Goal: Information Seeking & Learning: Learn about a topic

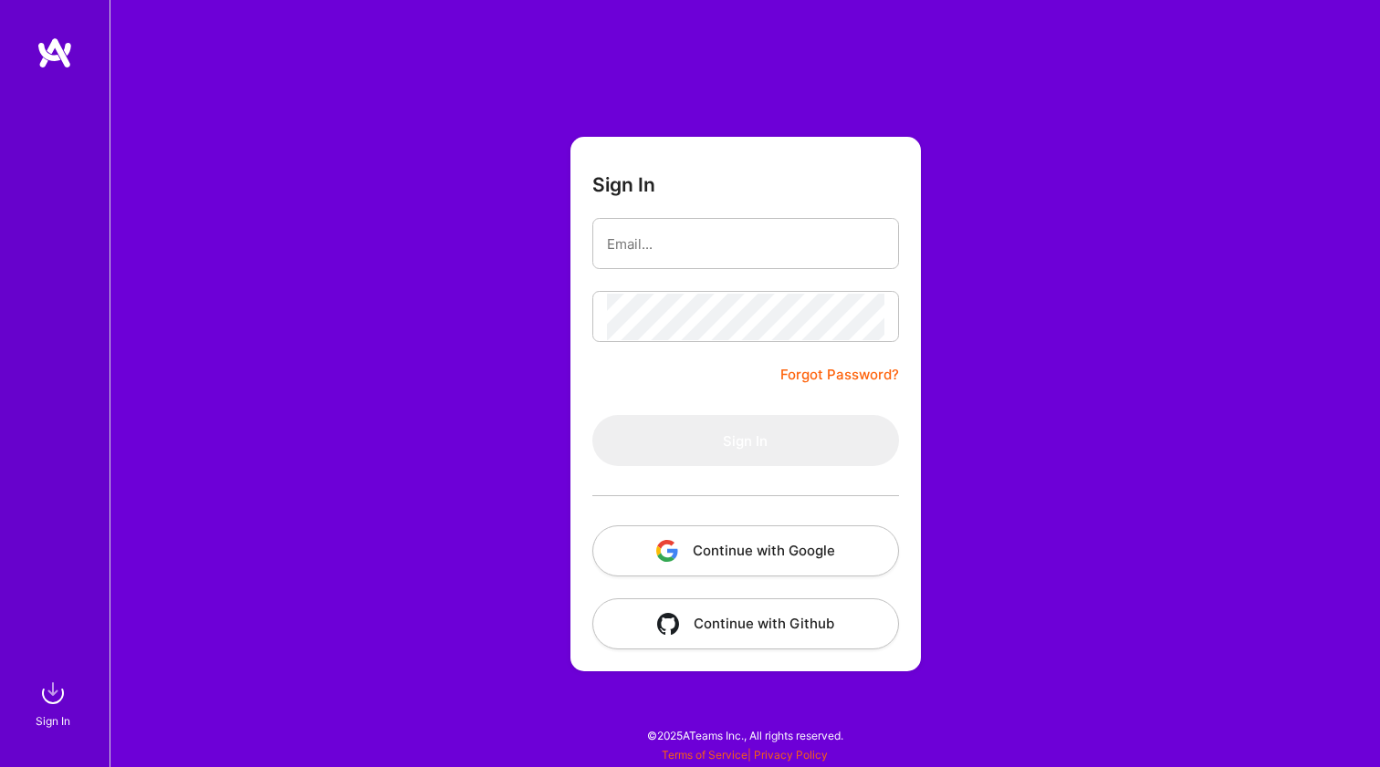
click at [744, 537] on button "Continue with Google" at bounding box center [745, 551] width 307 height 51
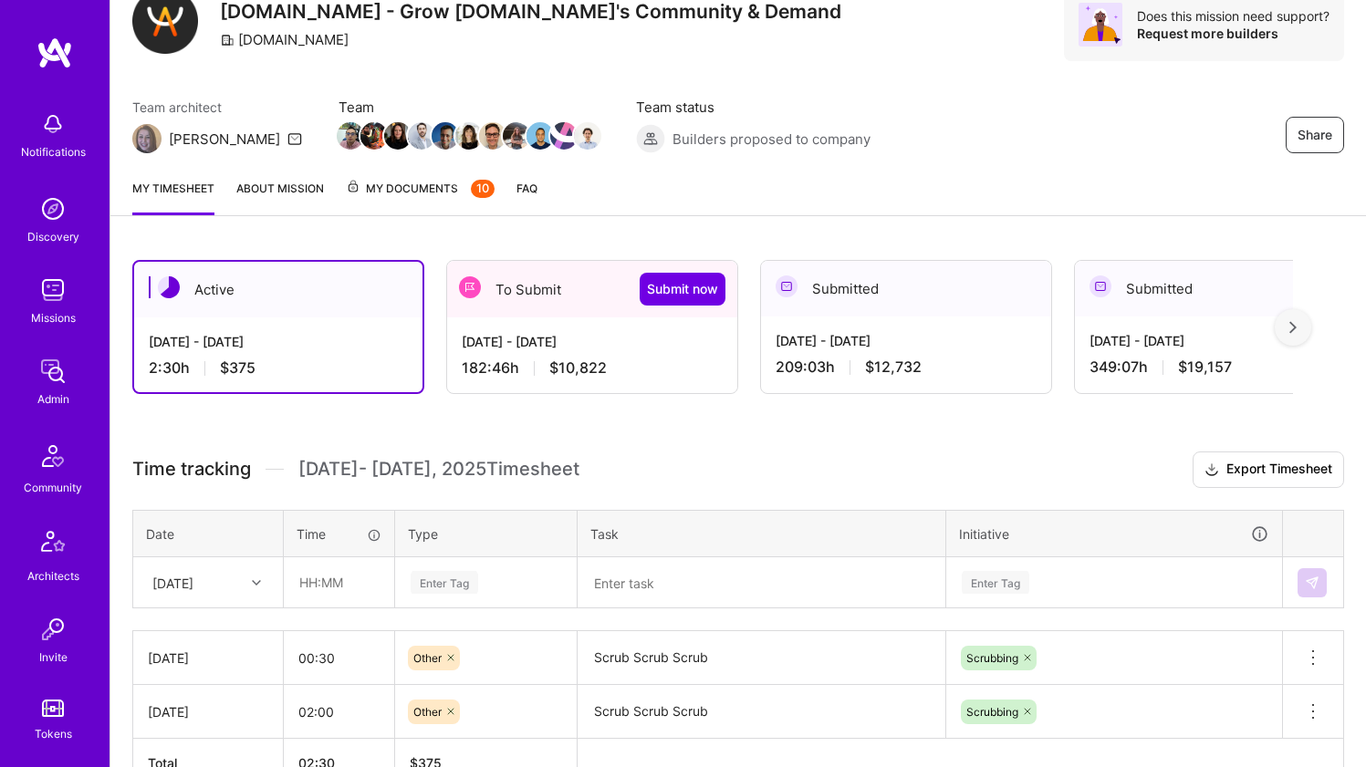
scroll to position [267, 0]
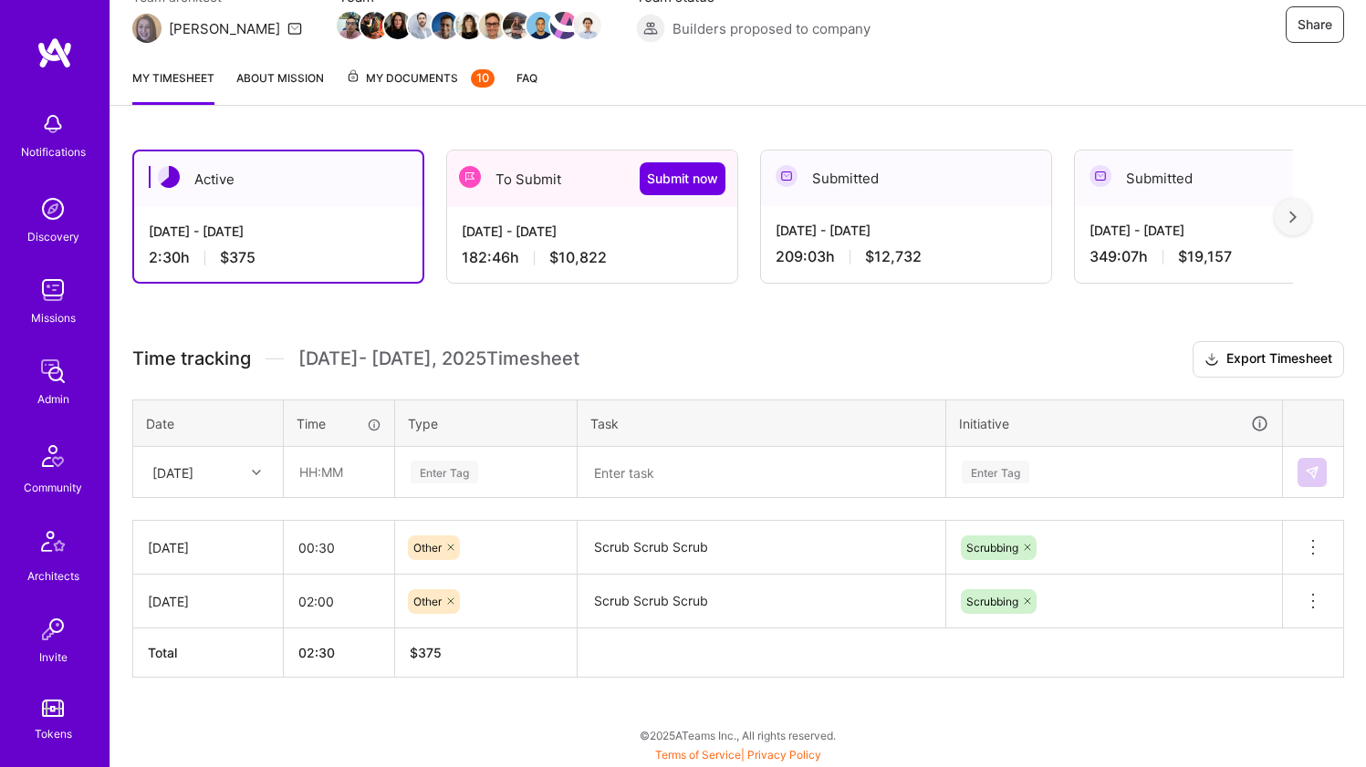
click at [344, 209] on div "[DATE] - [DATE] 2:30 h $375" at bounding box center [278, 244] width 288 height 75
click at [536, 219] on div "Sep 16 - Sep 30, 2025 182:46 h $10,822" at bounding box center [592, 244] width 290 height 75
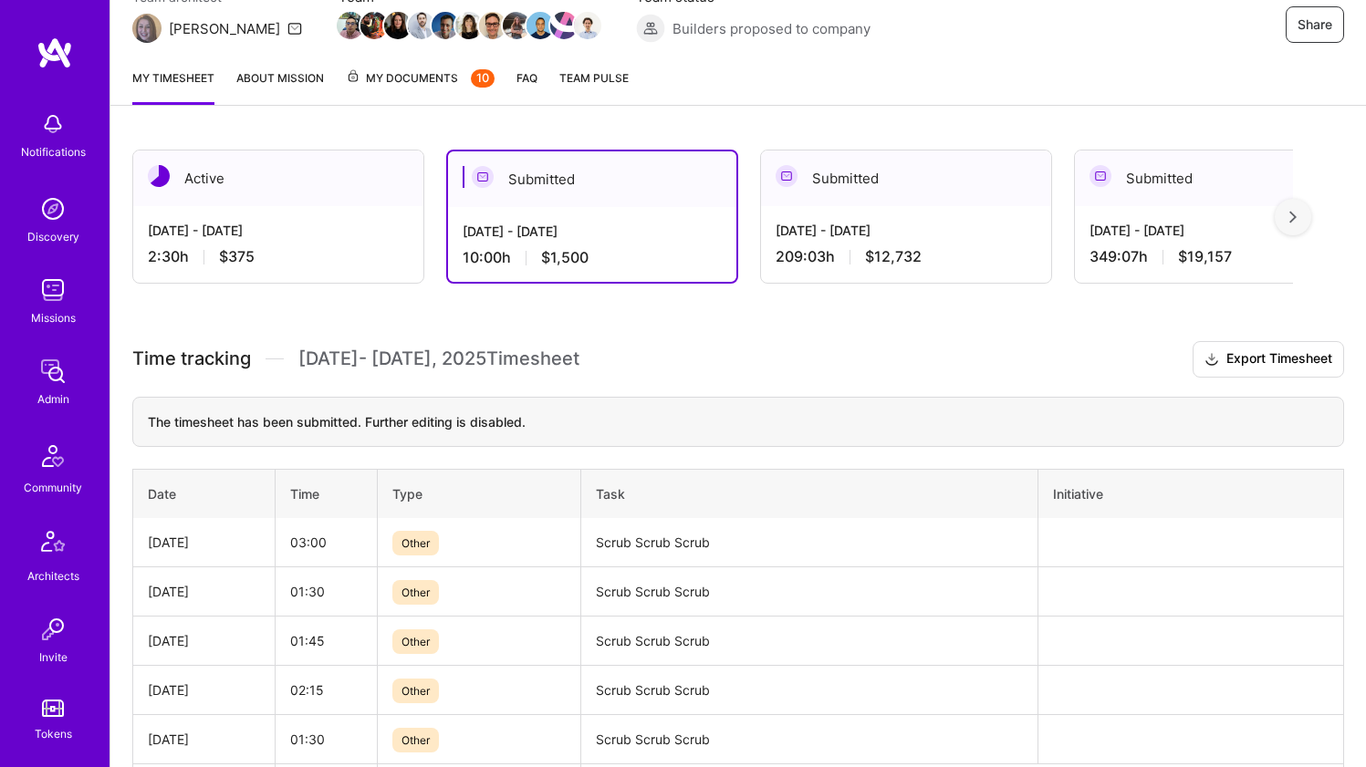
scroll to position [158, 0]
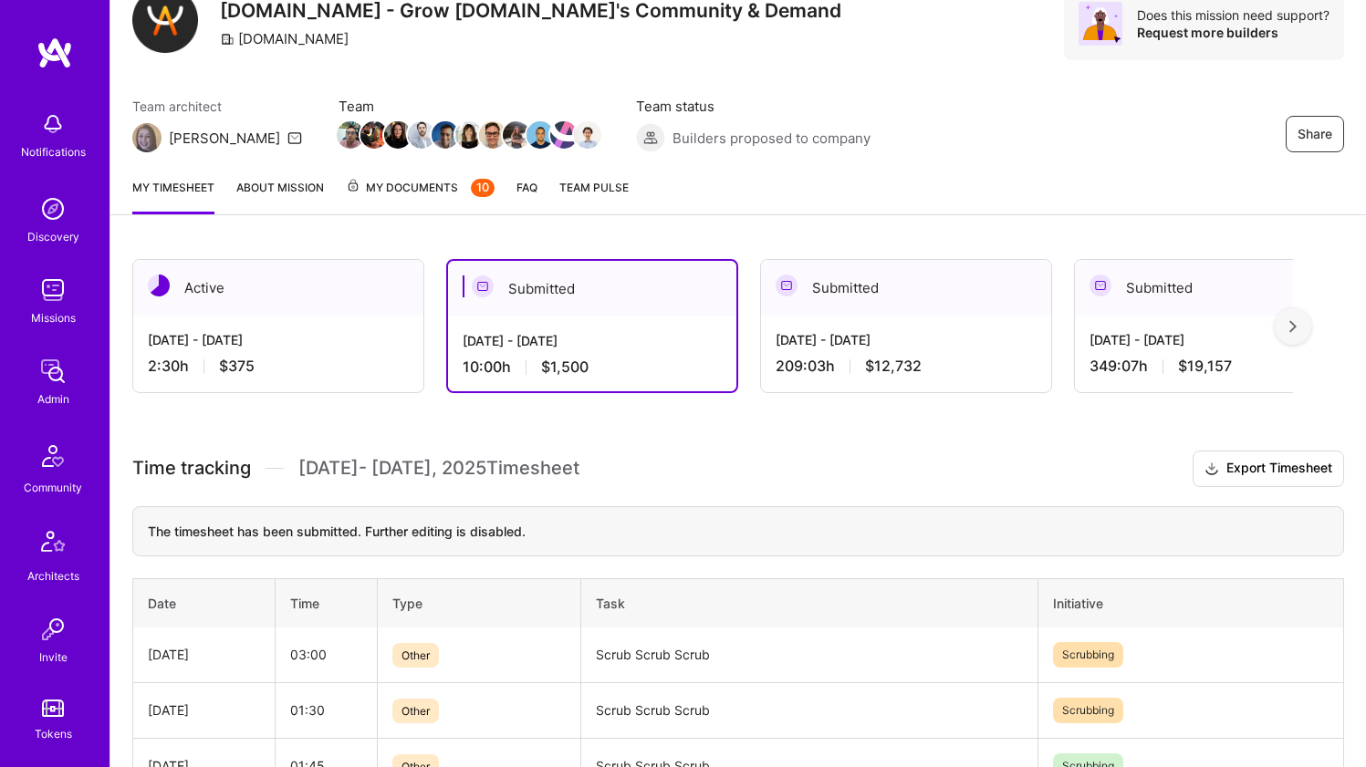
click at [343, 298] on div "Active" at bounding box center [278, 288] width 290 height 56
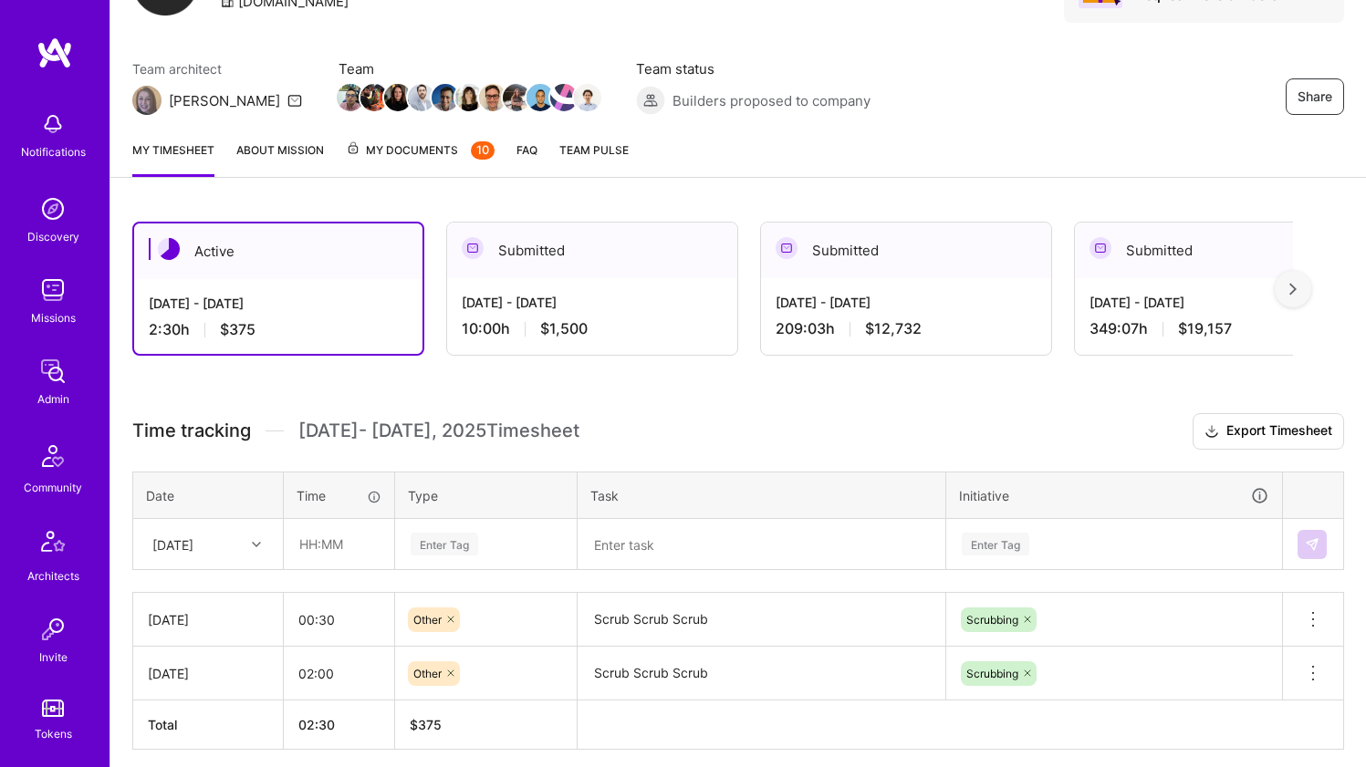
scroll to position [267, 0]
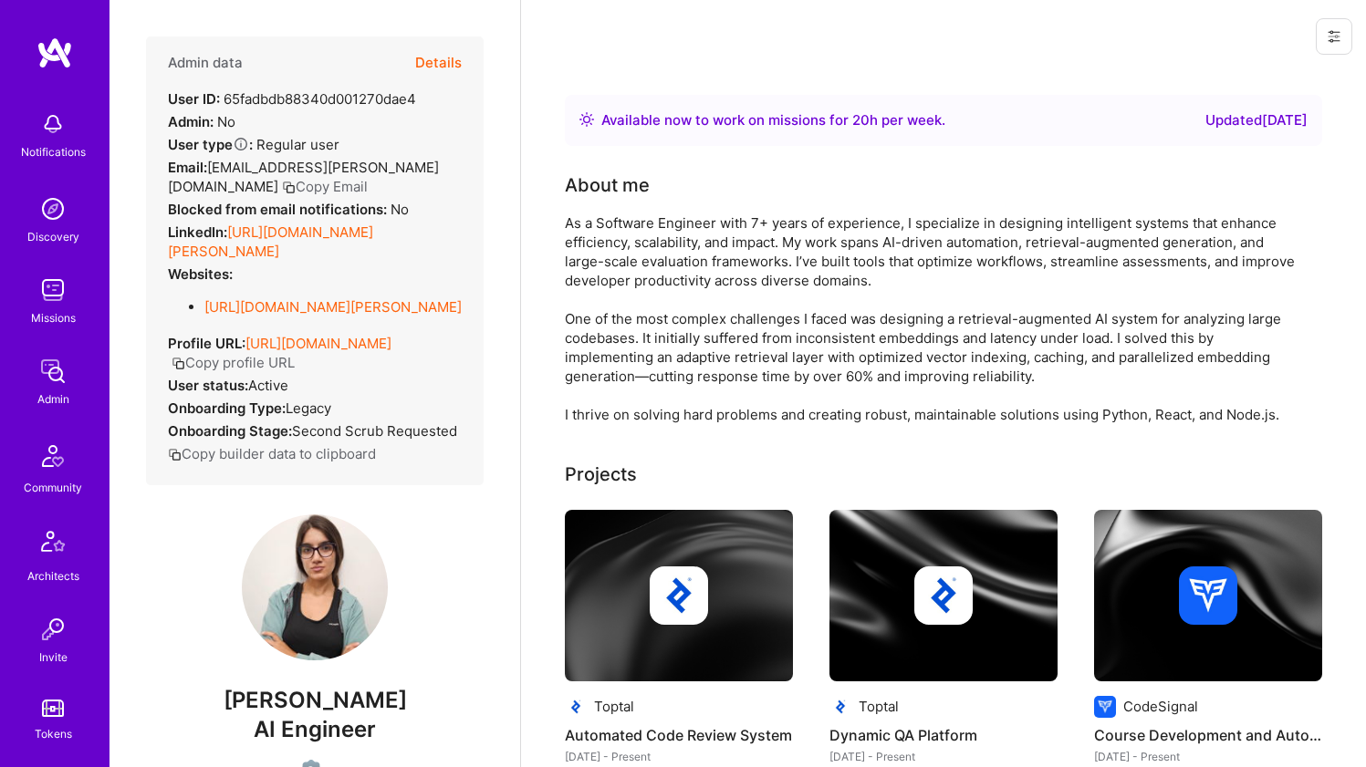
click at [307, 244] on link "https://linkedin.com/in/nane-hambardzumyan-80b093267" at bounding box center [270, 242] width 205 height 36
click at [279, 316] on link "https://www.toptal.com/resume/nane-hambardzumyan" at bounding box center [332, 306] width 257 height 17
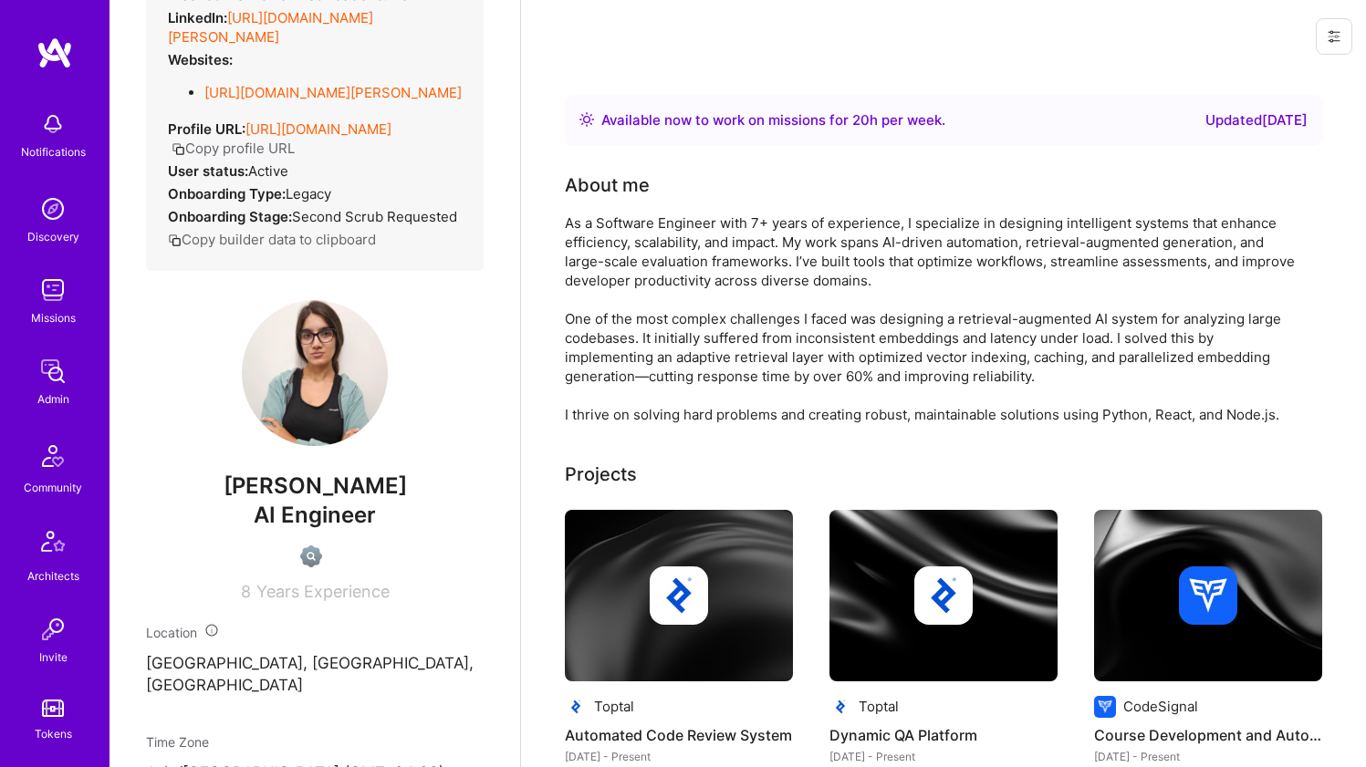
scroll to position [512, 0]
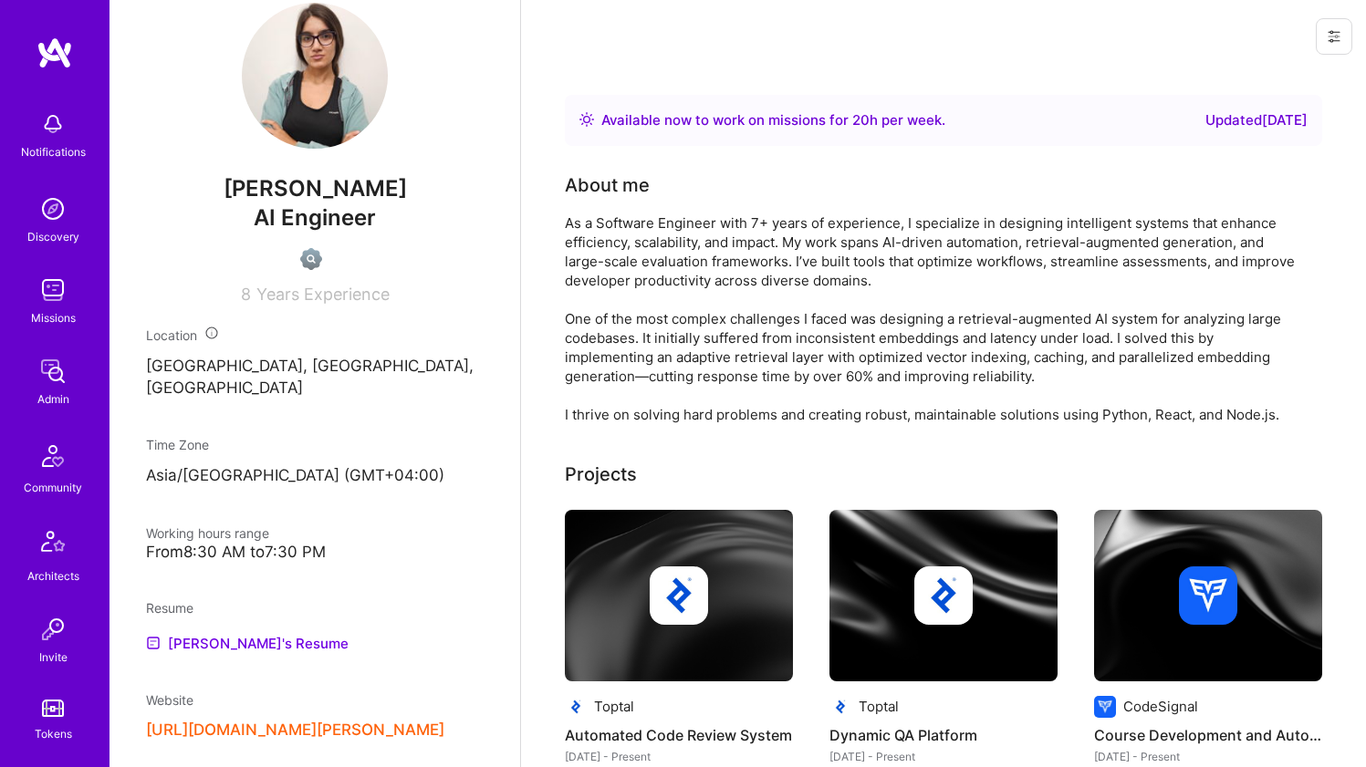
click at [651, 328] on div "As a Software Engineer with 7+ years of experience, I specialize in designing i…" at bounding box center [930, 318] width 730 height 211
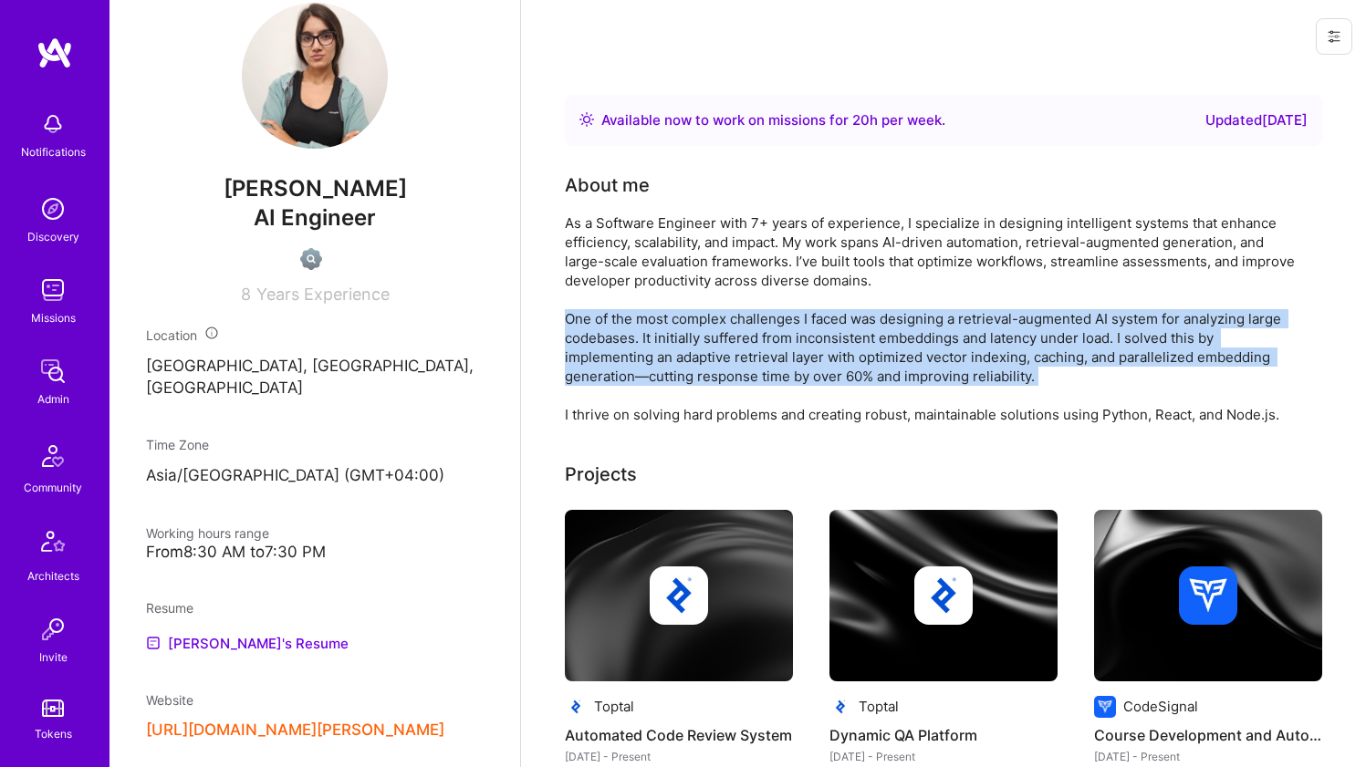
click at [651, 328] on div "As a Software Engineer with 7+ years of experience, I specialize in designing i…" at bounding box center [930, 318] width 730 height 211
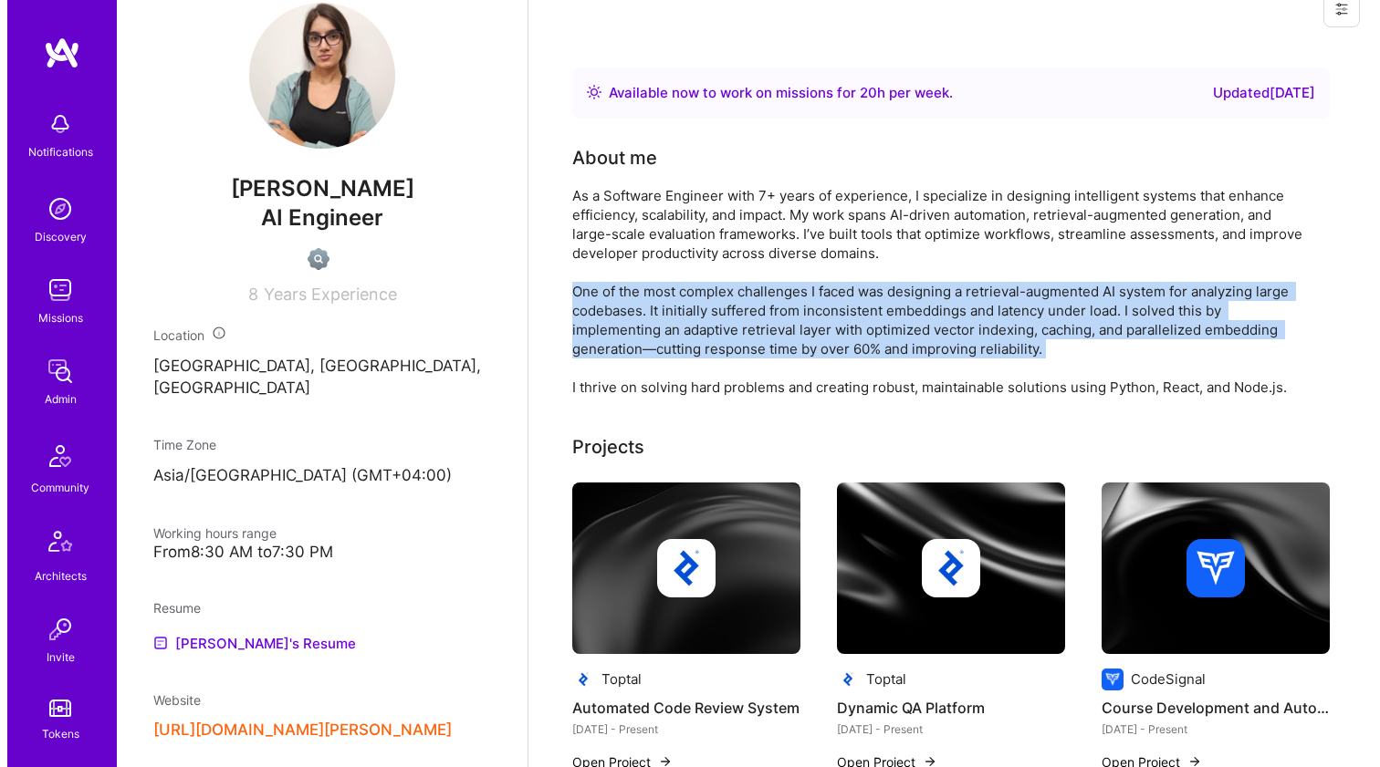
scroll to position [226, 0]
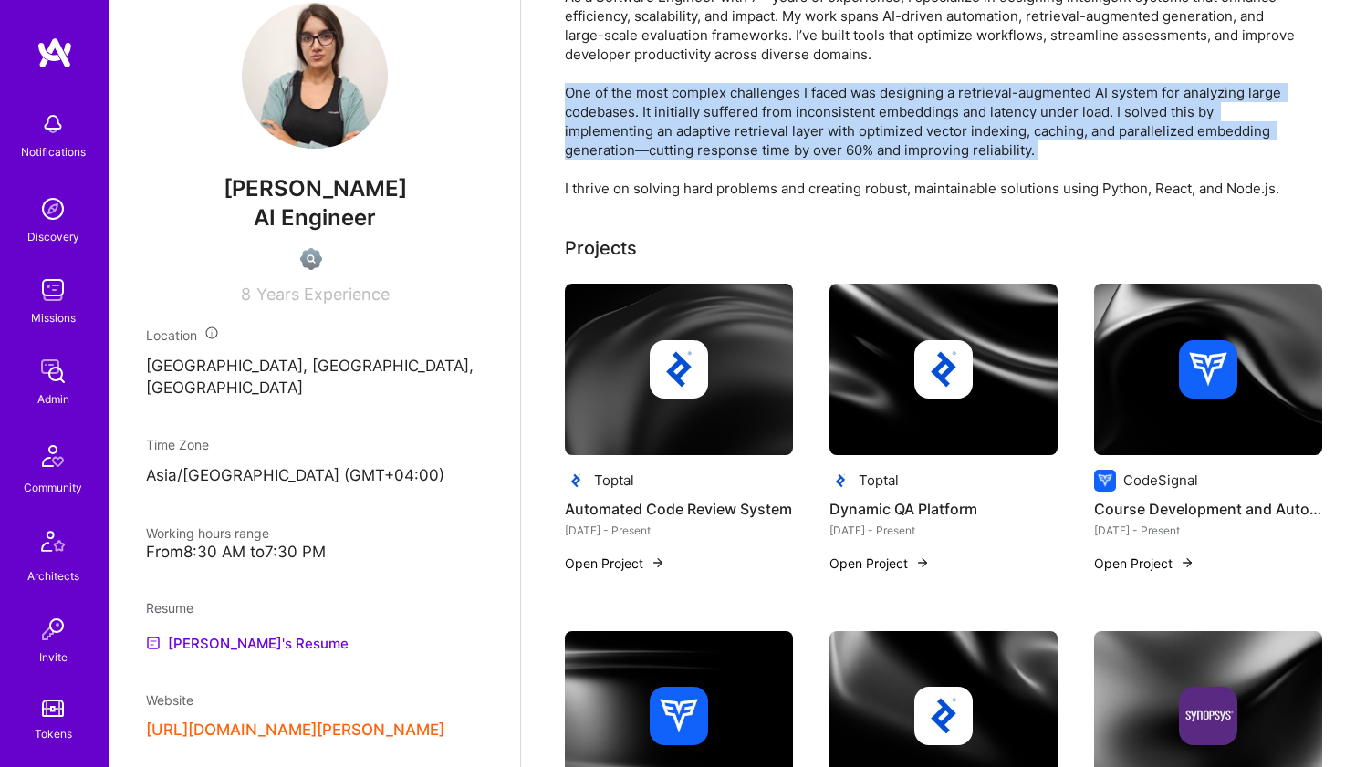
click at [638, 421] on img at bounding box center [679, 370] width 228 height 172
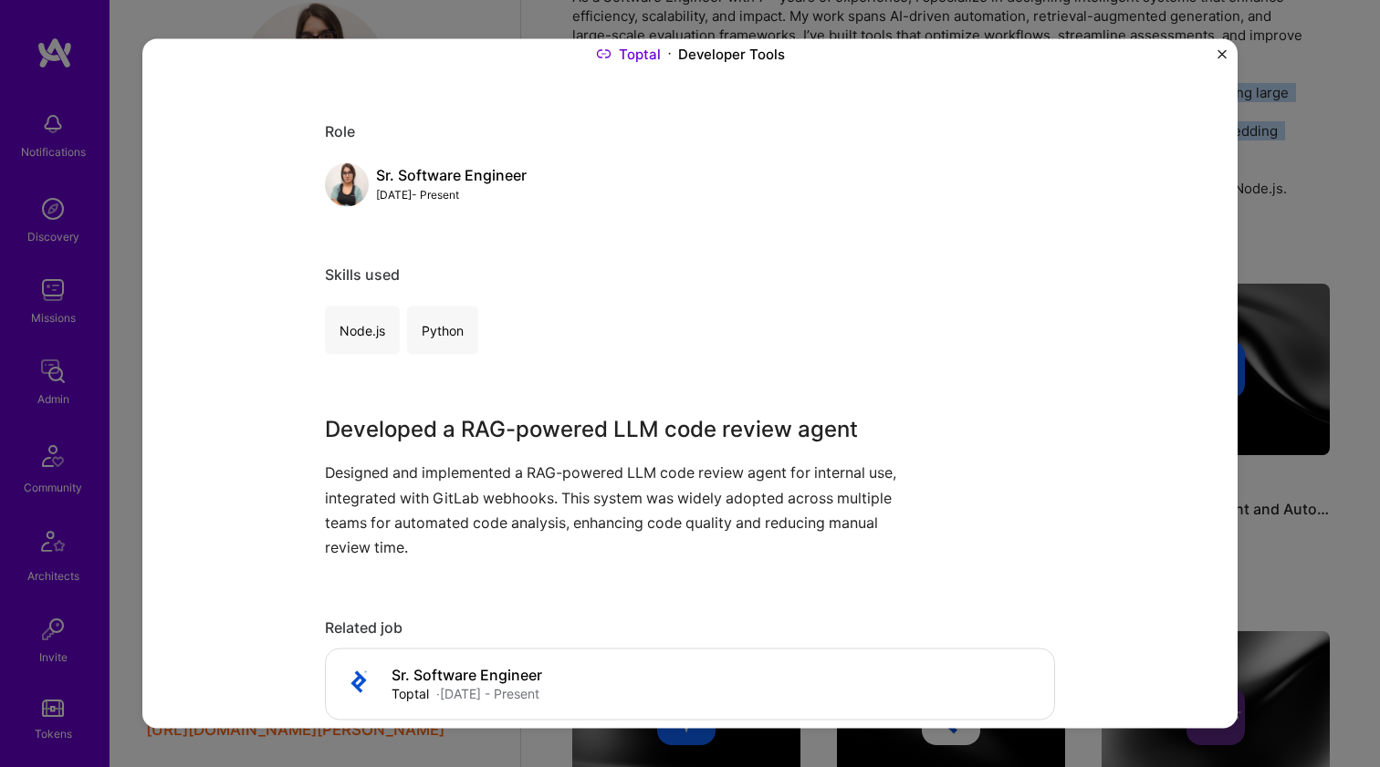
scroll to position [304, 0]
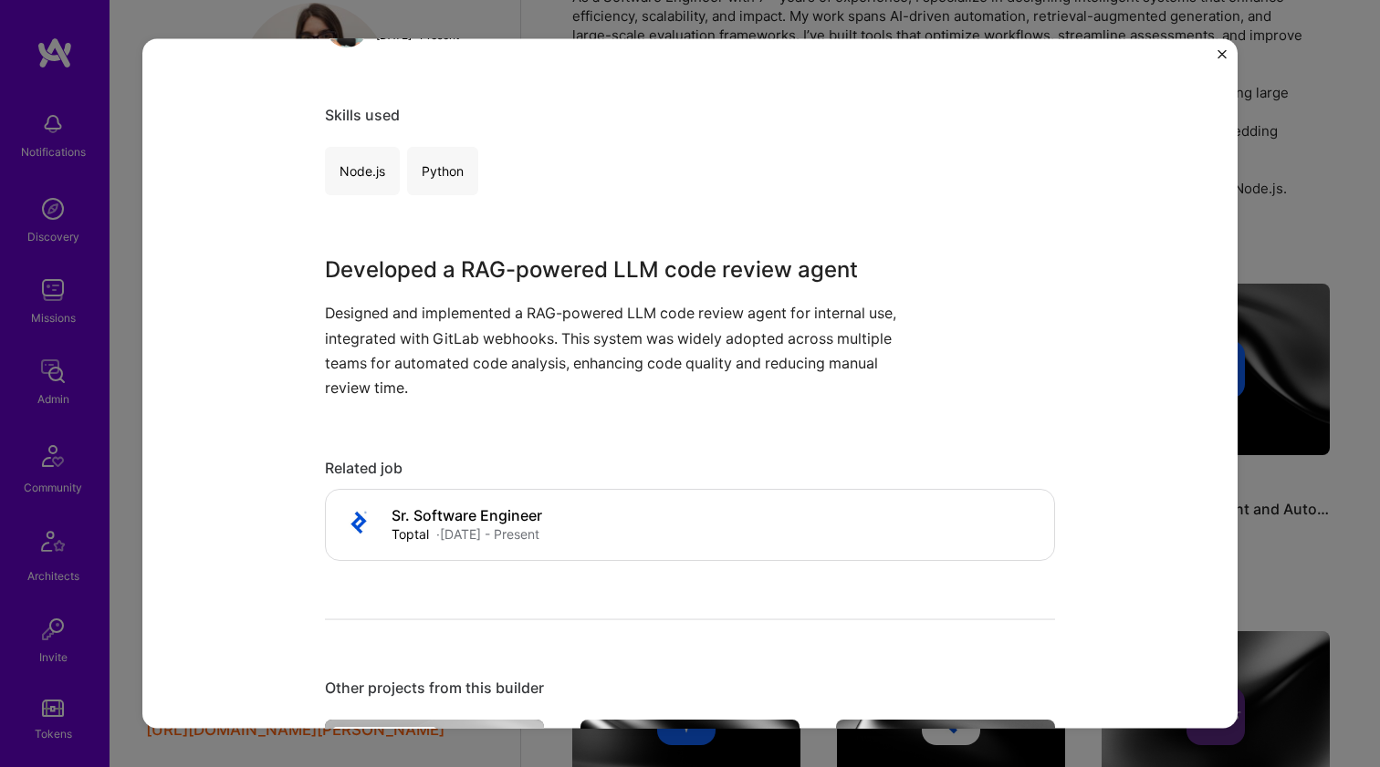
click at [389, 335] on p "Designed and implemented a RAG-powered LLM code review agent for internal use, …" at bounding box center [621, 350] width 593 height 99
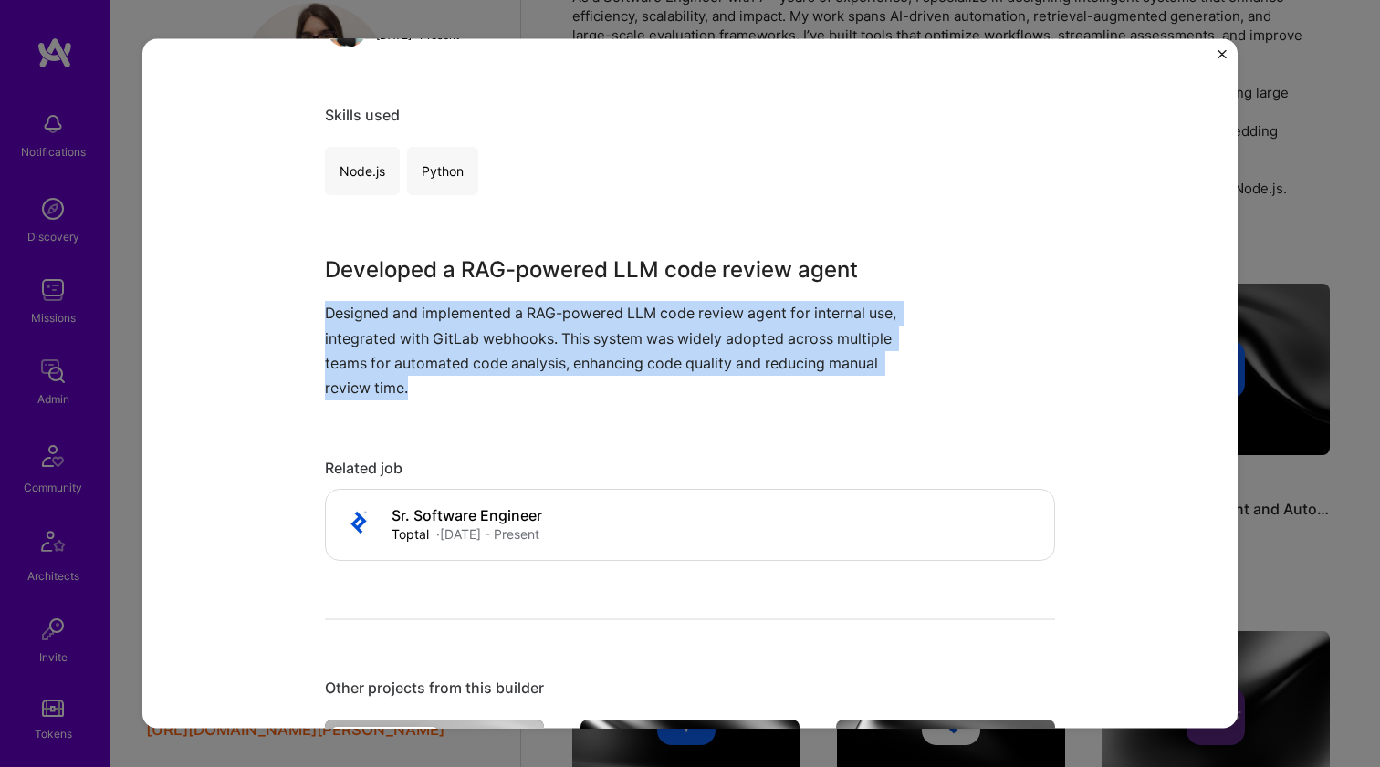
click at [389, 335] on p "Designed and implemented a RAG-powered LLM code review agent for internal use, …" at bounding box center [621, 350] width 593 height 99
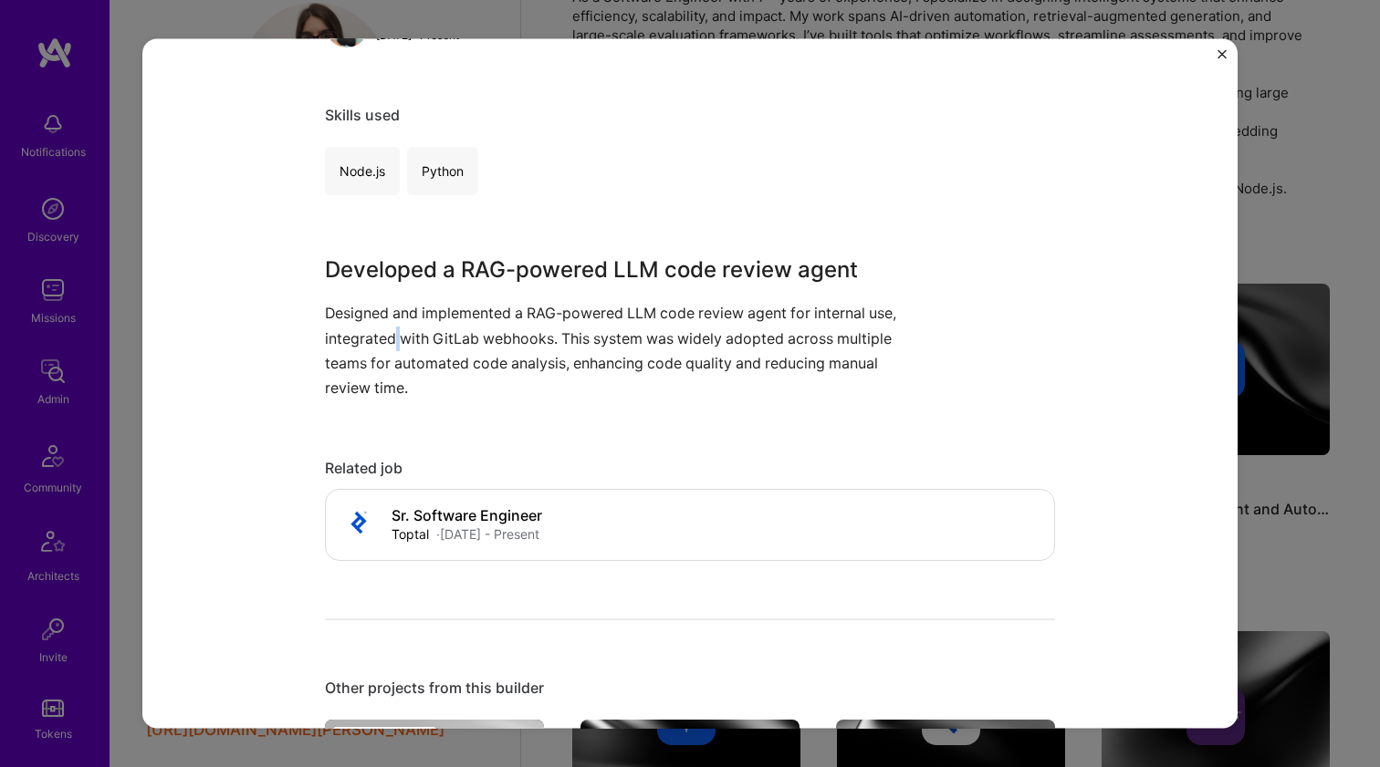
click at [389, 335] on p "Designed and implemented a RAG-powered LLM code review agent for internal use, …" at bounding box center [621, 350] width 593 height 99
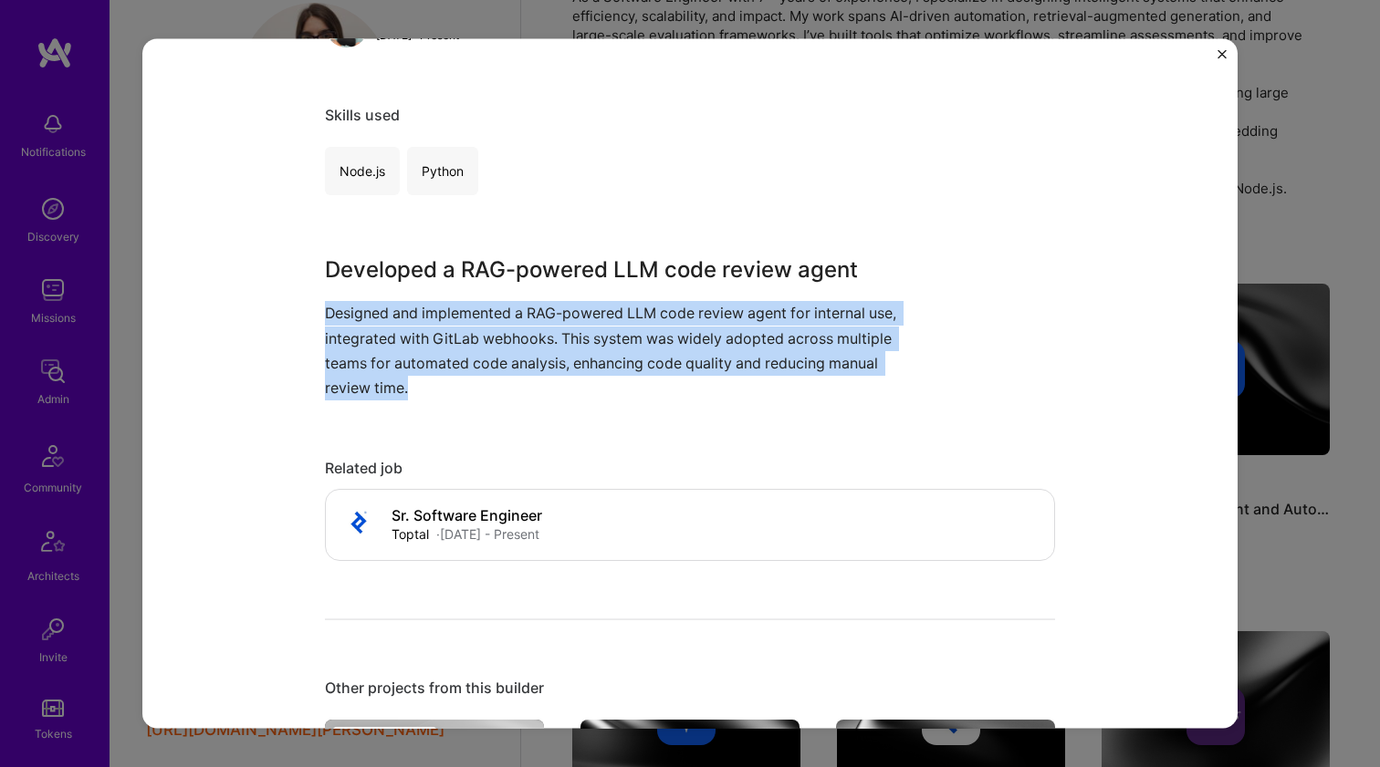
click at [389, 335] on p "Designed and implemented a RAG-powered LLM code review agent for internal use, …" at bounding box center [621, 350] width 593 height 99
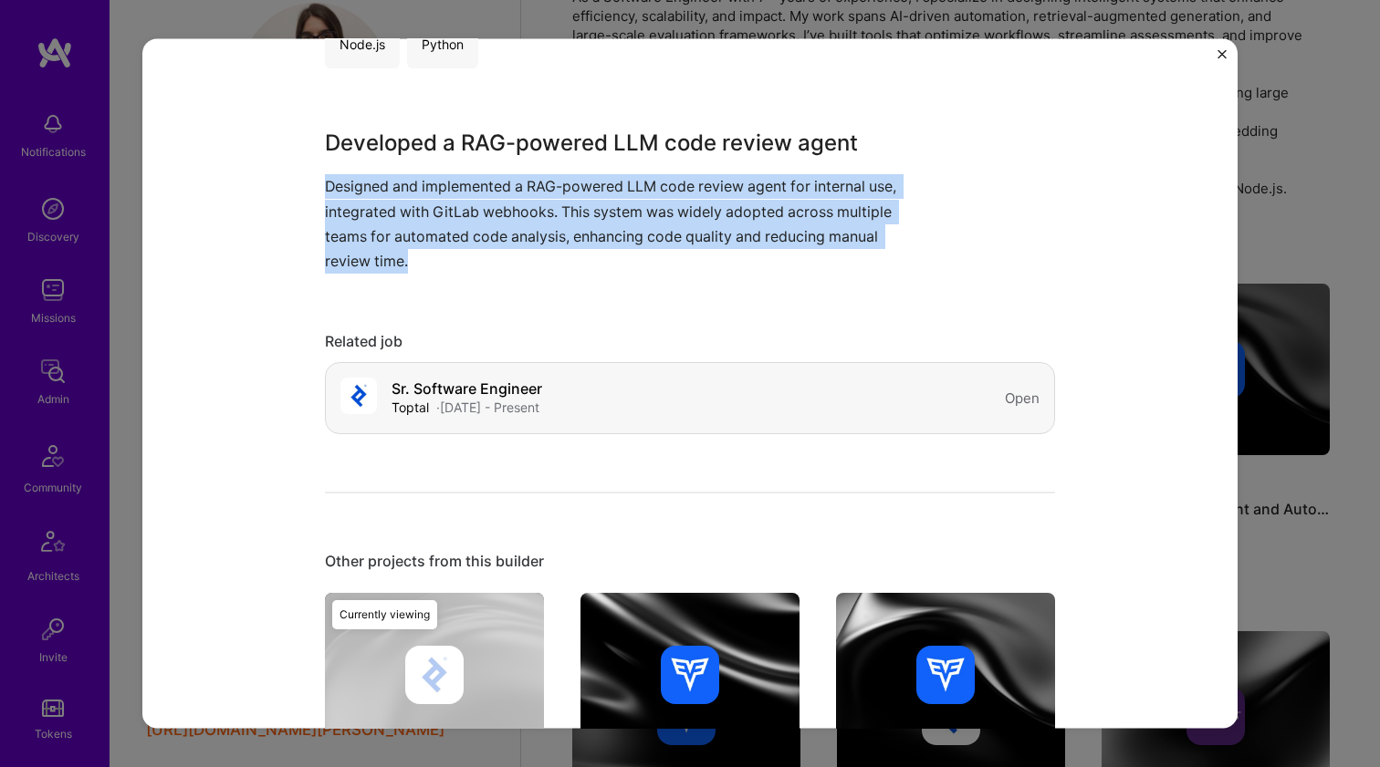
scroll to position [720, 0]
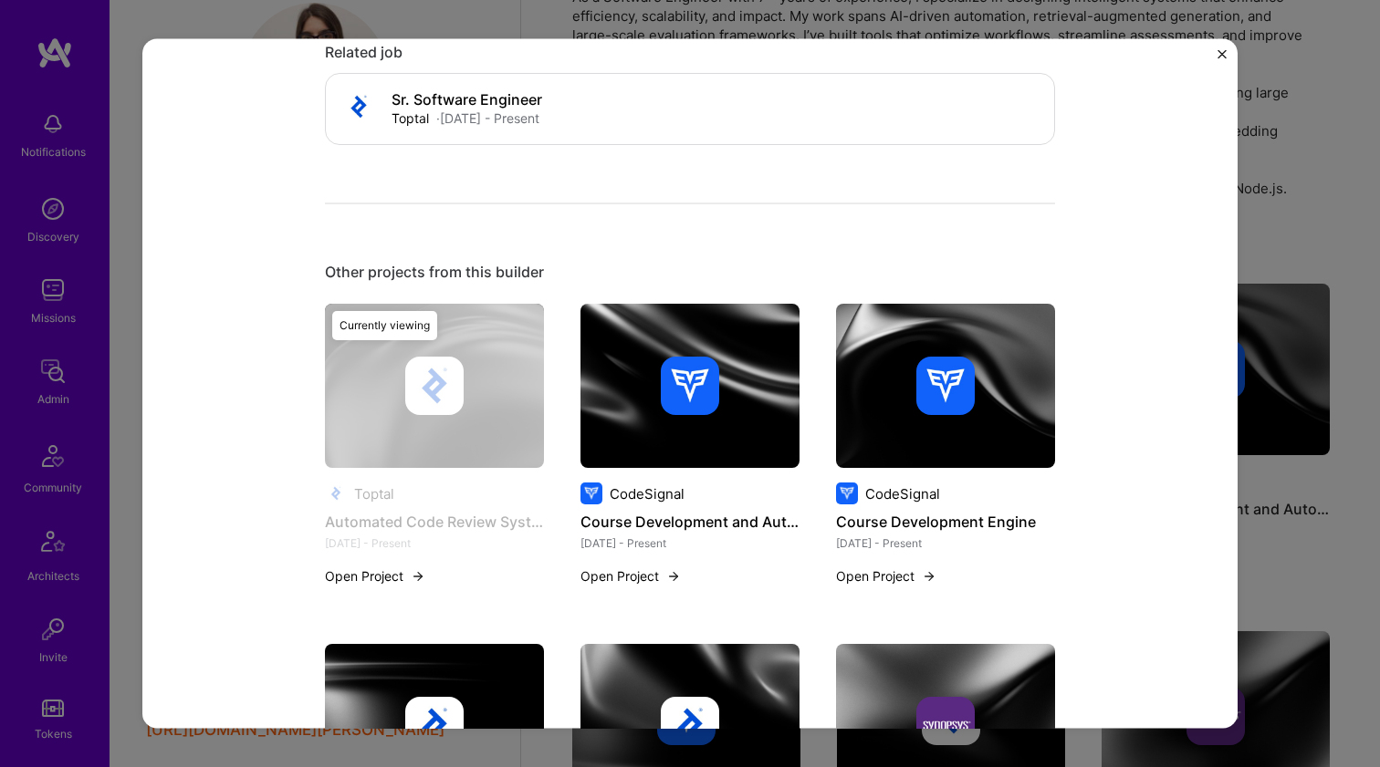
click at [695, 363] on img at bounding box center [690, 386] width 58 height 58
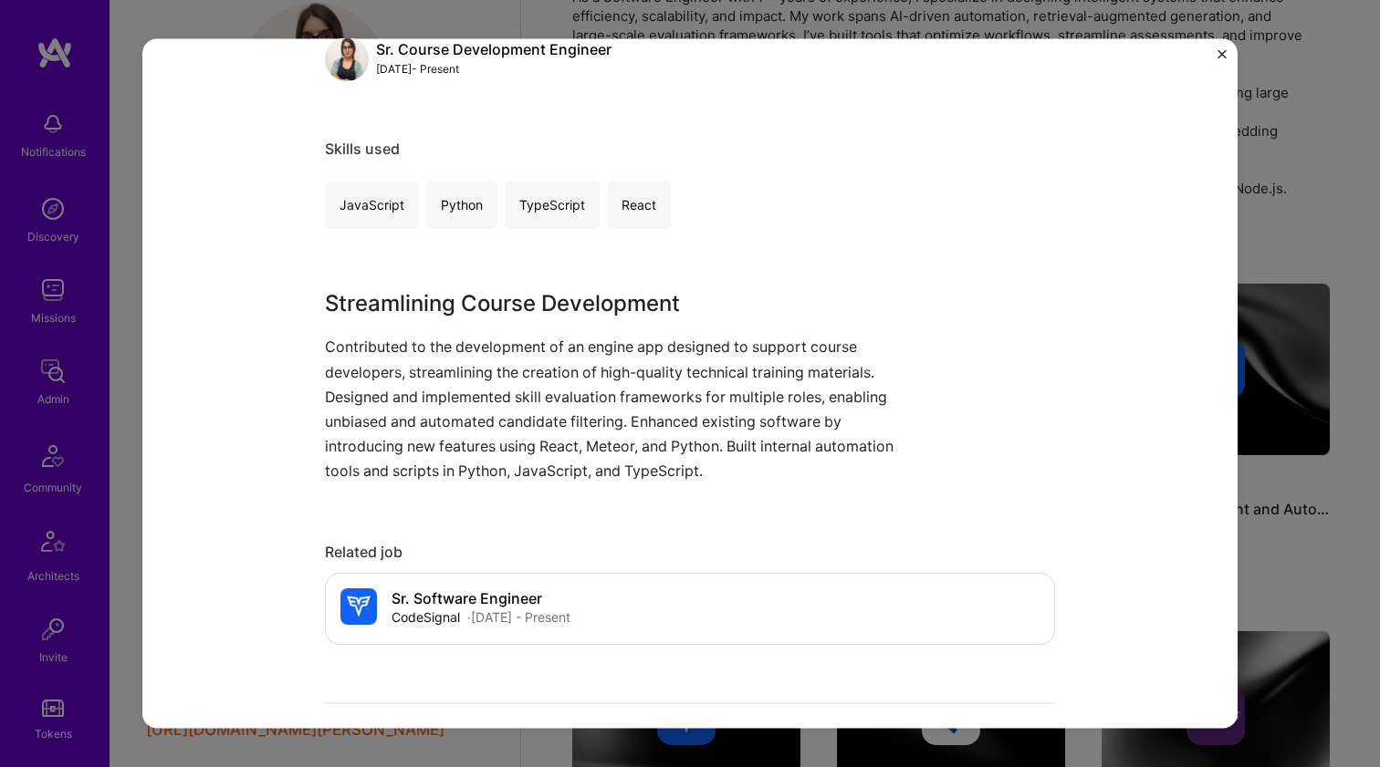
scroll to position [421, 0]
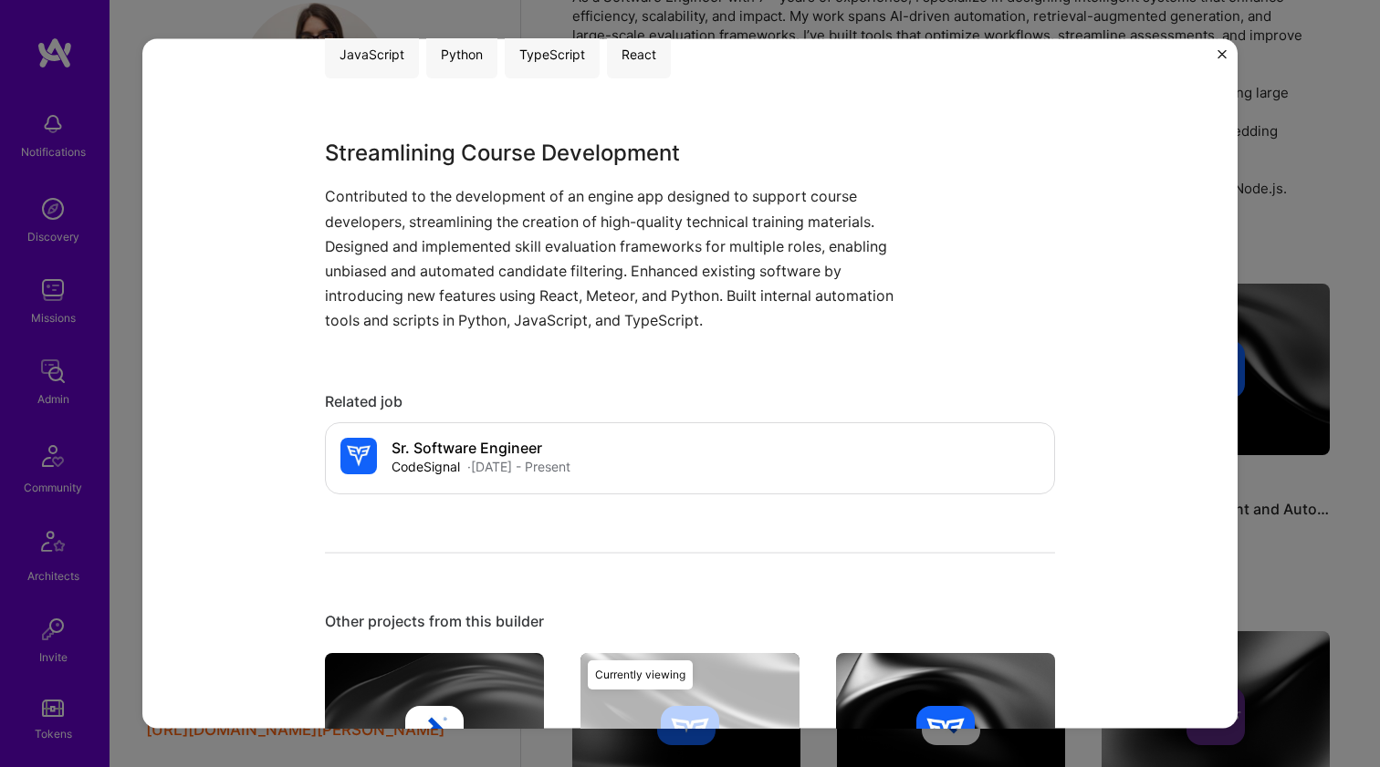
click at [445, 283] on p "Contributed to the development of an engine app designed to support course deve…" at bounding box center [621, 258] width 593 height 149
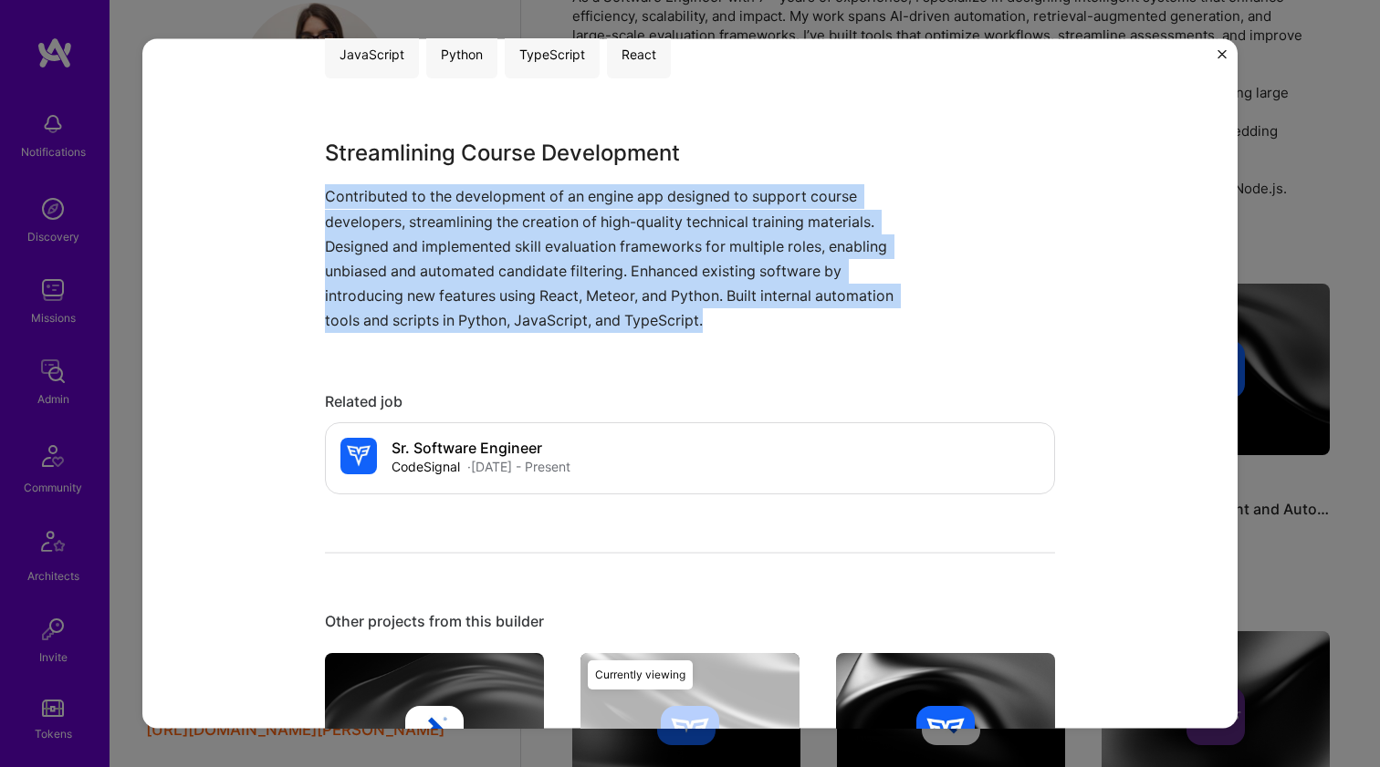
click at [445, 283] on p "Contributed to the development of an engine app designed to support course deve…" at bounding box center [621, 258] width 593 height 149
click at [584, 296] on p "Contributed to the development of an engine app designed to support course deve…" at bounding box center [621, 258] width 593 height 149
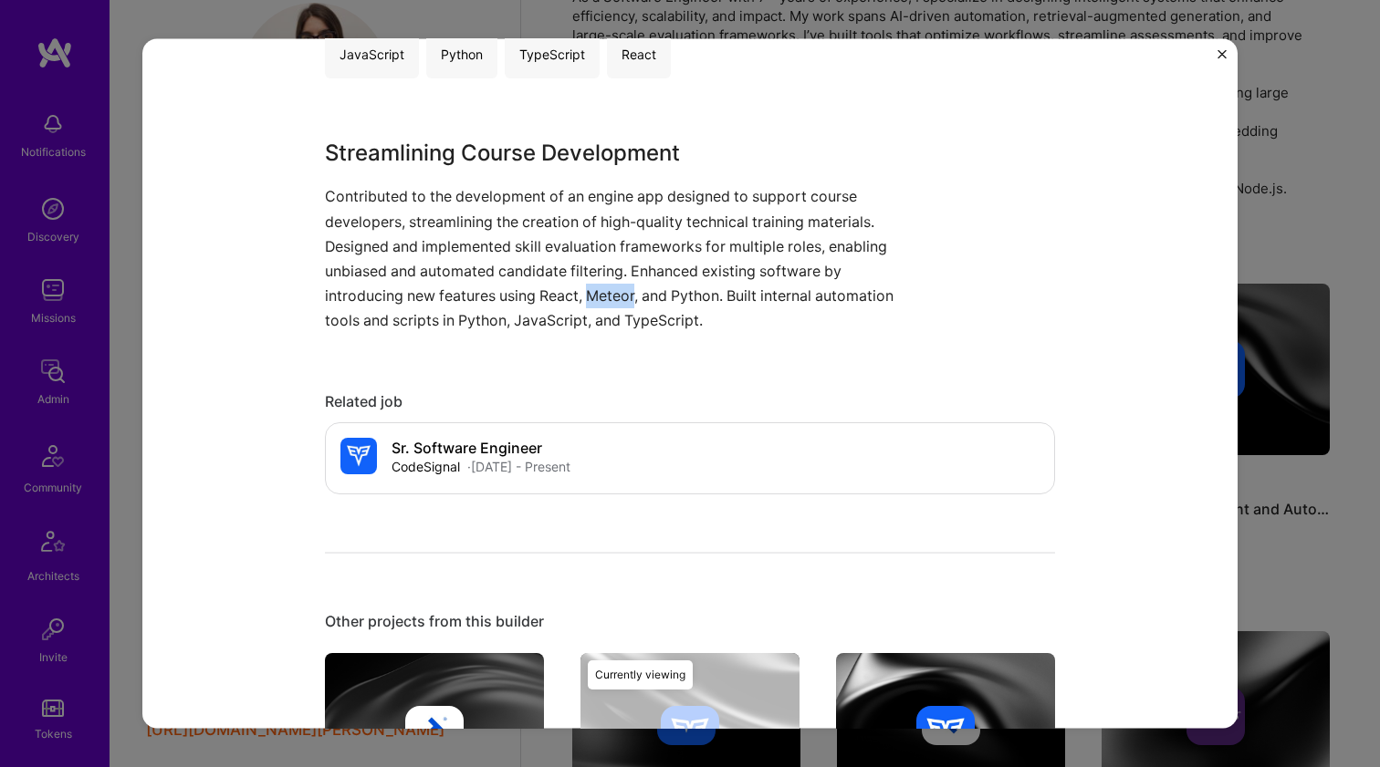
click at [584, 296] on p "Contributed to the development of an engine app designed to support course deve…" at bounding box center [621, 258] width 593 height 149
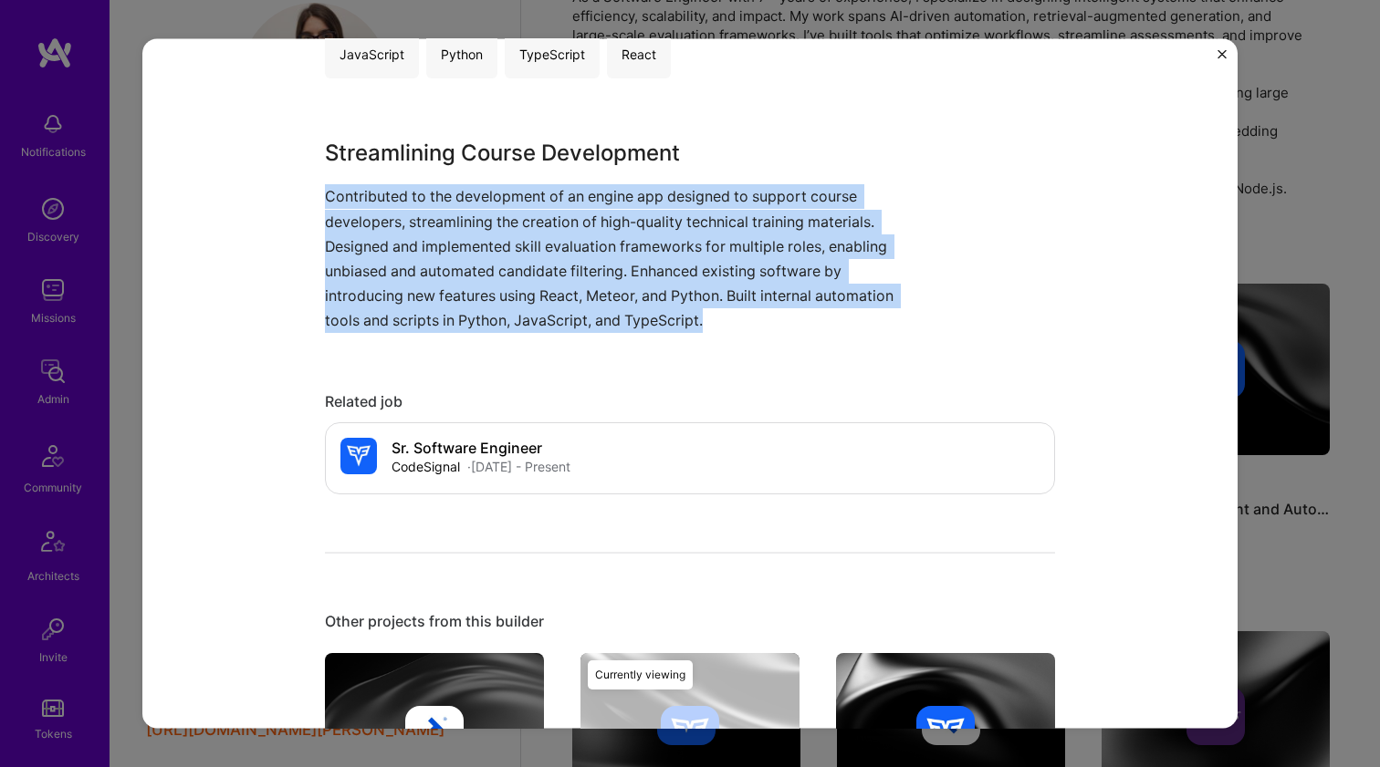
click at [584, 296] on p "Contributed to the development of an engine app designed to support course deve…" at bounding box center [621, 258] width 593 height 149
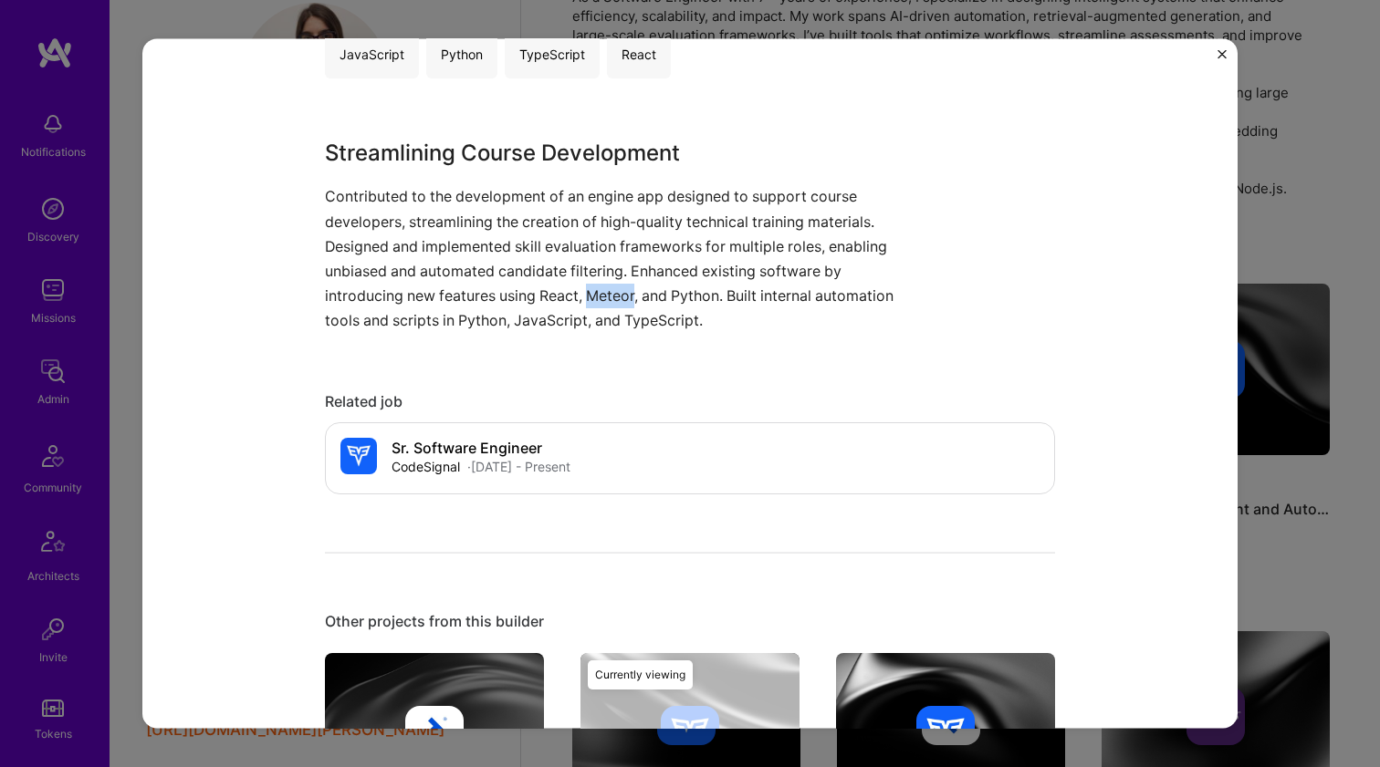
click at [584, 296] on p "Contributed to the development of an engine app designed to support course deve…" at bounding box center [621, 258] width 593 height 149
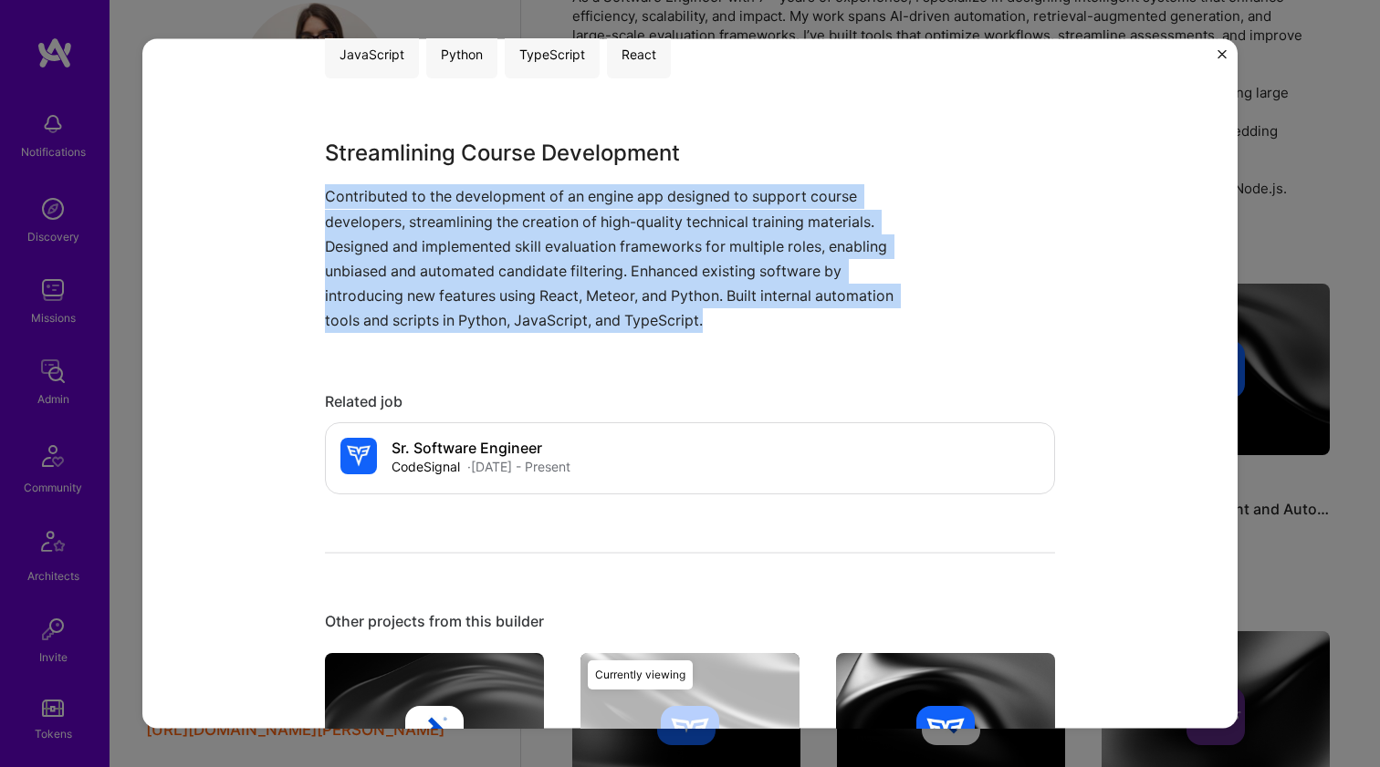
click at [584, 296] on p "Contributed to the development of an engine app designed to support course deve…" at bounding box center [621, 258] width 593 height 149
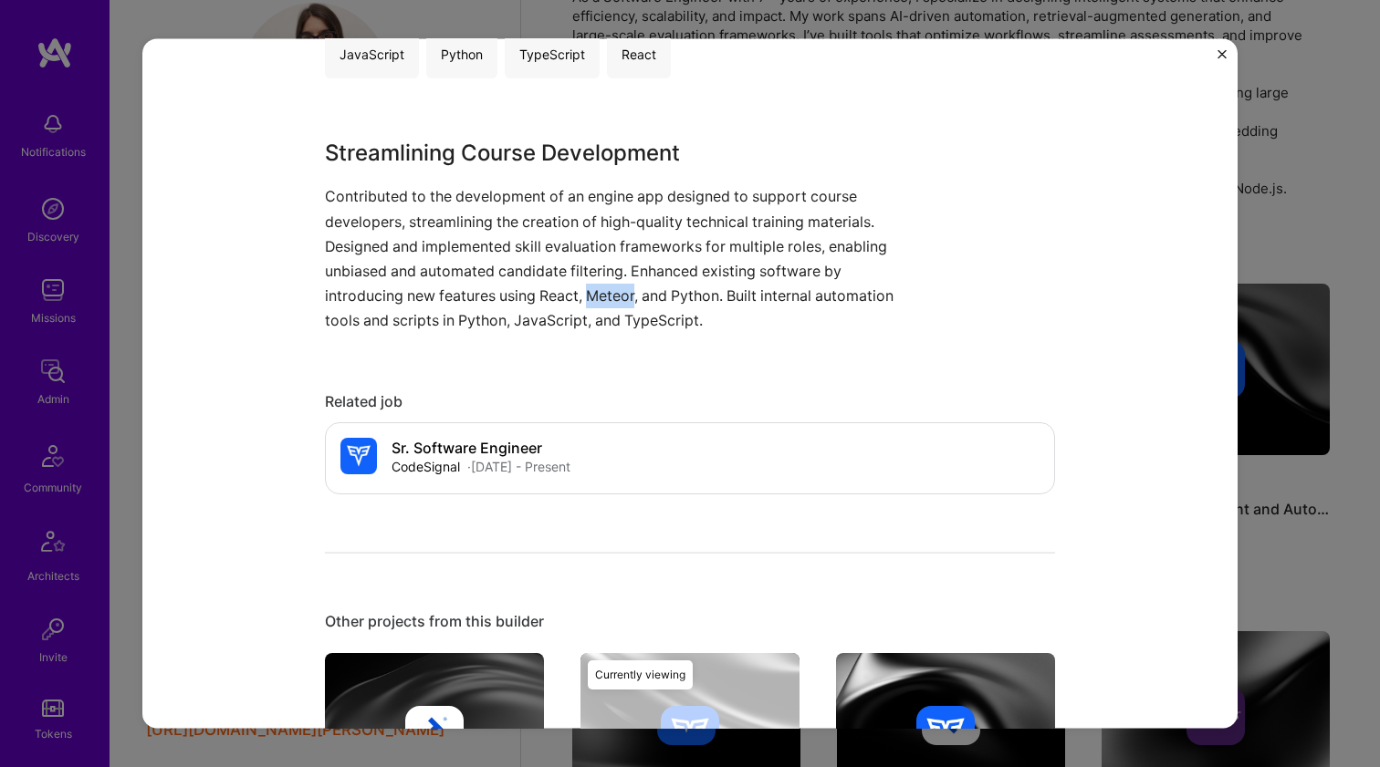
click at [584, 296] on p "Contributed to the development of an engine app designed to support course deve…" at bounding box center [621, 258] width 593 height 149
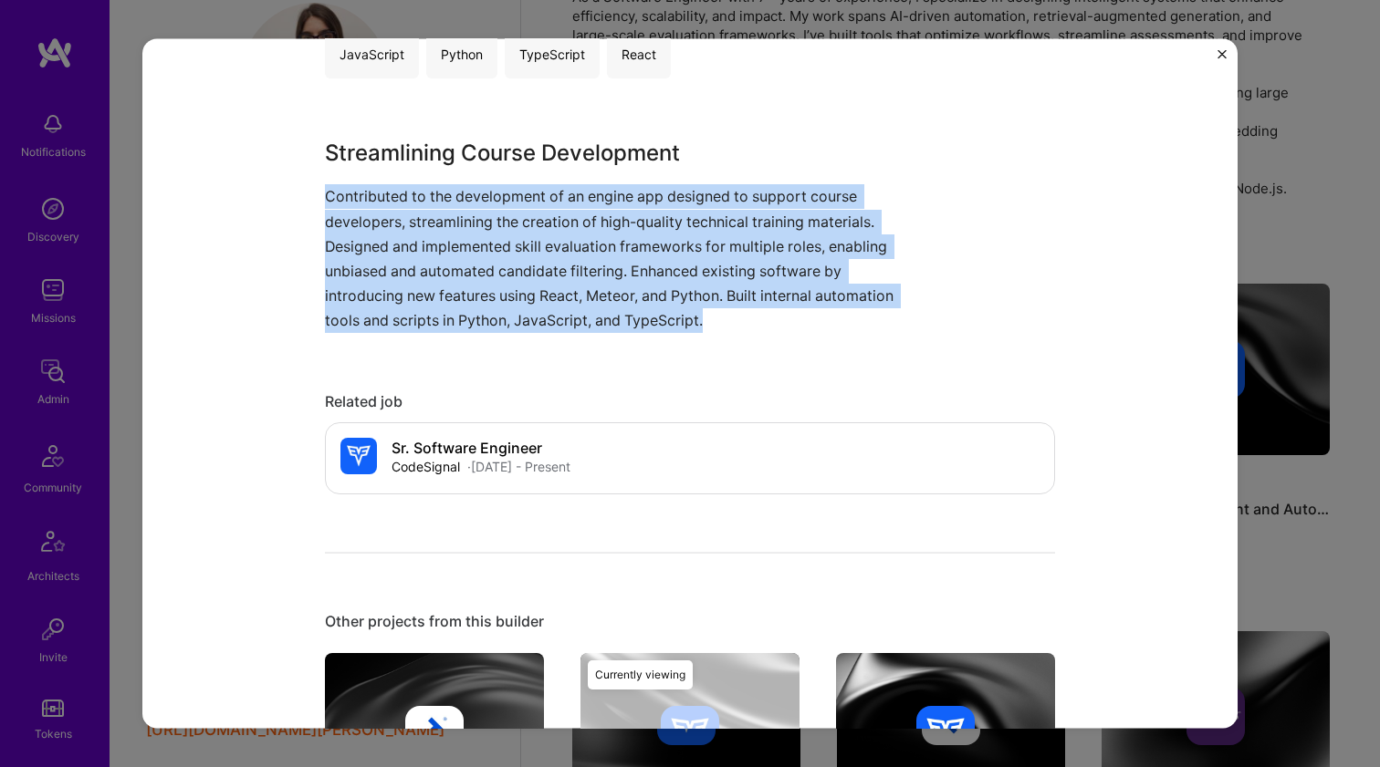
click at [584, 296] on p "Contributed to the development of an engine app designed to support course deve…" at bounding box center [621, 258] width 593 height 149
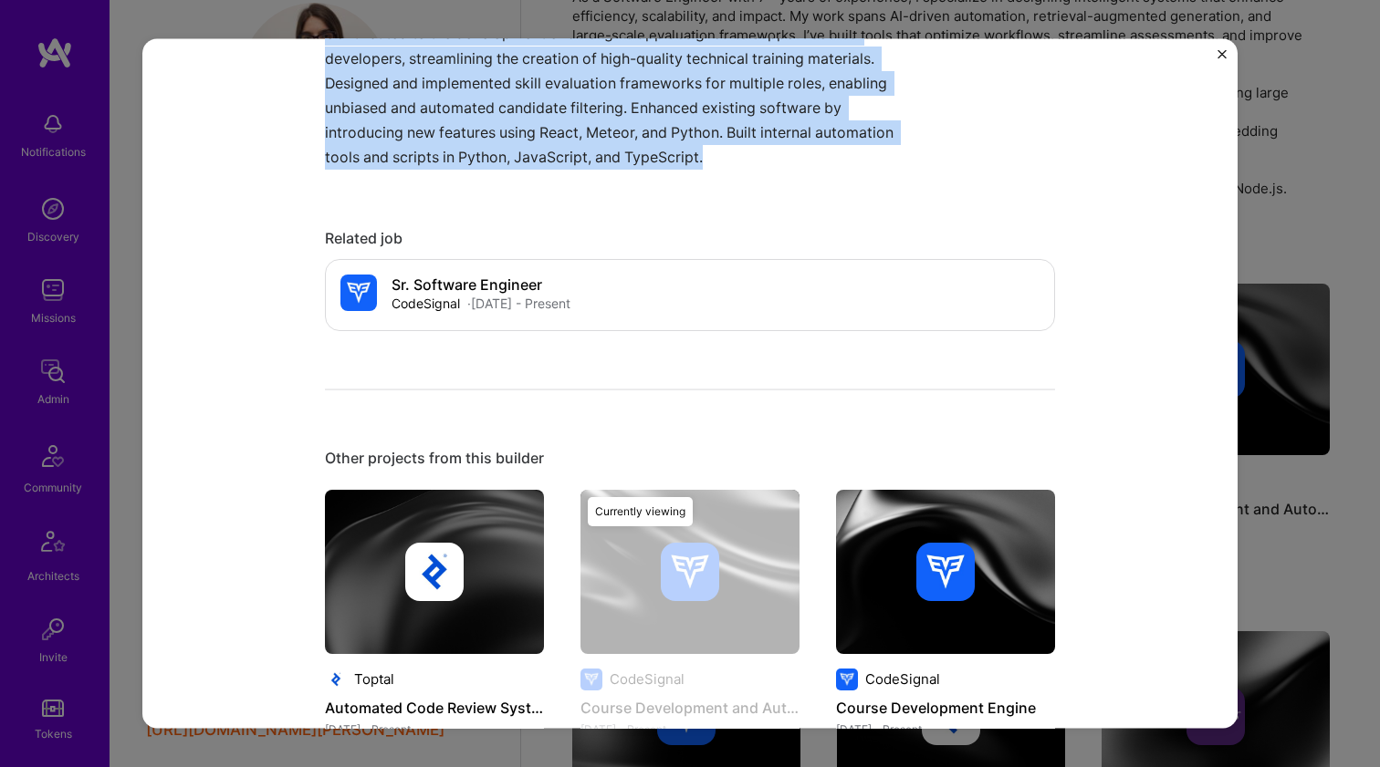
scroll to position [762, 0]
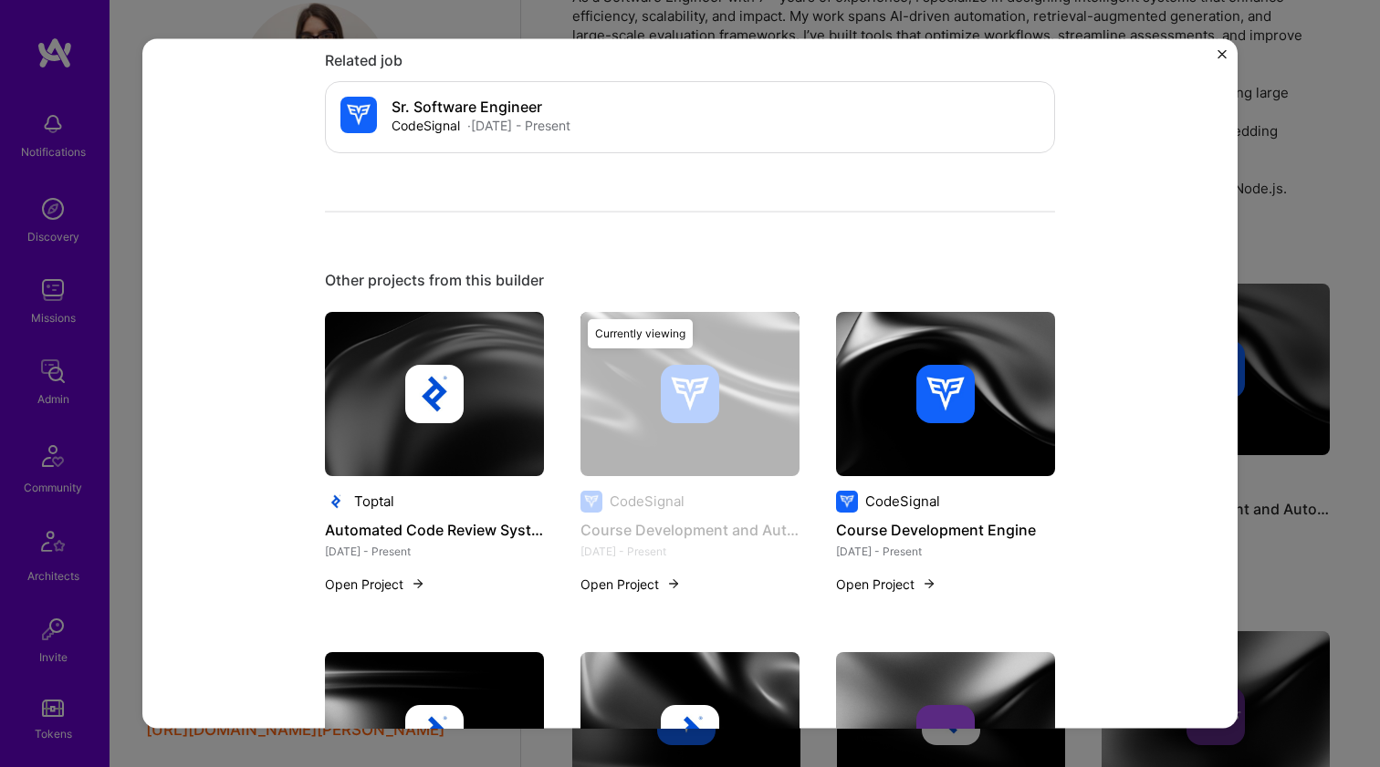
click at [907, 366] on div at bounding box center [945, 393] width 219 height 58
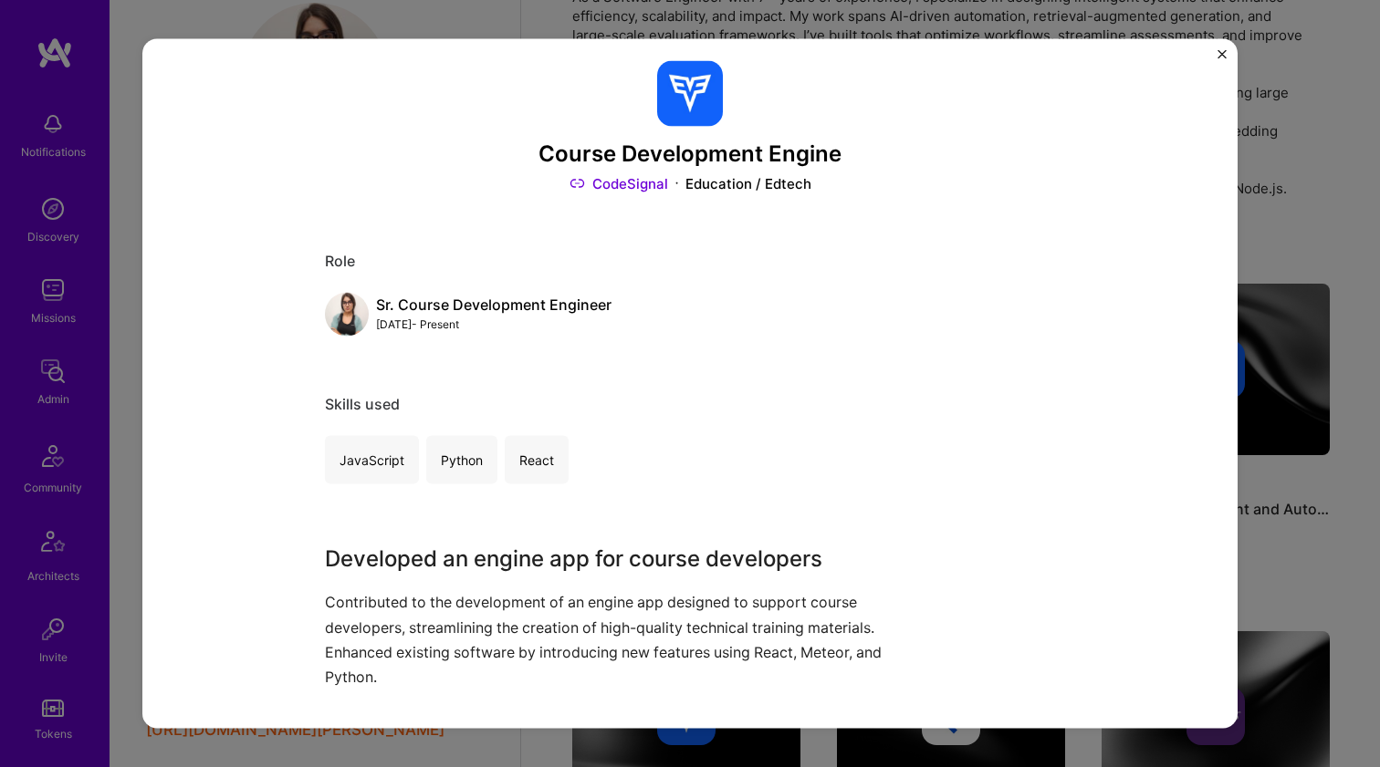
scroll to position [274, 0]
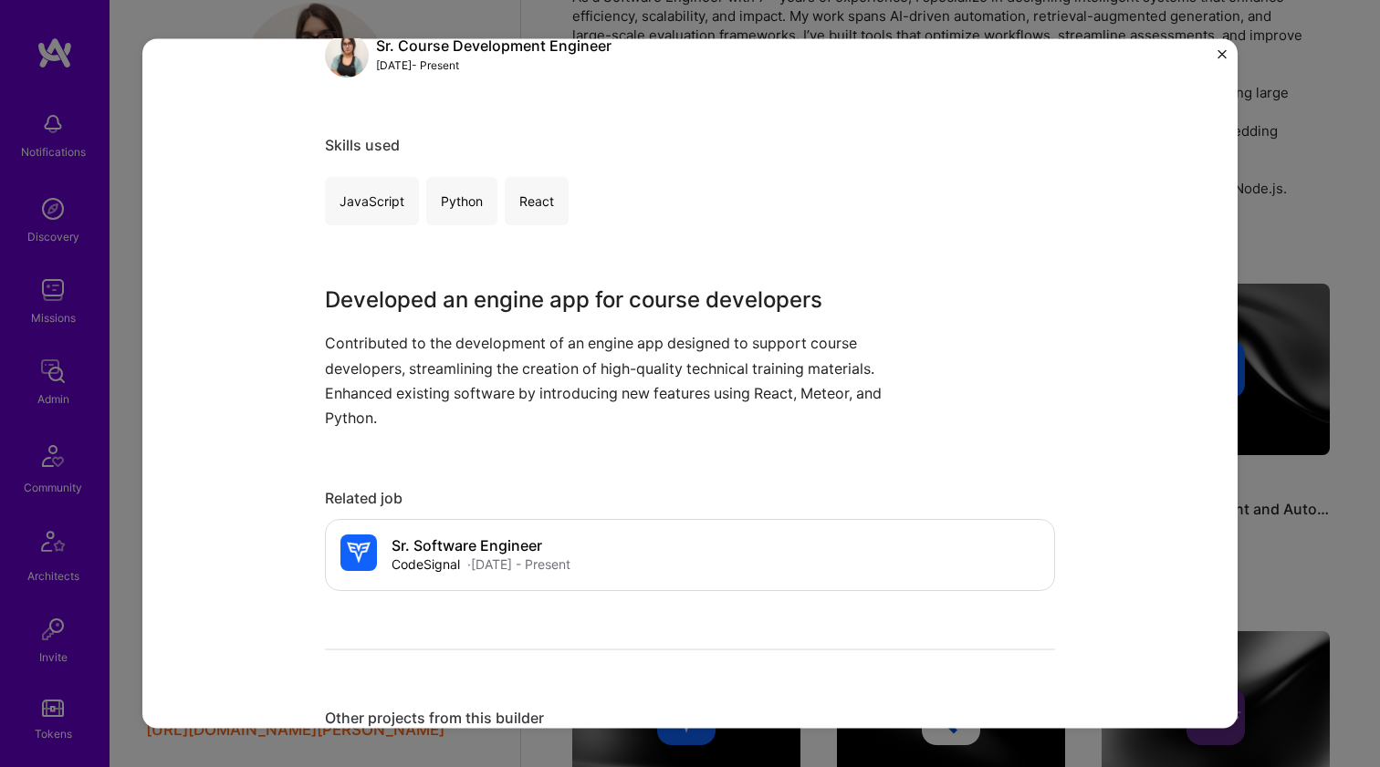
click at [547, 354] on p "Contributed to the development of an engine app designed to support course deve…" at bounding box center [621, 380] width 593 height 99
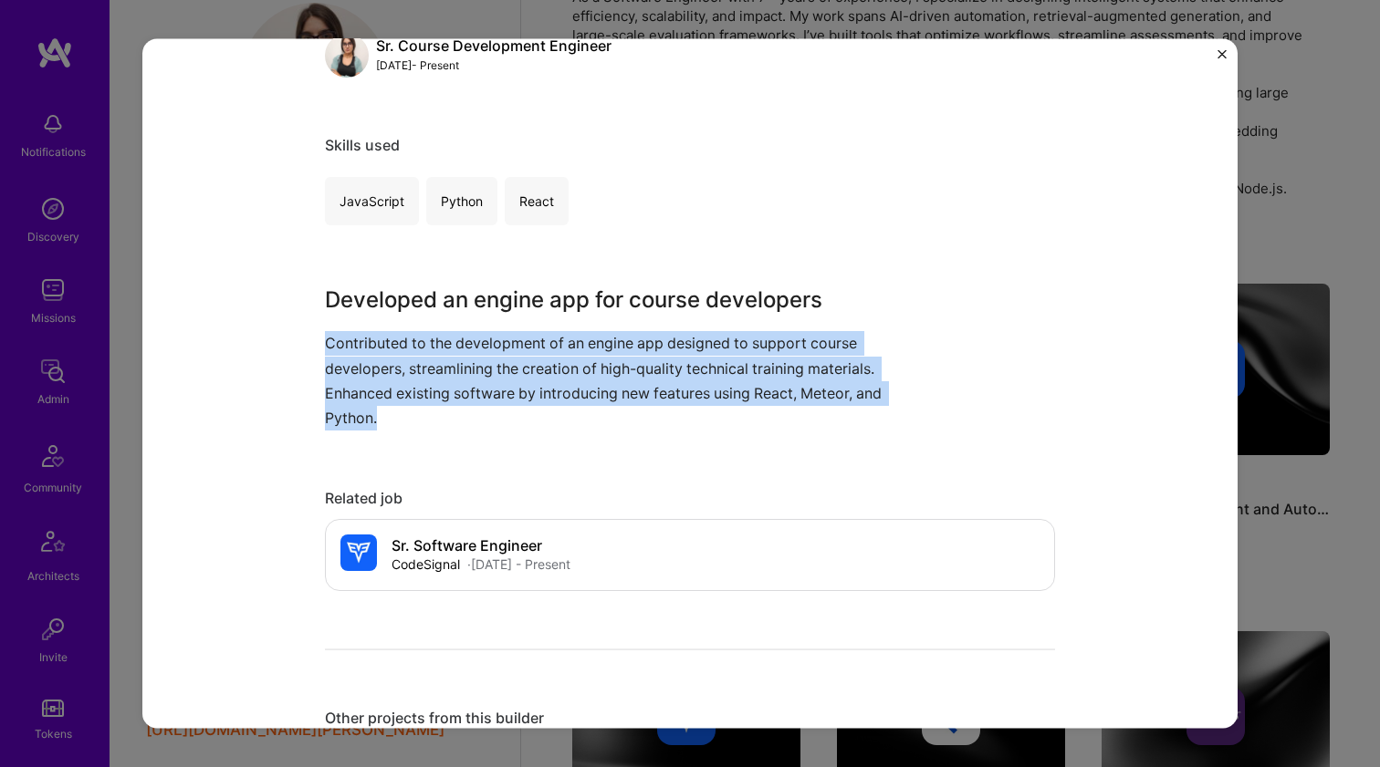
drag, startPoint x: 547, startPoint y: 354, endPoint x: 510, endPoint y: 401, distance: 59.1
click at [510, 401] on p "Contributed to the development of an engine app designed to support course deve…" at bounding box center [621, 380] width 593 height 99
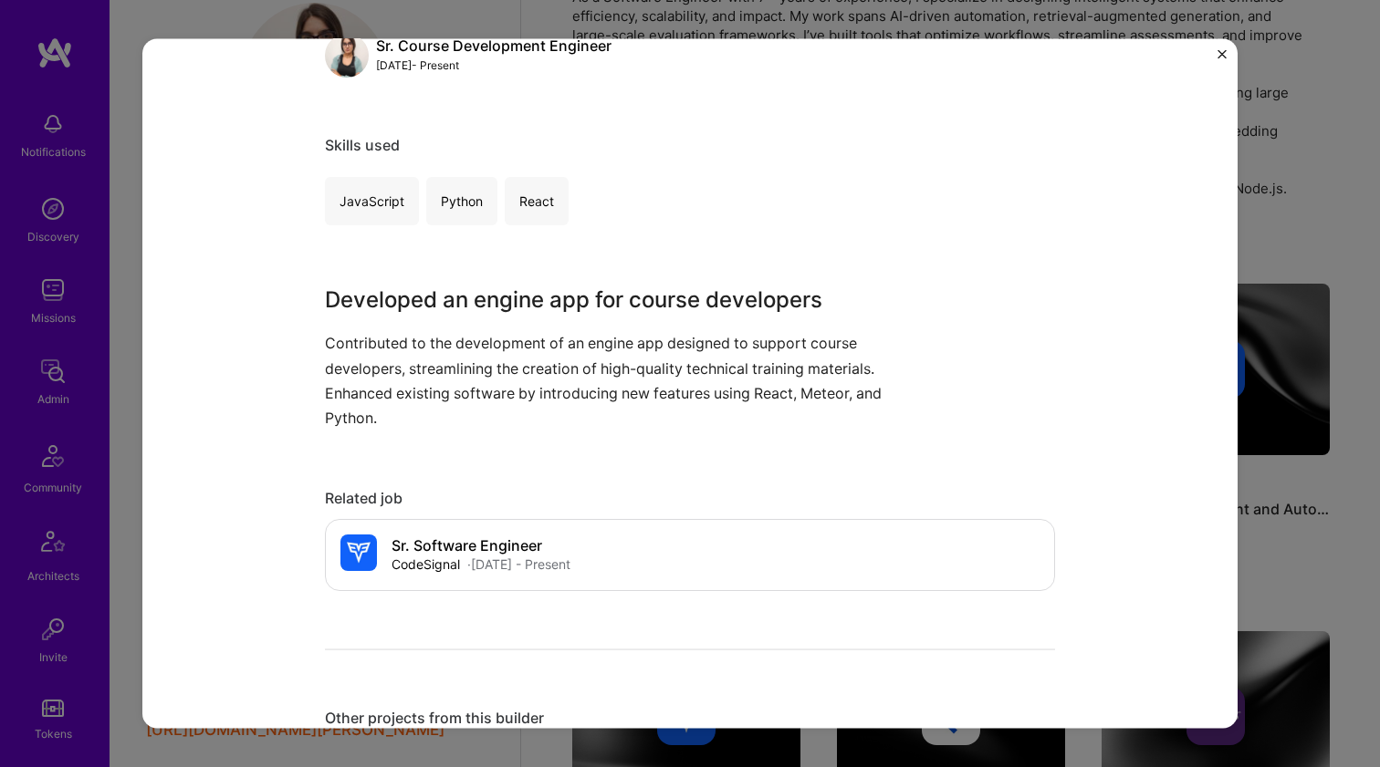
click at [510, 401] on p "Contributed to the development of an engine app designed to support course deve…" at bounding box center [621, 380] width 593 height 99
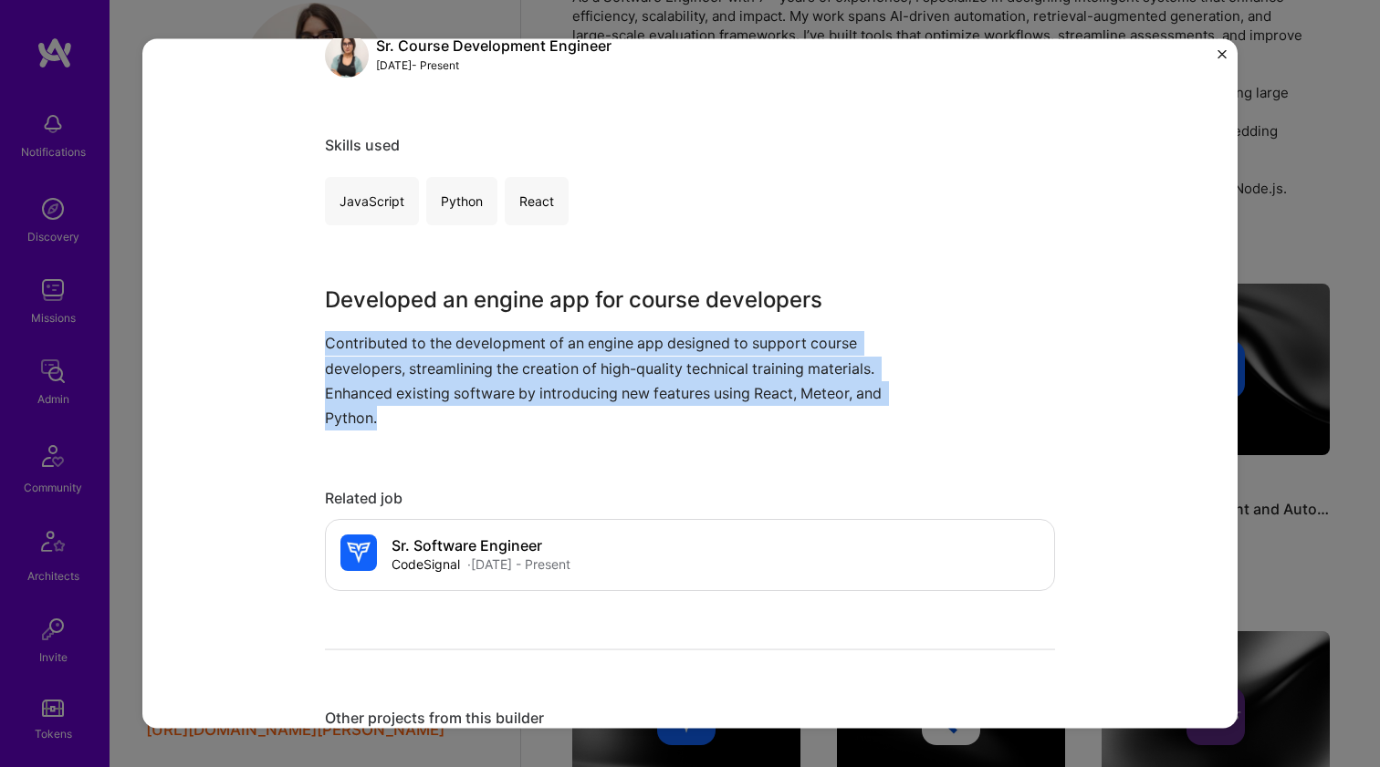
click at [510, 400] on p "Contributed to the development of an engine app designed to support course deve…" at bounding box center [621, 380] width 593 height 99
click at [511, 394] on p "Contributed to the development of an engine app designed to support course deve…" at bounding box center [621, 380] width 593 height 99
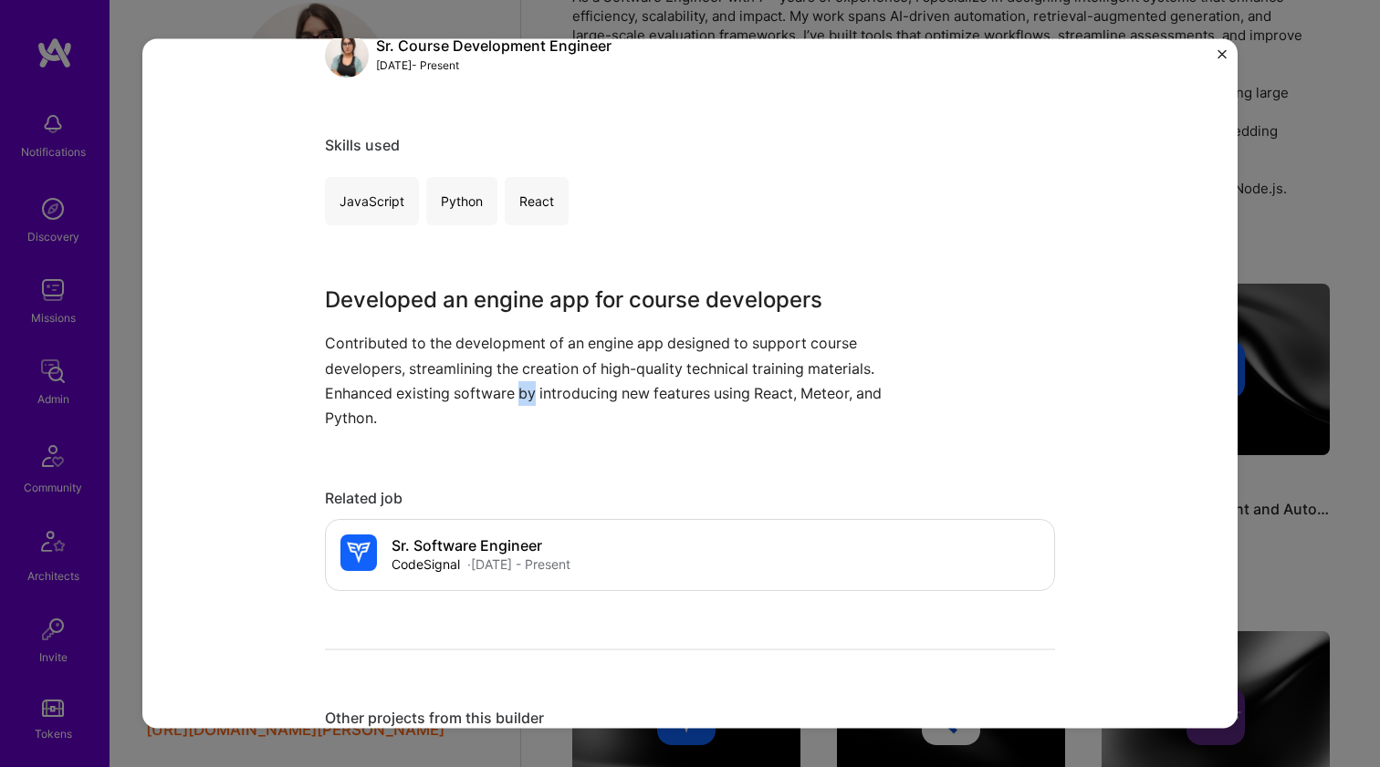
click at [511, 394] on p "Contributed to the development of an engine app designed to support course deve…" at bounding box center [621, 380] width 593 height 99
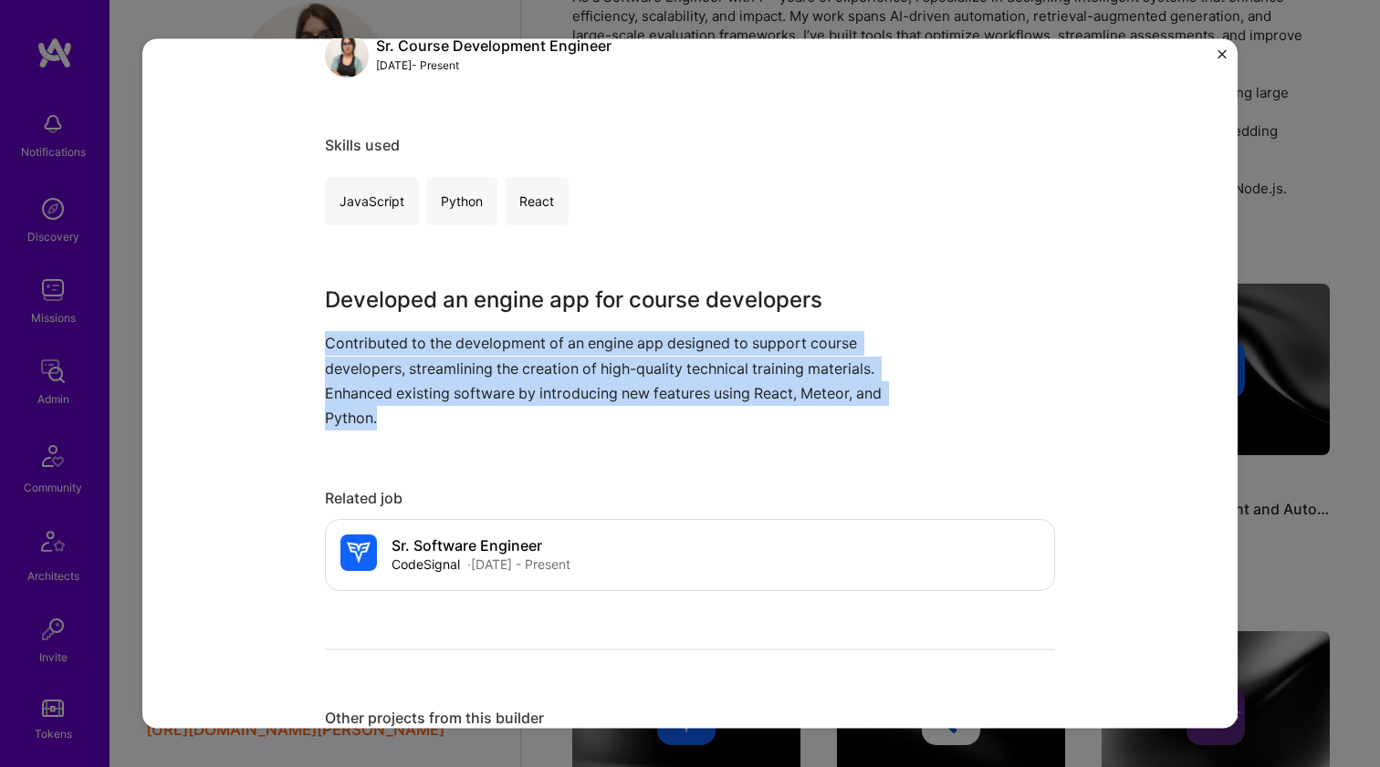
click at [511, 394] on p "Contributed to the development of an engine app designed to support course deve…" at bounding box center [621, 380] width 593 height 99
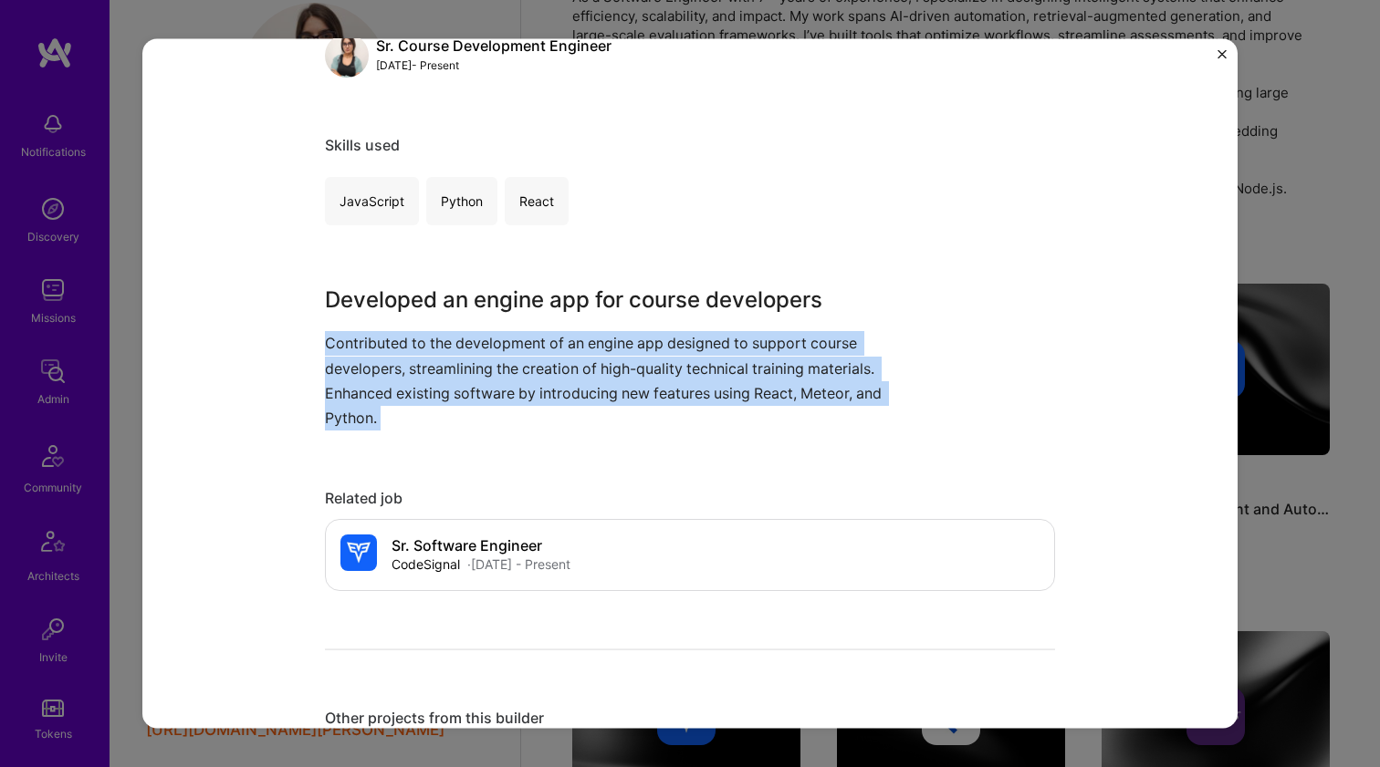
click at [512, 391] on p "Contributed to the development of an engine app designed to support course deve…" at bounding box center [621, 380] width 593 height 99
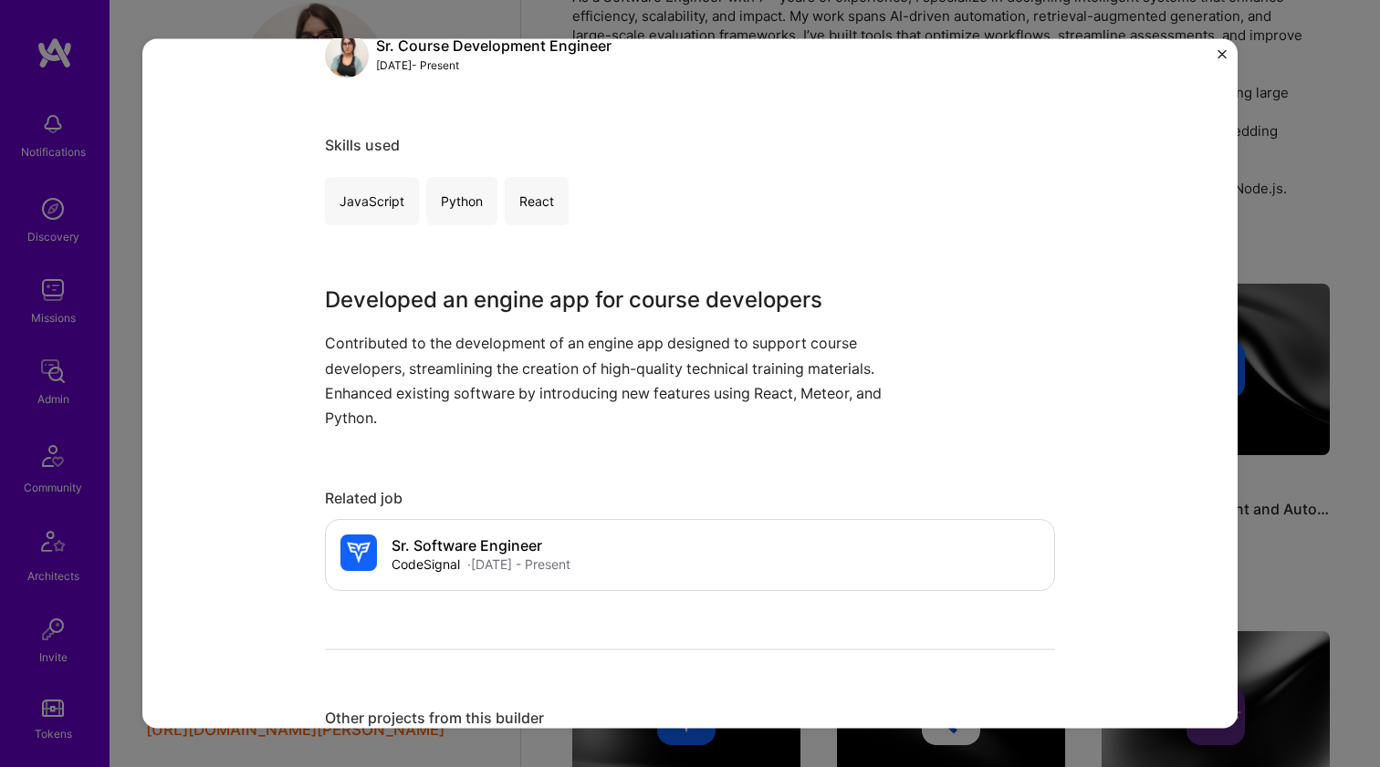
click at [512, 391] on p "Contributed to the development of an engine app designed to support course deve…" at bounding box center [621, 380] width 593 height 99
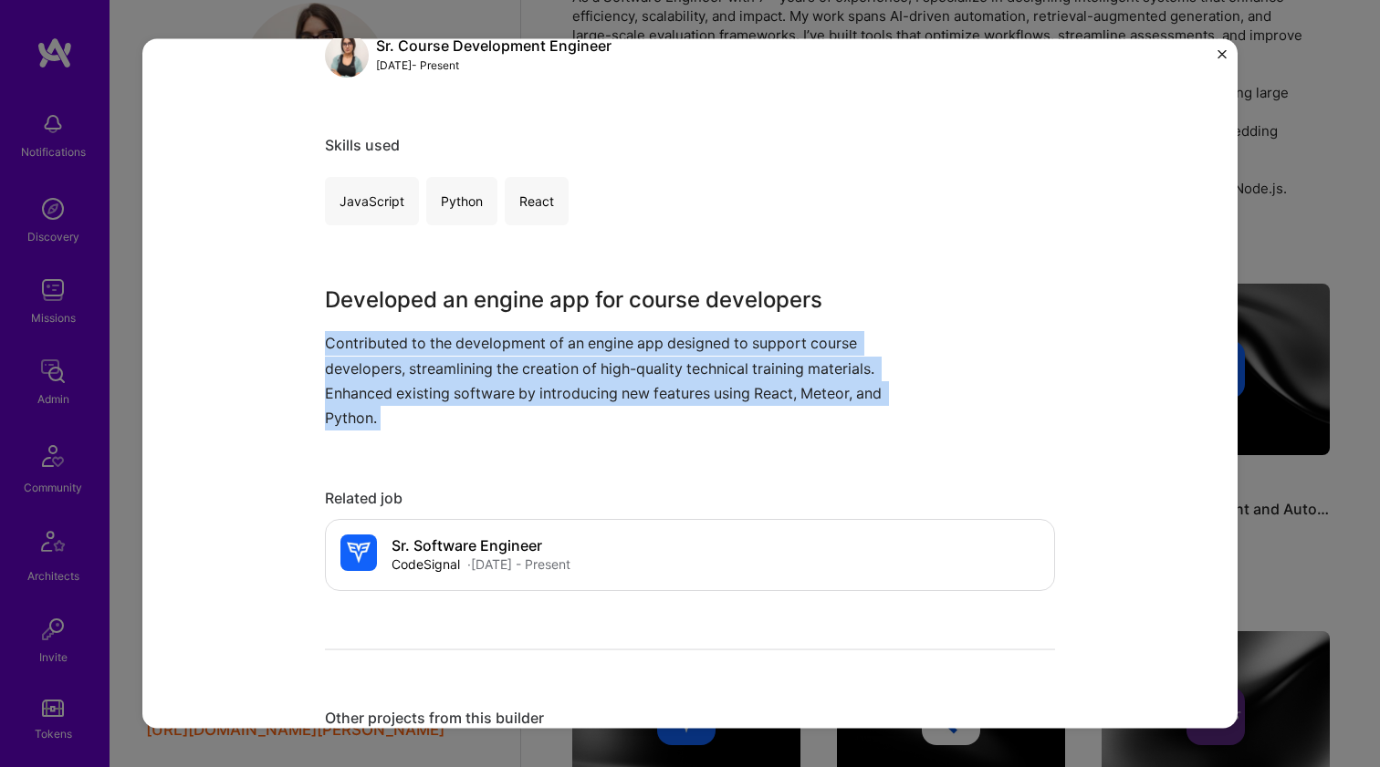
click at [512, 391] on p "Contributed to the development of an engine app designed to support course deve…" at bounding box center [621, 380] width 593 height 99
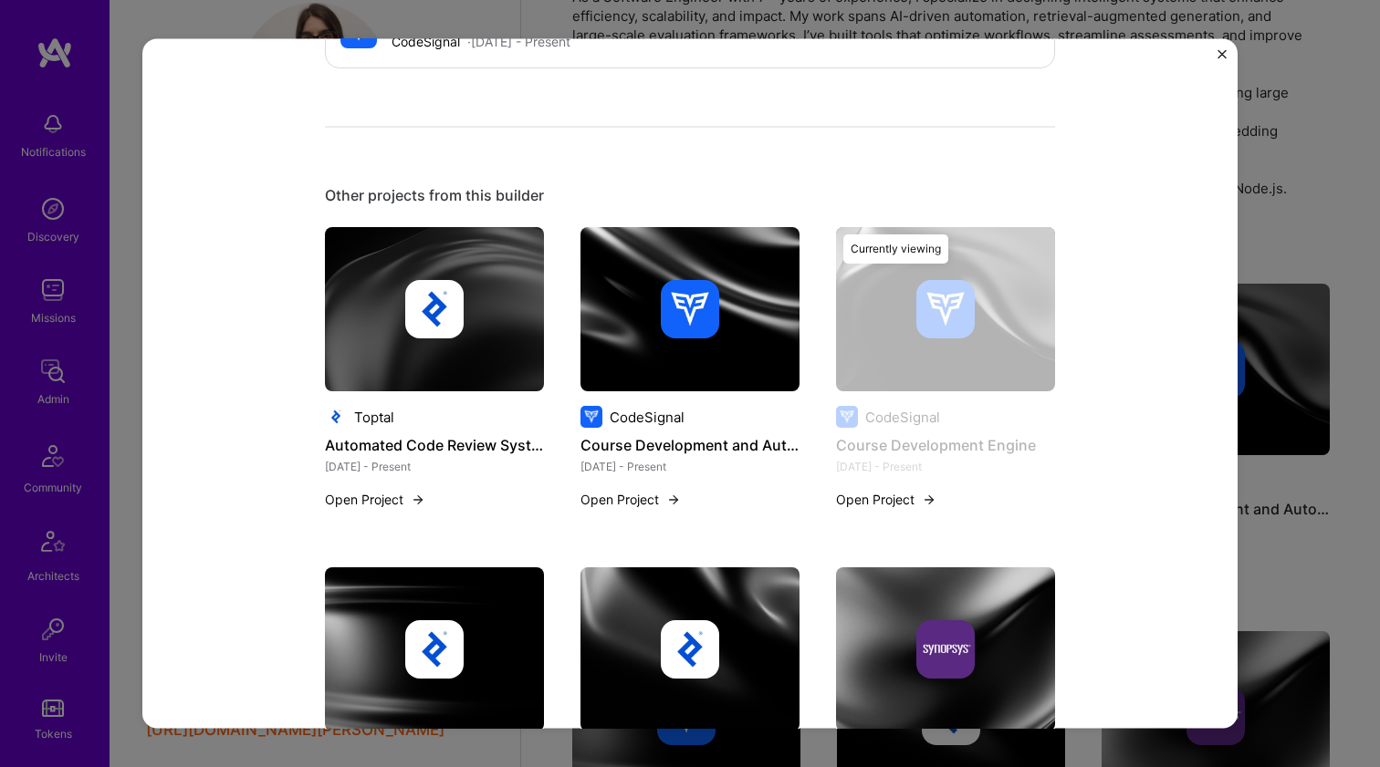
scroll to position [967, 0]
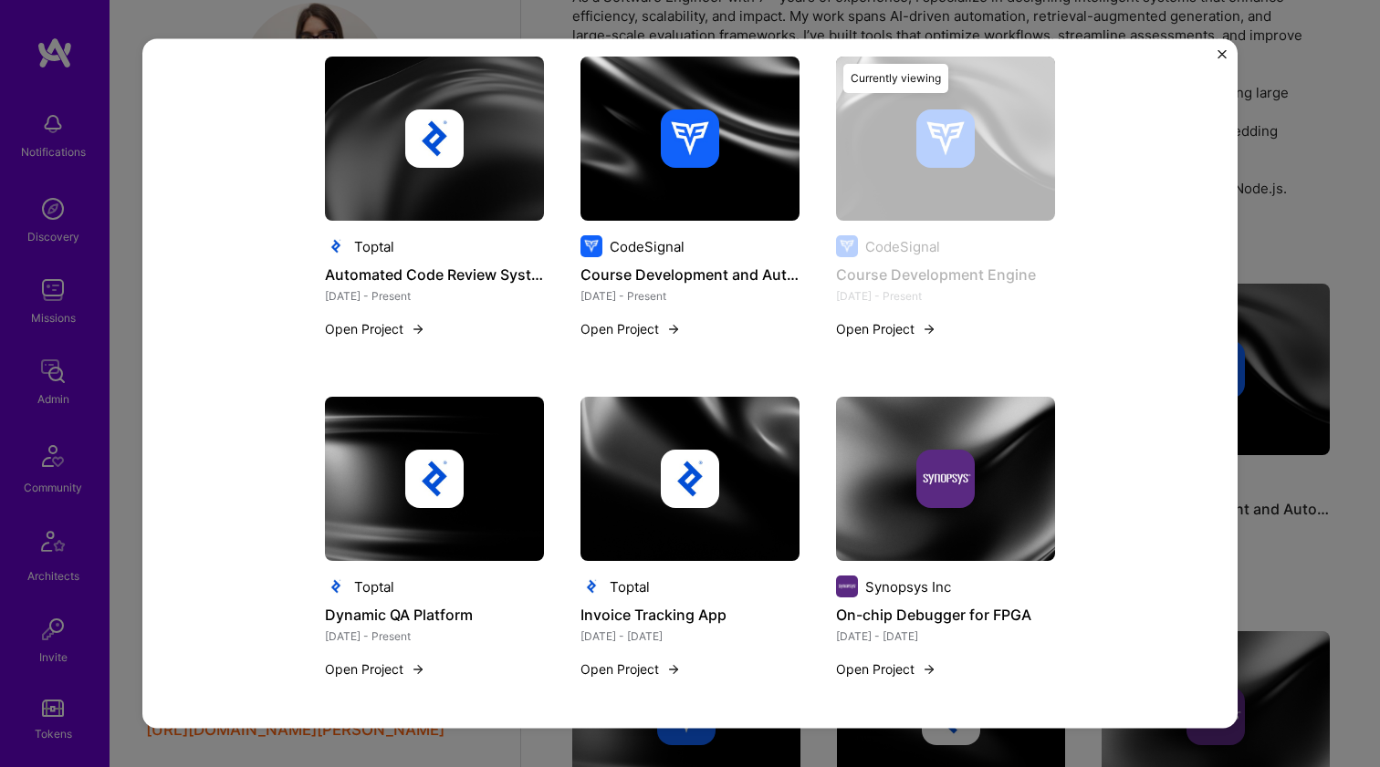
click at [458, 439] on img at bounding box center [434, 479] width 219 height 164
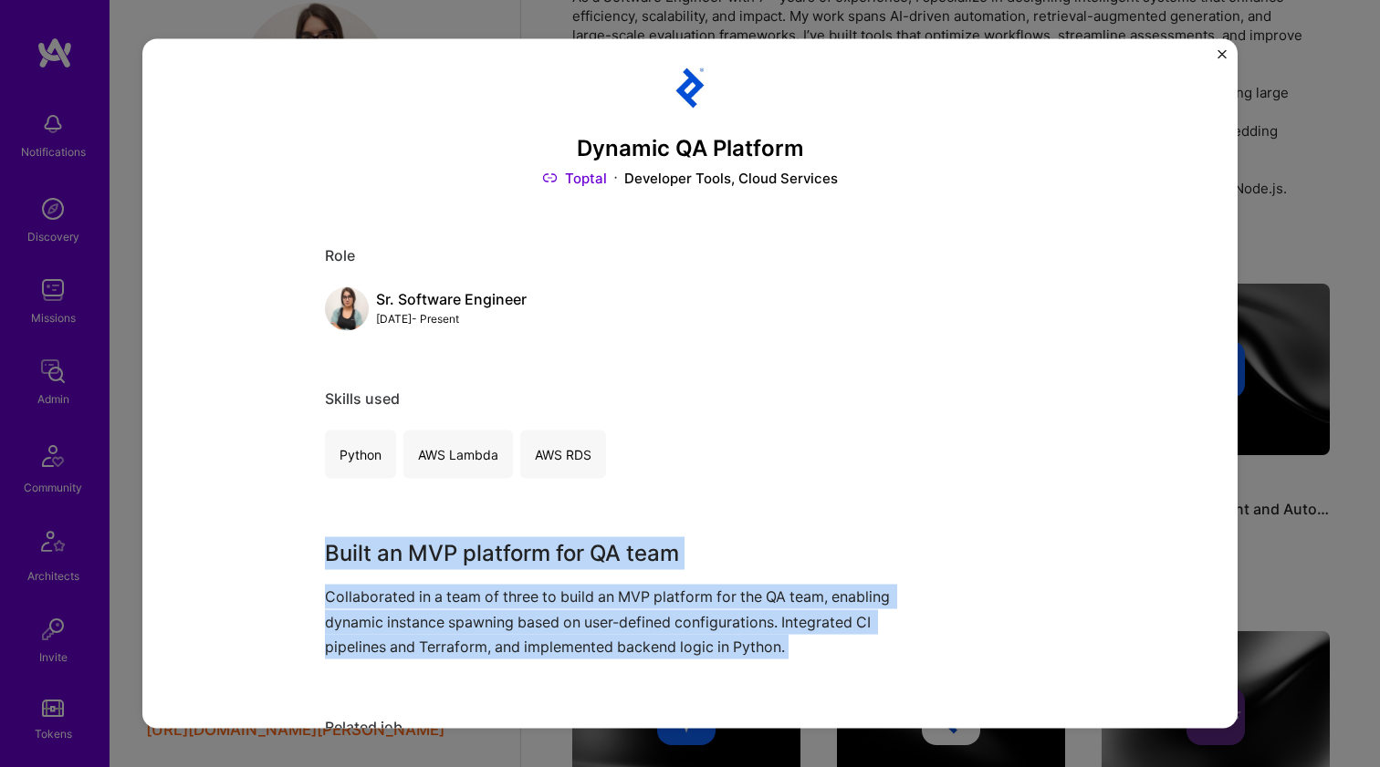
scroll to position [190, 0]
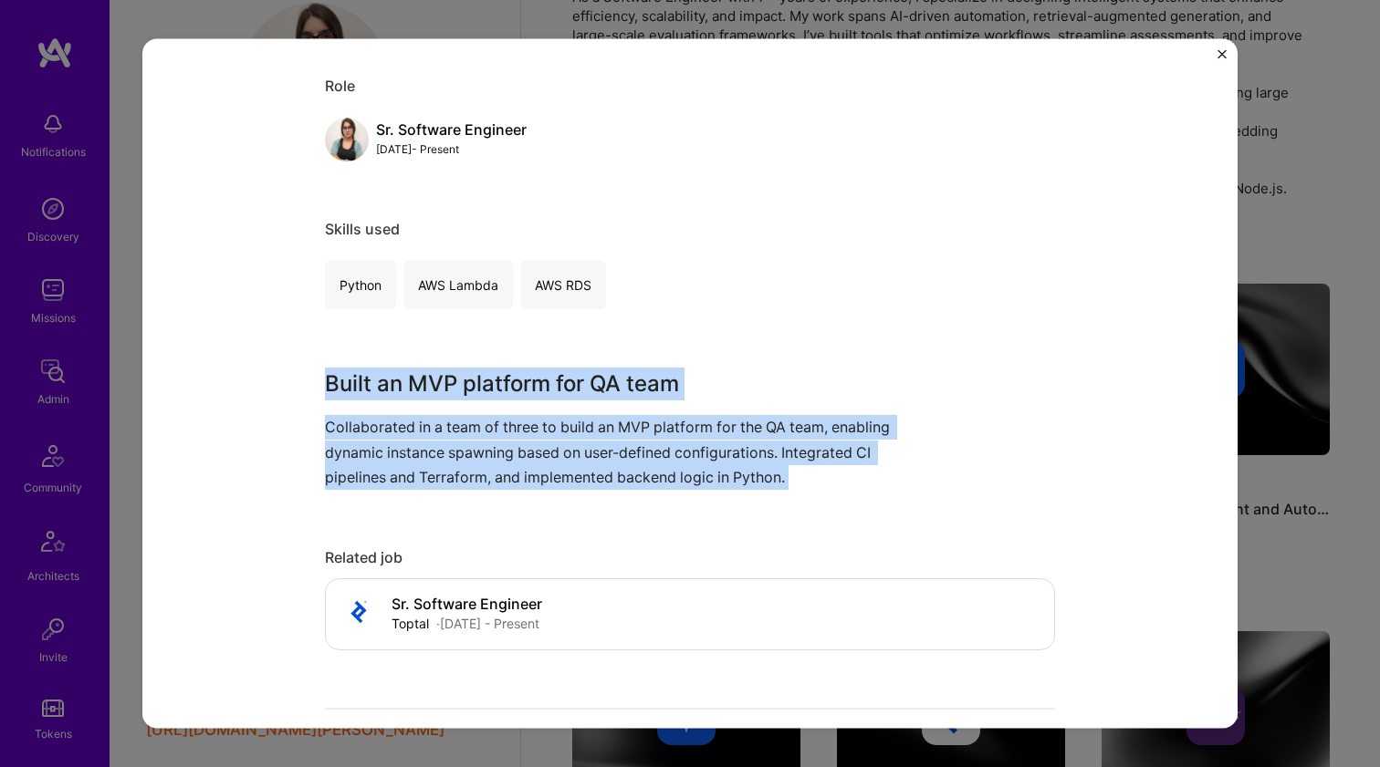
click at [453, 422] on p "Collaborated in a team of three to build an MVP platform for the QA team, enabl…" at bounding box center [621, 452] width 593 height 75
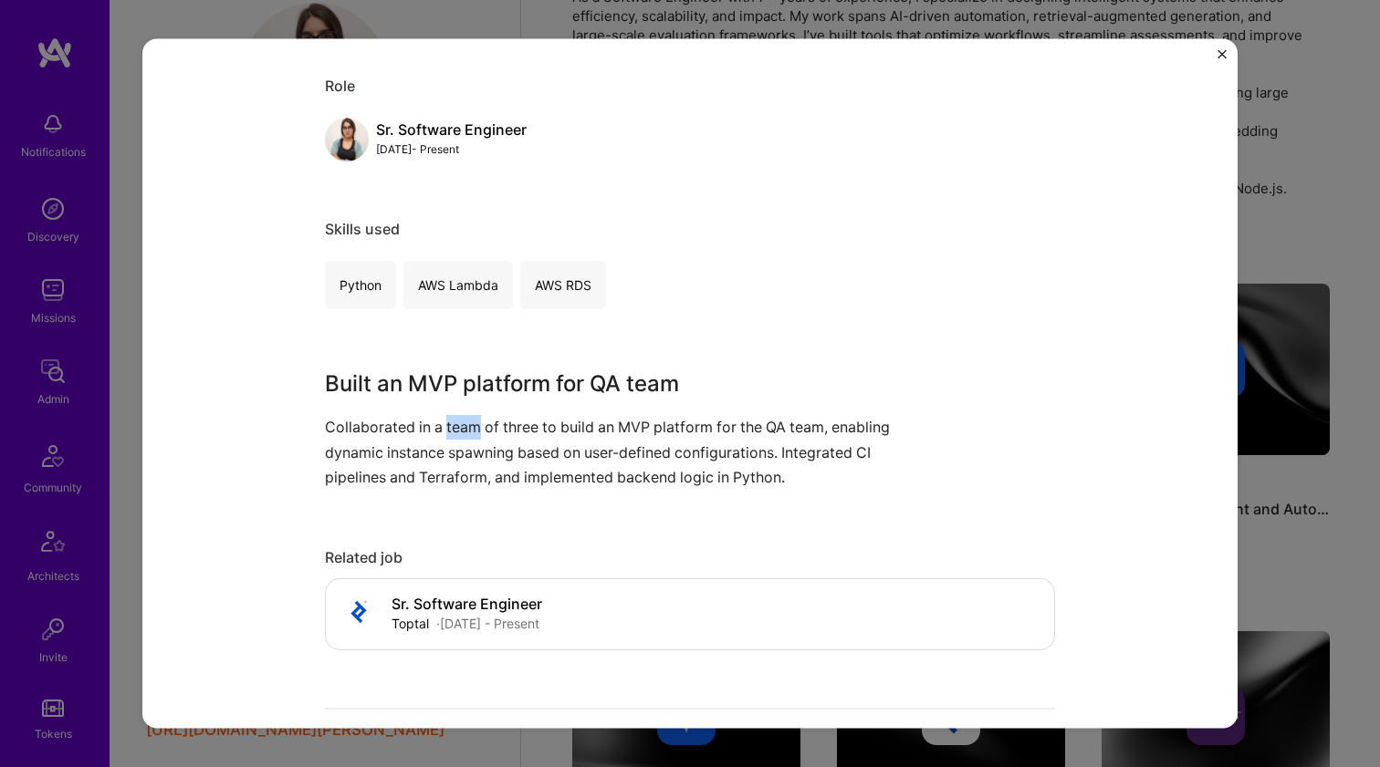
click at [453, 422] on p "Collaborated in a team of three to build an MVP platform for the QA team, enabl…" at bounding box center [621, 452] width 593 height 75
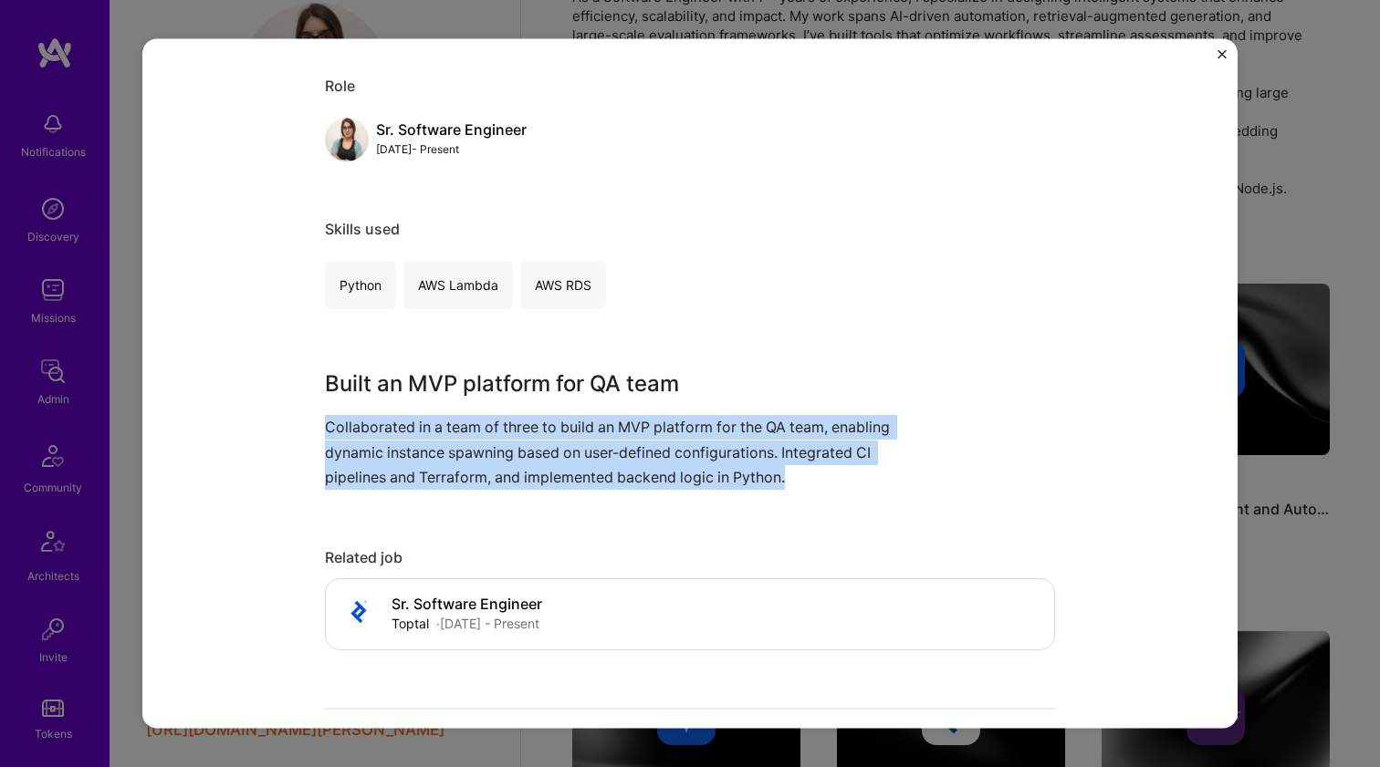
drag, startPoint x: 453, startPoint y: 422, endPoint x: 461, endPoint y: 369, distance: 54.5
click at [461, 369] on div "Built an MVP platform for QA team Collaborated in a team of three to build an M…" at bounding box center [621, 429] width 593 height 122
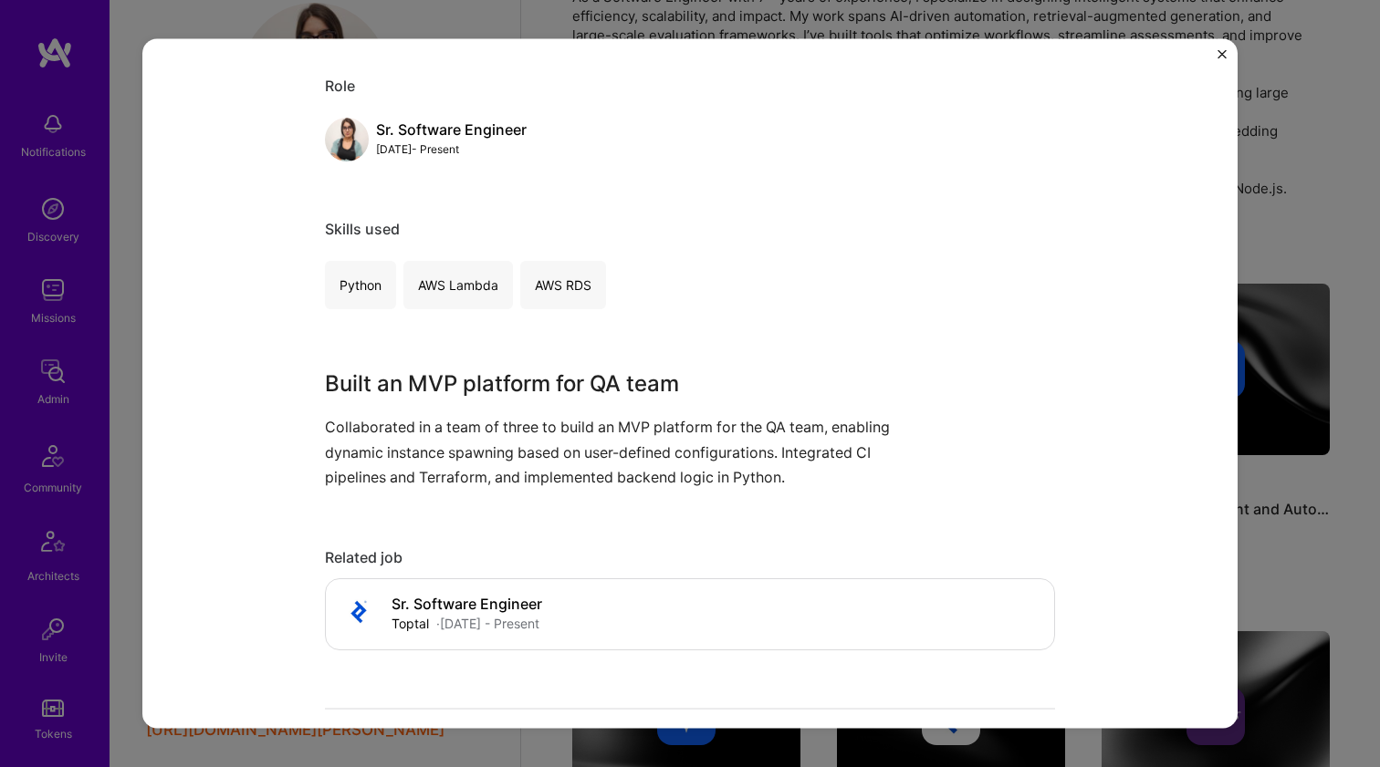
click at [461, 369] on h3 "Built an MVP platform for QA team" at bounding box center [621, 384] width 593 height 33
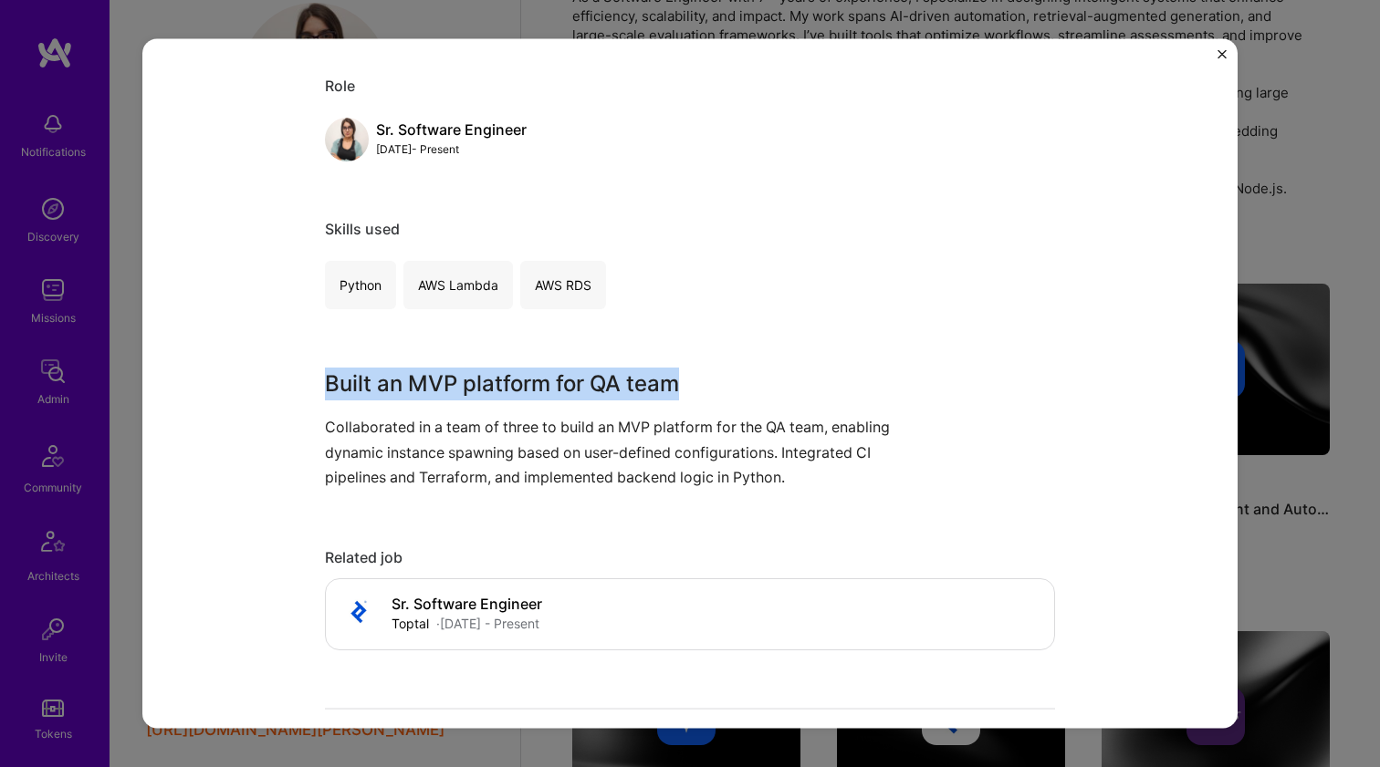
click at [459, 373] on h3 "Built an MVP platform for QA team" at bounding box center [621, 384] width 593 height 33
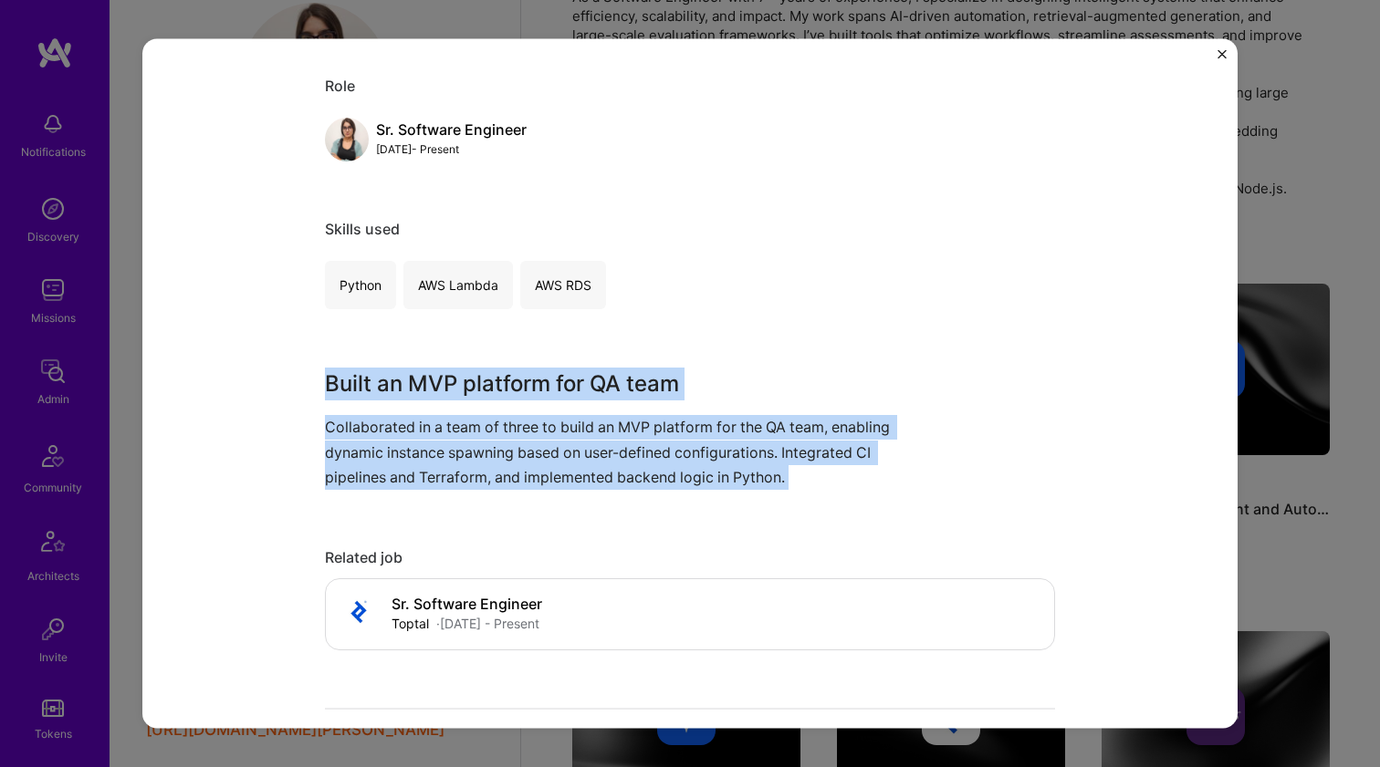
click at [453, 471] on p "Collaborated in a team of three to build an MVP platform for the QA team, enabl…" at bounding box center [621, 452] width 593 height 75
click at [453, 470] on p "Collaborated in a team of three to build an MVP platform for the QA team, enabl…" at bounding box center [621, 452] width 593 height 75
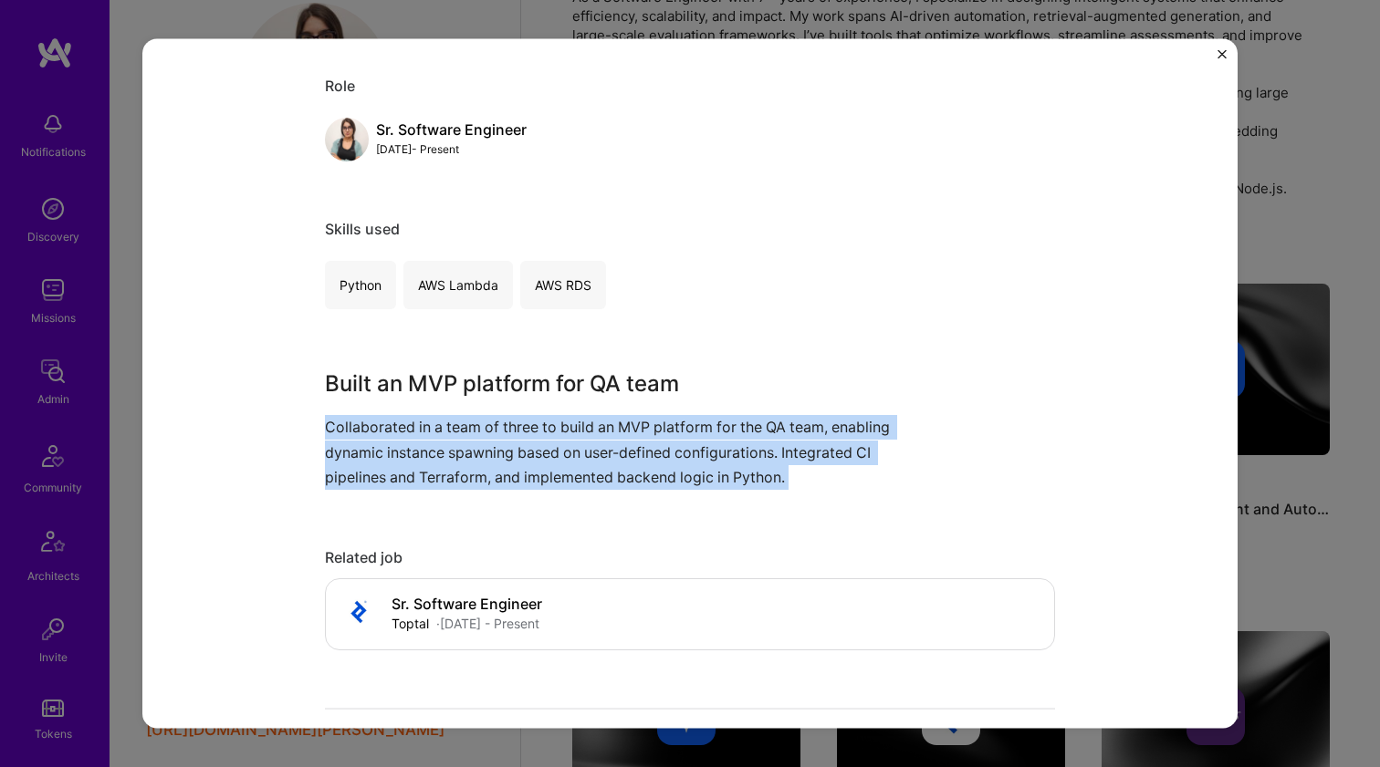
click at [453, 469] on p "Collaborated in a team of three to build an MVP platform for the QA team, enabl…" at bounding box center [621, 452] width 593 height 75
click at [453, 468] on p "Collaborated in a team of three to build an MVP platform for the QA team, enabl…" at bounding box center [621, 452] width 593 height 75
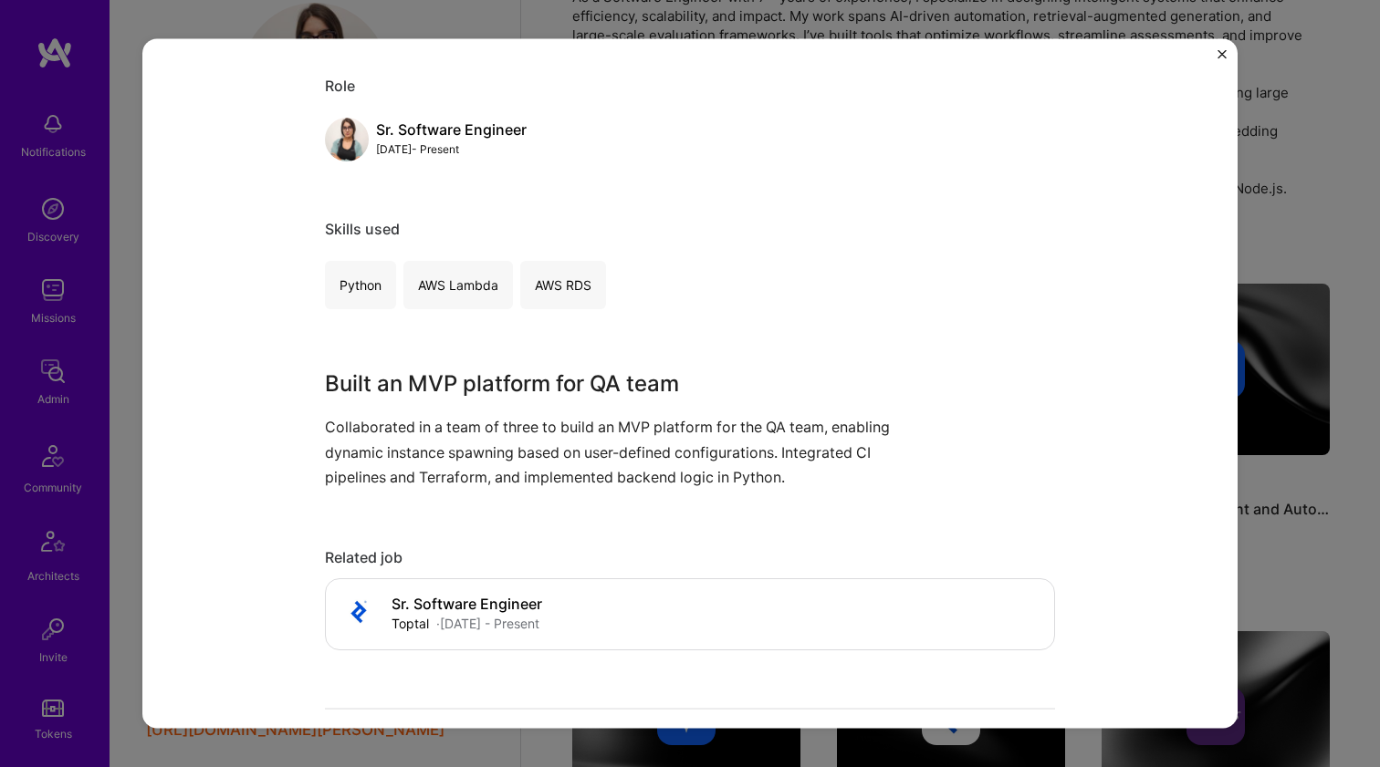
click at [483, 380] on h3 "Built an MVP platform for QA team" at bounding box center [621, 384] width 593 height 33
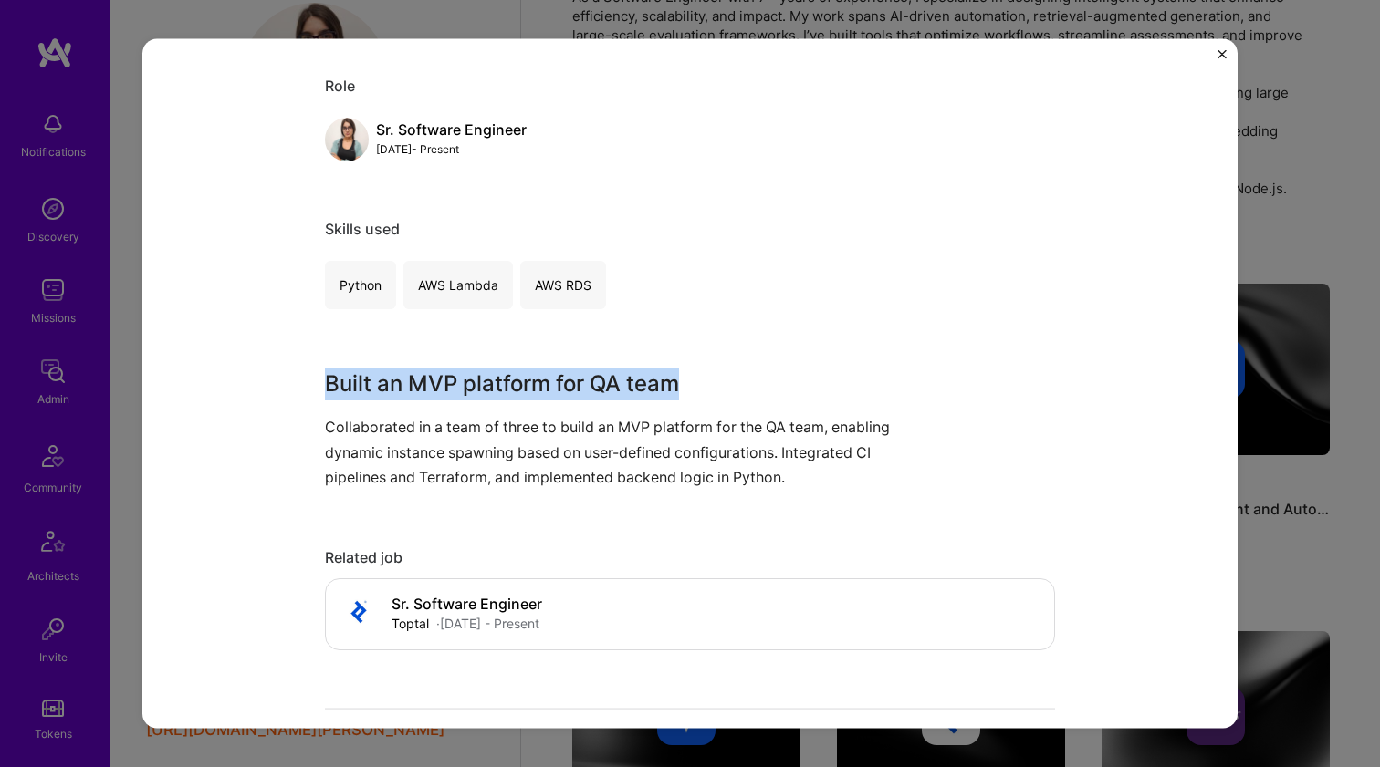
click at [483, 380] on h3 "Built an MVP platform for QA team" at bounding box center [621, 384] width 593 height 33
click at [467, 464] on p "Collaborated in a team of three to build an MVP platform for the QA team, enabl…" at bounding box center [621, 452] width 593 height 75
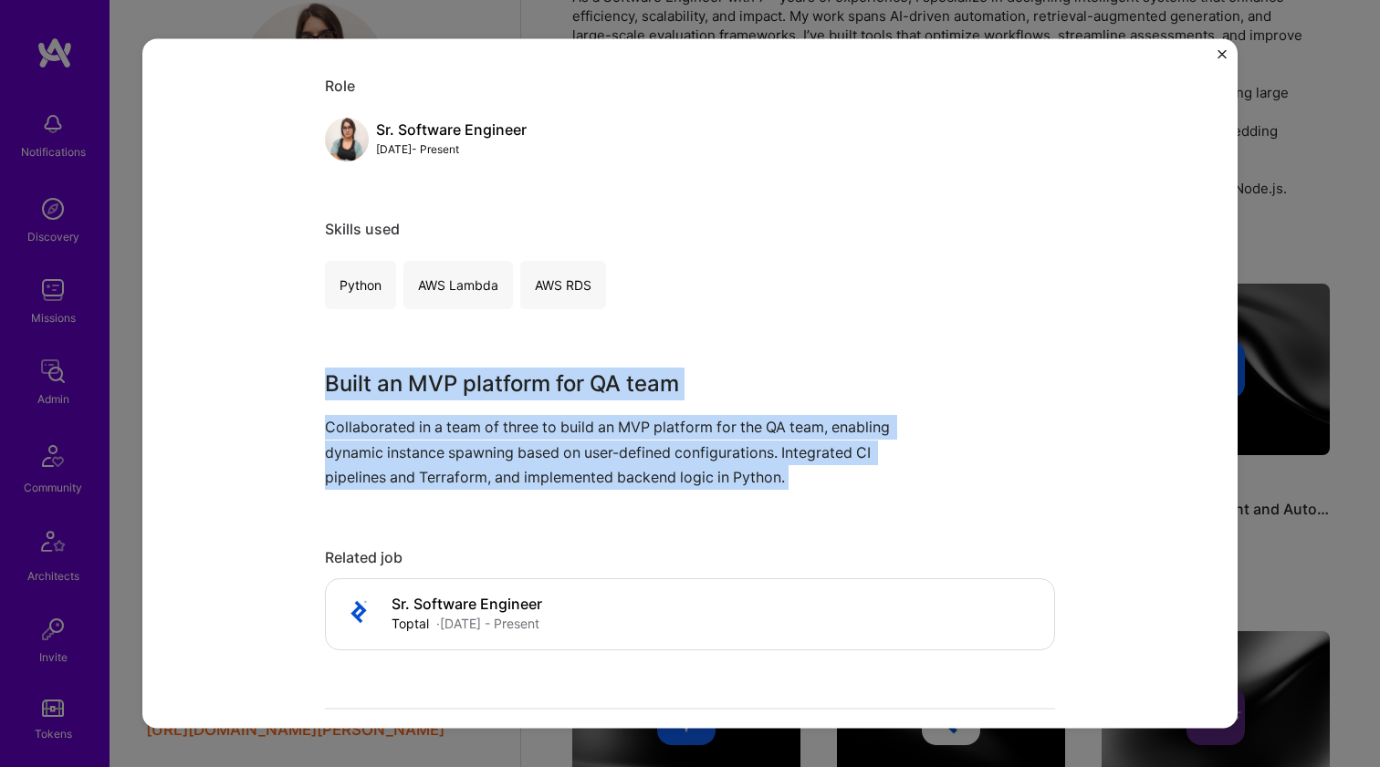
scroll to position [949, 0]
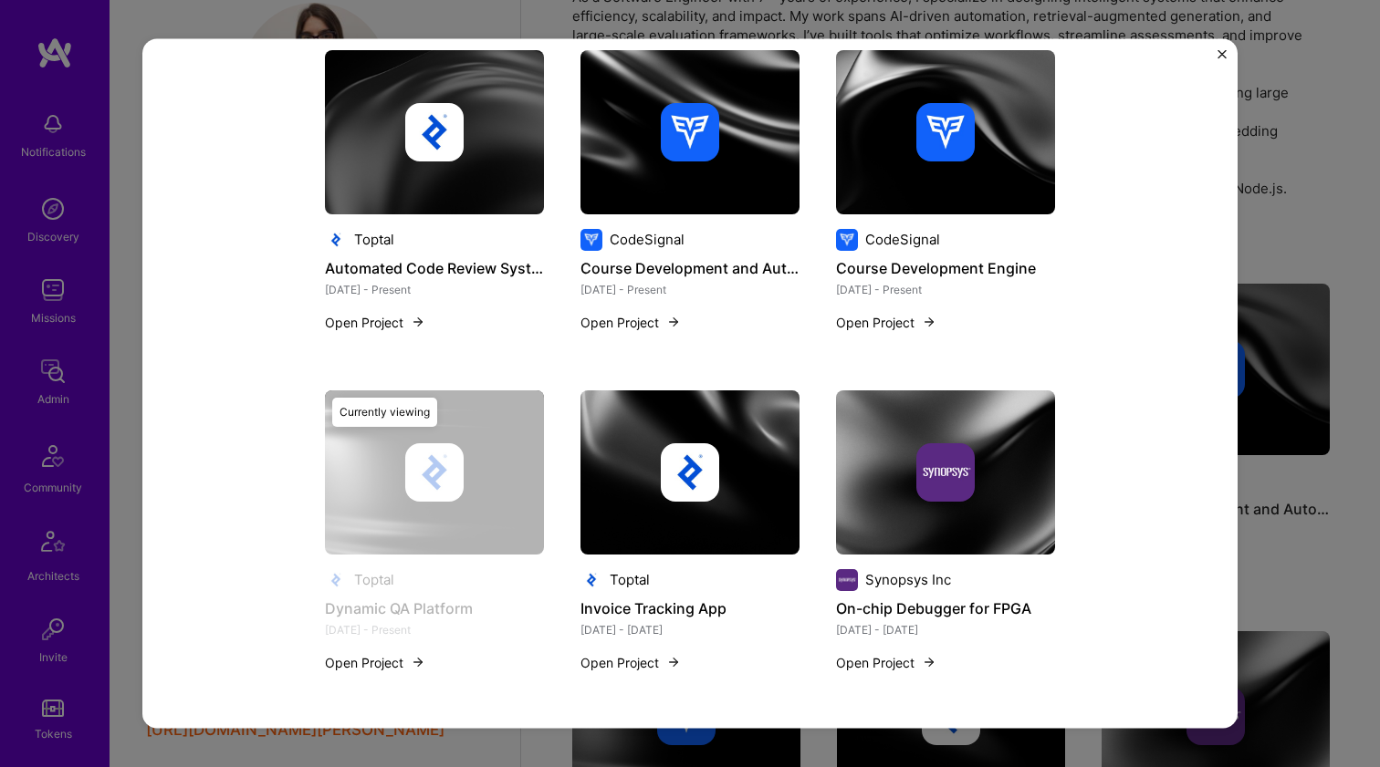
click at [641, 453] on div at bounding box center [689, 471] width 219 height 58
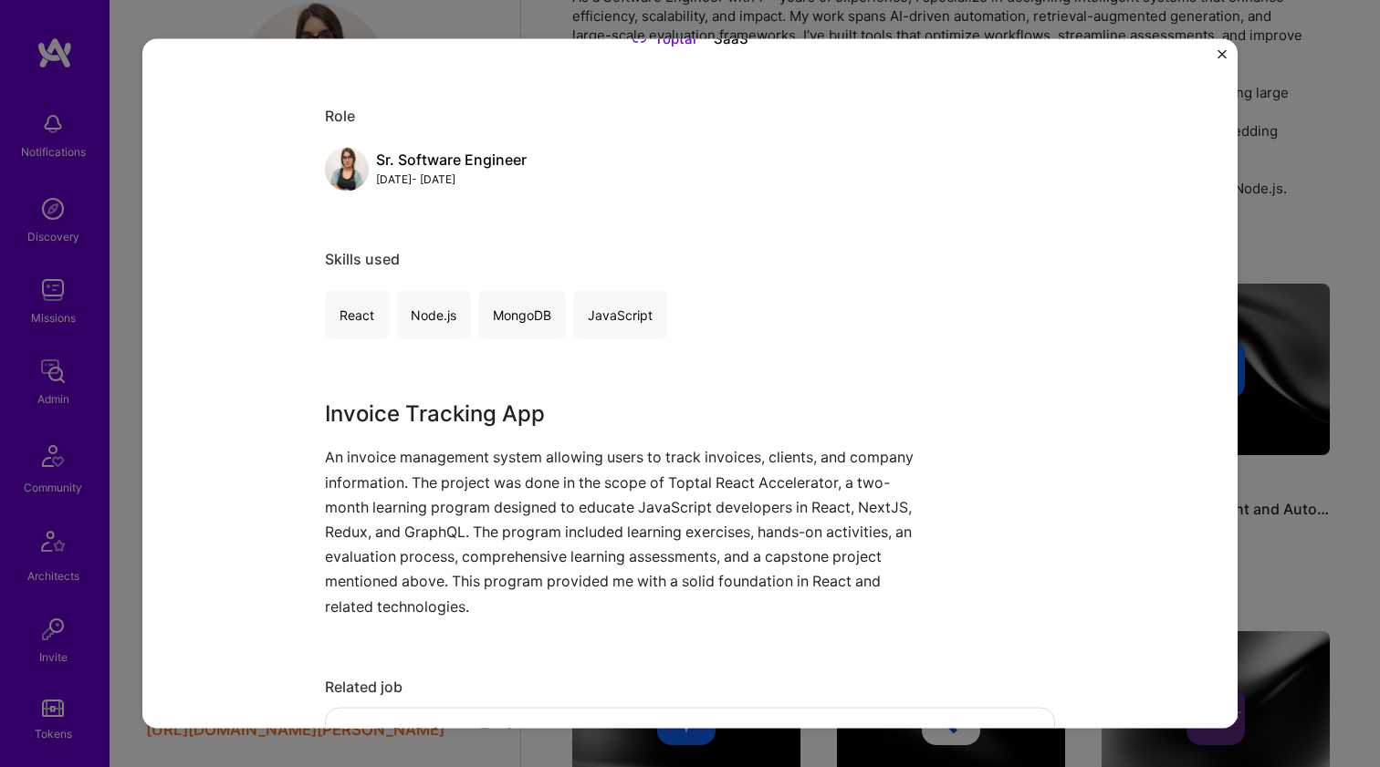
scroll to position [296, 0]
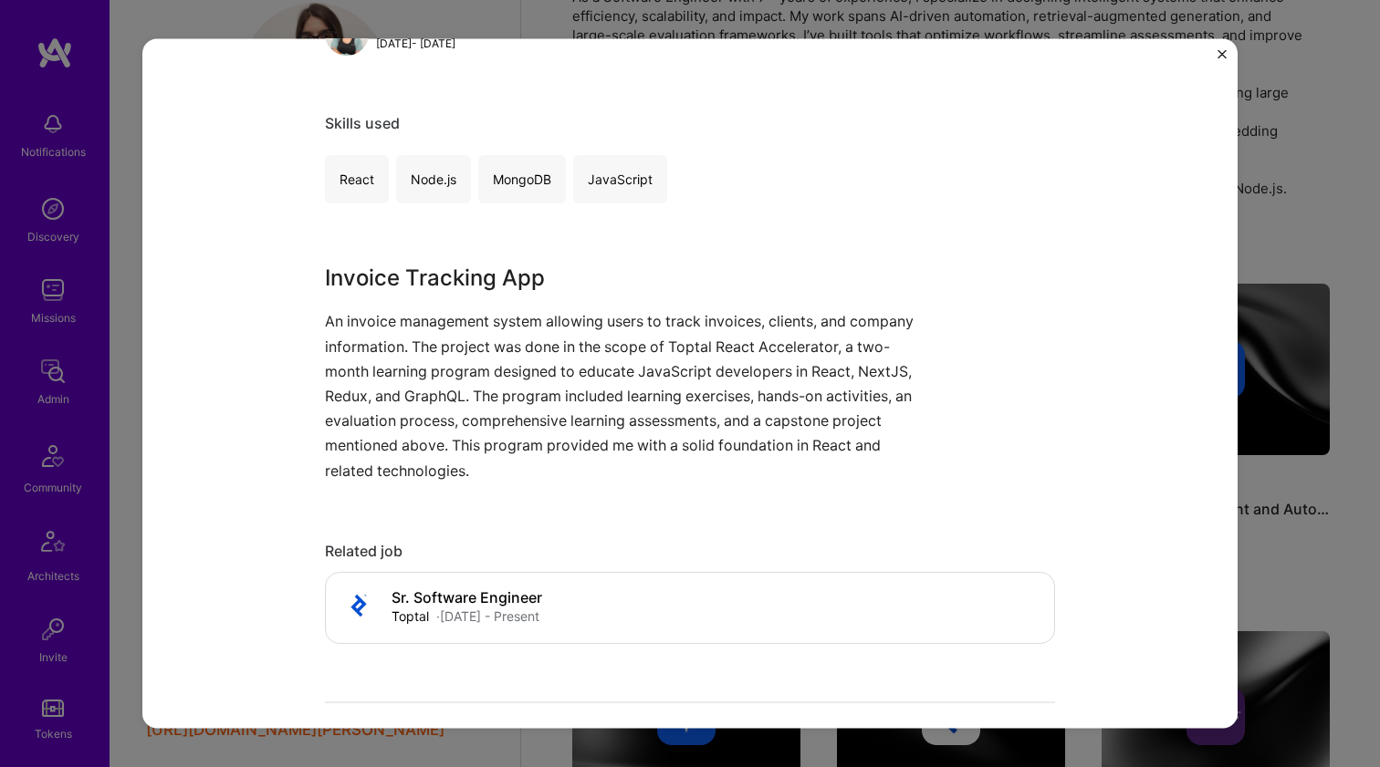
click at [466, 390] on p "An invoice management system allowing users to track invoices, clients, and com…" at bounding box center [621, 395] width 593 height 173
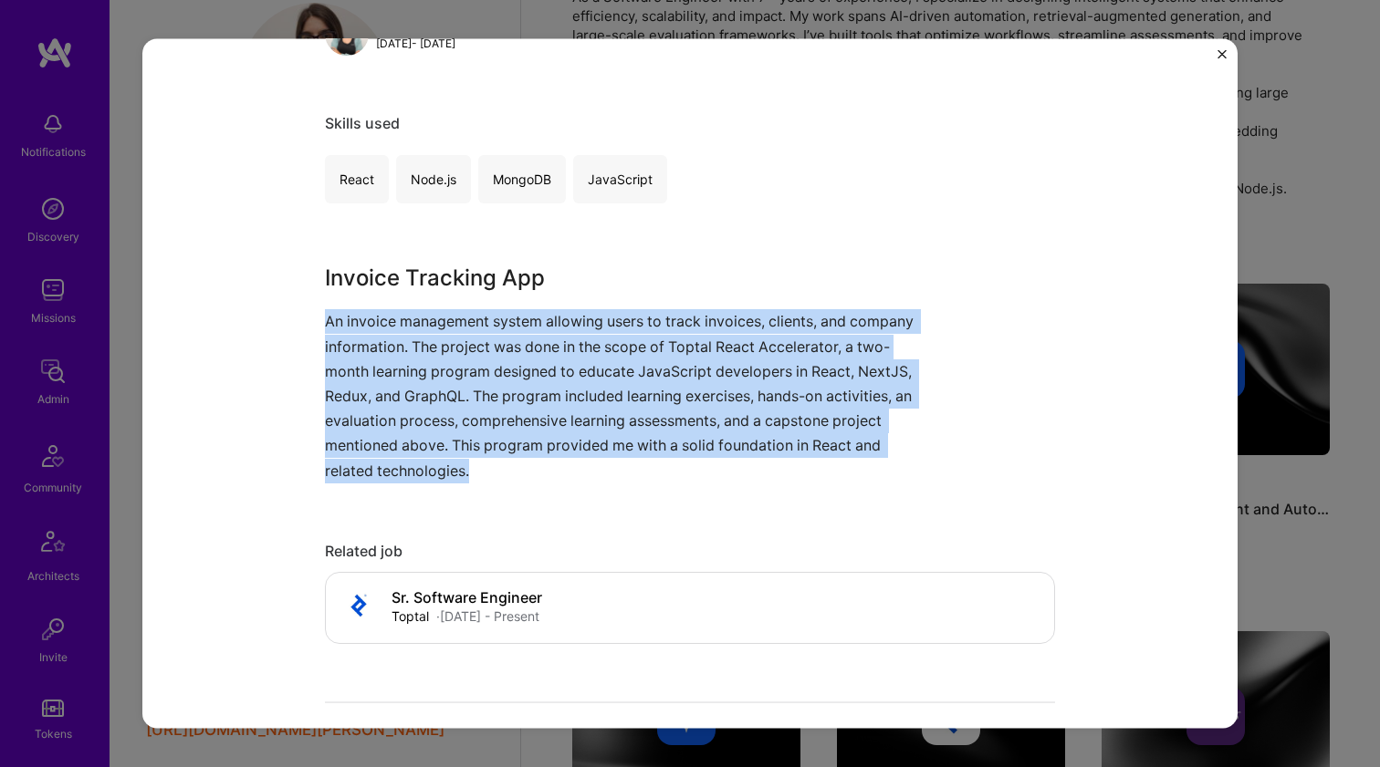
click at [466, 390] on p "An invoice management system allowing users to track invoices, clients, and com…" at bounding box center [621, 395] width 593 height 173
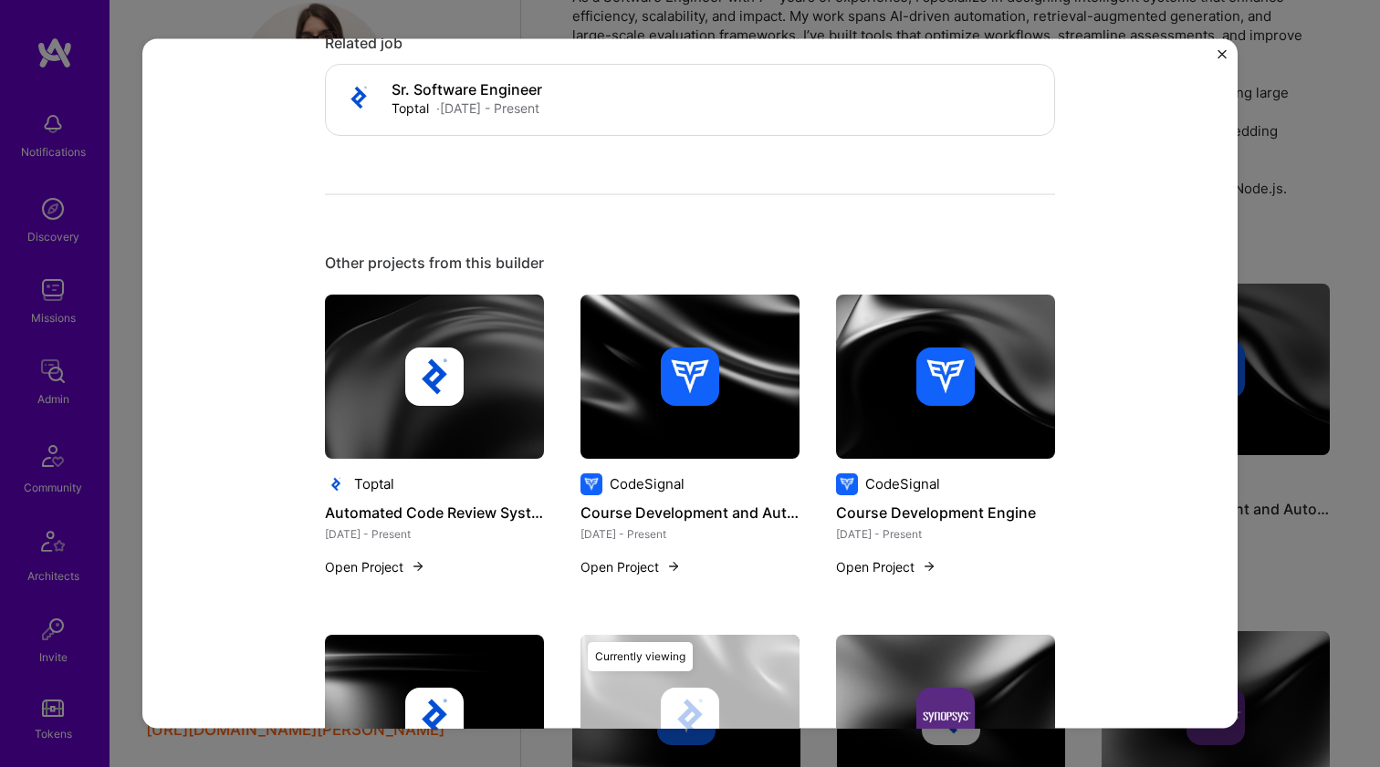
scroll to position [1047, 0]
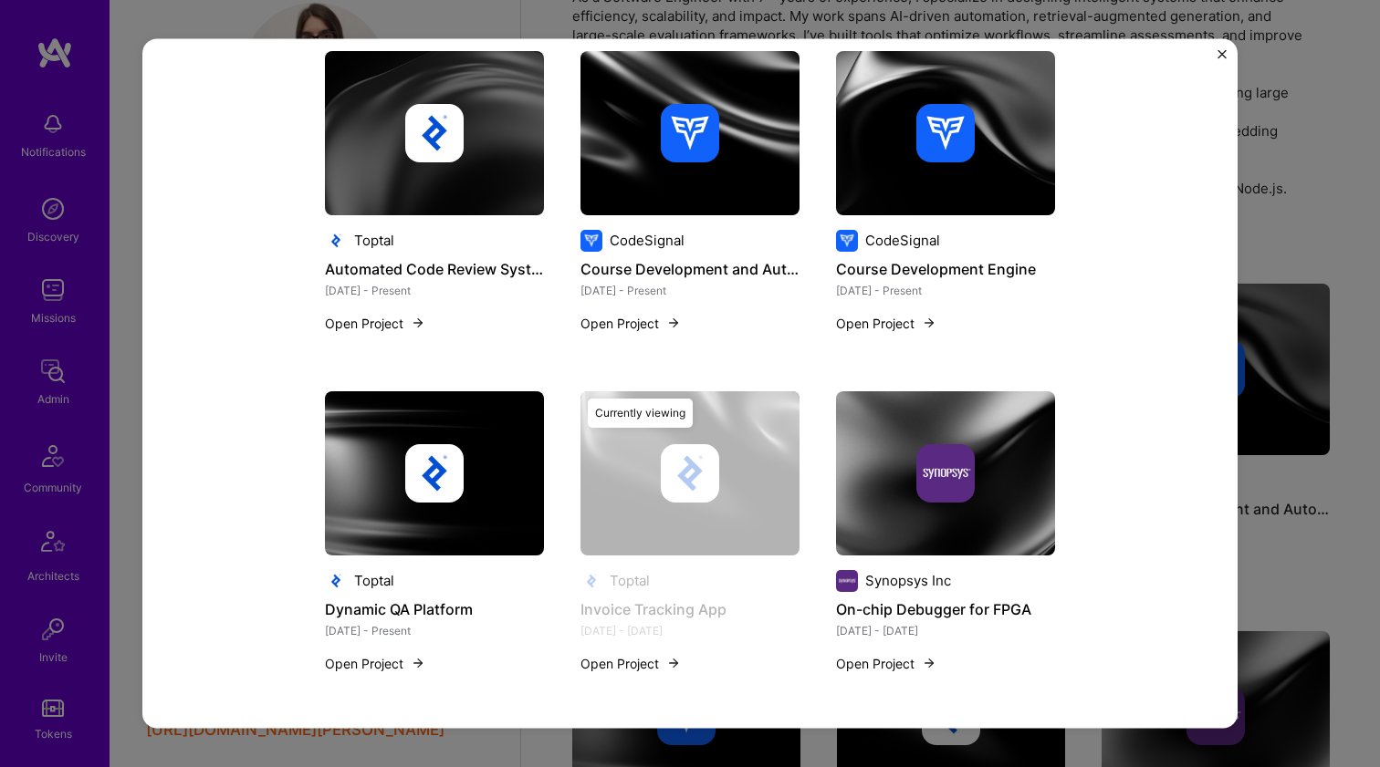
click at [881, 495] on div at bounding box center [945, 472] width 219 height 58
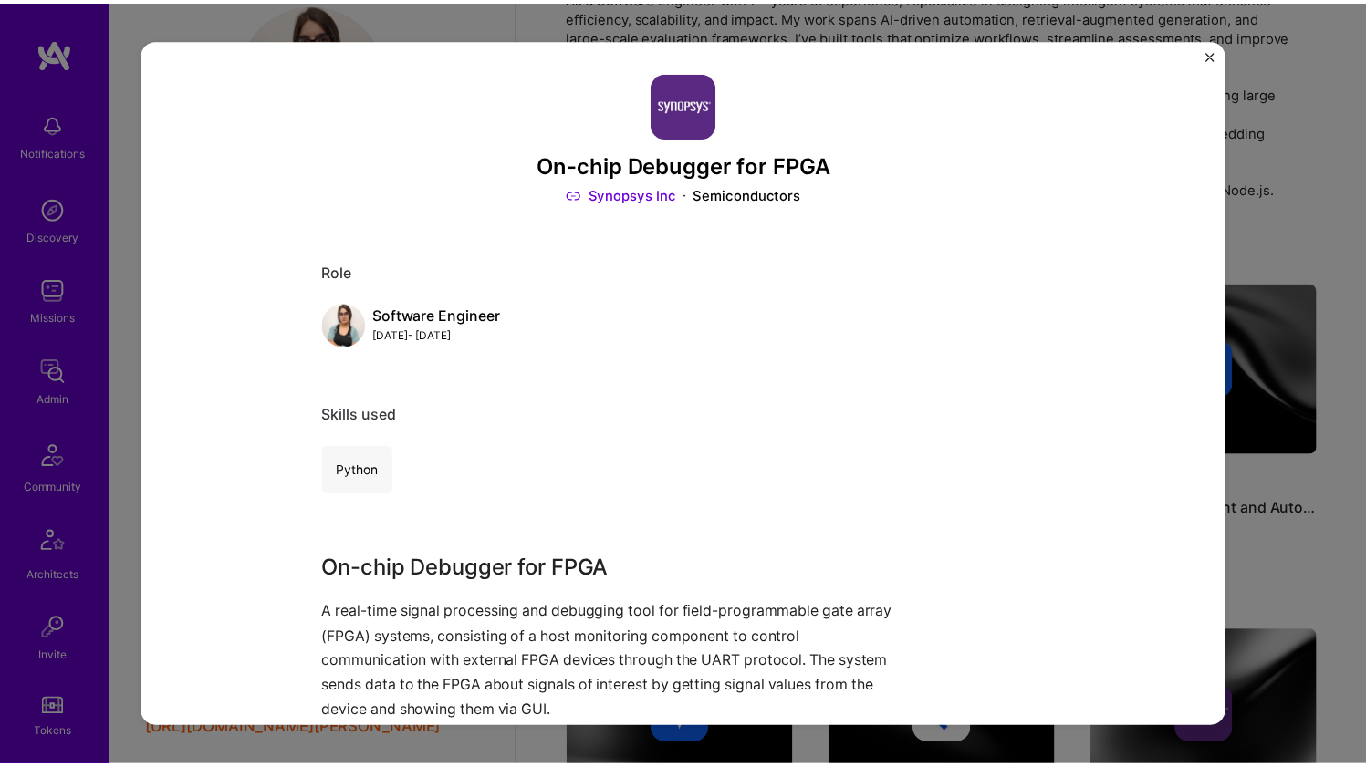
scroll to position [159, 0]
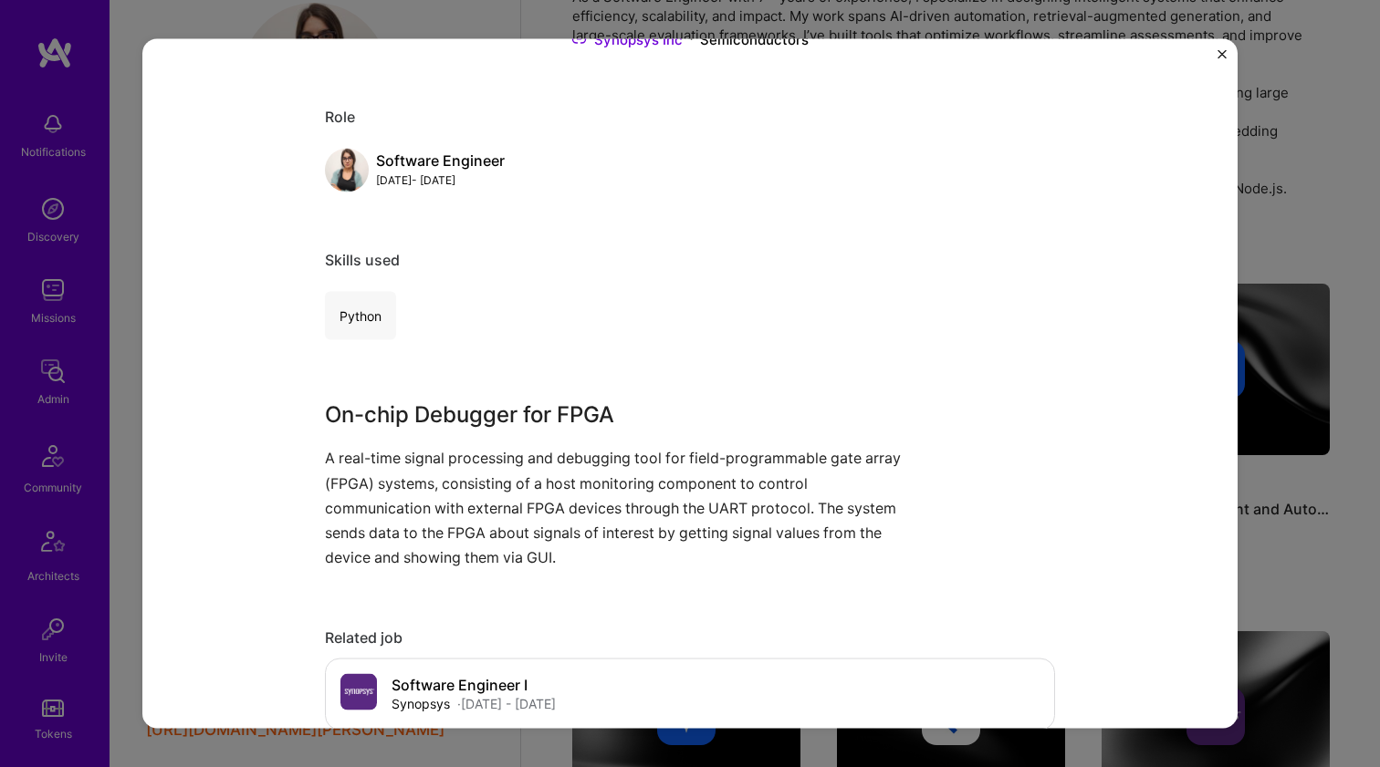
click at [455, 474] on p "A real-time signal processing and debugging tool for field-programmable gate ar…" at bounding box center [621, 508] width 593 height 124
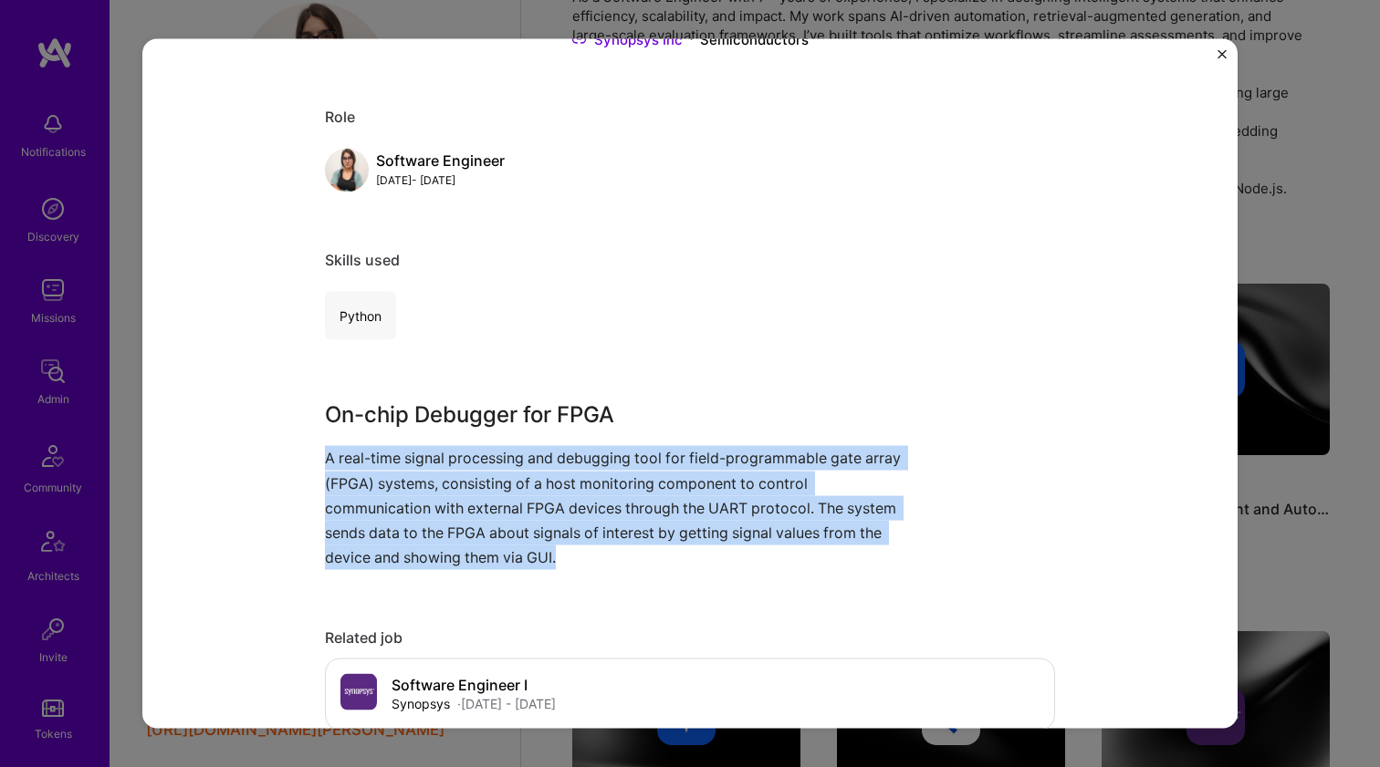
click at [455, 474] on p "A real-time signal processing and debugging tool for field-programmable gate ar…" at bounding box center [621, 508] width 593 height 124
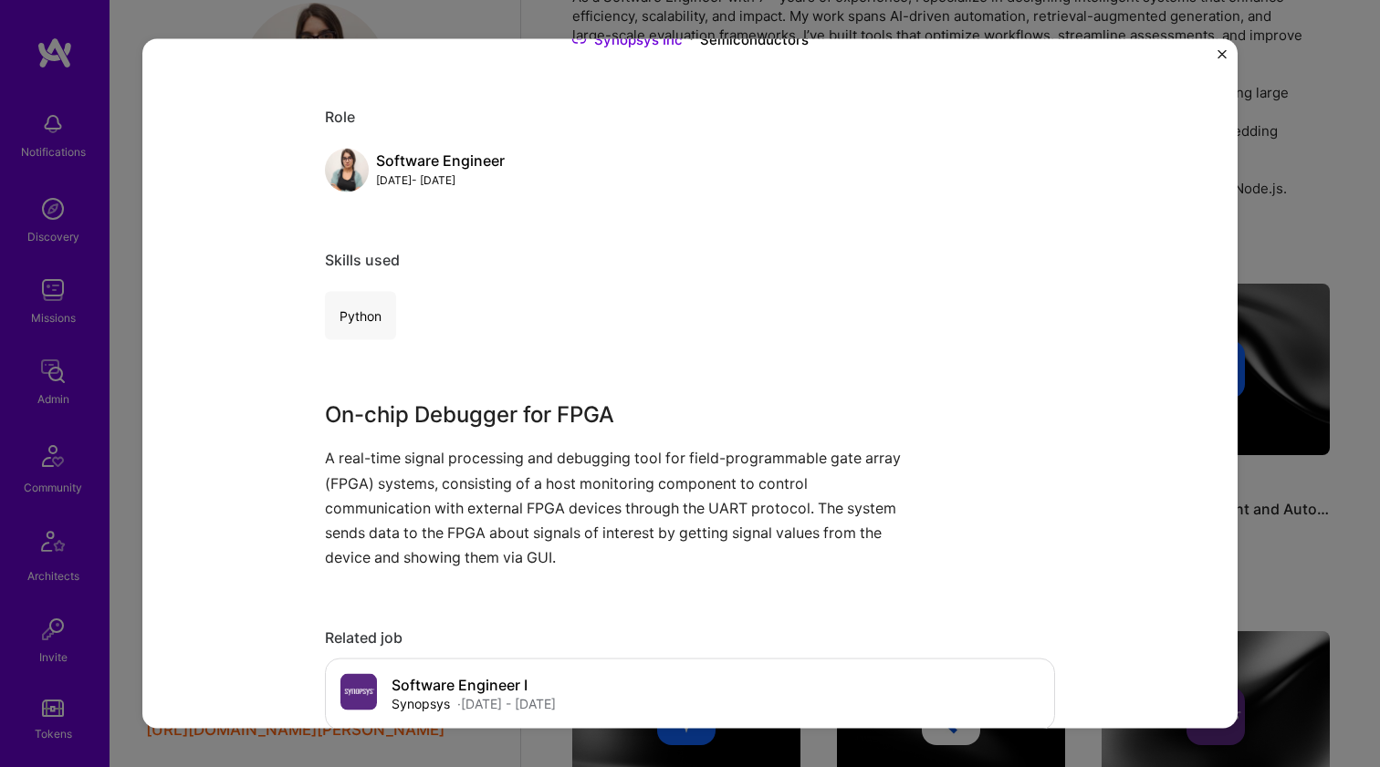
click at [471, 407] on h3 "On-chip Debugger for FPGA" at bounding box center [621, 415] width 593 height 33
drag, startPoint x: 471, startPoint y: 407, endPoint x: 450, endPoint y: 504, distance: 99.0
click at [449, 504] on div "On-chip Debugger for FPGA A real-time signal processing and debugging tool for …" at bounding box center [621, 485] width 593 height 172
click at [450, 504] on p "A real-time signal processing and debugging tool for field-programmable gate ar…" at bounding box center [621, 508] width 593 height 124
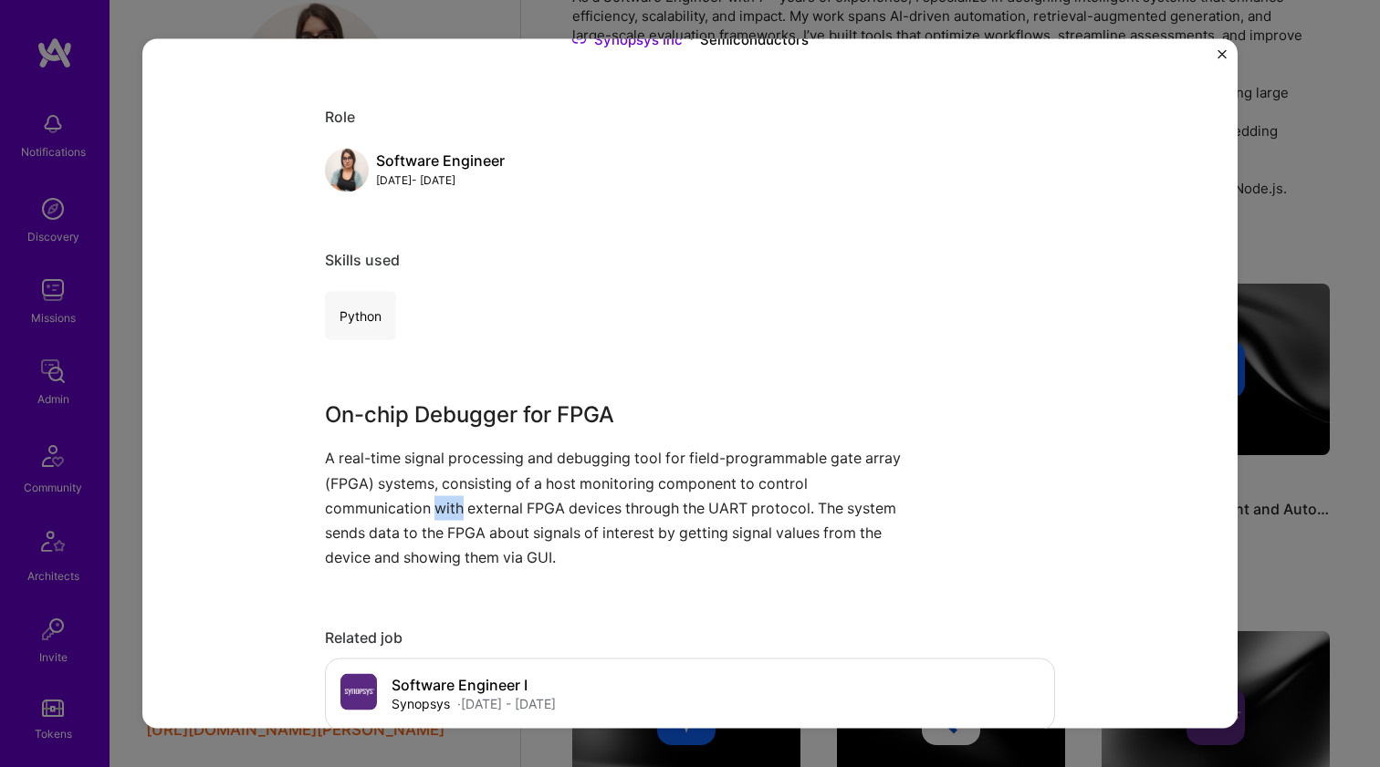
click at [450, 504] on p "A real-time signal processing and debugging tool for field-programmable gate ar…" at bounding box center [621, 508] width 593 height 124
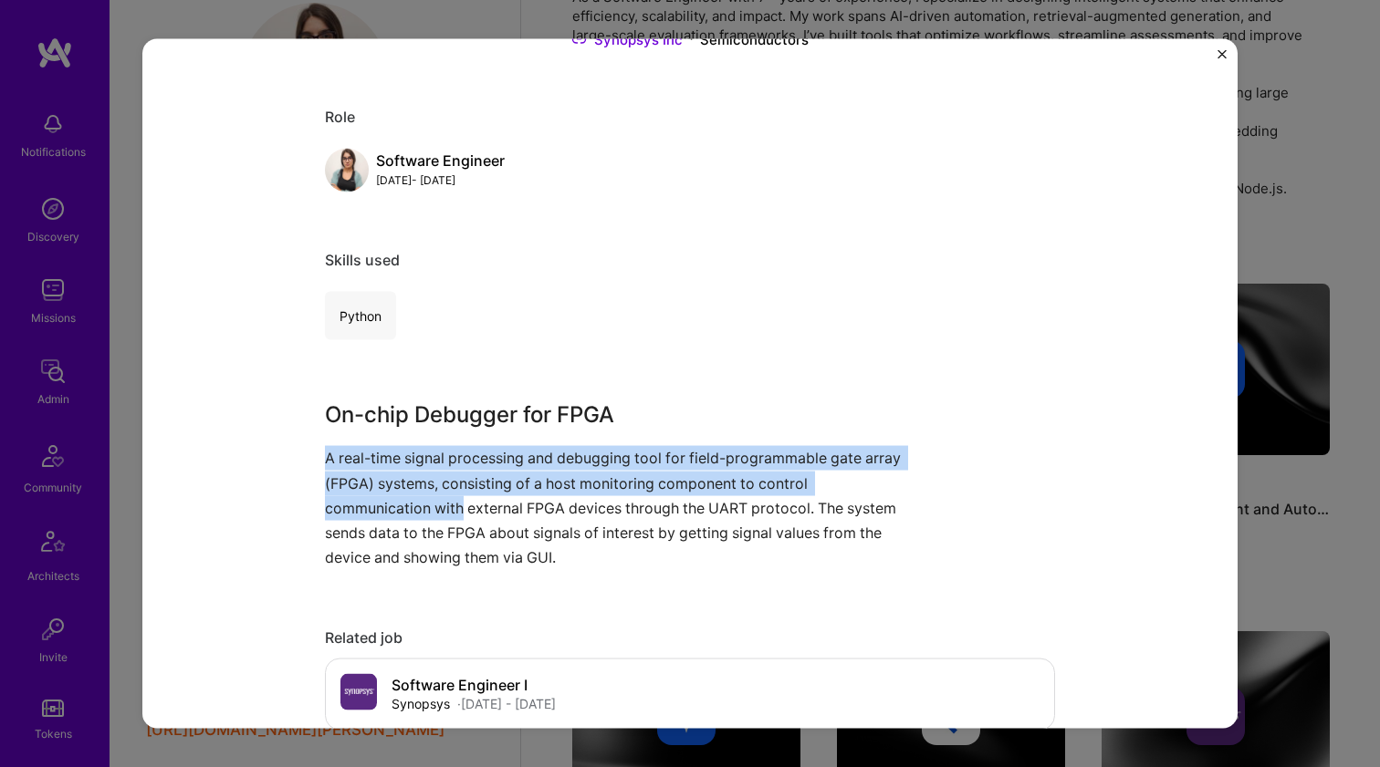
click at [455, 433] on div "On-chip Debugger for FPGA A real-time signal processing and debugging tool for …" at bounding box center [621, 485] width 593 height 172
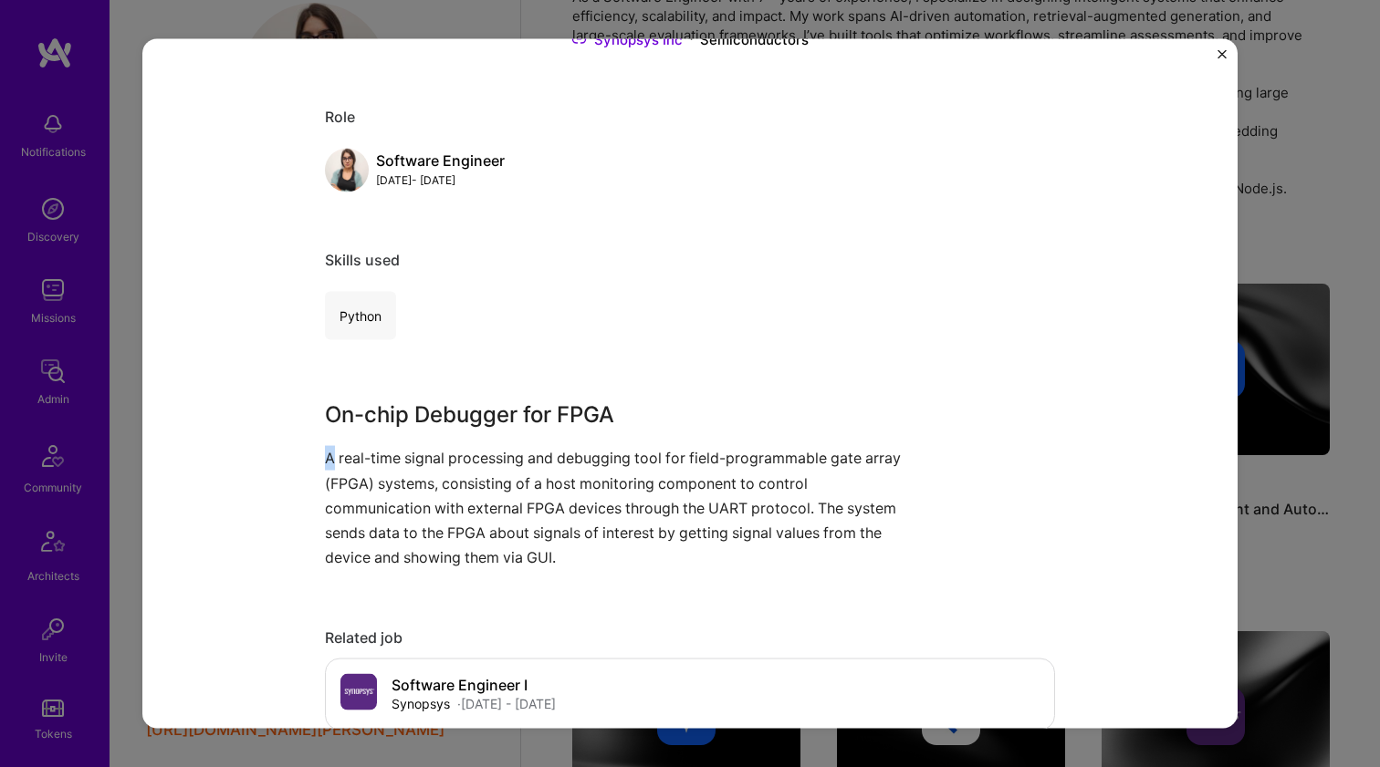
click at [455, 433] on div "On-chip Debugger for FPGA A real-time signal processing and debugging tool for …" at bounding box center [621, 485] width 593 height 172
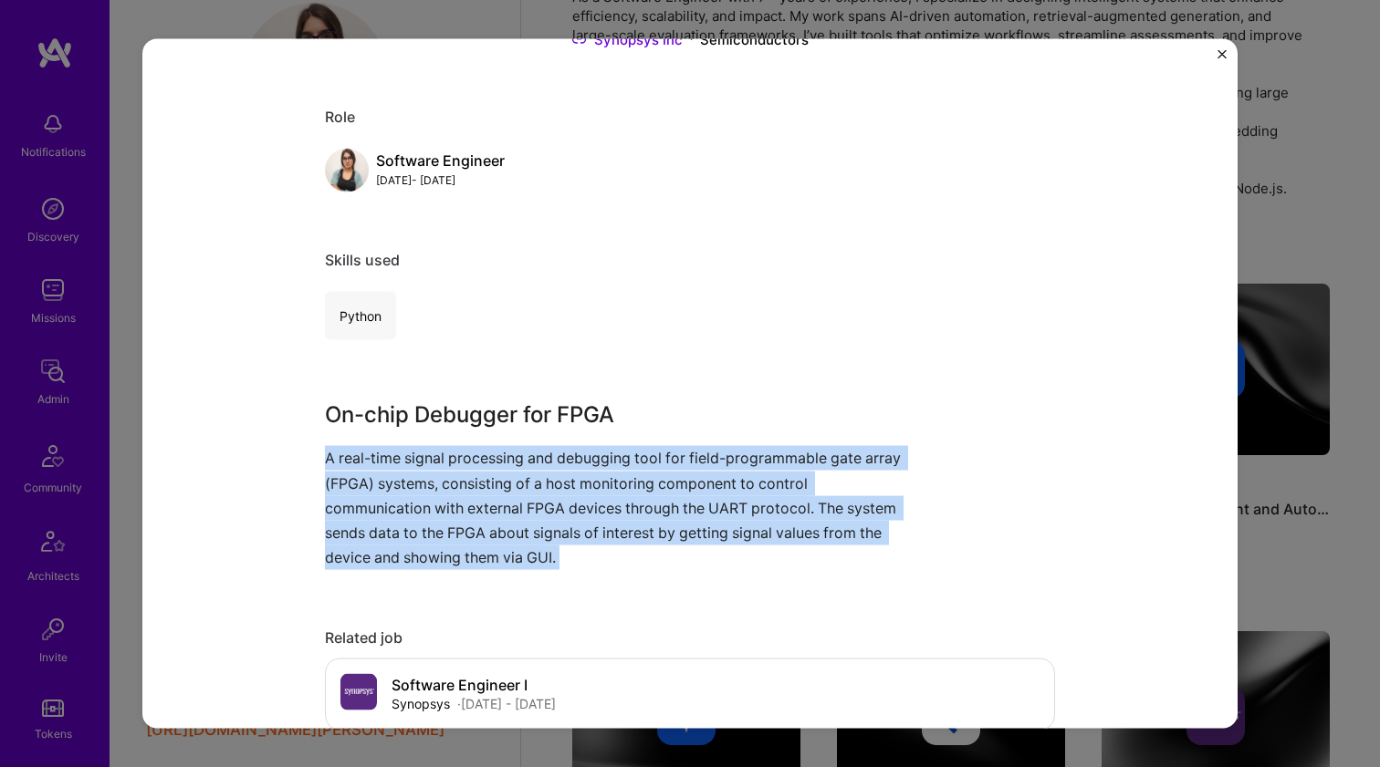
click at [455, 433] on div "On-chip Debugger for FPGA A real-time signal processing and debugging tool for …" at bounding box center [621, 485] width 593 height 172
click at [450, 515] on p "A real-time signal processing and debugging tool for field-programmable gate ar…" at bounding box center [621, 508] width 593 height 124
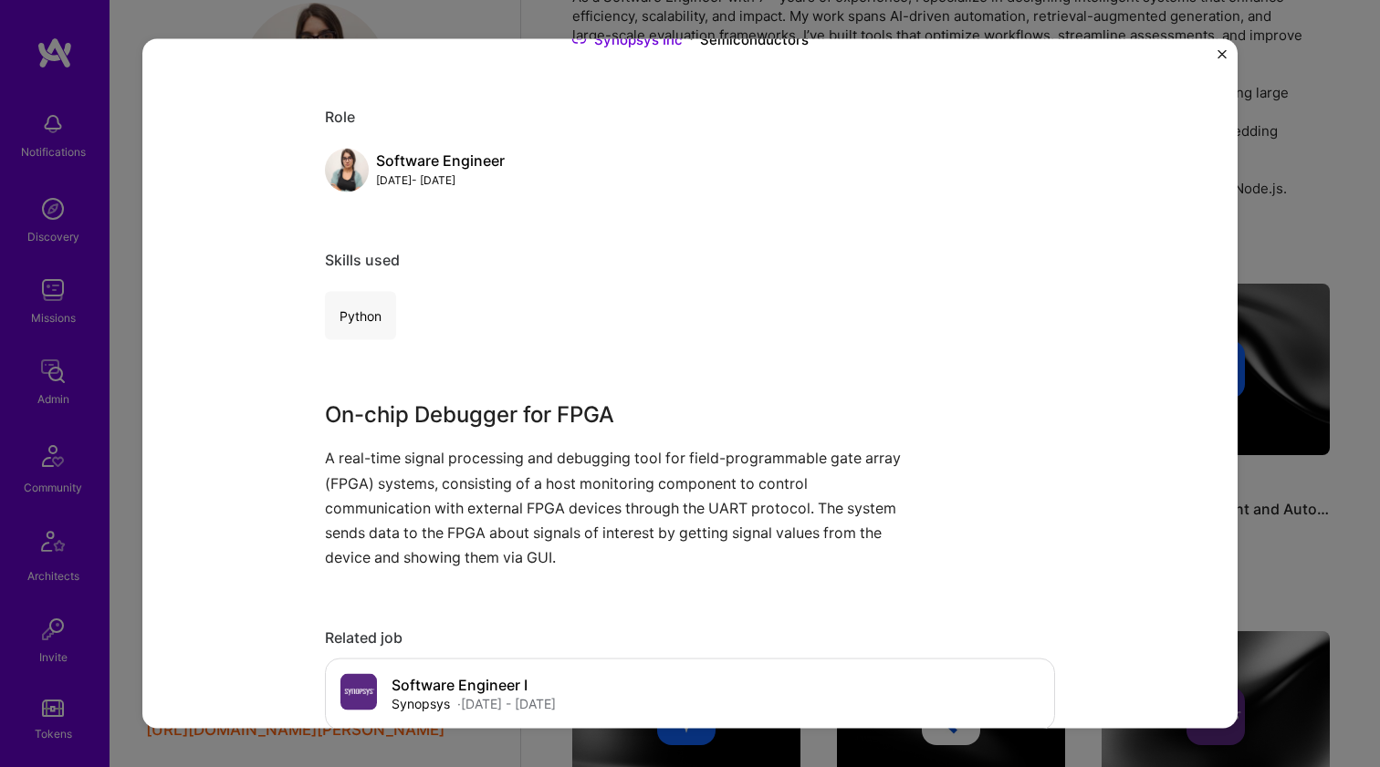
click at [450, 514] on p "A real-time signal processing and debugging tool for field-programmable gate ar…" at bounding box center [621, 508] width 593 height 124
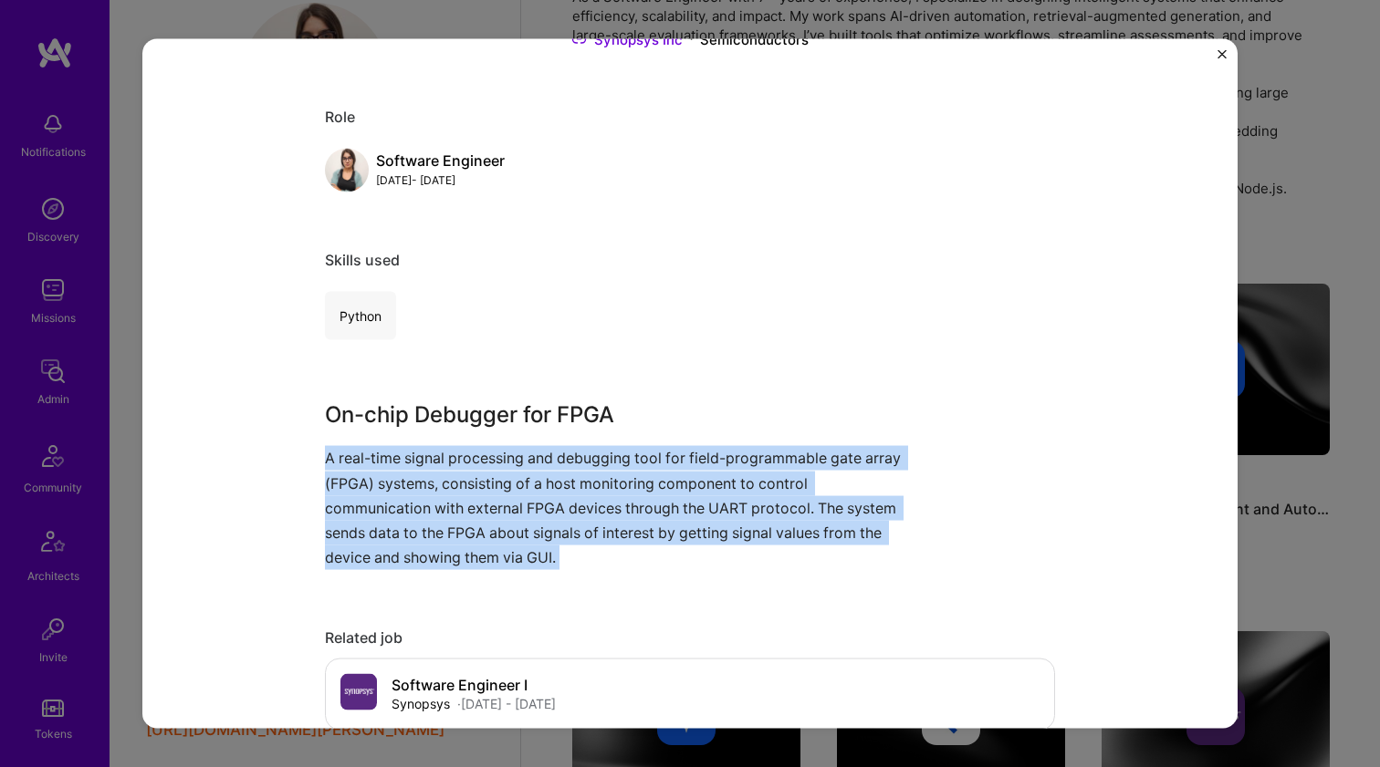
drag, startPoint x: 450, startPoint y: 514, endPoint x: 489, endPoint y: 399, distance: 121.5
click at [450, 514] on p "A real-time signal processing and debugging tool for field-programmable gate ar…" at bounding box center [621, 508] width 593 height 124
click at [495, 379] on div "On-chip Debugger for FPGA Synopsys Inc Semiconductors Role Software Engineer Au…" at bounding box center [690, 725] width 730 height 1618
click at [495, 381] on div "On-chip Debugger for FPGA Synopsys Inc Semiconductors Role Software Engineer Au…" at bounding box center [690, 725] width 730 height 1618
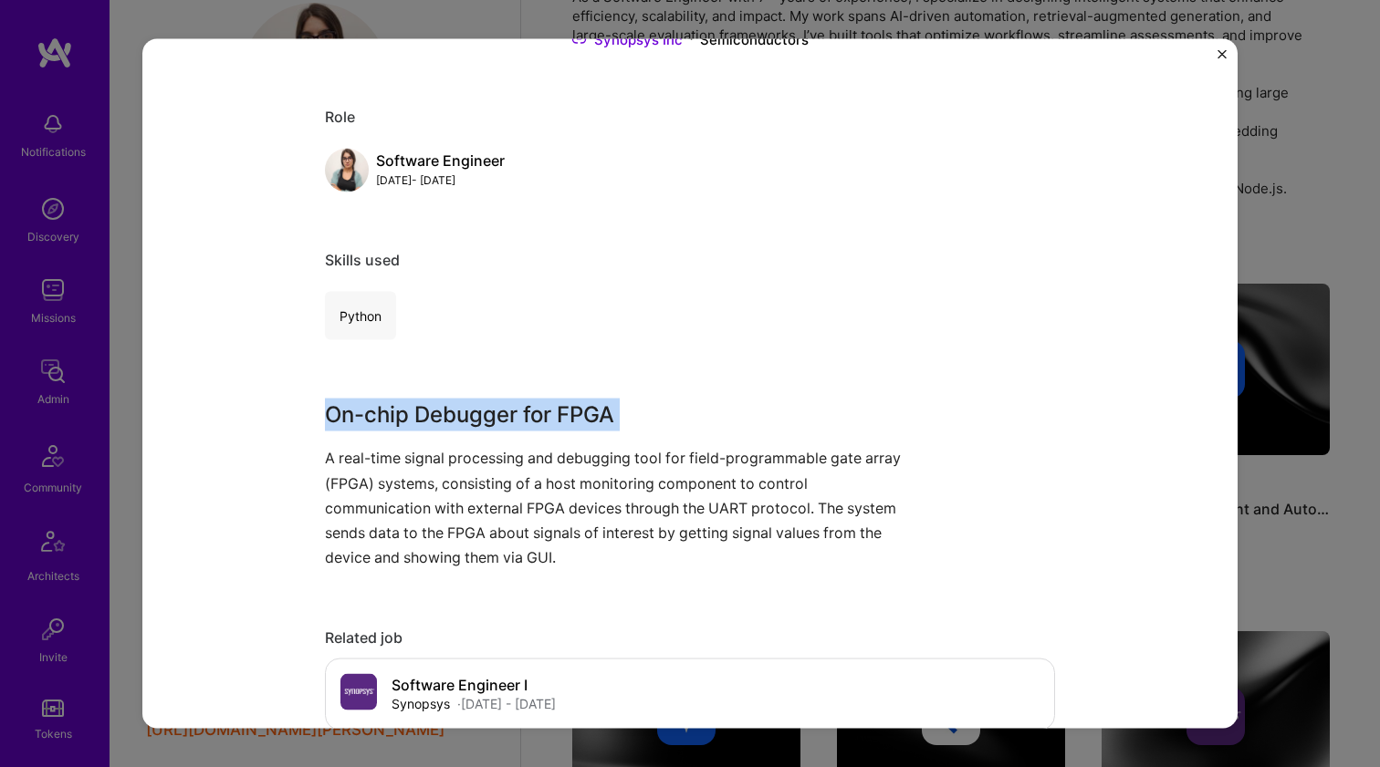
click at [495, 381] on div "On-chip Debugger for FPGA Synopsys Inc Semiconductors Role Software Engineer Au…" at bounding box center [690, 725] width 730 height 1618
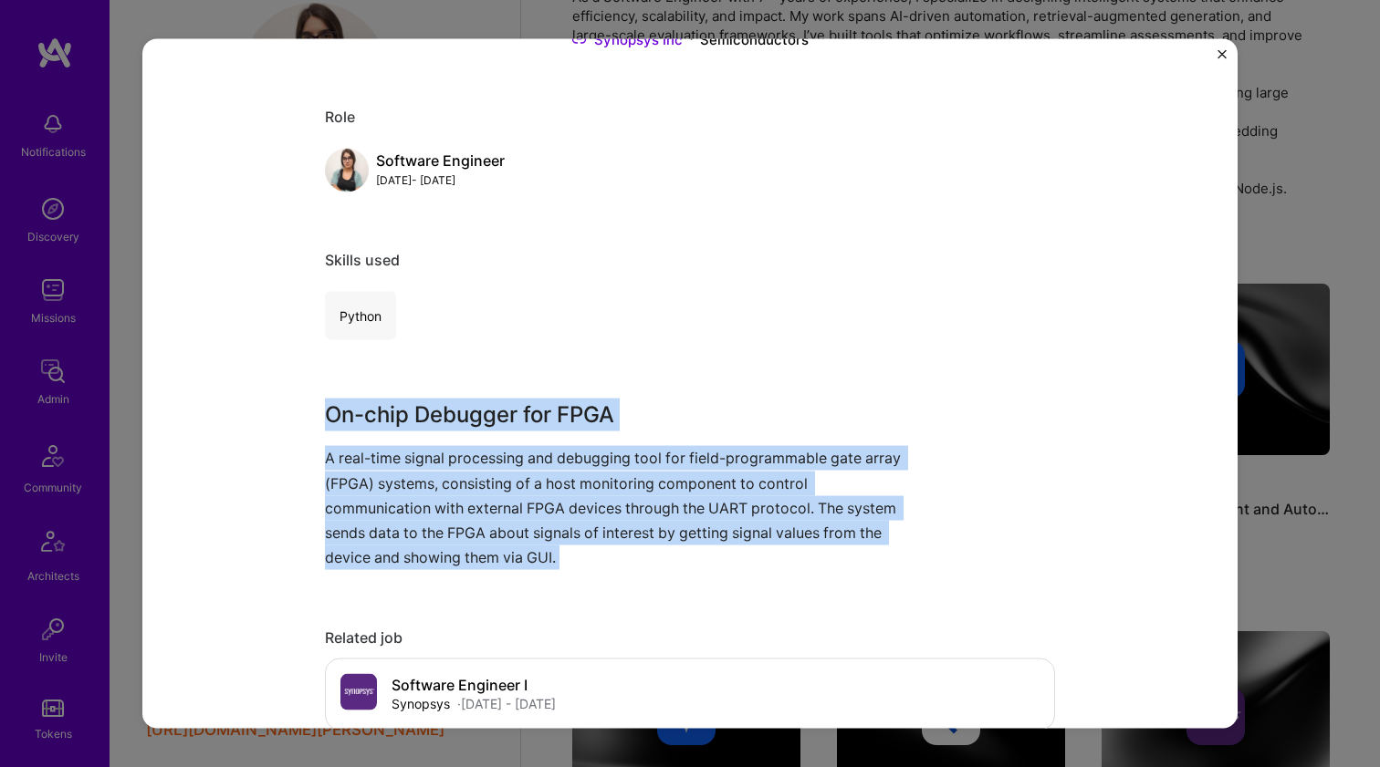
click at [440, 496] on p "A real-time signal processing and debugging tool for field-programmable gate ar…" at bounding box center [621, 508] width 593 height 124
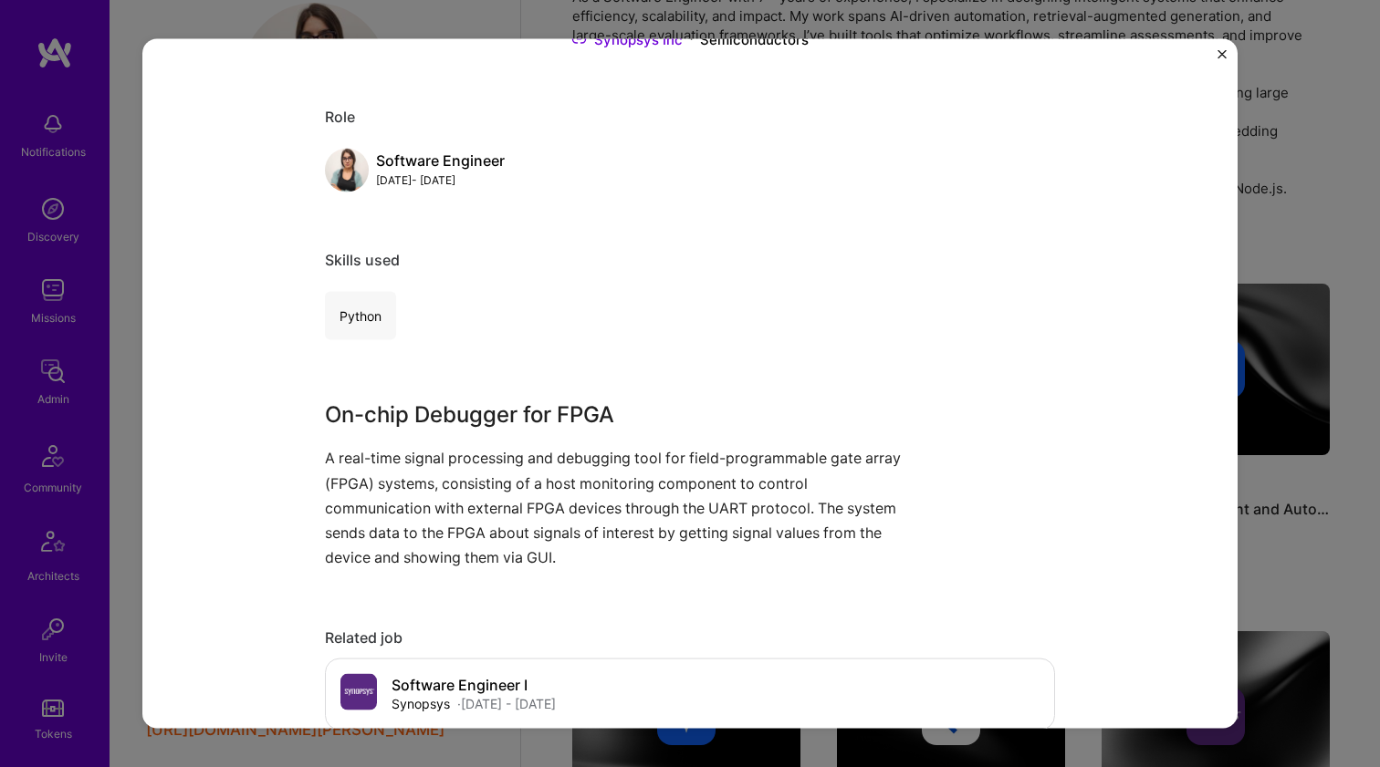
click at [1275, 315] on div "On-chip Debugger for FPGA Synopsys Inc Semiconductors Role Software Engineer Au…" at bounding box center [690, 383] width 1380 height 767
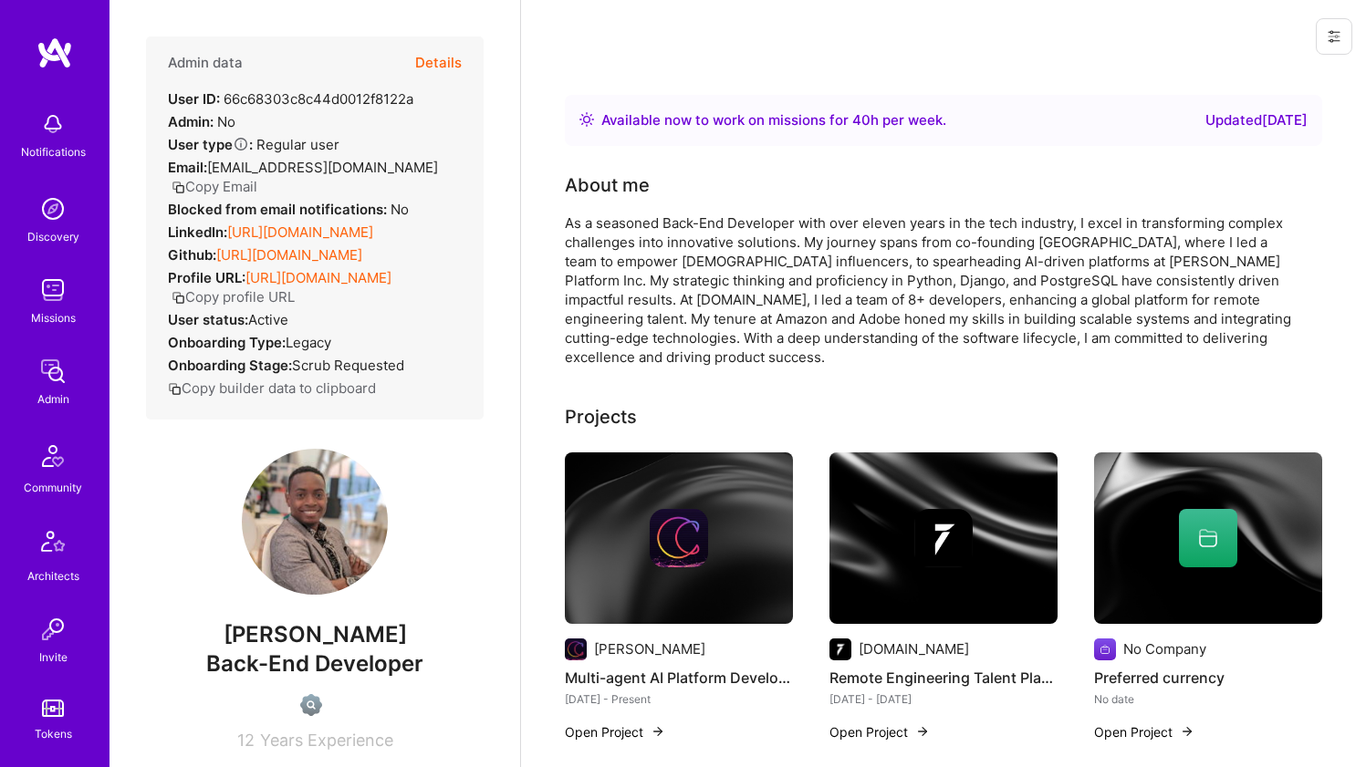
click at [285, 234] on link "https://linkedin.com/in/theophile" at bounding box center [300, 232] width 146 height 17
click at [276, 255] on link "https://github.com/tnsengimana" at bounding box center [289, 254] width 146 height 17
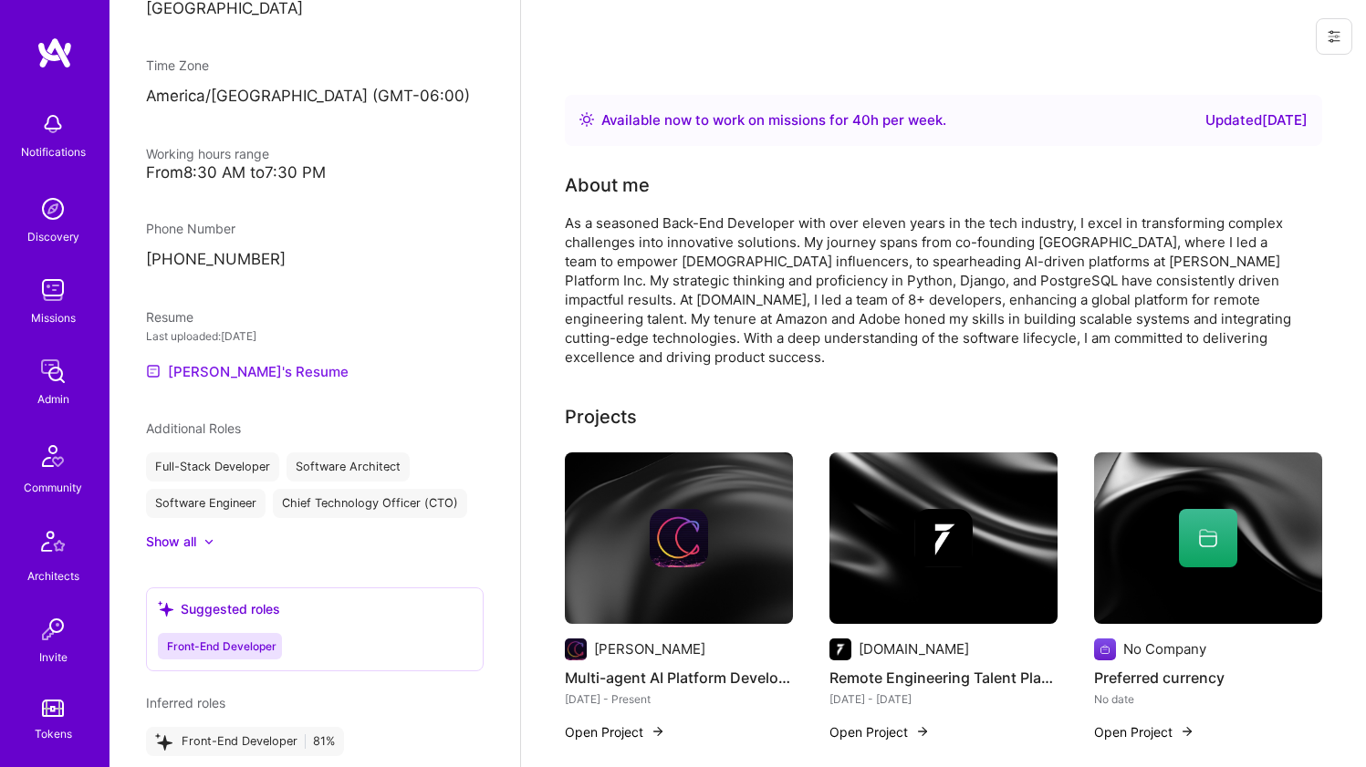
click at [243, 371] on link "Theophile's Resume" at bounding box center [247, 371] width 203 height 22
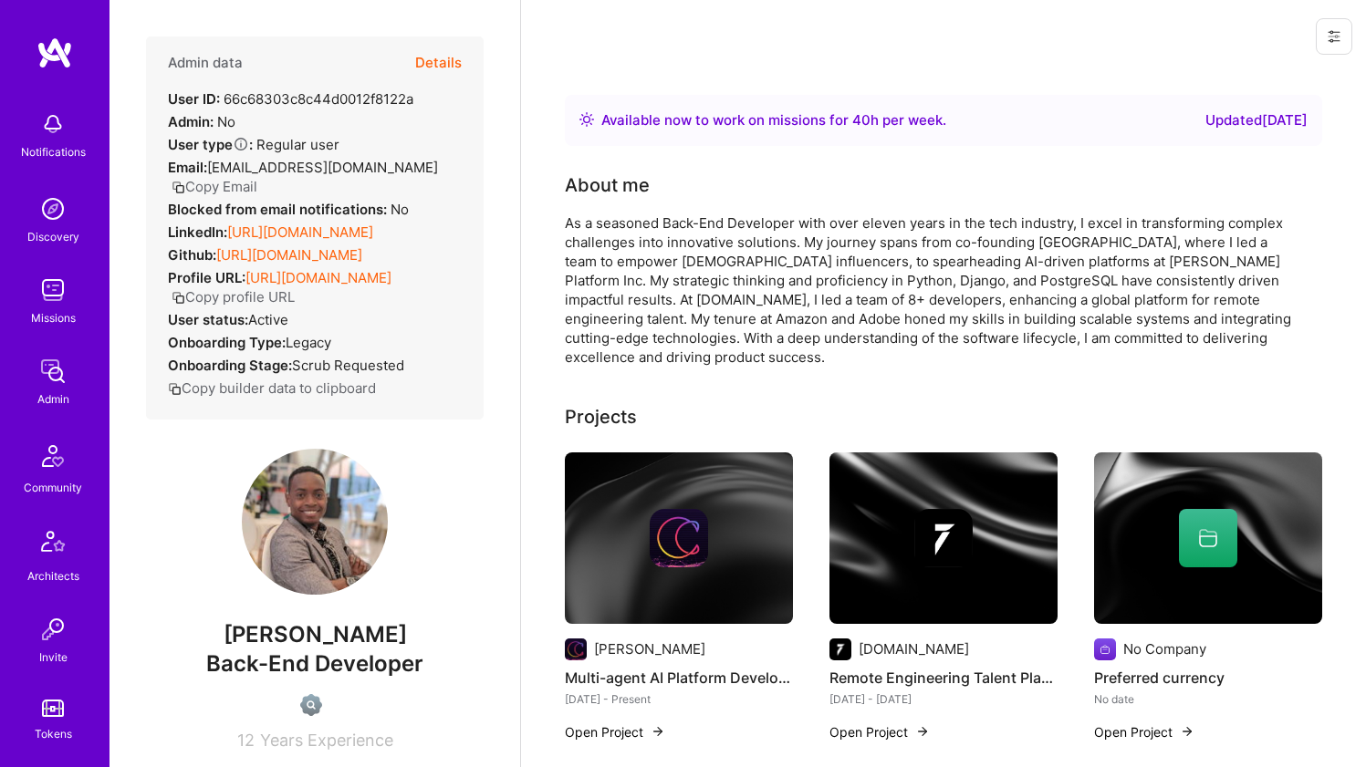
click at [632, 231] on div "As a seasoned Back-End Developer with over eleven years in the tech industry, I…" at bounding box center [930, 289] width 730 height 153
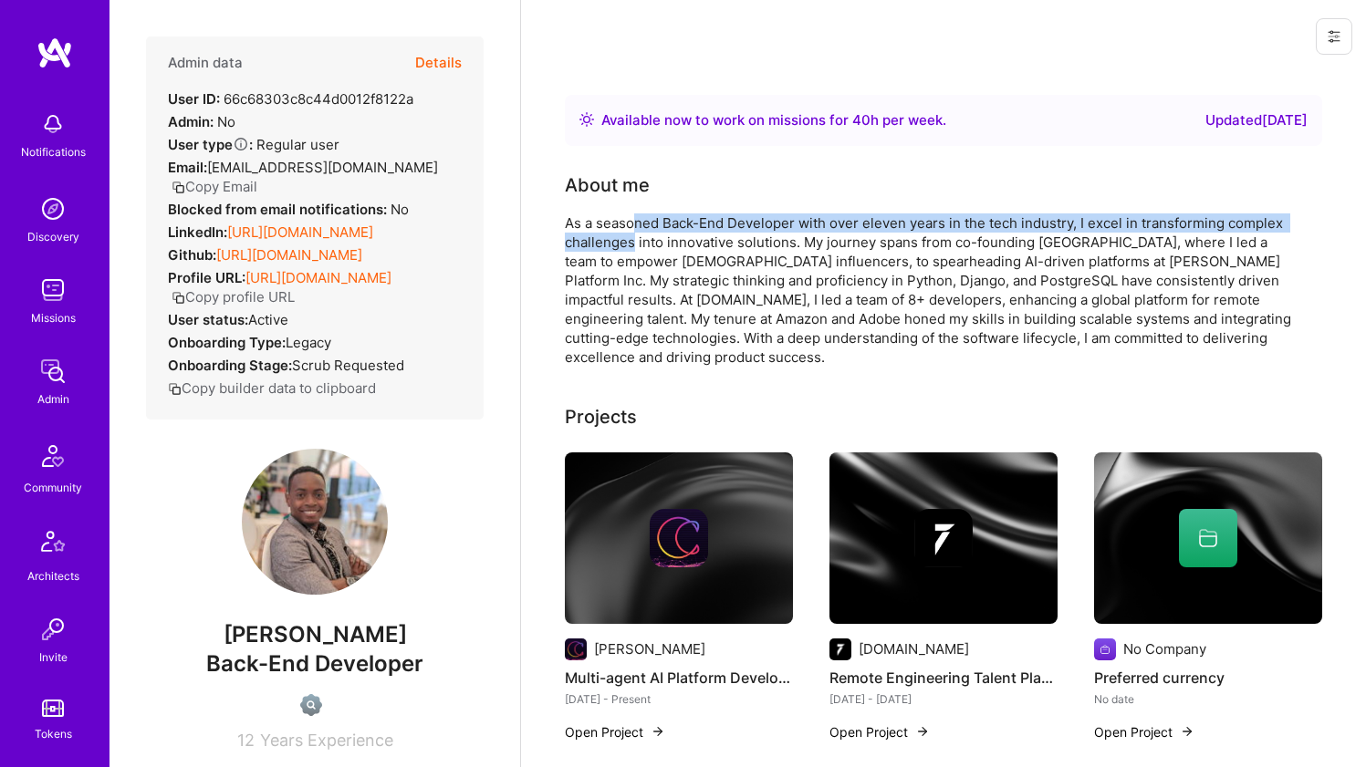
click at [632, 231] on div "As a seasoned Back-End Developer with over eleven years in the tech industry, I…" at bounding box center [930, 289] width 730 height 153
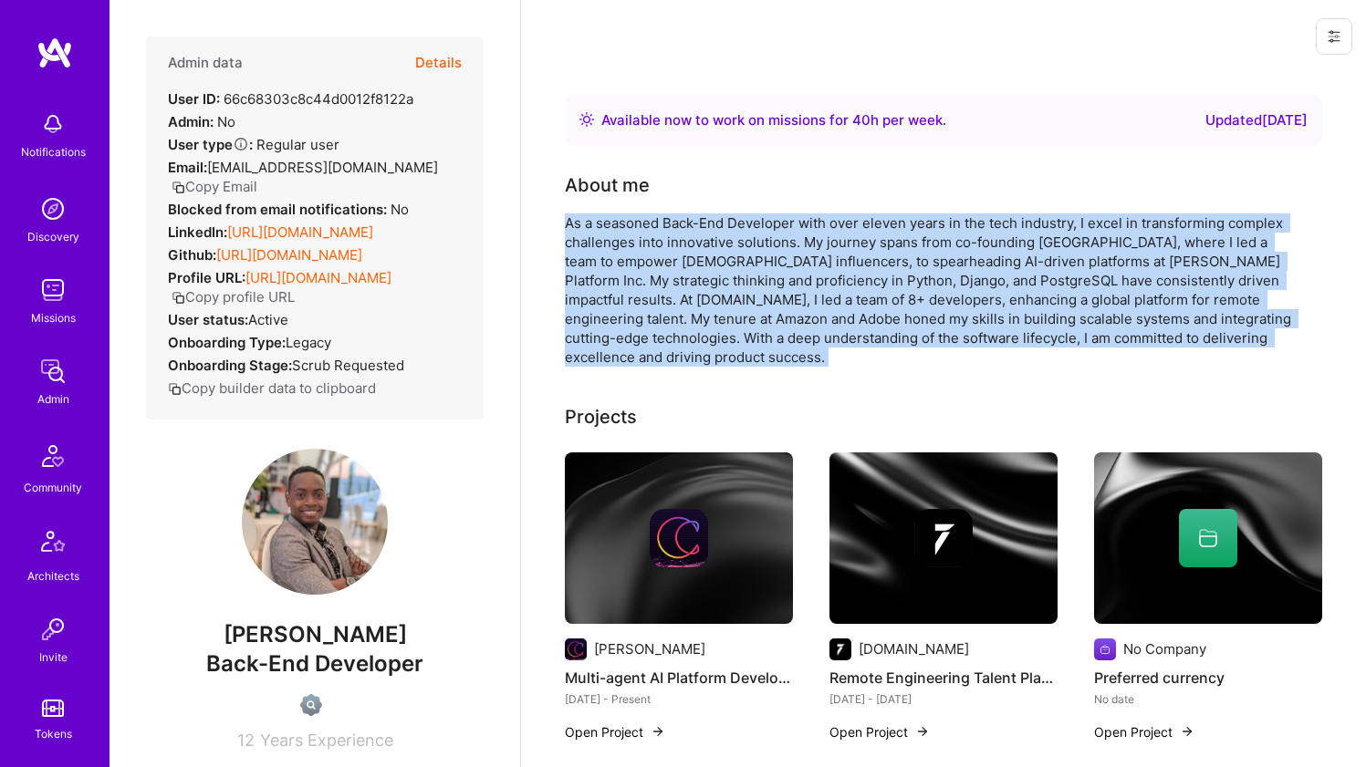
click at [632, 231] on div "As a seasoned Back-End Developer with over eleven years in the tech industry, I…" at bounding box center [930, 289] width 730 height 153
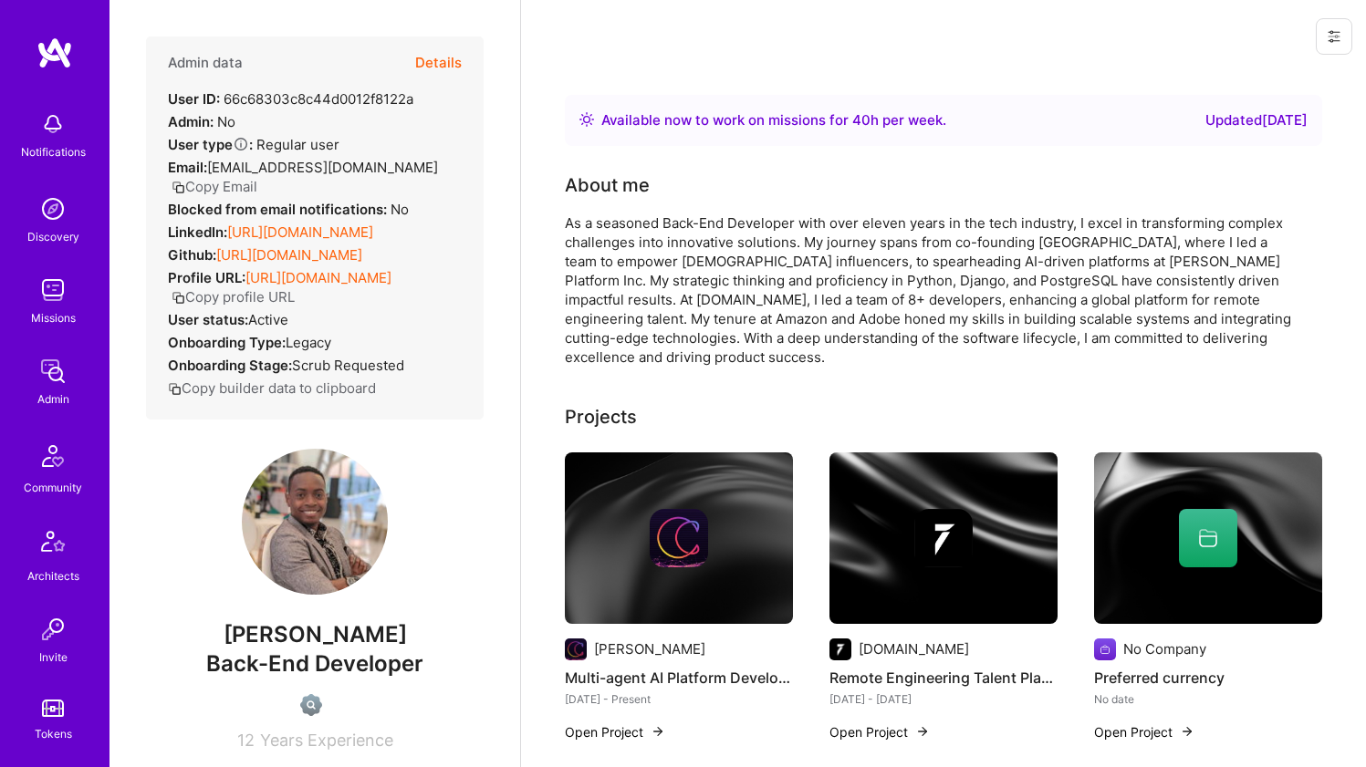
click at [632, 231] on div "As a seasoned Back-End Developer with over eleven years in the tech industry, I…" at bounding box center [930, 289] width 730 height 153
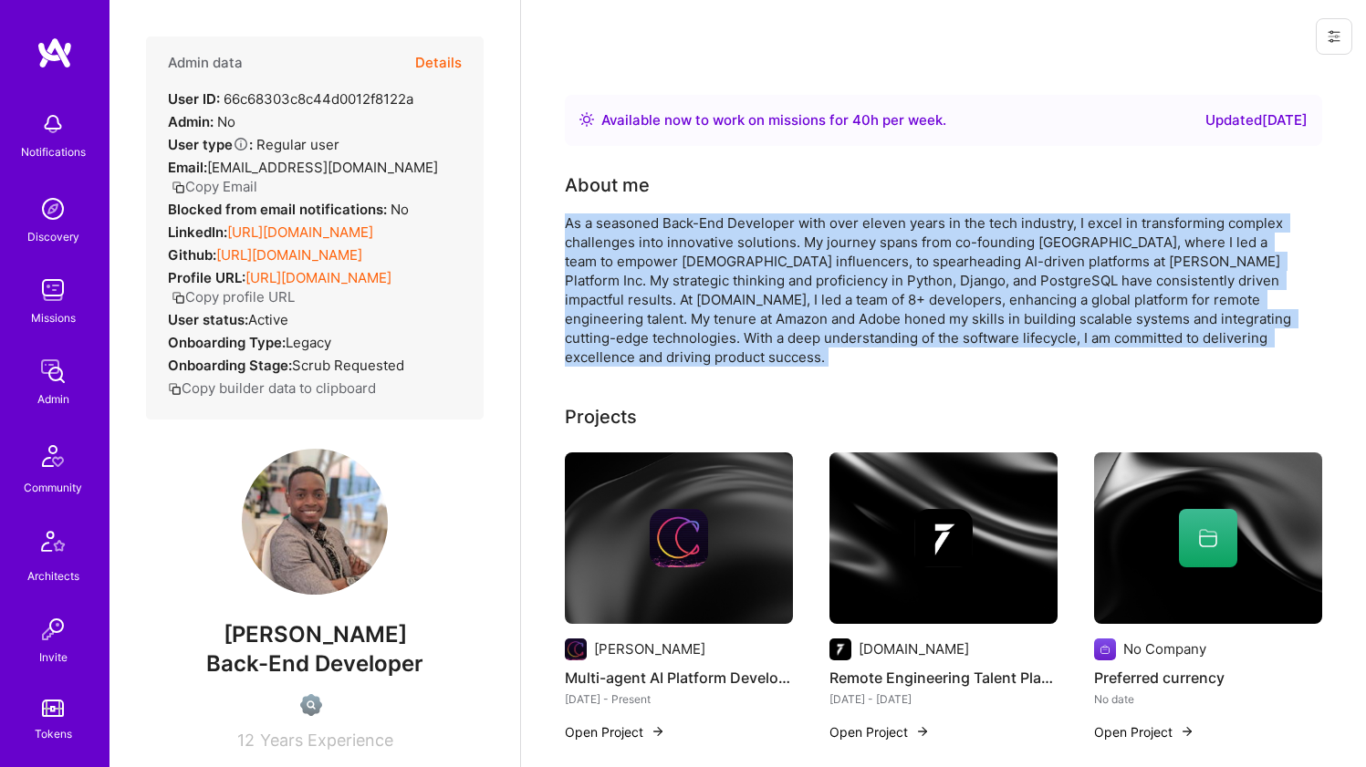
click at [632, 231] on div "As a seasoned Back-End Developer with over eleven years in the tech industry, I…" at bounding box center [930, 289] width 730 height 153
click at [696, 200] on div "About me As a seasoned Back-End Developer with over eleven years in the tech in…" at bounding box center [930, 269] width 730 height 195
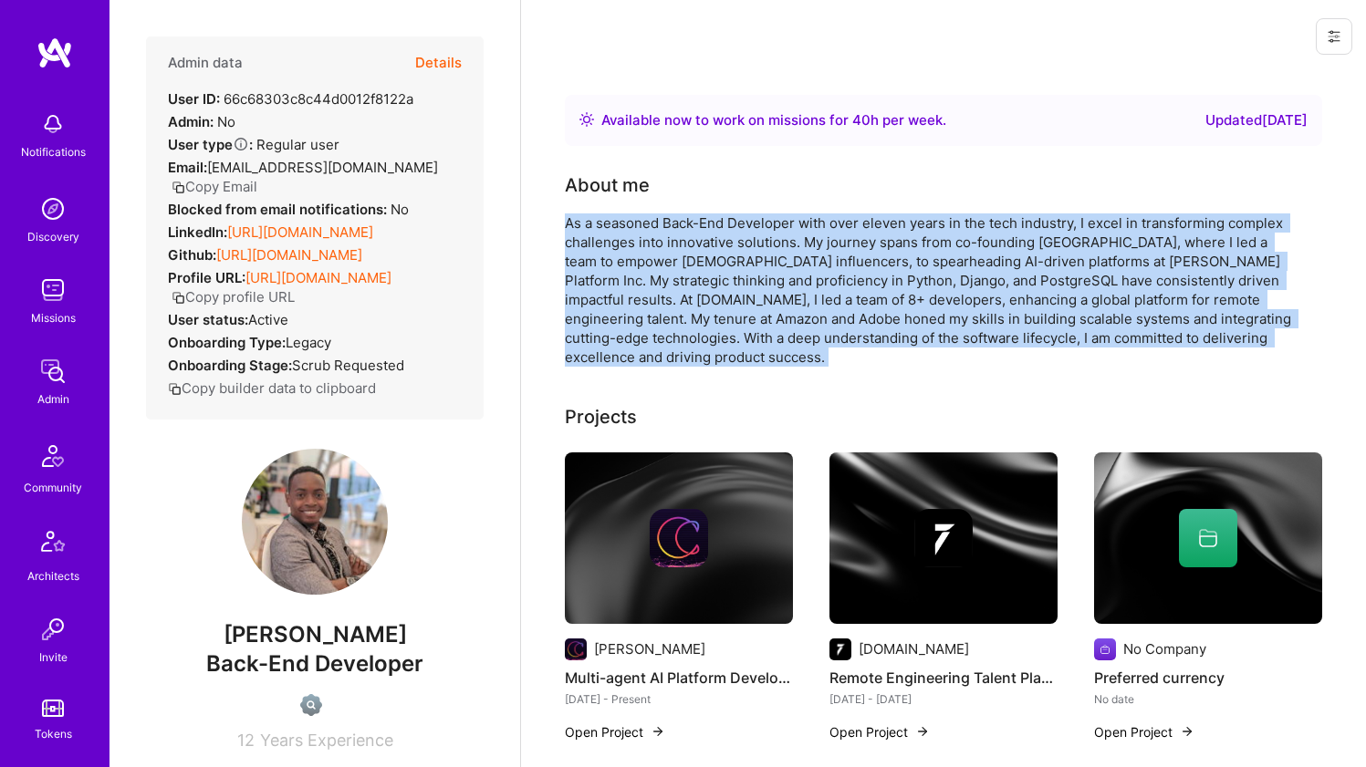
click at [666, 217] on div "As a seasoned Back-End Developer with over eleven years in the tech industry, I…" at bounding box center [930, 289] width 730 height 153
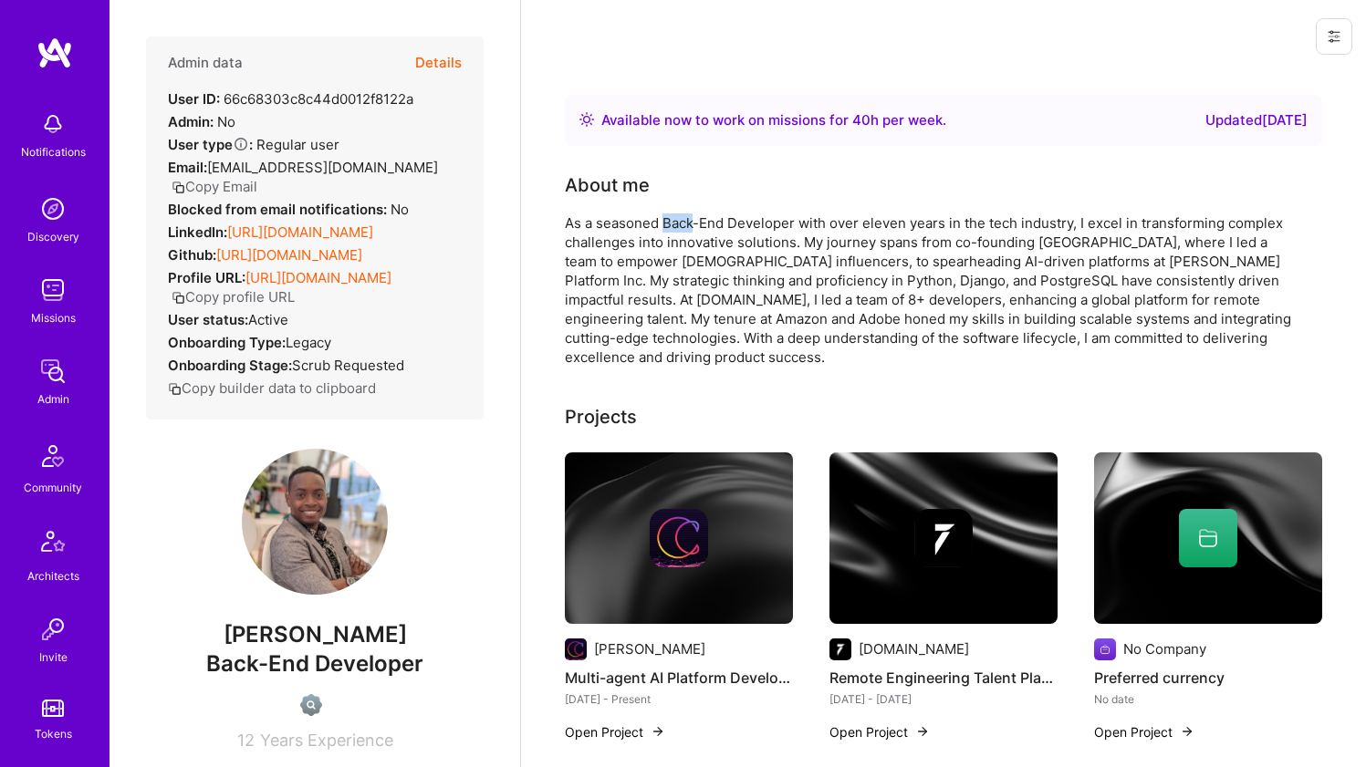
click at [666, 217] on div "As a seasoned Back-End Developer with over eleven years in the tech industry, I…" at bounding box center [930, 289] width 730 height 153
click at [637, 234] on div "As a seasoned Back-End Developer with over eleven years in the tech industry, I…" at bounding box center [930, 289] width 730 height 153
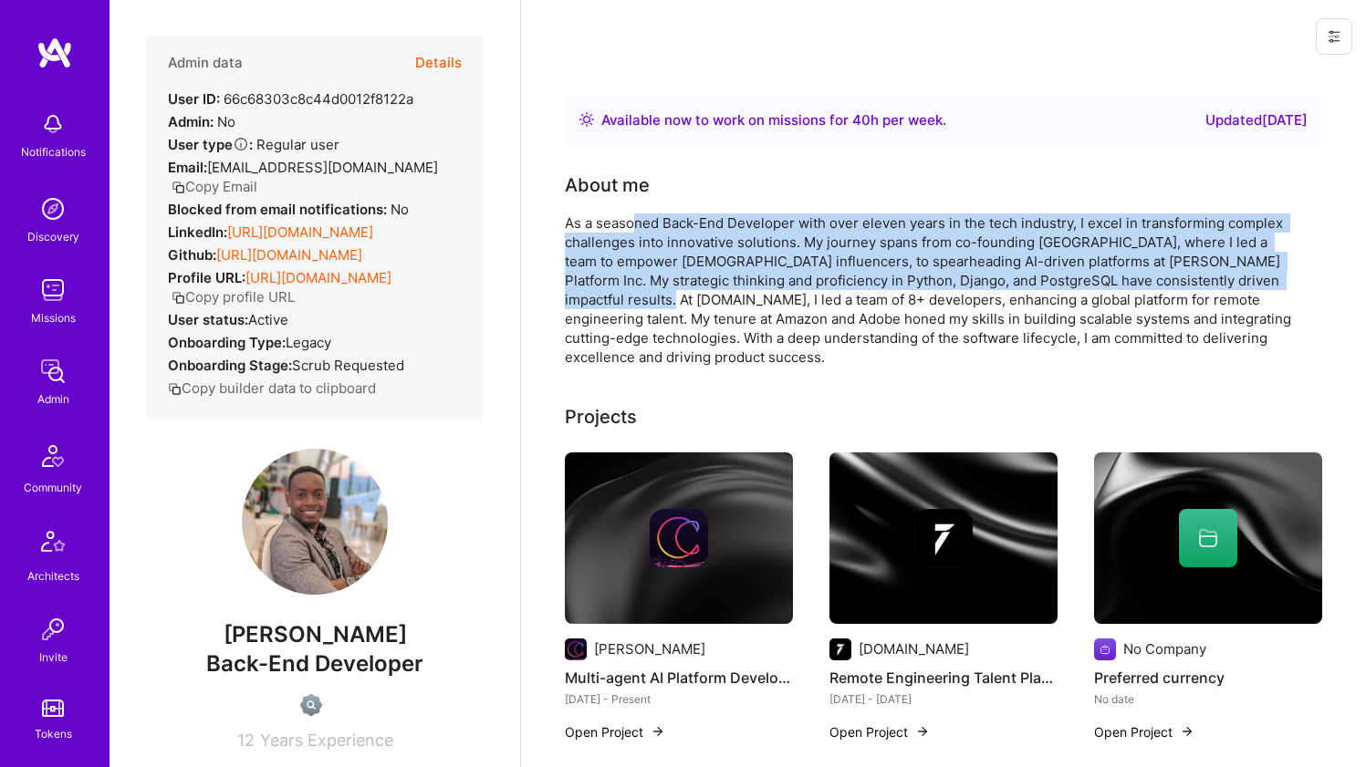
drag, startPoint x: 636, startPoint y: 222, endPoint x: 636, endPoint y: 302, distance: 80.3
click at [636, 302] on div "As a seasoned Back-End Developer with over eleven years in the tech industry, I…" at bounding box center [930, 289] width 730 height 153
click at [636, 301] on div "As a seasoned Back-End Developer with over eleven years in the tech industry, I…" at bounding box center [930, 289] width 730 height 153
drag, startPoint x: 636, startPoint y: 301, endPoint x: 655, endPoint y: 220, distance: 83.4
click at [655, 220] on div "As a seasoned Back-End Developer with over eleven years in the tech industry, I…" at bounding box center [930, 289] width 730 height 153
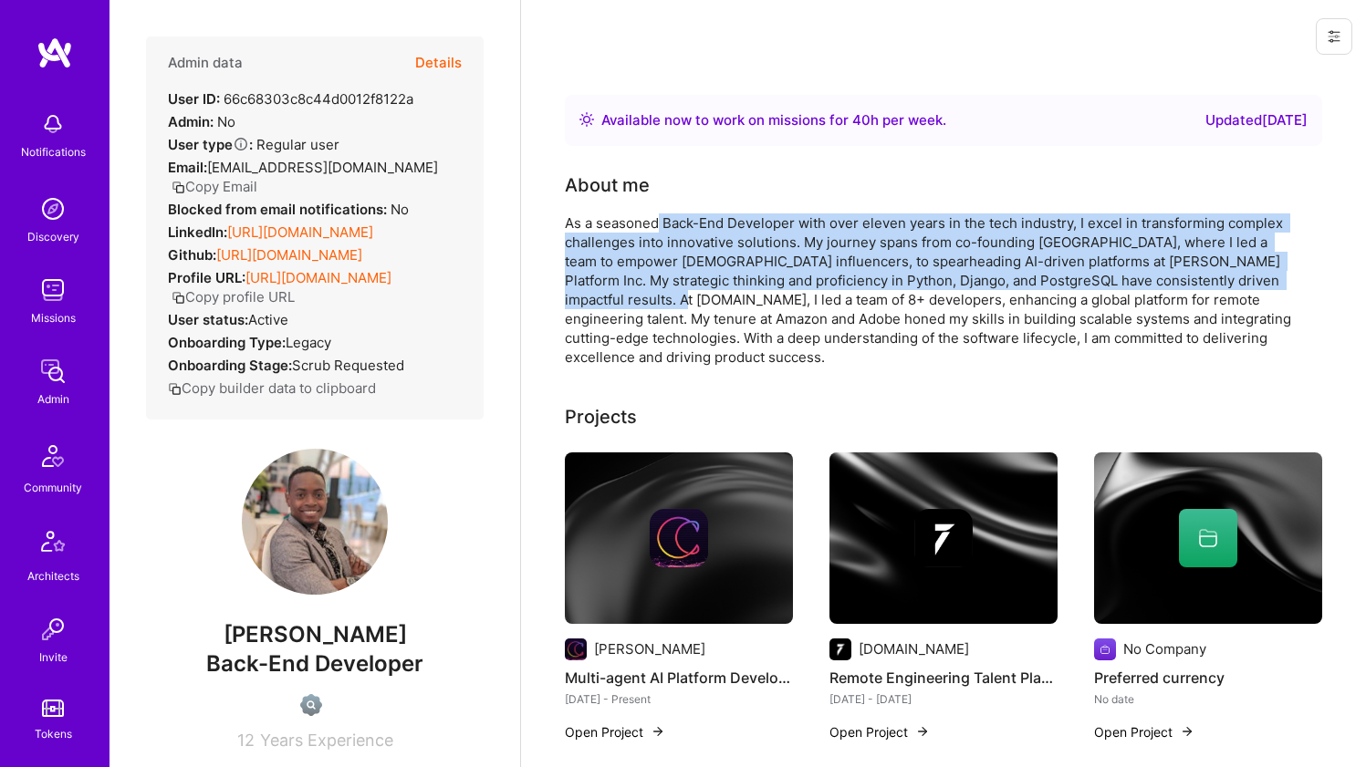
click at [655, 220] on div "As a seasoned Back-End Developer with over eleven years in the tech industry, I…" at bounding box center [930, 289] width 730 height 153
drag, startPoint x: 655, startPoint y: 220, endPoint x: 653, endPoint y: 296, distance: 75.7
click at [653, 296] on div "As a seasoned Back-End Developer with over eleven years in the tech industry, I…" at bounding box center [930, 289] width 730 height 153
drag, startPoint x: 653, startPoint y: 296, endPoint x: 665, endPoint y: 225, distance: 71.2
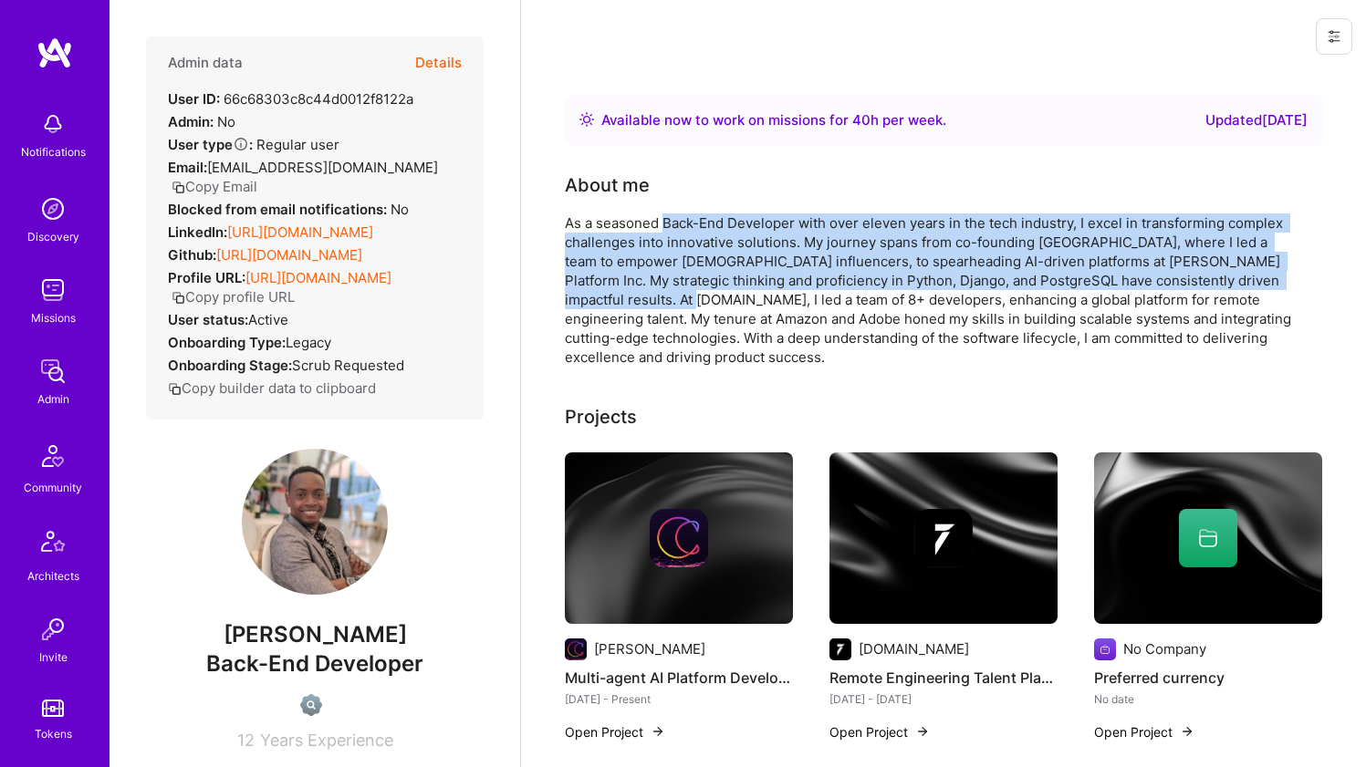
click at [664, 226] on div "As a seasoned Back-End Developer with over eleven years in the tech industry, I…" at bounding box center [930, 289] width 730 height 153
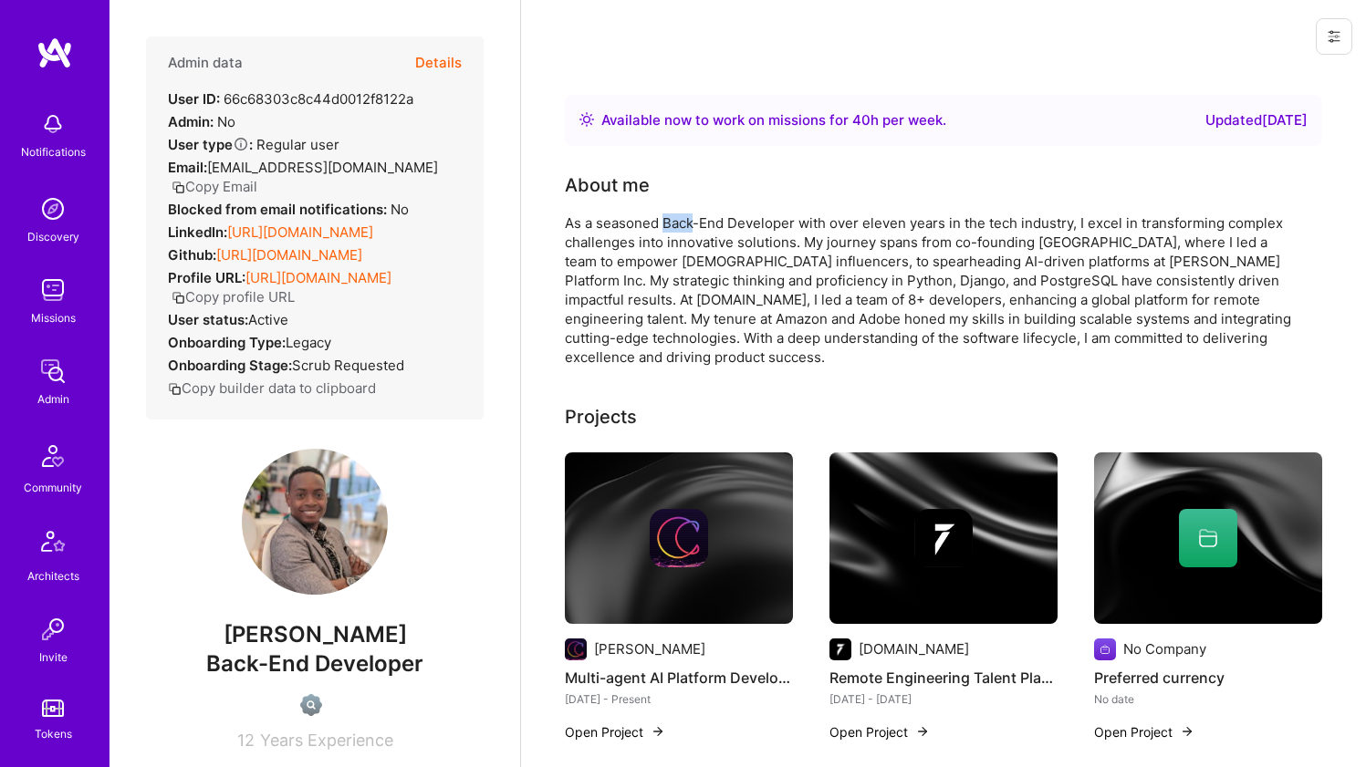
click at [665, 224] on div "As a seasoned Back-End Developer with over eleven years in the tech industry, I…" at bounding box center [930, 289] width 730 height 153
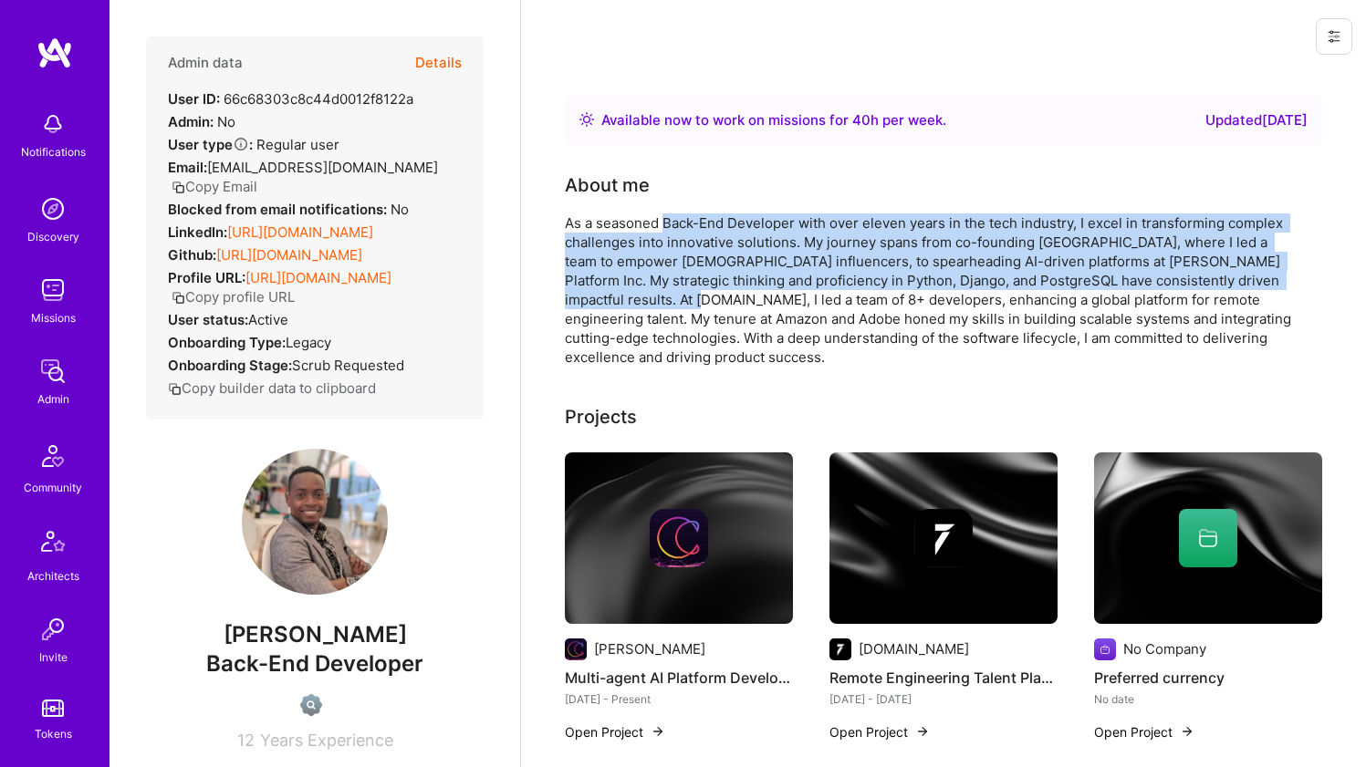
drag, startPoint x: 665, startPoint y: 224, endPoint x: 665, endPoint y: 299, distance: 74.8
click at [665, 299] on div "As a seasoned Back-End Developer with over eleven years in the tech industry, I…" at bounding box center [930, 289] width 730 height 153
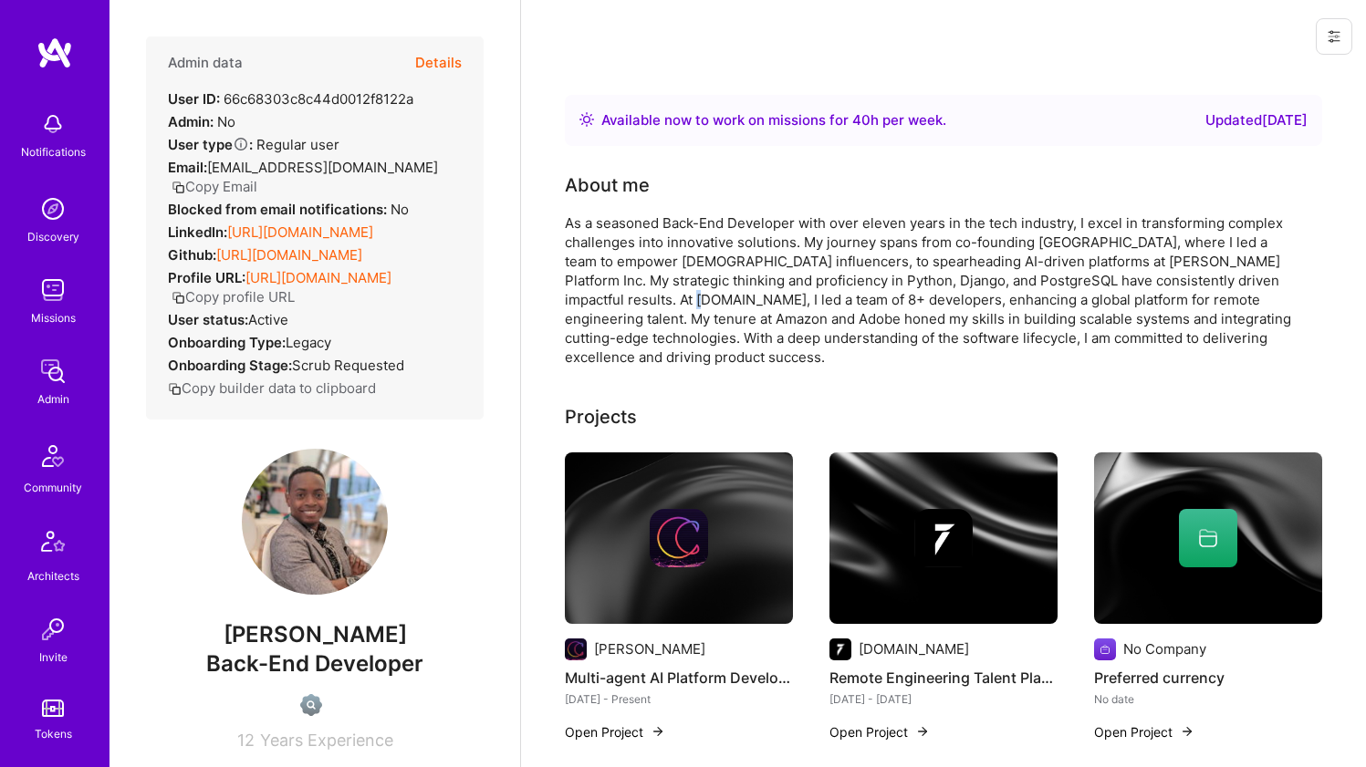
click at [665, 298] on div "As a seasoned Back-End Developer with over eleven years in the tech industry, I…" at bounding box center [930, 289] width 730 height 153
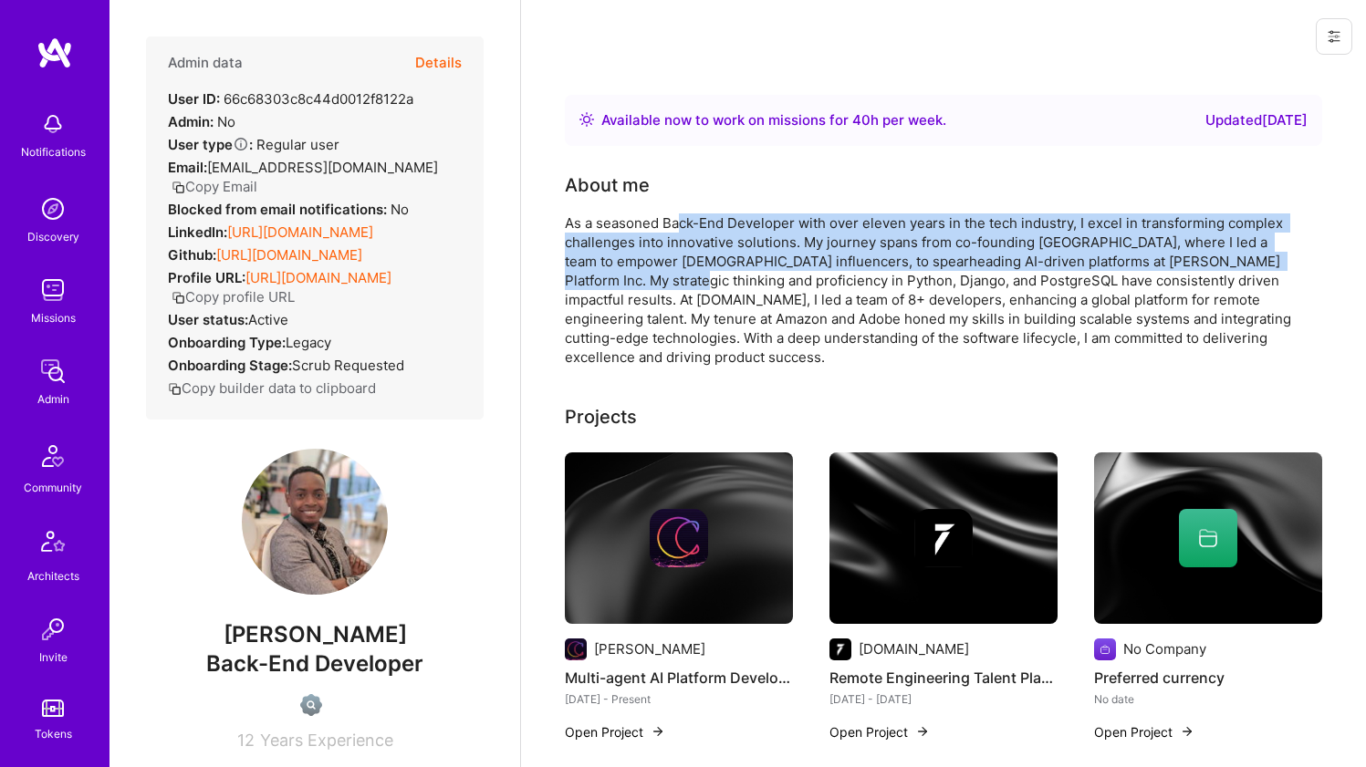
drag, startPoint x: 672, startPoint y: 247, endPoint x: 678, endPoint y: 218, distance: 29.7
click at [678, 220] on div "As a seasoned Back-End Developer with over eleven years in the tech industry, I…" at bounding box center [930, 289] width 730 height 153
click at [678, 218] on div "As a seasoned Back-End Developer with over eleven years in the tech industry, I…" at bounding box center [930, 289] width 730 height 153
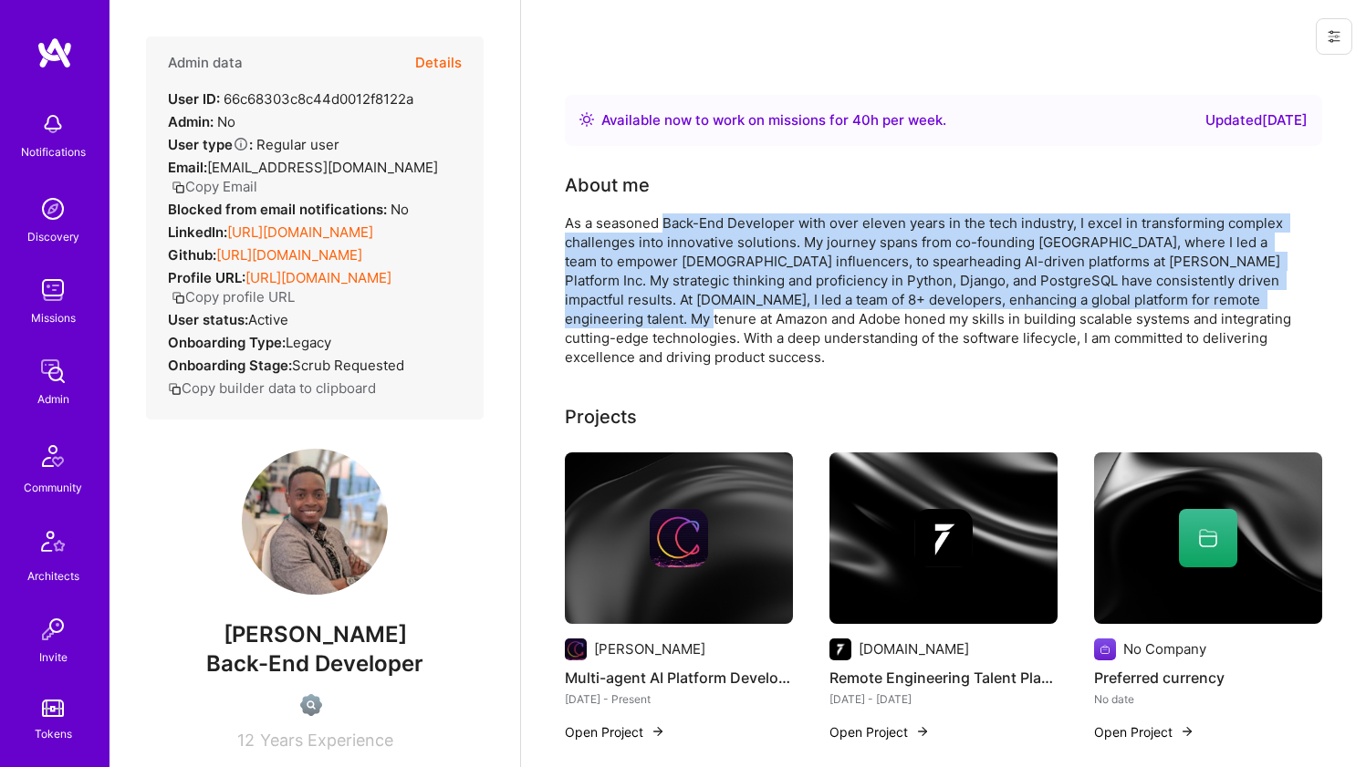
drag, startPoint x: 678, startPoint y: 218, endPoint x: 661, endPoint y: 321, distance: 104.5
click at [661, 321] on div "As a seasoned Back-End Developer with over eleven years in the tech industry, I…" at bounding box center [930, 289] width 730 height 153
click at [661, 322] on div "As a seasoned Back-End Developer with over eleven years in the tech industry, I…" at bounding box center [930, 289] width 730 height 153
drag, startPoint x: 661, startPoint y: 322, endPoint x: 671, endPoint y: 229, distance: 93.6
click at [670, 230] on div "As a seasoned Back-End Developer with over eleven years in the tech industry, I…" at bounding box center [930, 289] width 730 height 153
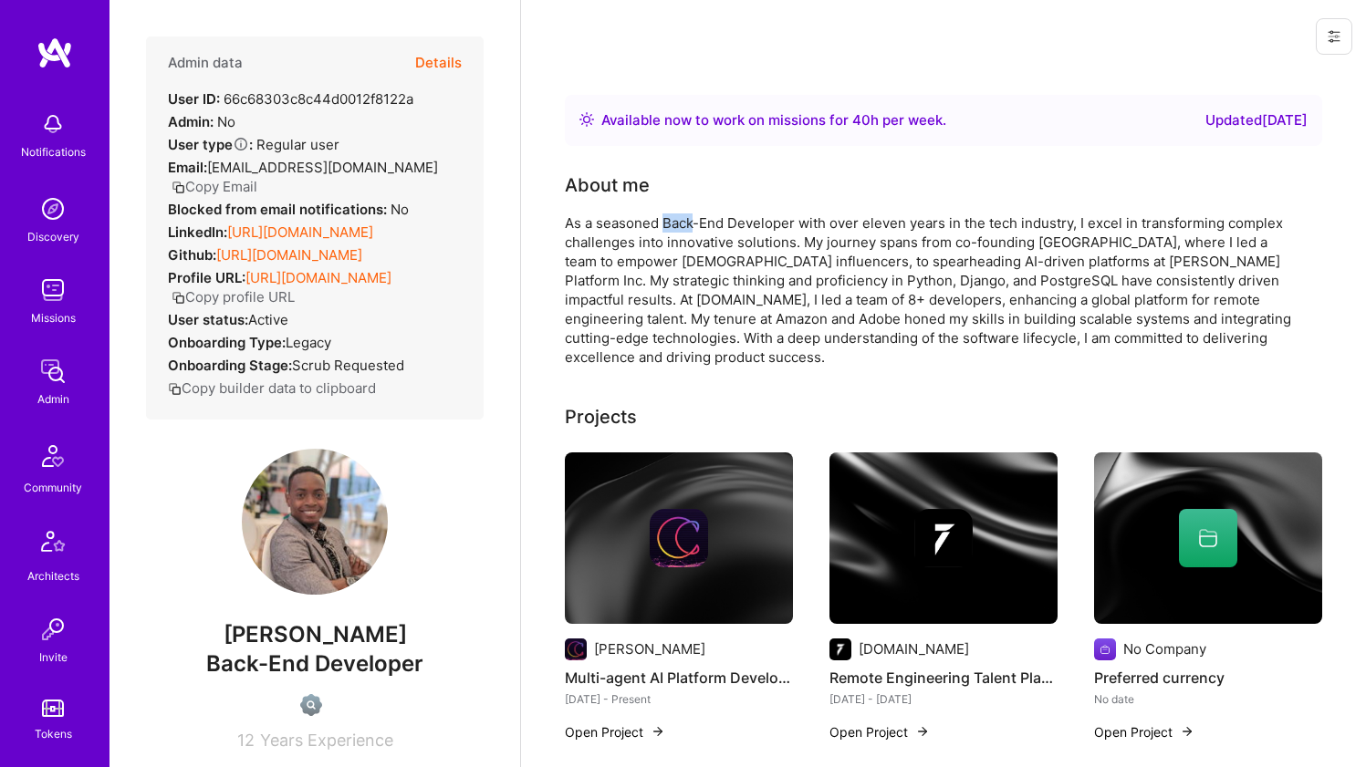
click at [671, 228] on div "As a seasoned Back-End Developer with over eleven years in the tech industry, I…" at bounding box center [930, 289] width 730 height 153
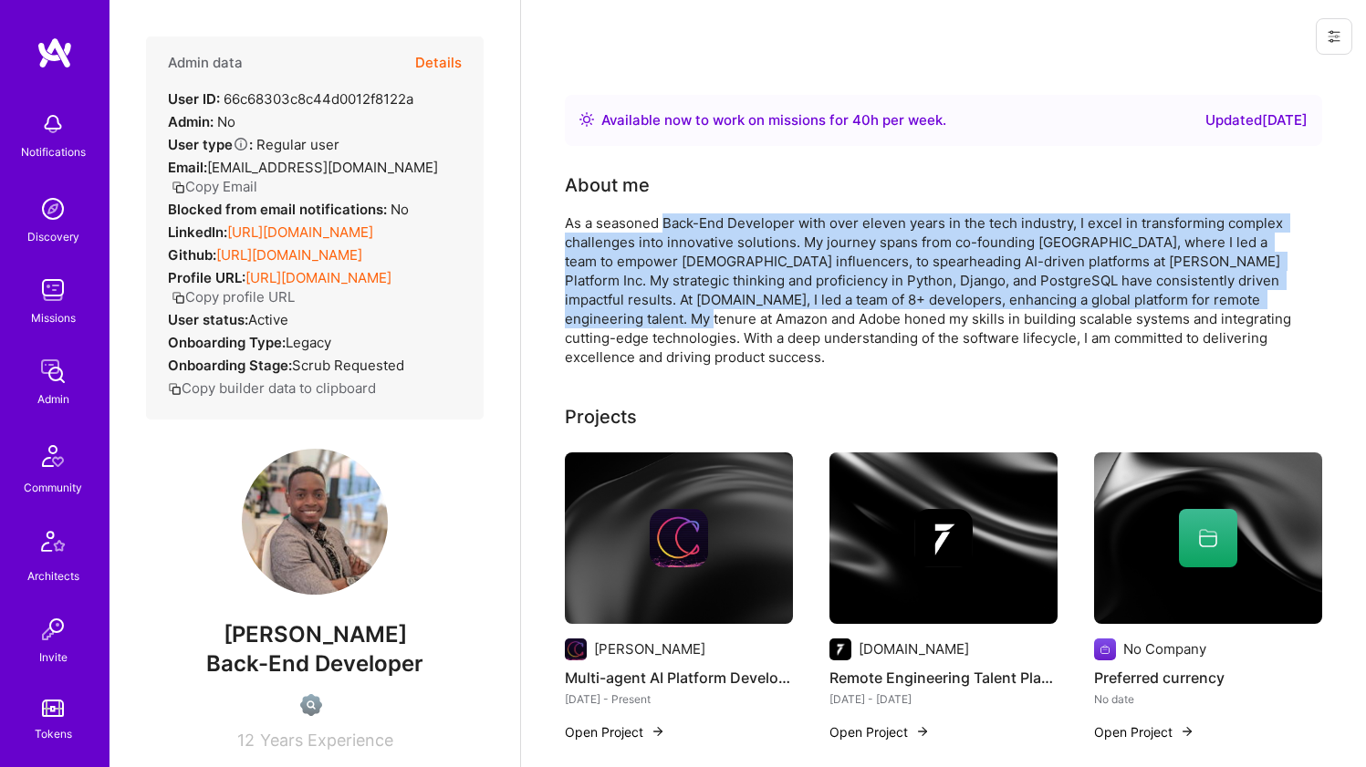
drag, startPoint x: 672, startPoint y: 232, endPoint x: 666, endPoint y: 322, distance: 90.5
click at [666, 322] on div "As a seasoned Back-End Developer with over eleven years in the tech industry, I…" at bounding box center [930, 289] width 730 height 153
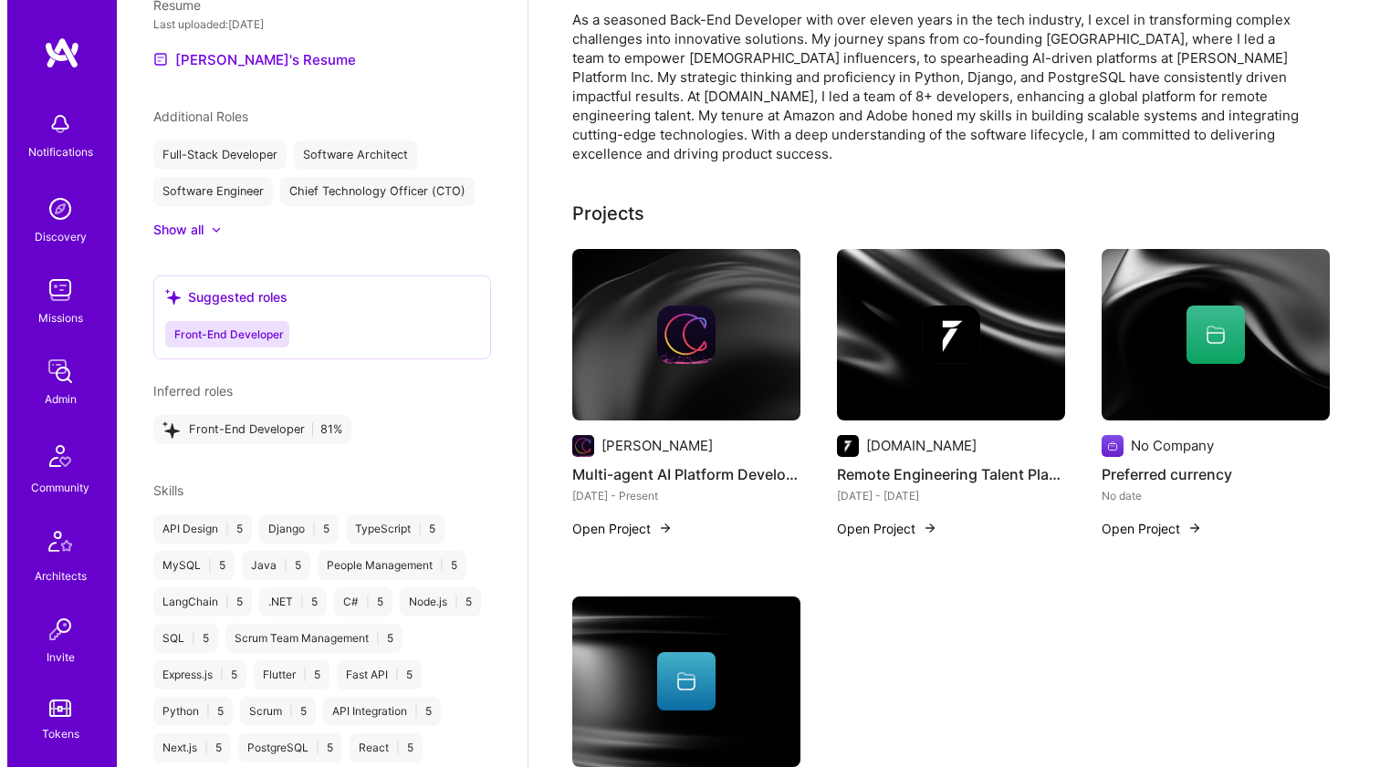
scroll to position [362, 0]
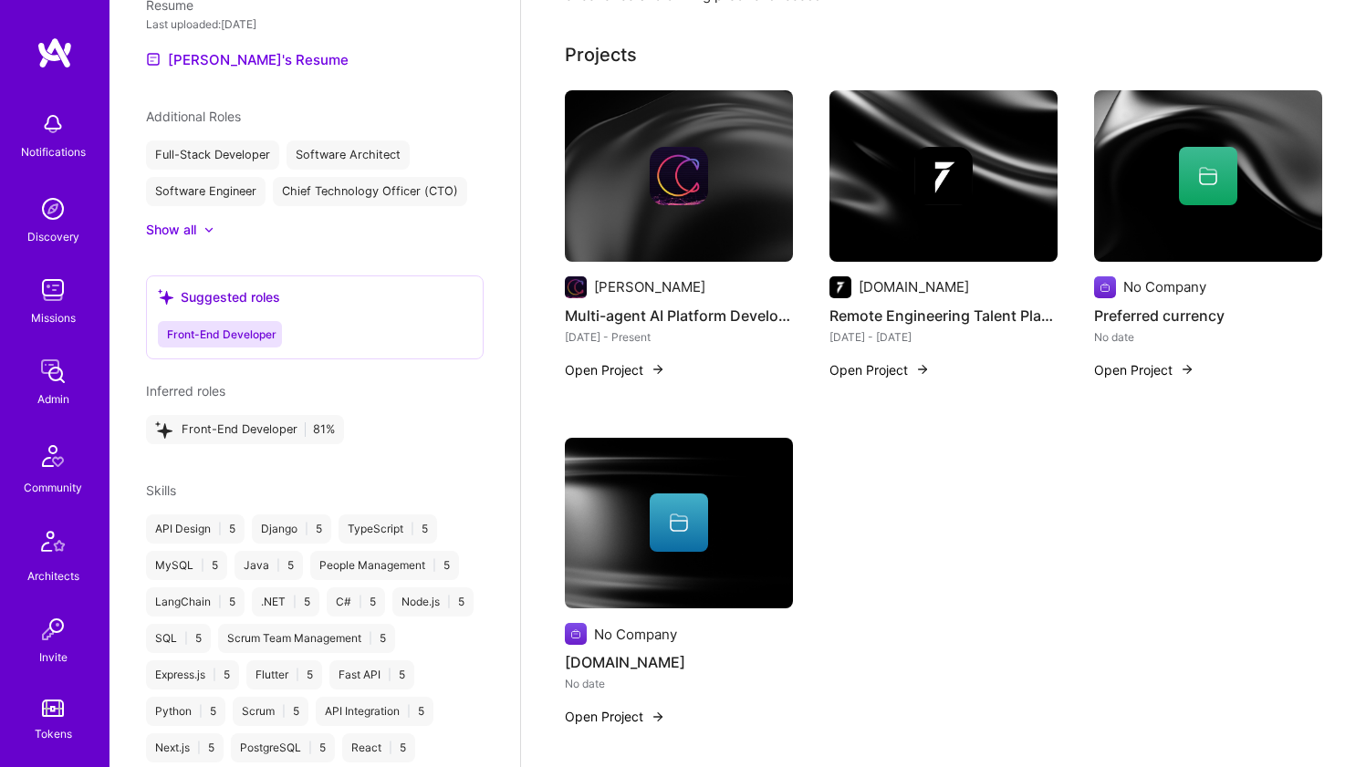
click at [658, 193] on img at bounding box center [679, 176] width 228 height 172
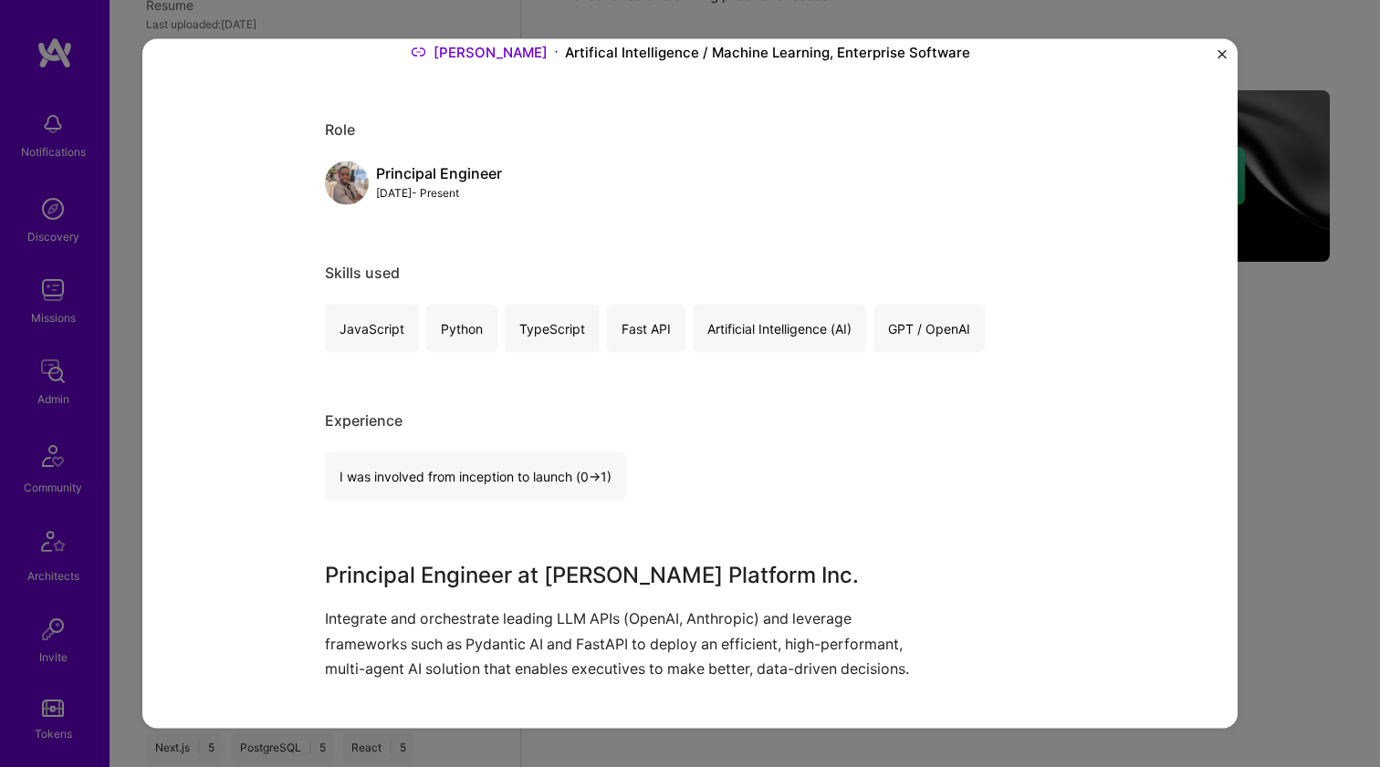
scroll to position [447, 0]
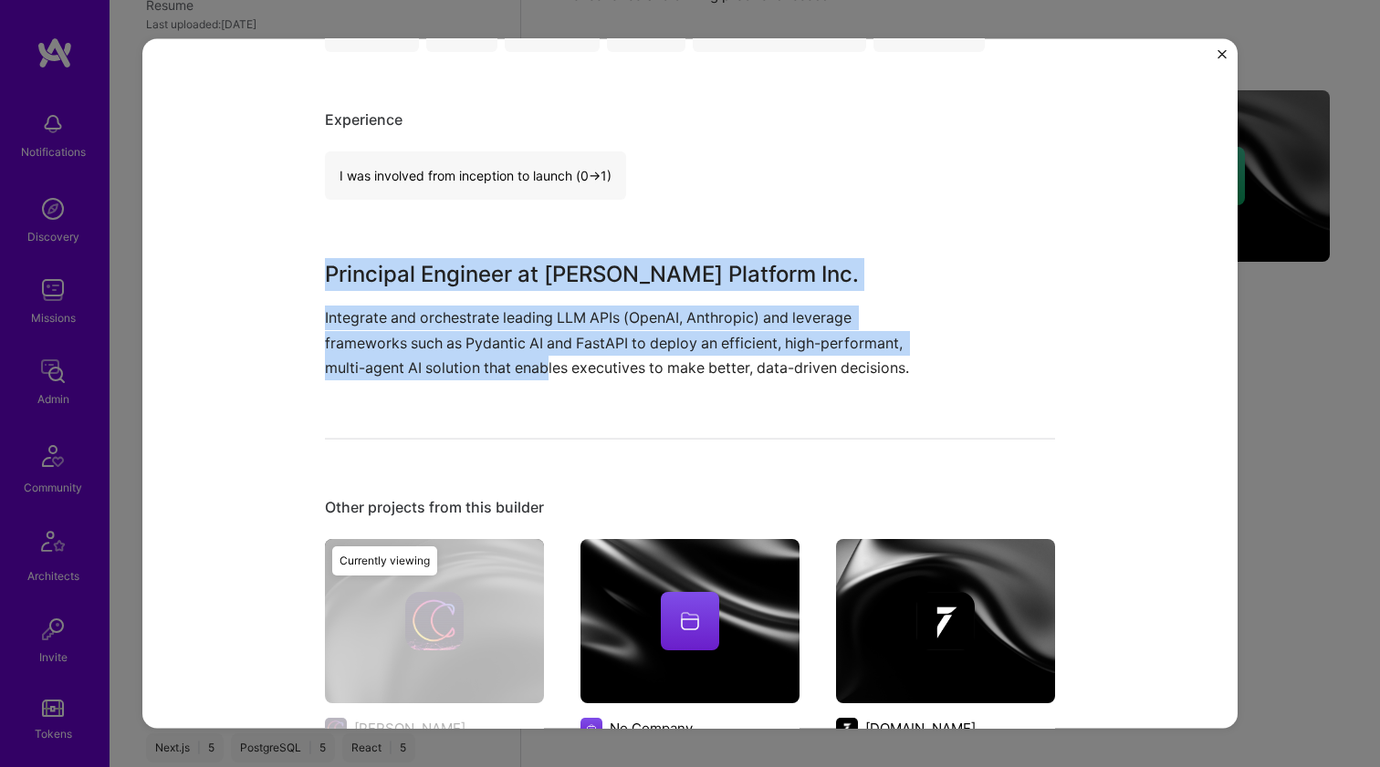
drag, startPoint x: 321, startPoint y: 284, endPoint x: 544, endPoint y: 359, distance: 234.9
click at [544, 359] on div "Principal Engineer at Cooper Platform Inc. Integrate and orchestrate leading LL…" at bounding box center [621, 319] width 593 height 122
click at [544, 359] on p "Integrate and orchestrate leading LLM APIs (OpenAI, Anthropic) and leverage fra…" at bounding box center [621, 343] width 593 height 75
drag, startPoint x: 544, startPoint y: 354, endPoint x: 551, endPoint y: 253, distance: 101.5
click at [551, 253] on div "Multi-agent AI Platform Development Cooper Artifical Intelligence / Machine Lea…" at bounding box center [690, 405] width 730 height 1555
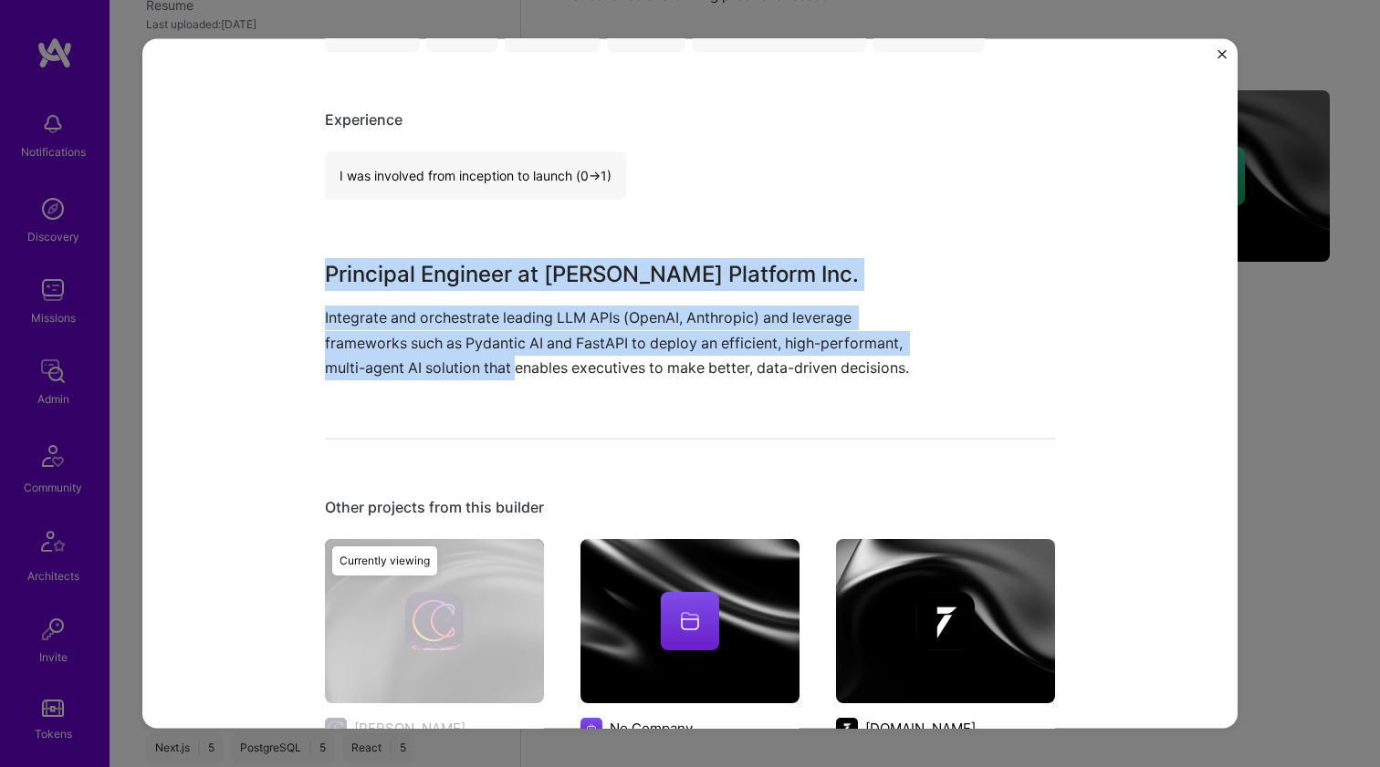
click at [551, 253] on div "Multi-agent AI Platform Development Cooper Artifical Intelligence / Machine Lea…" at bounding box center [690, 405] width 730 height 1555
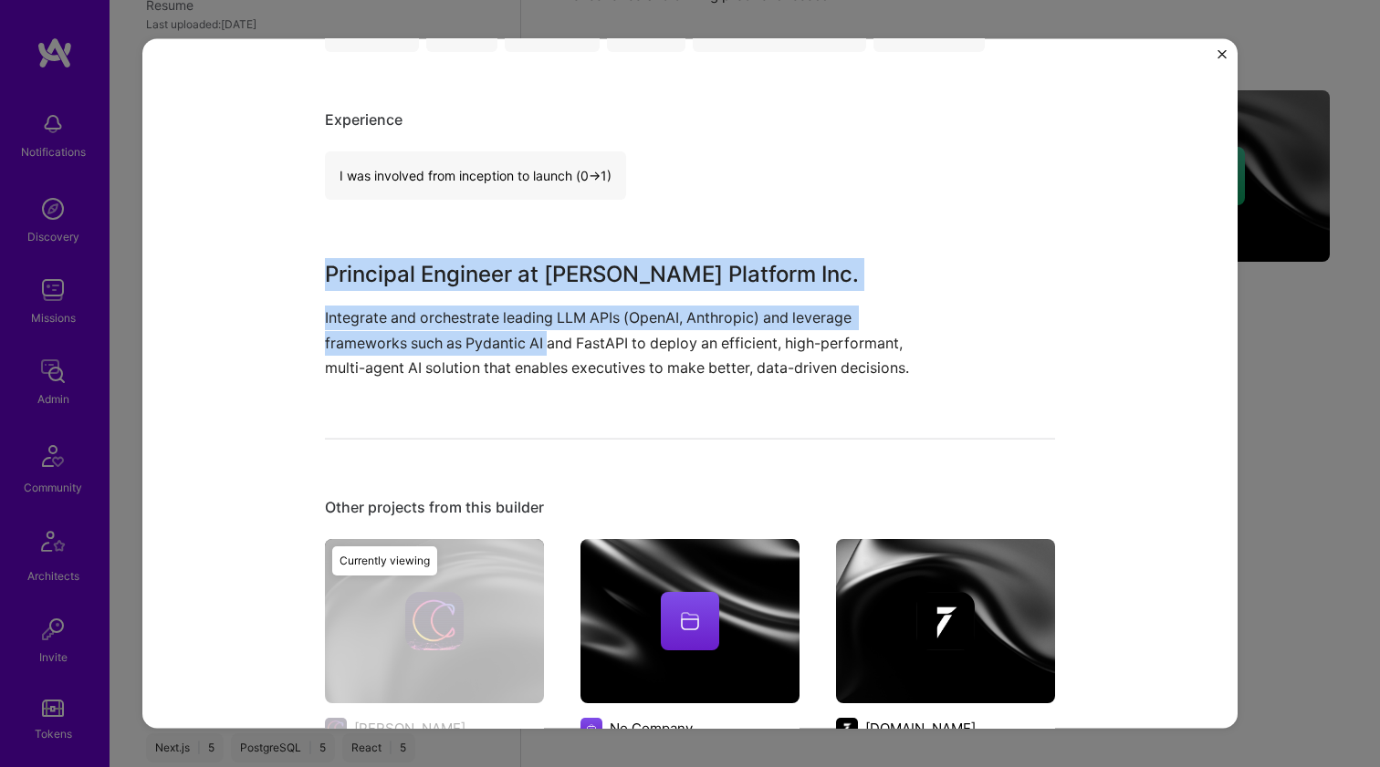
drag, startPoint x: 548, startPoint y: 257, endPoint x: 544, endPoint y: 347, distance: 89.5
click at [544, 347] on div "Multi-agent AI Platform Development Cooper Artifical Intelligence / Machine Lea…" at bounding box center [690, 405] width 730 height 1555
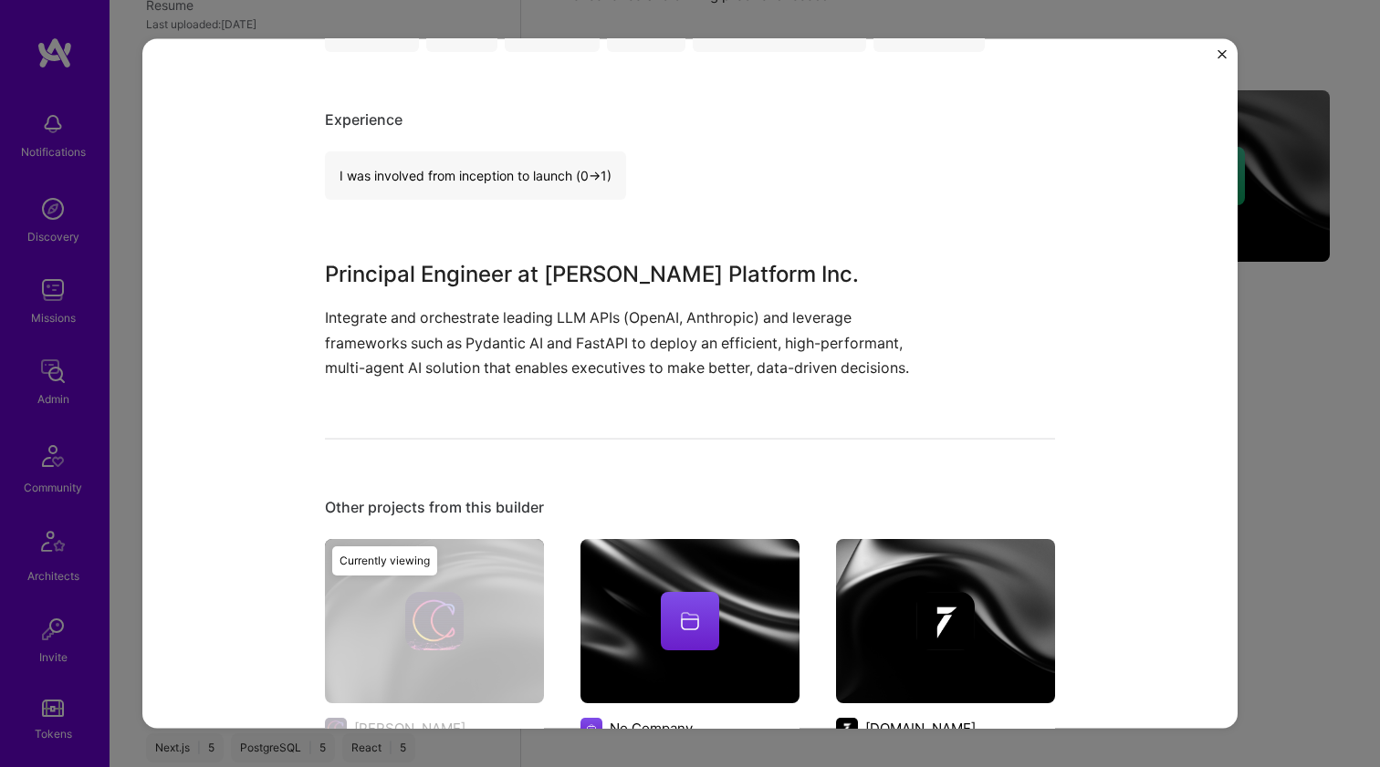
click at [544, 351] on p "Integrate and orchestrate leading LLM APIs (OpenAI, Anthropic) and leverage fra…" at bounding box center [621, 343] width 593 height 75
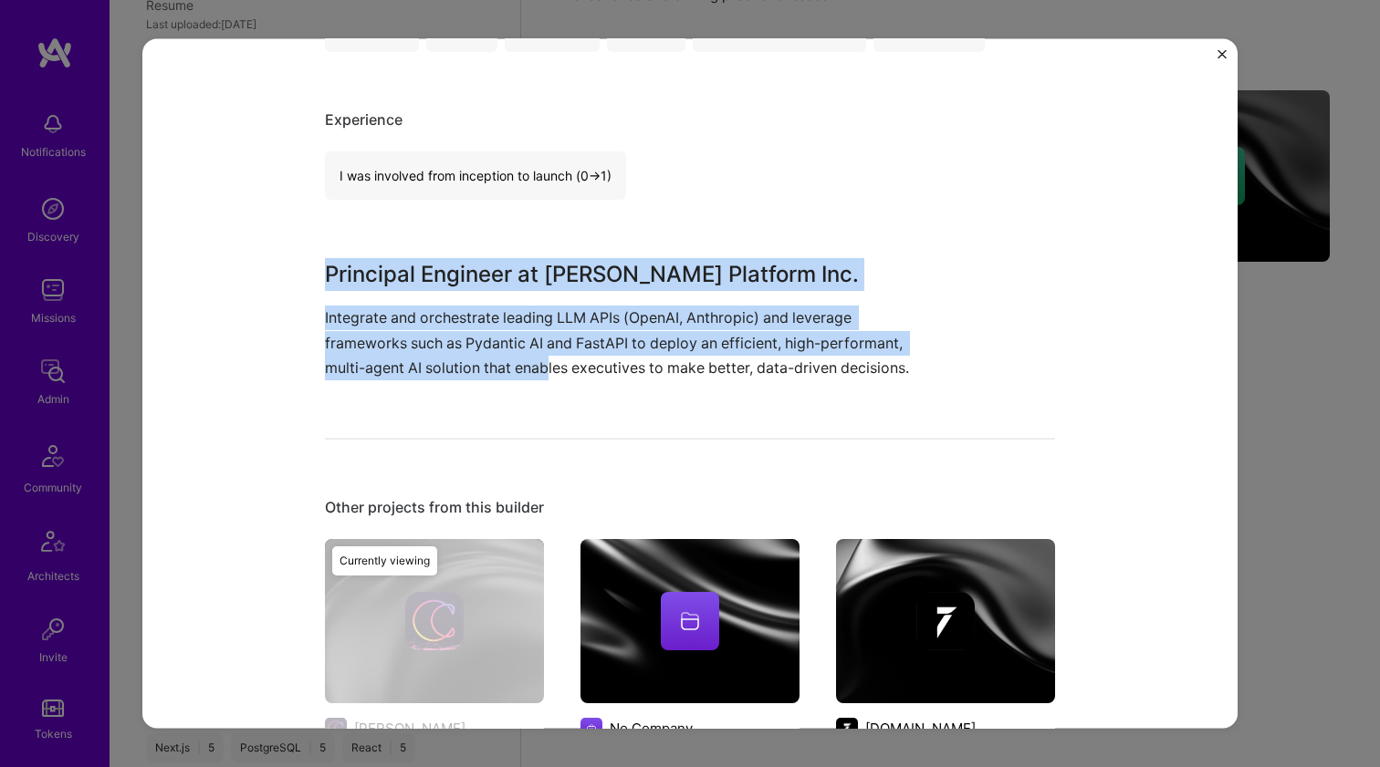
drag, startPoint x: 544, startPoint y: 353, endPoint x: 551, endPoint y: 256, distance: 97.0
click at [551, 256] on div "Multi-agent AI Platform Development Cooper Artifical Intelligence / Machine Lea…" at bounding box center [690, 405] width 730 height 1555
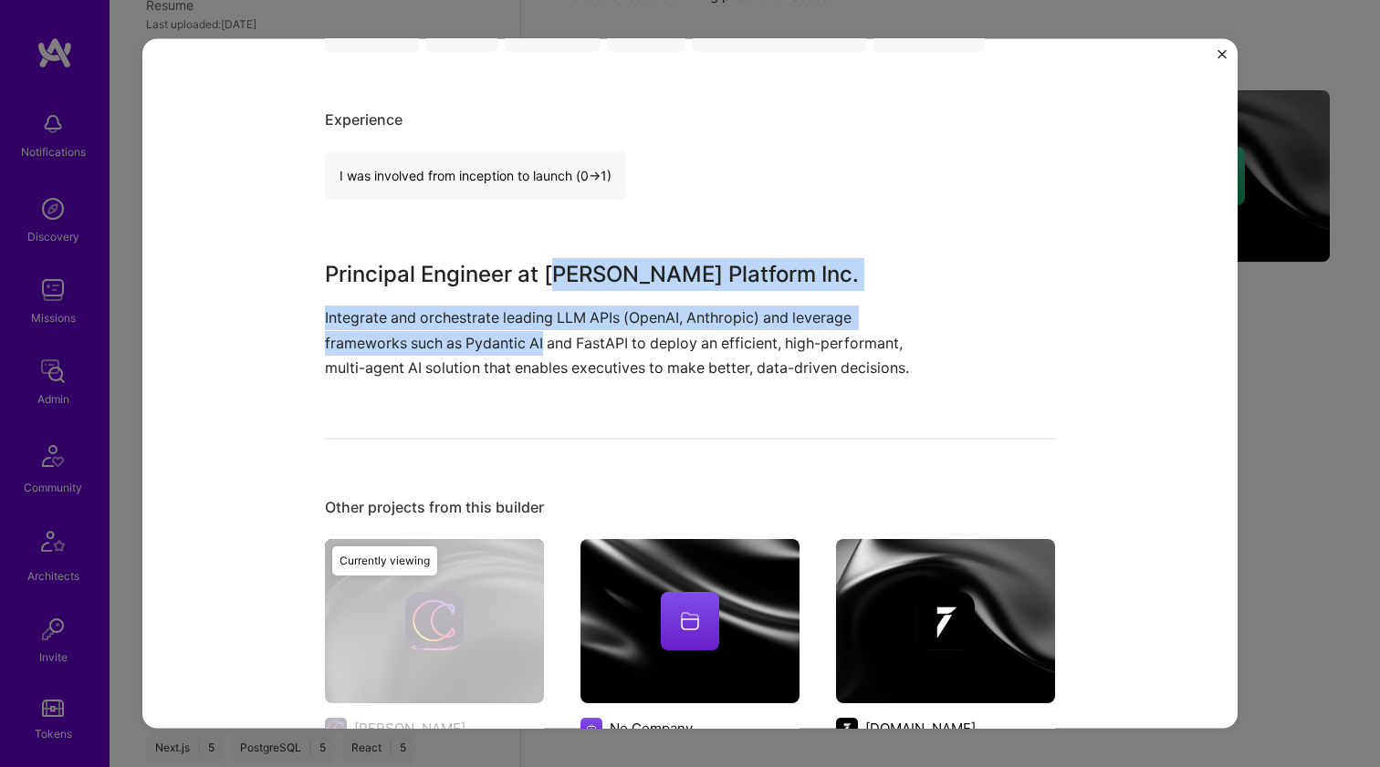
drag, startPoint x: 545, startPoint y: 281, endPoint x: 537, endPoint y: 350, distance: 69.7
click at [537, 350] on div "Principal Engineer at Cooper Platform Inc. Integrate and orchestrate leading LL…" at bounding box center [621, 319] width 593 height 122
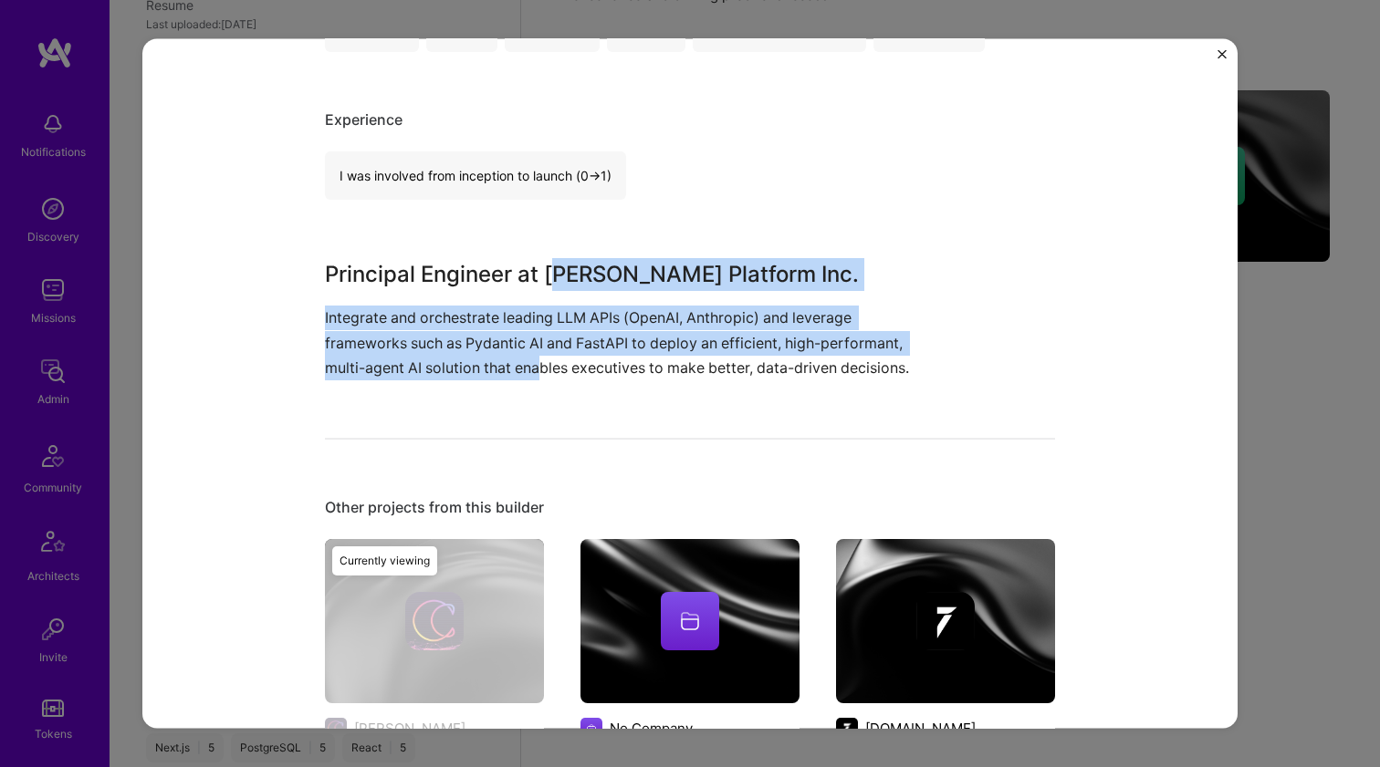
click at [537, 350] on p "Integrate and orchestrate leading LLM APIs (OpenAI, Anthropic) and leverage fra…" at bounding box center [621, 343] width 593 height 75
drag, startPoint x: 536, startPoint y: 355, endPoint x: 538, endPoint y: 276, distance: 78.5
click at [538, 276] on div "Principal Engineer at Cooper Platform Inc. Integrate and orchestrate leading LL…" at bounding box center [621, 319] width 593 height 122
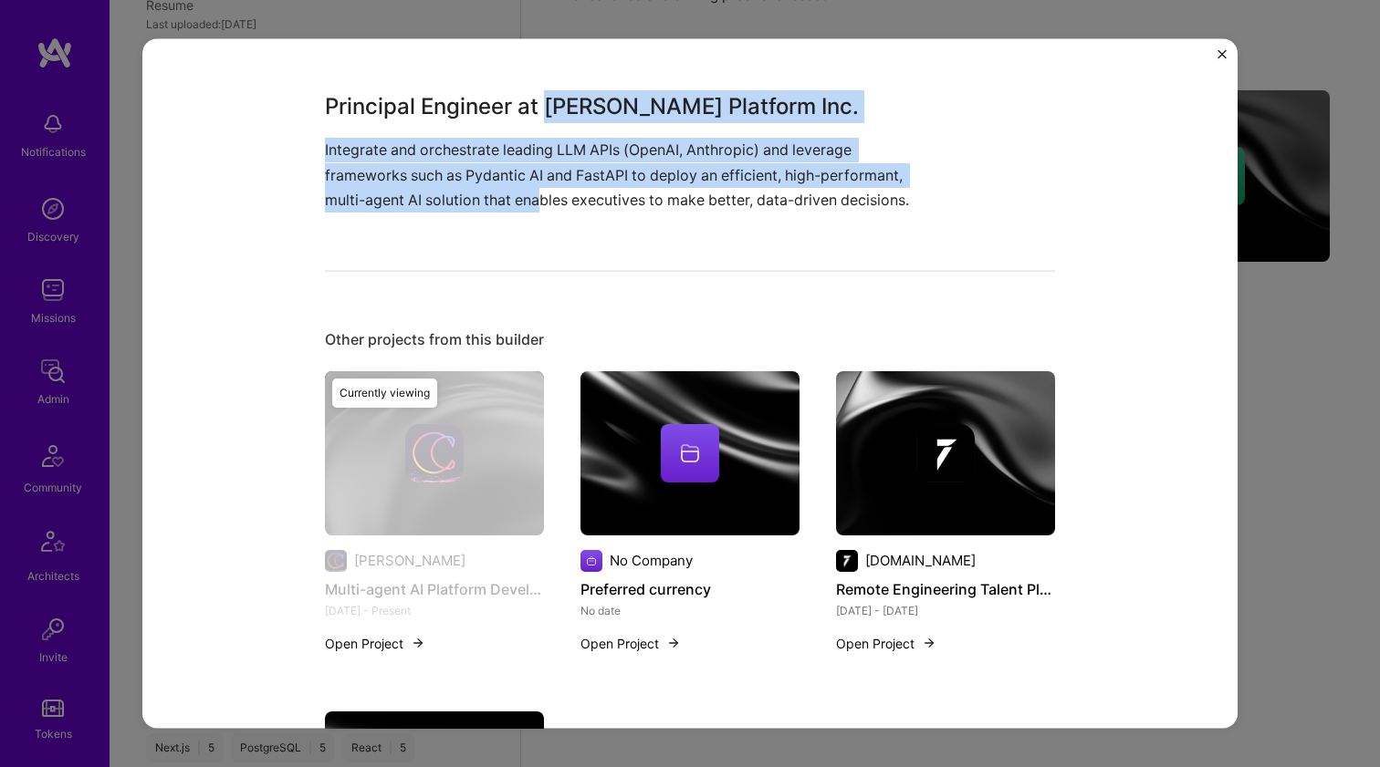
scroll to position [772, 0]
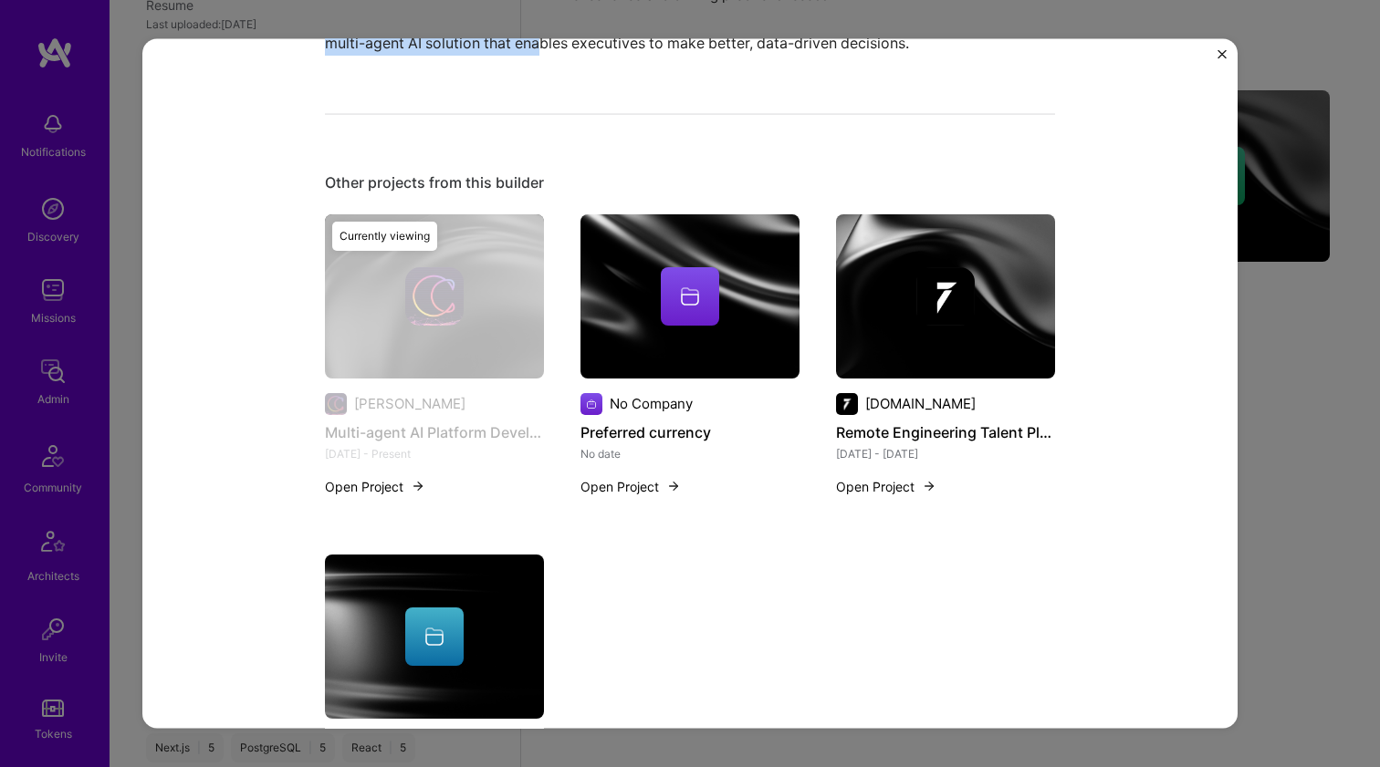
click at [651, 325] on img at bounding box center [689, 295] width 219 height 164
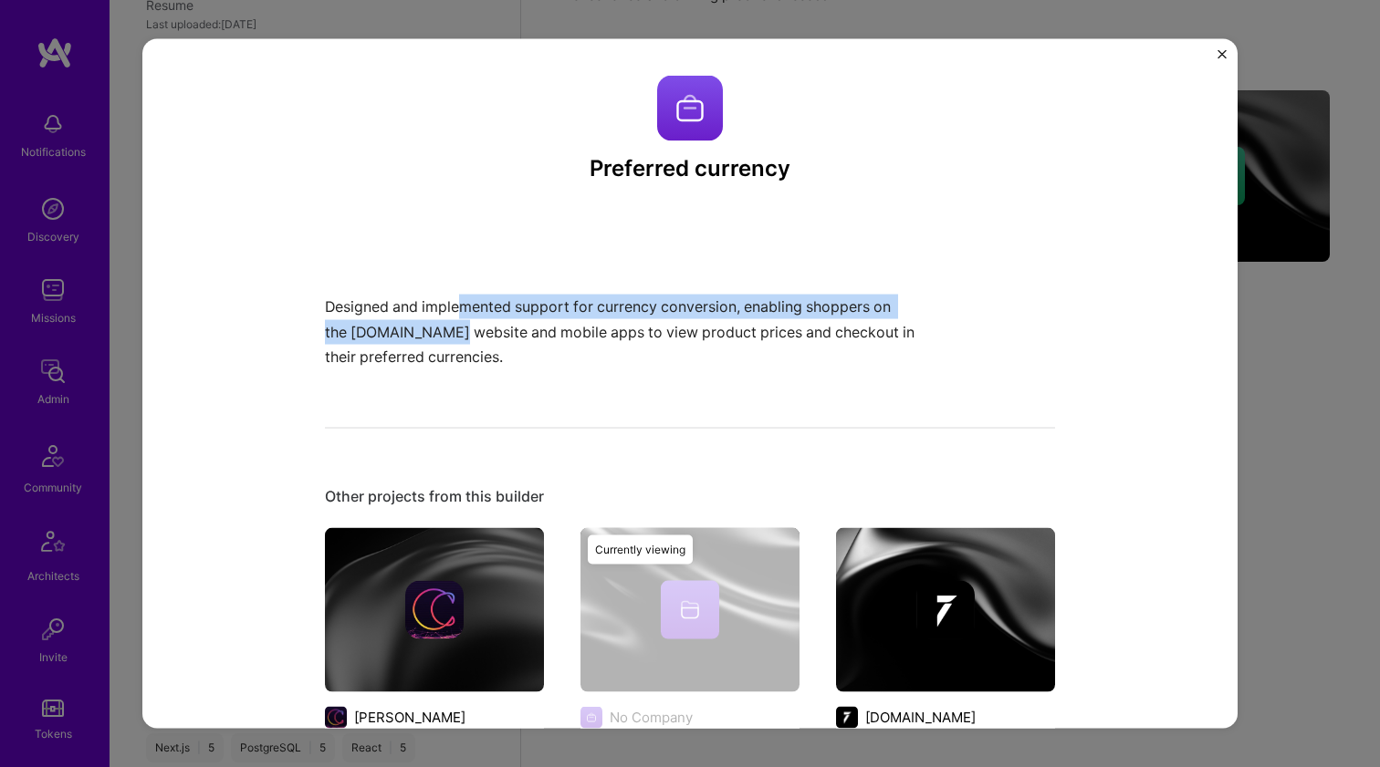
drag, startPoint x: 454, startPoint y: 333, endPoint x: 458, endPoint y: 308, distance: 24.9
click at [458, 308] on p "Designed and implemented support for currency conversion, enabling shoppers on …" at bounding box center [621, 332] width 593 height 75
drag, startPoint x: 453, startPoint y: 359, endPoint x: 454, endPoint y: 330, distance: 28.3
click at [454, 331] on p "Designed and implemented support for currency conversion, enabling shoppers on …" at bounding box center [621, 332] width 593 height 75
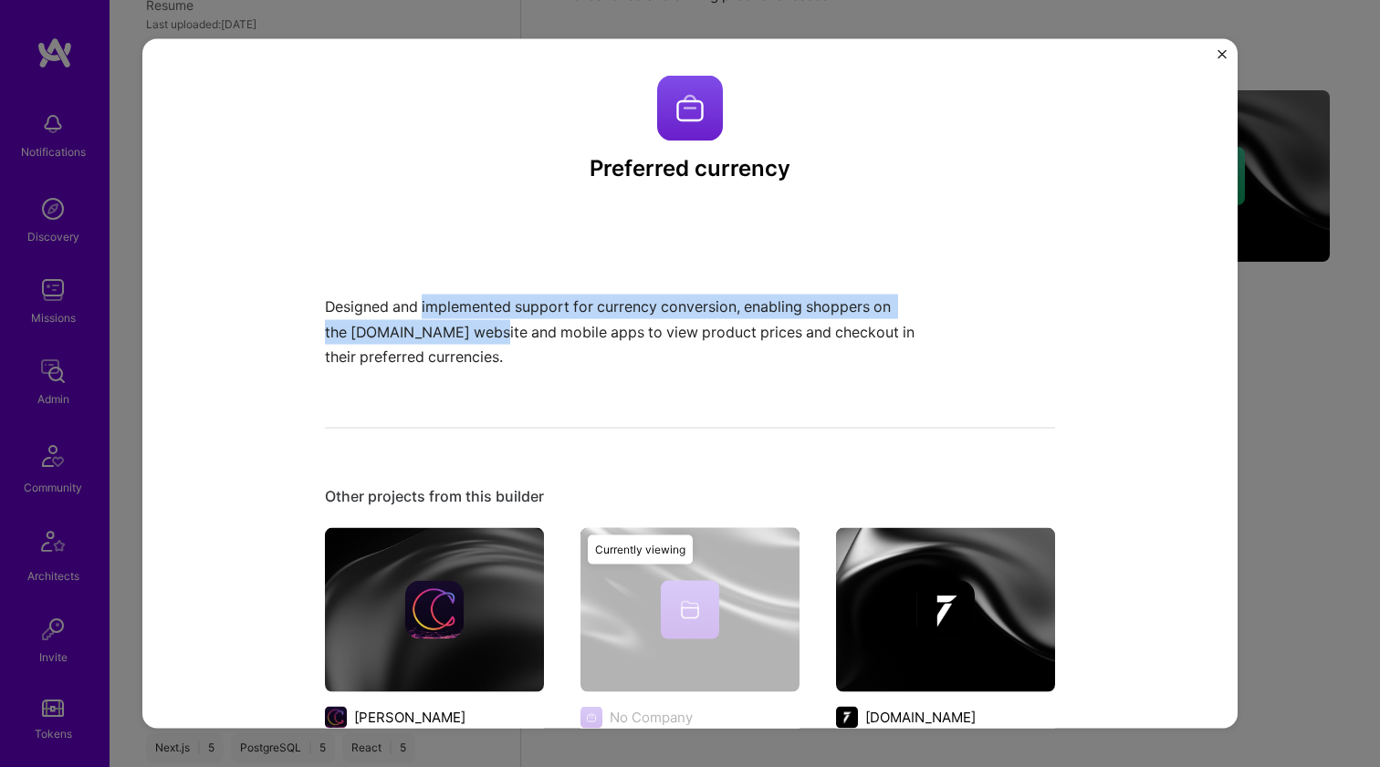
scroll to position [158, 0]
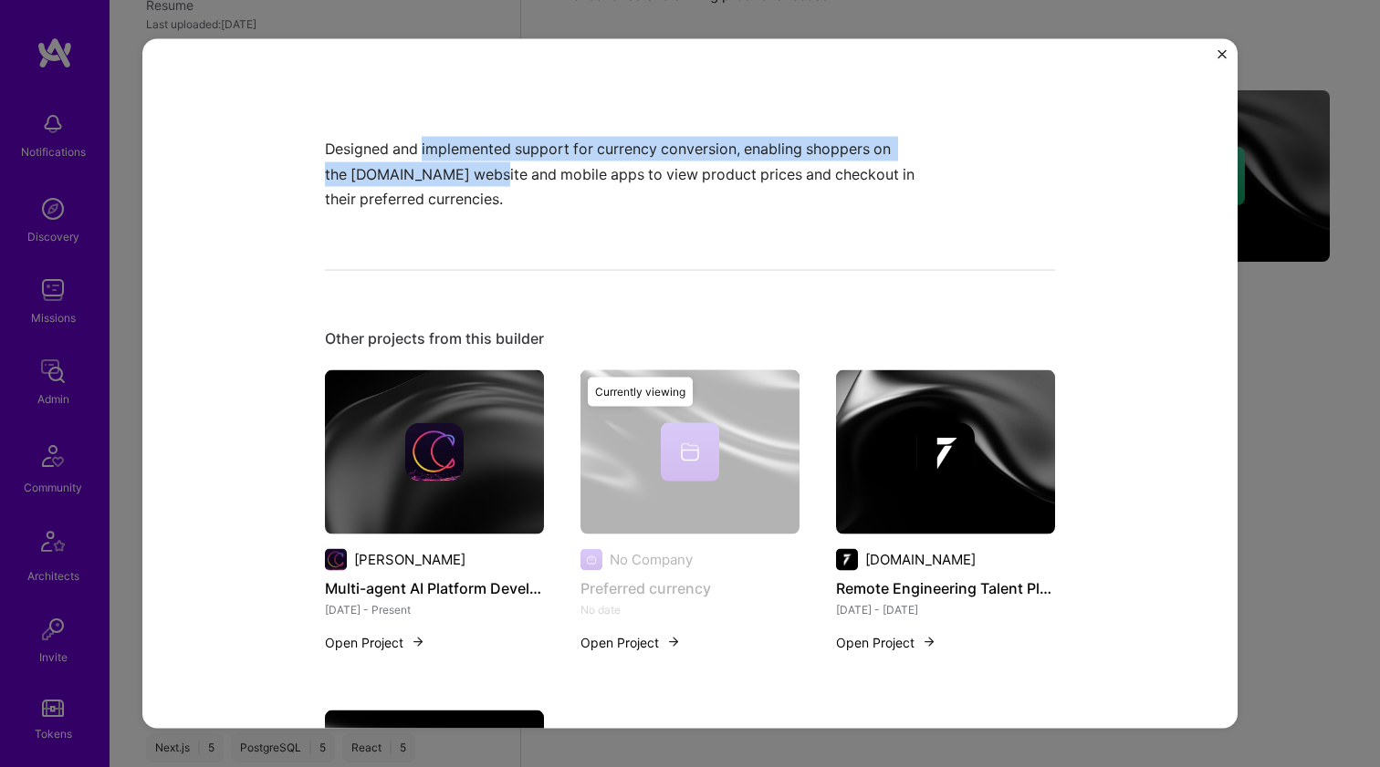
click at [919, 405] on img at bounding box center [945, 452] width 219 height 164
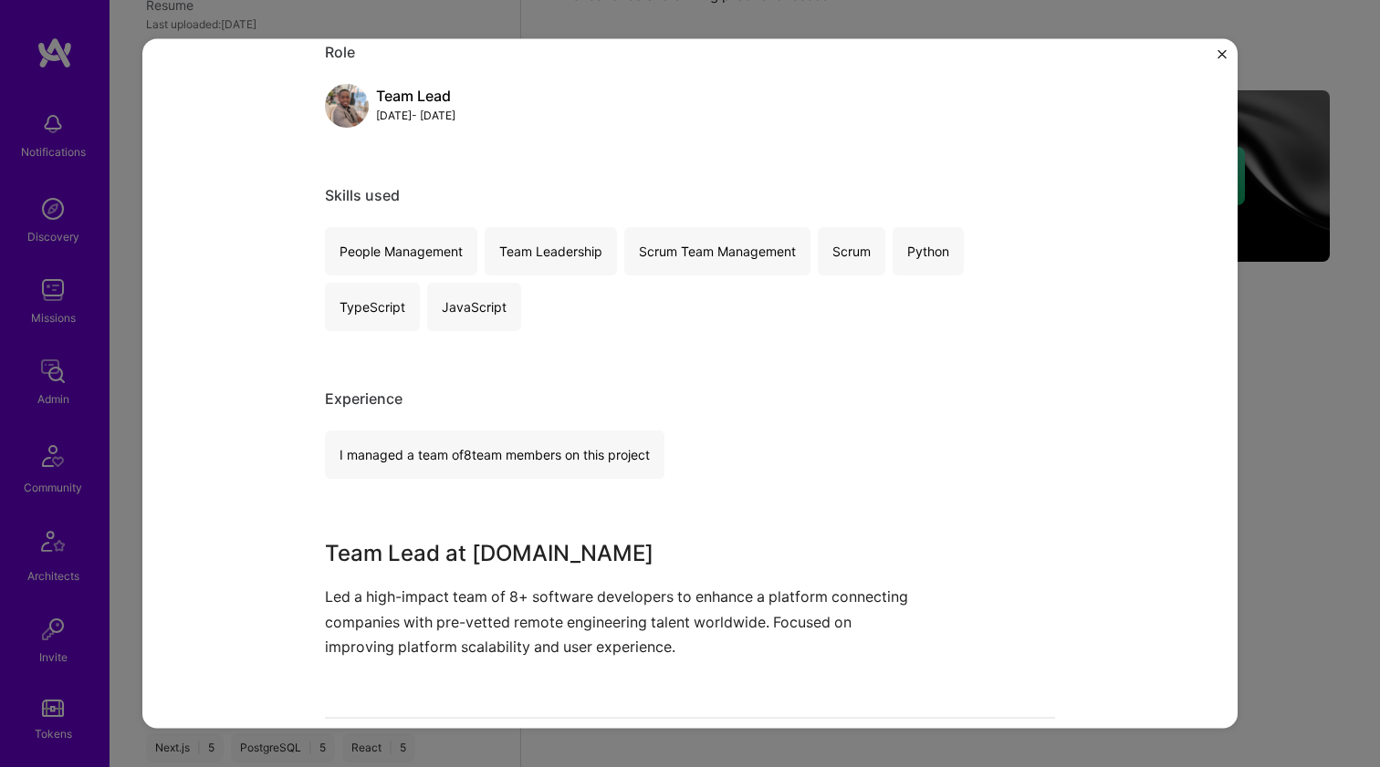
scroll to position [376, 0]
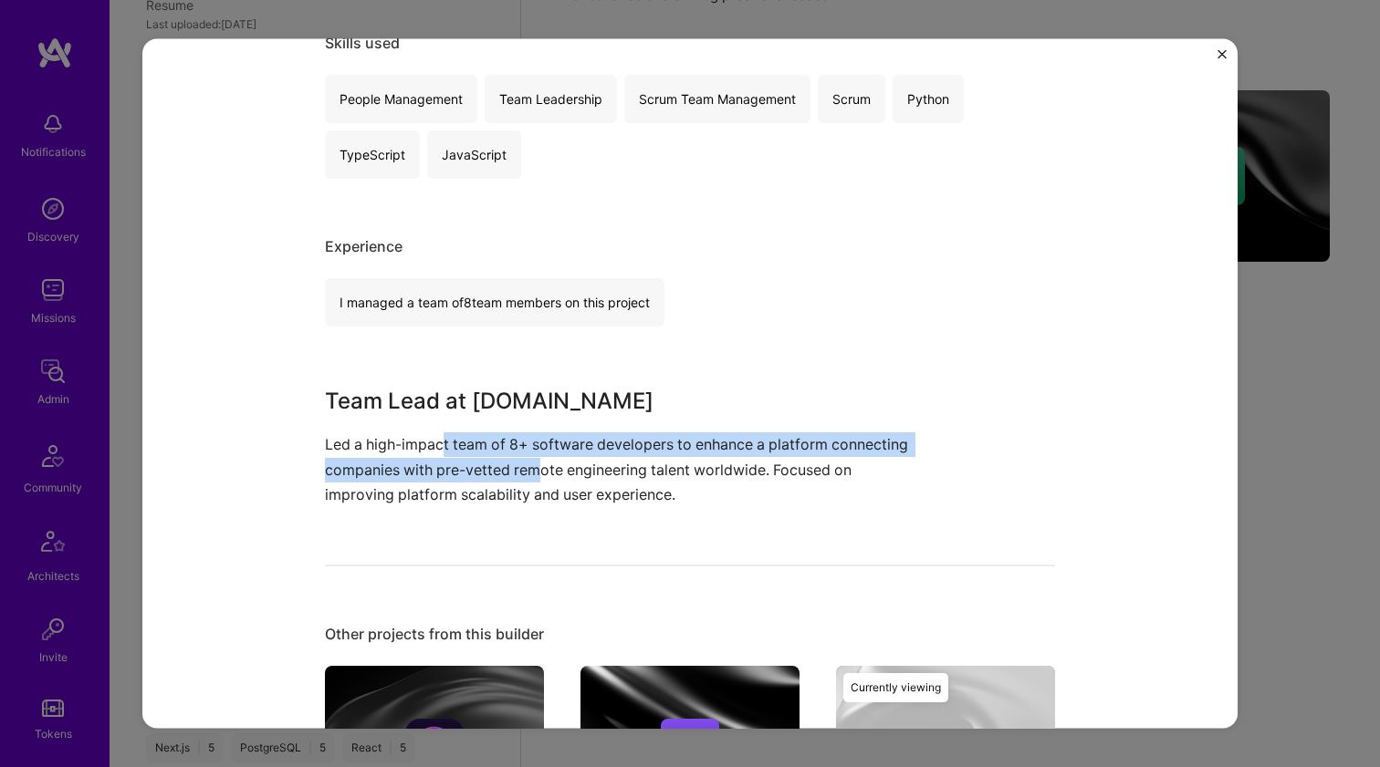
drag, startPoint x: 436, startPoint y: 432, endPoint x: 536, endPoint y: 476, distance: 109.9
click at [536, 475] on p "Led a high-impact team of 8+ software developers to enhance a platform connecti…" at bounding box center [621, 469] width 593 height 75
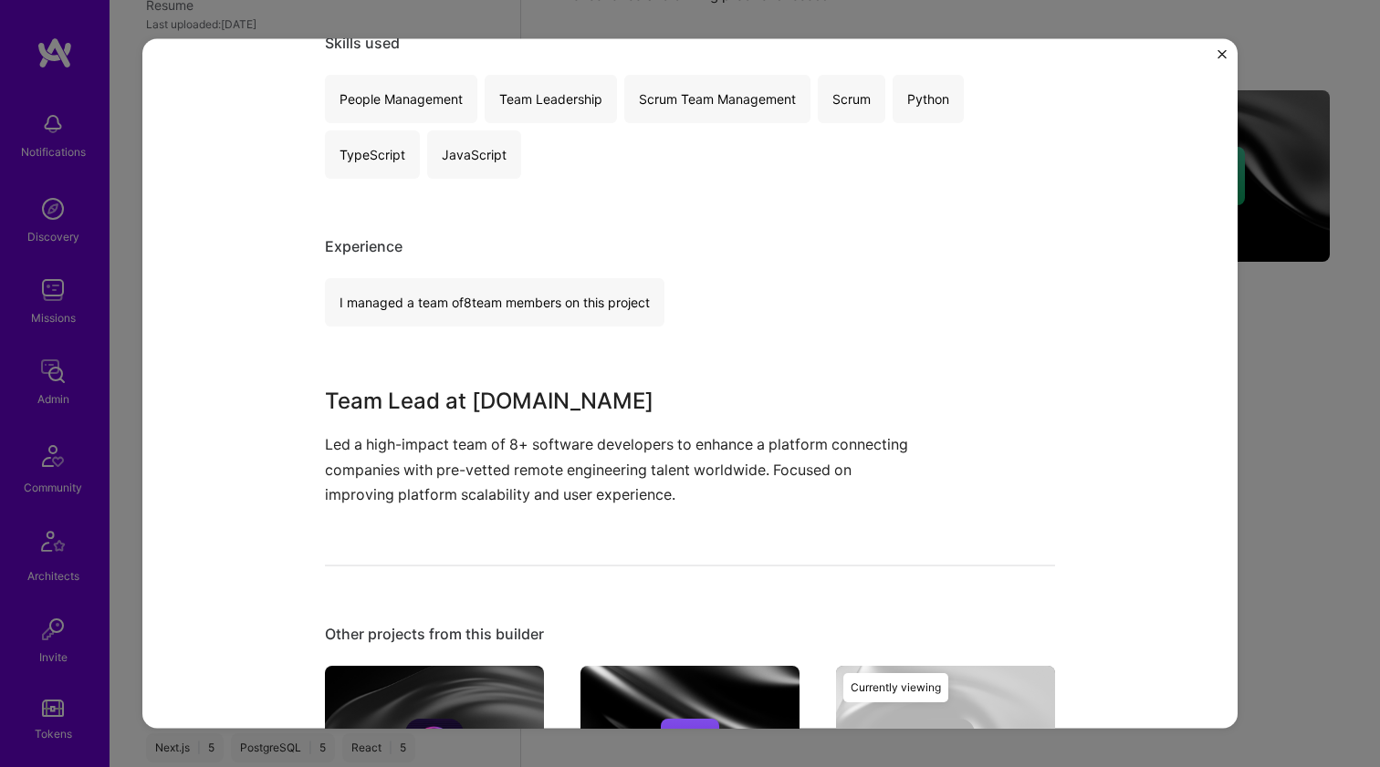
click at [536, 477] on p "Led a high-impact team of 8+ software developers to enhance a platform connecti…" at bounding box center [621, 469] width 593 height 75
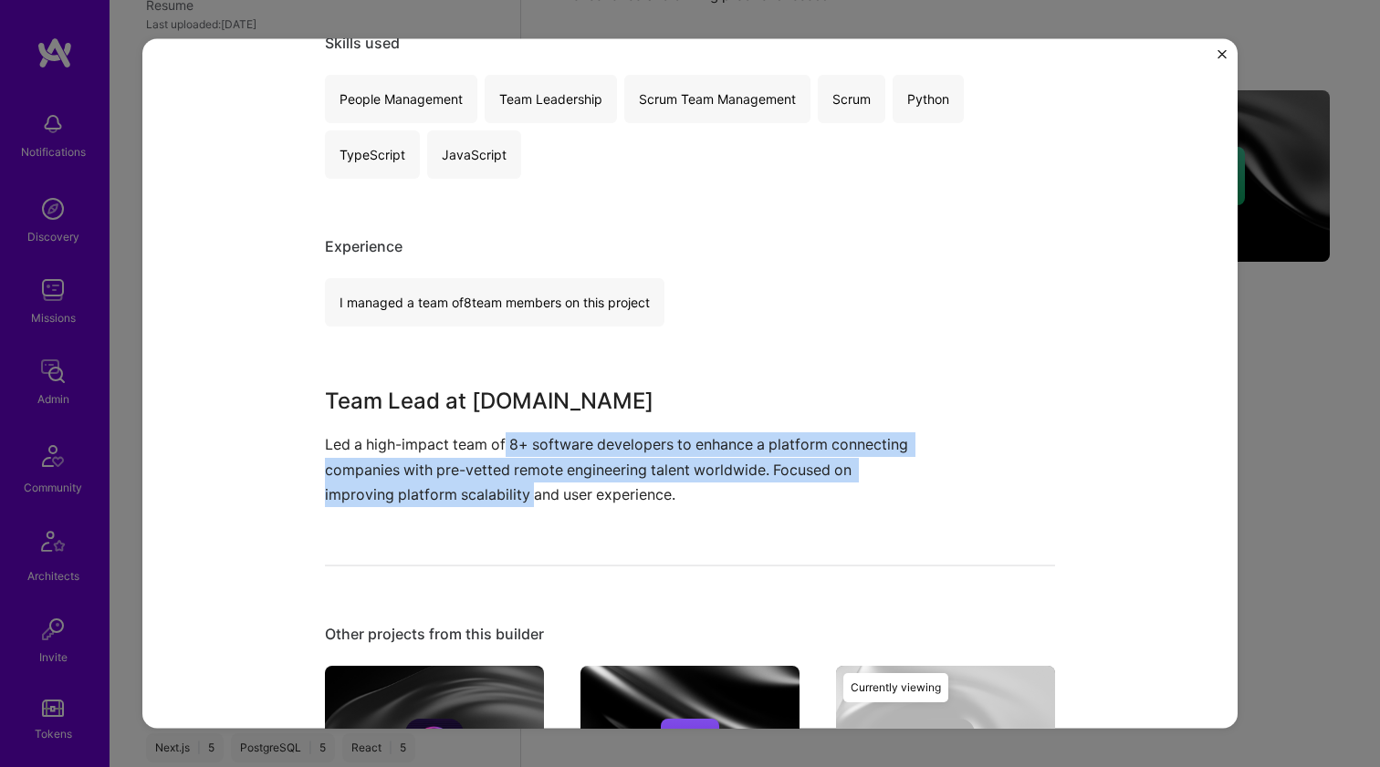
drag, startPoint x: 526, startPoint y: 487, endPoint x: 501, endPoint y: 438, distance: 55.1
click at [501, 438] on p "Led a high-impact team of 8+ software developers to enhance a platform connecti…" at bounding box center [621, 469] width 593 height 75
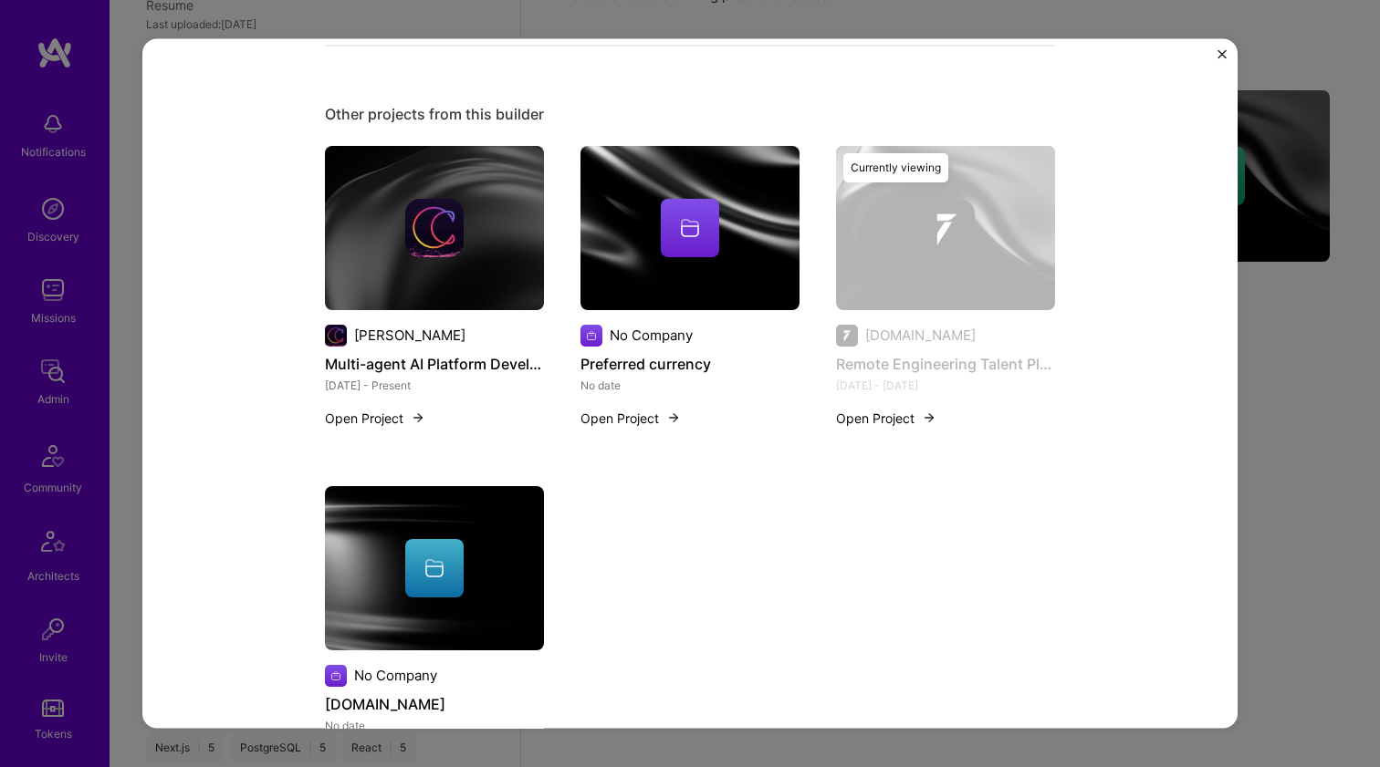
click at [429, 515] on img at bounding box center [434, 567] width 219 height 164
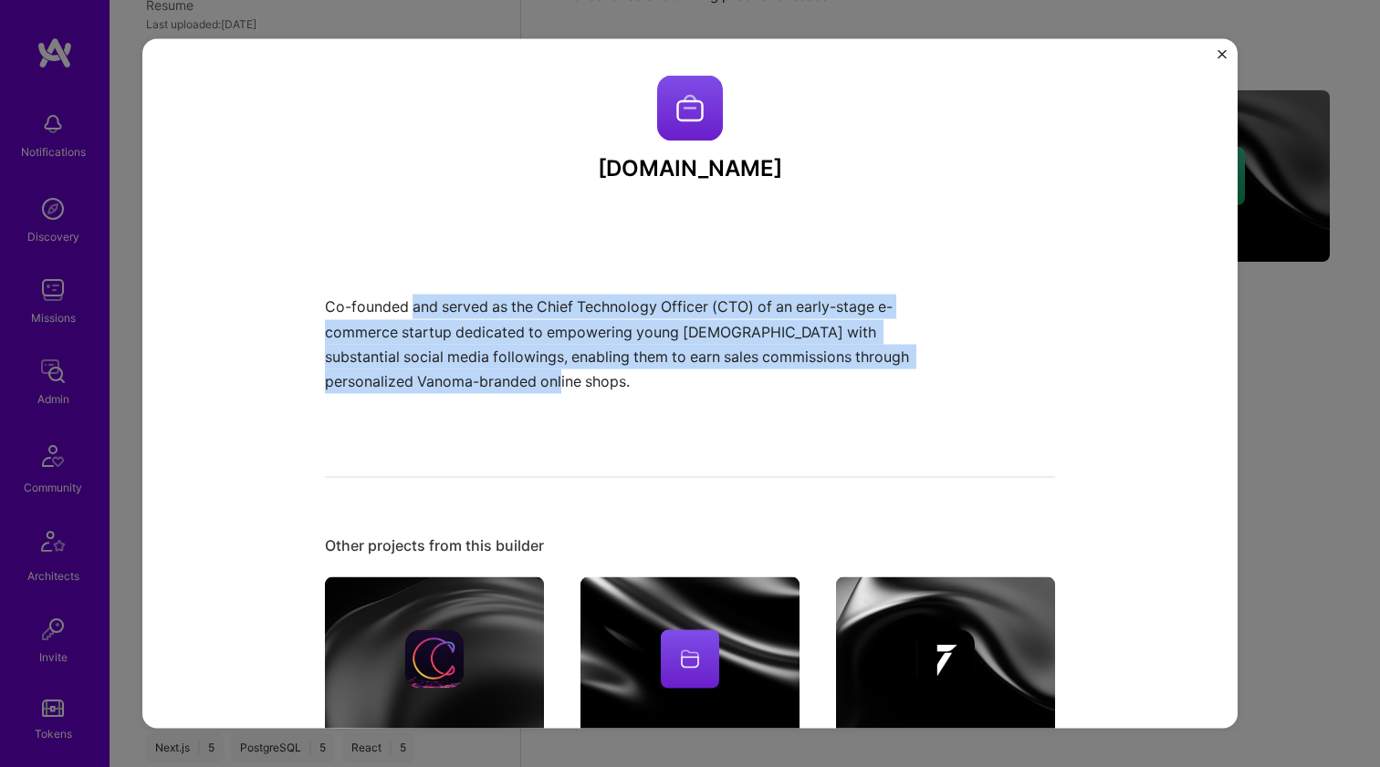
drag, startPoint x: 409, startPoint y: 301, endPoint x: 419, endPoint y: 390, distance: 89.1
click at [419, 390] on p "Co-founded and served as the Chief Technology Officer (CTO) of an early-stage e…" at bounding box center [621, 344] width 593 height 99
drag, startPoint x: 424, startPoint y: 376, endPoint x: 433, endPoint y: 311, distance: 65.4
click at [433, 311] on p "Co-founded and served as the Chief Technology Officer (CTO) of an early-stage e…" at bounding box center [621, 344] width 593 height 99
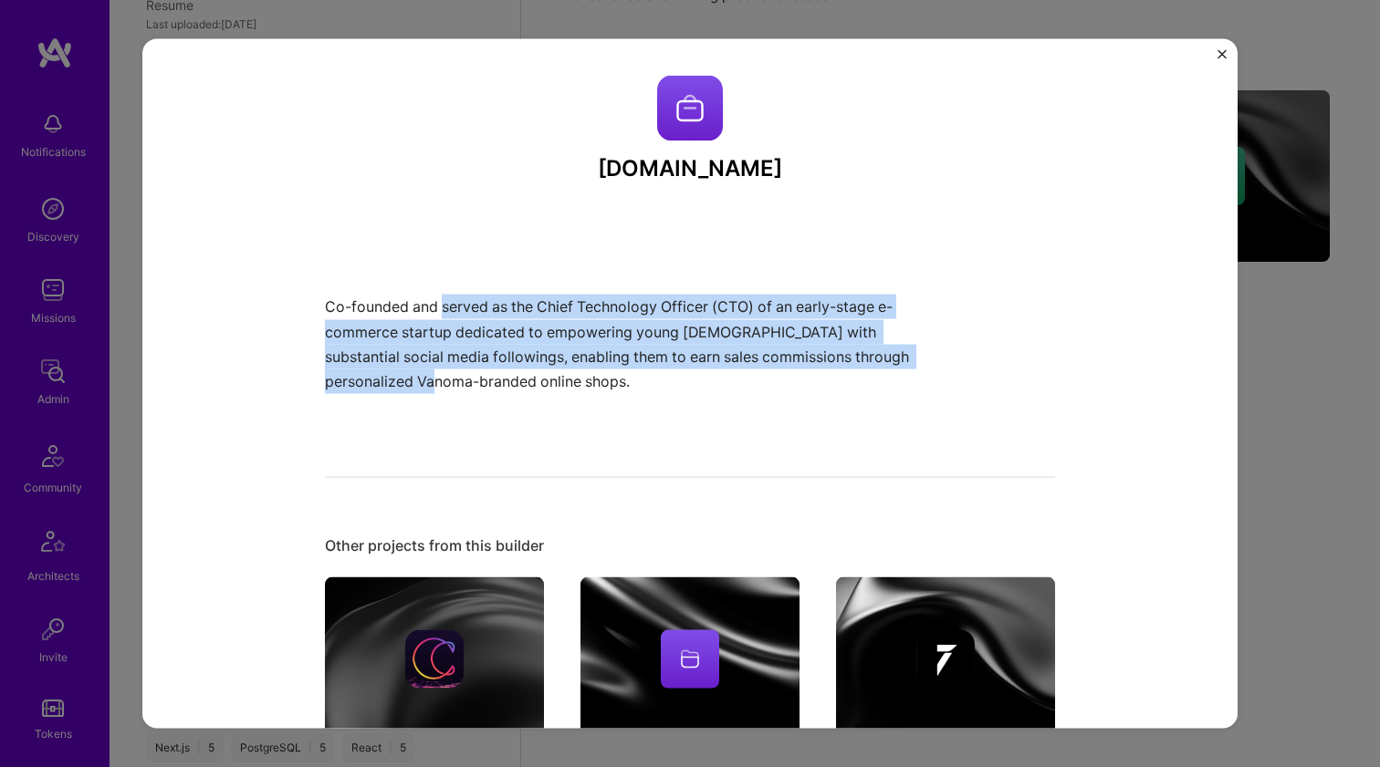
click at [433, 311] on p "Co-founded and served as the Chief Technology Officer (CTO) of an early-stage e…" at bounding box center [621, 344] width 593 height 99
drag, startPoint x: 417, startPoint y: 350, endPoint x: 403, endPoint y: 379, distance: 31.4
click at [403, 379] on p "Co-founded and served as the Chief Technology Officer (CTO) of an early-stage e…" at bounding box center [621, 344] width 593 height 99
drag, startPoint x: 405, startPoint y: 377, endPoint x: 424, endPoint y: 308, distance: 71.1
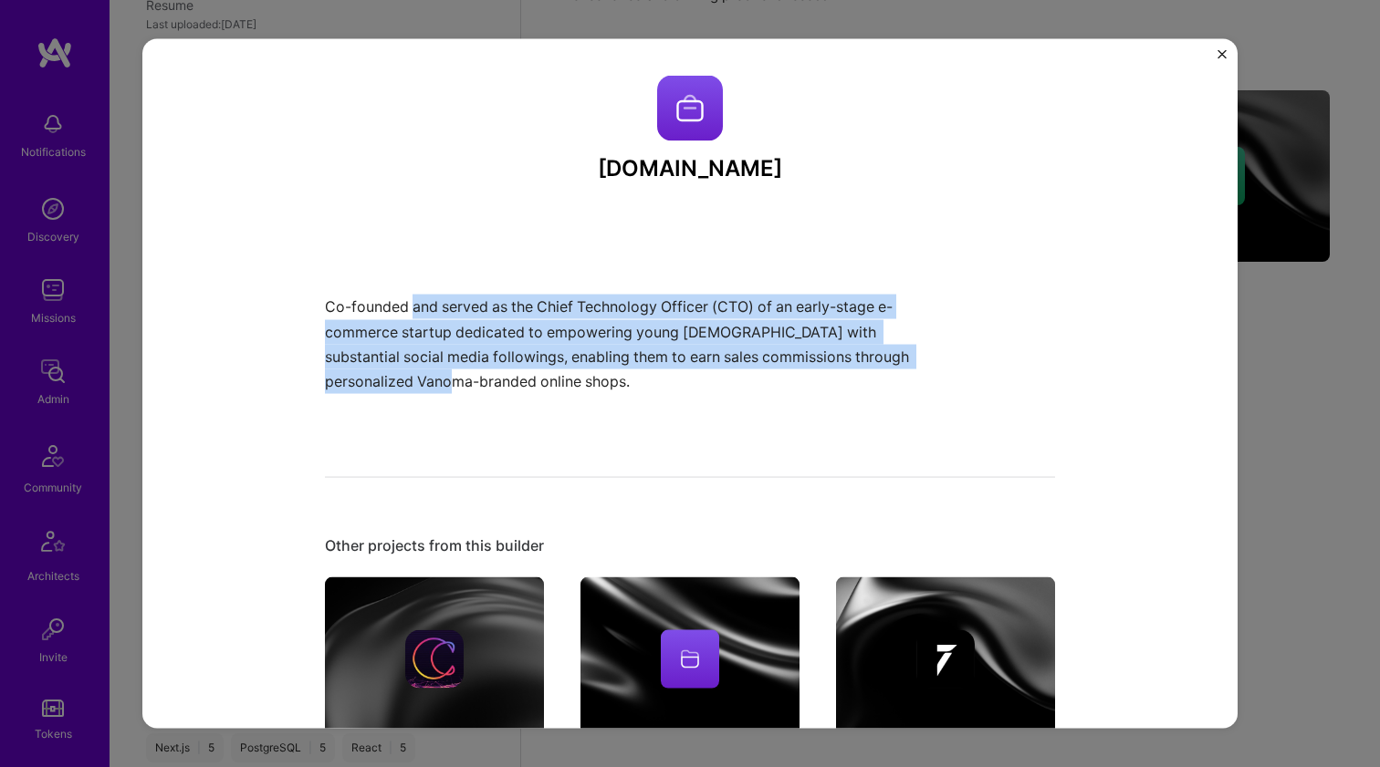
click at [424, 308] on p "Co-founded and served as the Chief Technology Officer (CTO) of an early-stage e…" at bounding box center [621, 344] width 593 height 99
click at [424, 307] on p "Co-founded and served as the Chief Technology Officer (CTO) of an early-stage e…" at bounding box center [621, 344] width 593 height 99
drag, startPoint x: 424, startPoint y: 307, endPoint x: 416, endPoint y: 381, distance: 74.4
click at [416, 381] on p "Co-founded and served as the Chief Technology Officer (CTO) of an early-stage e…" at bounding box center [621, 344] width 593 height 99
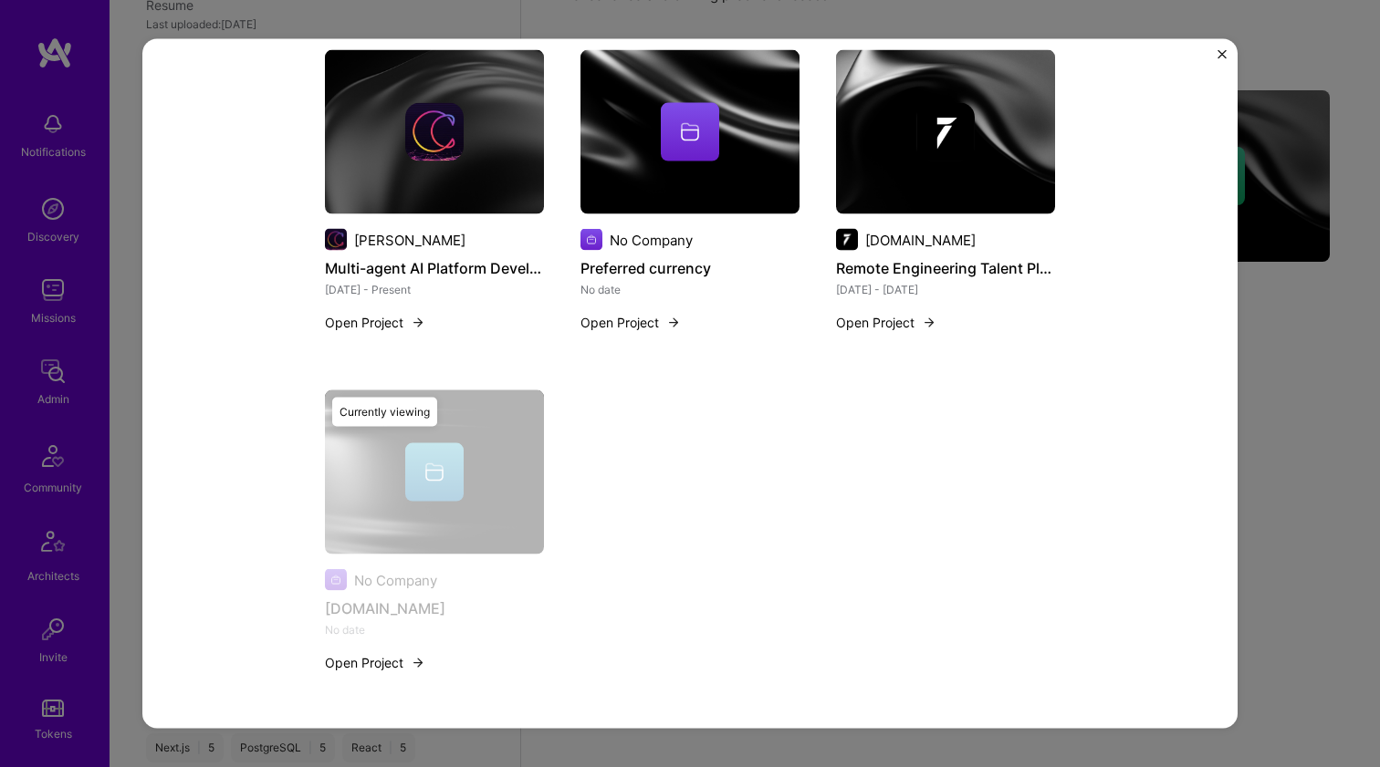
scroll to position [98, 0]
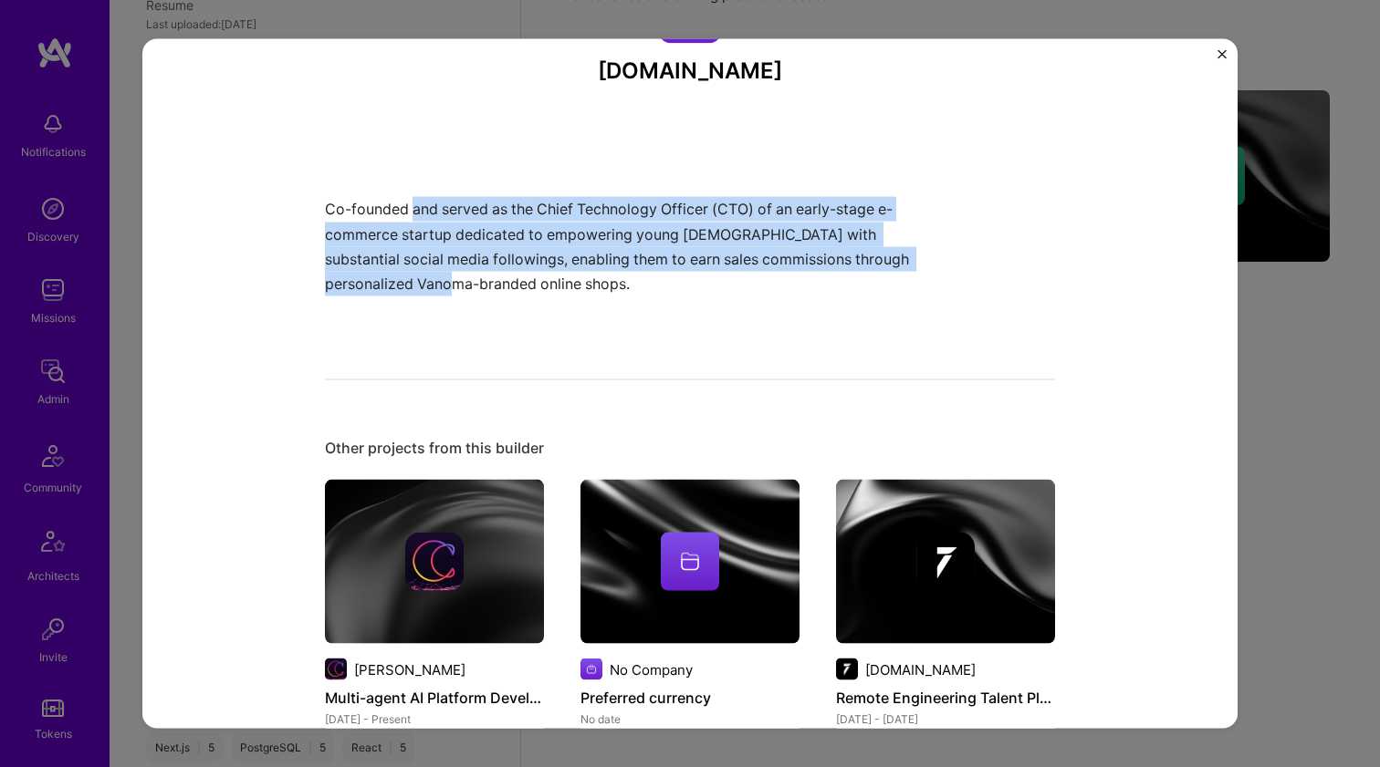
click at [420, 482] on img at bounding box center [434, 562] width 219 height 164
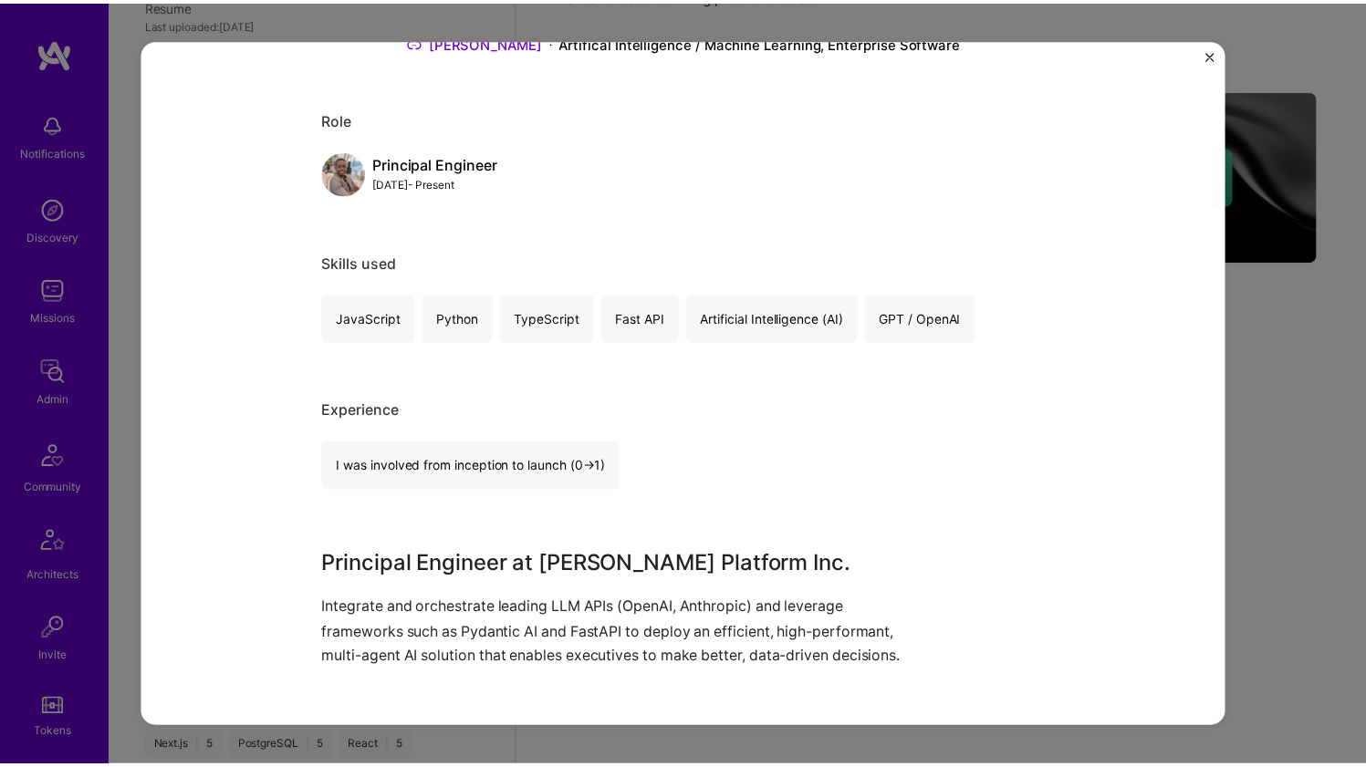
scroll to position [328, 0]
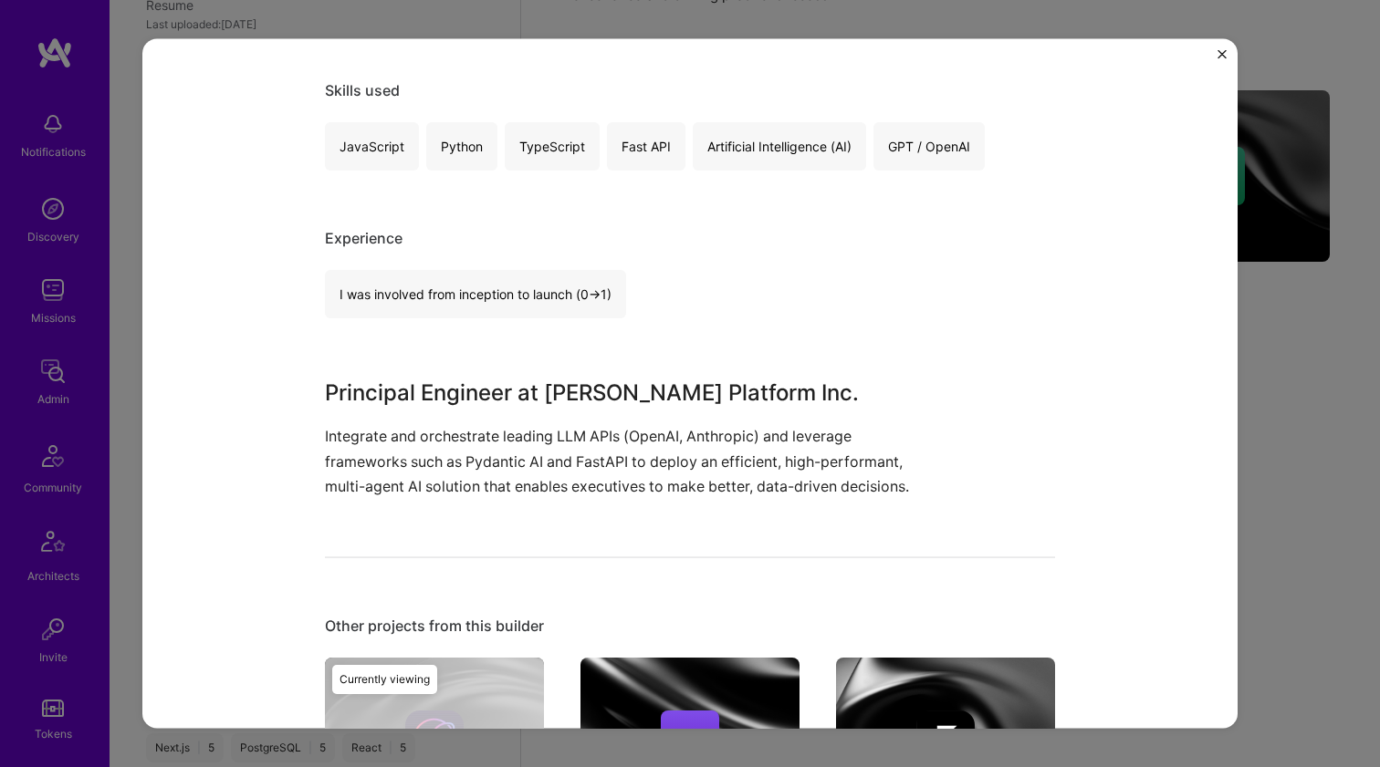
click at [1337, 257] on div "Multi-agent AI Platform Development Cooper Artifical Intelligence / Machine Lea…" at bounding box center [690, 383] width 1380 height 767
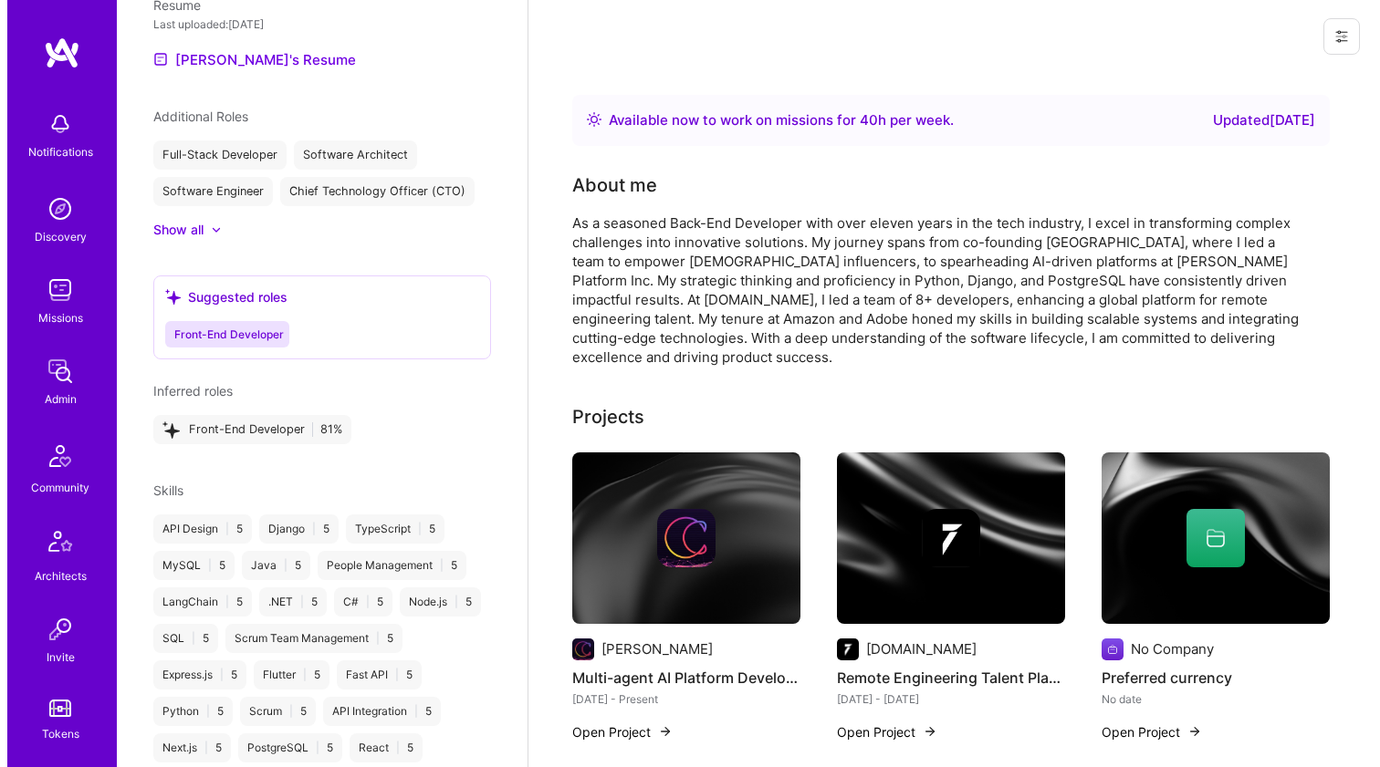
scroll to position [399, 0]
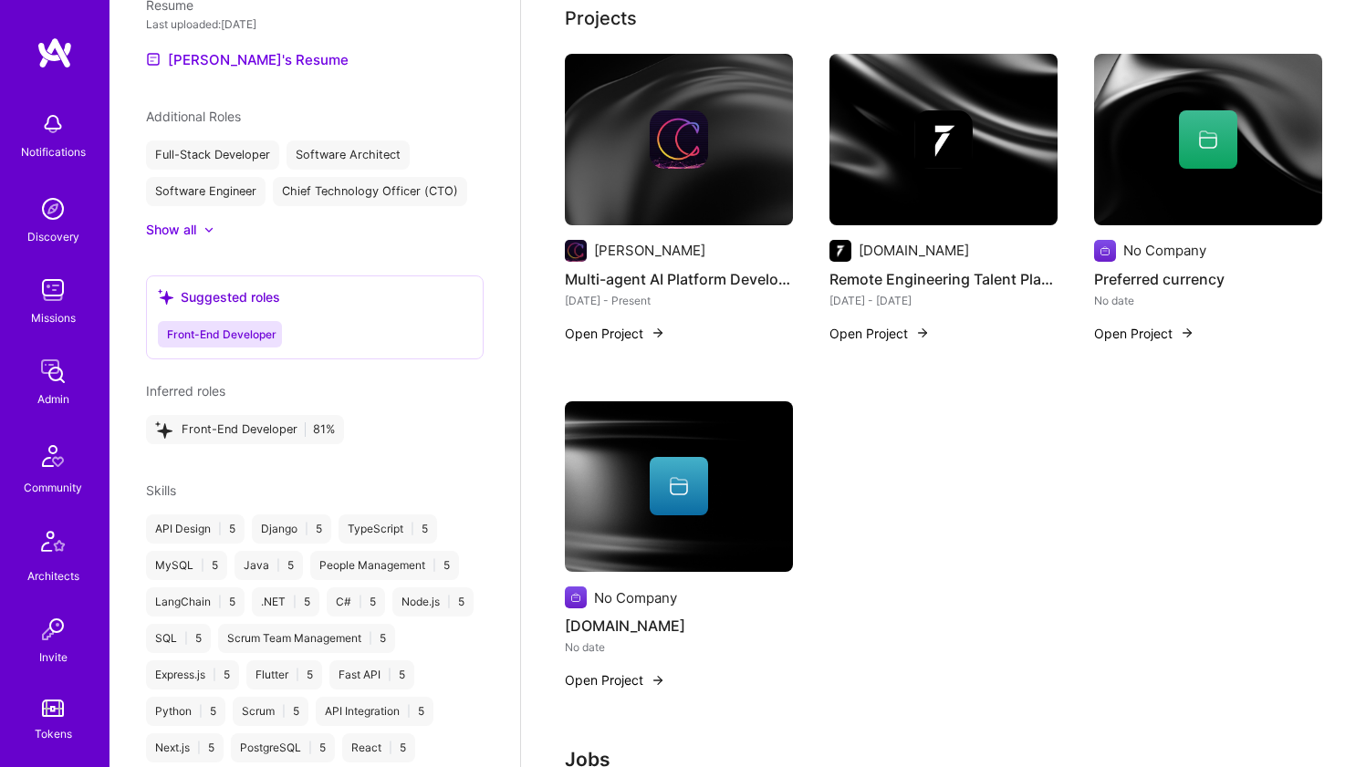
click at [675, 134] on img at bounding box center [679, 139] width 58 height 58
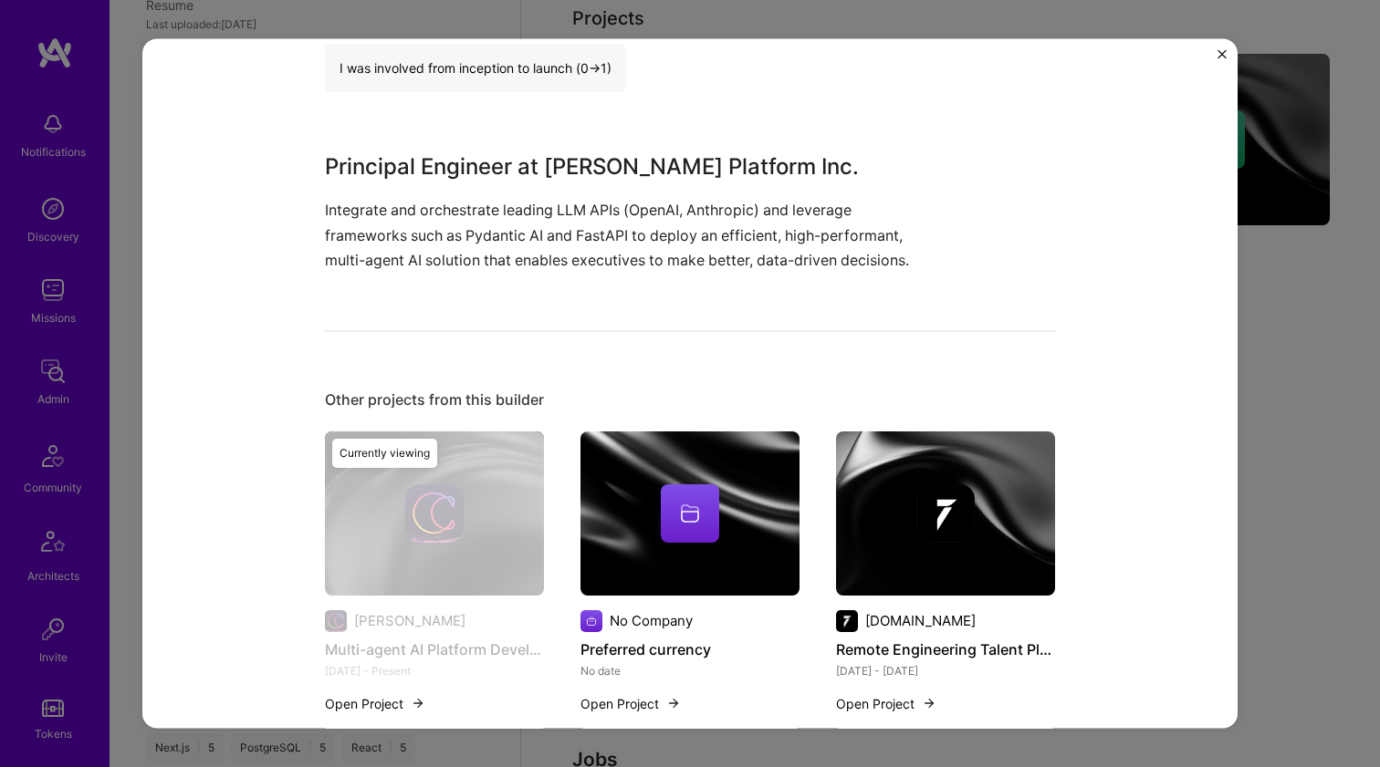
scroll to position [551, 0]
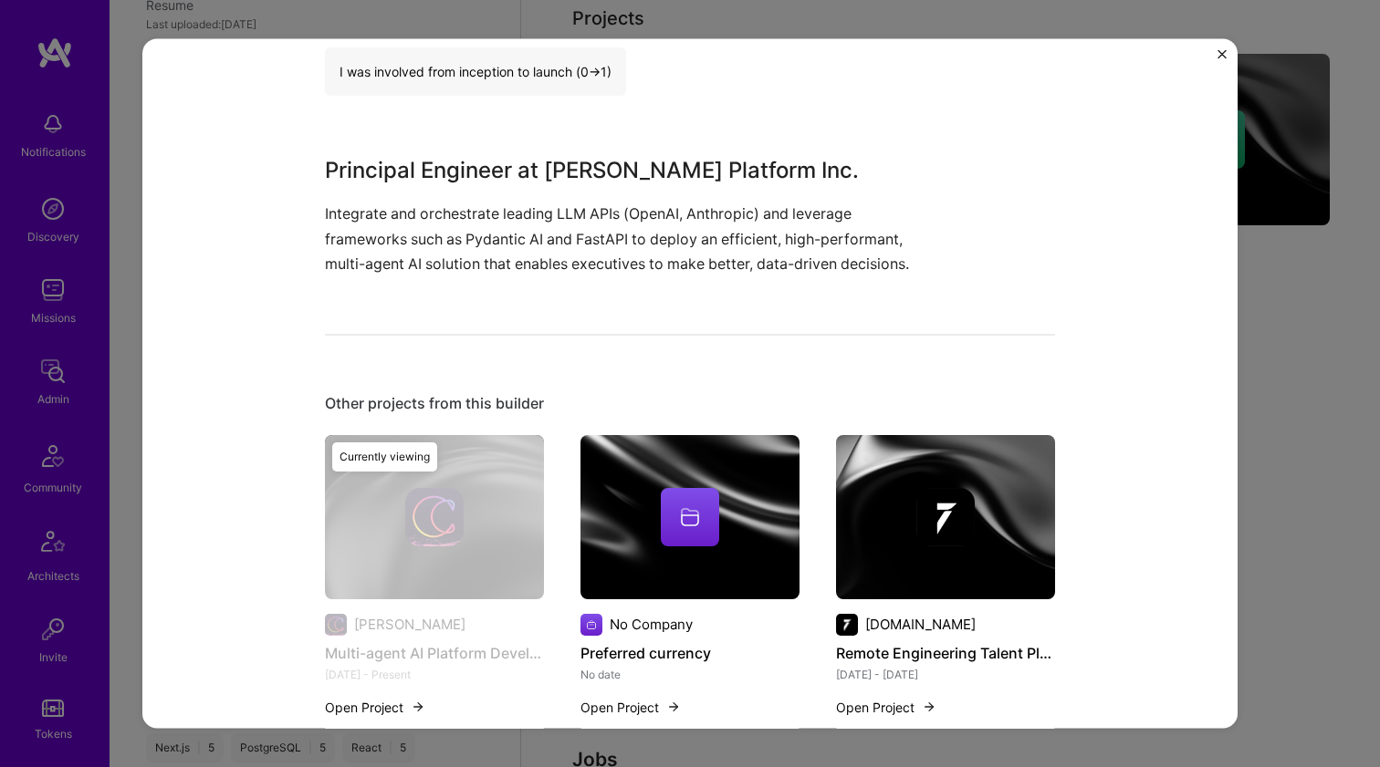
click at [643, 463] on img at bounding box center [689, 516] width 219 height 164
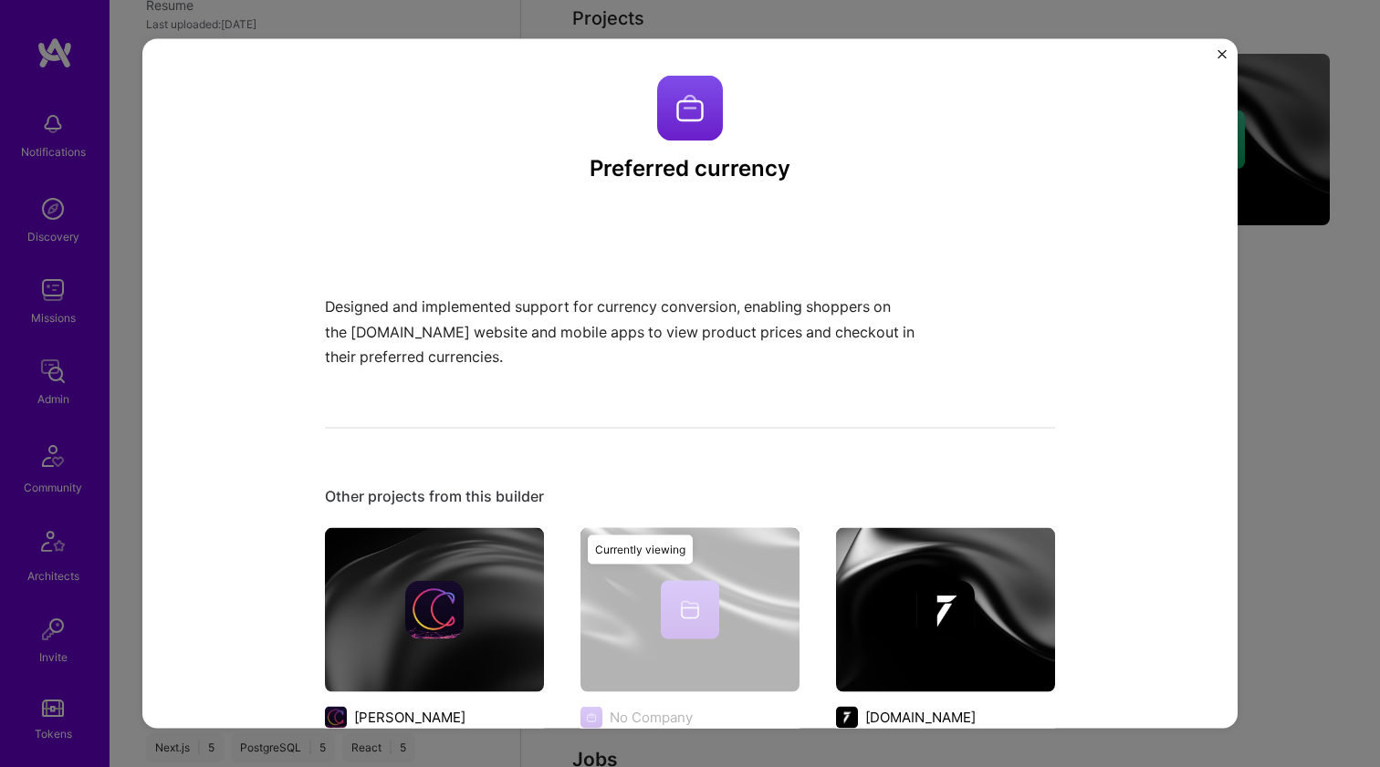
scroll to position [130, 0]
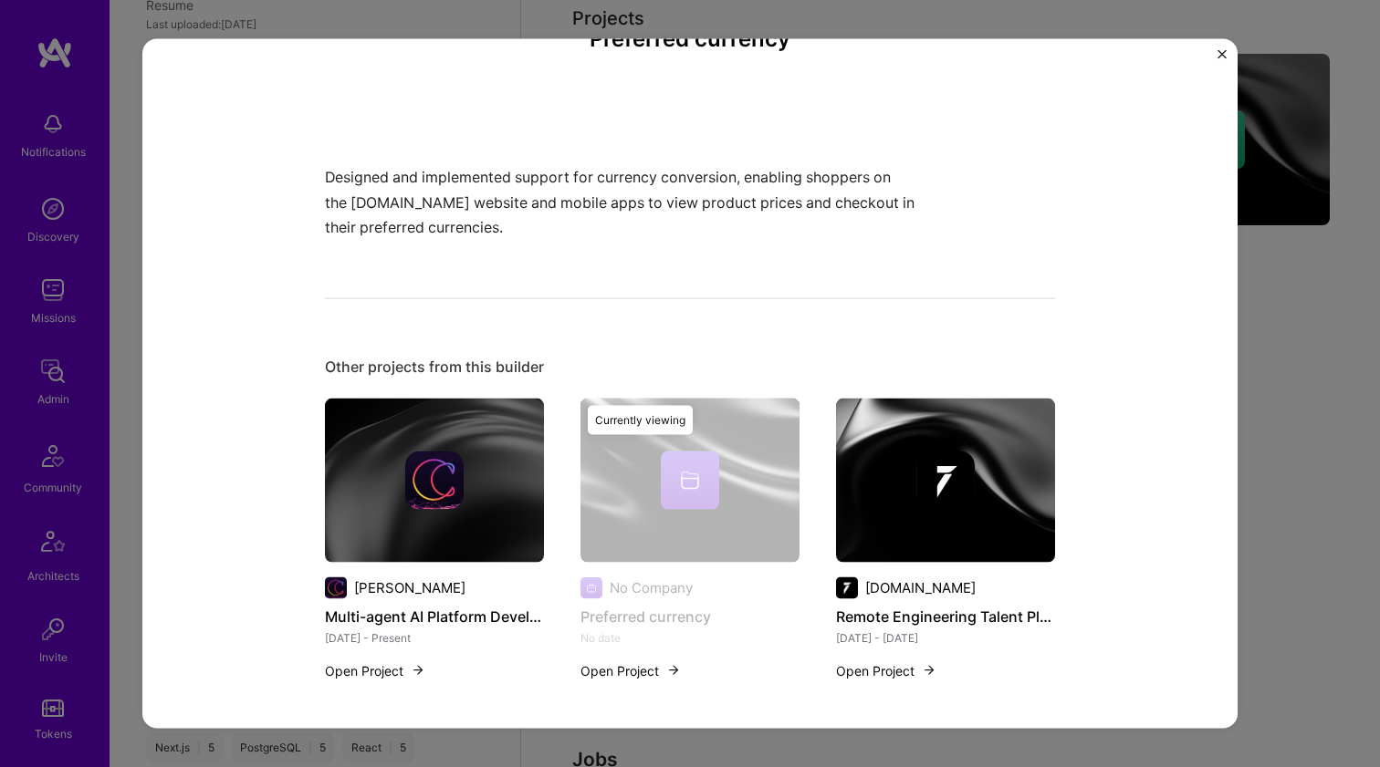
click at [976, 434] on img at bounding box center [945, 480] width 219 height 164
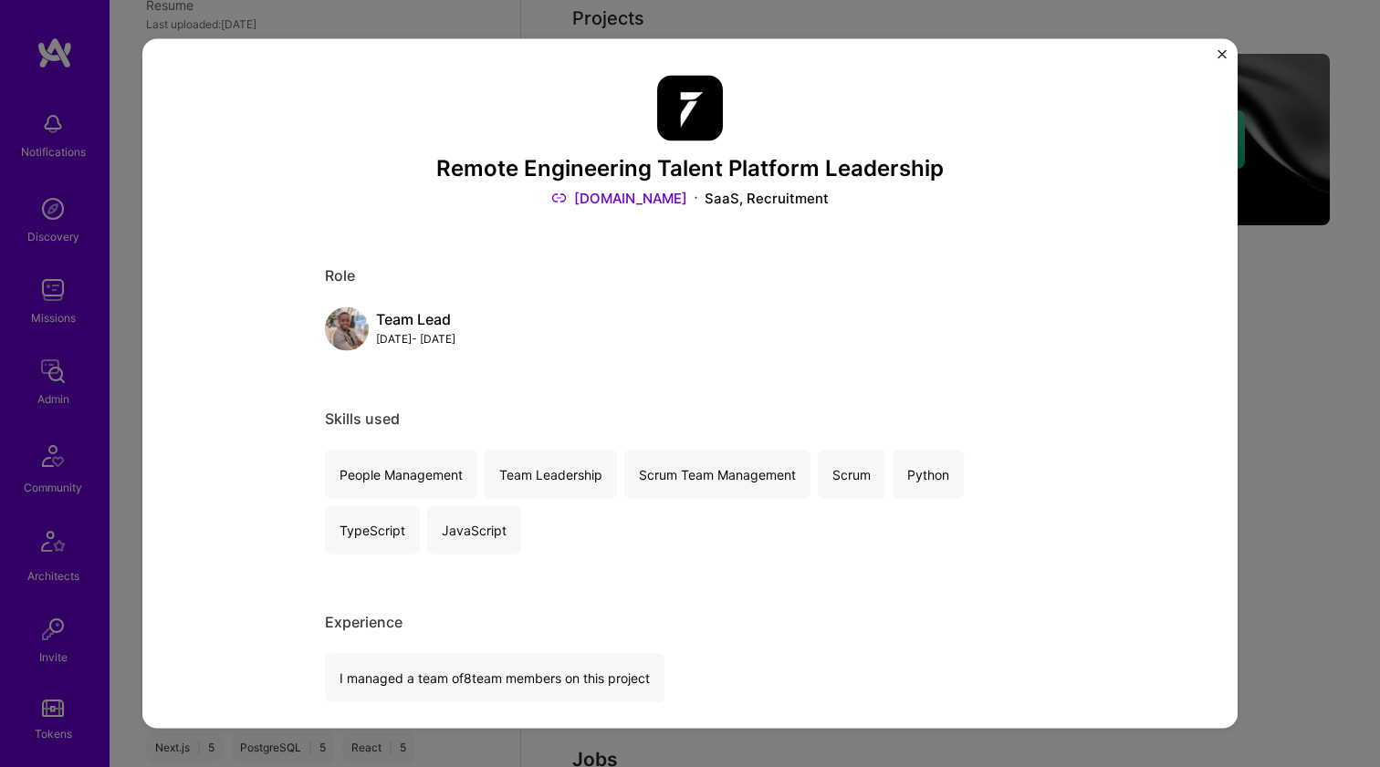
scroll to position [796, 0]
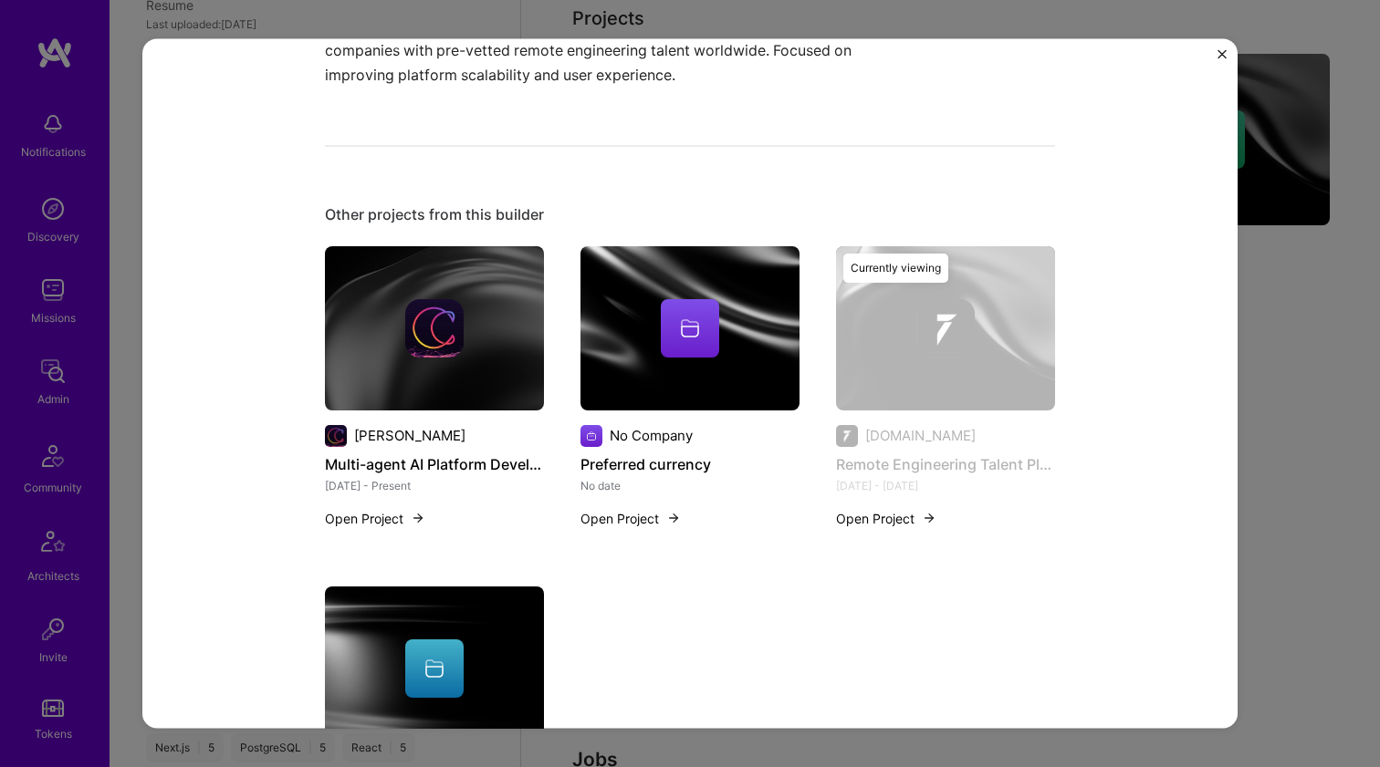
click at [692, 413] on div "No Company Preferred currency No date Open Project" at bounding box center [689, 369] width 219 height 249
click at [690, 379] on img at bounding box center [689, 327] width 219 height 164
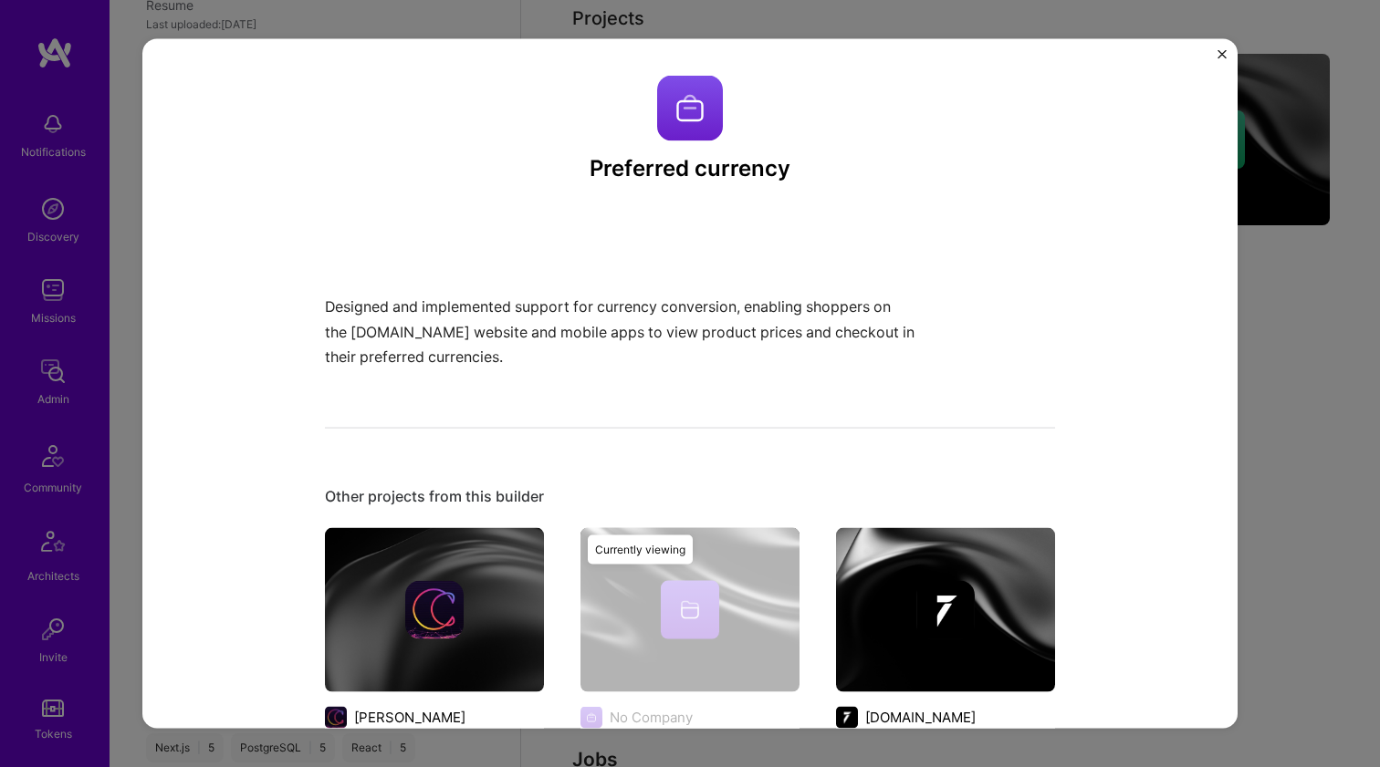
click at [686, 339] on p "Designed and implemented support for currency conversion, enabling shoppers on …" at bounding box center [621, 332] width 593 height 75
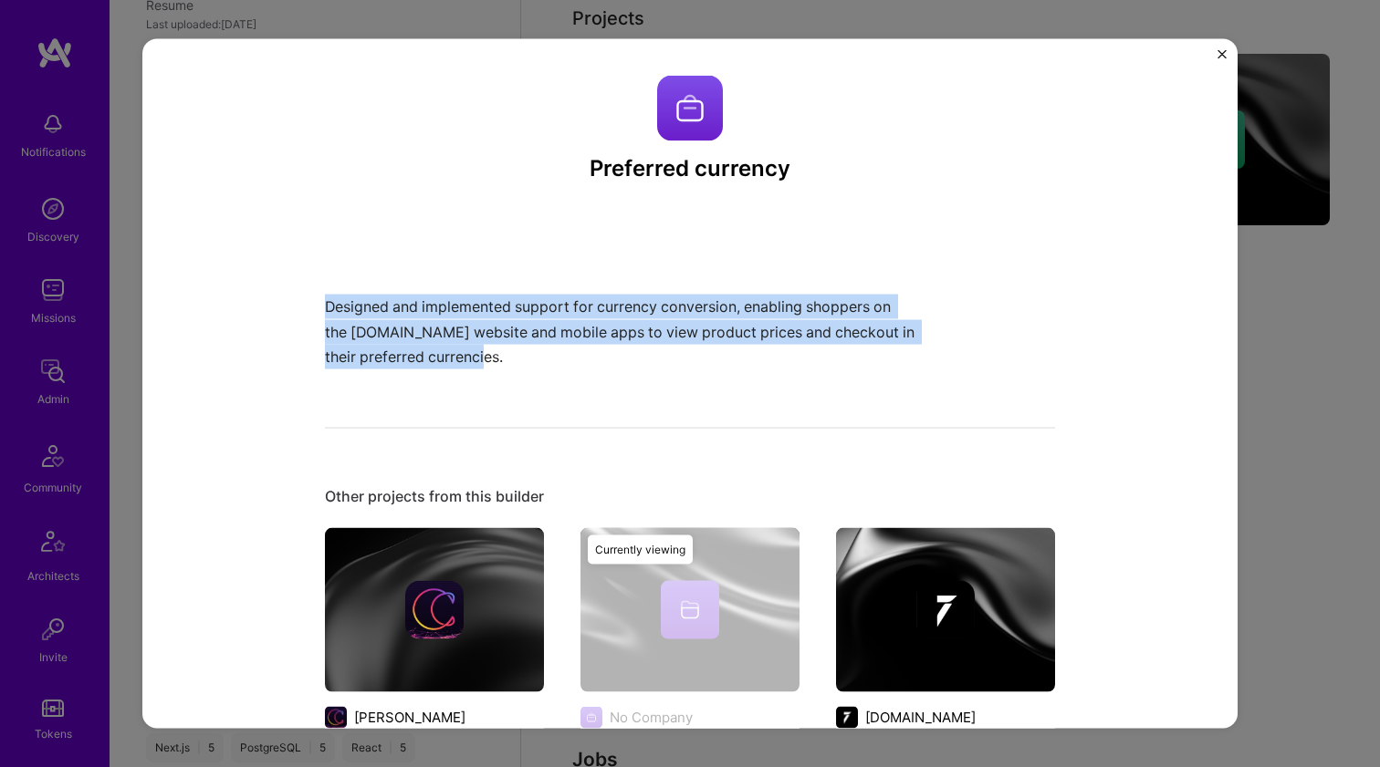
click at [686, 338] on p "Designed and implemented support for currency conversion, enabling shoppers on …" at bounding box center [621, 332] width 593 height 75
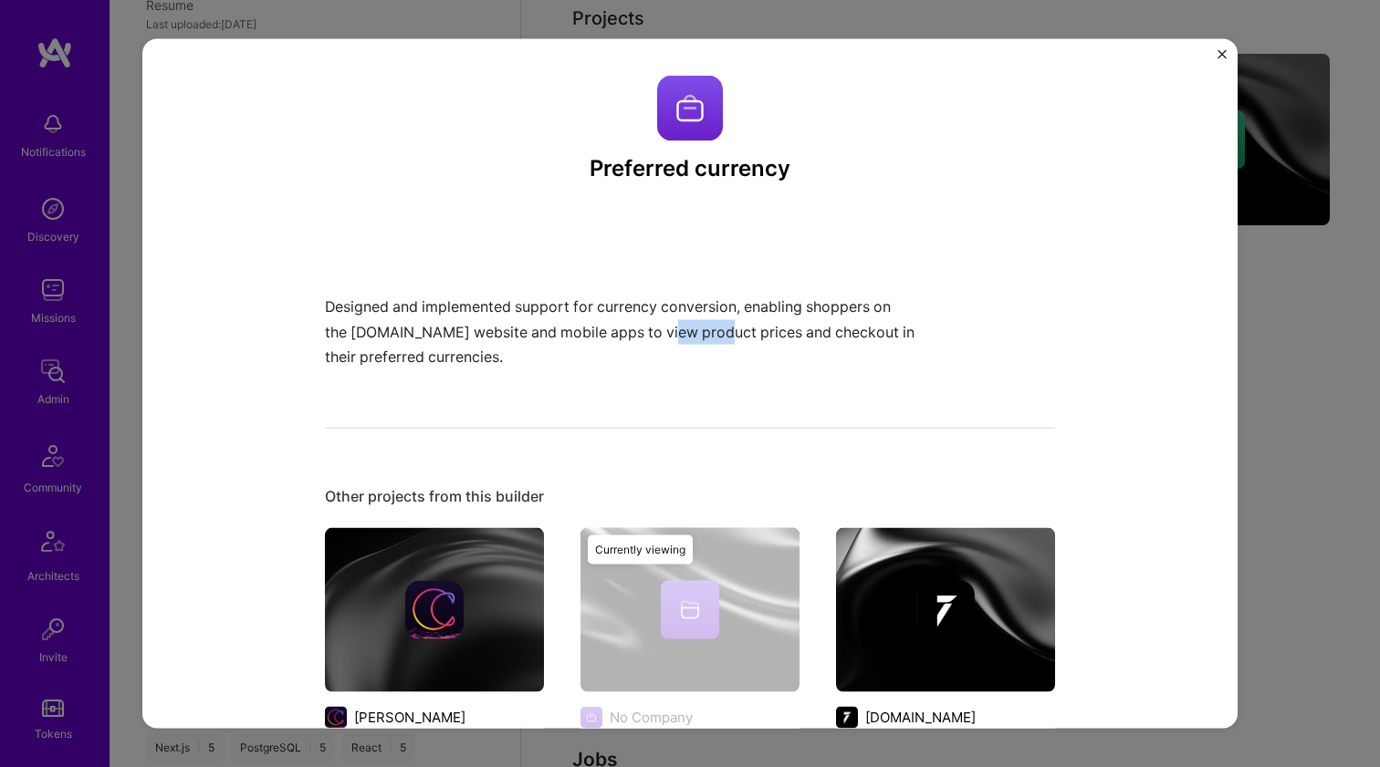
click at [686, 338] on p "Designed and implemented support for currency conversion, enabling shoppers on …" at bounding box center [621, 332] width 593 height 75
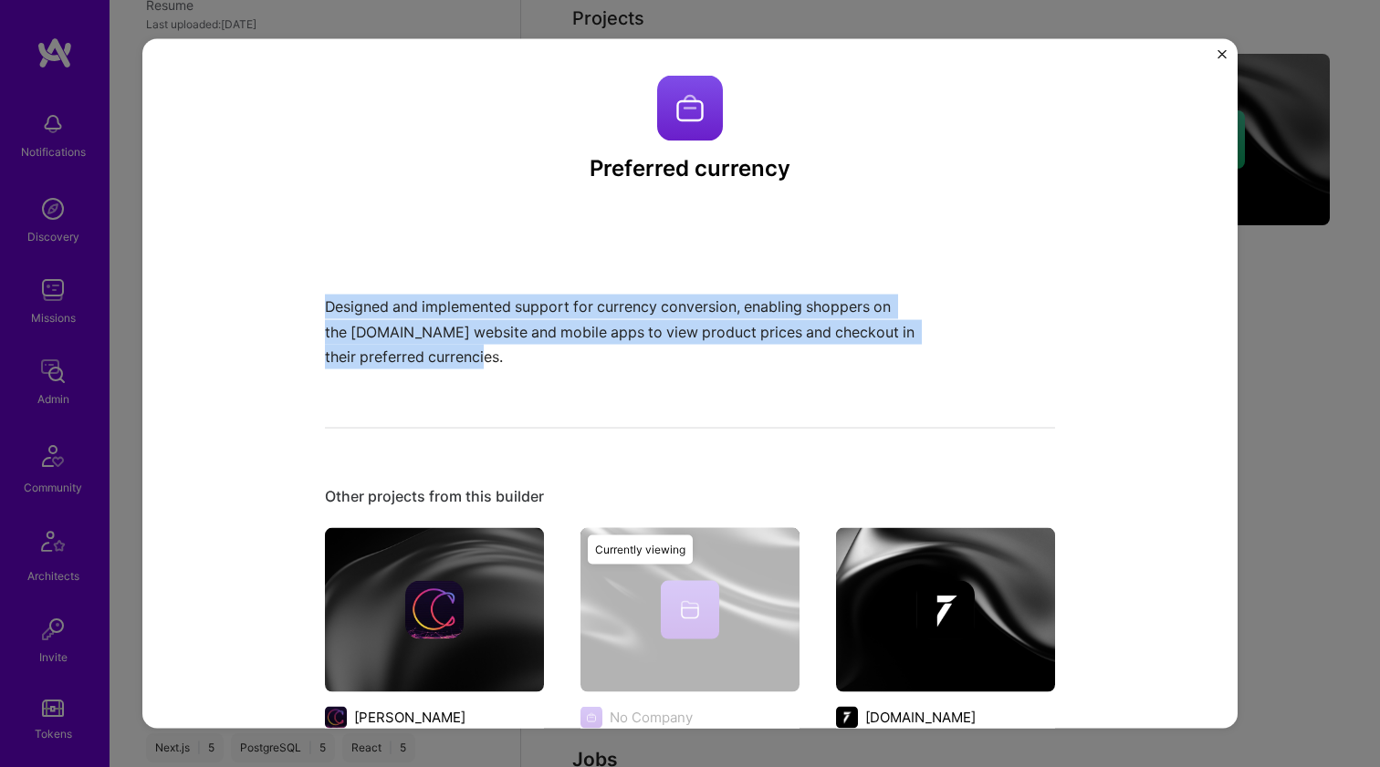
click at [686, 338] on p "Designed and implemented support for currency conversion, enabling shoppers on …" at bounding box center [621, 332] width 593 height 75
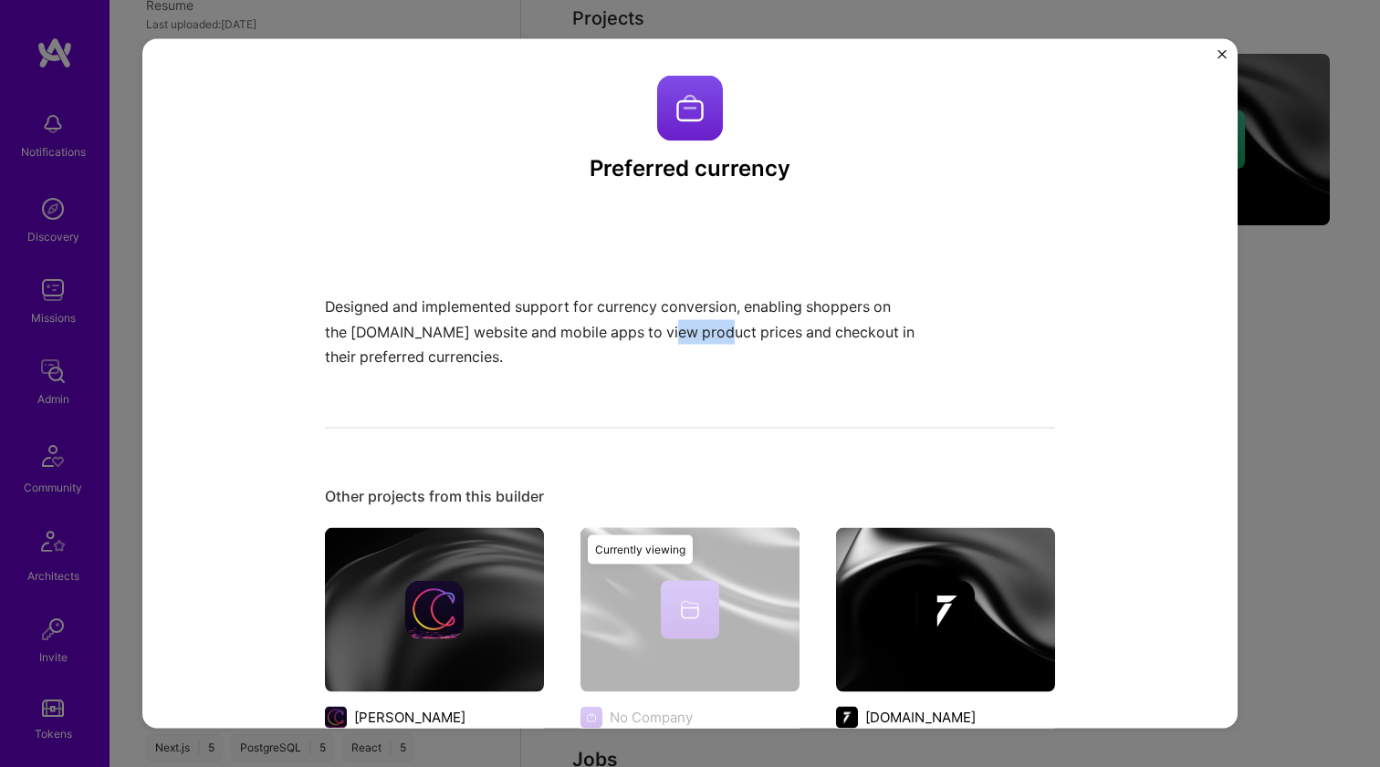
click at [686, 338] on p "Designed and implemented support for currency conversion, enabling shoppers on …" at bounding box center [621, 332] width 593 height 75
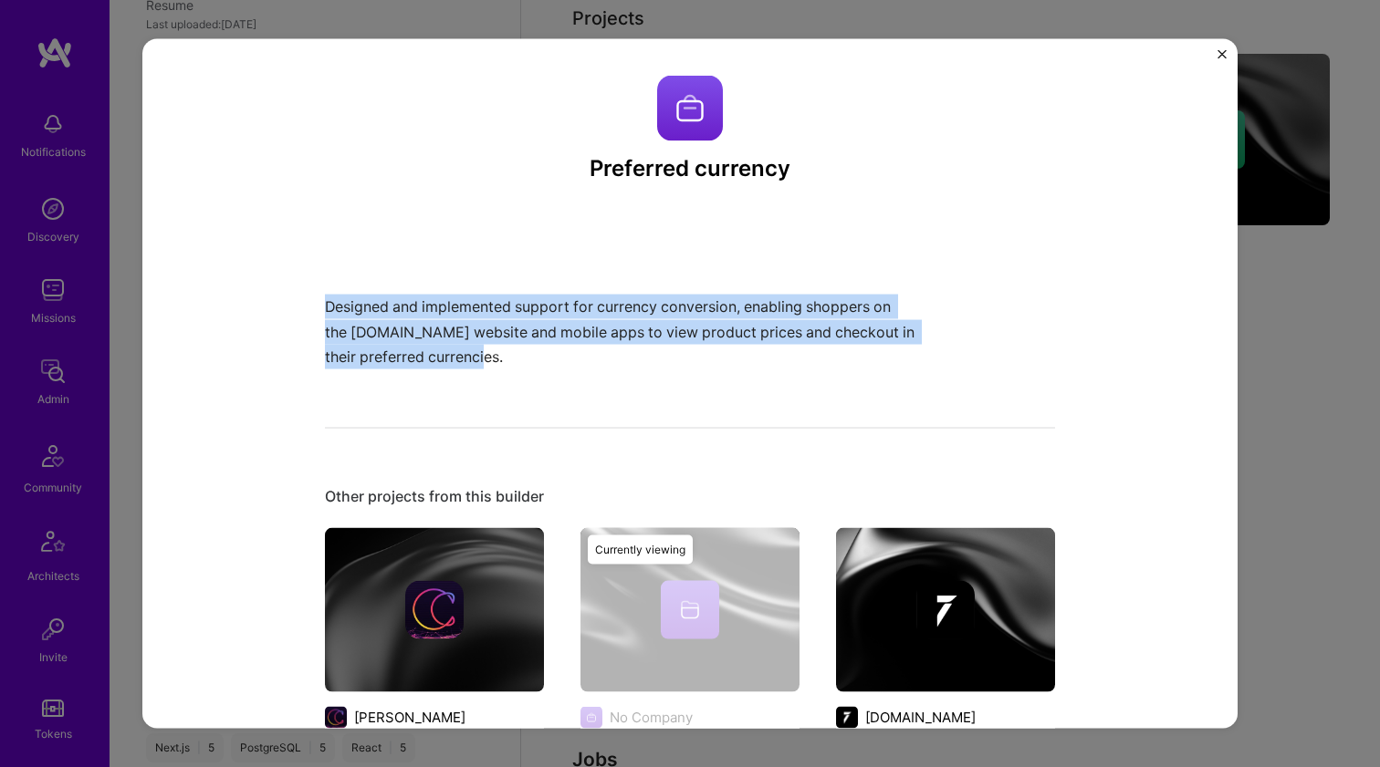
click at [686, 338] on p "Designed and implemented support for currency conversion, enabling shoppers on …" at bounding box center [621, 332] width 593 height 75
click at [693, 298] on p "Designed and implemented support for currency conversion, enabling shoppers on …" at bounding box center [621, 332] width 593 height 75
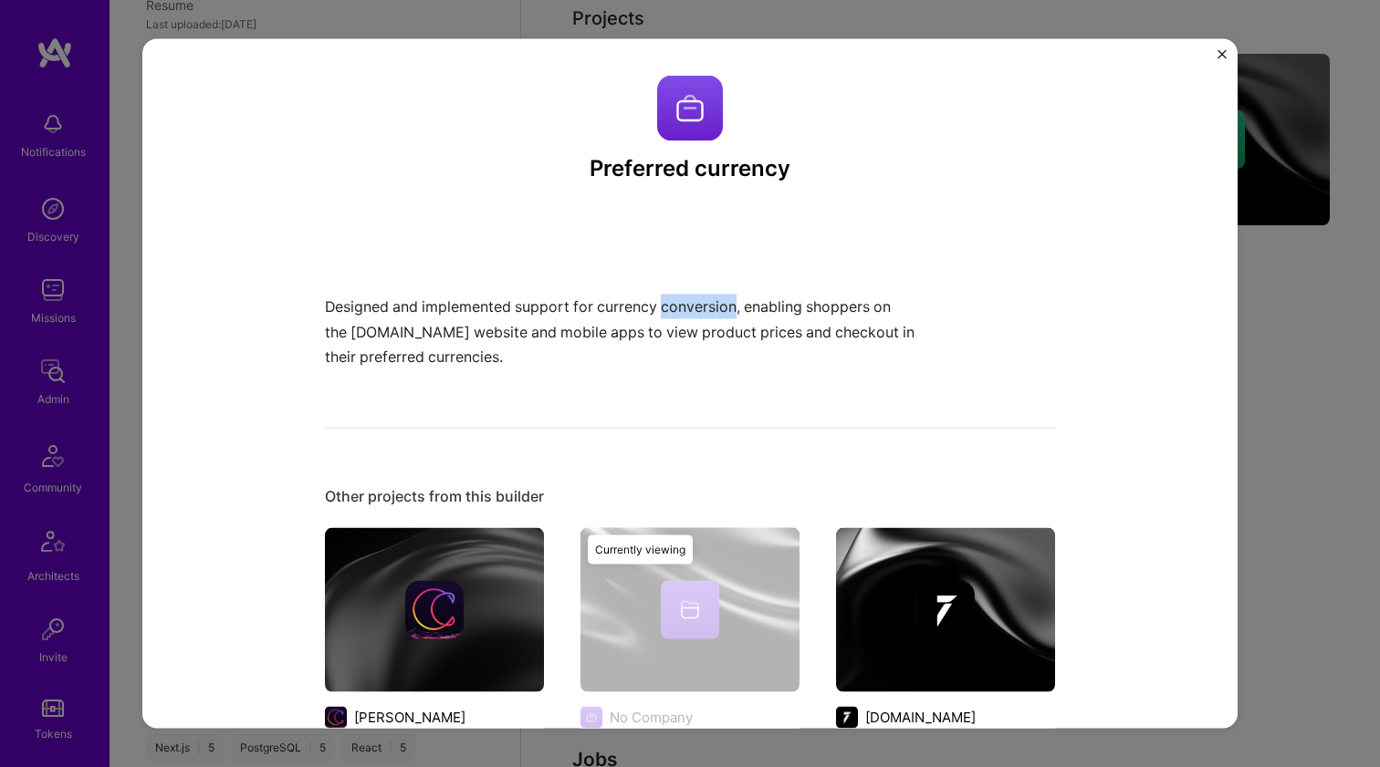
click at [693, 298] on p "Designed and implemented support for currency conversion, enabling shoppers on …" at bounding box center [621, 332] width 593 height 75
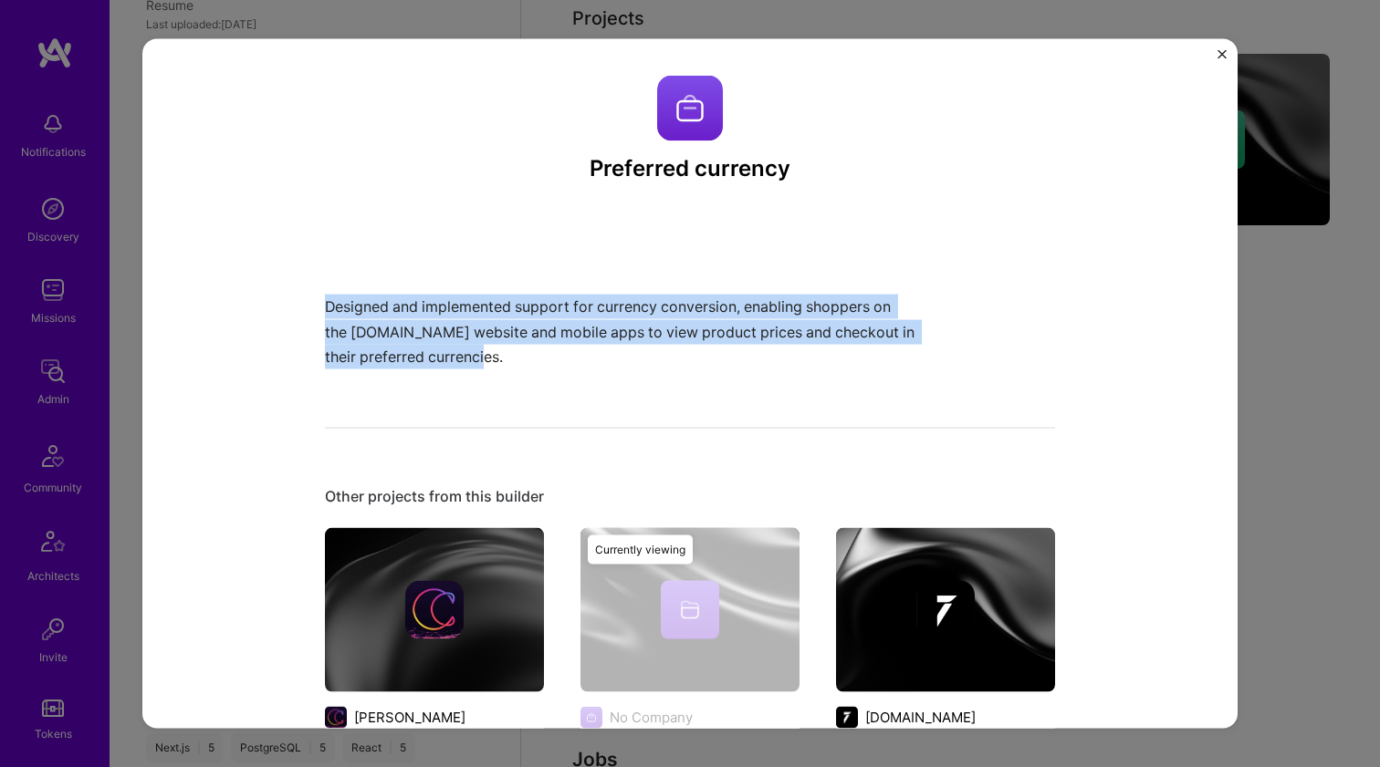
click at [693, 298] on p "Designed and implemented support for currency conversion, enabling shoppers on …" at bounding box center [621, 332] width 593 height 75
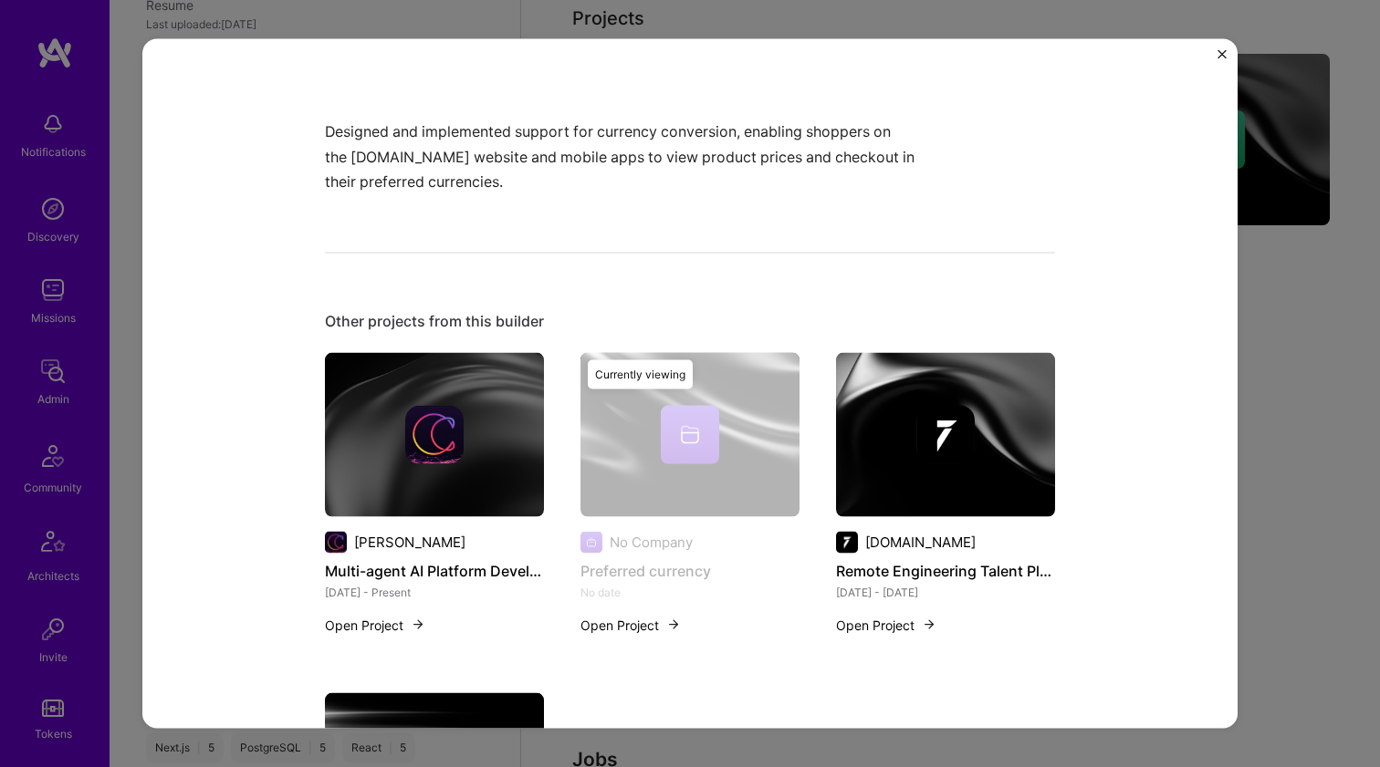
click at [464, 432] on div at bounding box center [434, 434] width 219 height 58
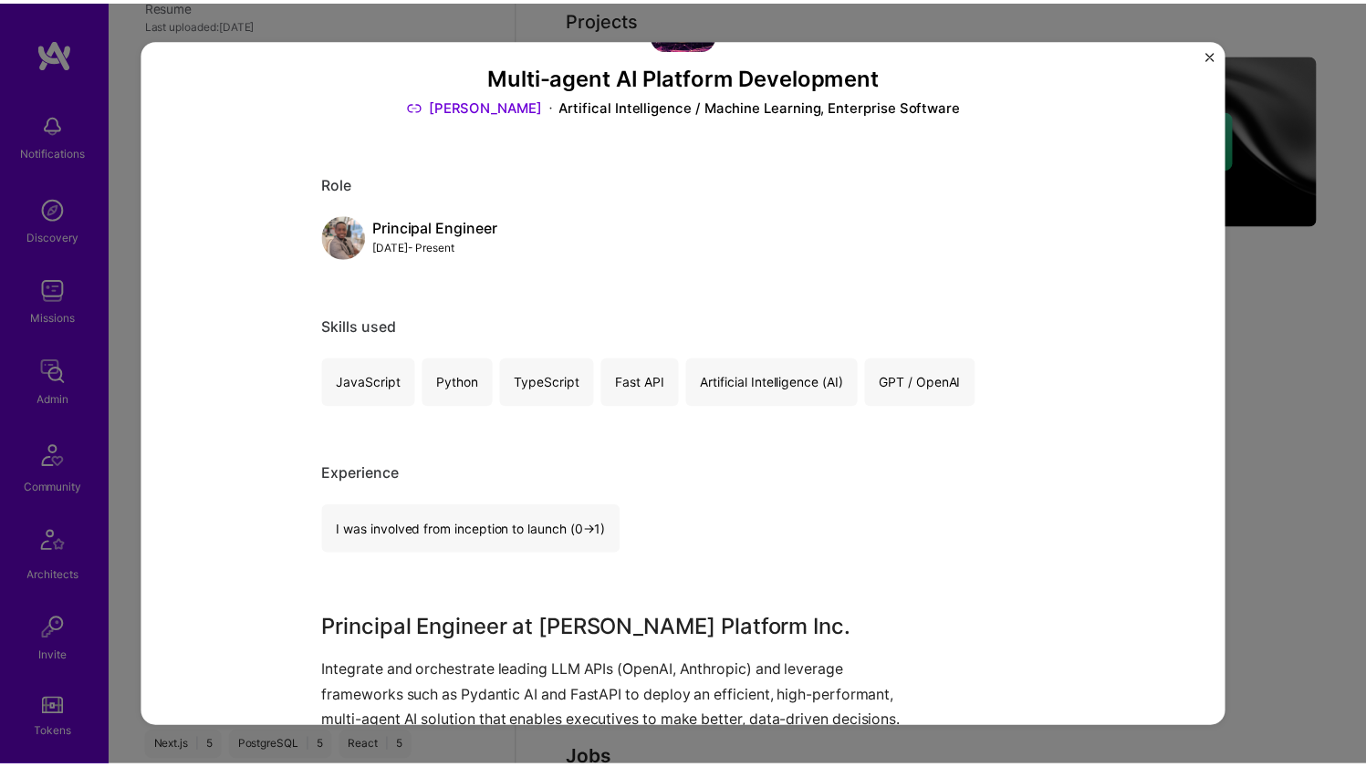
scroll to position [326, 0]
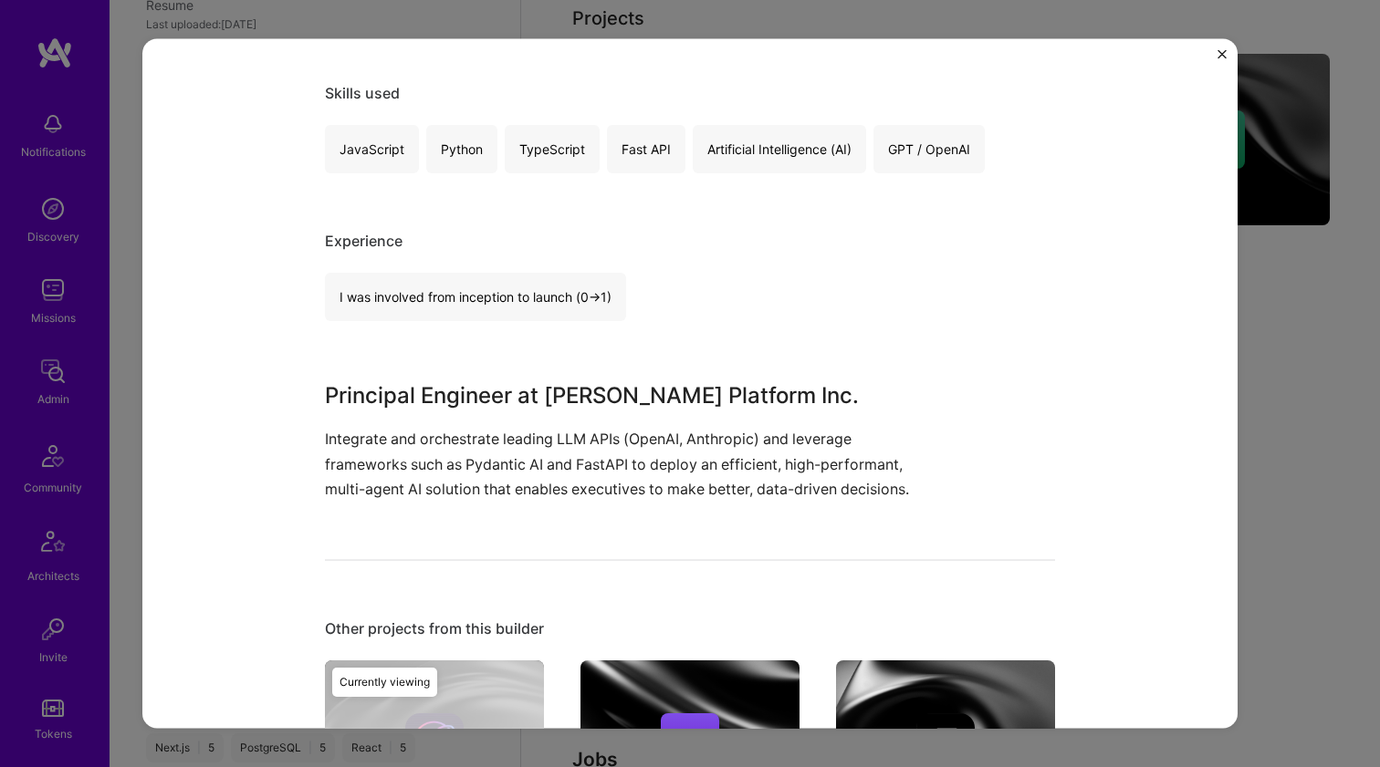
click at [1307, 358] on div "Multi-agent AI Platform Development Cooper Artifical Intelligence / Machine Lea…" at bounding box center [690, 383] width 1380 height 767
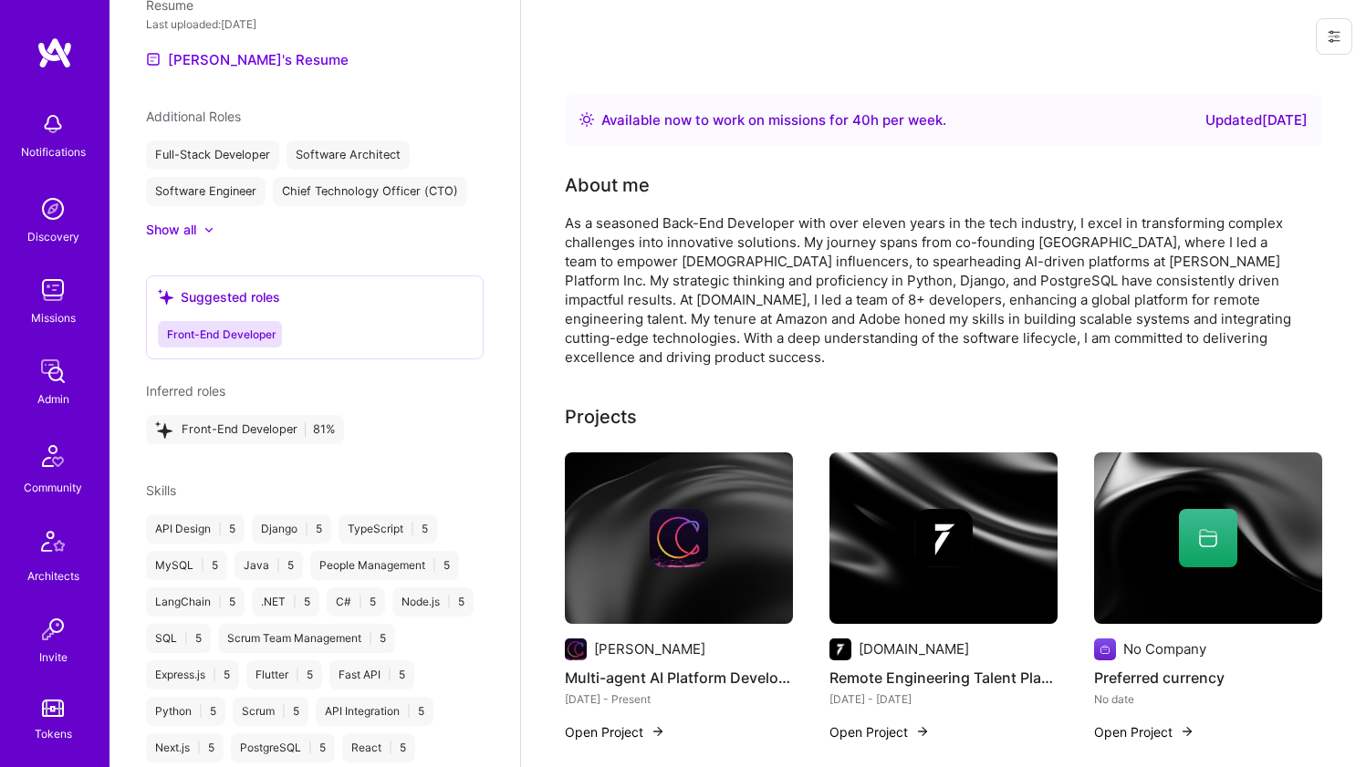
click at [1182, 459] on img at bounding box center [1208, 539] width 228 height 172
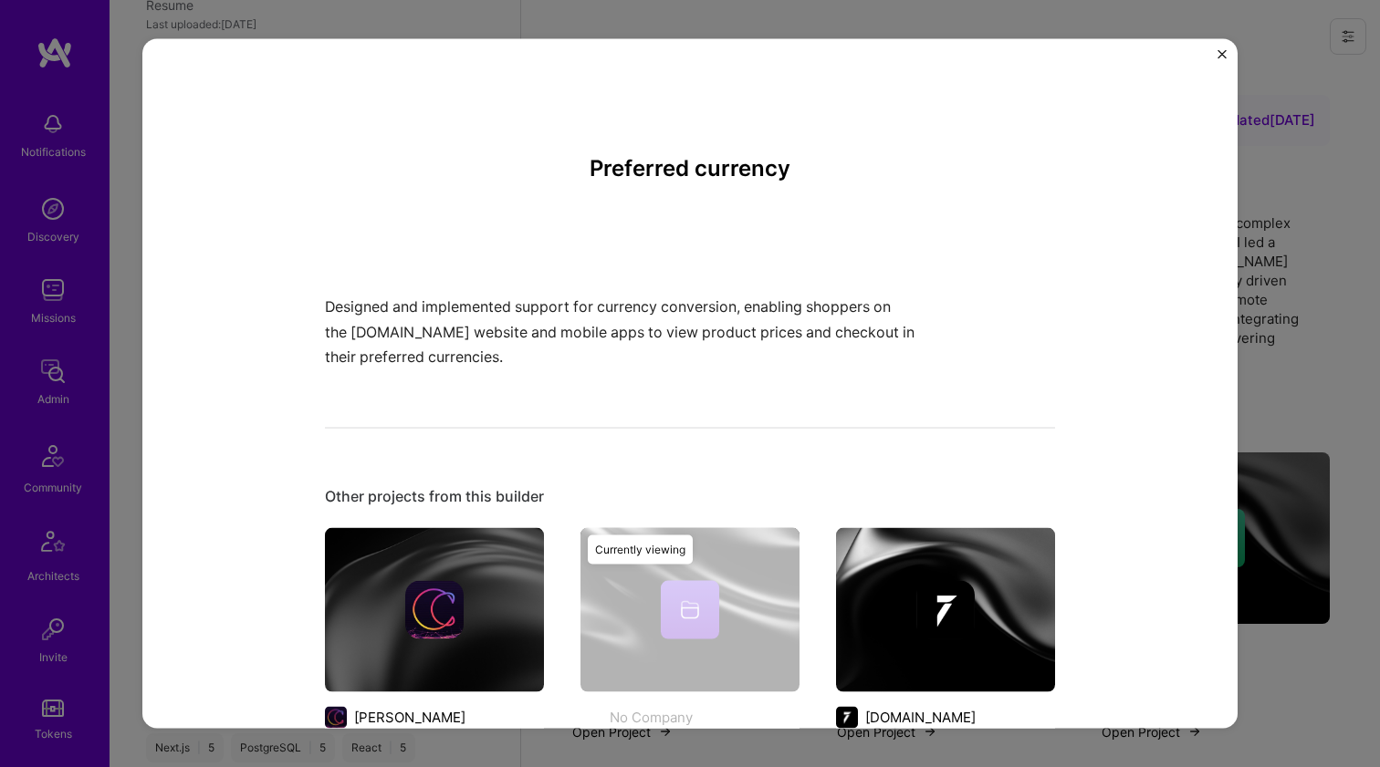
scroll to position [478, 0]
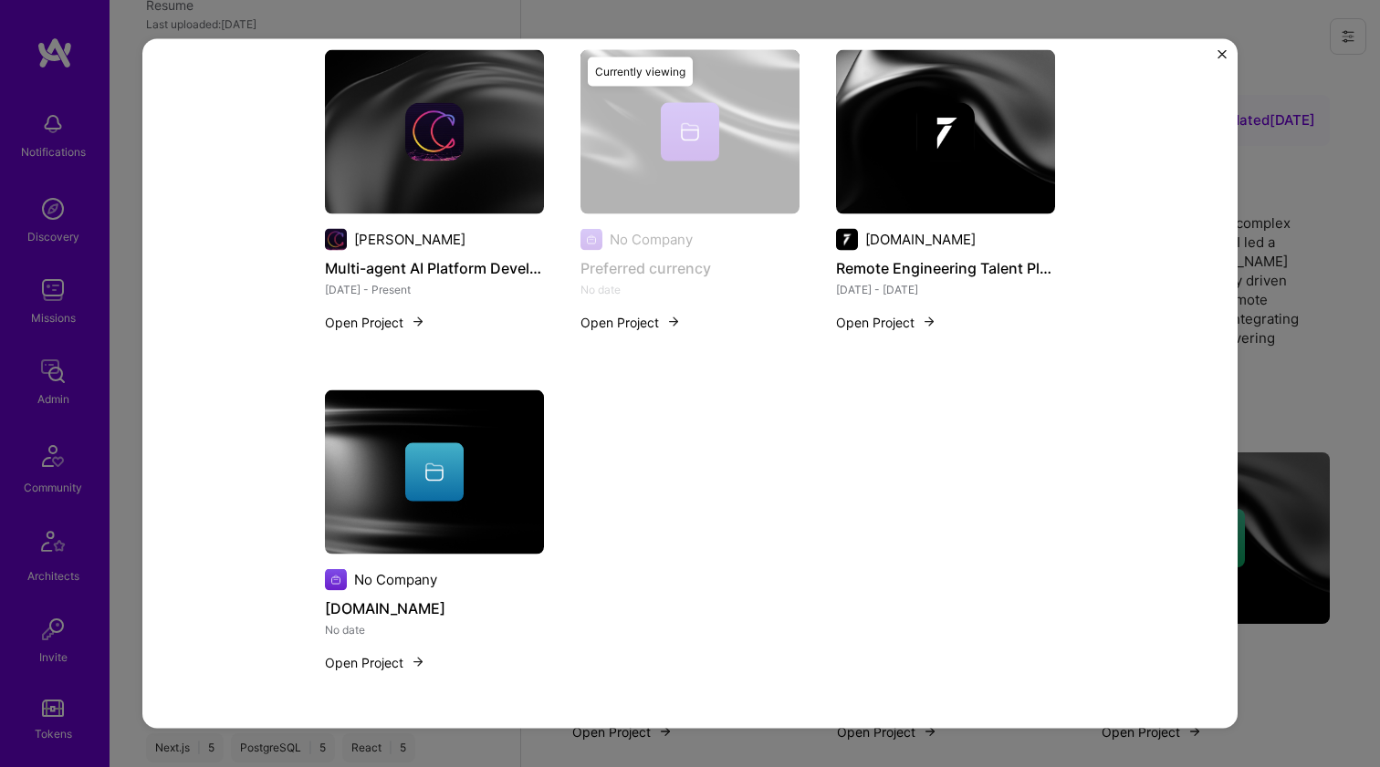
click at [427, 399] on img at bounding box center [434, 472] width 219 height 164
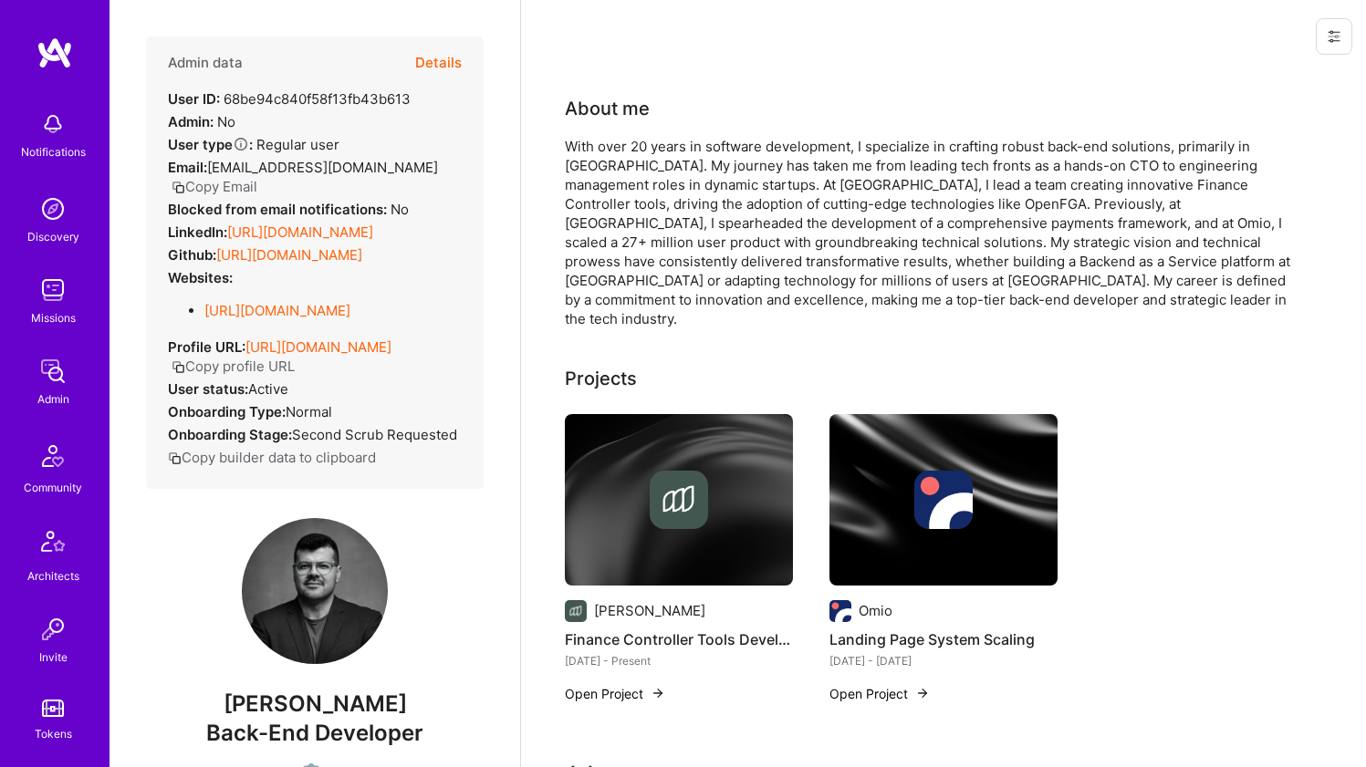
click at [300, 241] on link "[URL][DOMAIN_NAME]" at bounding box center [300, 232] width 146 height 17
click at [306, 264] on link "[URL][DOMAIN_NAME]" at bounding box center [289, 254] width 146 height 17
click at [305, 319] on link "[URL][DOMAIN_NAME]" at bounding box center [277, 310] width 146 height 17
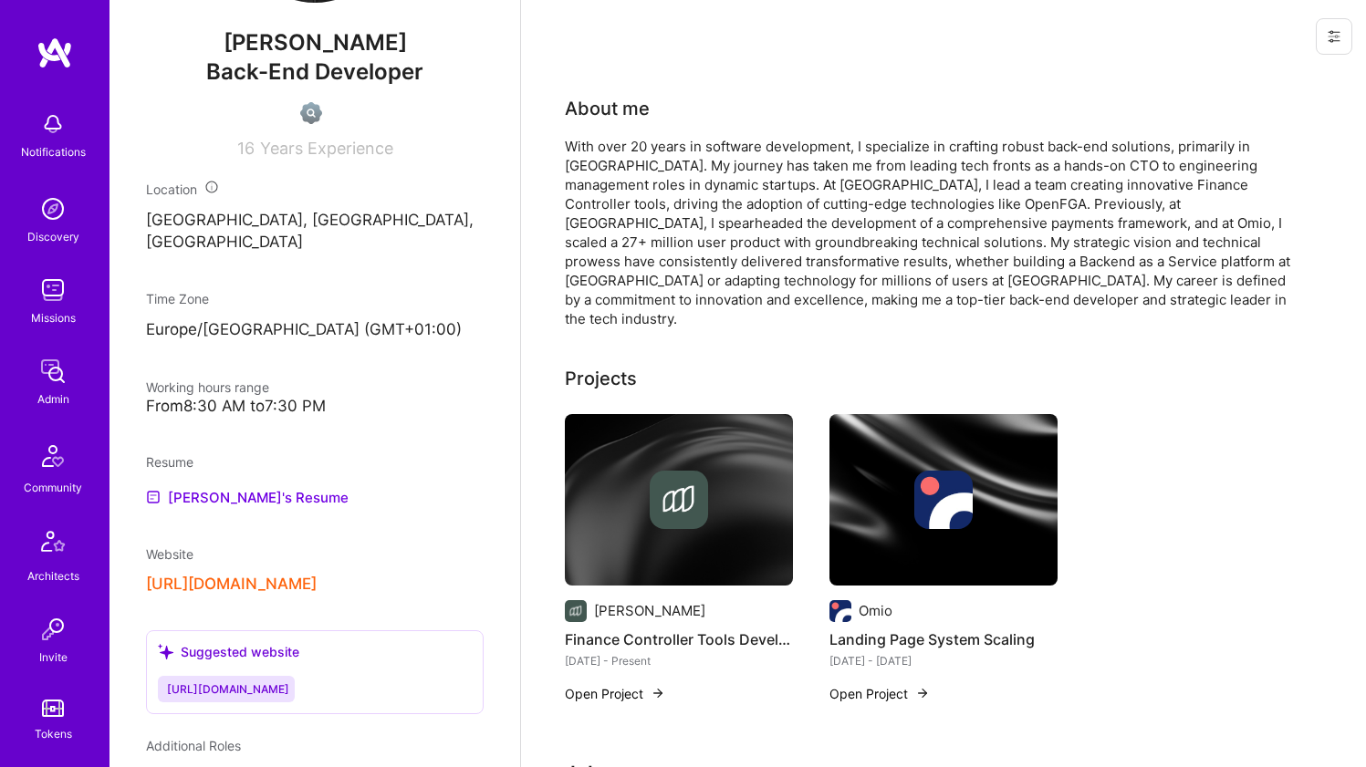
scroll to position [816, 0]
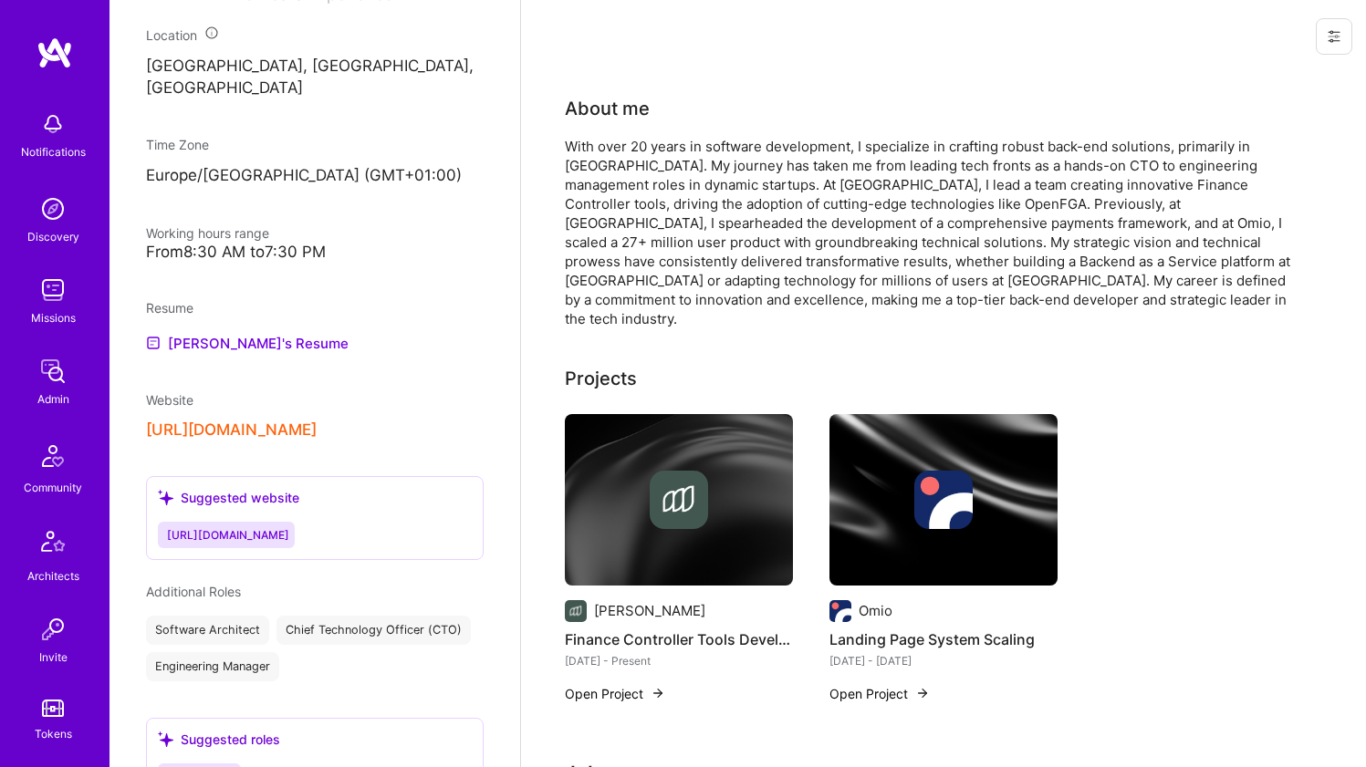
click at [267, 440] on button "[URL][DOMAIN_NAME]" at bounding box center [231, 430] width 171 height 19
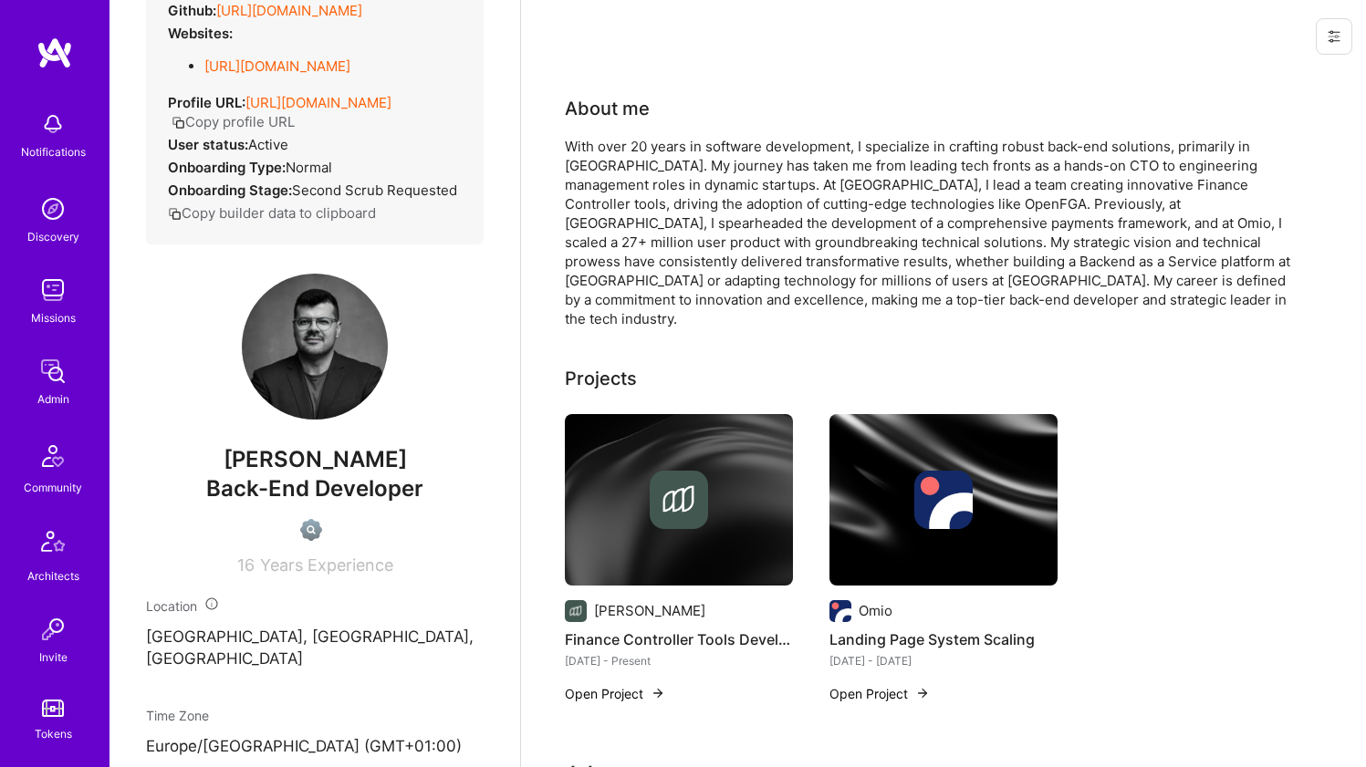
scroll to position [0, 0]
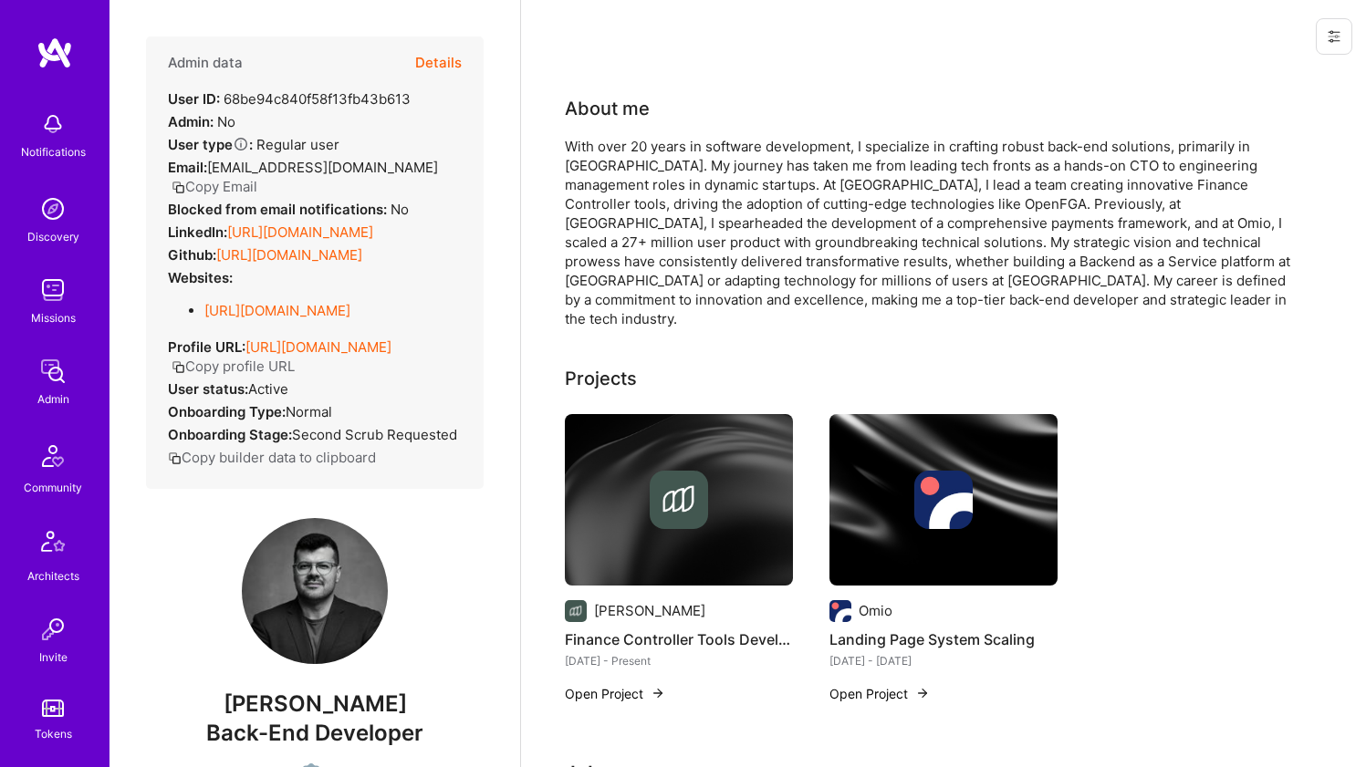
click at [680, 152] on div "With over 20 years in software development, I specialize in crafting robust bac…" at bounding box center [930, 233] width 730 height 192
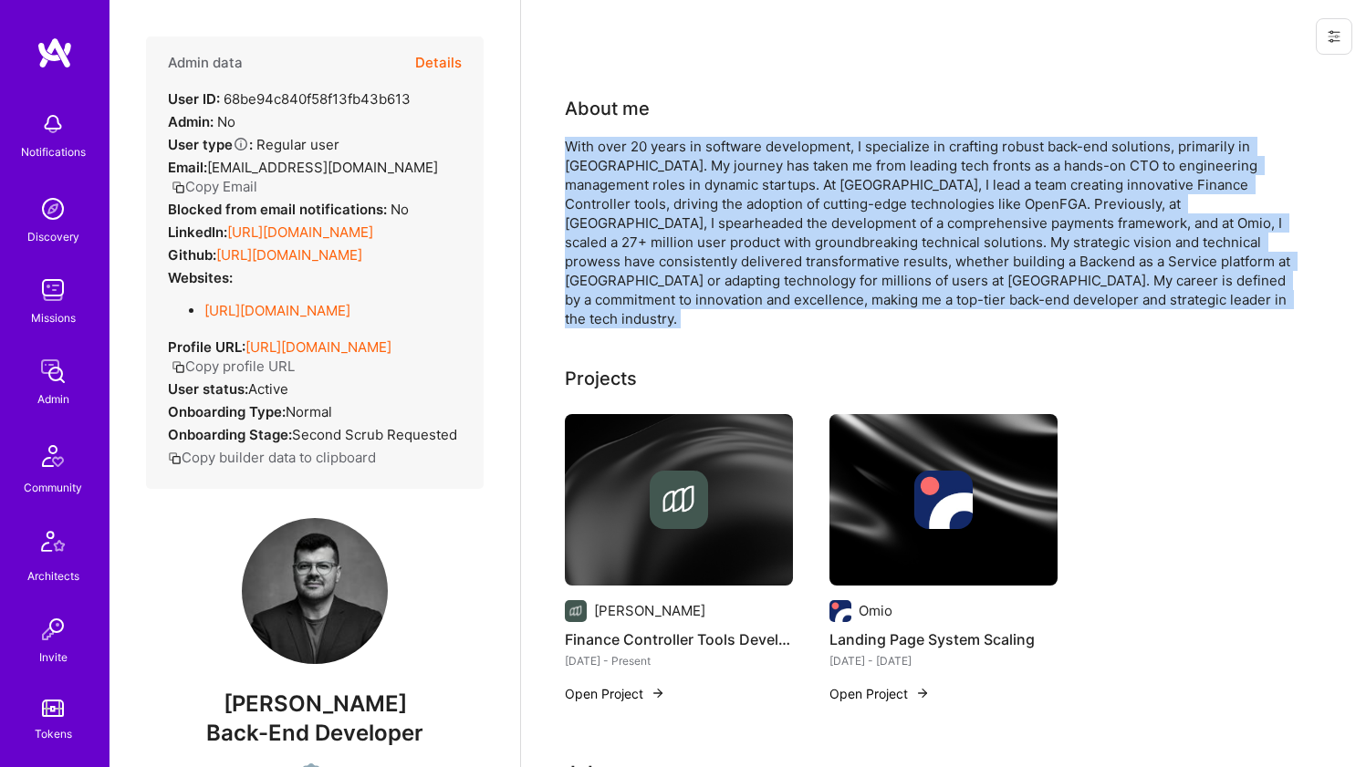
click at [680, 152] on div "With over 20 years in software development, I specialize in crafting robust bac…" at bounding box center [930, 233] width 730 height 192
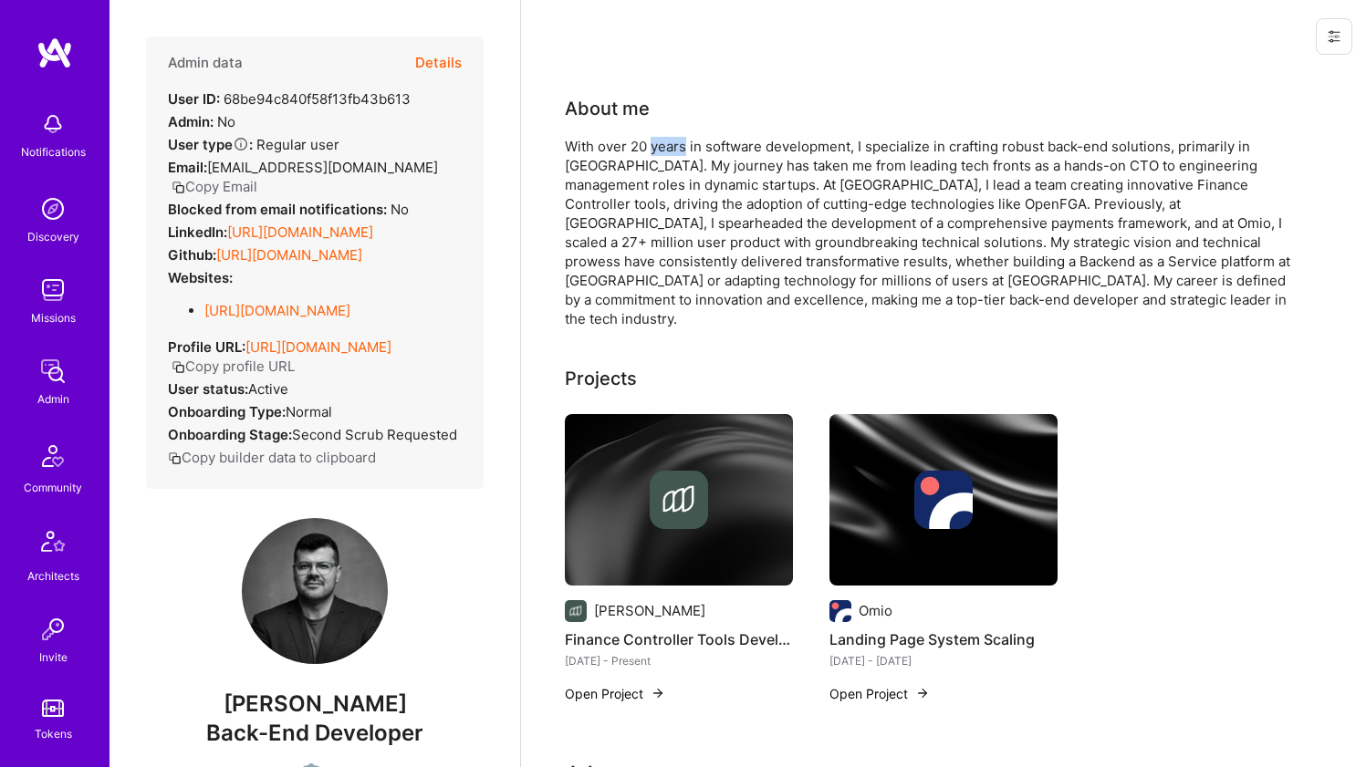
click at [680, 152] on div "With over 20 years in software development, I specialize in crafting robust bac…" at bounding box center [930, 233] width 730 height 192
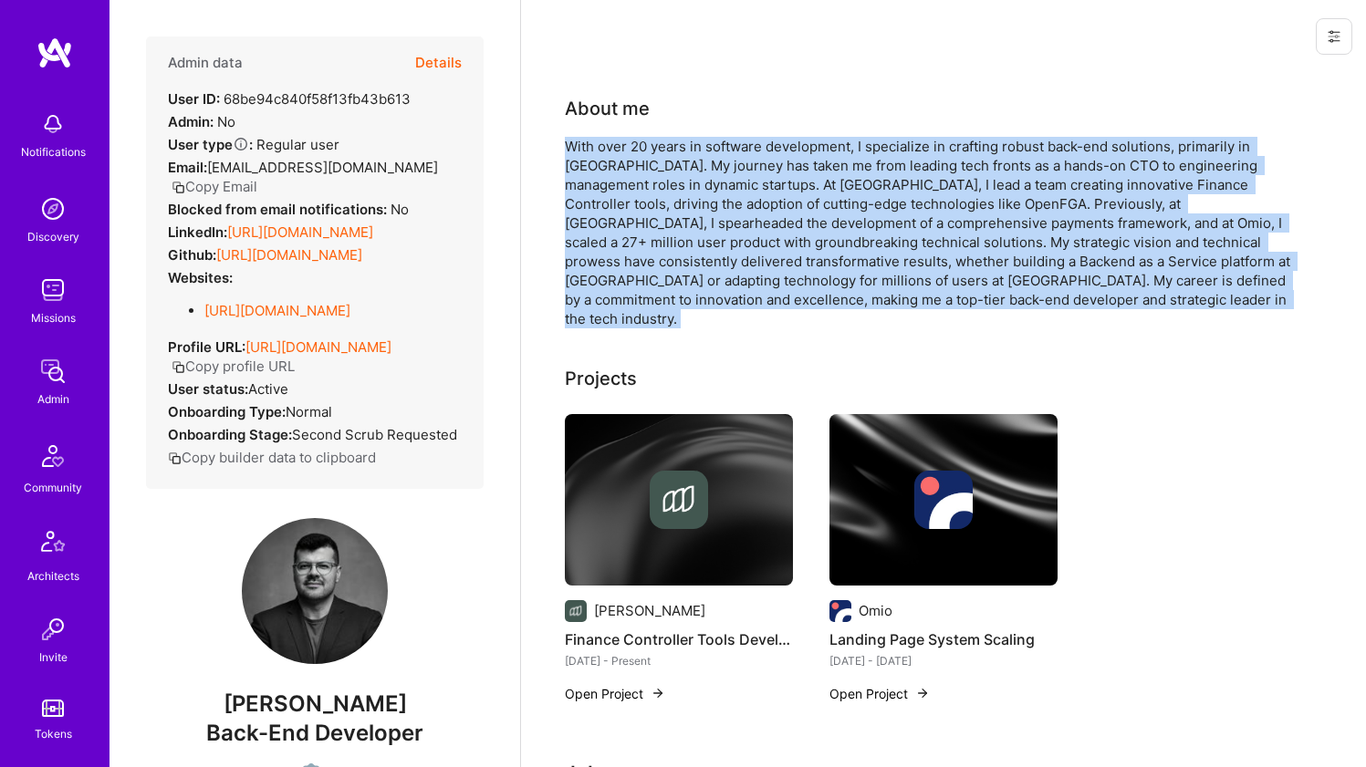
click at [680, 152] on div "With over 20 years in software development, I specialize in crafting robust bac…" at bounding box center [930, 233] width 730 height 192
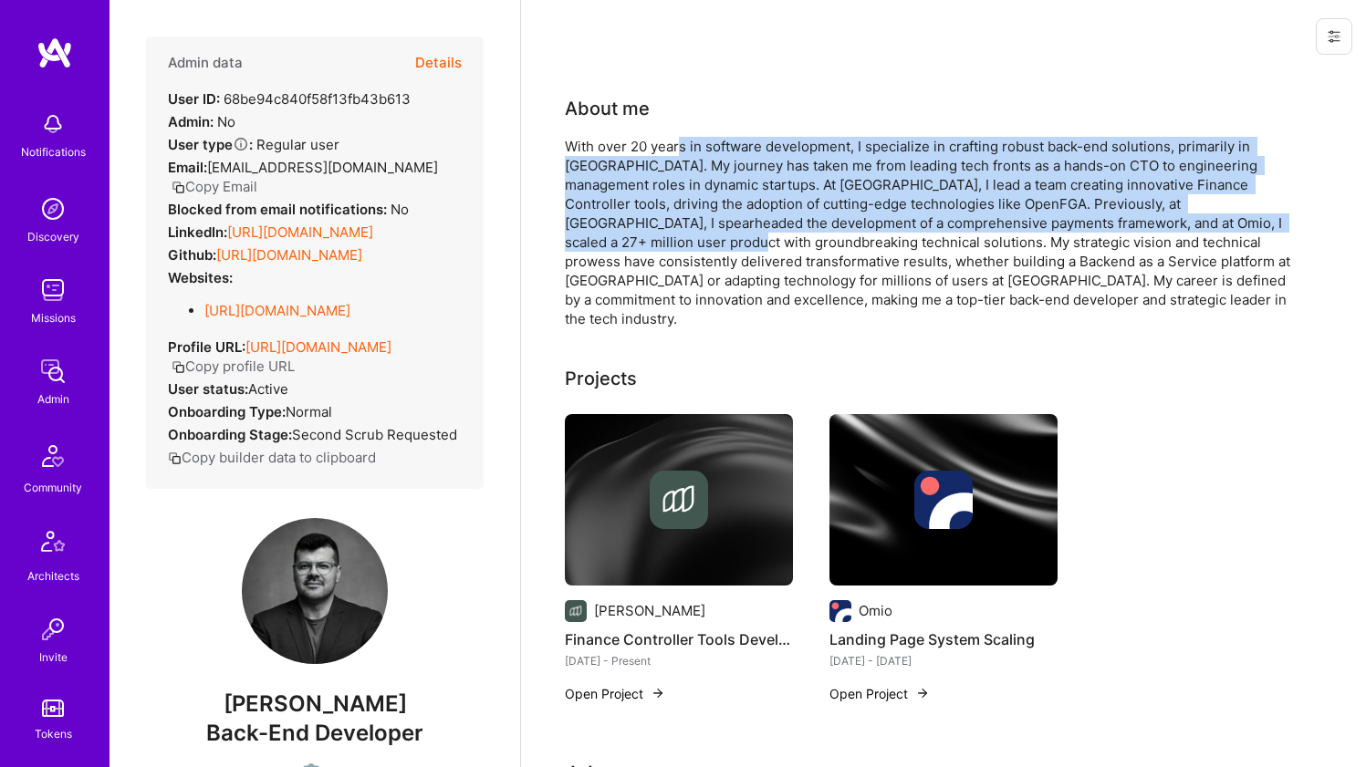
drag, startPoint x: 680, startPoint y: 152, endPoint x: 644, endPoint y: 240, distance: 94.5
click at [644, 240] on div "With over 20 years in software development, I specialize in crafting robust bac…" at bounding box center [930, 233] width 730 height 192
drag, startPoint x: 644, startPoint y: 232, endPoint x: 652, endPoint y: 147, distance: 85.2
click at [652, 147] on div "With over 20 years in software development, I specialize in crafting robust bac…" at bounding box center [930, 233] width 730 height 192
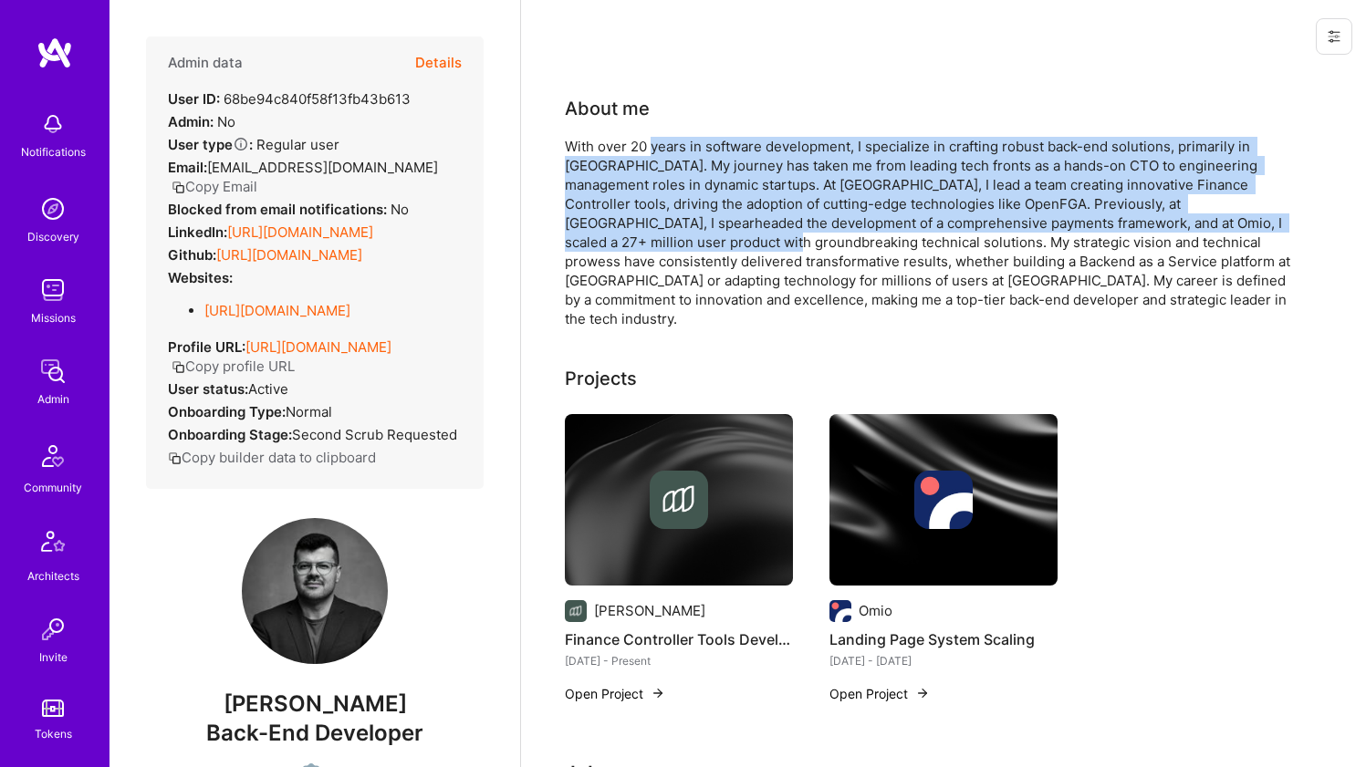
click at [652, 147] on div "With over 20 years in software development, I specialize in crafting robust bac…" at bounding box center [930, 233] width 730 height 192
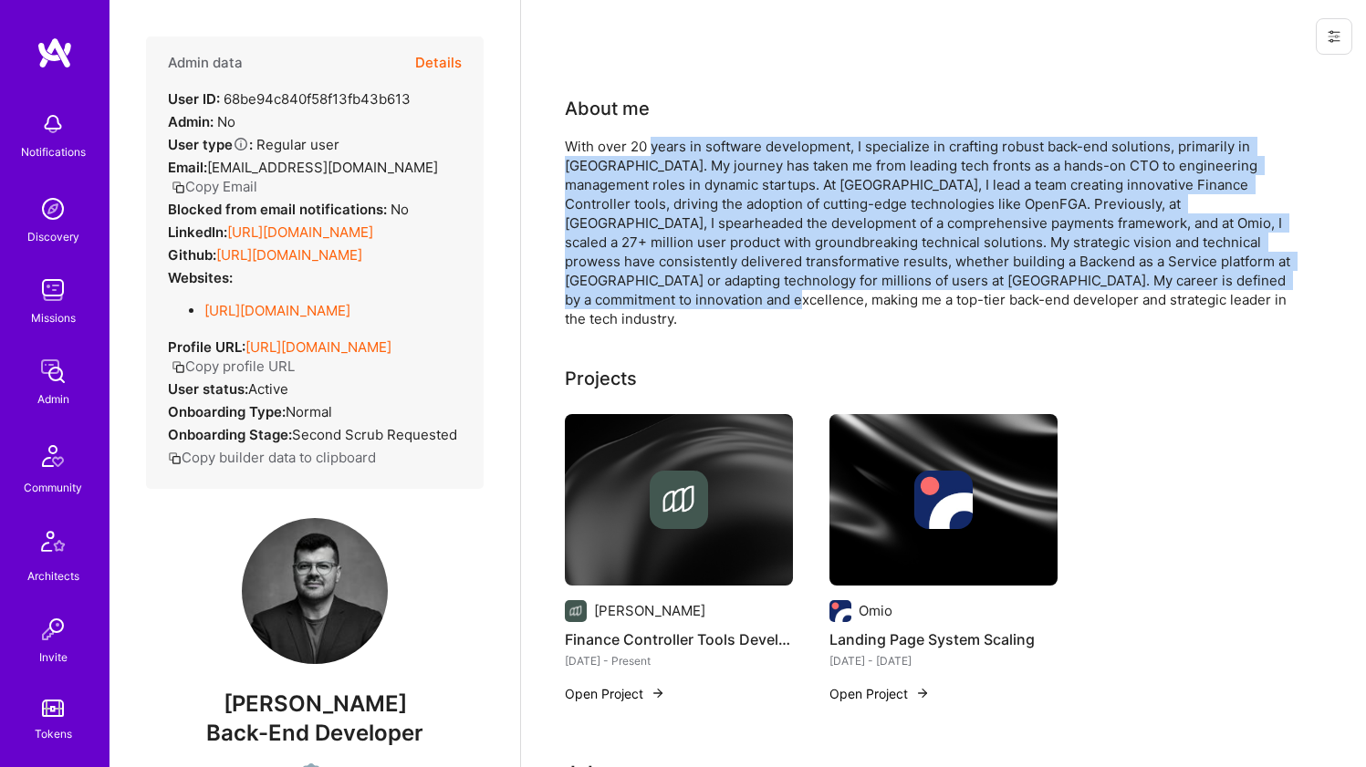
drag, startPoint x: 652, startPoint y: 147, endPoint x: 631, endPoint y: 305, distance: 159.2
click at [631, 305] on div "With over 20 years in software development, I specialize in crafting robust bac…" at bounding box center [930, 233] width 730 height 192
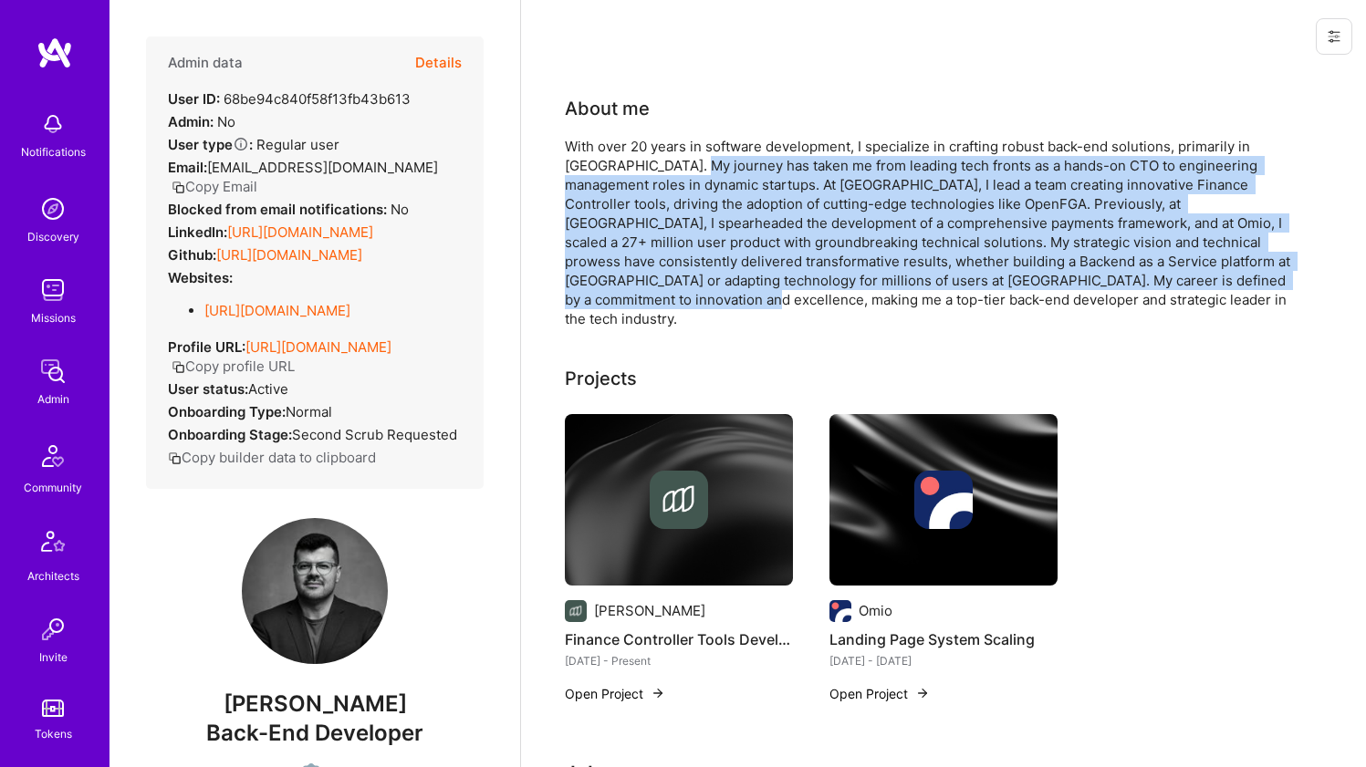
drag, startPoint x: 631, startPoint y: 302, endPoint x: 655, endPoint y: 155, distance: 148.8
click at [655, 155] on div "With over 20 years in software development, I specialize in crafting robust bac…" at bounding box center [930, 233] width 730 height 192
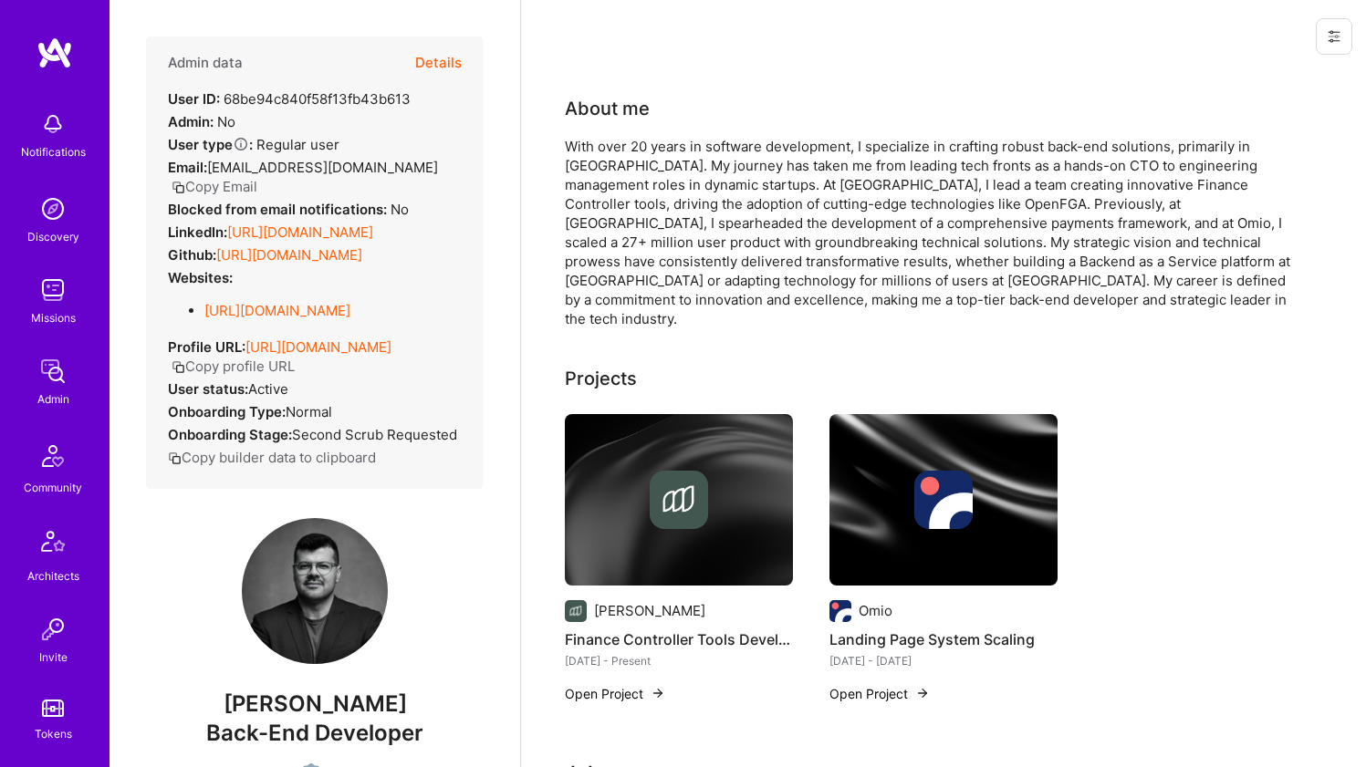
click at [657, 151] on div "With over 20 years in software development, I specialize in crafting robust bac…" at bounding box center [930, 233] width 730 height 192
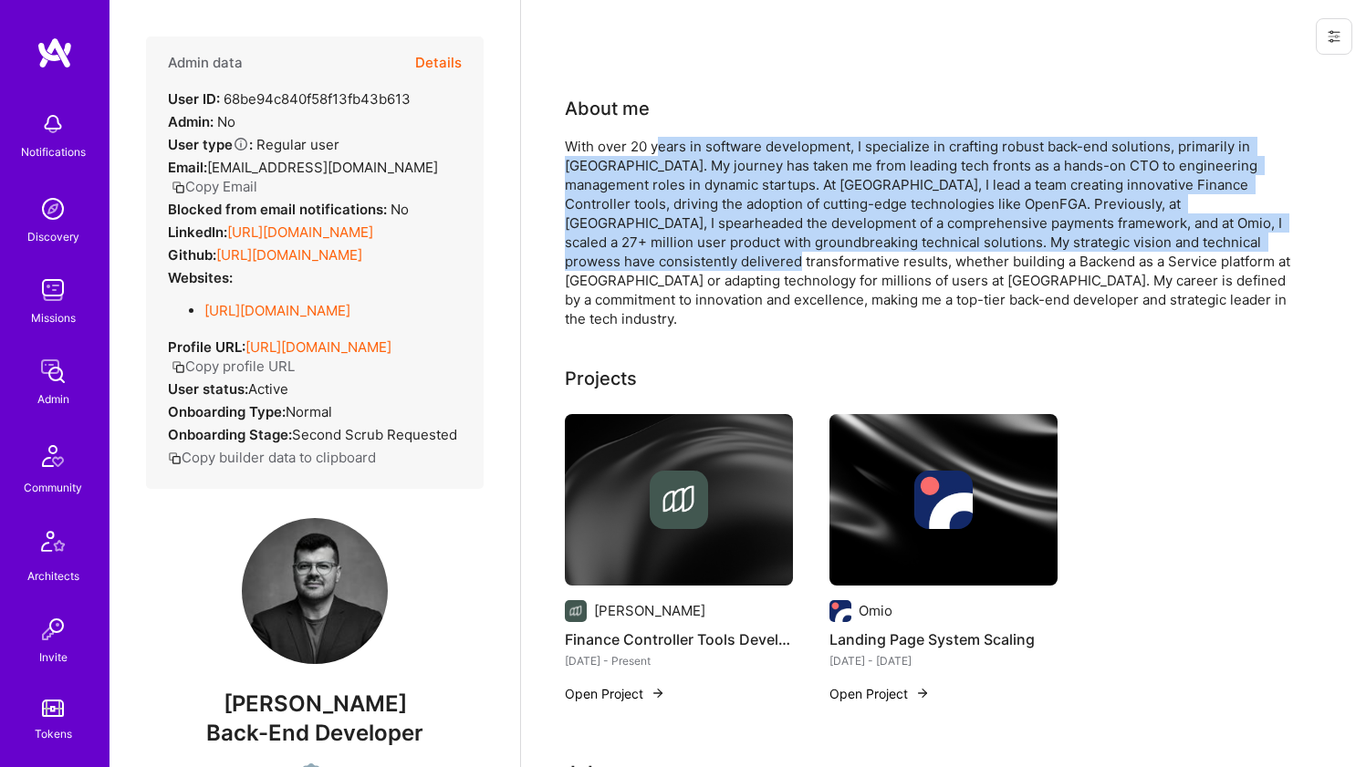
drag, startPoint x: 659, startPoint y: 148, endPoint x: 643, endPoint y: 266, distance: 119.6
click at [643, 266] on div "With over 20 years in software development, I specialize in crafting robust bac…" at bounding box center [930, 233] width 730 height 192
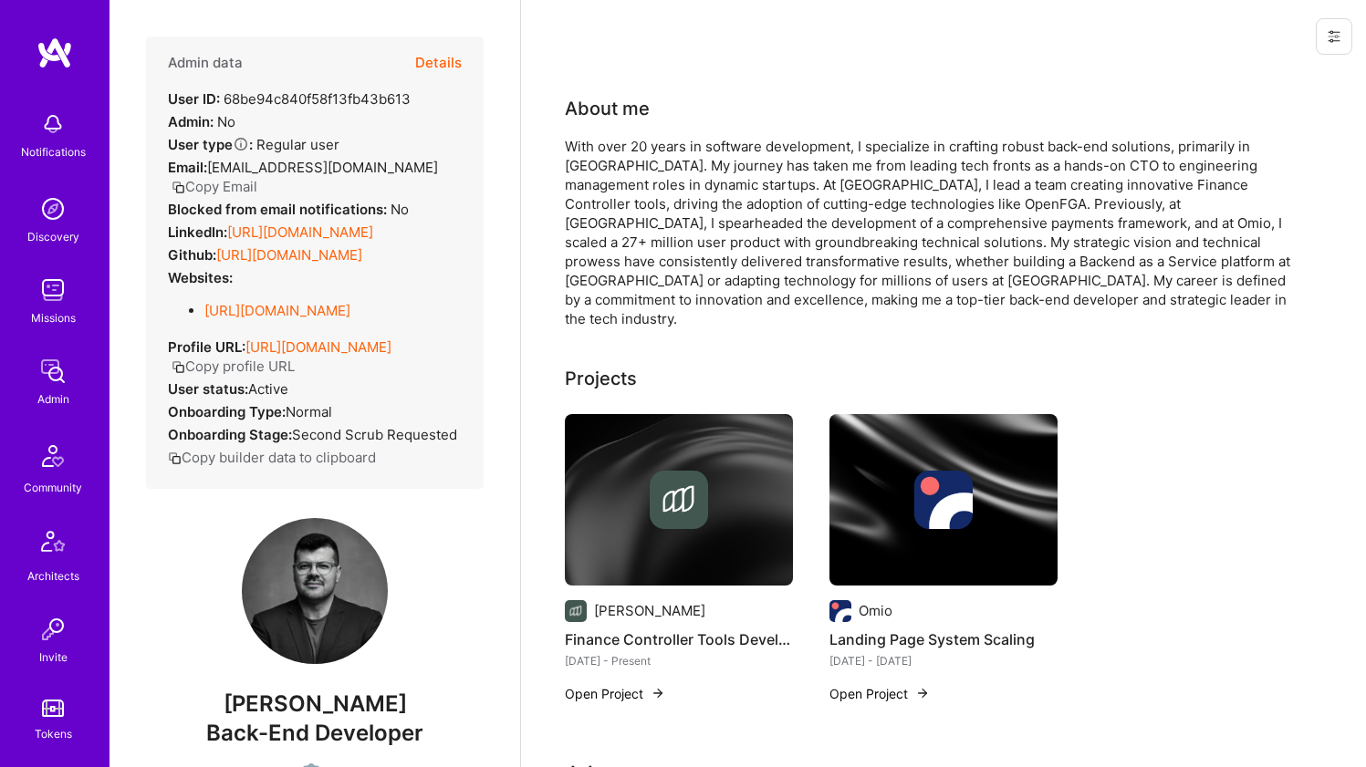
click at [704, 178] on div "With over 20 years in software development, I specialize in crafting robust bac…" at bounding box center [930, 233] width 730 height 192
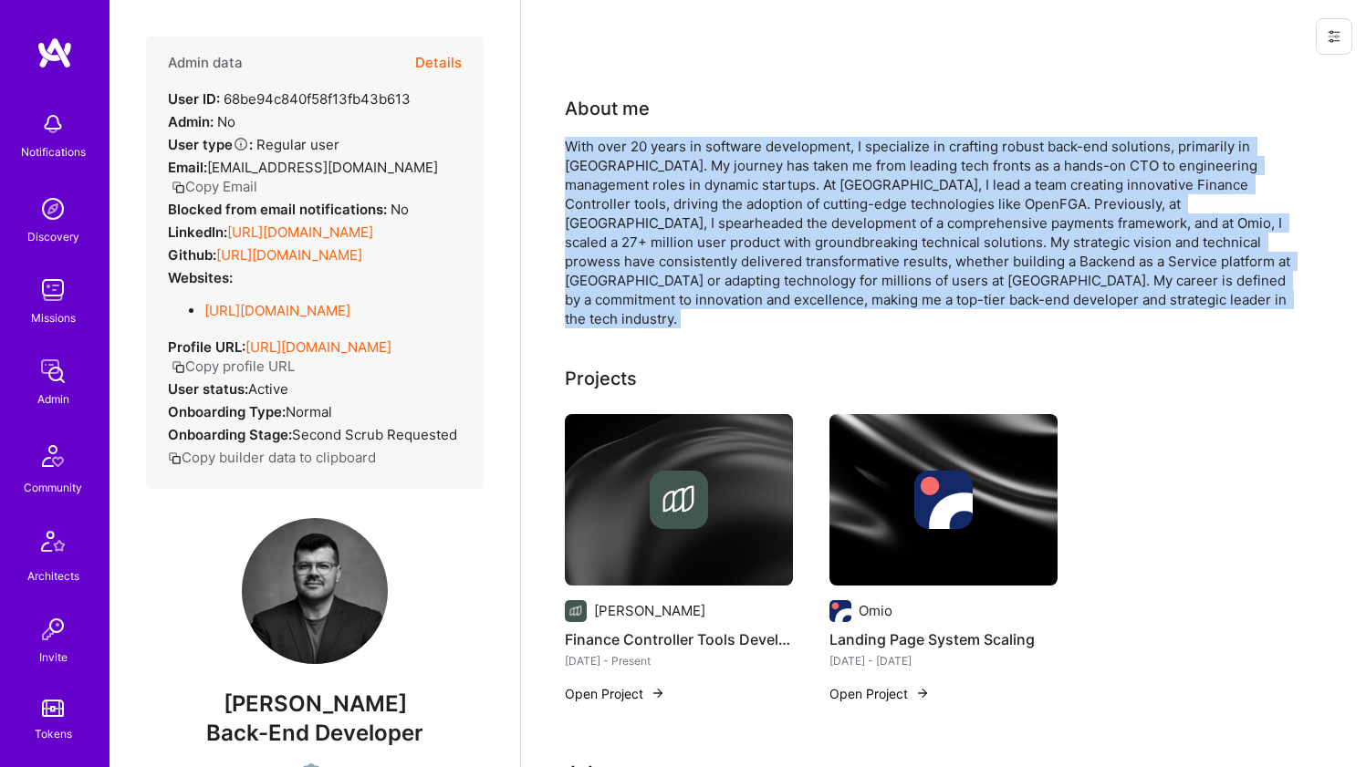
click at [704, 177] on div "With over 20 years in software development, I specialize in crafting robust bac…" at bounding box center [930, 233] width 730 height 192
click at [704, 172] on div "With over 20 years in software development, I specialize in crafting robust bac…" at bounding box center [930, 233] width 730 height 192
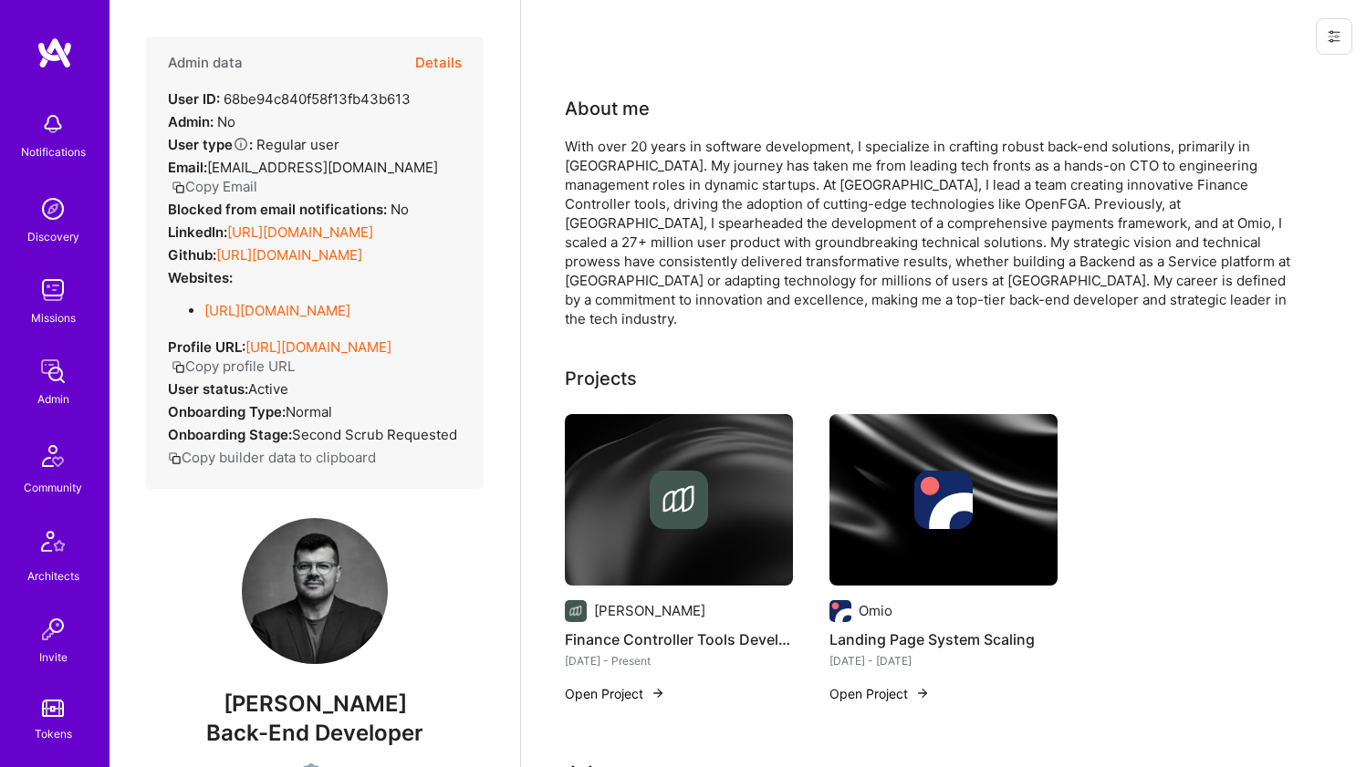
click at [667, 103] on div "About me" at bounding box center [930, 108] width 730 height 27
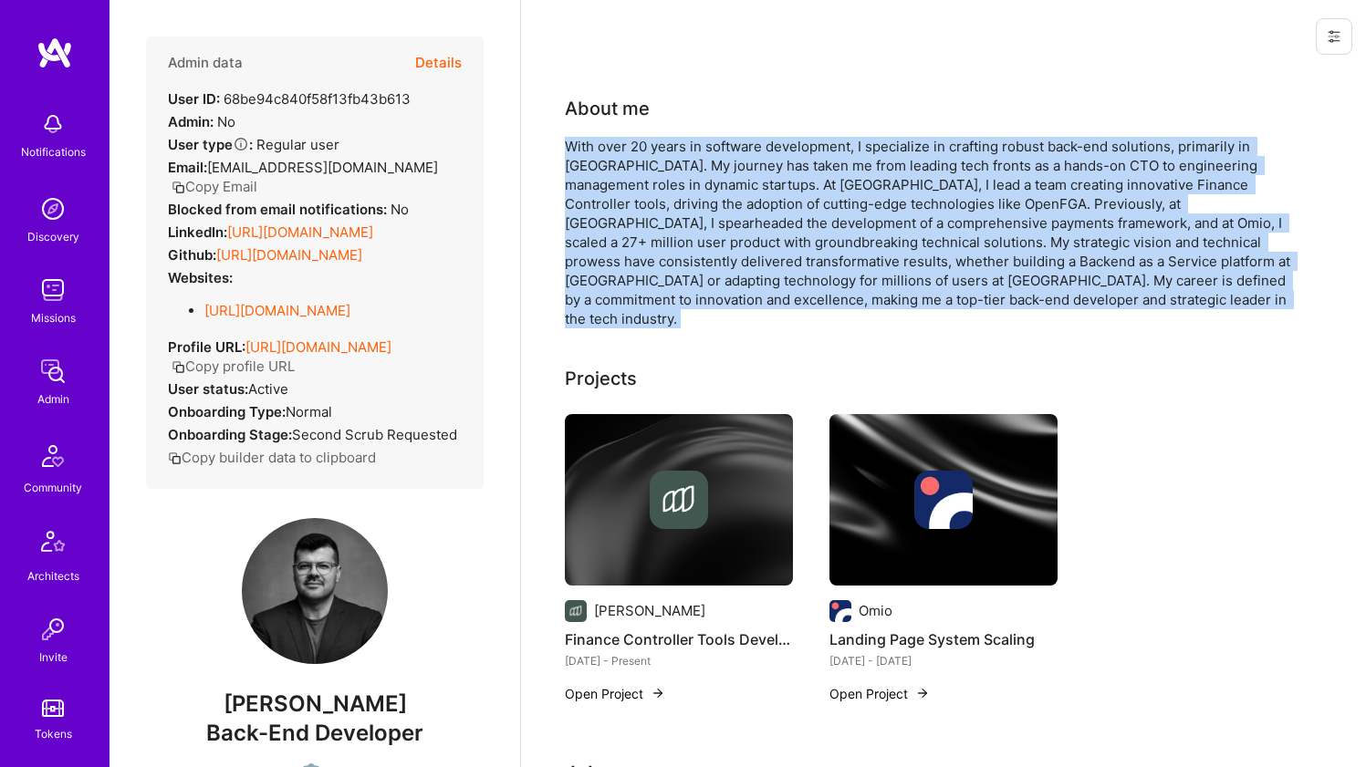
drag, startPoint x: 682, startPoint y: 113, endPoint x: 889, endPoint y: 315, distance: 288.4
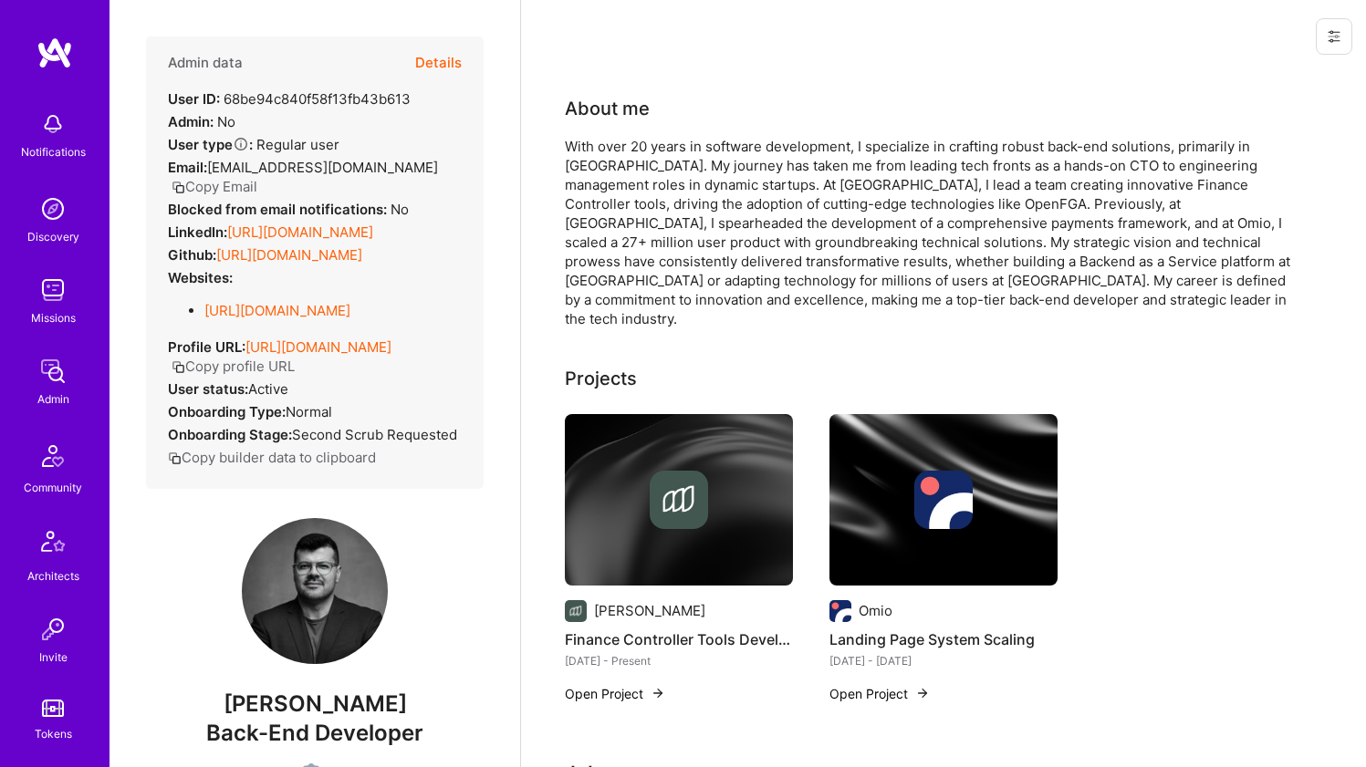
click at [888, 290] on div "With over 20 years in software development, I specialize in crafting robust bac…" at bounding box center [930, 233] width 730 height 192
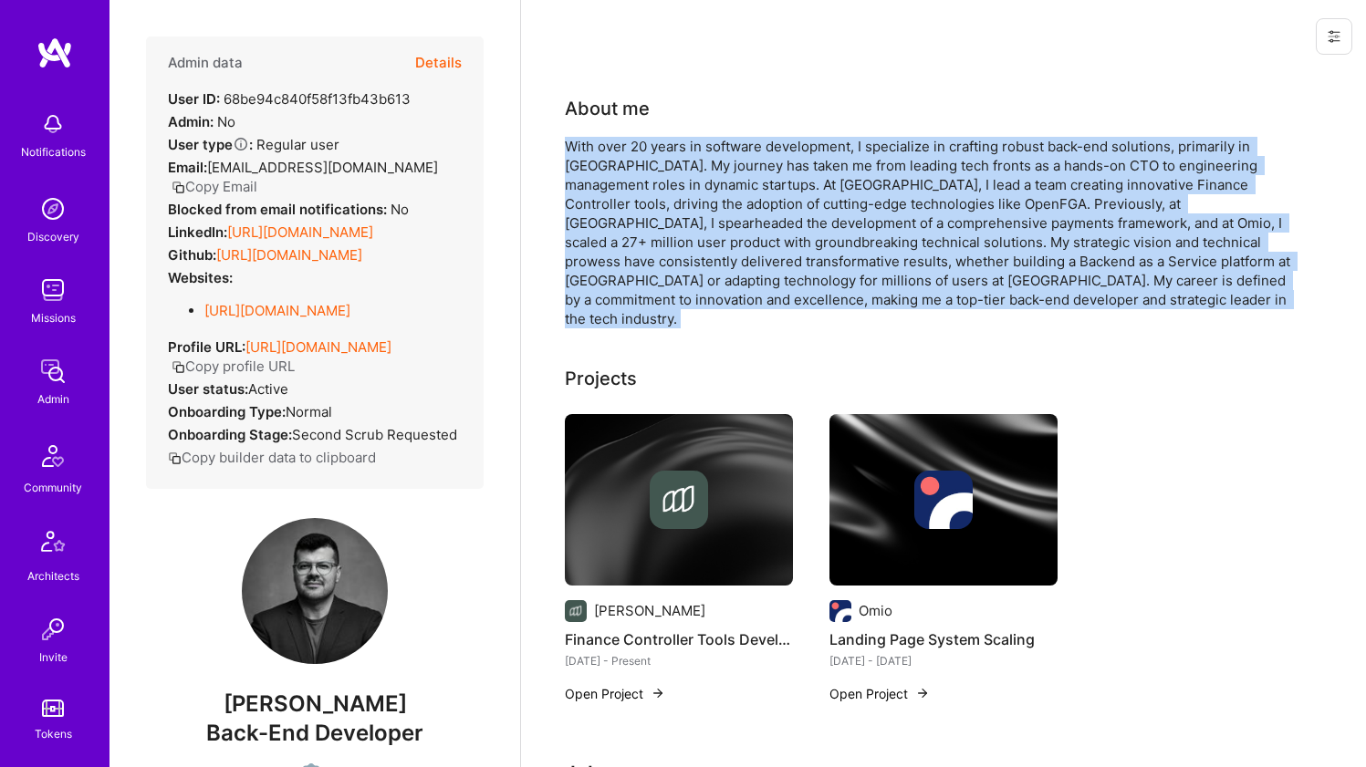
click at [888, 290] on div "With over 20 years in software development, I specialize in crafting robust bac…" at bounding box center [930, 233] width 730 height 192
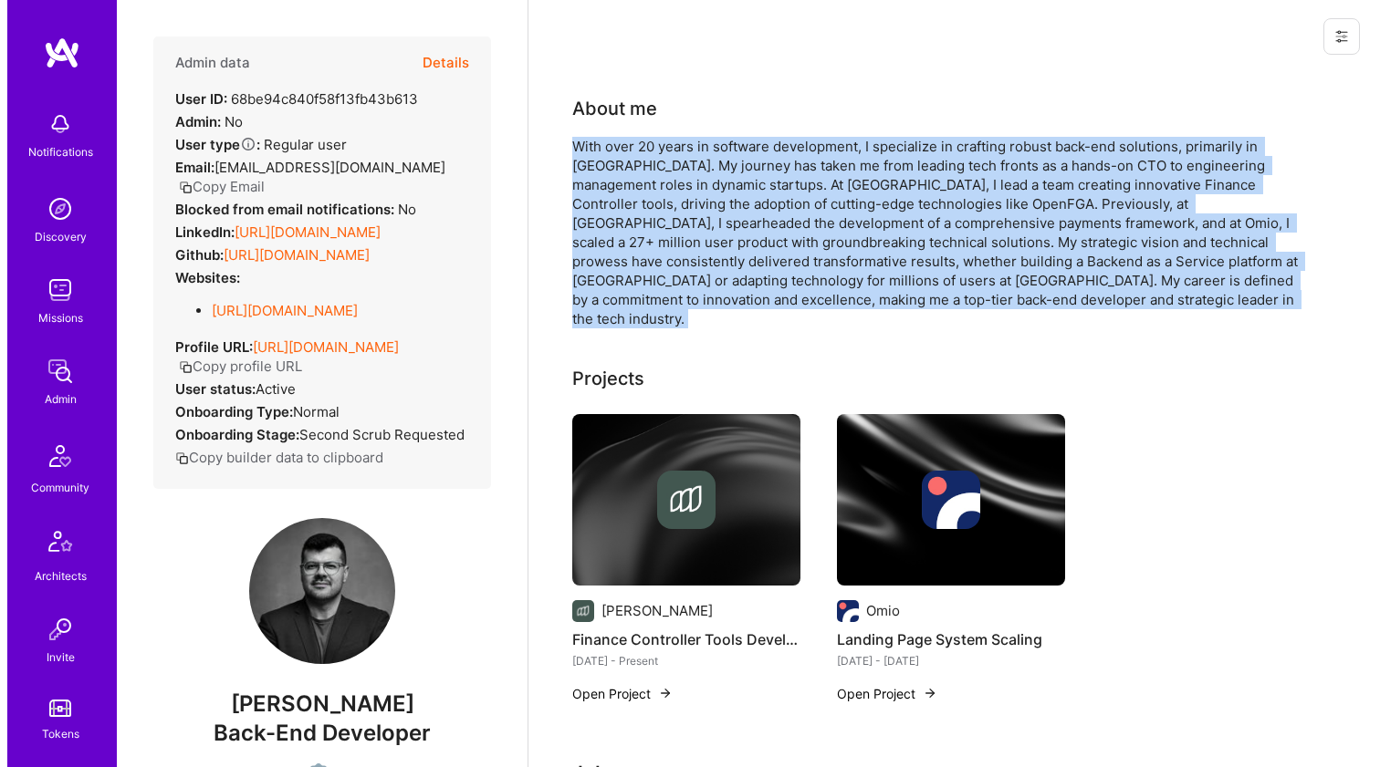
scroll to position [355, 0]
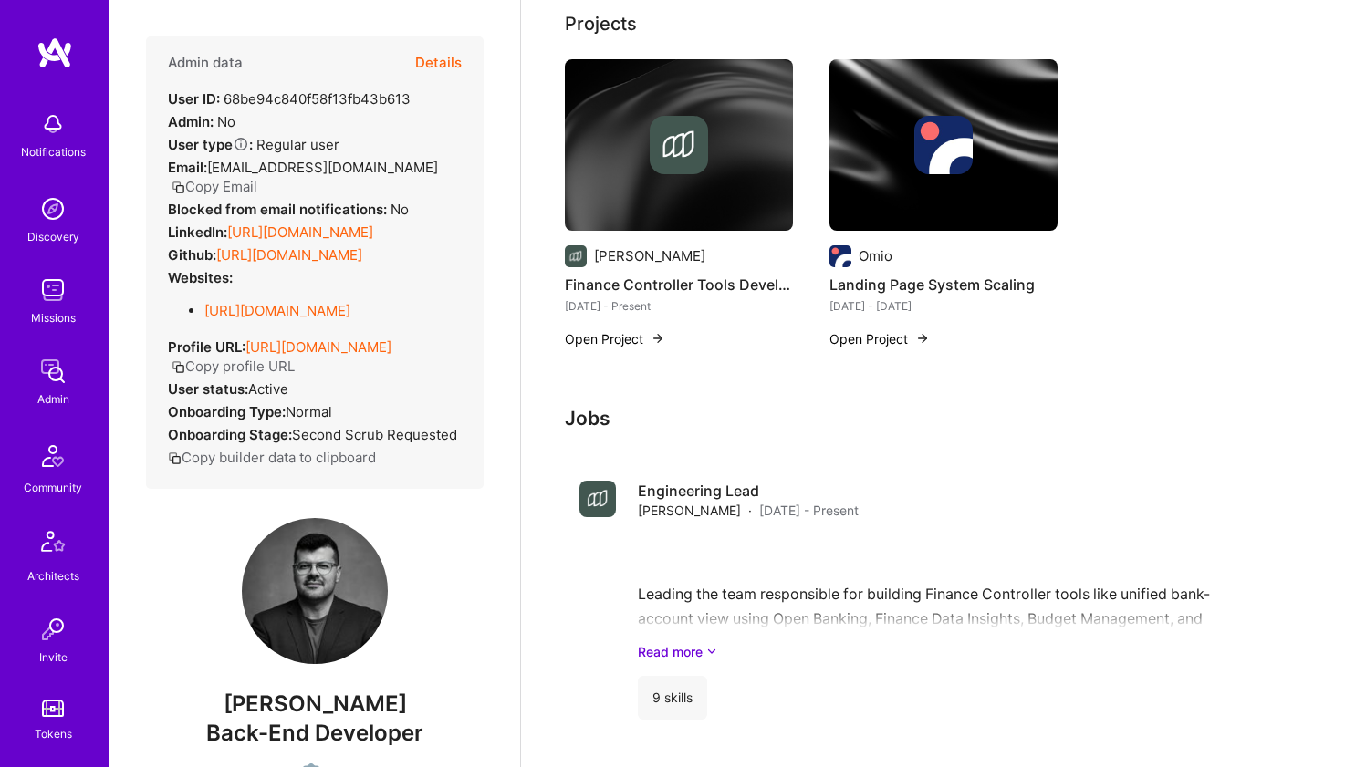
click at [645, 182] on img at bounding box center [679, 145] width 228 height 172
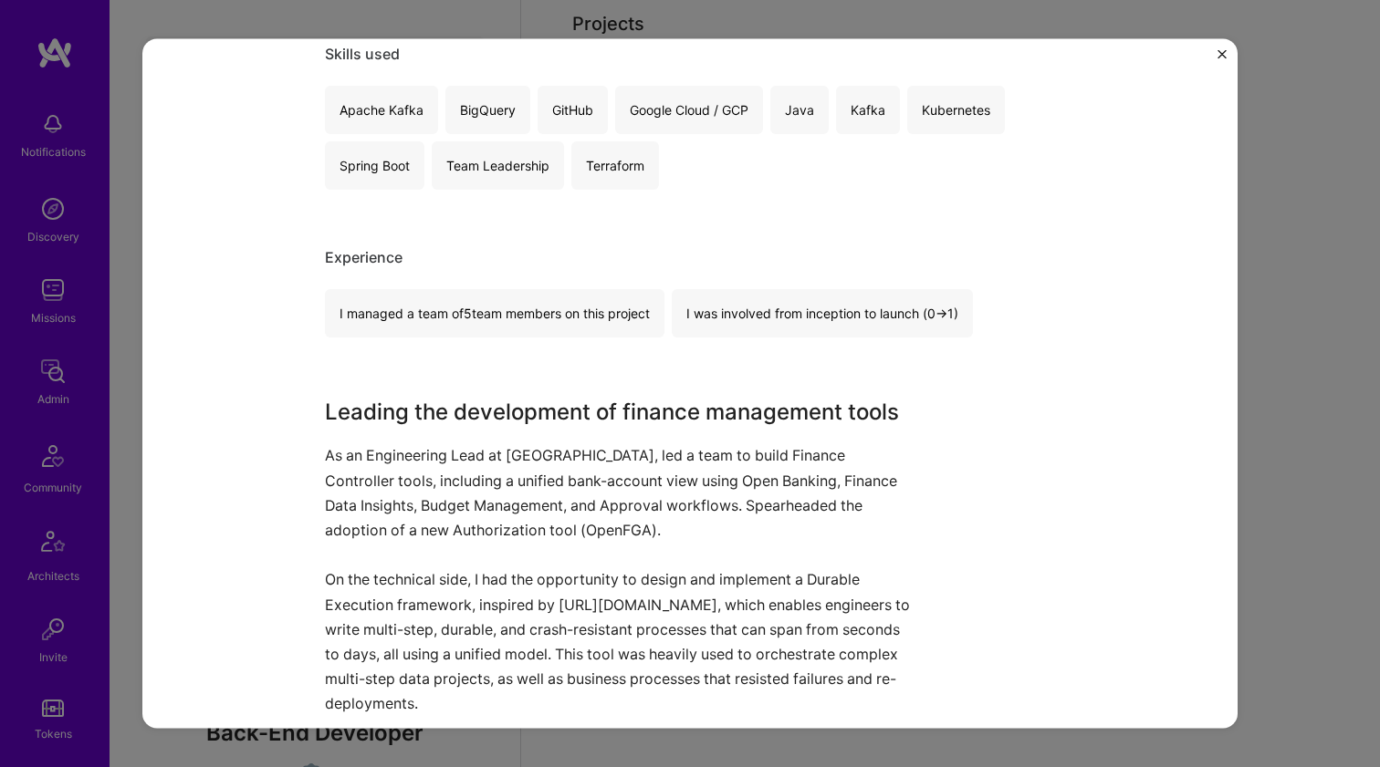
scroll to position [574, 0]
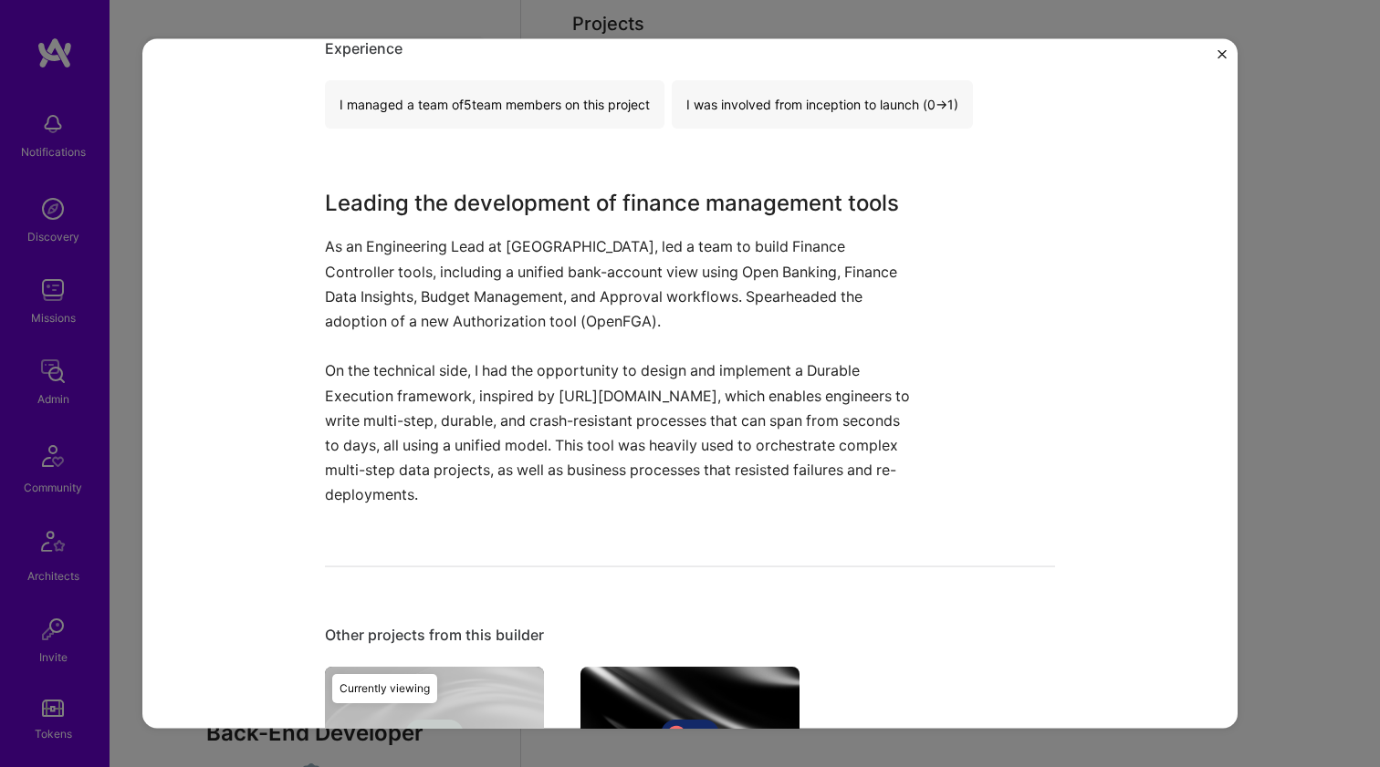
click at [500, 213] on h3 "Leading the development of finance management tools" at bounding box center [621, 203] width 593 height 33
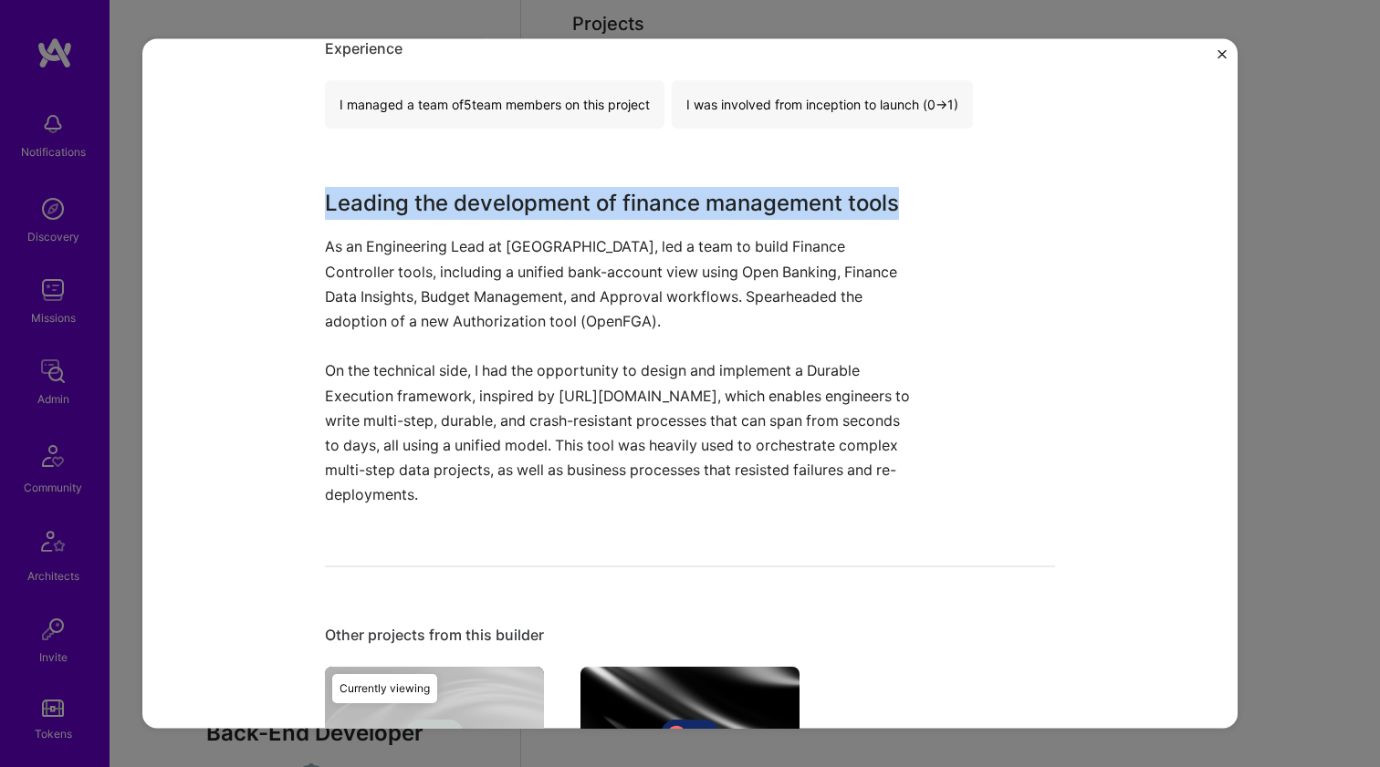
drag, startPoint x: 500, startPoint y: 213, endPoint x: 399, endPoint y: 318, distance: 146.5
click at [399, 320] on div "Leading the development of finance management tools As an Engineering Lead at M…" at bounding box center [621, 347] width 593 height 320
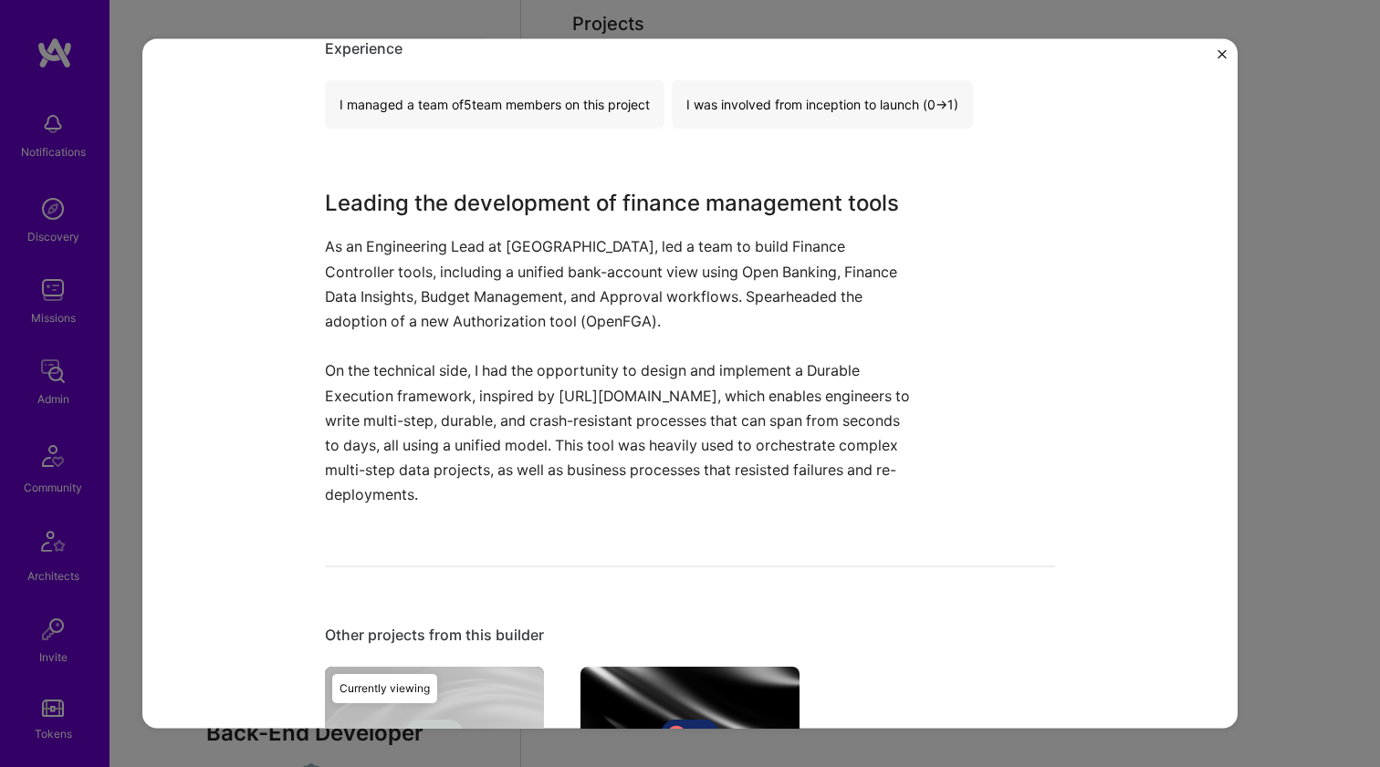
click at [399, 318] on p "As an Engineering Lead at Moss, led a team to build Finance Controller tools, i…" at bounding box center [621, 283] width 593 height 99
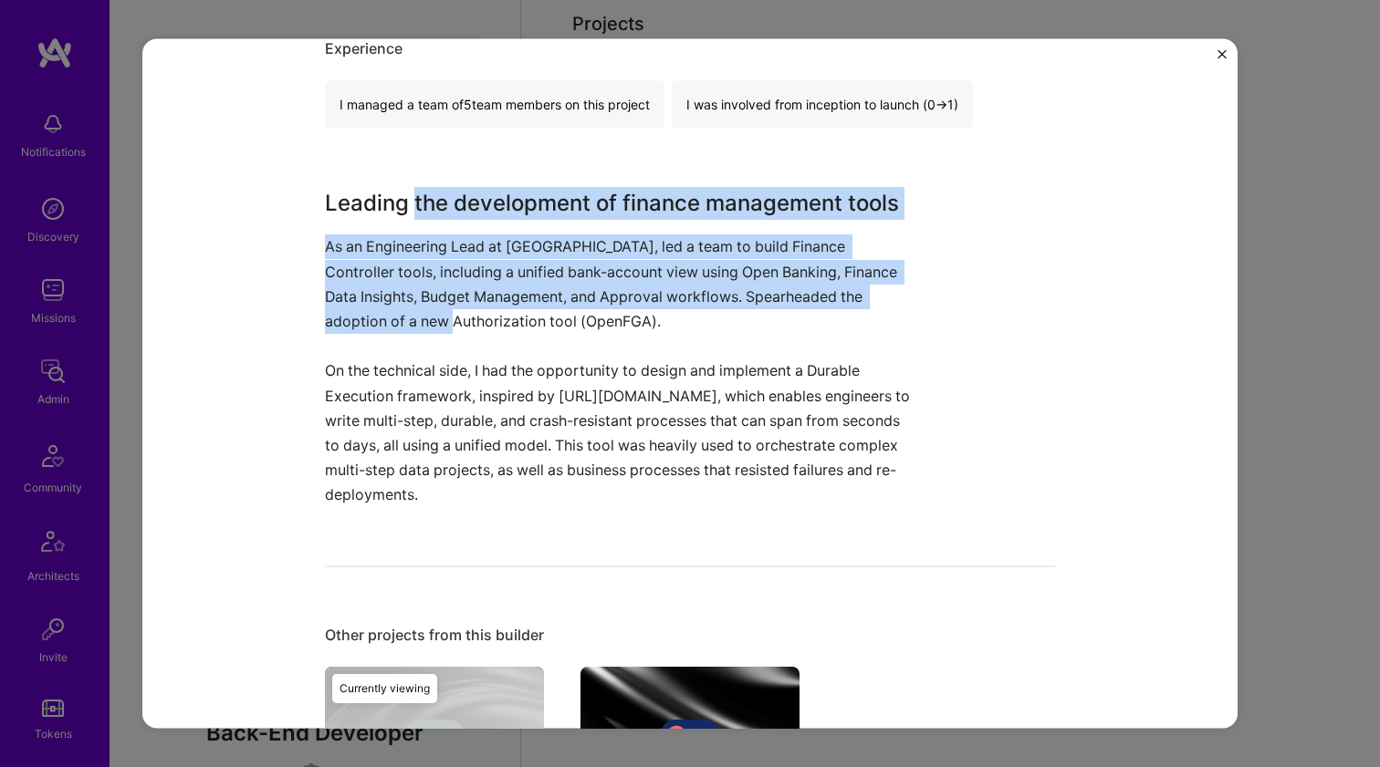
drag, startPoint x: 399, startPoint y: 318, endPoint x: 416, endPoint y: 197, distance: 121.7
click at [416, 197] on div "Leading the development of finance management tools As an Engineering Lead at M…" at bounding box center [621, 347] width 593 height 320
click at [416, 197] on h3 "Leading the development of finance management tools" at bounding box center [621, 203] width 593 height 33
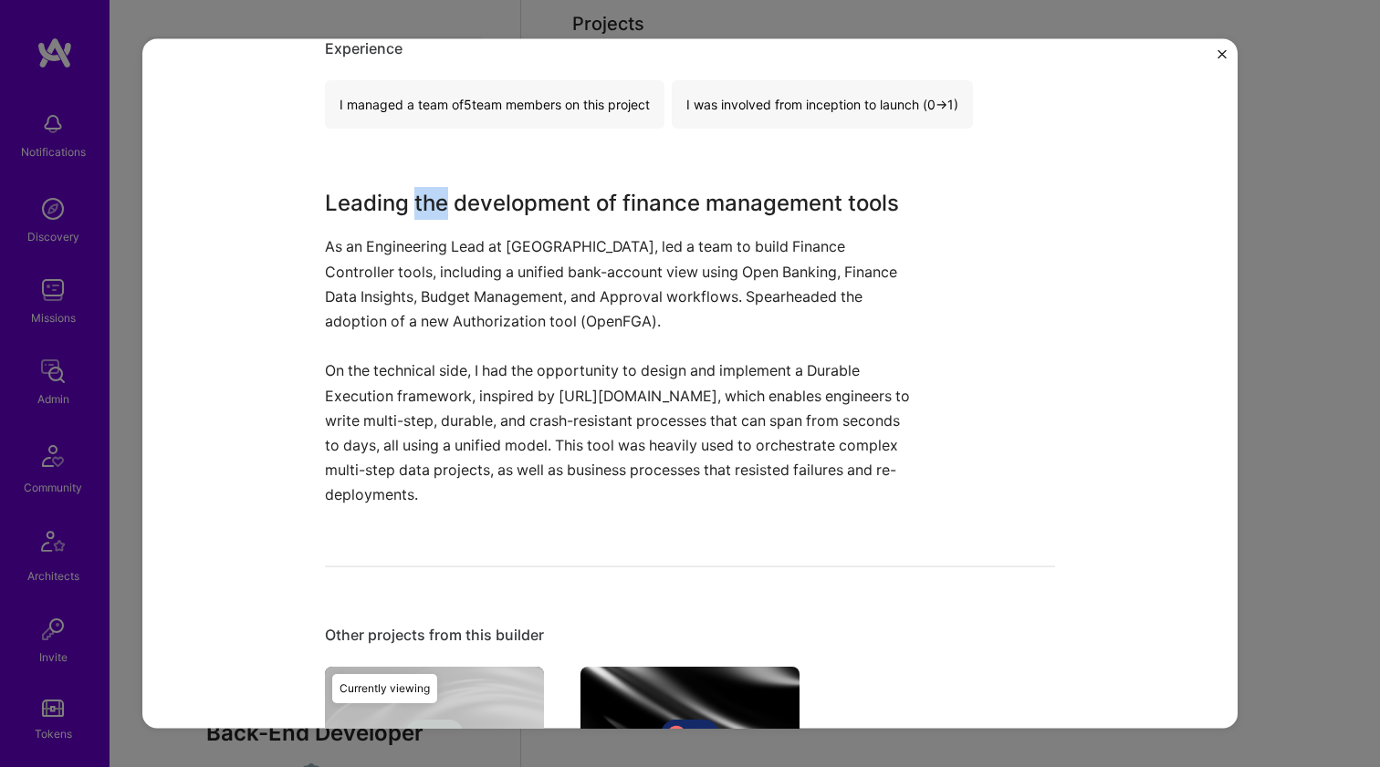
click at [416, 197] on h3 "Leading the development of finance management tools" at bounding box center [621, 203] width 593 height 33
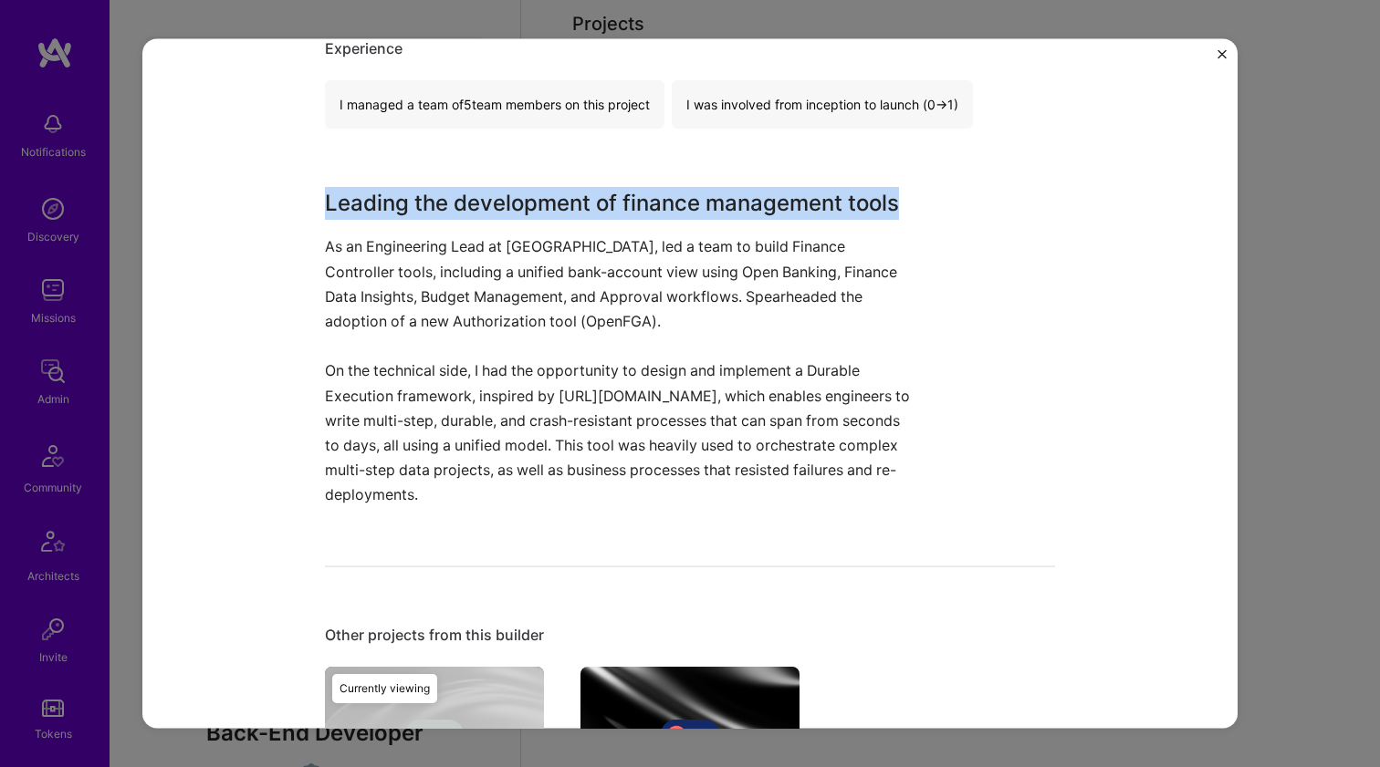
drag, startPoint x: 416, startPoint y: 197, endPoint x: 355, endPoint y: 306, distance: 124.6
click at [355, 306] on div "Leading the development of finance management tools As an Engineering Lead at M…" at bounding box center [621, 347] width 593 height 320
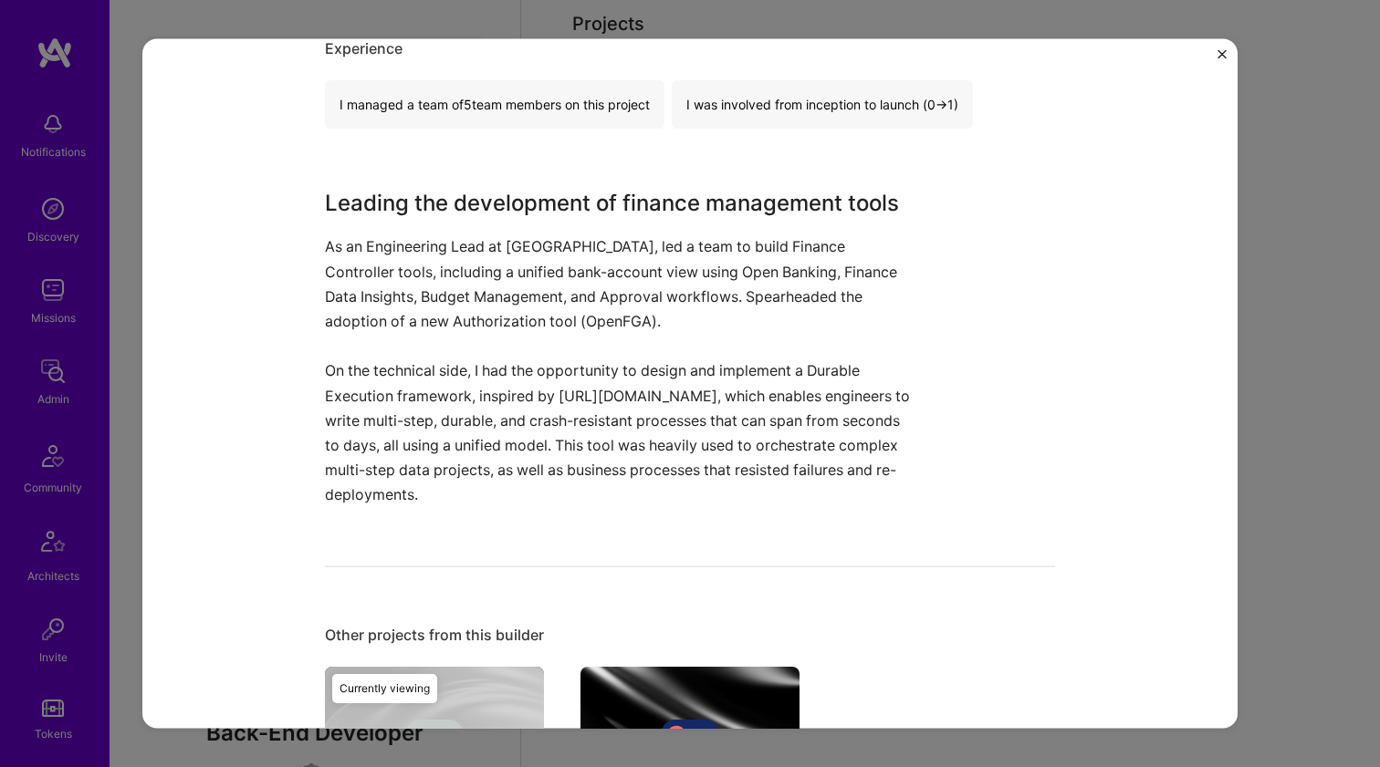
click at [355, 303] on p "As an Engineering Lead at Moss, led a team to build Finance Controller tools, i…" at bounding box center [621, 283] width 593 height 99
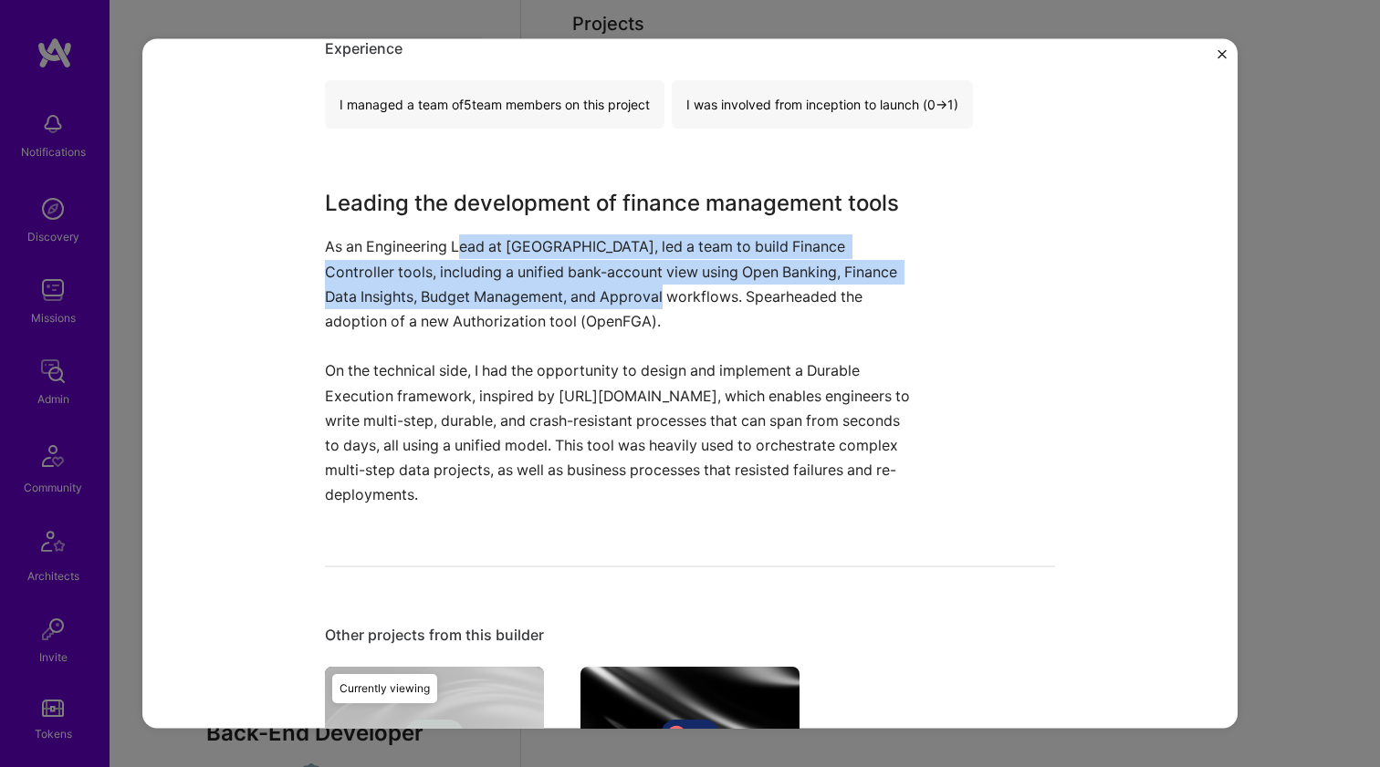
drag, startPoint x: 648, startPoint y: 302, endPoint x: 451, endPoint y: 237, distance: 207.4
click at [452, 238] on p "As an Engineering Lead at Moss, led a team to build Finance Controller tools, i…" at bounding box center [621, 283] width 593 height 99
click at [451, 237] on p "As an Engineering Lead at Moss, led a team to build Finance Controller tools, i…" at bounding box center [621, 283] width 593 height 99
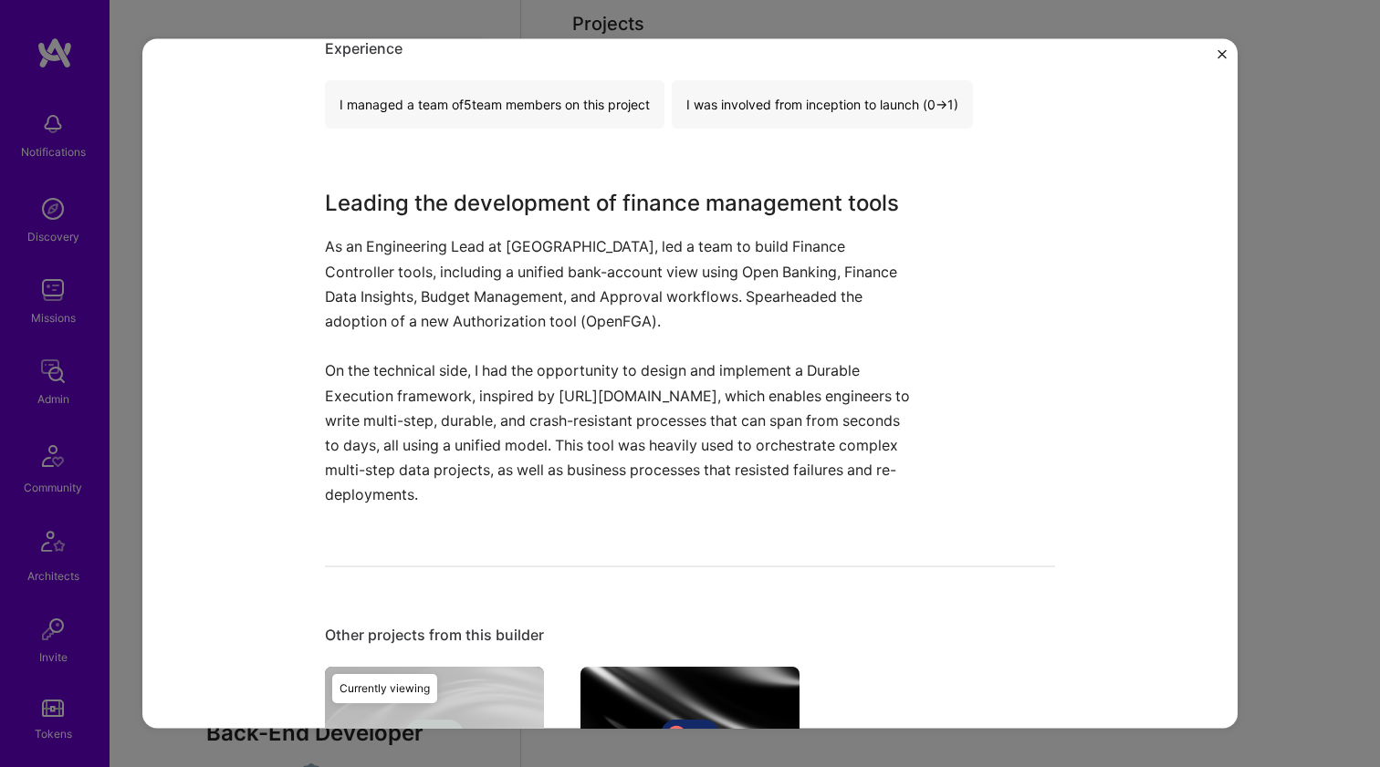
click at [451, 234] on p "As an Engineering Lead at Moss, led a team to build Finance Controller tools, i…" at bounding box center [621, 283] width 593 height 99
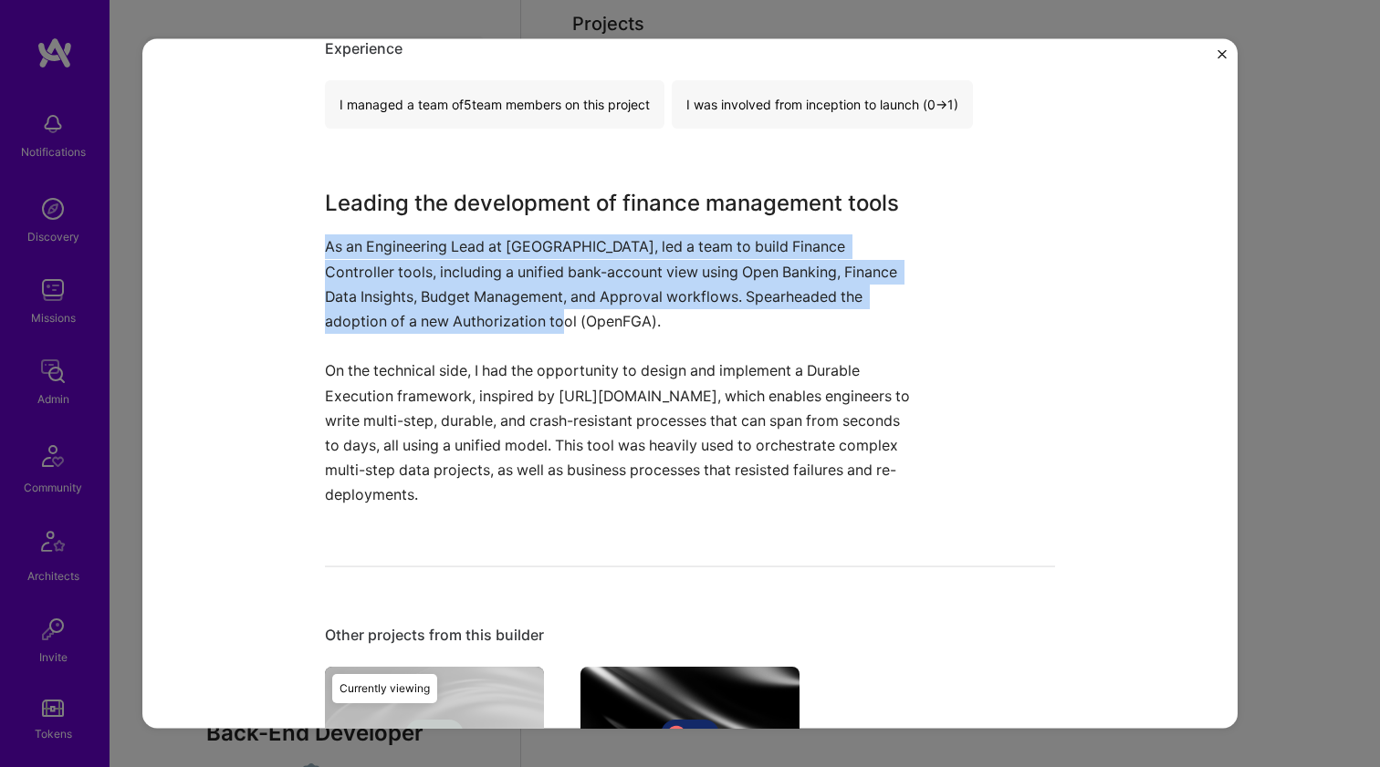
click at [451, 234] on p "As an Engineering Lead at Moss, led a team to build Finance Controller tools, i…" at bounding box center [621, 283] width 593 height 99
drag, startPoint x: 451, startPoint y: 234, endPoint x: 499, endPoint y: 252, distance: 51.4
click at [451, 235] on p "As an Engineering Lead at Moss, led a team to build Finance Controller tools, i…" at bounding box center [621, 283] width 593 height 99
click at [546, 265] on p "As an Engineering Lead at Moss, led a team to build Finance Controller tools, i…" at bounding box center [621, 283] width 593 height 99
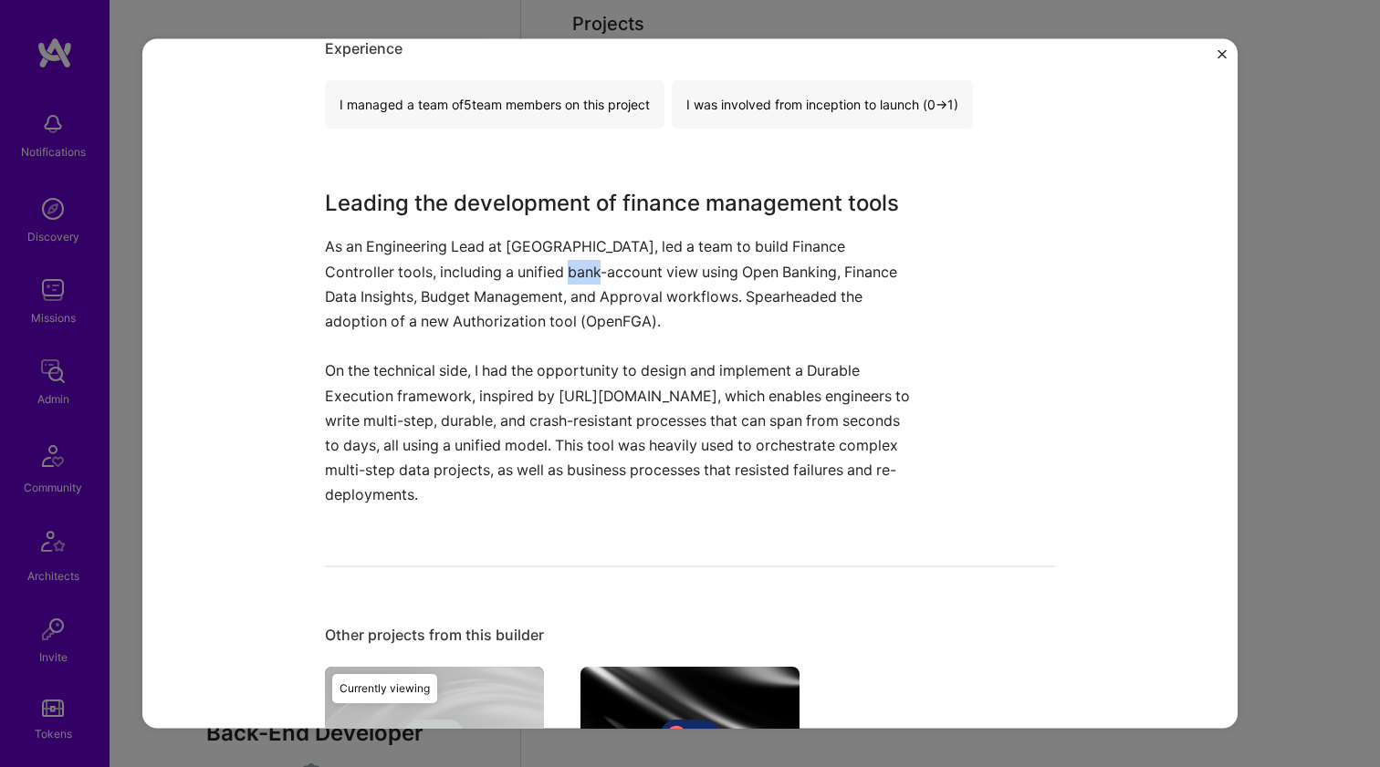
click at [546, 265] on p "As an Engineering Lead at Moss, led a team to build Finance Controller tools, i…" at bounding box center [621, 283] width 593 height 99
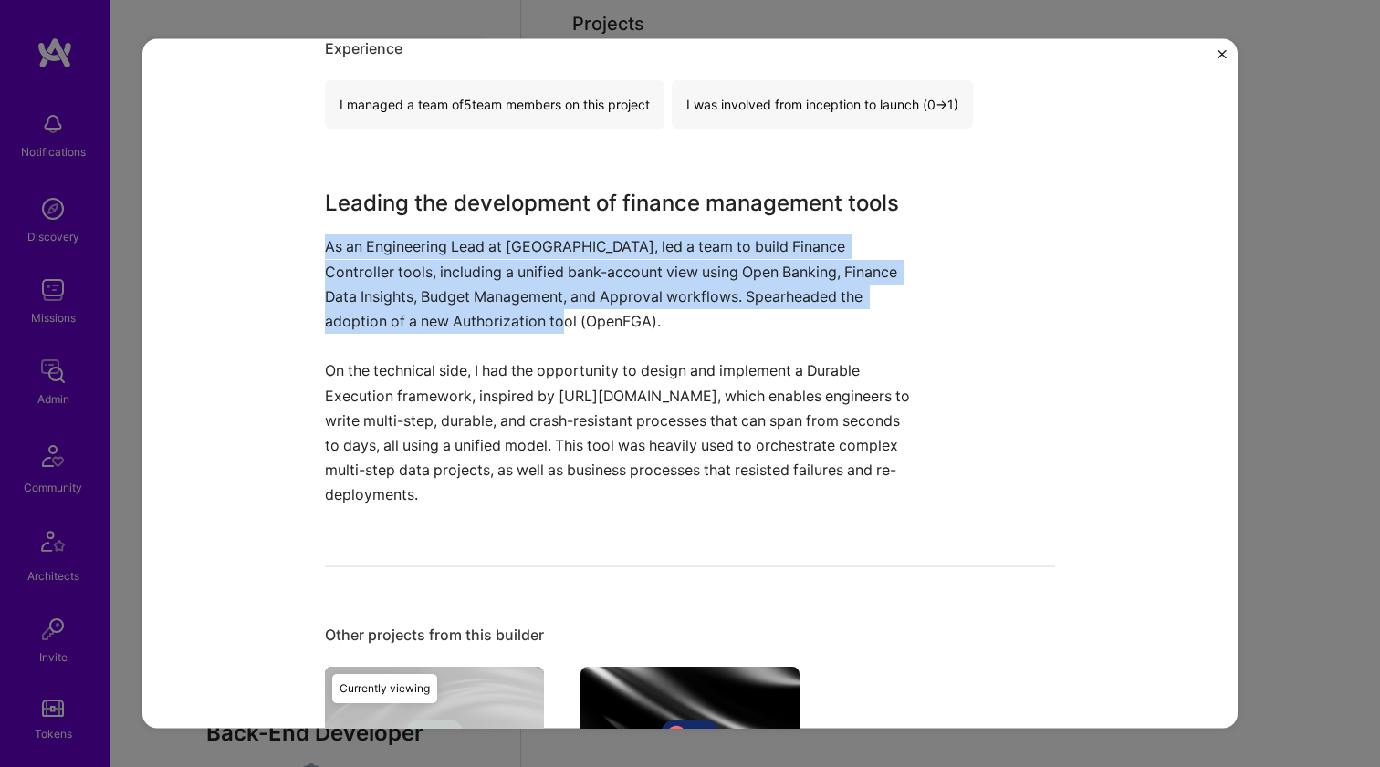
click at [546, 265] on p "As an Engineering Lead at Moss, led a team to build Finance Controller tools, i…" at bounding box center [621, 283] width 593 height 99
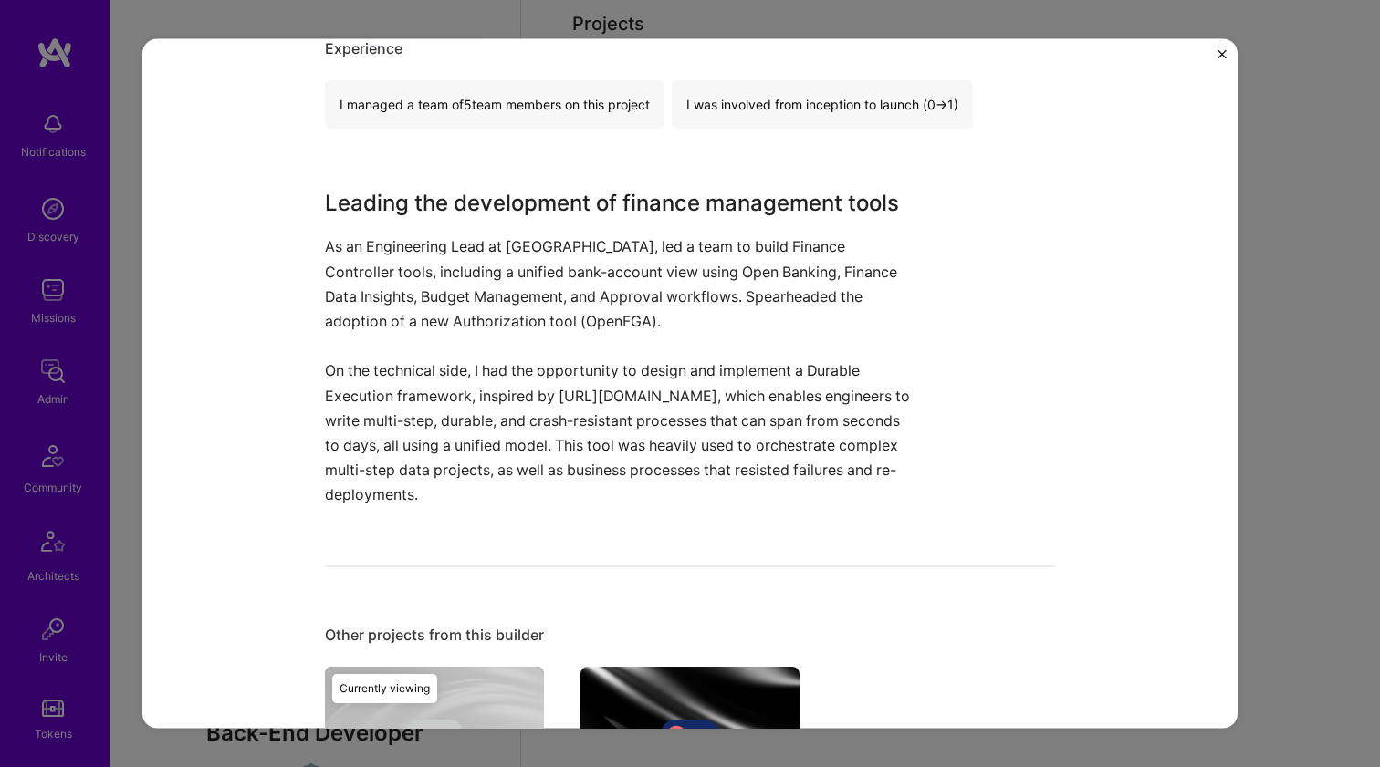
click at [557, 209] on h3 "Leading the development of finance management tools" at bounding box center [621, 203] width 593 height 33
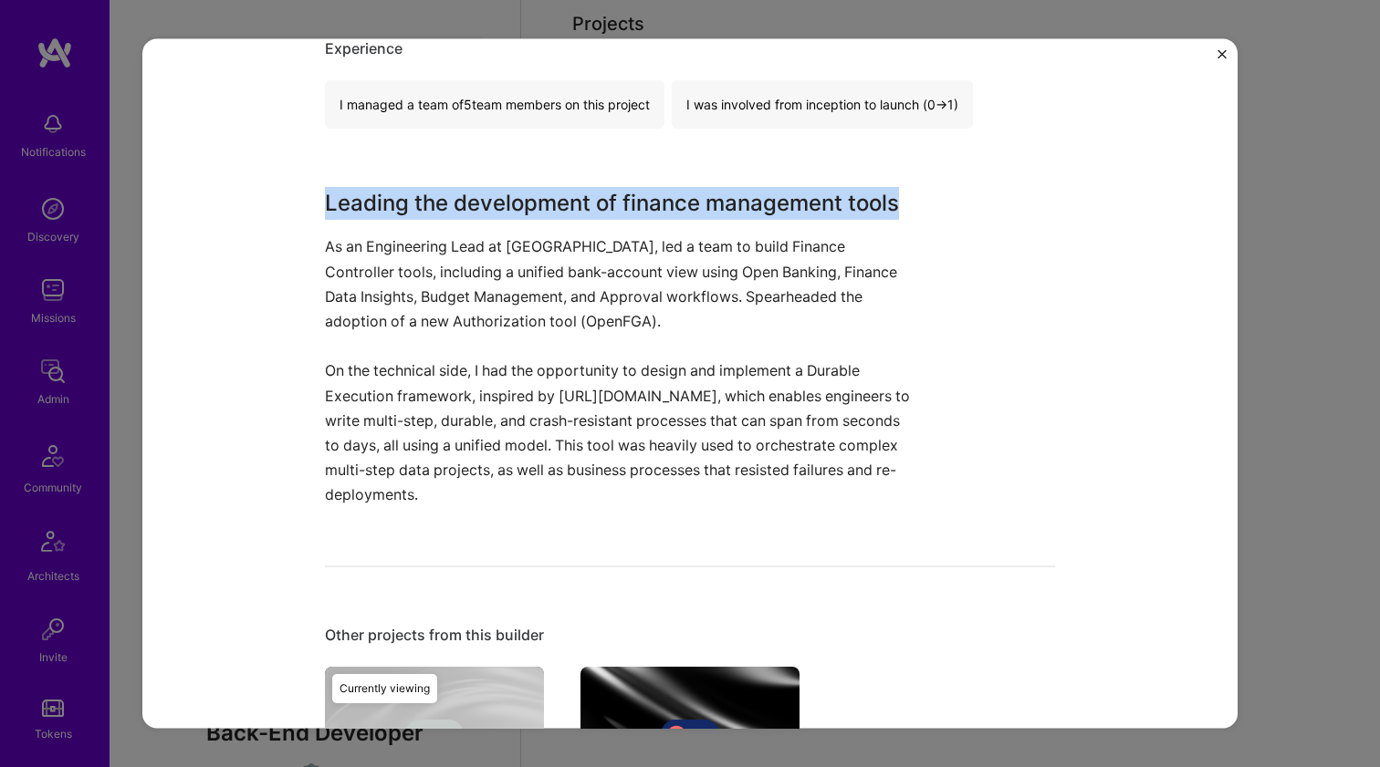
drag, startPoint x: 557, startPoint y: 209, endPoint x: 521, endPoint y: 298, distance: 96.6
click at [521, 298] on div "Leading the development of finance management tools As an Engineering Lead at M…" at bounding box center [621, 347] width 593 height 320
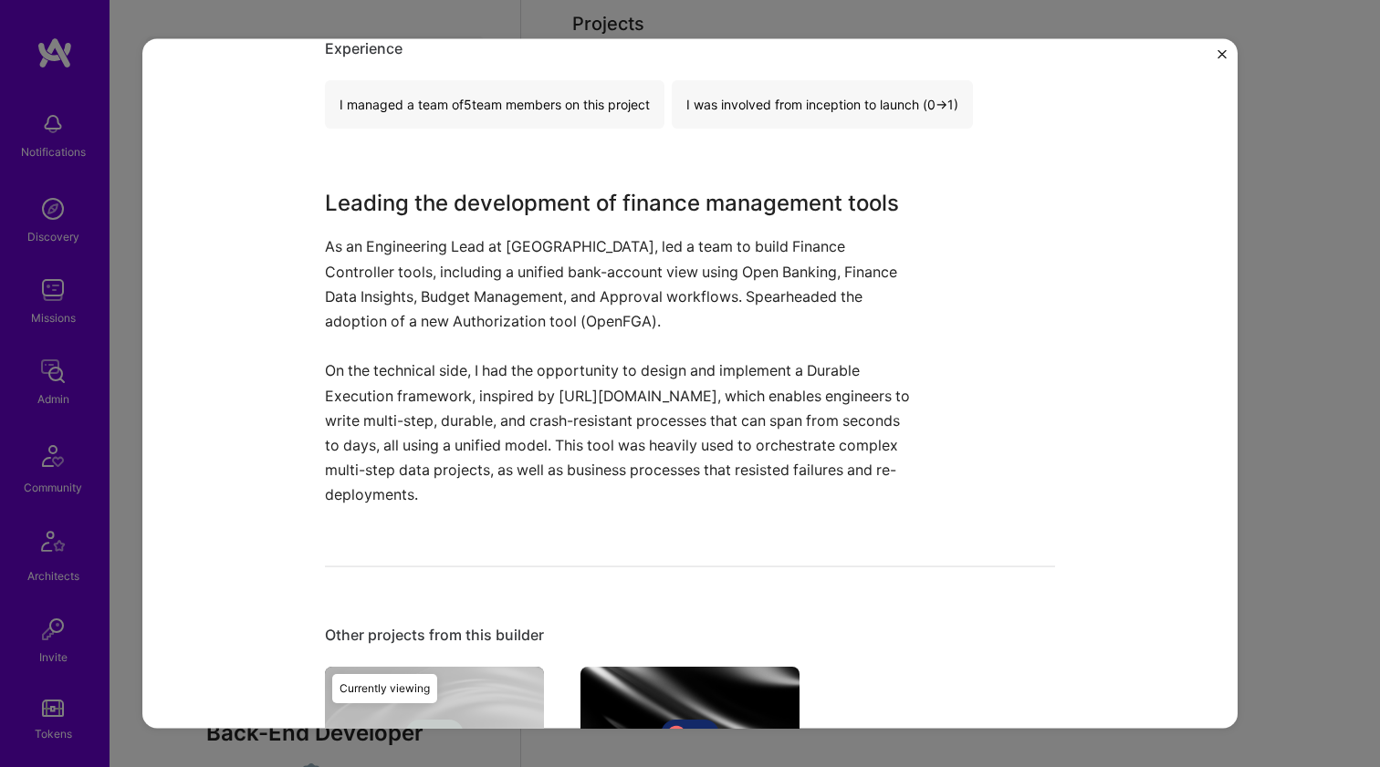
click at [521, 298] on p "As an Engineering Lead at Moss, led a team to build Finance Controller tools, i…" at bounding box center [621, 283] width 593 height 99
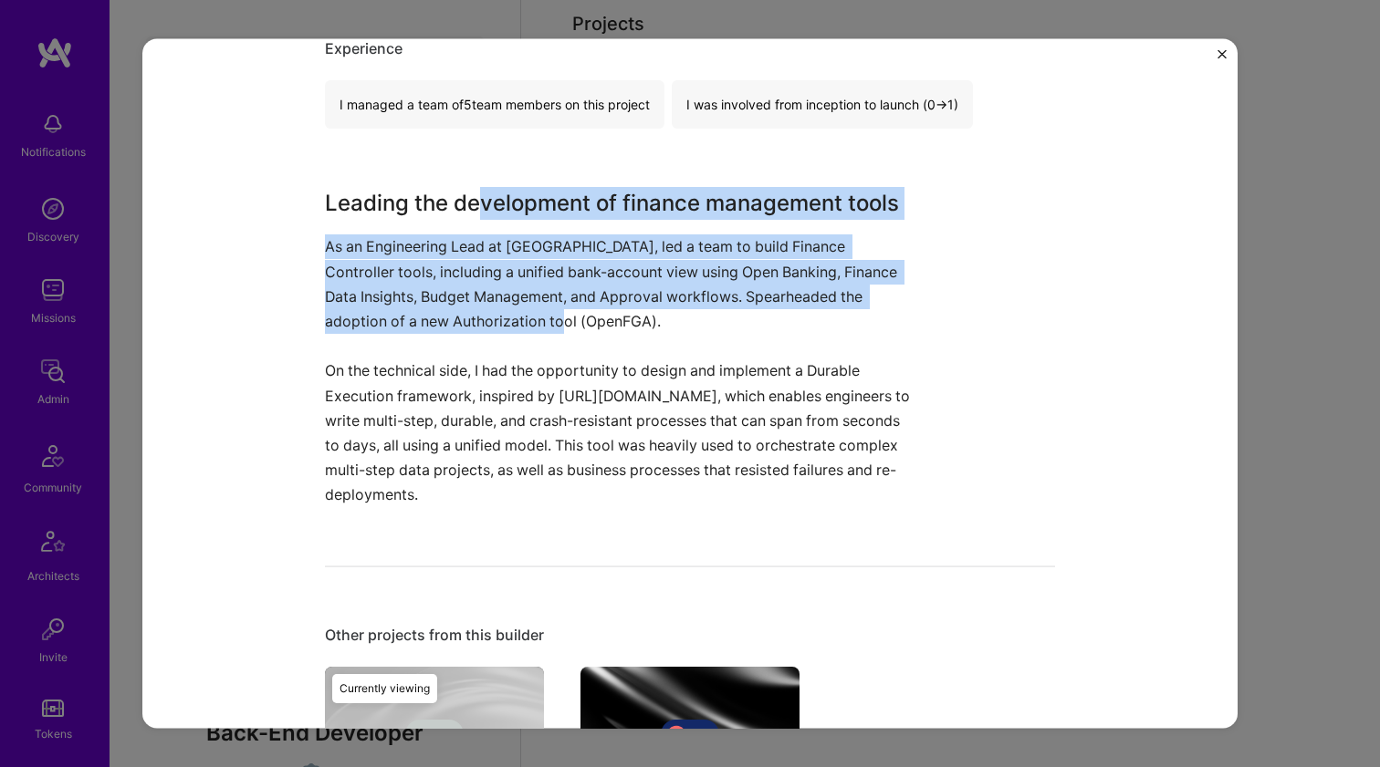
drag, startPoint x: 624, startPoint y: 321, endPoint x: 477, endPoint y: 211, distance: 183.8
click at [477, 211] on div "Leading the development of finance management tools As an Engineering Lead at M…" at bounding box center [621, 347] width 593 height 320
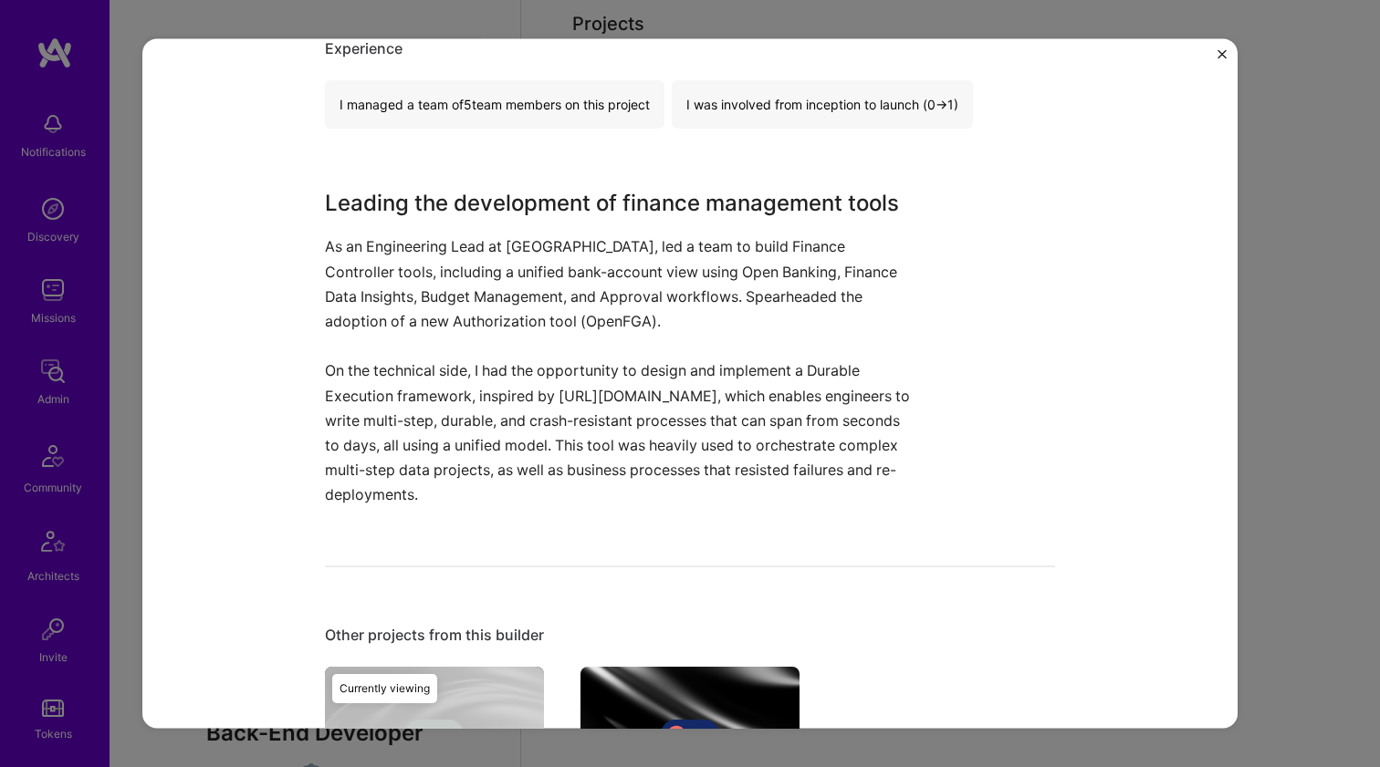
click at [477, 211] on h3 "Leading the development of finance management tools" at bounding box center [621, 203] width 593 height 33
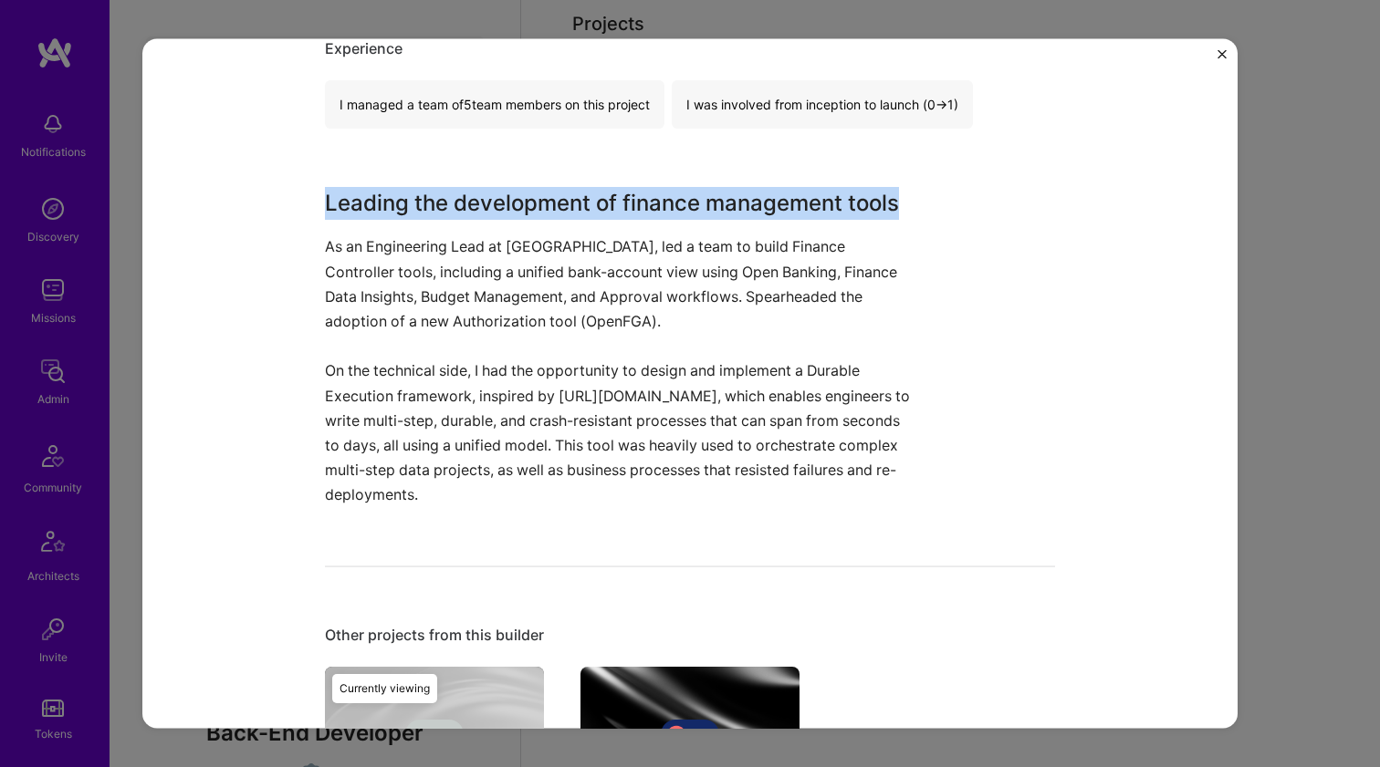
drag, startPoint x: 477, startPoint y: 211, endPoint x: 619, endPoint y: 309, distance: 172.4
click at [594, 307] on div "Leading the development of finance management tools As an Engineering Lead at M…" at bounding box center [621, 347] width 593 height 320
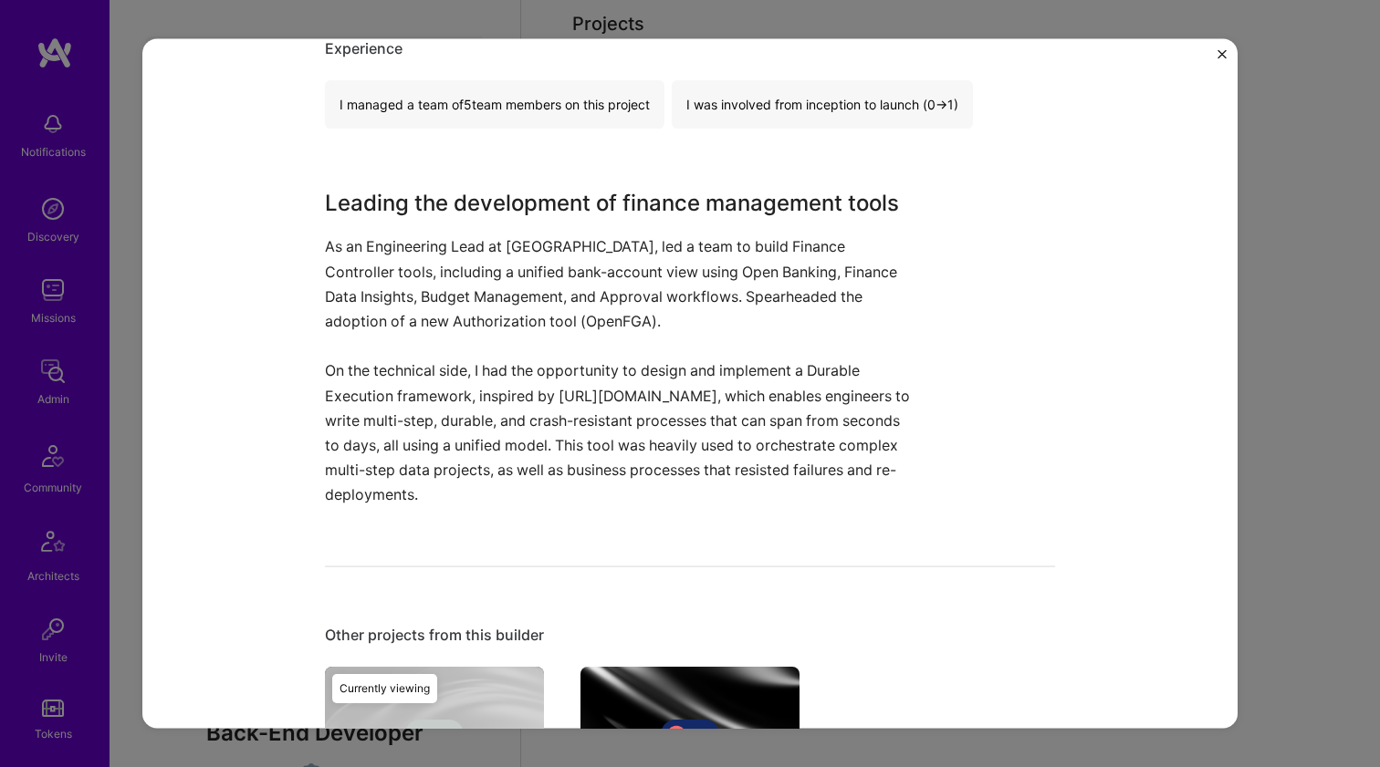
click at [619, 309] on p "As an Engineering Lead at Moss, led a team to build Finance Controller tools, i…" at bounding box center [621, 283] width 593 height 99
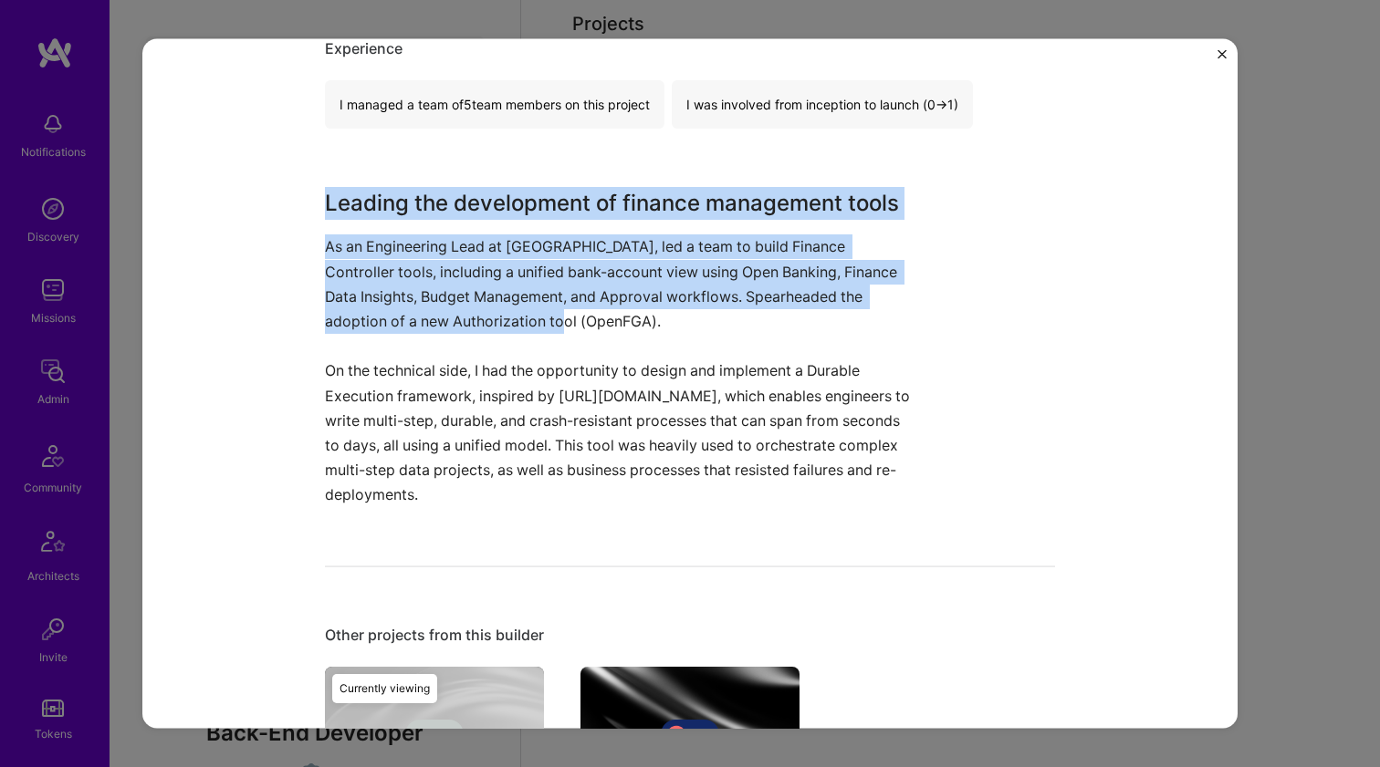
drag, startPoint x: 611, startPoint y: 323, endPoint x: 428, endPoint y: 180, distance: 232.7
click at [428, 180] on div "Finance Controller Tools Development Moss Financial Services / Fintech, Enterpr…" at bounding box center [690, 235] width 730 height 1469
drag, startPoint x: 554, startPoint y: 206, endPoint x: 610, endPoint y: 318, distance: 124.9
click at [610, 318] on div "Finance Controller Tools Development Moss Financial Services / Fintech, Enterpr…" at bounding box center [690, 235] width 730 height 1469
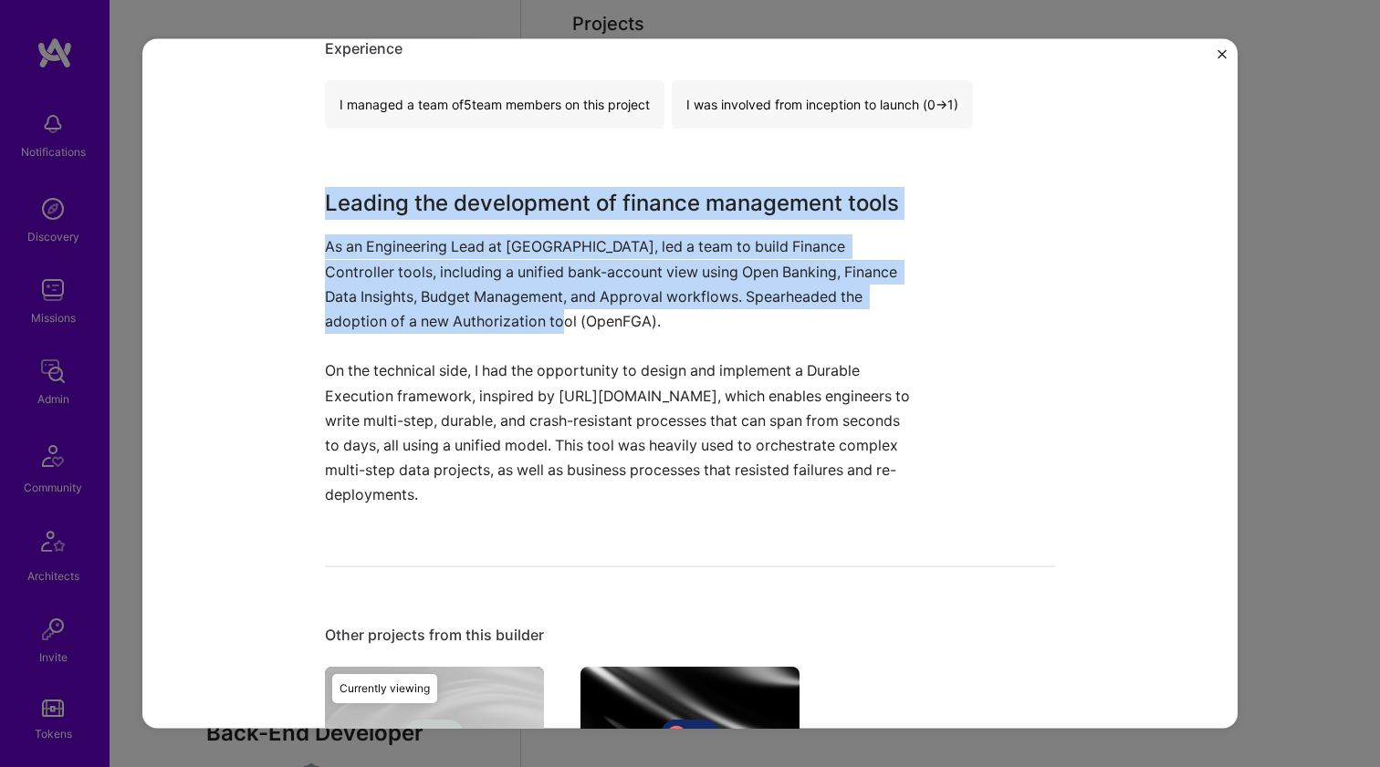
click at [610, 318] on p "As an Engineering Lead at Moss, led a team to build Finance Controller tools, i…" at bounding box center [621, 283] width 593 height 99
drag, startPoint x: 610, startPoint y: 318, endPoint x: 401, endPoint y: 204, distance: 238.4
click at [408, 207] on div "Leading the development of finance management tools As an Engineering Lead at M…" at bounding box center [621, 347] width 593 height 320
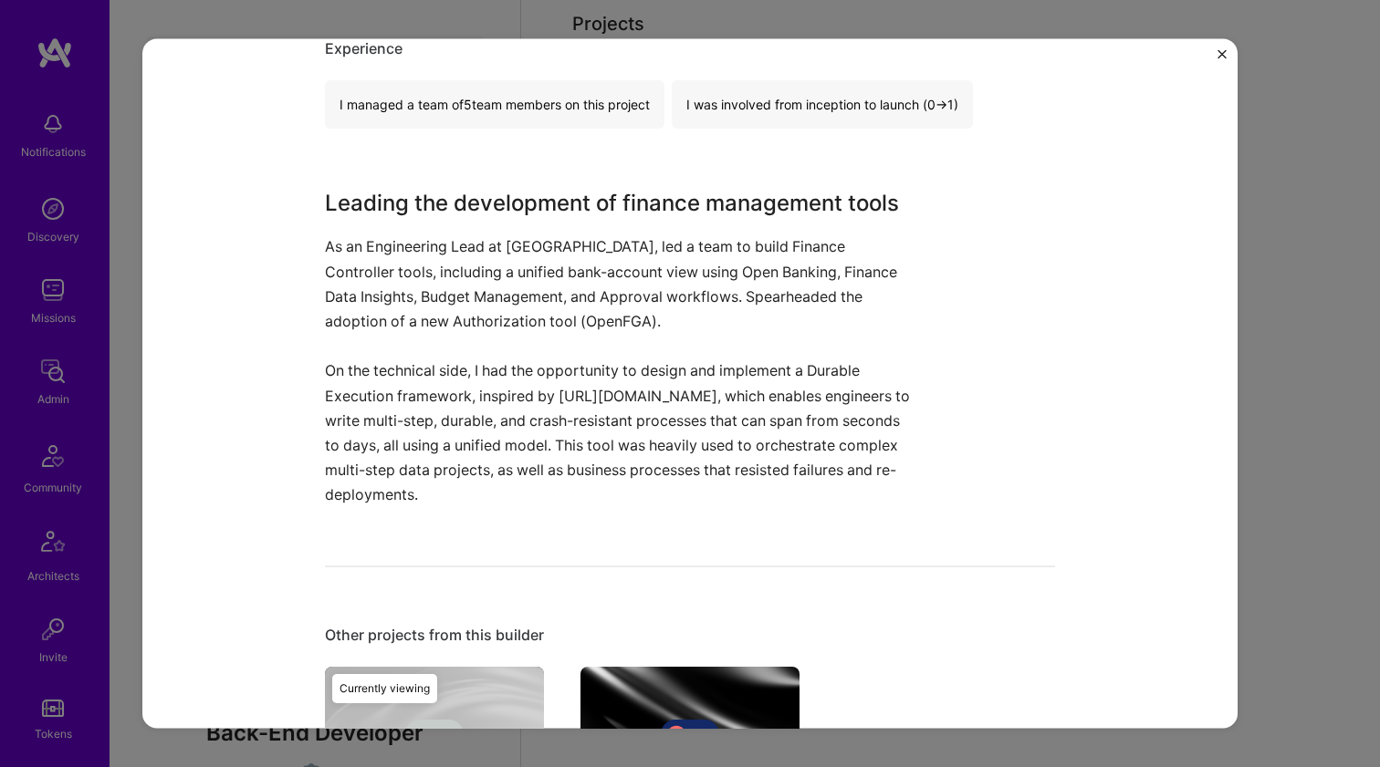
click at [400, 204] on h3 "Leading the development of finance management tools" at bounding box center [621, 203] width 593 height 33
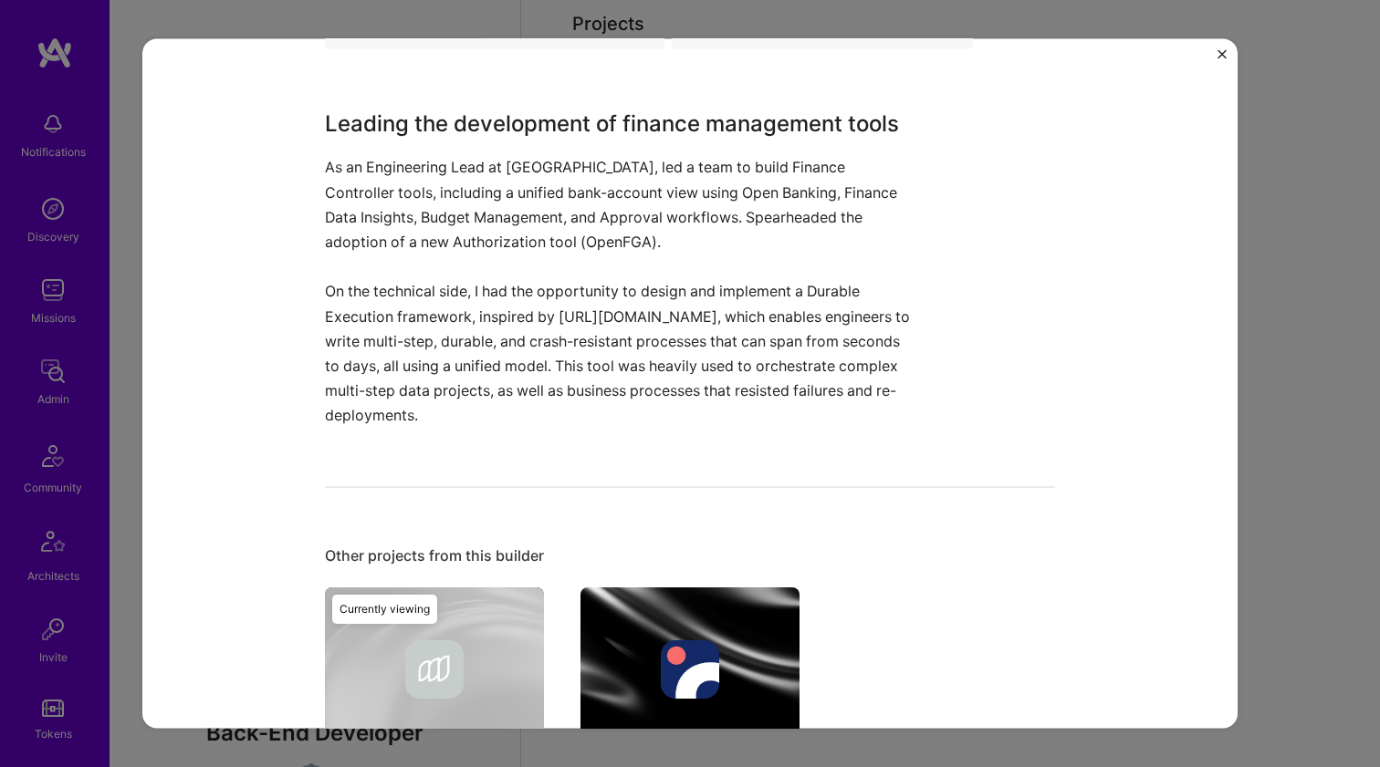
scroll to position [726, 0]
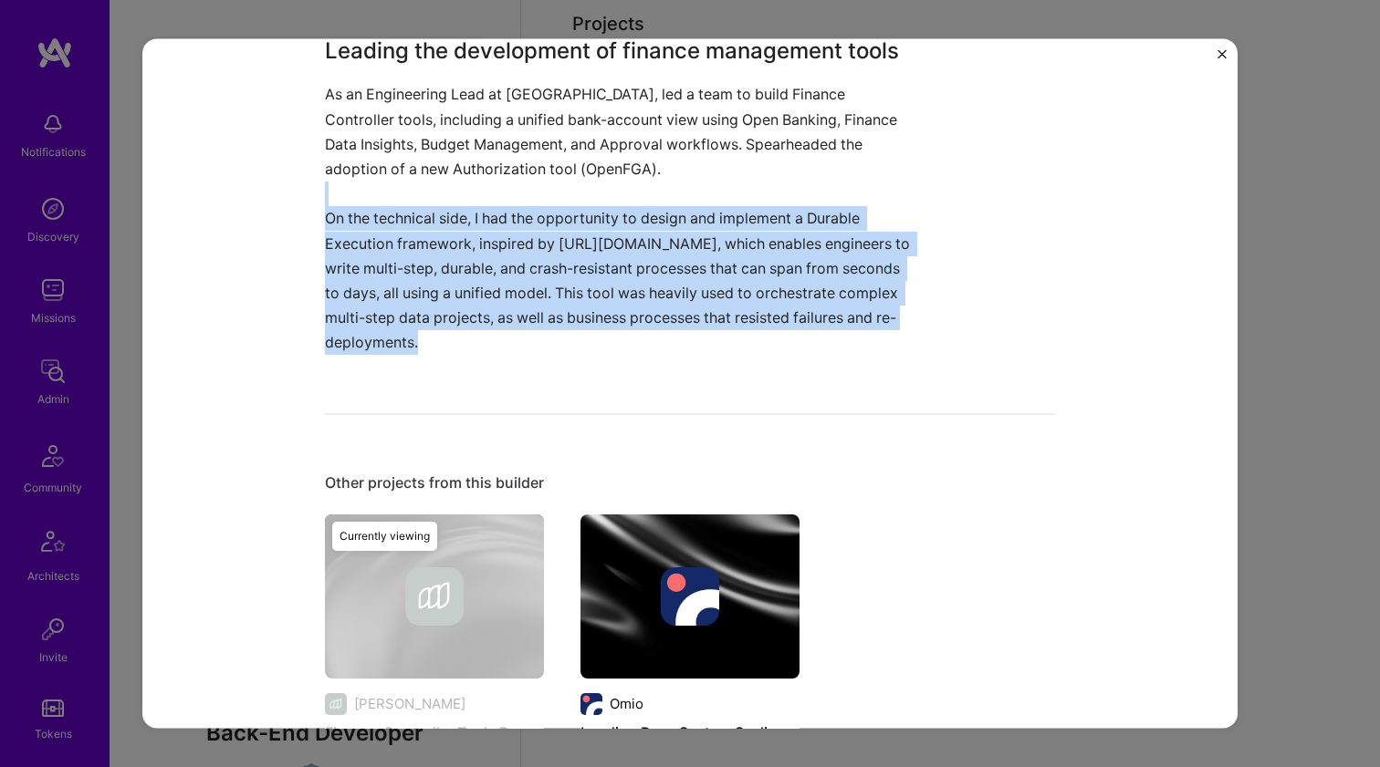
drag, startPoint x: 640, startPoint y: 380, endPoint x: 471, endPoint y: 202, distance: 245.2
click at [471, 203] on div "Finance Controller Tools Development Moss Financial Services / Fintech, Enterpr…" at bounding box center [690, 83] width 730 height 1469
click at [471, 202] on p at bounding box center [621, 194] width 593 height 25
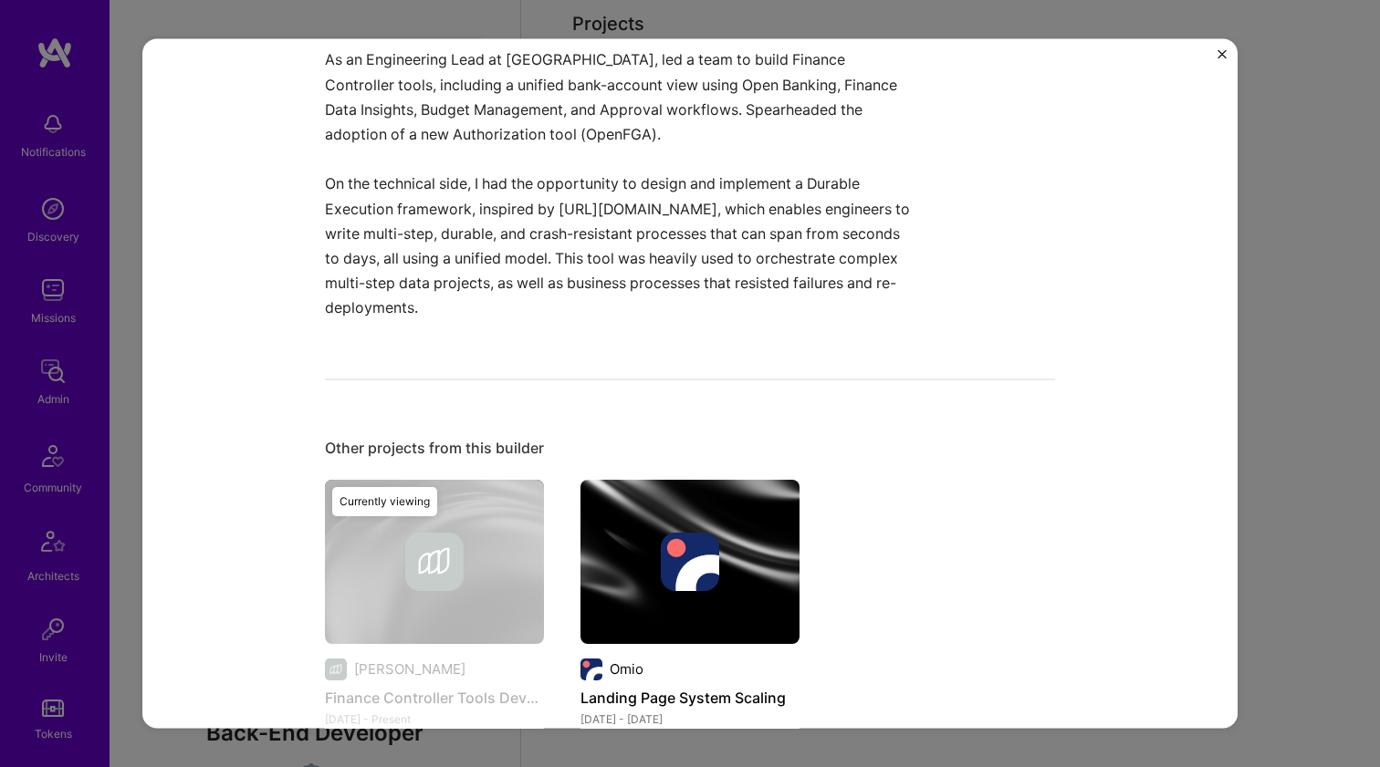
scroll to position [842, 0]
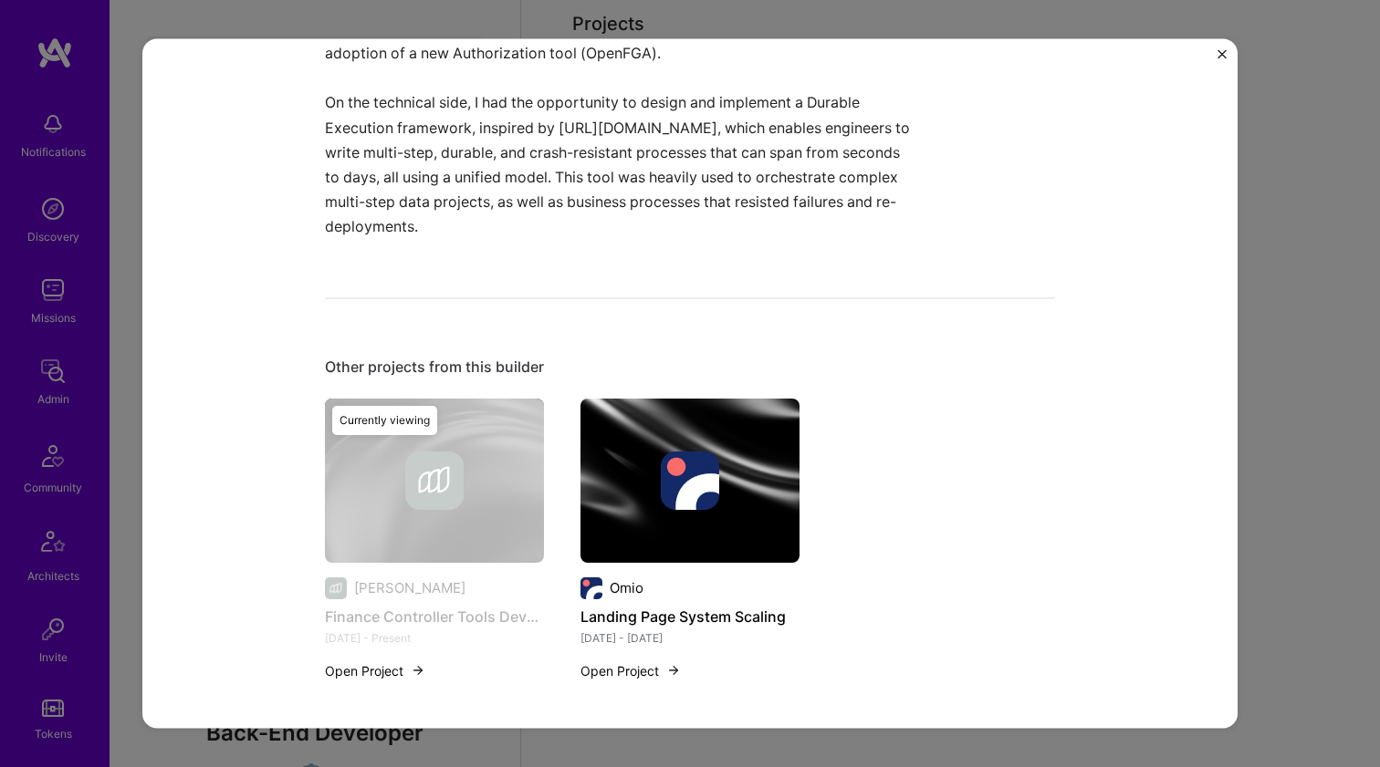
click at [619, 431] on img at bounding box center [689, 480] width 219 height 164
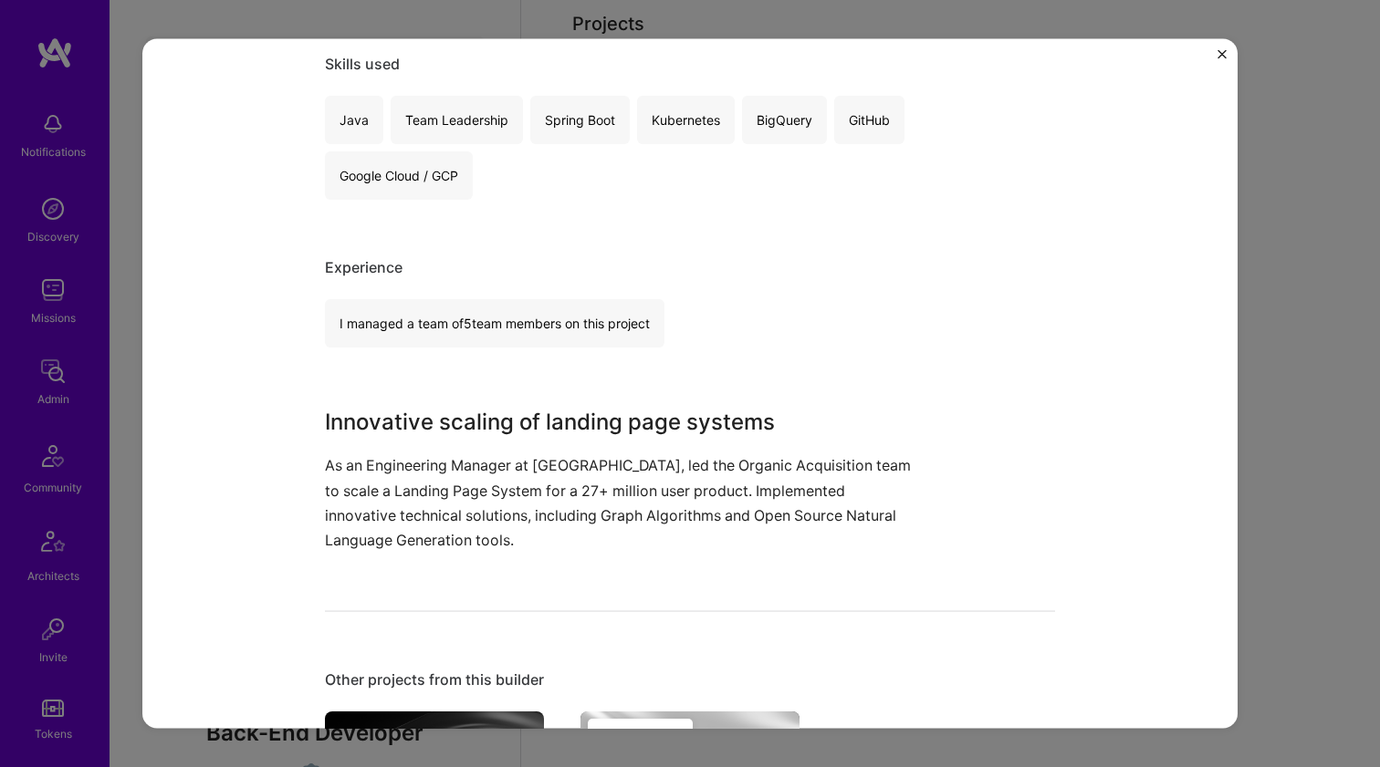
scroll to position [351, 0]
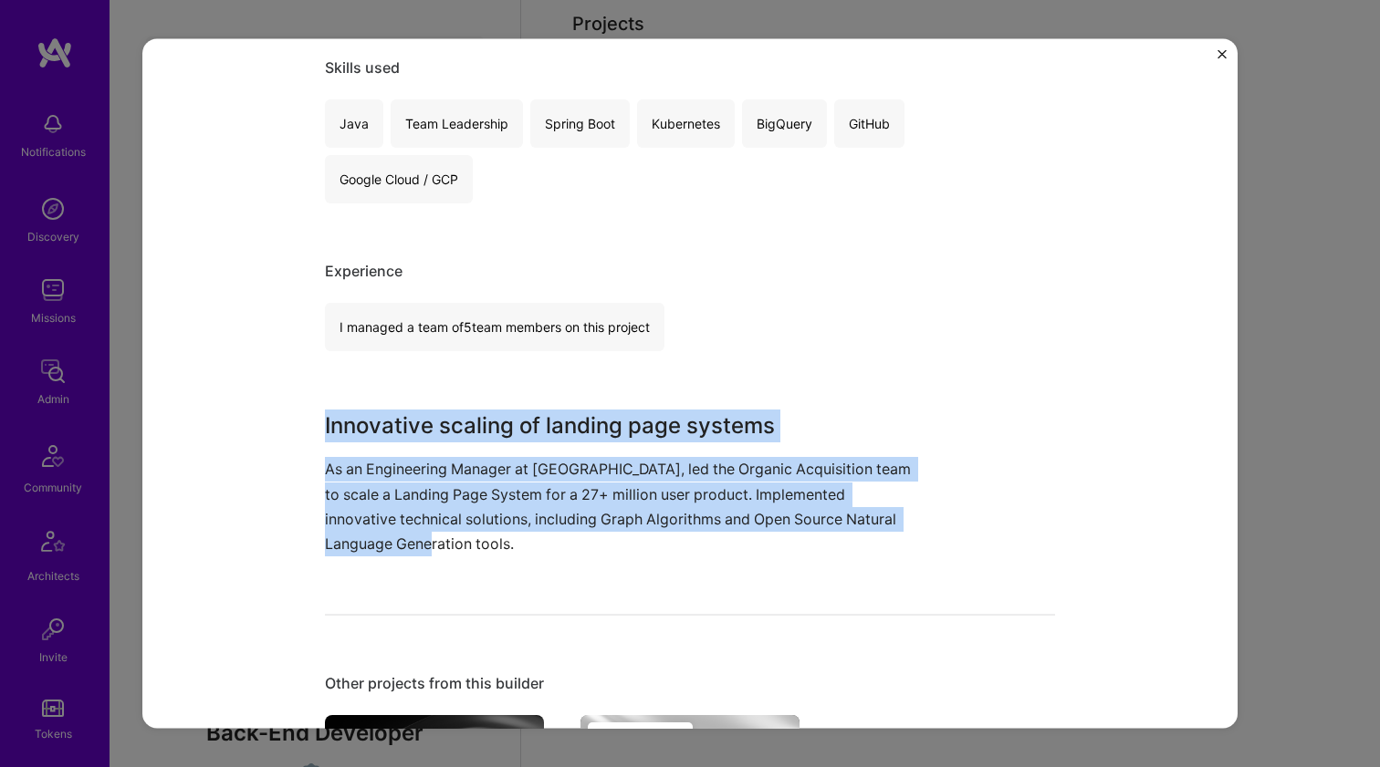
drag, startPoint x: 270, startPoint y: 396, endPoint x: 543, endPoint y: 550, distance: 313.4
click at [543, 550] on div "Landing Page System Scaling Omio Travel, Big Data Role Engineering Manager Jul,…" at bounding box center [689, 383] width 1095 height 691
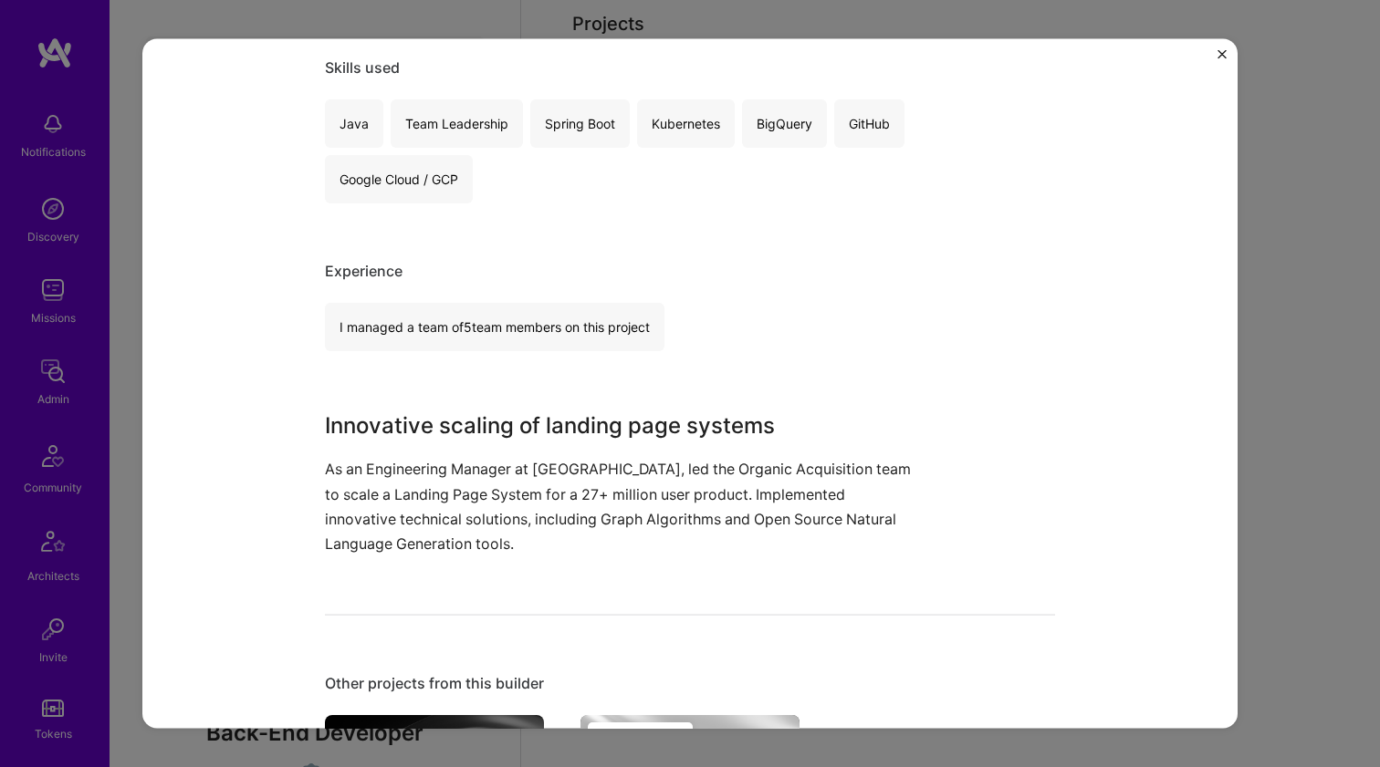
click at [543, 550] on p "As an Engineering Manager at Omio, led the Organic Acquisition team to scale a …" at bounding box center [621, 506] width 593 height 99
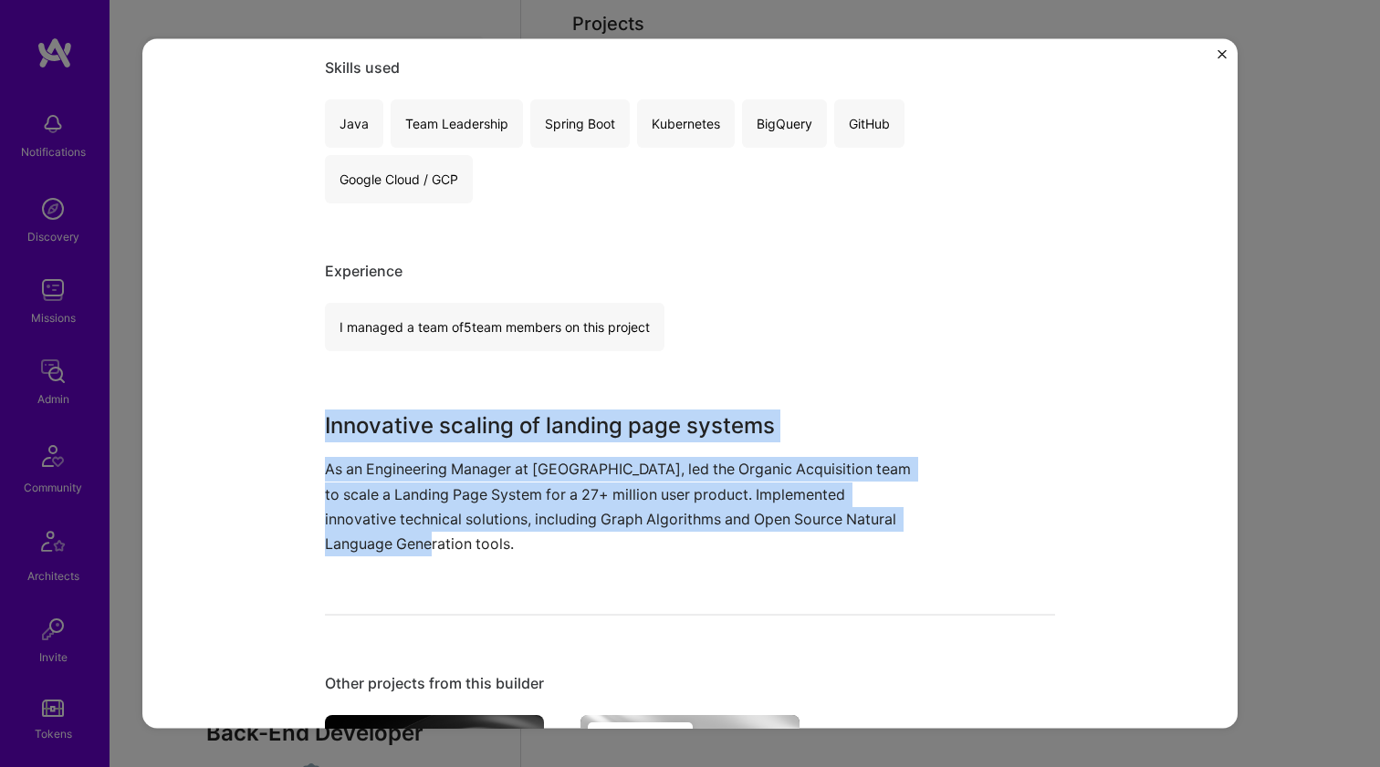
drag, startPoint x: 551, startPoint y: 545, endPoint x: 485, endPoint y: 394, distance: 164.2
click at [485, 395] on div "Landing Page System Scaling Omio Travel, Big Data Role Engineering Manager Jul,…" at bounding box center [690, 372] width 730 height 1296
click at [485, 394] on div "Landing Page System Scaling Omio Travel, Big Data Role Engineering Manager Jul,…" at bounding box center [690, 372] width 730 height 1296
drag, startPoint x: 485, startPoint y: 393, endPoint x: 480, endPoint y: 541, distance: 147.9
click at [480, 541] on div "Landing Page System Scaling Omio Travel, Big Data Role Engineering Manager Jul,…" at bounding box center [690, 372] width 730 height 1296
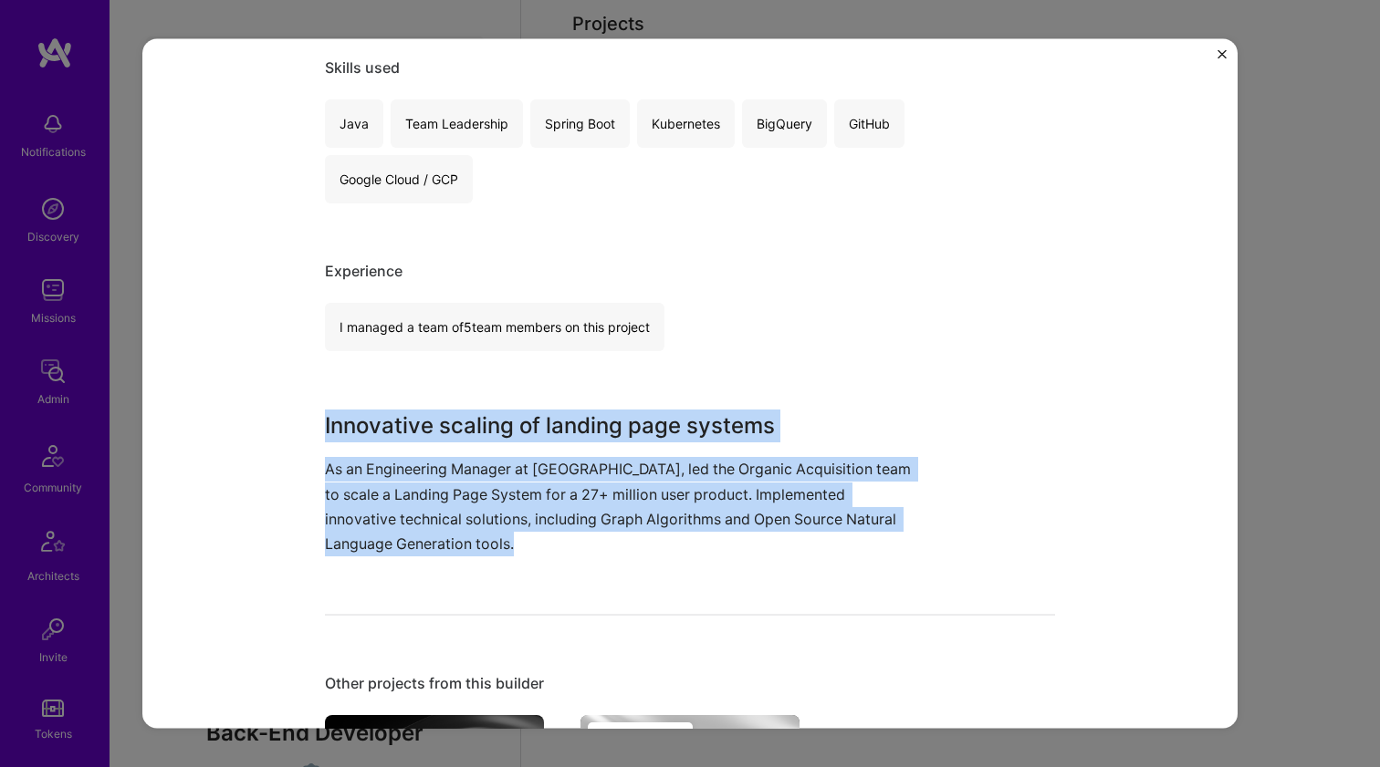
click at [480, 541] on p "As an Engineering Manager at Omio, led the Organic Acquisition team to scale a …" at bounding box center [621, 506] width 593 height 99
drag, startPoint x: 480, startPoint y: 541, endPoint x: 488, endPoint y: 422, distance: 119.8
click at [488, 422] on div "Innovative scaling of landing page systems As an Engineering Manager at Omio, l…" at bounding box center [621, 483] width 593 height 147
click at [488, 422] on h3 "Innovative scaling of landing page systems" at bounding box center [621, 426] width 593 height 33
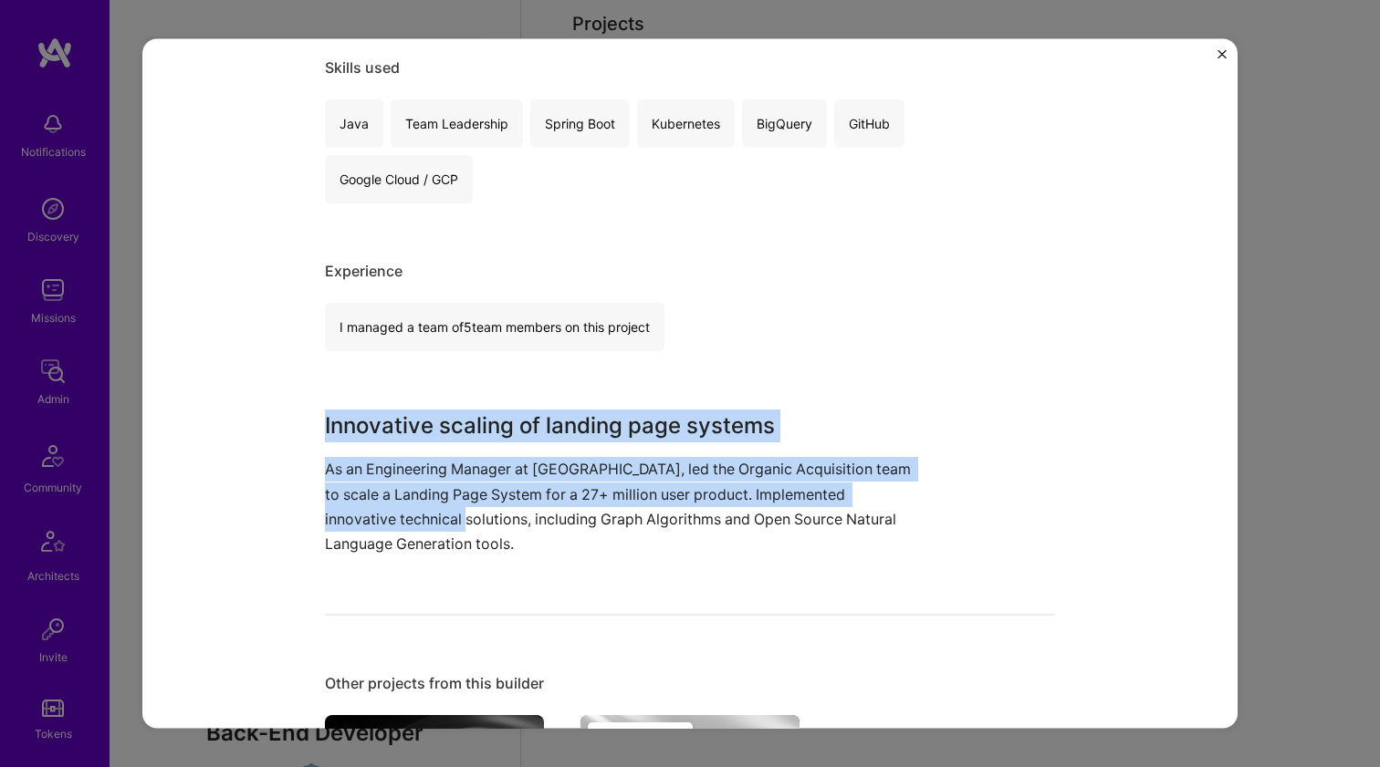
drag, startPoint x: 499, startPoint y: 392, endPoint x: 463, endPoint y: 517, distance: 130.2
click at [463, 517] on div "Landing Page System Scaling Omio Travel, Big Data Role Engineering Manager Jul,…" at bounding box center [690, 372] width 730 height 1296
click at [463, 517] on p "As an Engineering Manager at Omio, led the Organic Acquisition team to scale a …" at bounding box center [621, 506] width 593 height 99
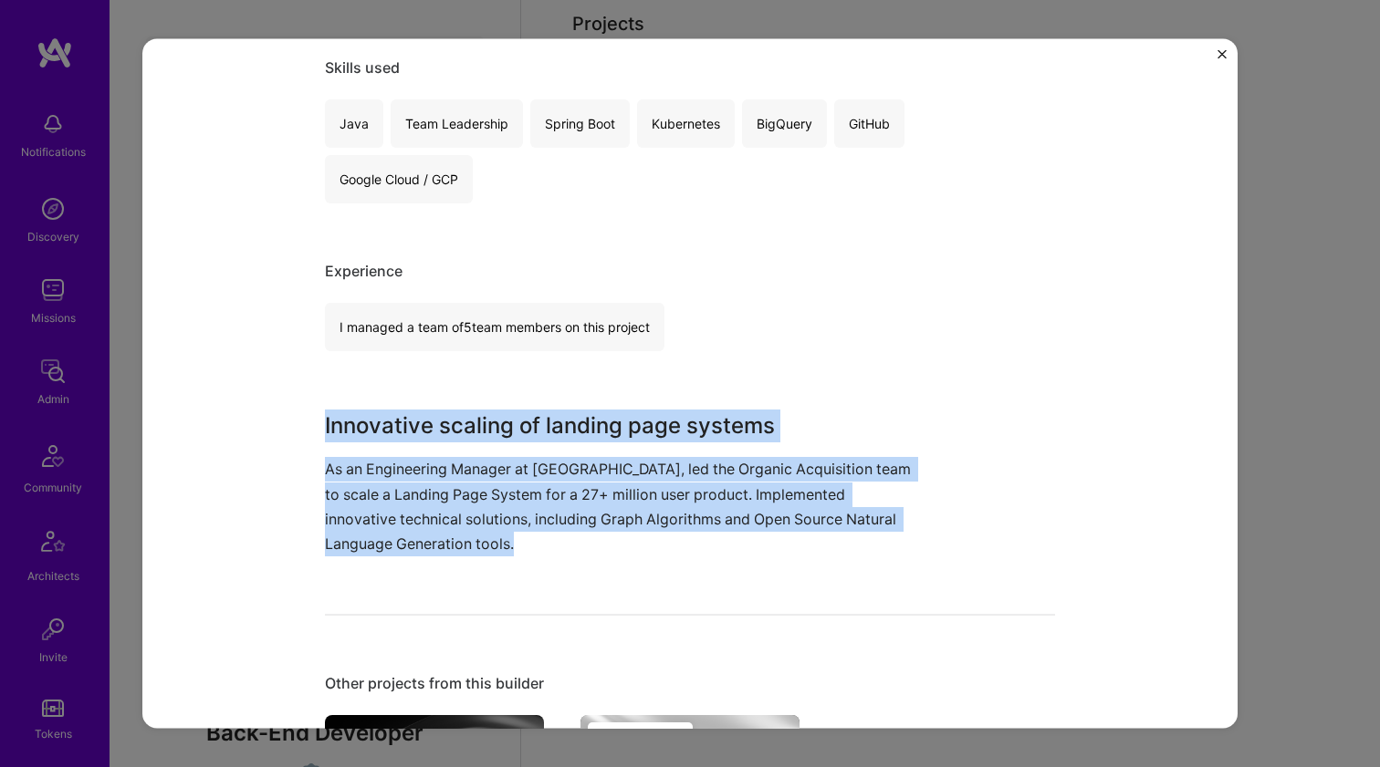
drag, startPoint x: 463, startPoint y: 559, endPoint x: 486, endPoint y: 398, distance: 163.1
click at [486, 398] on div "Landing Page System Scaling Omio Travel, Big Data Role Engineering Manager Jul,…" at bounding box center [690, 372] width 730 height 1296
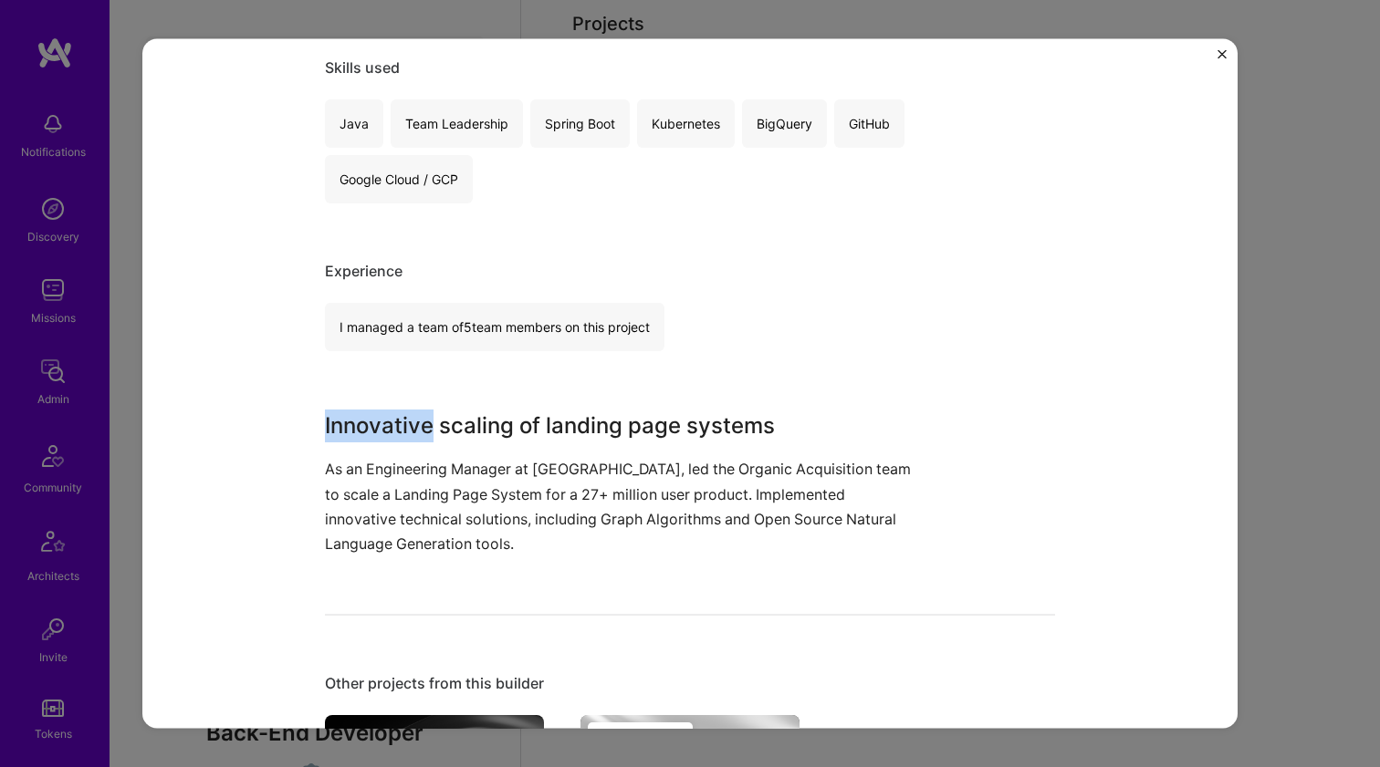
click at [486, 398] on div "Landing Page System Scaling Omio Travel, Big Data Role Engineering Manager Jul,…" at bounding box center [690, 372] width 730 height 1296
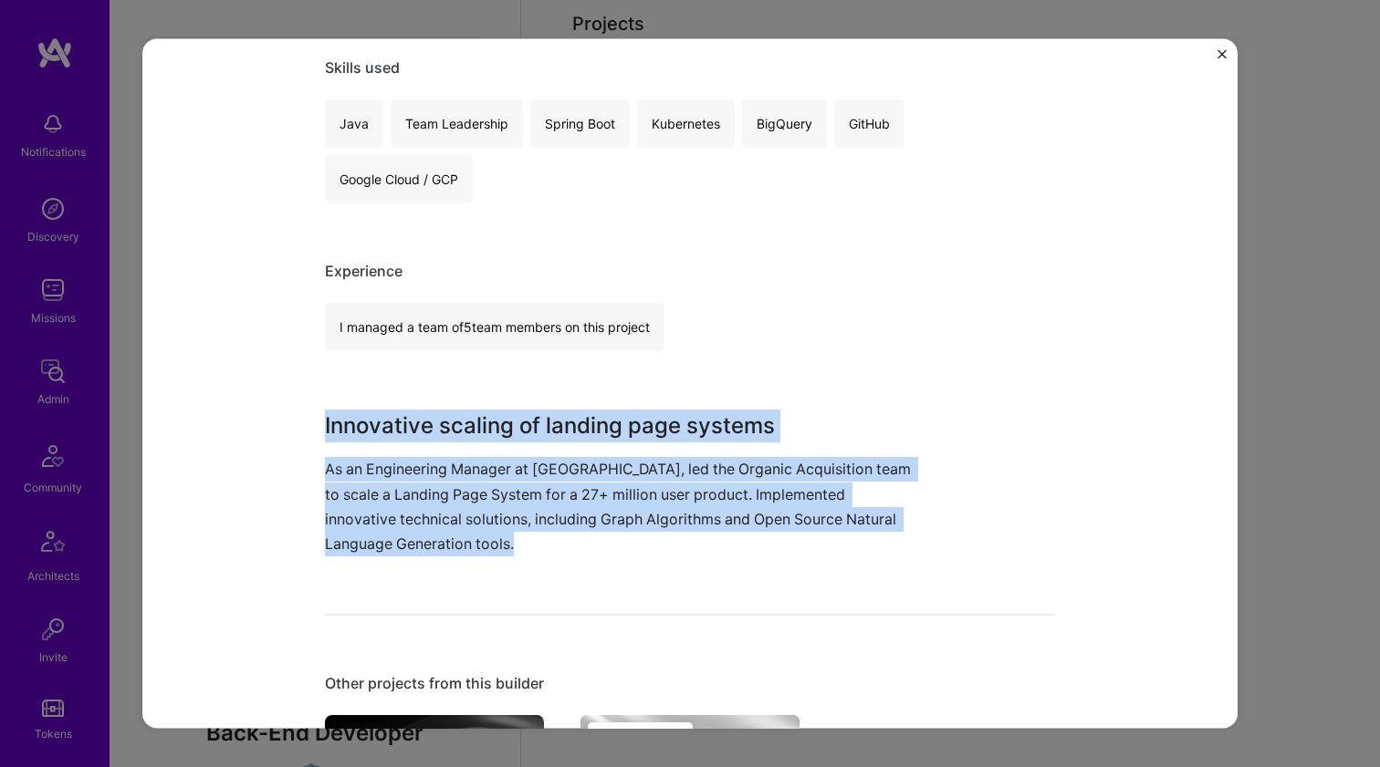
drag, startPoint x: 486, startPoint y: 398, endPoint x: 465, endPoint y: 552, distance: 155.6
click at [465, 552] on div "Landing Page System Scaling Omio Travel, Big Data Role Engineering Manager Jul,…" at bounding box center [690, 372] width 730 height 1296
click at [465, 552] on p "As an Engineering Manager at Omio, led the Organic Acquisition team to scale a …" at bounding box center [621, 506] width 593 height 99
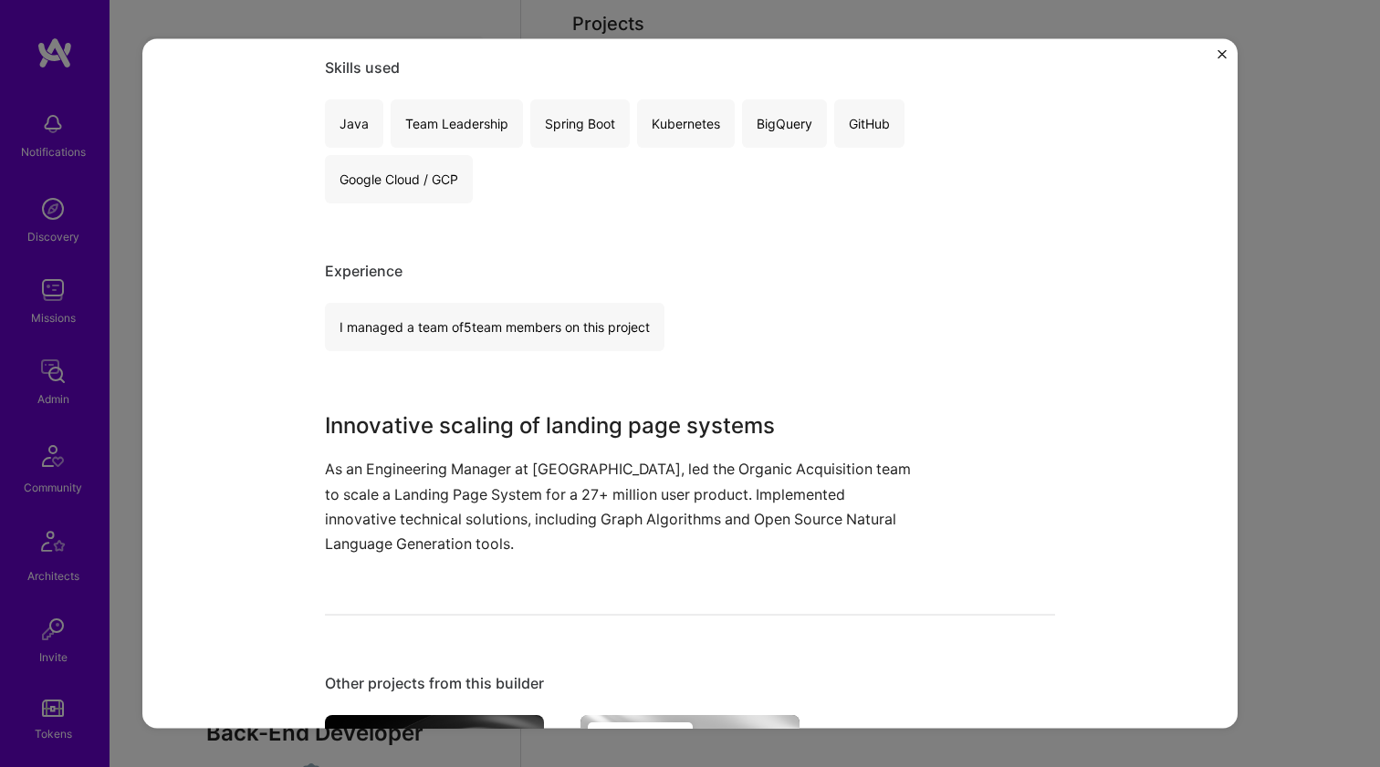
click at [465, 552] on p "As an Engineering Manager at Omio, led the Organic Acquisition team to scale a …" at bounding box center [621, 506] width 593 height 99
drag, startPoint x: 465, startPoint y: 551, endPoint x: 502, endPoint y: 384, distance: 170.9
click at [502, 384] on div "Landing Page System Scaling Omio Travel, Big Data Role Engineering Manager Jul,…" at bounding box center [690, 372] width 730 height 1296
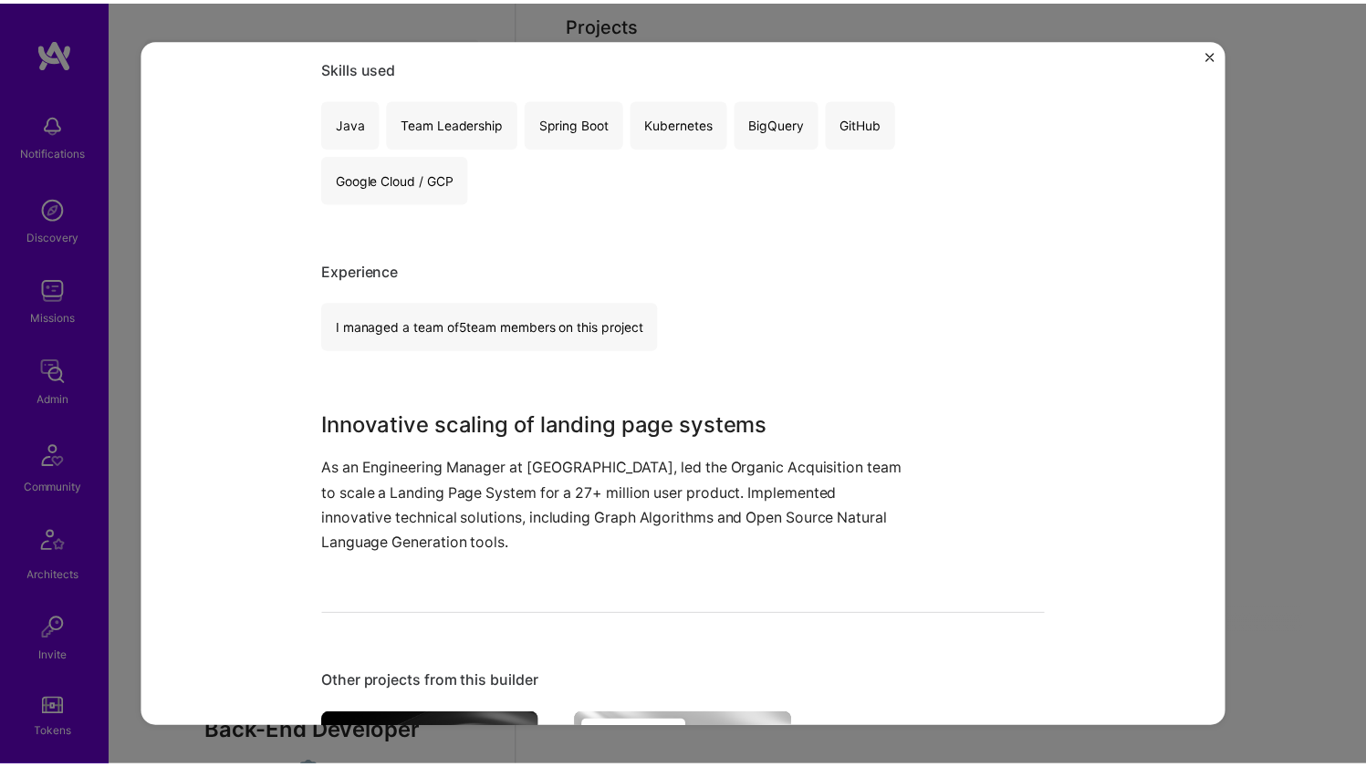
scroll to position [627, 0]
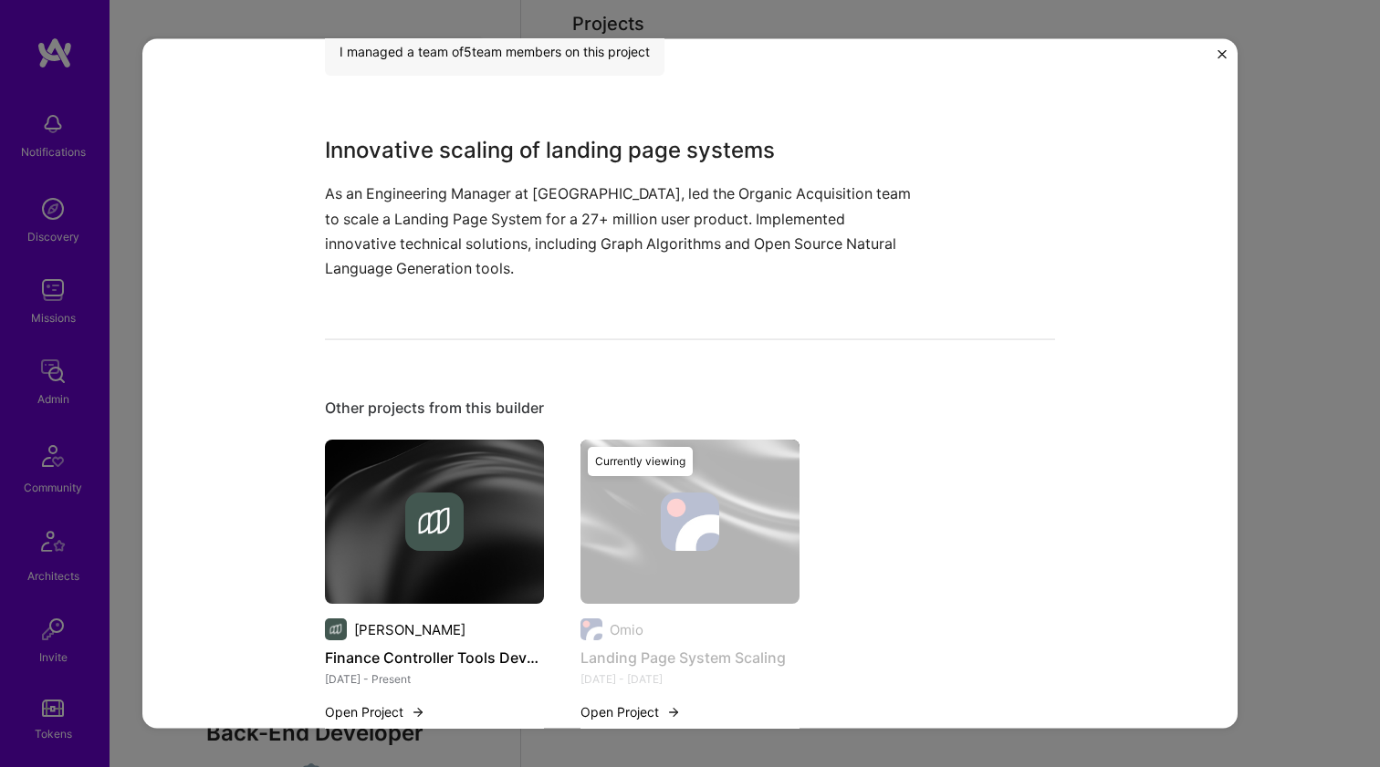
click at [1364, 388] on div "Landing Page System Scaling Omio Travel, Big Data Role Engineering Manager Jul,…" at bounding box center [690, 383] width 1380 height 767
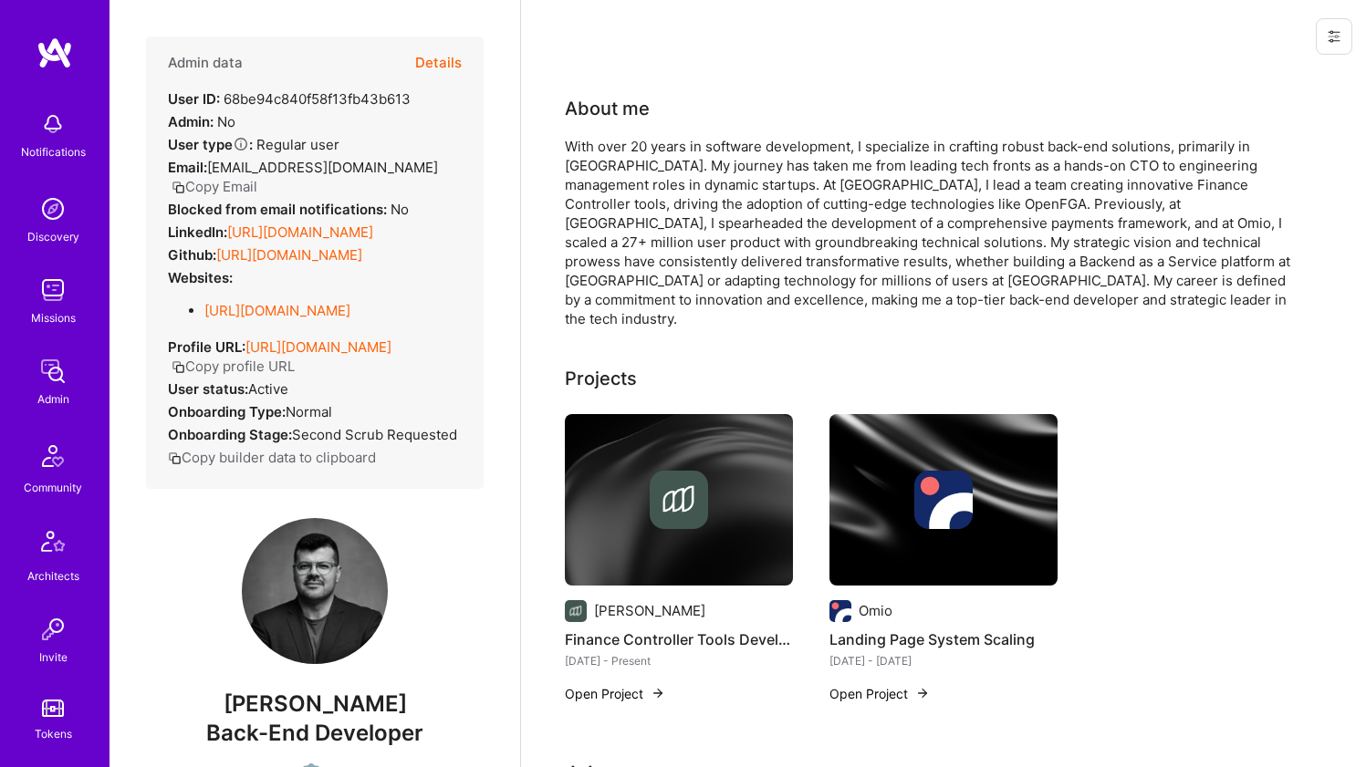
click at [743, 138] on div "With over 20 years in software development, I specialize in crafting robust bac…" at bounding box center [930, 233] width 730 height 192
click at [743, 137] on div "With over 20 years in software development, I specialize in crafting robust bac…" at bounding box center [930, 233] width 730 height 192
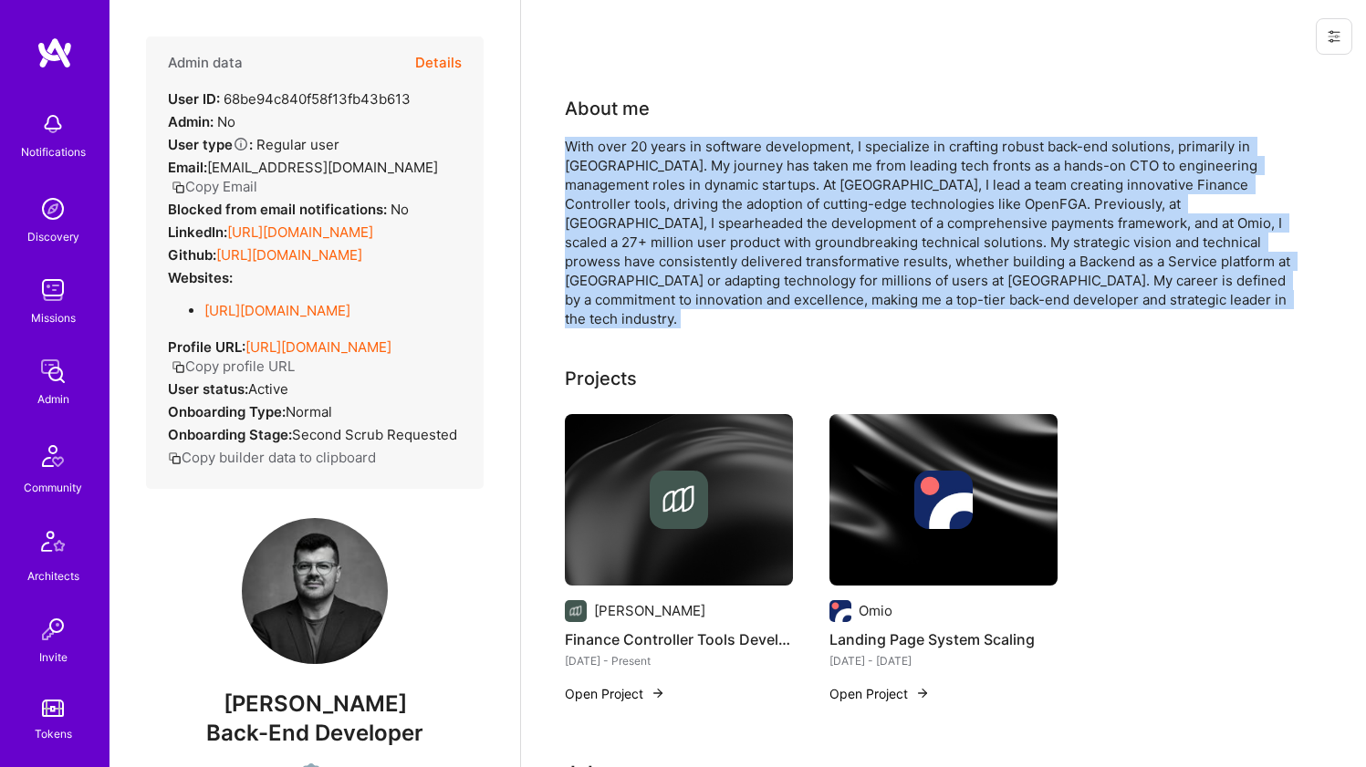
click at [743, 137] on div "With over 20 years in software development, I specialize in crafting robust bac…" at bounding box center [930, 233] width 730 height 192
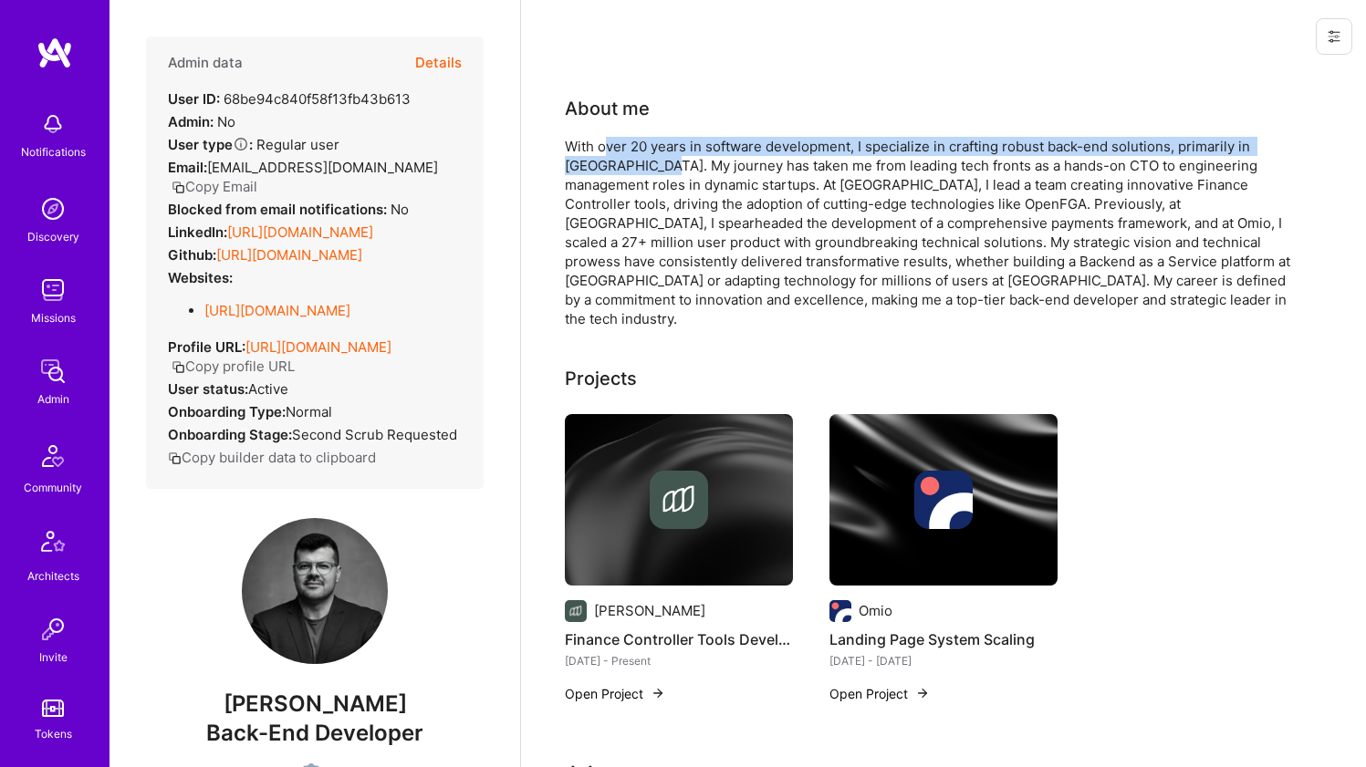
drag, startPoint x: 609, startPoint y: 151, endPoint x: 619, endPoint y: 159, distance: 11.7
click at [619, 159] on div "With over 20 years in software development, I specialize in crafting robust bac…" at bounding box center [930, 233] width 730 height 192
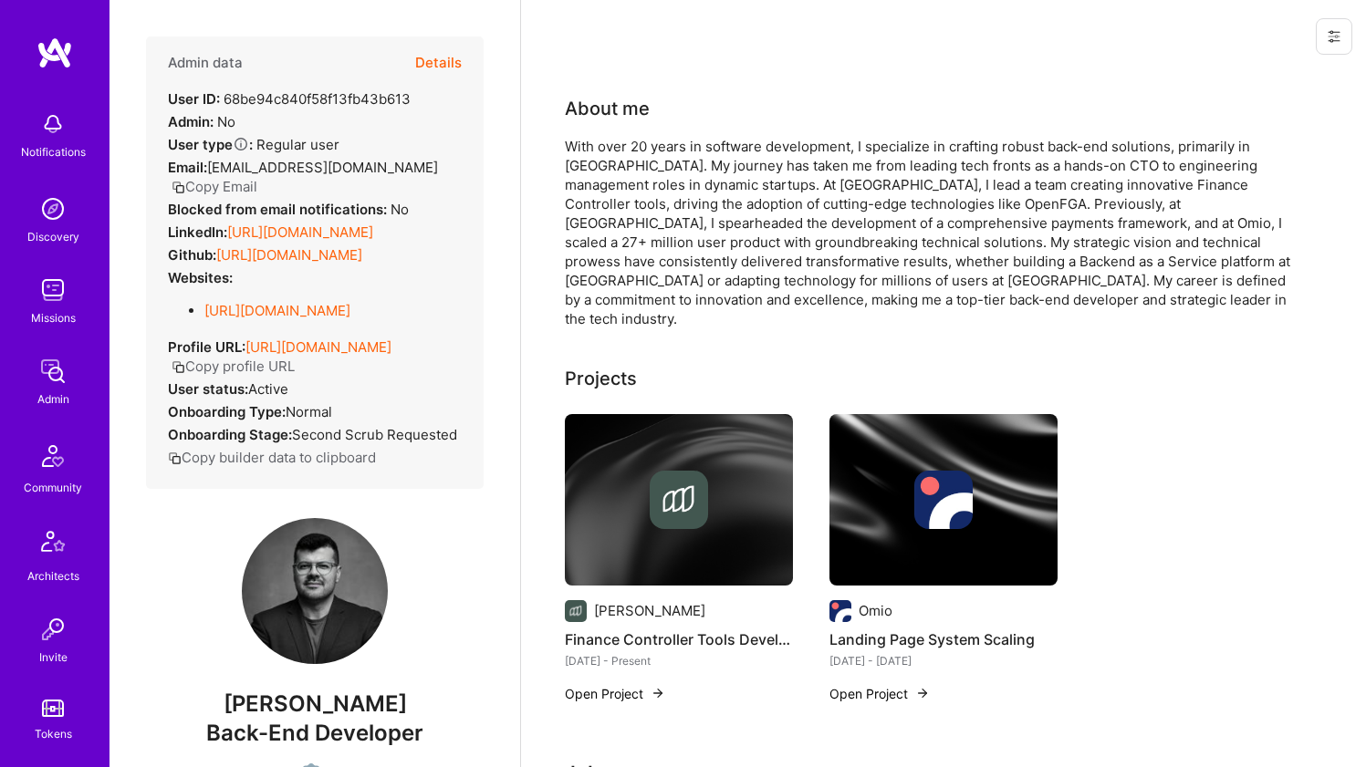
click at [609, 142] on div "With over 20 years in software development, I specialize in crafting robust bac…" at bounding box center [930, 233] width 730 height 192
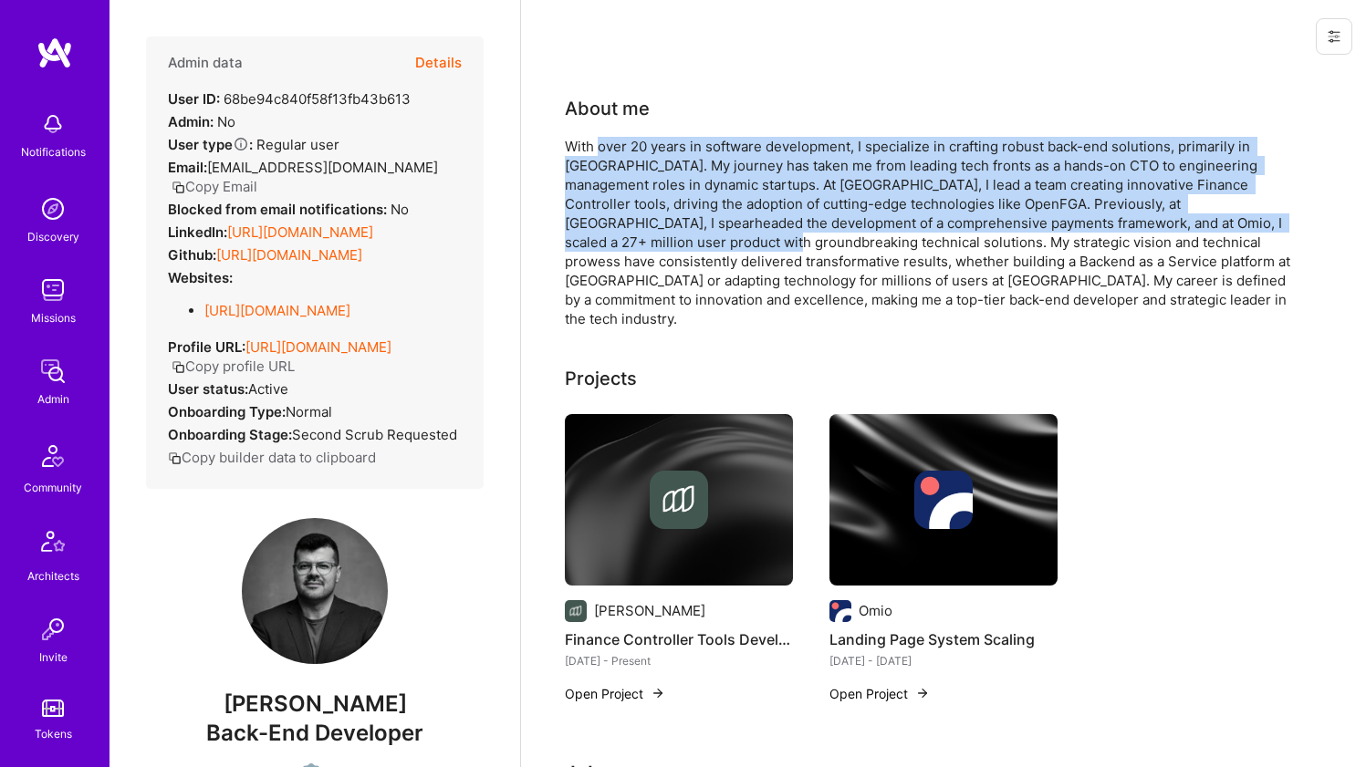
drag, startPoint x: 609, startPoint y: 142, endPoint x: 631, endPoint y: 235, distance: 95.8
click at [631, 235] on div "With over 20 years in software development, I specialize in crafting robust bac…" at bounding box center [930, 233] width 730 height 192
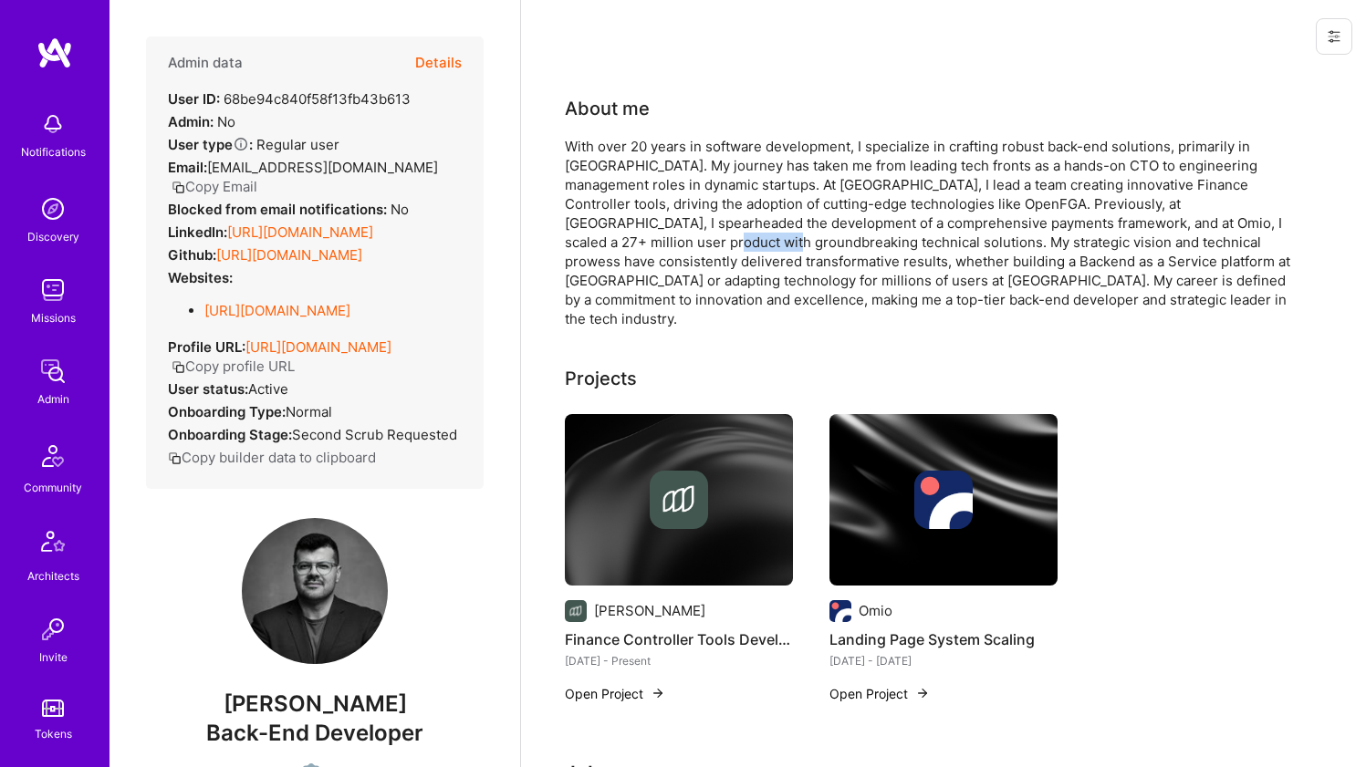
click at [631, 235] on div "With over 20 years in software development, I specialize in crafting robust bac…" at bounding box center [930, 233] width 730 height 192
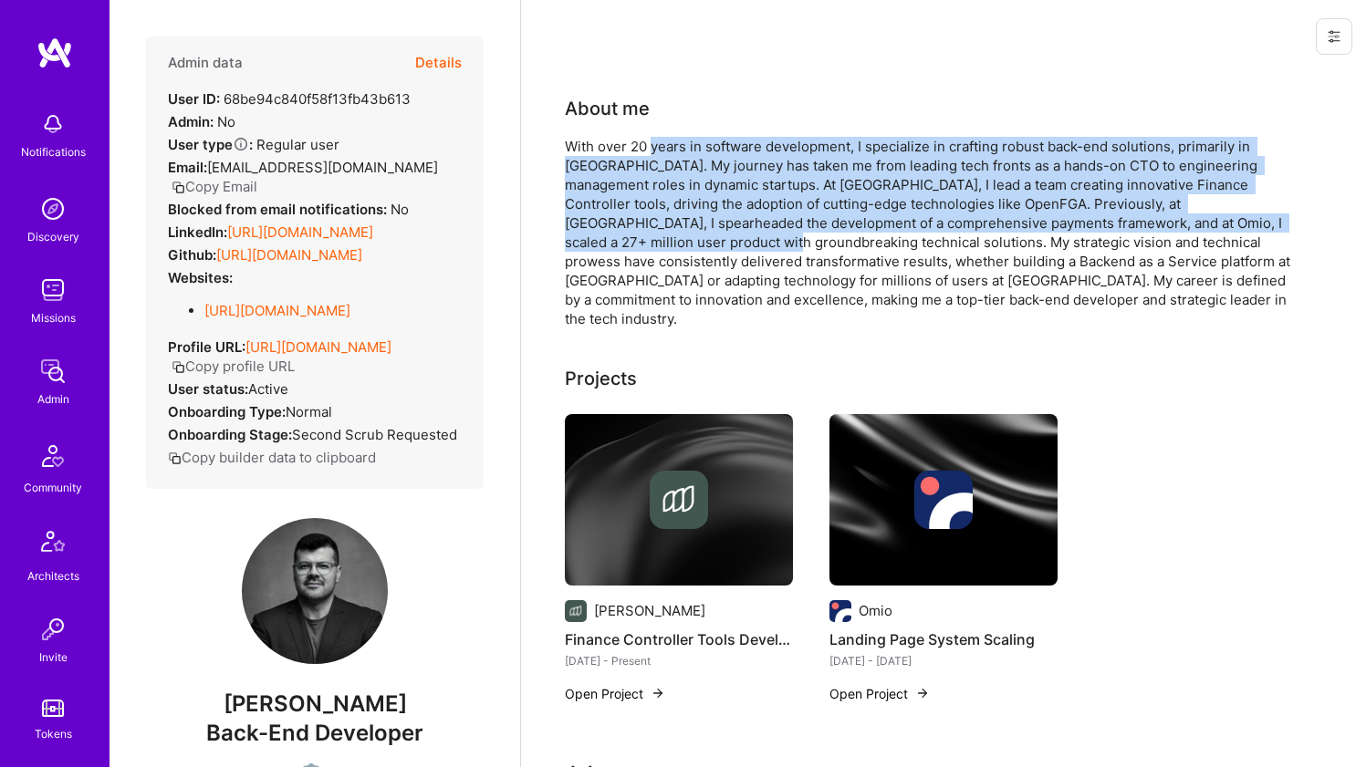
drag, startPoint x: 631, startPoint y: 235, endPoint x: 651, endPoint y: 137, distance: 100.4
click at [651, 137] on div "With over 20 years in software development, I specialize in crafting robust bac…" at bounding box center [930, 233] width 730 height 192
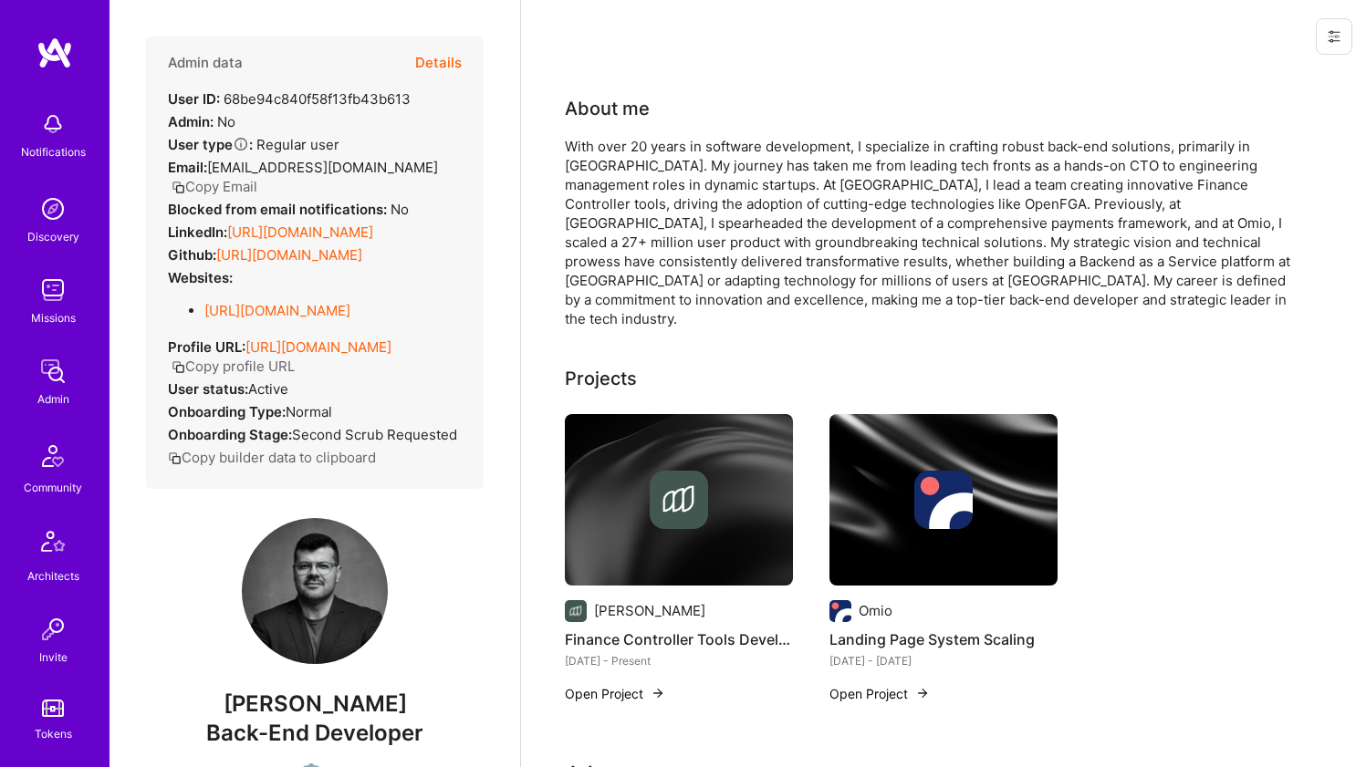
click at [625, 127] on div "About me With over 20 years in software development, I specialize in crafting r…" at bounding box center [930, 212] width 730 height 234
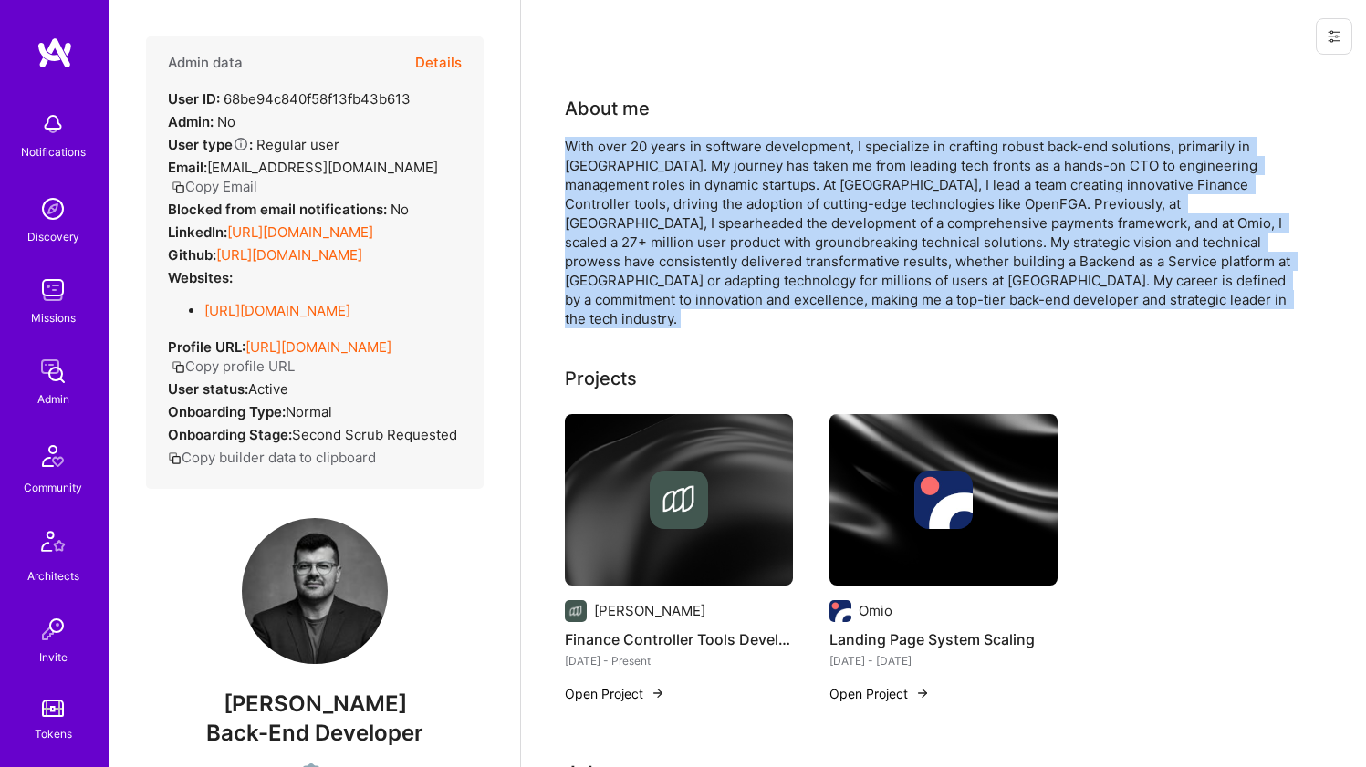
click at [625, 127] on div "About me With over 20 years in software development, I specialize in crafting r…" at bounding box center [930, 212] width 730 height 234
click at [625, 126] on div "About me With over 20 years in software development, I specialize in crafting r…" at bounding box center [930, 212] width 730 height 234
click at [609, 142] on div "With over 20 years in software development, I specialize in crafting robust bac…" at bounding box center [930, 233] width 730 height 192
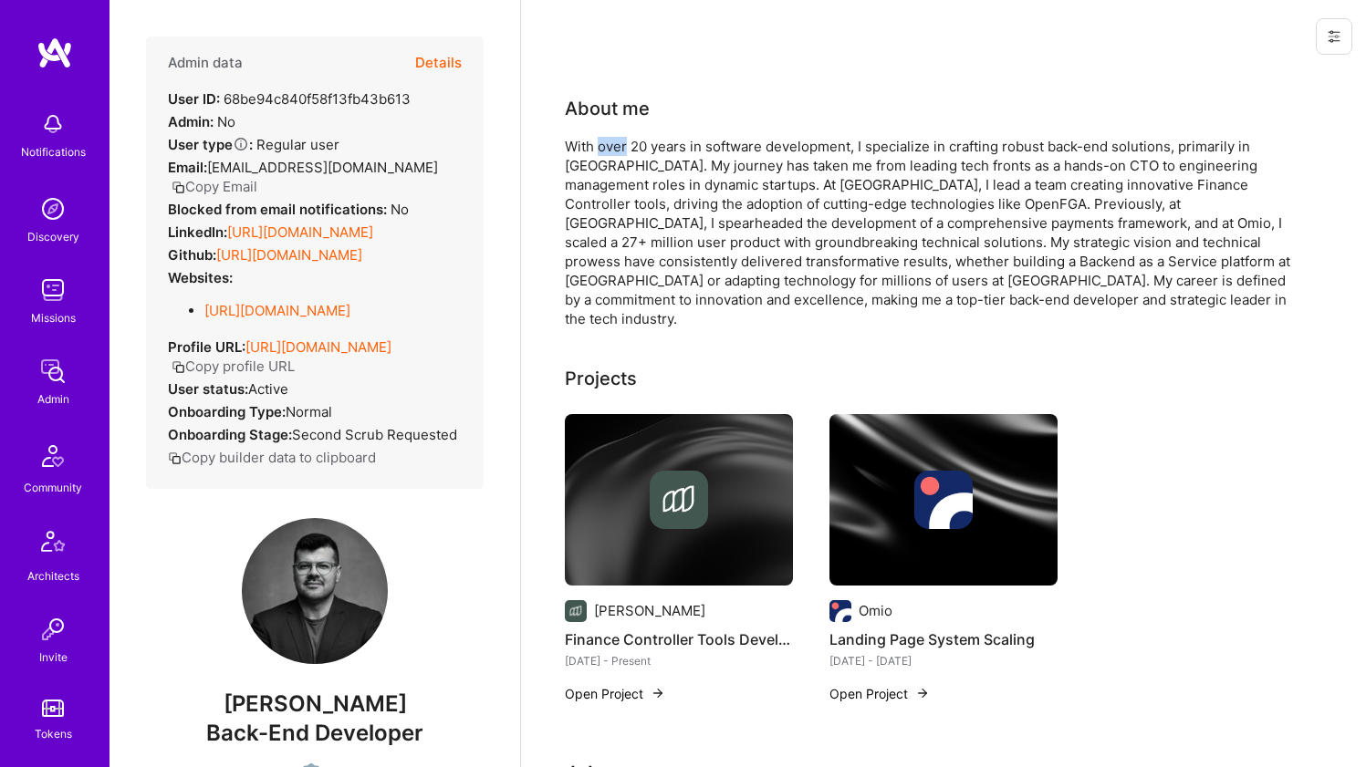
click at [609, 141] on div "With over 20 years in software development, I specialize in crafting robust bac…" at bounding box center [930, 233] width 730 height 192
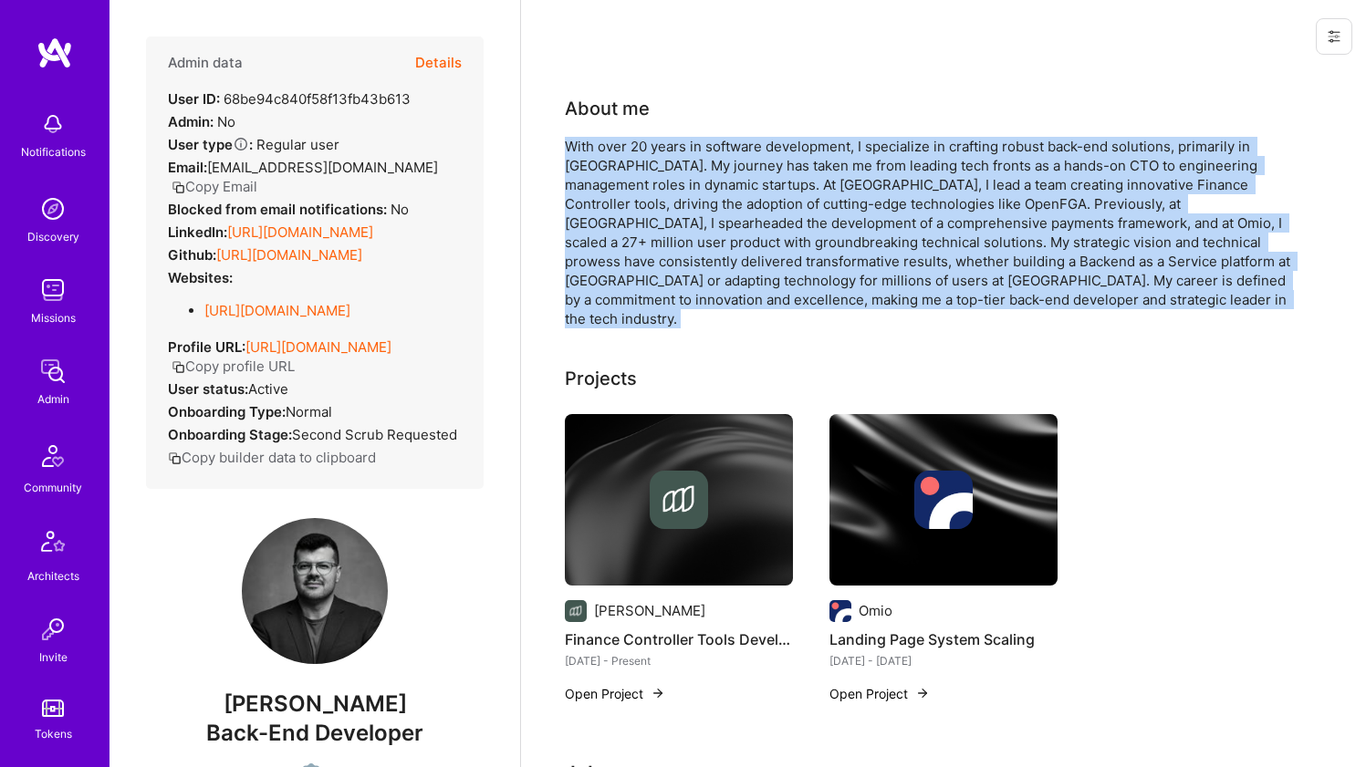
click at [609, 141] on div "With over 20 years in software development, I specialize in crafting robust bac…" at bounding box center [930, 233] width 730 height 192
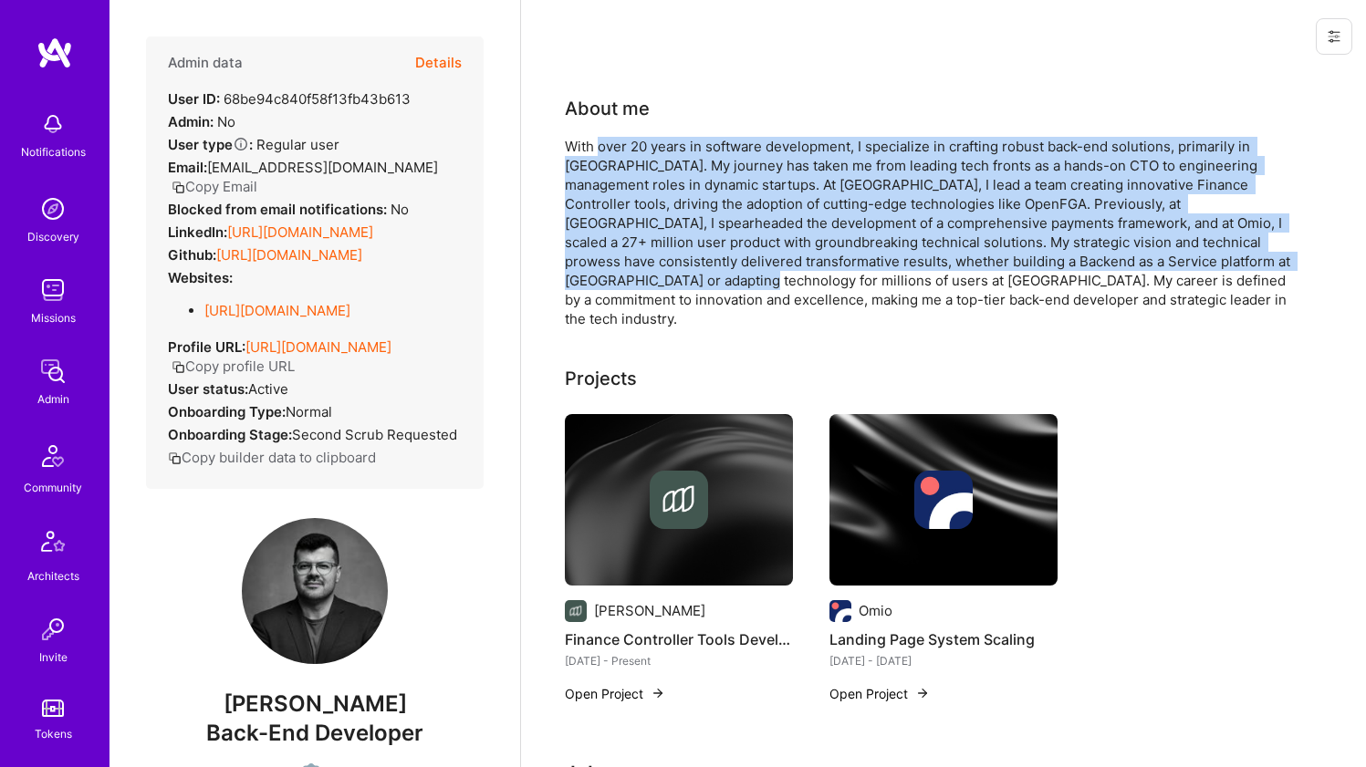
drag, startPoint x: 609, startPoint y: 141, endPoint x: 594, endPoint y: 288, distance: 147.7
click at [594, 287] on div "With over 20 years in software development, I specialize in crafting robust bac…" at bounding box center [930, 233] width 730 height 192
click at [594, 288] on div "With over 20 years in software development, I specialize in crafting robust bac…" at bounding box center [930, 233] width 730 height 192
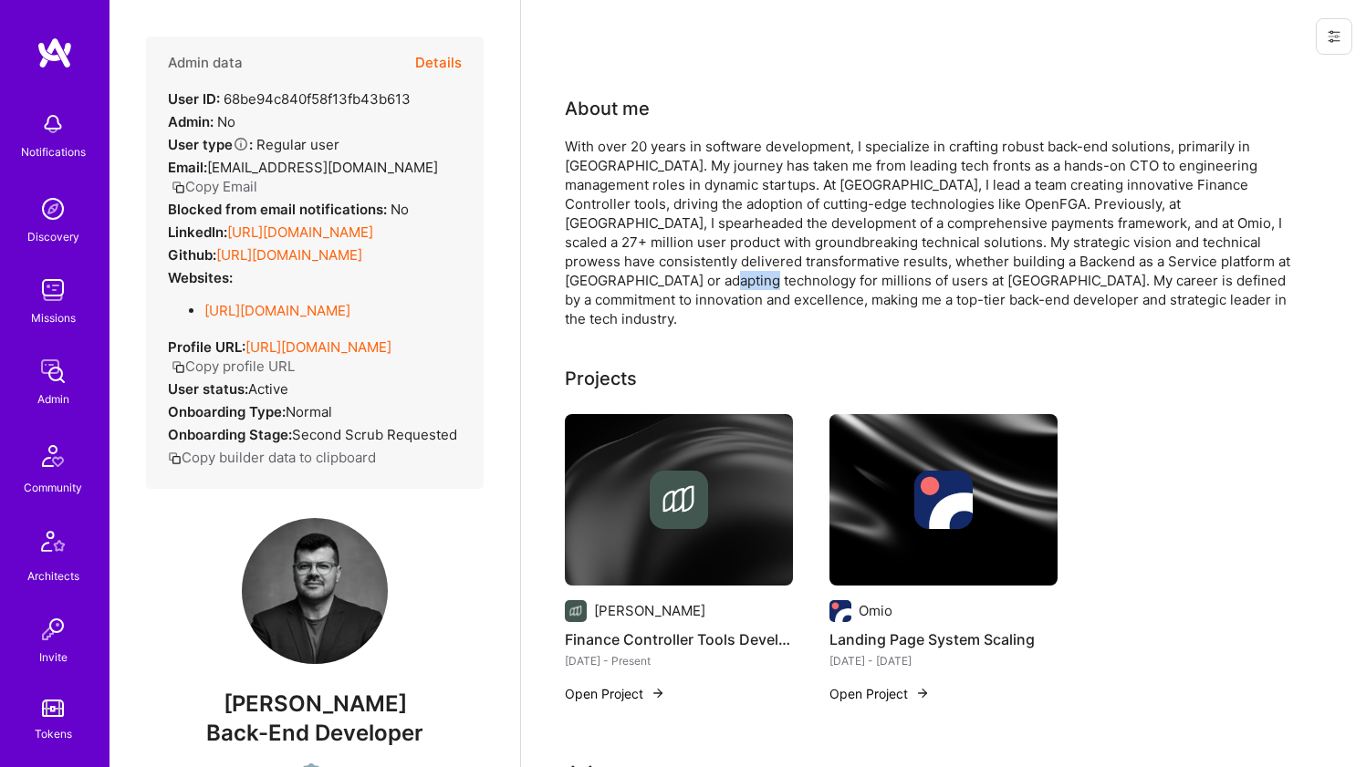
click at [594, 288] on div "With over 20 years in software development, I specialize in crafting robust bac…" at bounding box center [930, 233] width 730 height 192
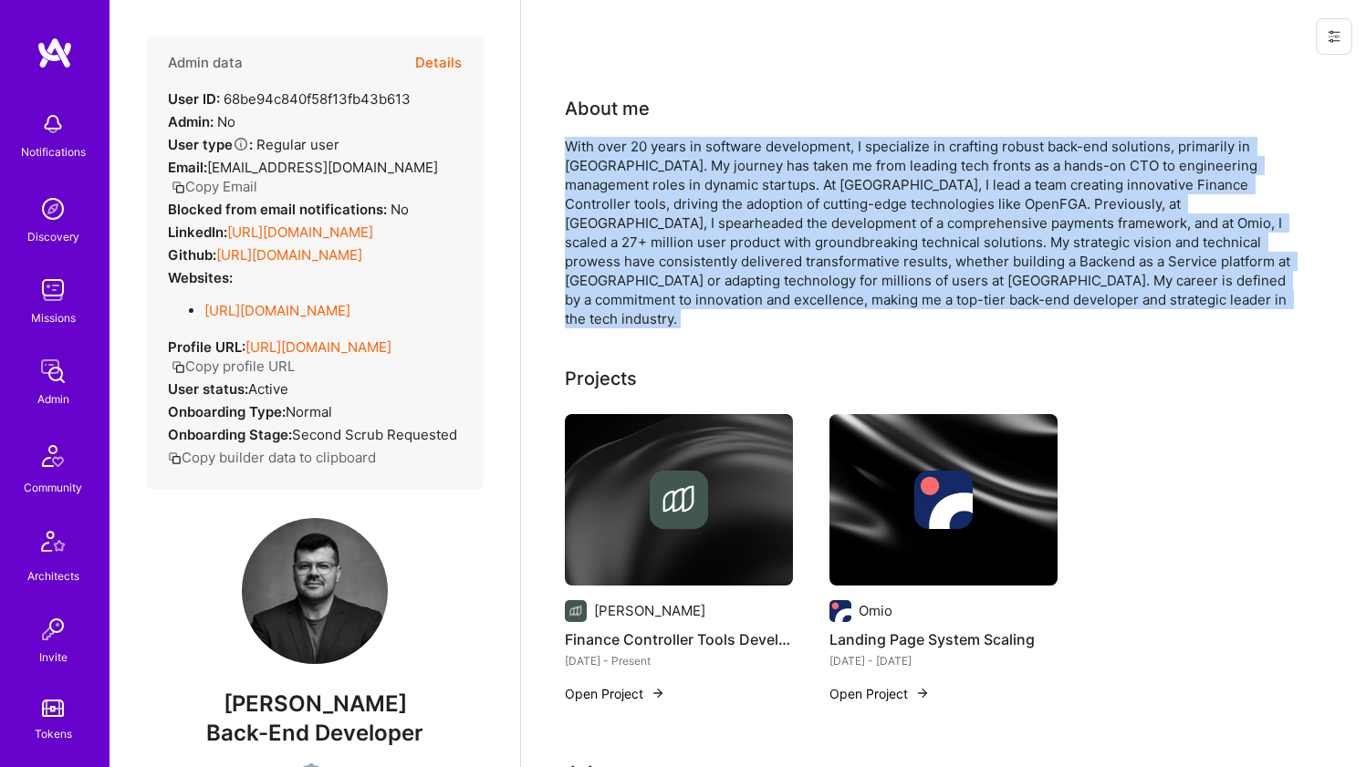
click at [594, 288] on div "With over 20 years in software development, I specialize in crafting robust bac…" at bounding box center [930, 233] width 730 height 192
click at [595, 258] on div "With over 20 years in software development, I specialize in crafting robust bac…" at bounding box center [930, 233] width 730 height 192
click at [621, 184] on div "With over 20 years in software development, I specialize in crafting robust bac…" at bounding box center [930, 233] width 730 height 192
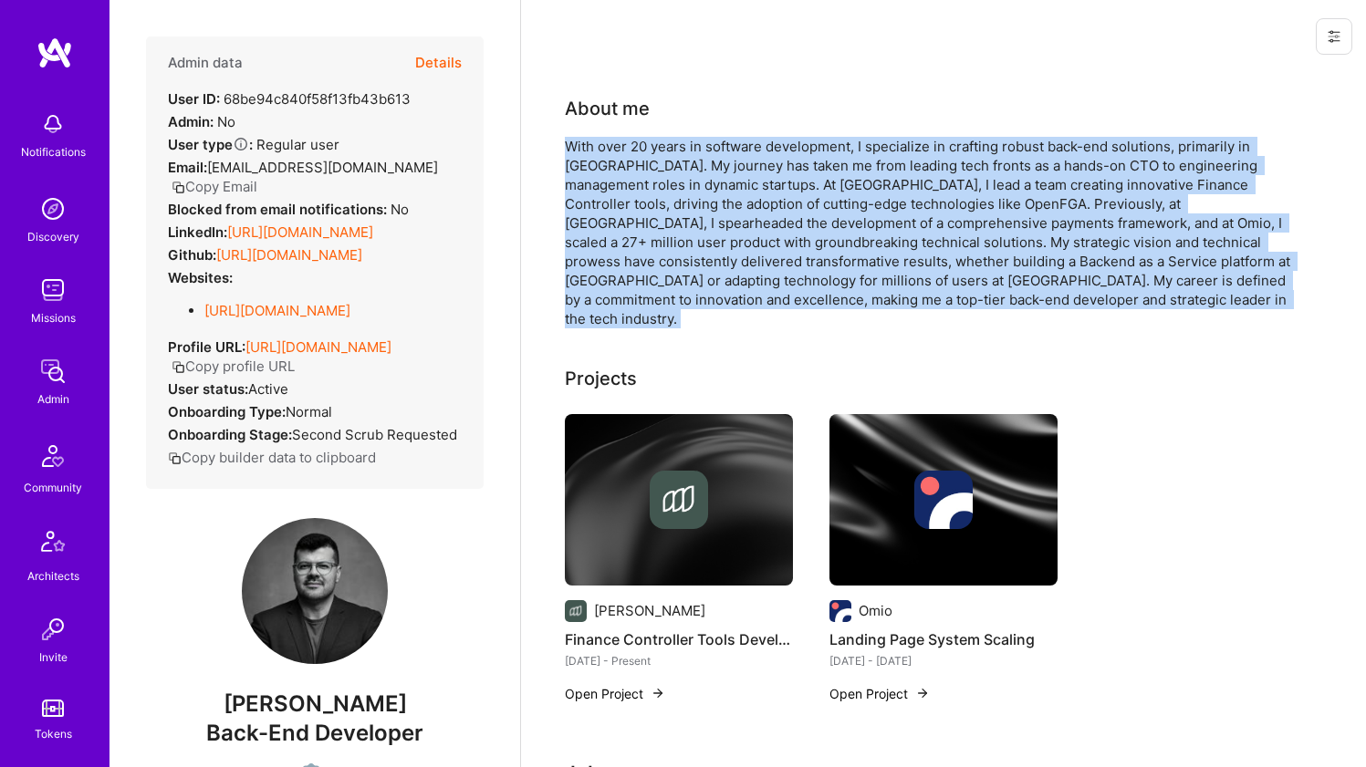
click at [621, 184] on div "With over 20 years in software development, I specialize in crafting robust bac…" at bounding box center [930, 233] width 730 height 192
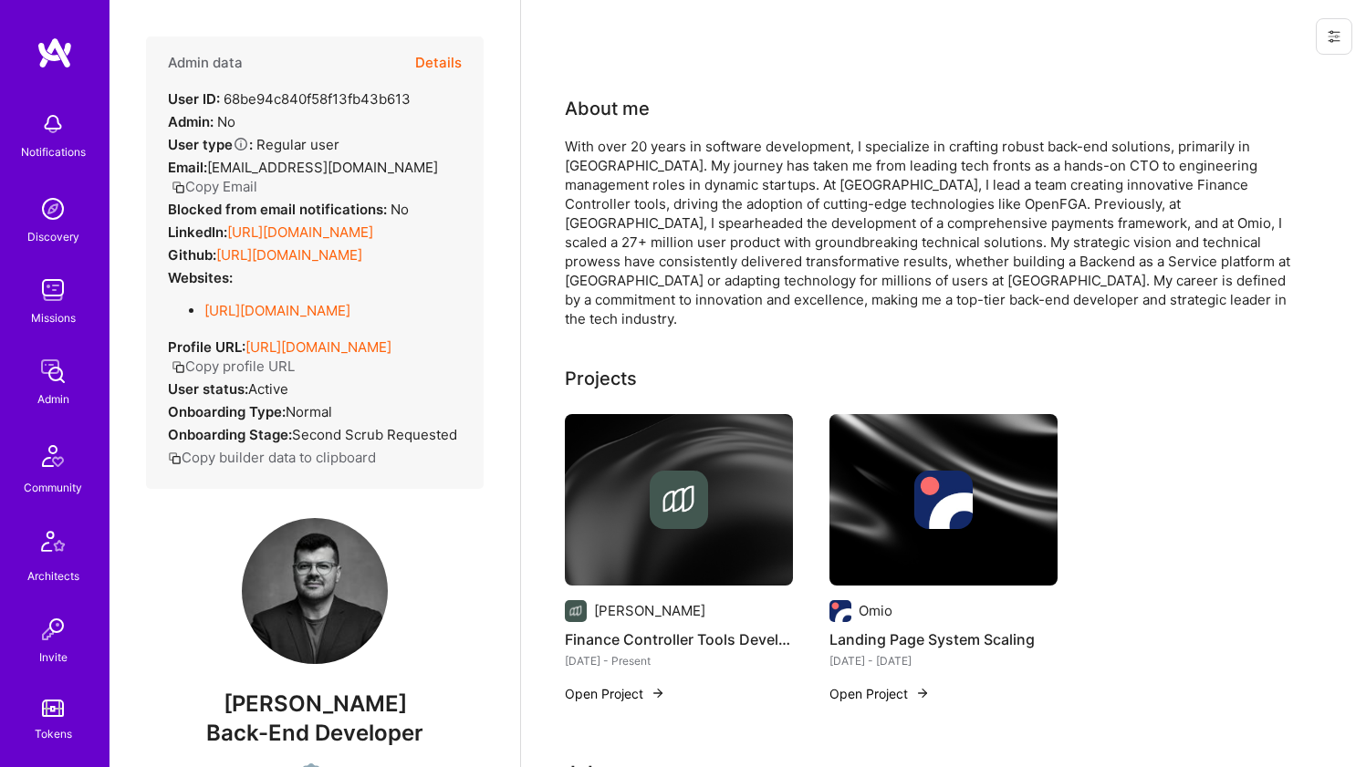
click at [620, 139] on div "With over 20 years in software development, I specialize in crafting robust bac…" at bounding box center [930, 233] width 730 height 192
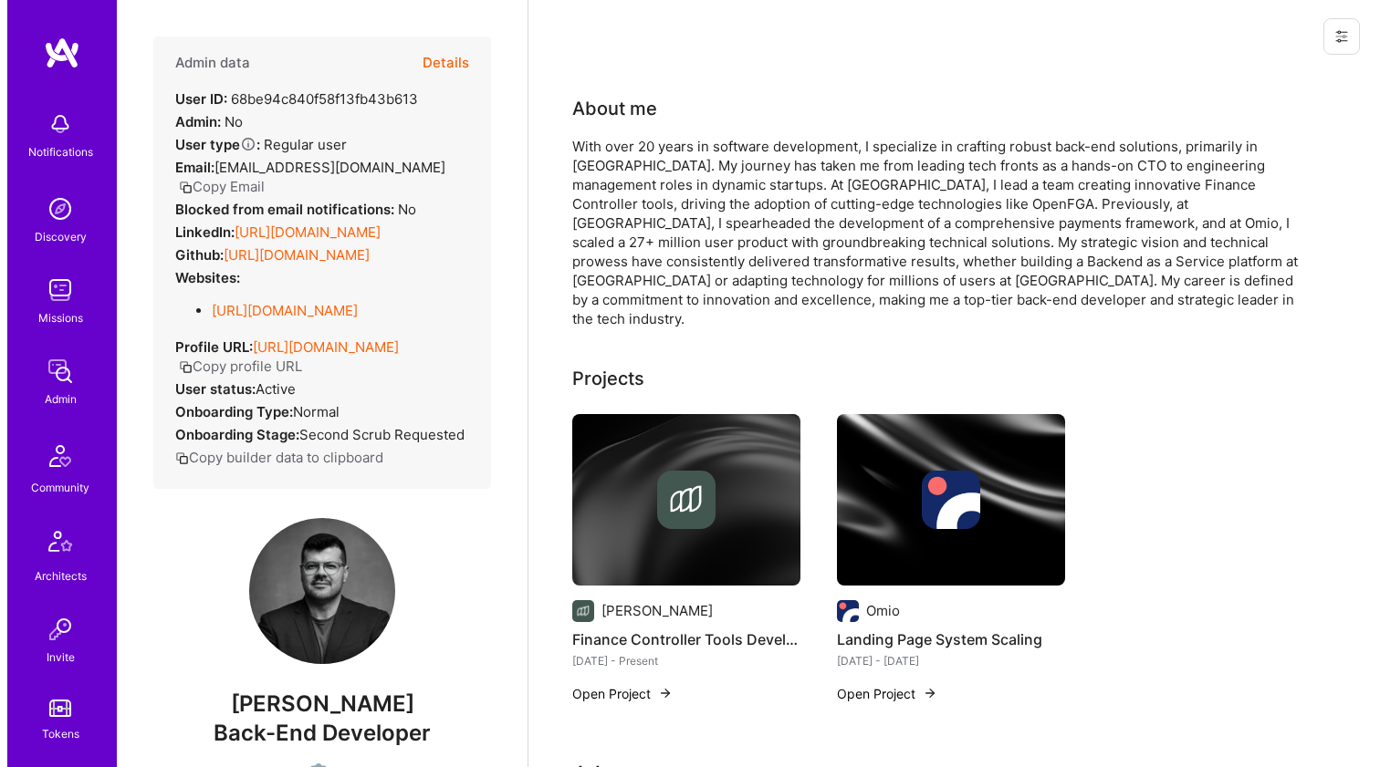
scroll to position [28, 0]
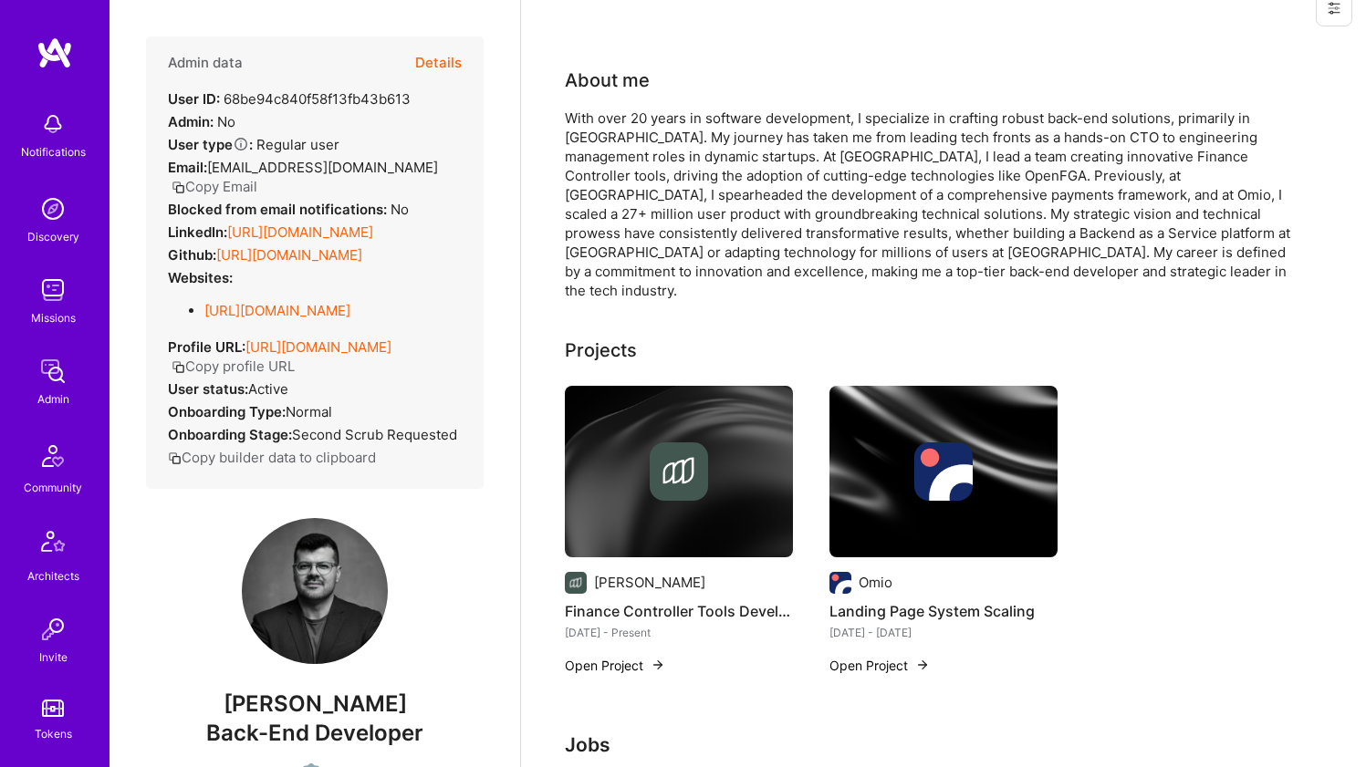
click at [611, 401] on img at bounding box center [679, 472] width 228 height 172
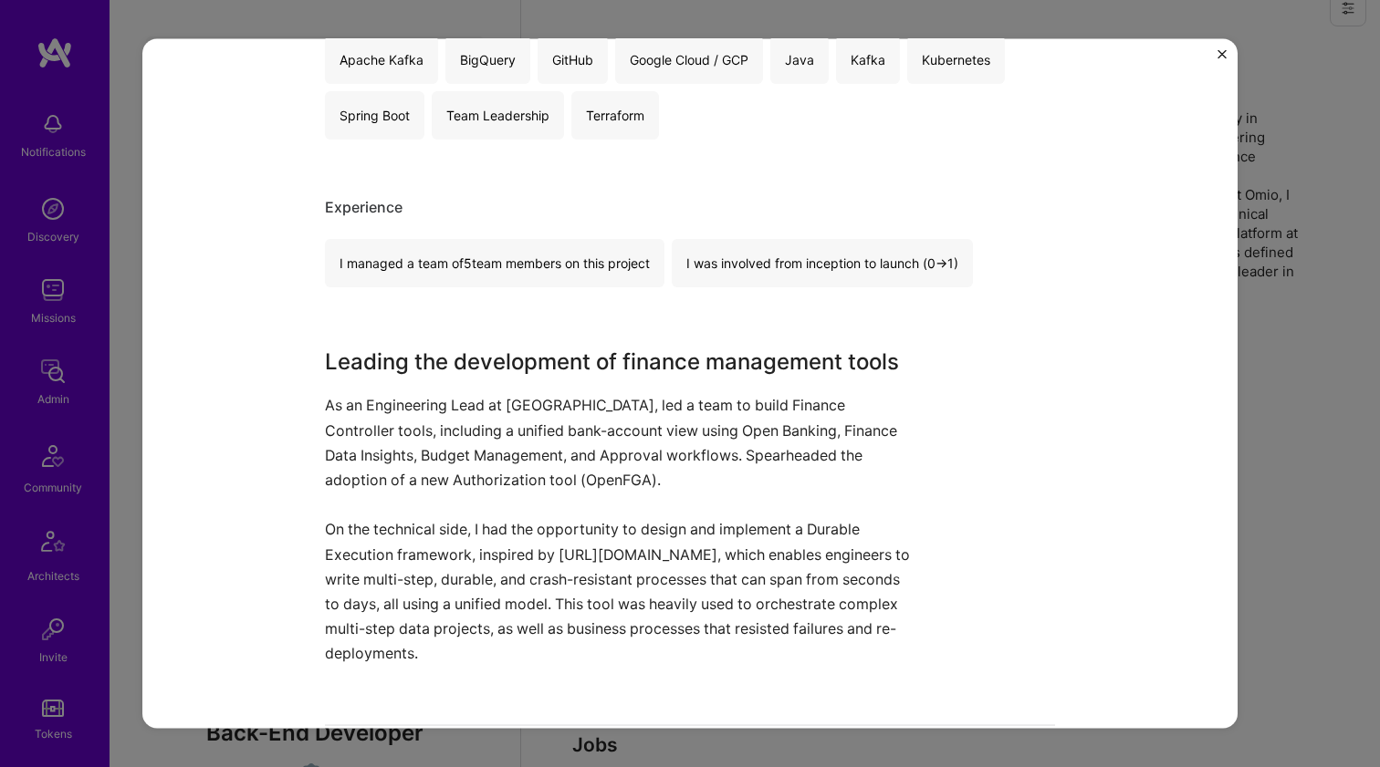
scroll to position [422, 0]
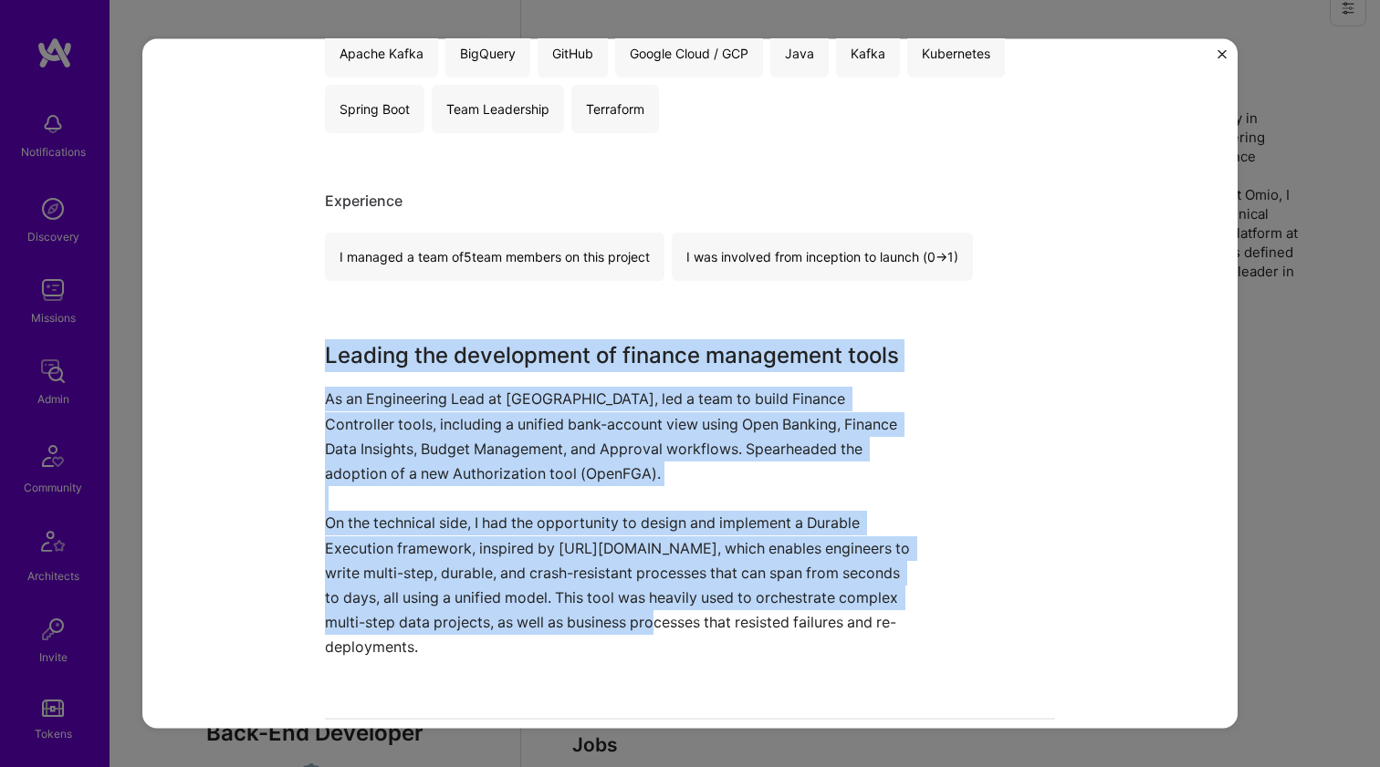
drag, startPoint x: 593, startPoint y: 326, endPoint x: 753, endPoint y: 603, distance: 320.0
click at [755, 619] on div "Finance Controller Tools Development Moss Financial Services / Fintech, Enterpr…" at bounding box center [690, 387] width 730 height 1469
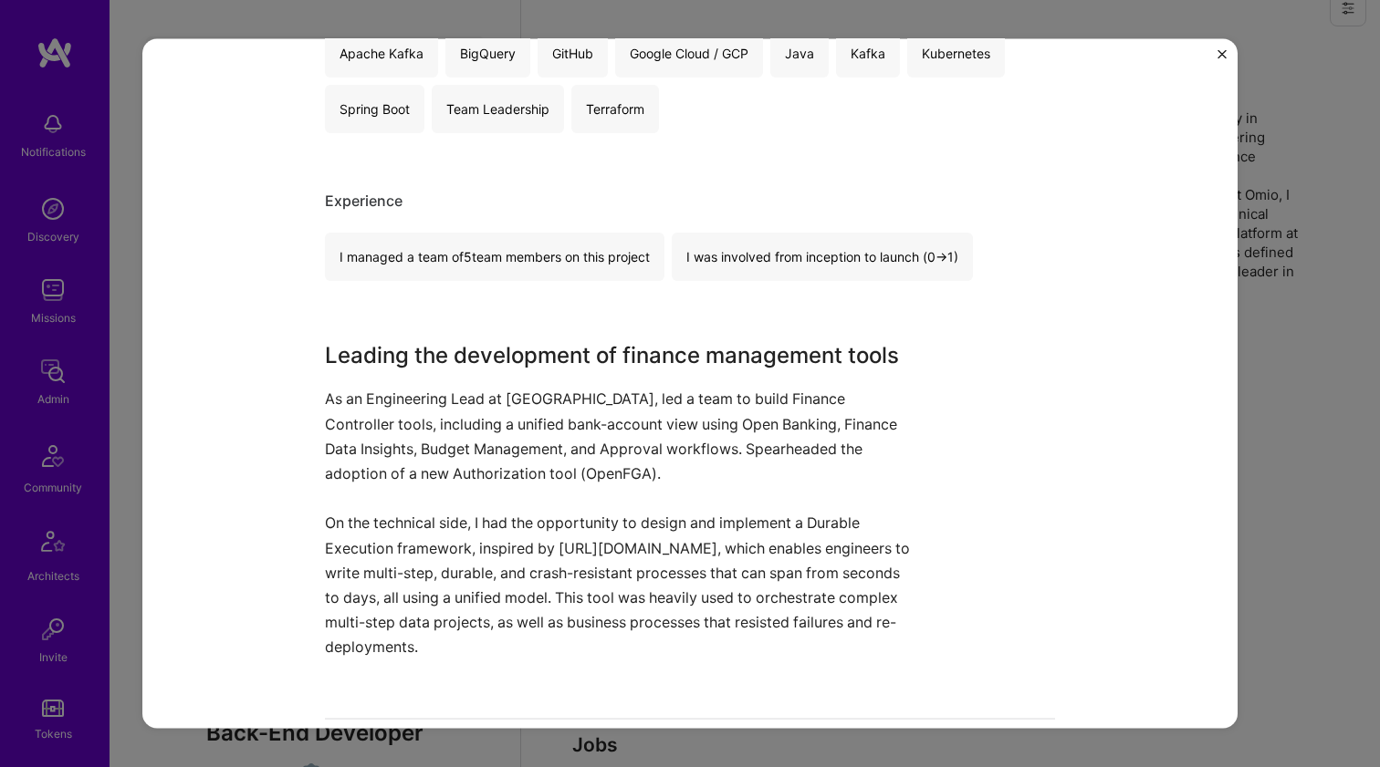
click at [750, 525] on p "On the technical side, I had the opportunity to design and implement a Durable …" at bounding box center [621, 585] width 593 height 149
drag, startPoint x: 750, startPoint y: 525, endPoint x: 749, endPoint y: 417, distance: 107.7
click at [749, 417] on div "Leading the development of finance management tools As an Engineering Lead at M…" at bounding box center [621, 499] width 593 height 320
click at [749, 417] on p "As an Engineering Lead at Moss, led a team to build Finance Controller tools, i…" at bounding box center [621, 436] width 593 height 99
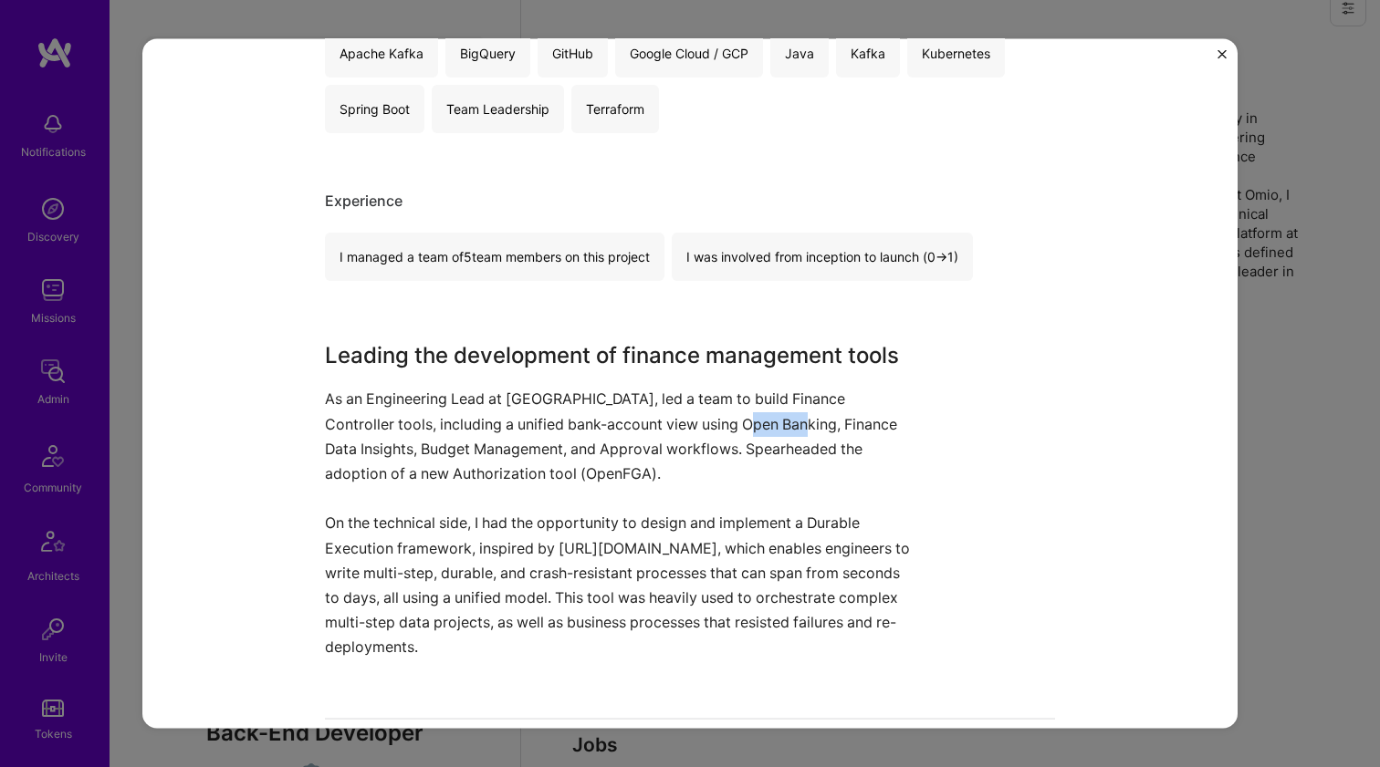
click at [749, 417] on p "As an Engineering Lead at Moss, led a team to build Finance Controller tools, i…" at bounding box center [621, 436] width 593 height 99
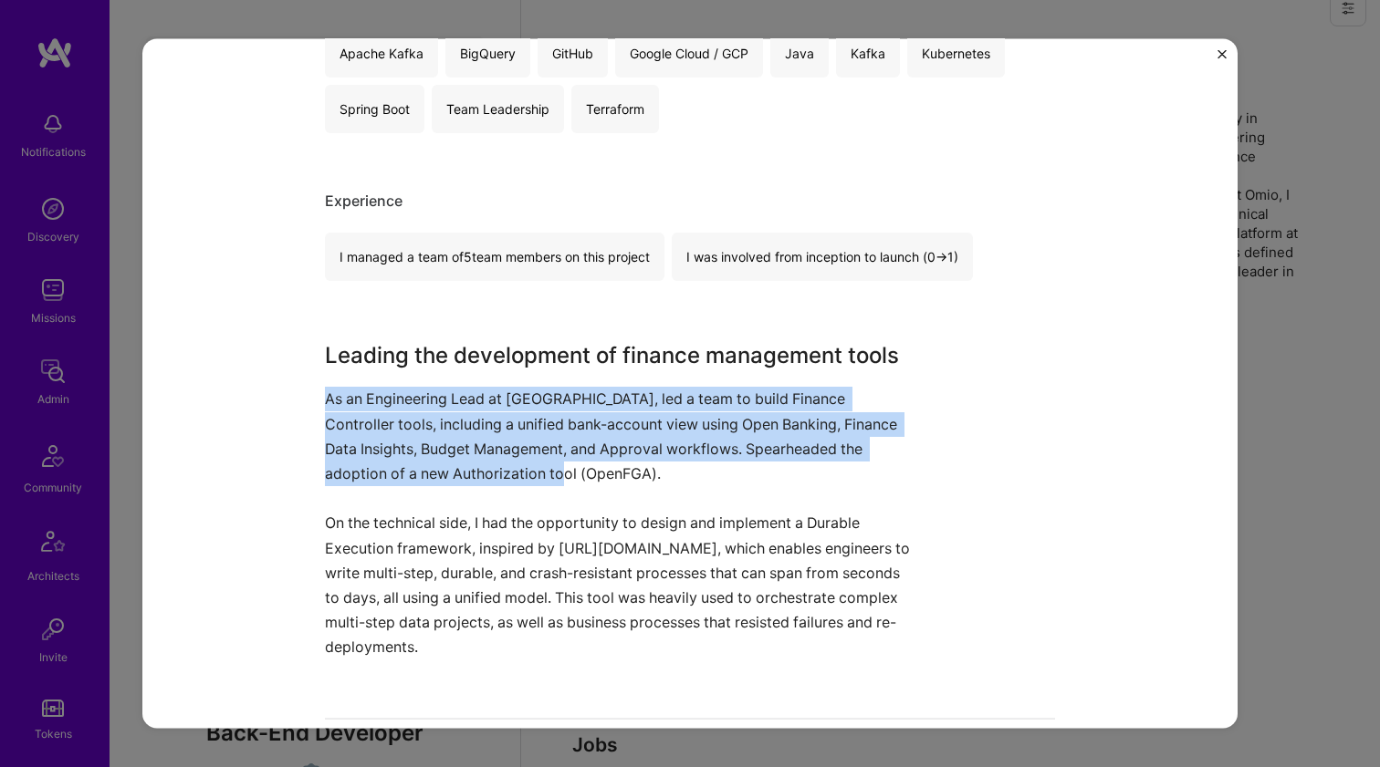
drag, startPoint x: 749, startPoint y: 417, endPoint x: 661, endPoint y: 536, distance: 148.2
click at [661, 536] on div "Leading the development of finance management tools As an Engineering Lead at M…" at bounding box center [621, 499] width 593 height 320
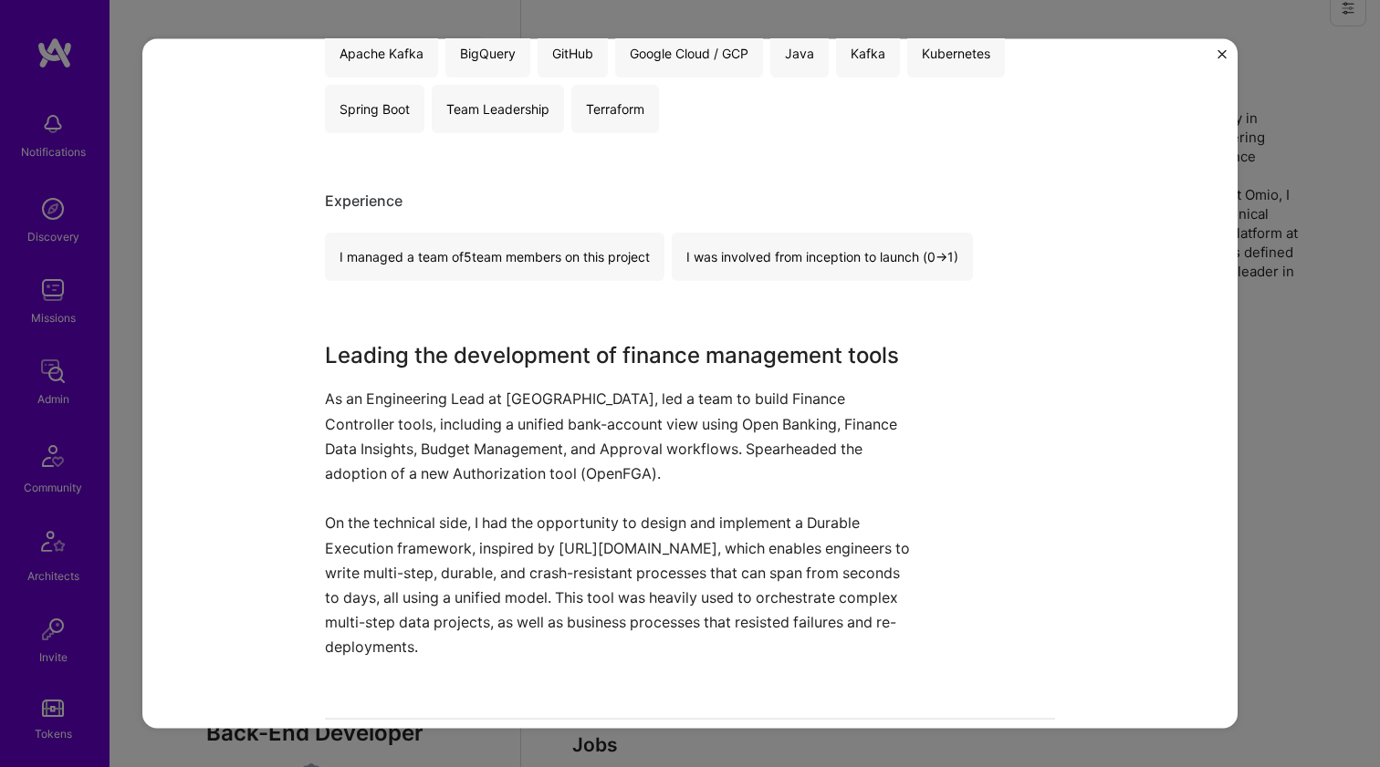
click at [661, 536] on p "On the technical side, I had the opportunity to design and implement a Durable …" at bounding box center [621, 585] width 593 height 149
click at [662, 467] on p "As an Engineering Lead at Moss, led a team to build Finance Controller tools, i…" at bounding box center [621, 436] width 593 height 99
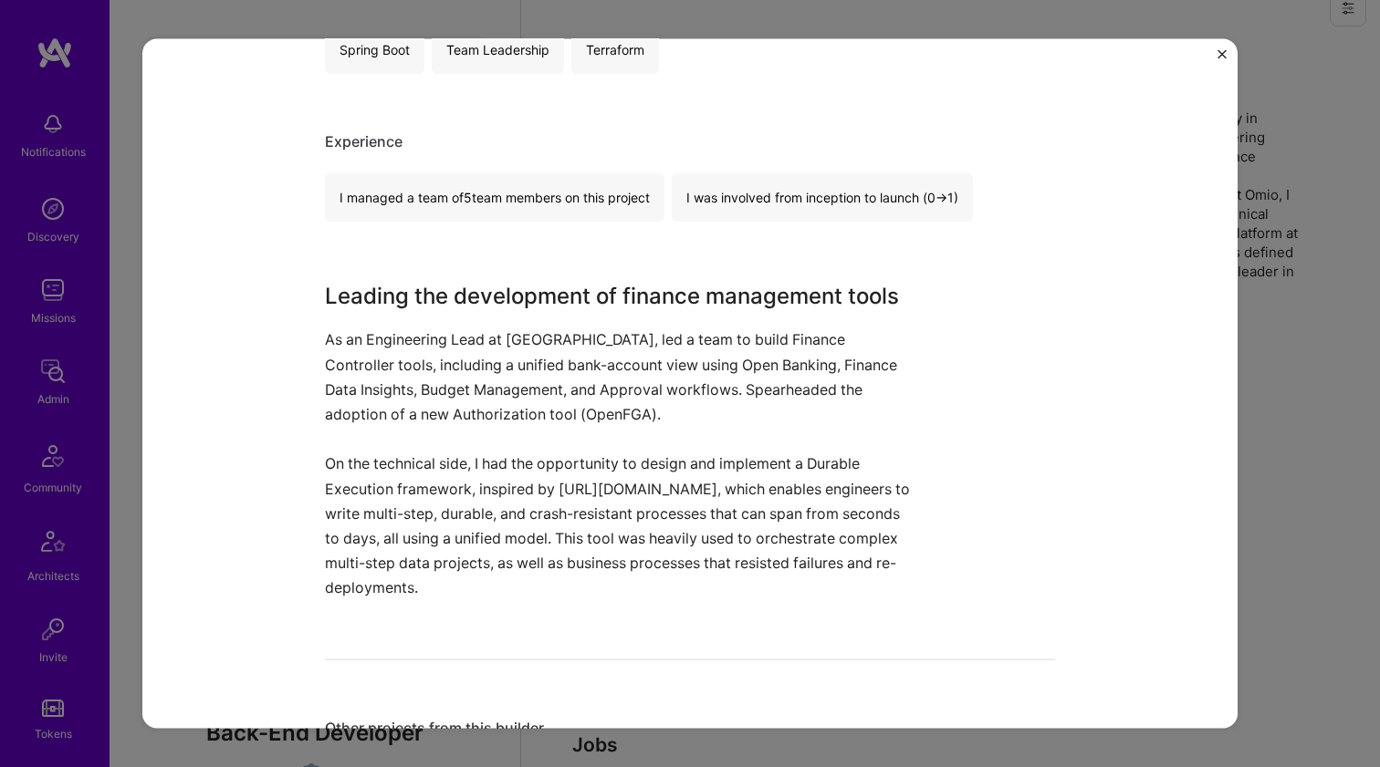
scroll to position [741, 0]
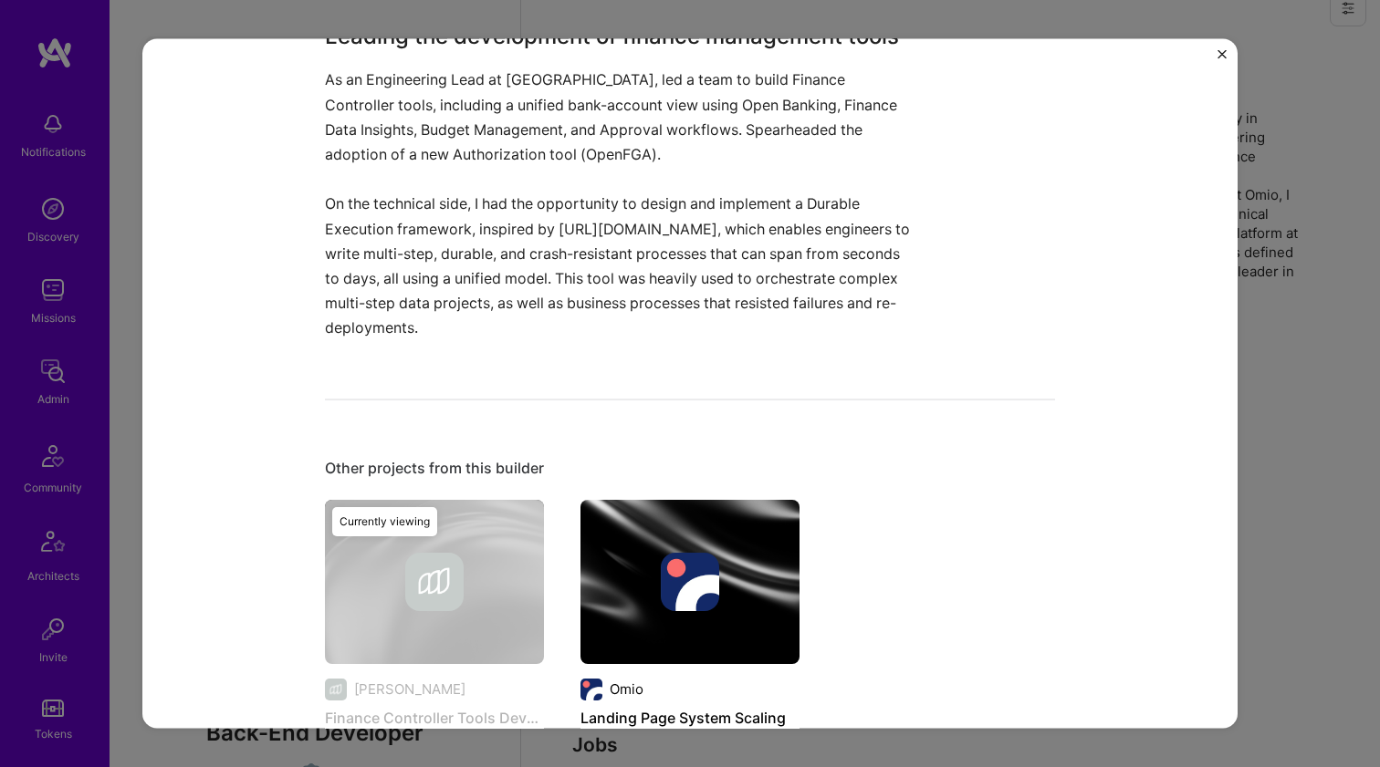
click at [669, 547] on img at bounding box center [689, 581] width 219 height 164
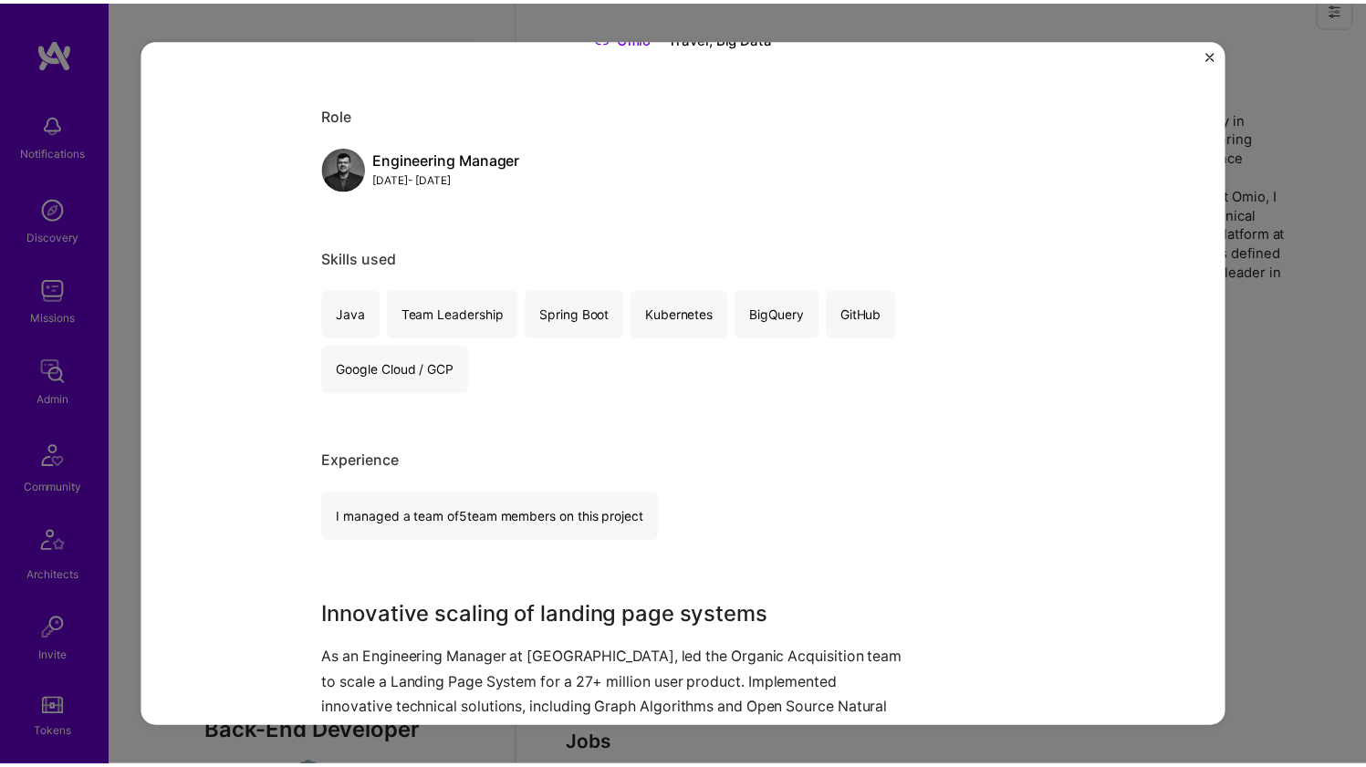
scroll to position [551, 0]
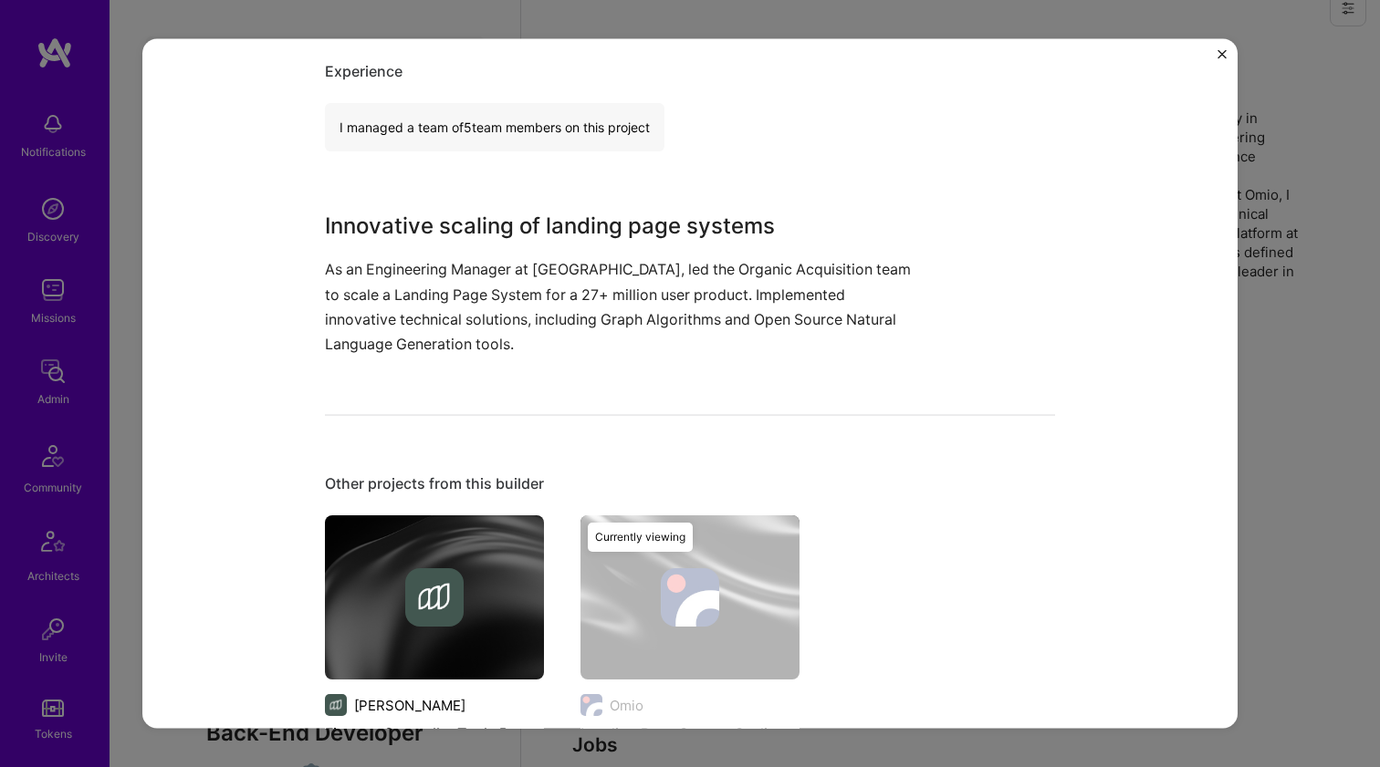
click at [640, 317] on p "As an Engineering Manager at Omio, led the Organic Acquisition team to scale a …" at bounding box center [621, 306] width 593 height 99
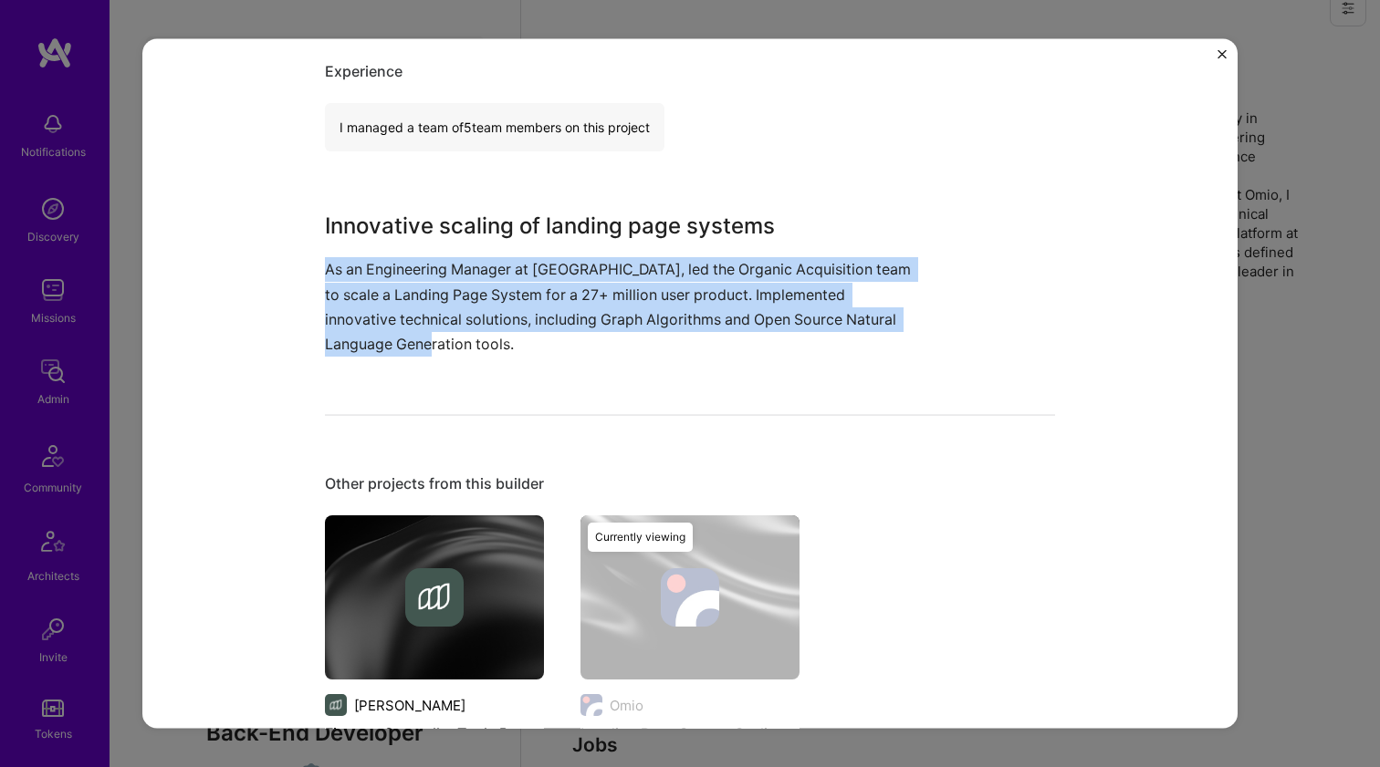
click at [640, 317] on p "As an Engineering Manager at Omio, led the Organic Acquisition team to scale a …" at bounding box center [621, 306] width 593 height 99
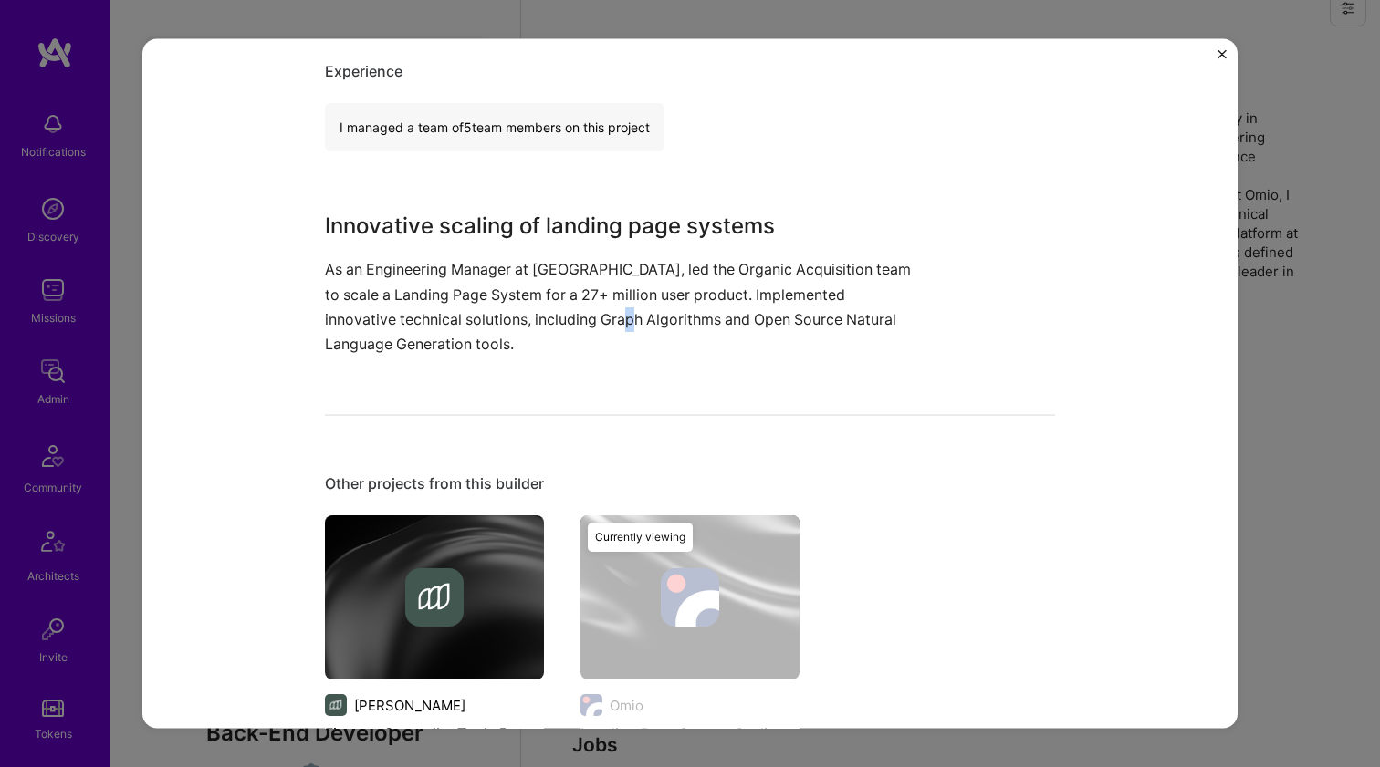
click at [640, 317] on p "As an Engineering Manager at Omio, led the Organic Acquisition team to scale a …" at bounding box center [621, 306] width 593 height 99
click at [1301, 182] on div "Landing Page System Scaling Omio Travel, Big Data Role Engineering Manager Jul,…" at bounding box center [690, 383] width 1380 height 767
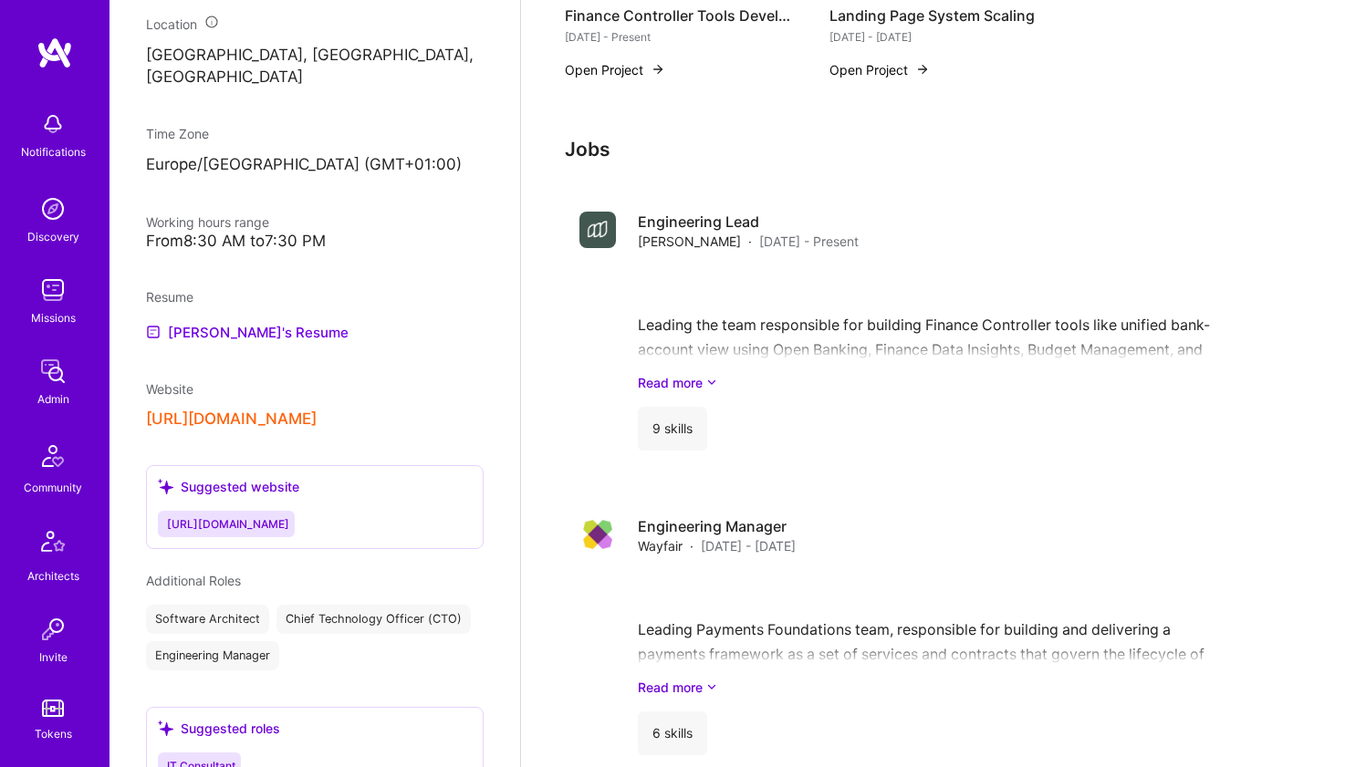
scroll to position [228, 0]
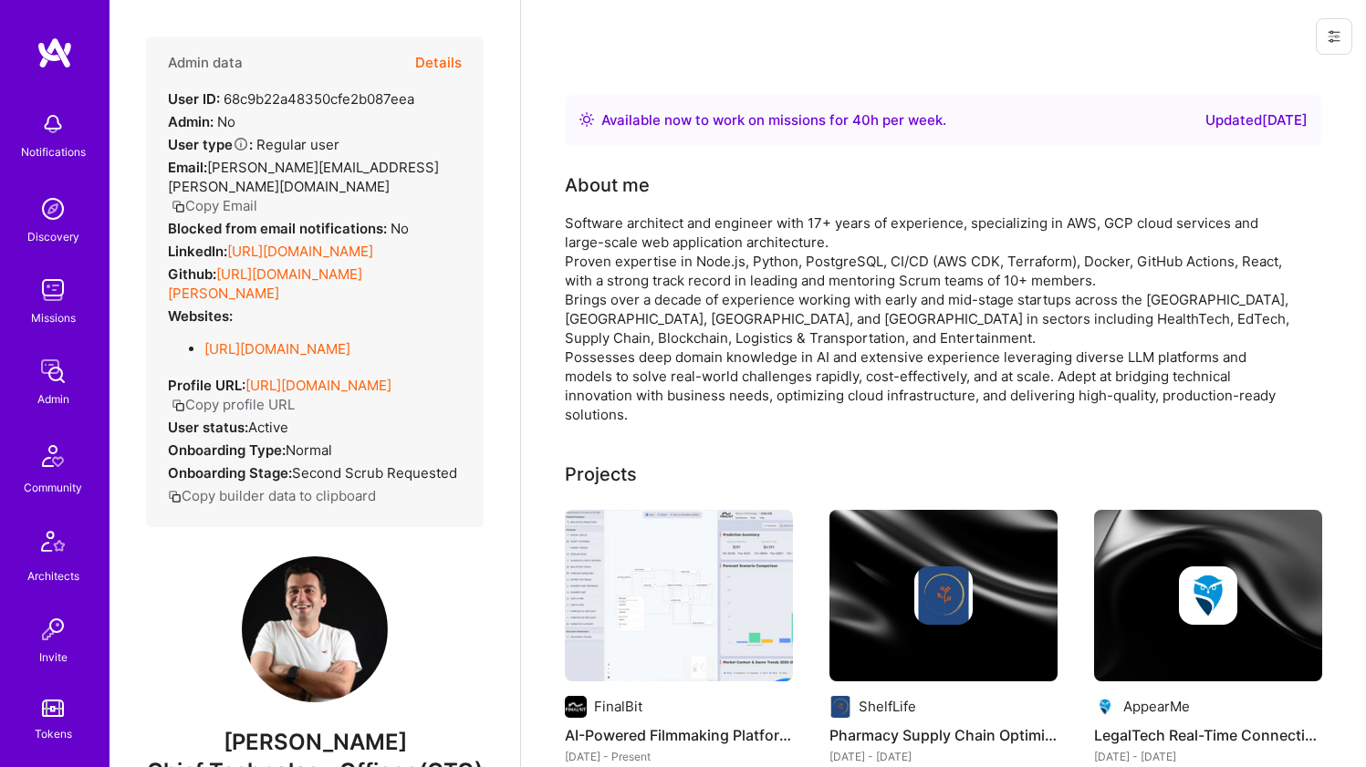
scroll to position [26, 0]
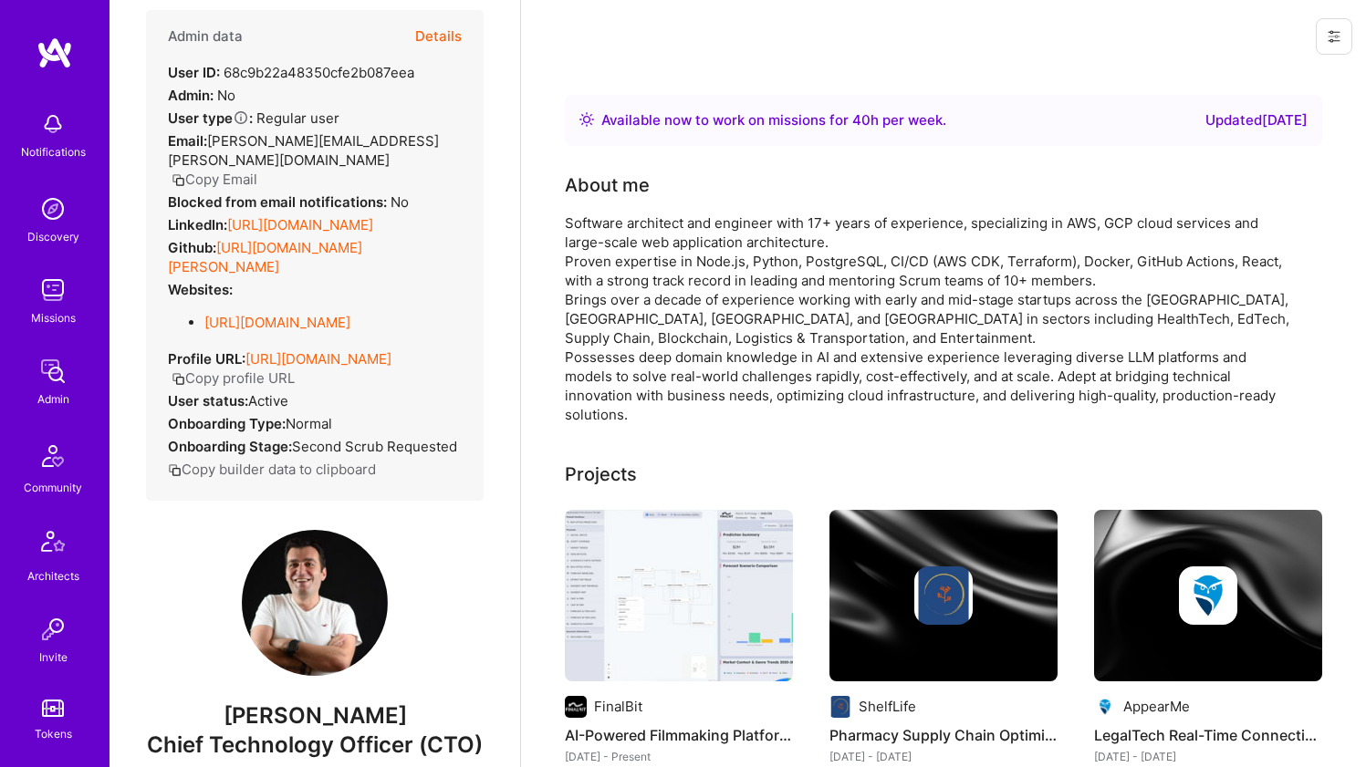
click at [314, 224] on link "[URL][DOMAIN_NAME]" at bounding box center [300, 224] width 146 height 17
click at [304, 249] on link "[URL][DOMAIN_NAME][PERSON_NAME]" at bounding box center [265, 257] width 194 height 36
click at [288, 314] on link "[URL][DOMAIN_NAME]" at bounding box center [277, 322] width 146 height 17
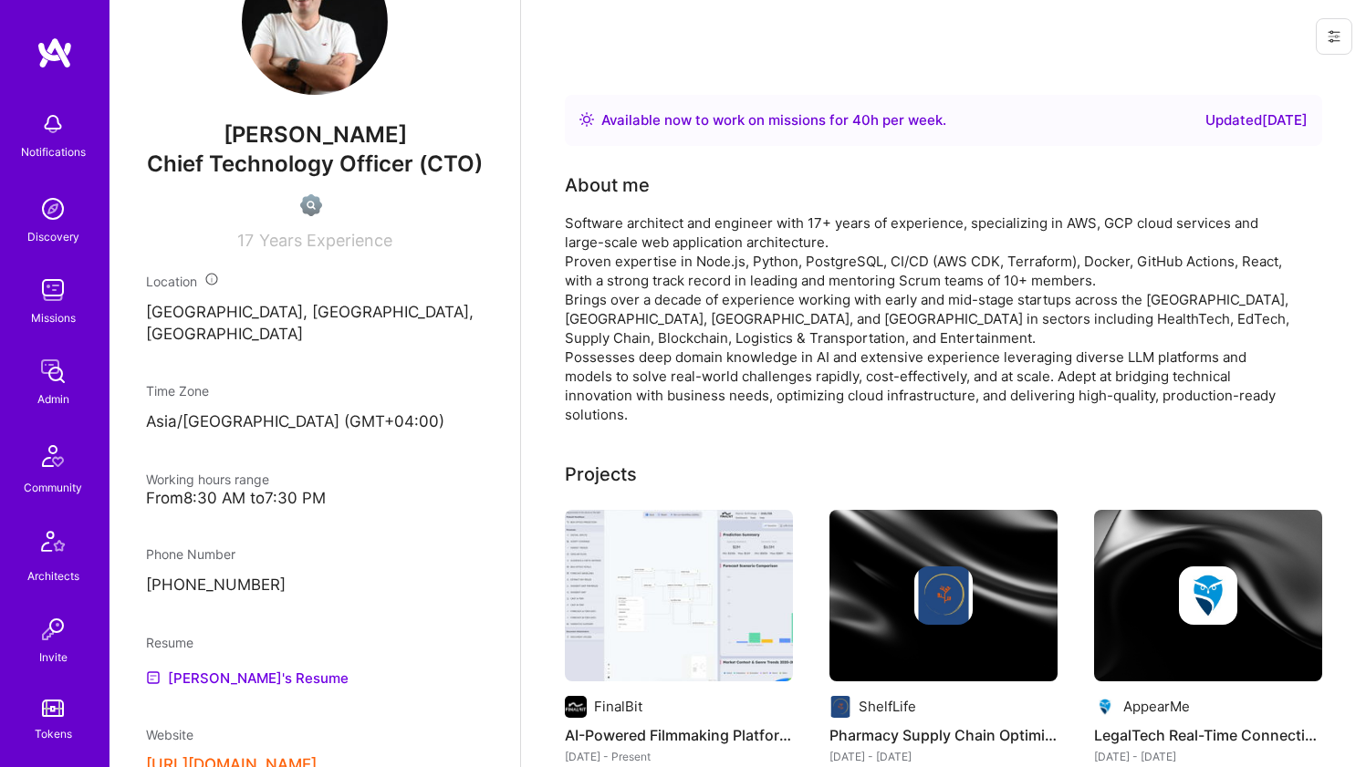
scroll to position [746, 0]
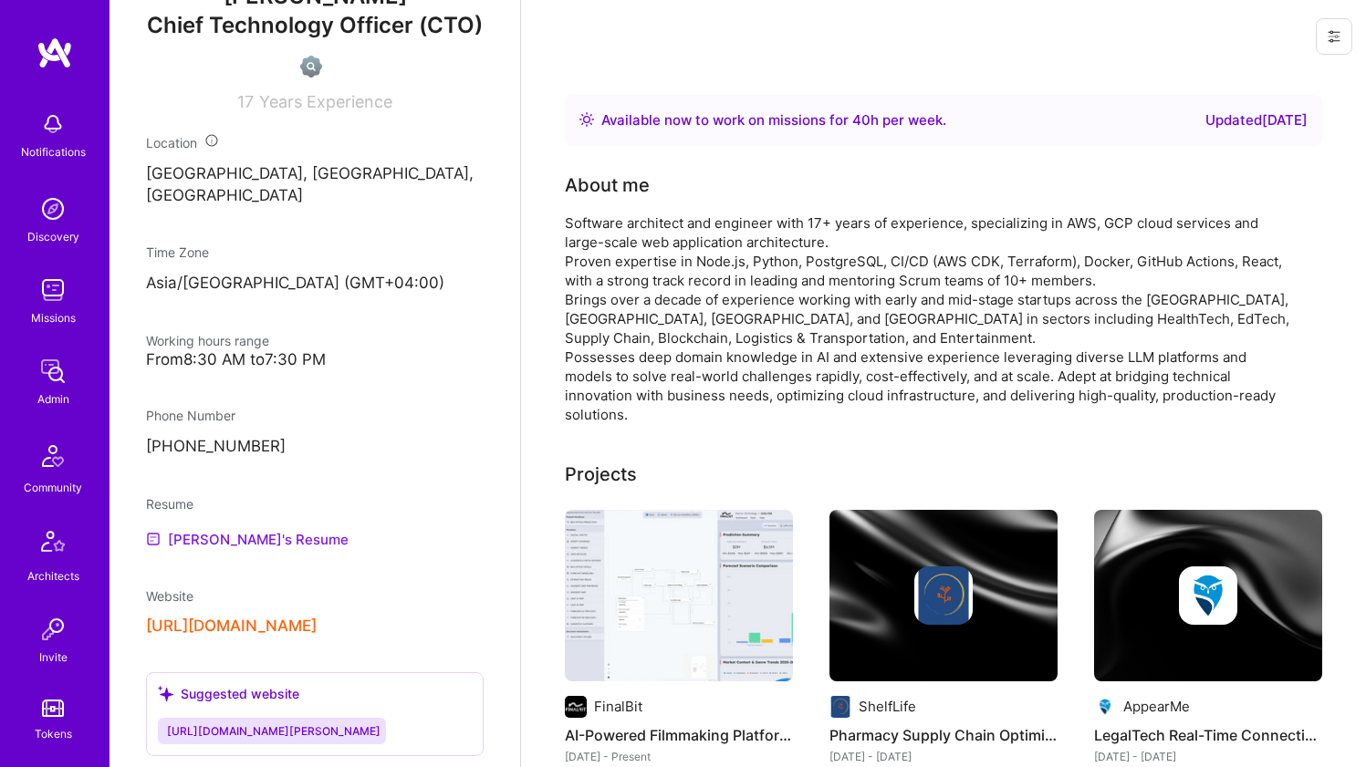
click at [211, 550] on link "Khachatur's Resume" at bounding box center [247, 539] width 203 height 22
click at [695, 255] on div "Software architect and engineer with 17+ years of experience, specializing in A…" at bounding box center [930, 318] width 730 height 211
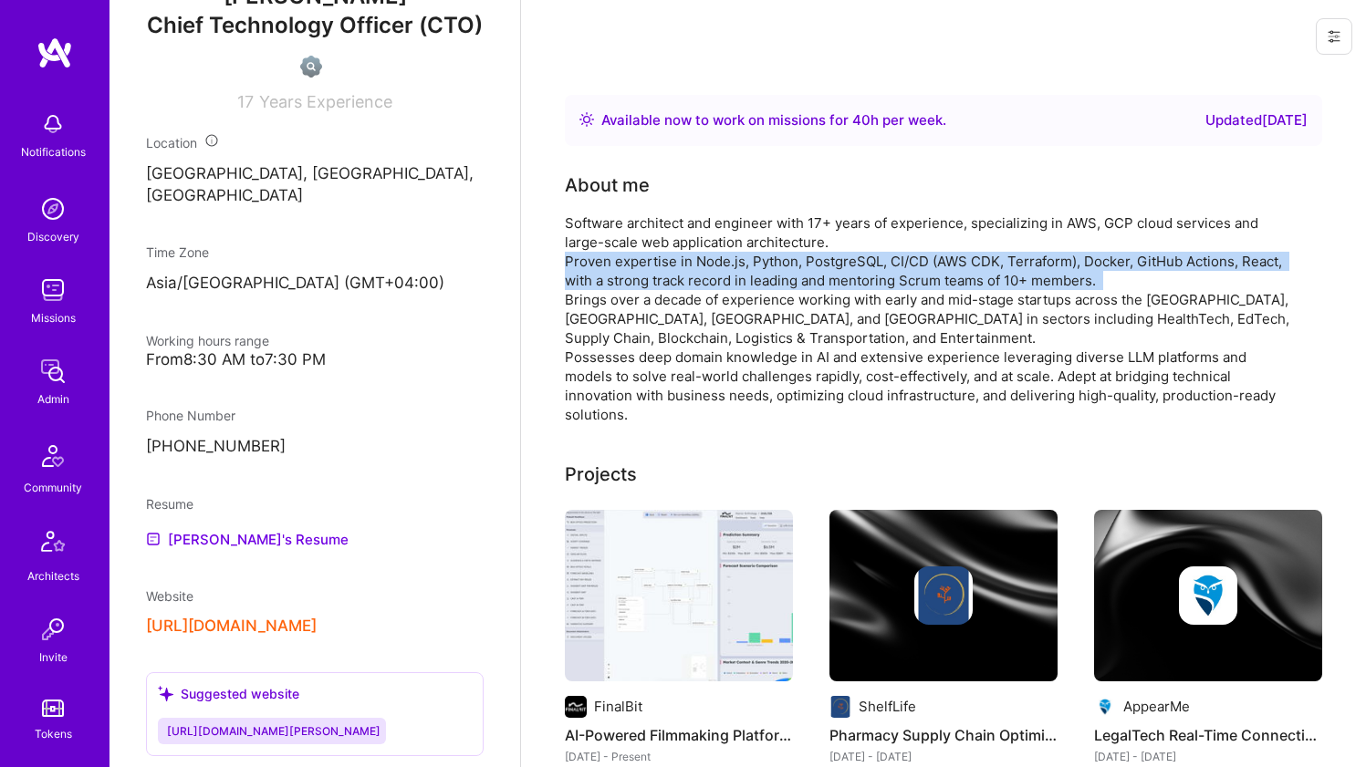
click at [695, 255] on div "Software architect and engineer with 17+ years of experience, specializing in A…" at bounding box center [930, 318] width 730 height 211
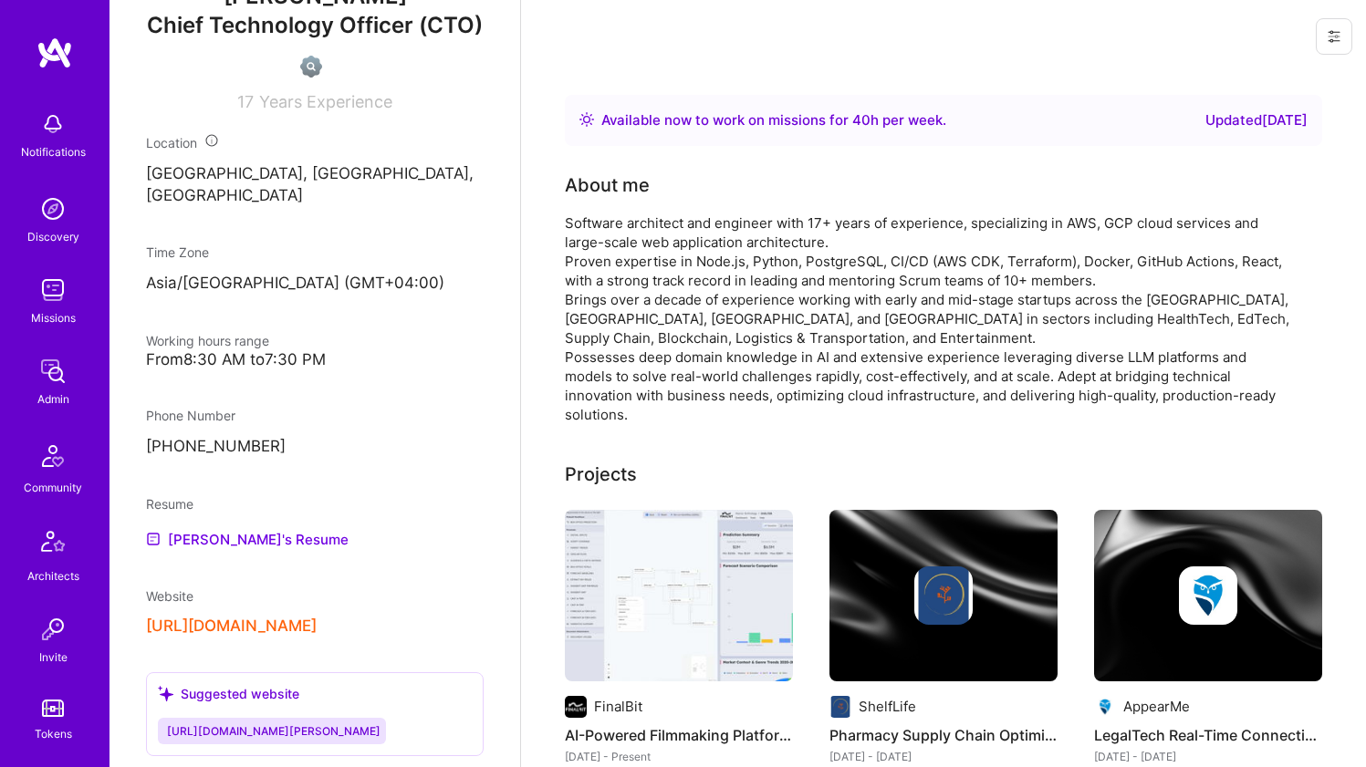
click at [766, 355] on div "Software architect and engineer with 17+ years of experience, specializing in A…" at bounding box center [930, 318] width 730 height 211
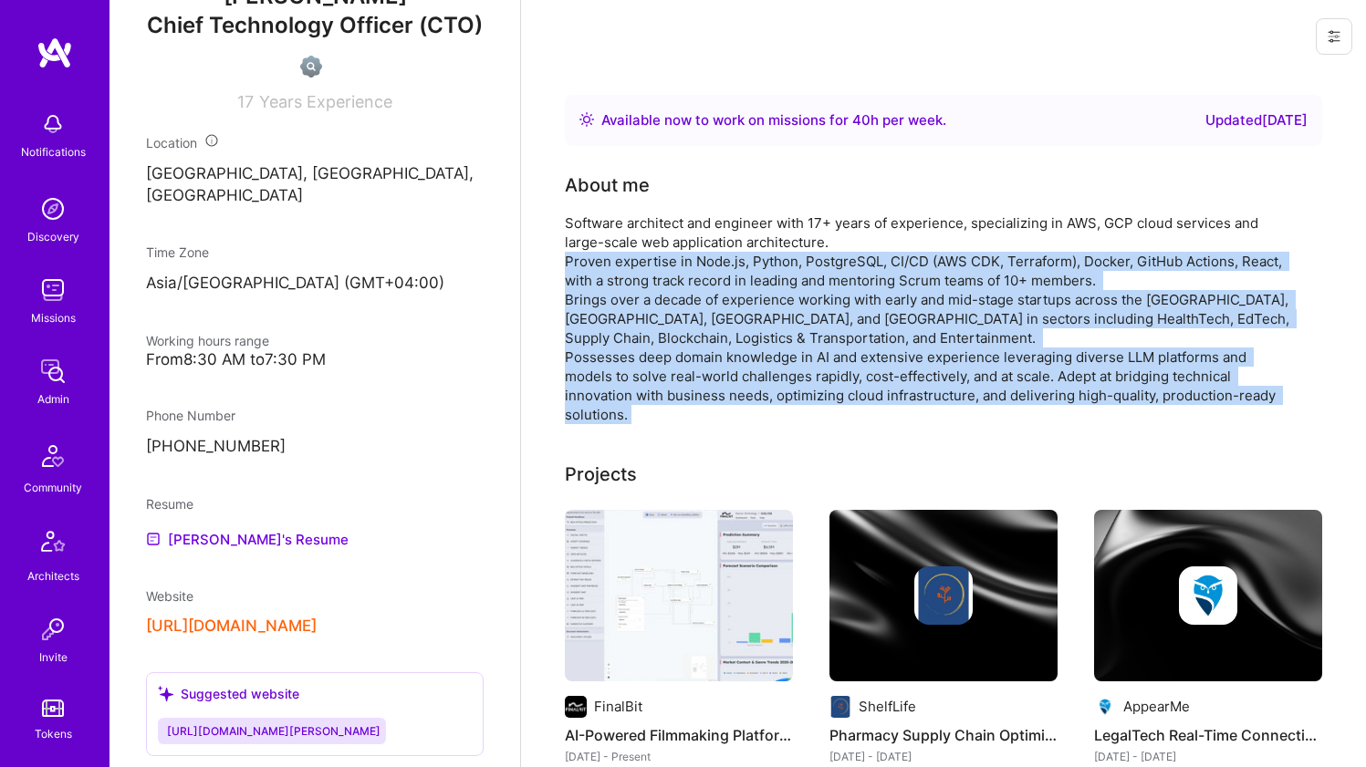
drag, startPoint x: 766, startPoint y: 355, endPoint x: 780, endPoint y: 266, distance: 89.6
click at [780, 266] on div "Software architect and engineer with 17+ years of experience, specializing in A…" at bounding box center [930, 318] width 730 height 211
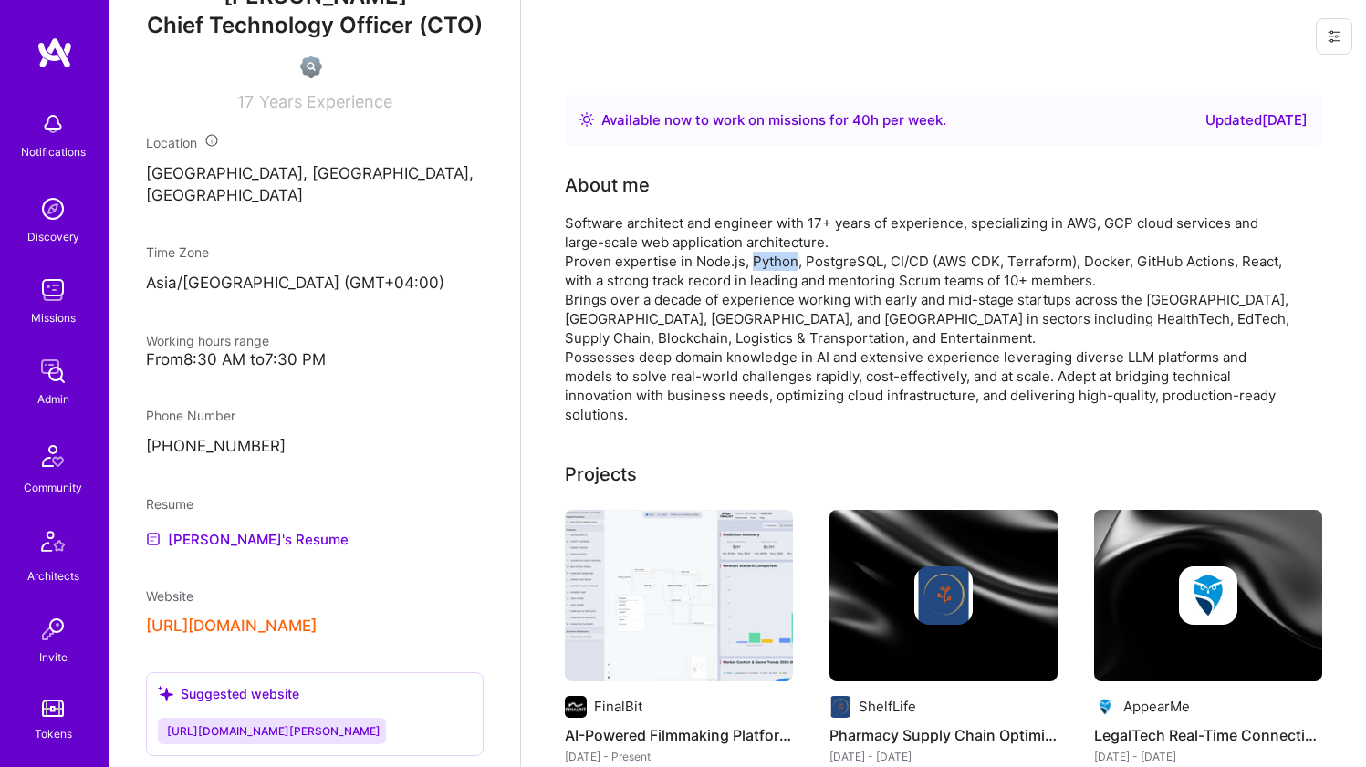
click at [780, 266] on div "Software architect and engineer with 17+ years of experience, specializing in A…" at bounding box center [930, 318] width 730 height 211
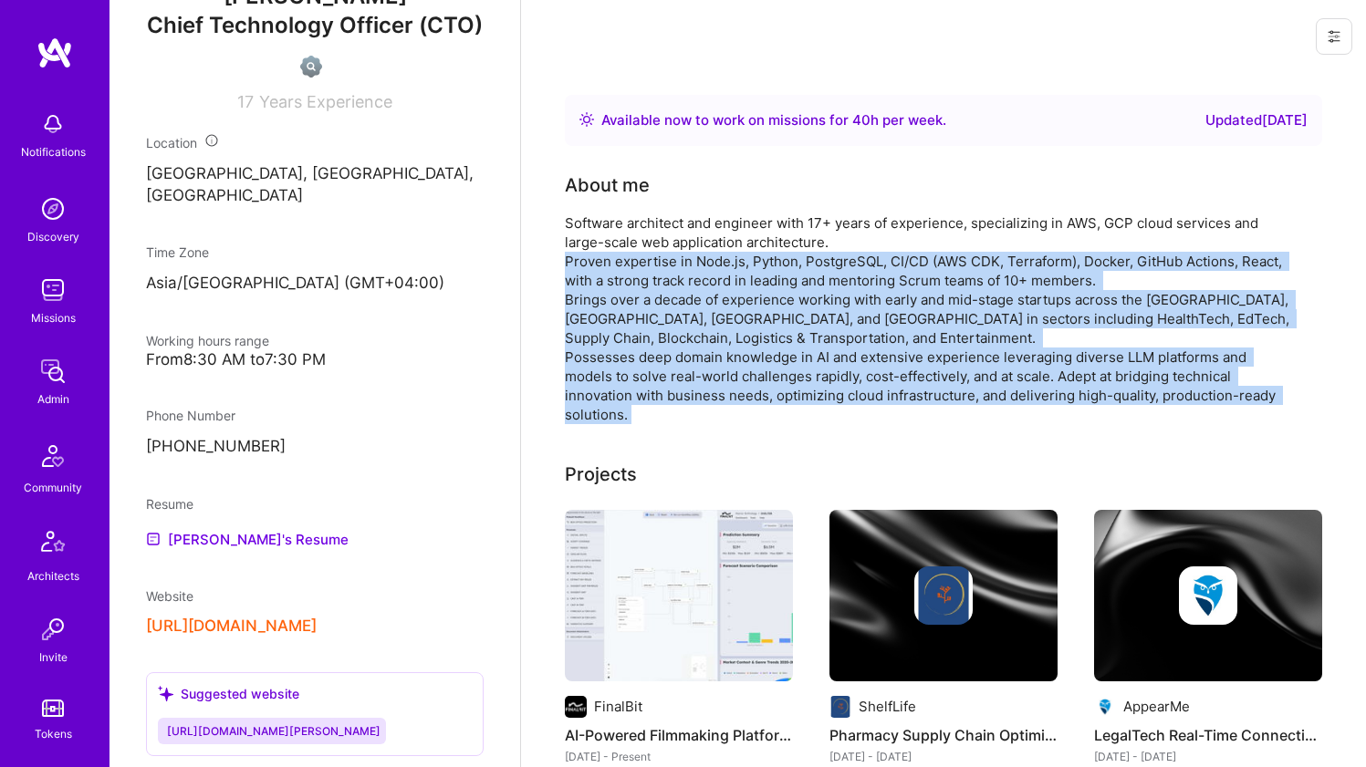
drag, startPoint x: 780, startPoint y: 266, endPoint x: 702, endPoint y: 373, distance: 132.5
click at [702, 373] on div "Software architect and engineer with 17+ years of experience, specializing in A…" at bounding box center [930, 318] width 730 height 211
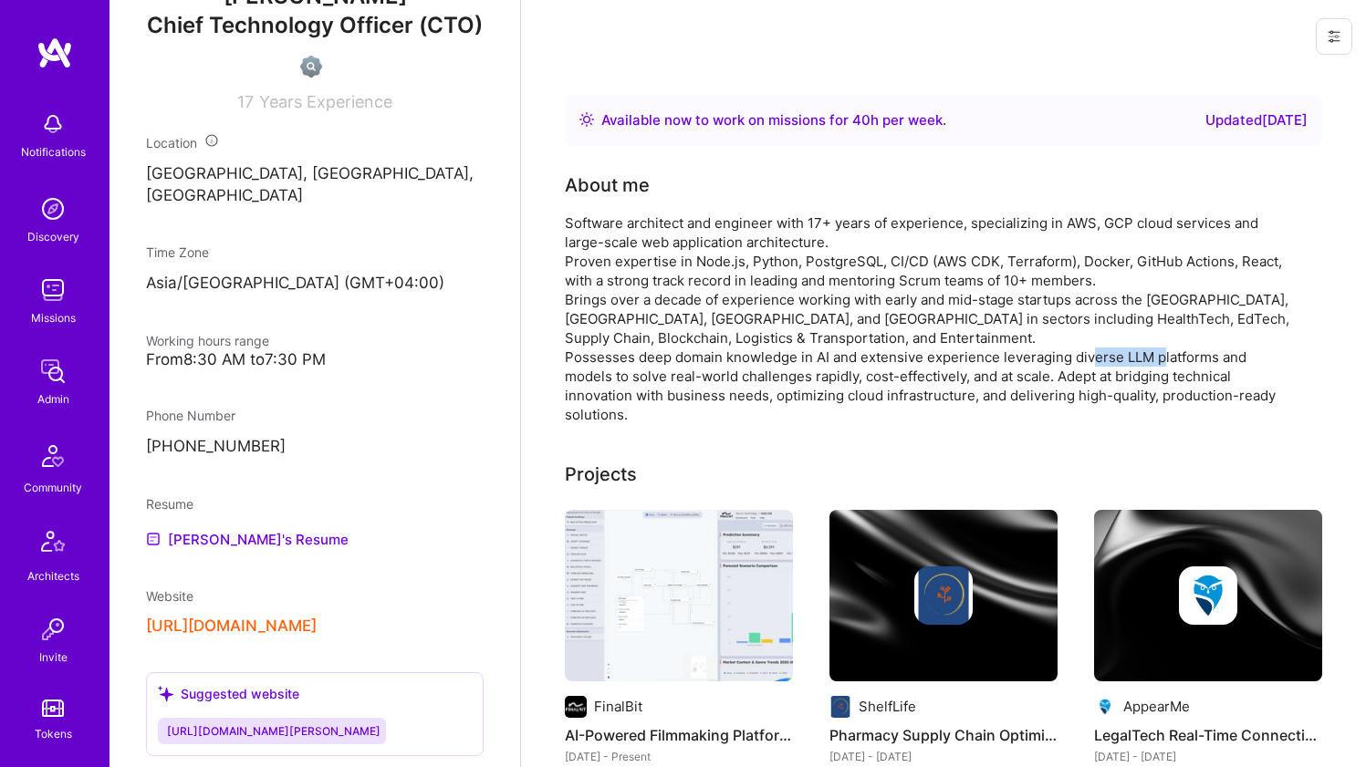
click at [702, 373] on div "Software architect and engineer with 17+ years of experience, specializing in A…" at bounding box center [930, 318] width 730 height 211
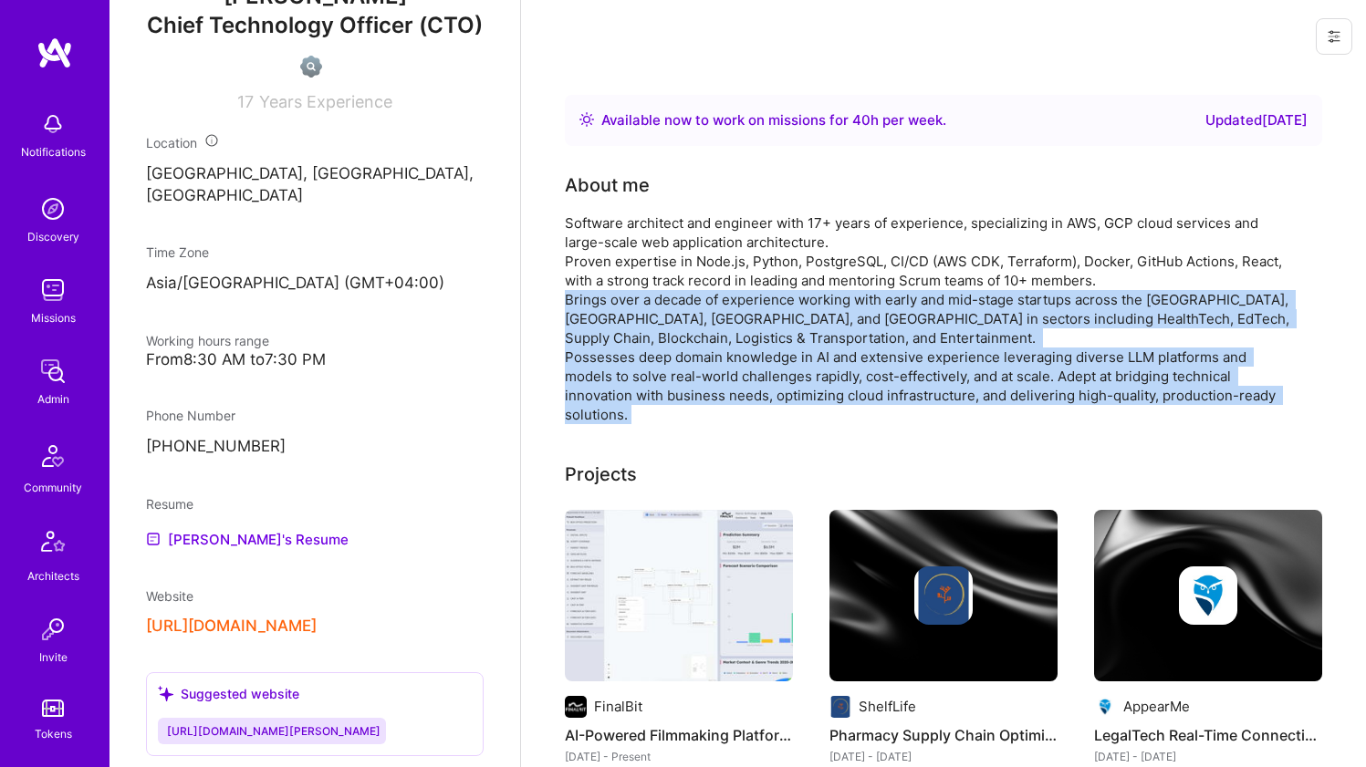
drag, startPoint x: 702, startPoint y: 373, endPoint x: 727, endPoint y: 298, distance: 79.1
click at [727, 298] on div "Software architect and engineer with 17+ years of experience, specializing in A…" at bounding box center [930, 318] width 730 height 211
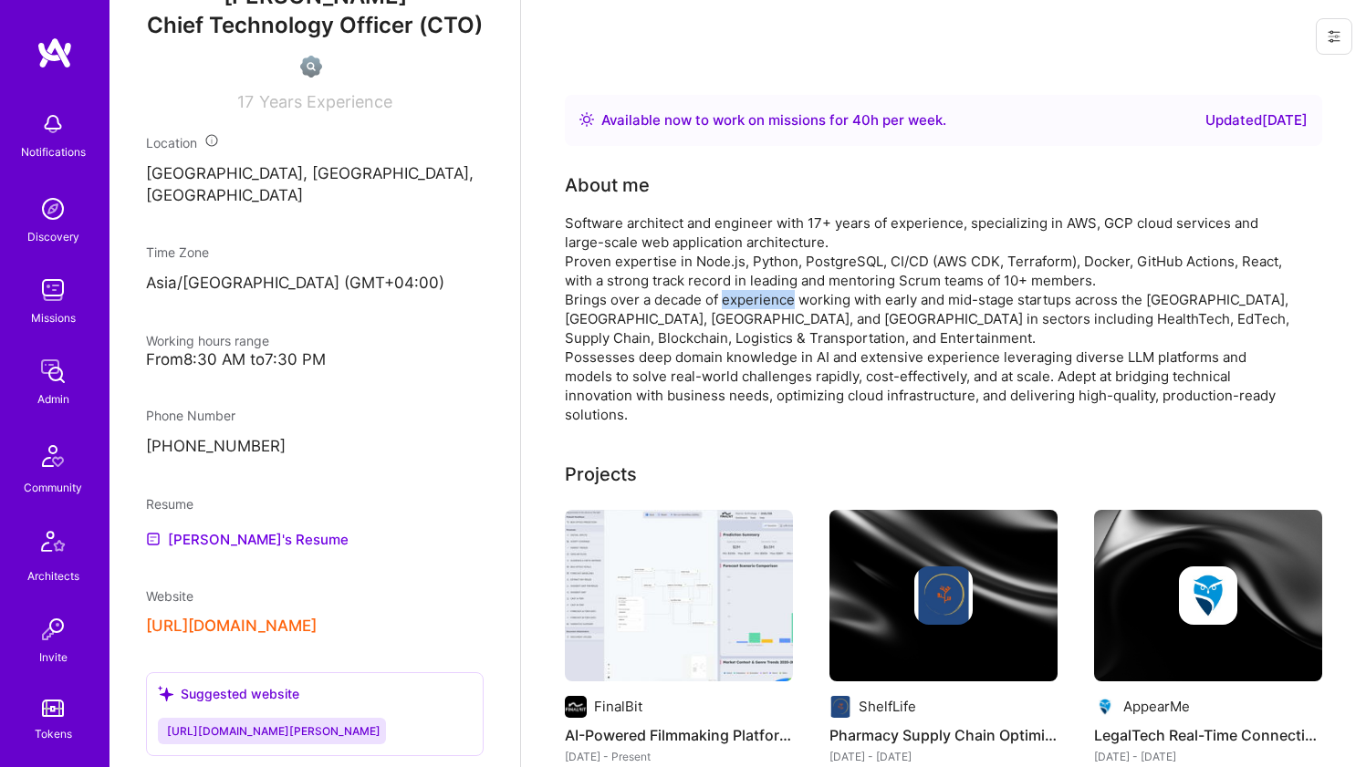
click at [727, 298] on div "Software architect and engineer with 17+ years of experience, specializing in A…" at bounding box center [930, 318] width 730 height 211
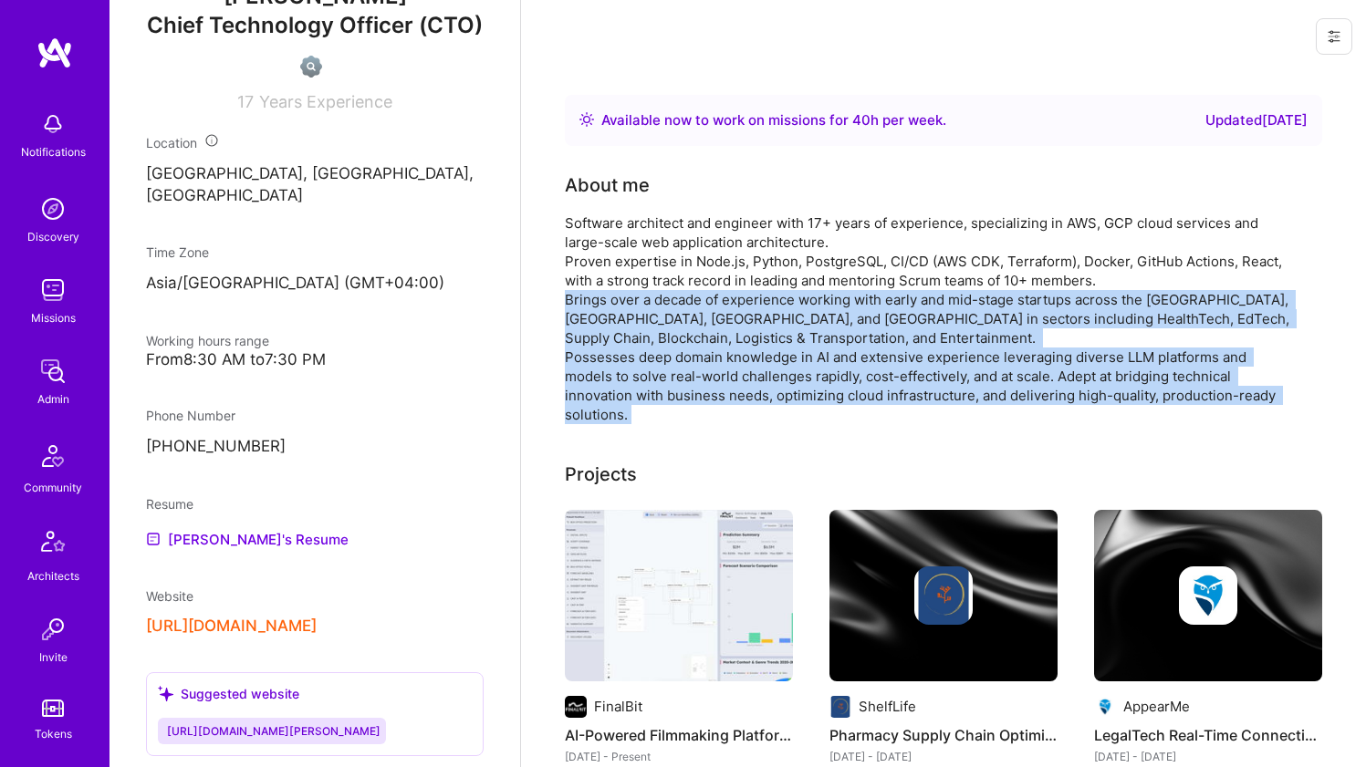
drag, startPoint x: 727, startPoint y: 298, endPoint x: 692, endPoint y: 363, distance: 73.9
click at [692, 363] on div "Software architect and engineer with 17+ years of experience, specializing in A…" at bounding box center [930, 318] width 730 height 211
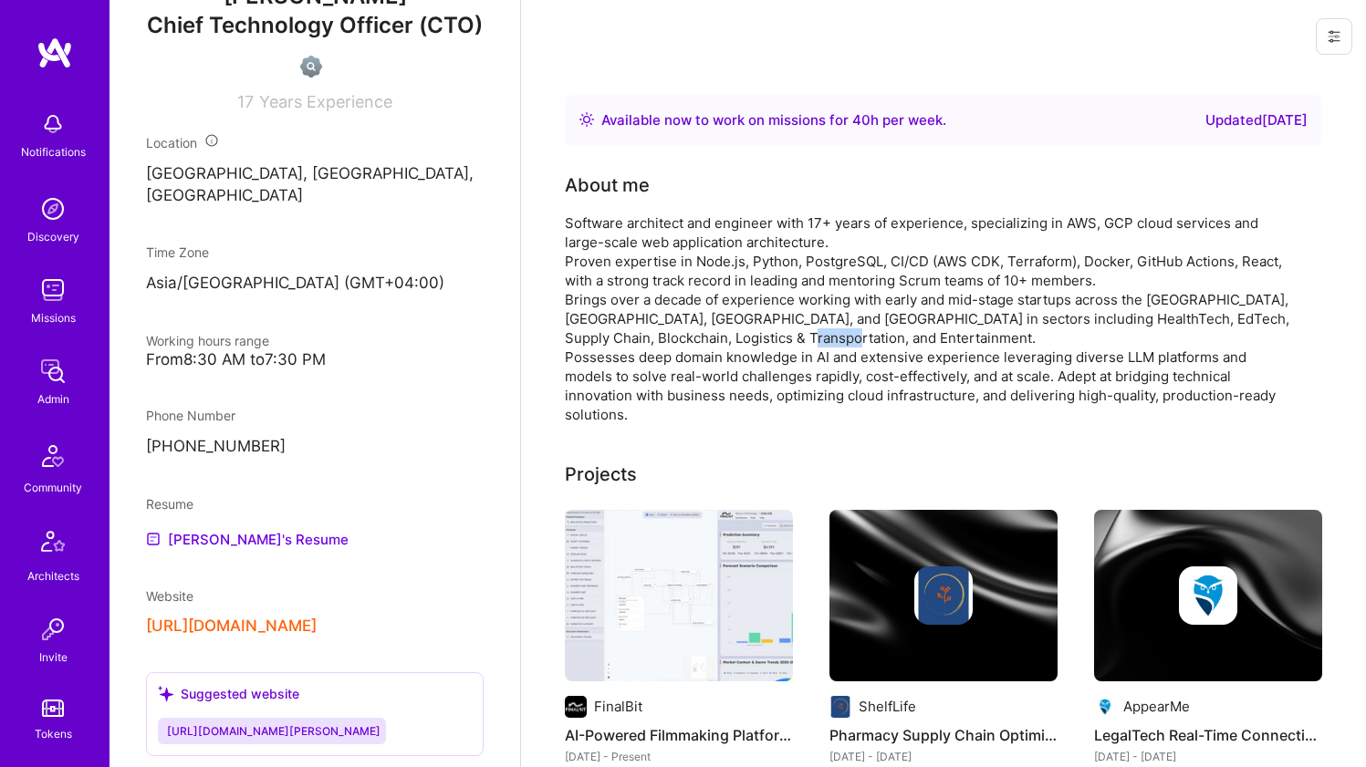
click at [692, 363] on div "Software architect and engineer with 17+ years of experience, specializing in A…" at bounding box center [930, 318] width 730 height 211
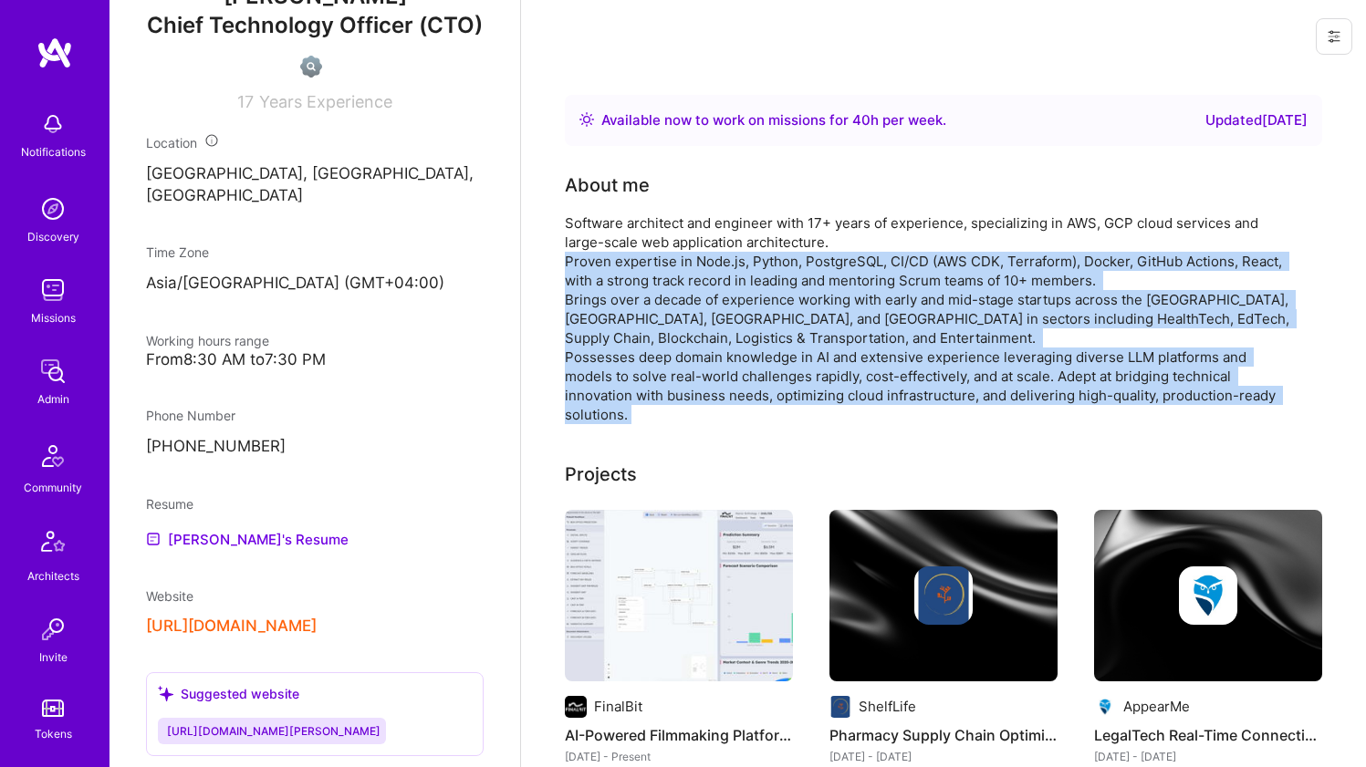
drag, startPoint x: 692, startPoint y: 363, endPoint x: 724, endPoint y: 286, distance: 83.4
click at [724, 286] on div "Software architect and engineer with 17+ years of experience, specializing in A…" at bounding box center [930, 318] width 730 height 211
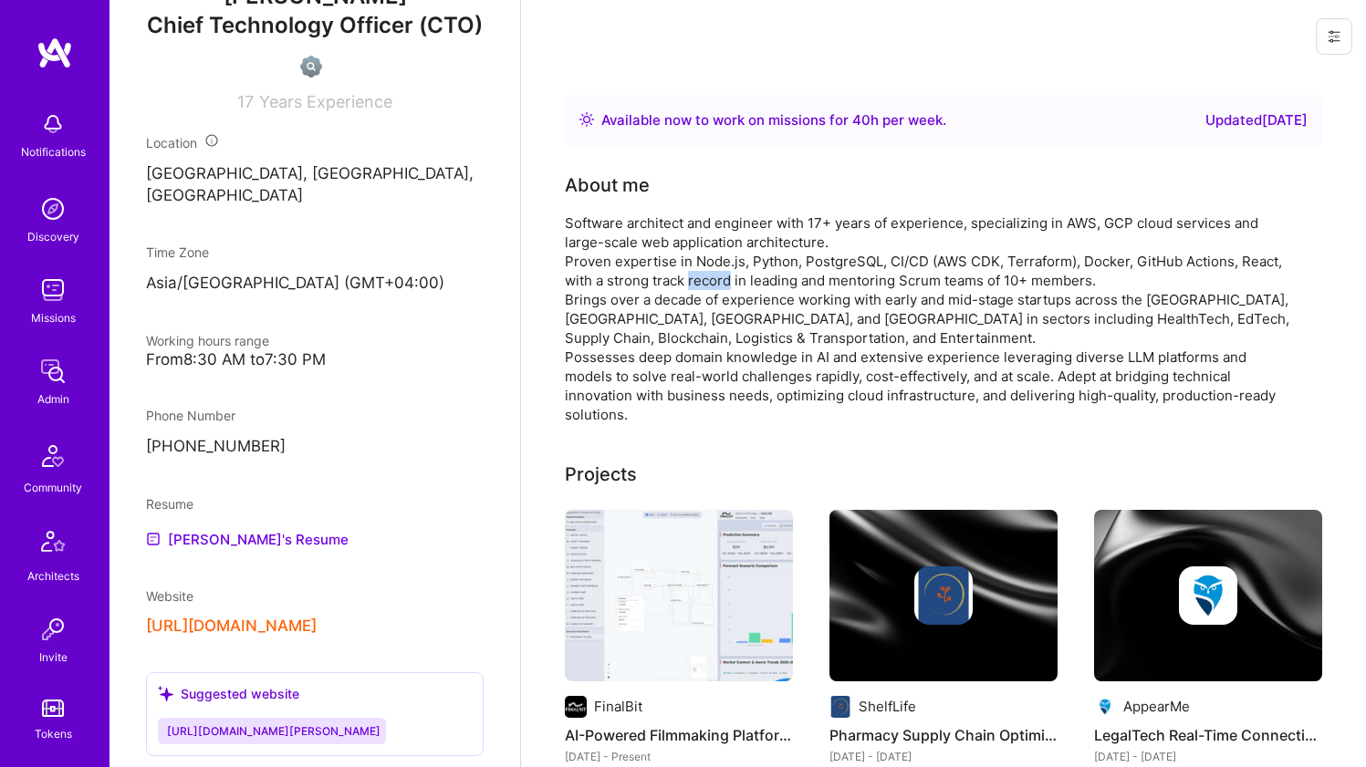
click at [724, 286] on div "Software architect and engineer with 17+ years of experience, specializing in A…" at bounding box center [930, 318] width 730 height 211
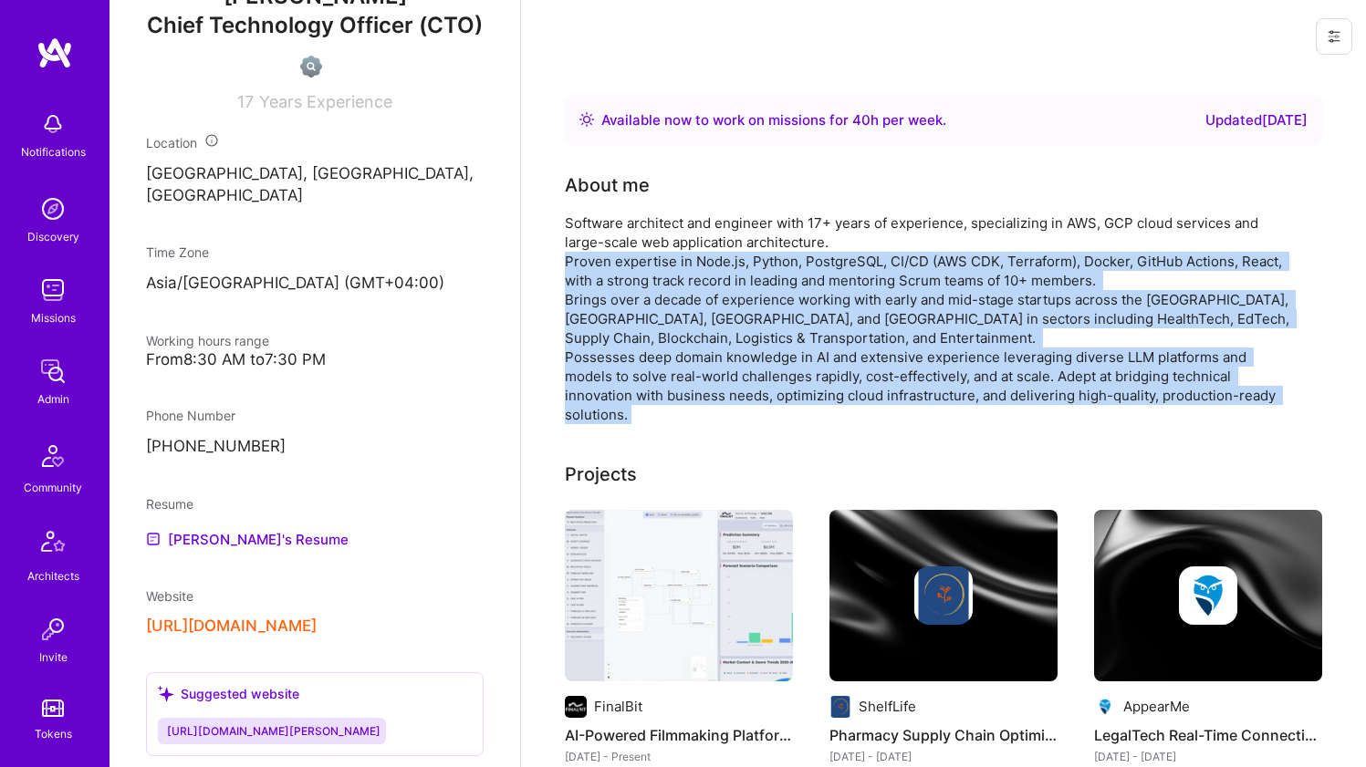
drag, startPoint x: 724, startPoint y: 286, endPoint x: 656, endPoint y: 385, distance: 120.0
click at [656, 385] on div "Software architect and engineer with 17+ years of experience, specializing in A…" at bounding box center [930, 318] width 730 height 211
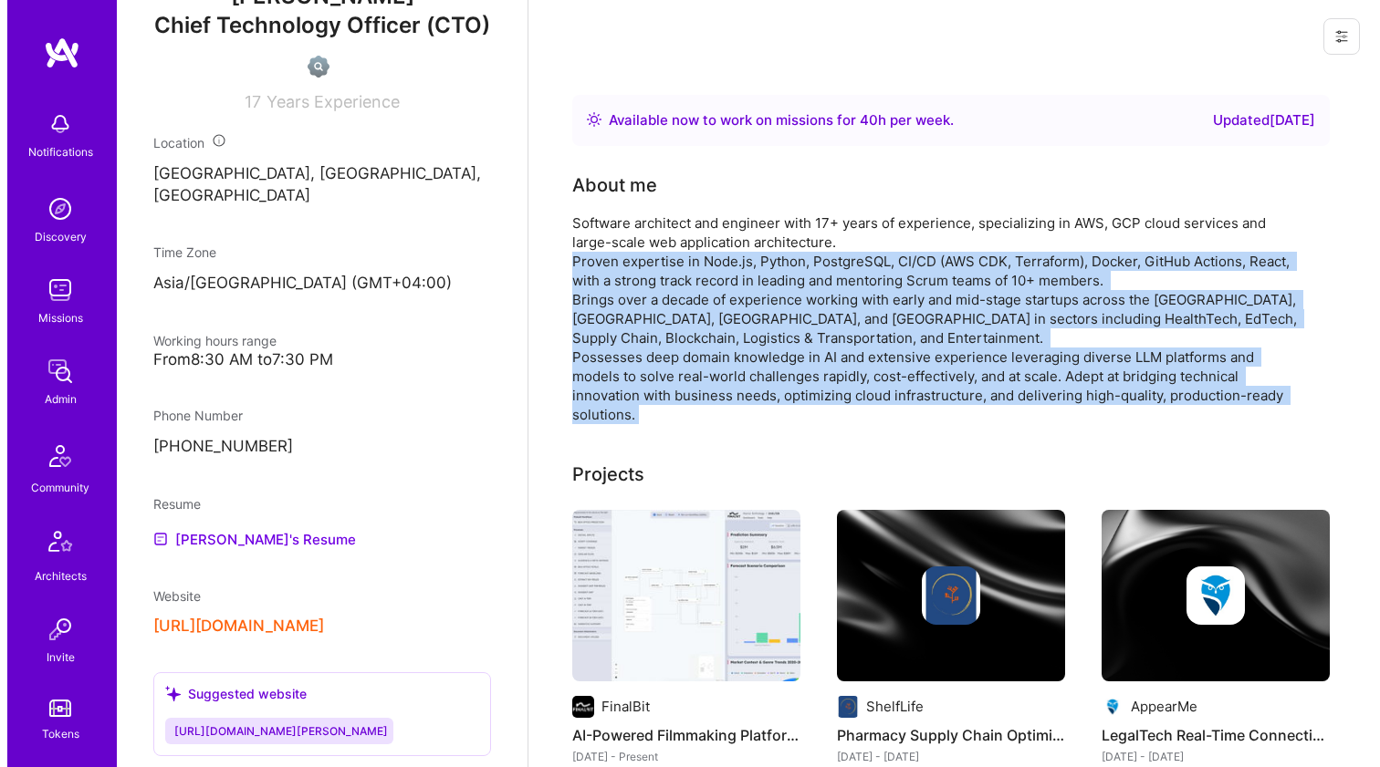
scroll to position [122, 0]
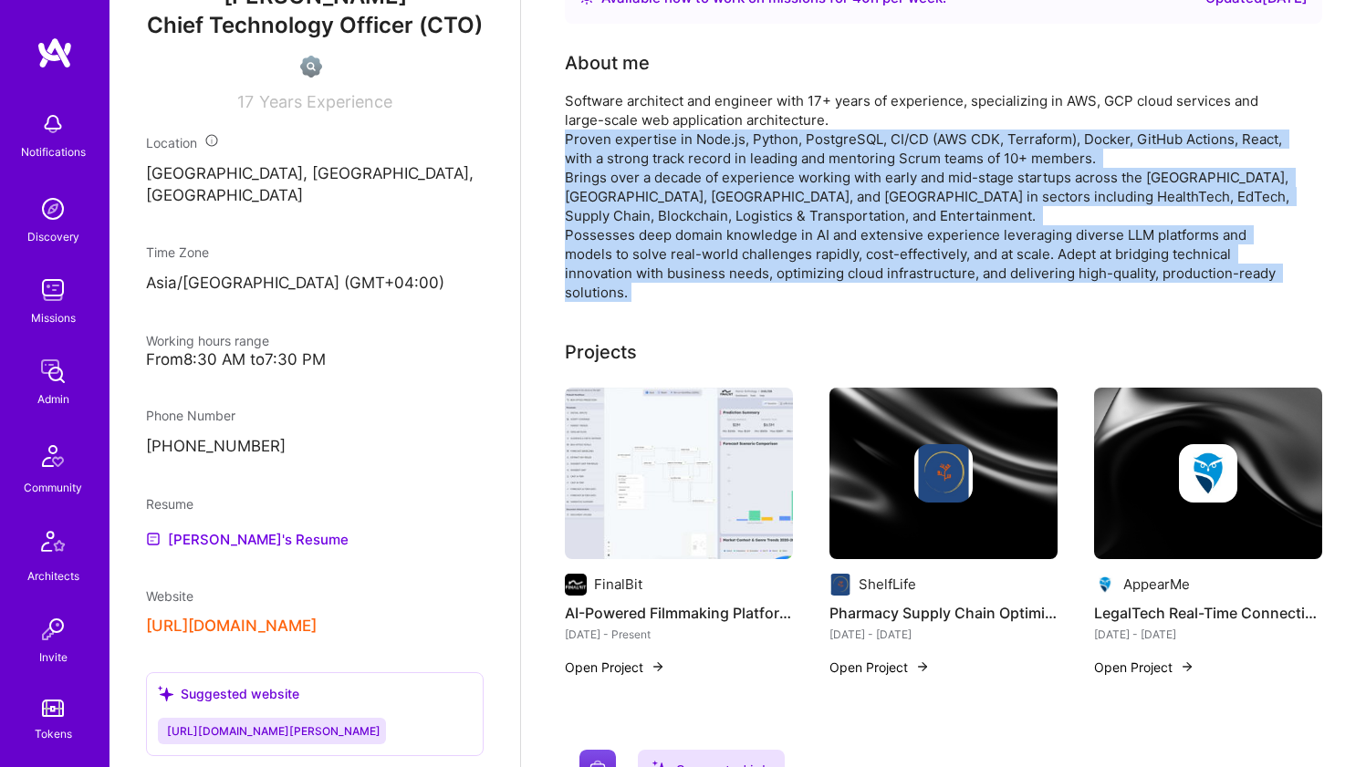
click at [610, 465] on img at bounding box center [679, 474] width 228 height 172
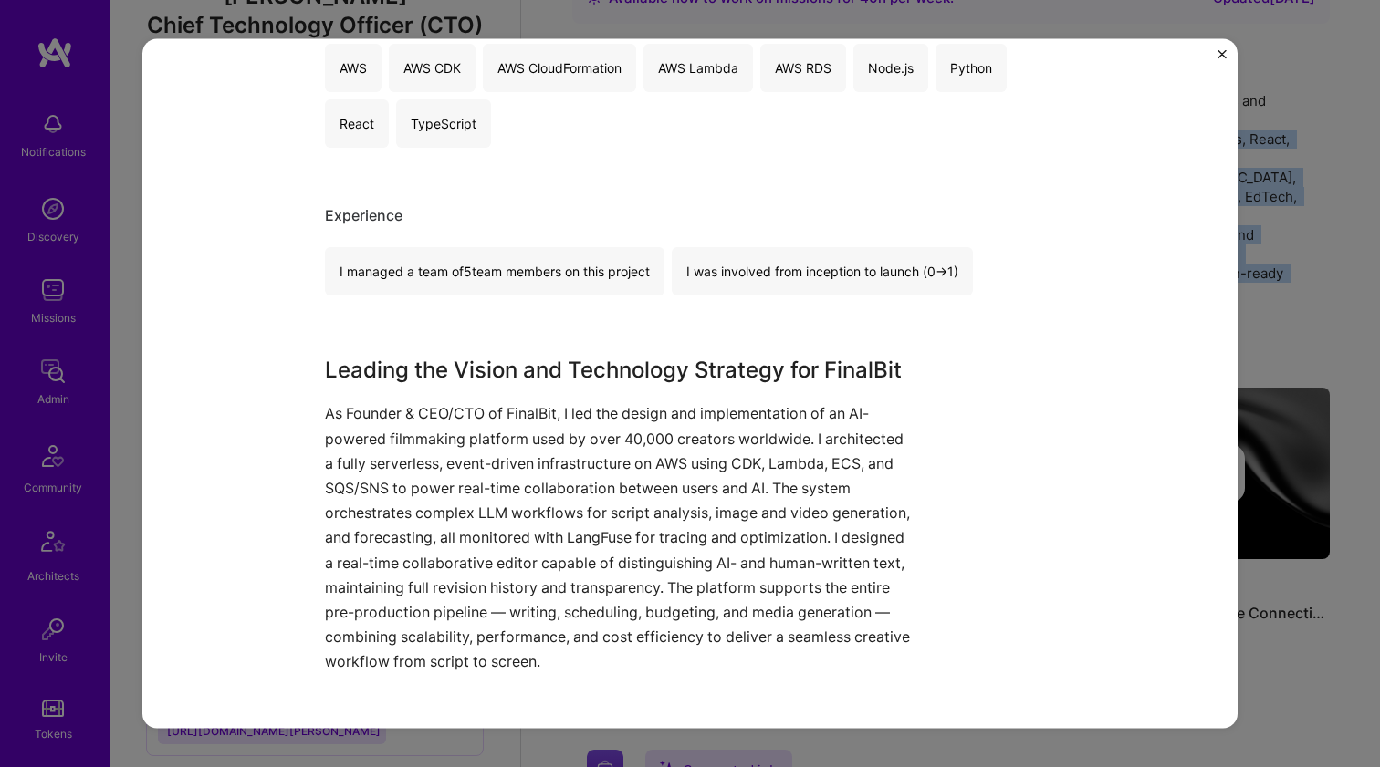
scroll to position [1003, 0]
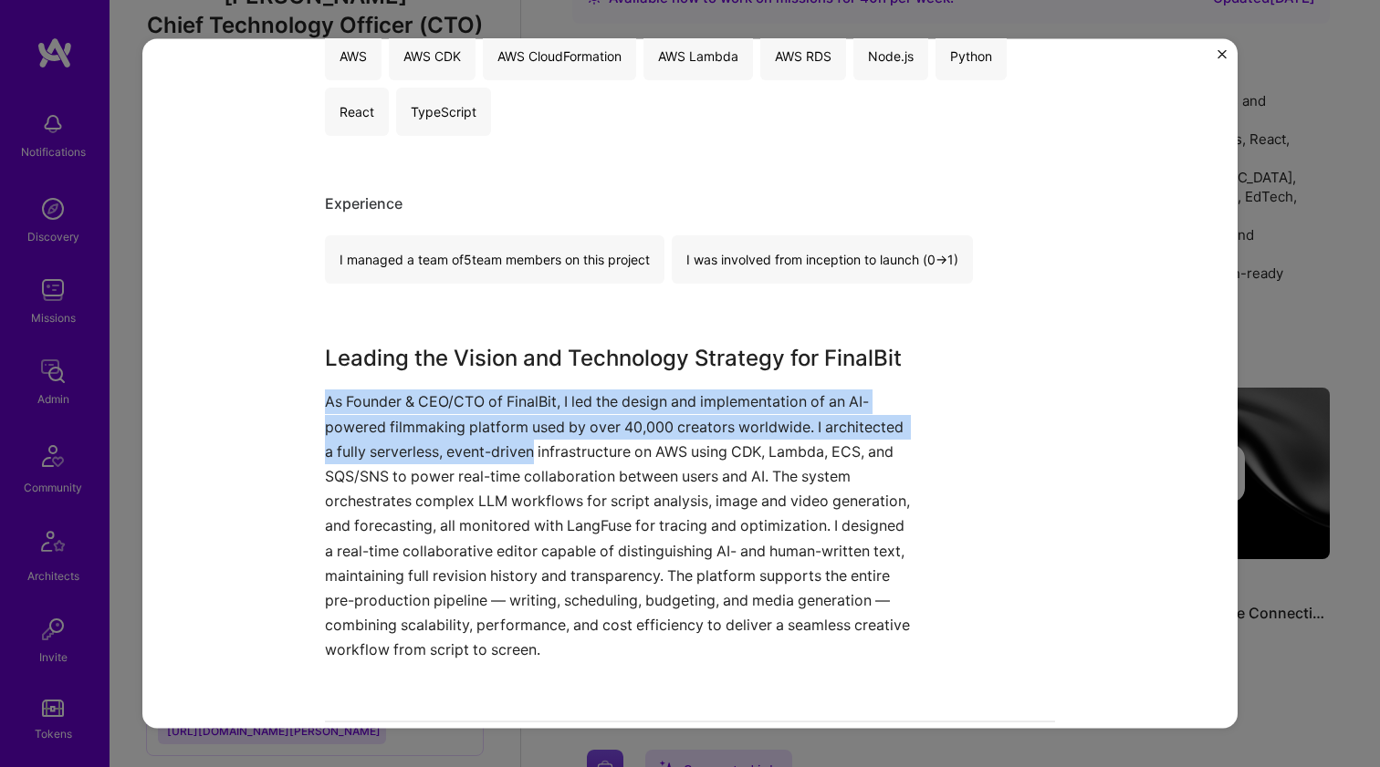
drag, startPoint x: 613, startPoint y: 382, endPoint x: 530, endPoint y: 450, distance: 107.0
click at [530, 450] on div "Leading the Vision and Technology Strategy for FinalBit As Founder & CEO/CTO of…" at bounding box center [621, 502] width 593 height 320
click at [530, 450] on p "As Founder & CEO/CTO of FinalBit, I led the design and implementation of an AI-…" at bounding box center [621, 526] width 593 height 273
drag, startPoint x: 530, startPoint y: 450, endPoint x: 548, endPoint y: 398, distance: 55.1
click at [548, 398] on p "As Founder & CEO/CTO of FinalBit, I led the design and implementation of an AI-…" at bounding box center [621, 526] width 593 height 273
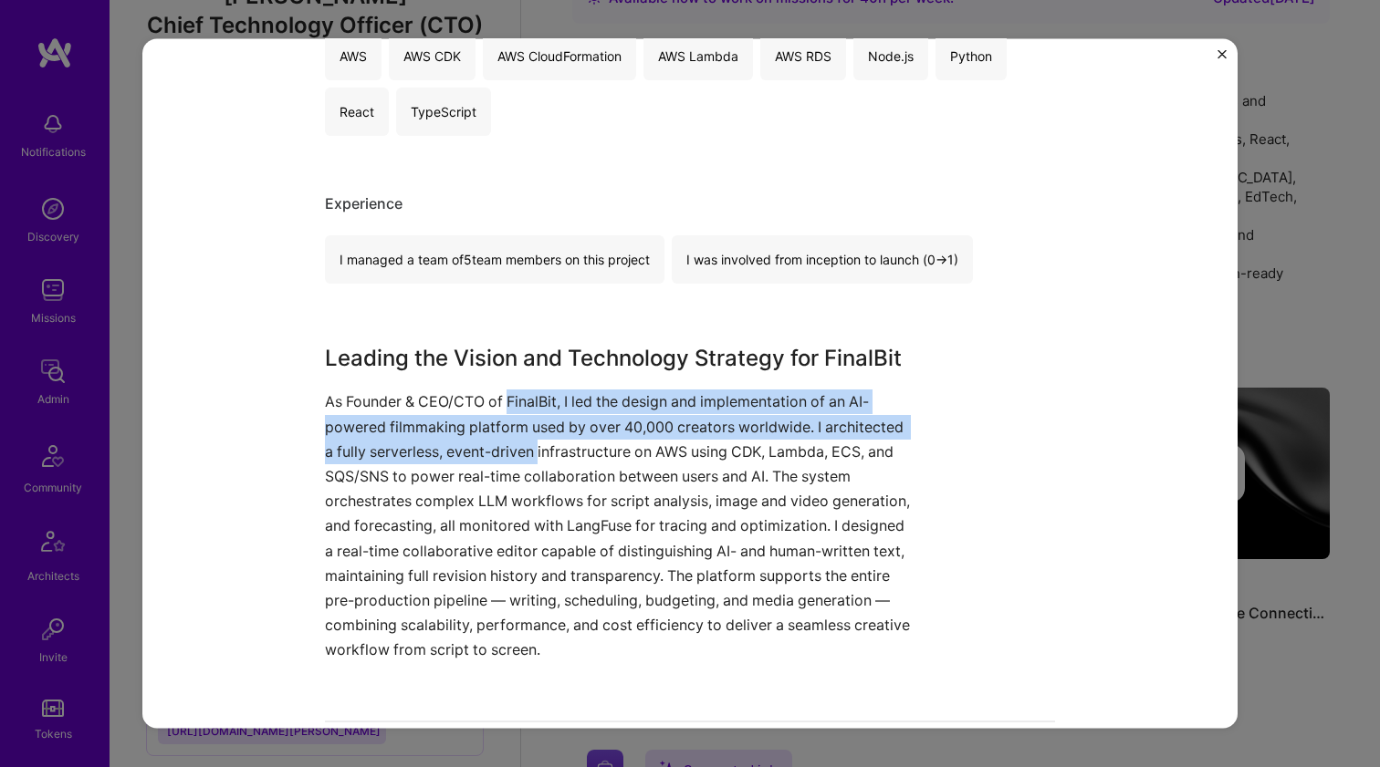
click at [548, 398] on p "As Founder & CEO/CTO of FinalBit, I led the design and implementation of an AI-…" at bounding box center [621, 526] width 593 height 273
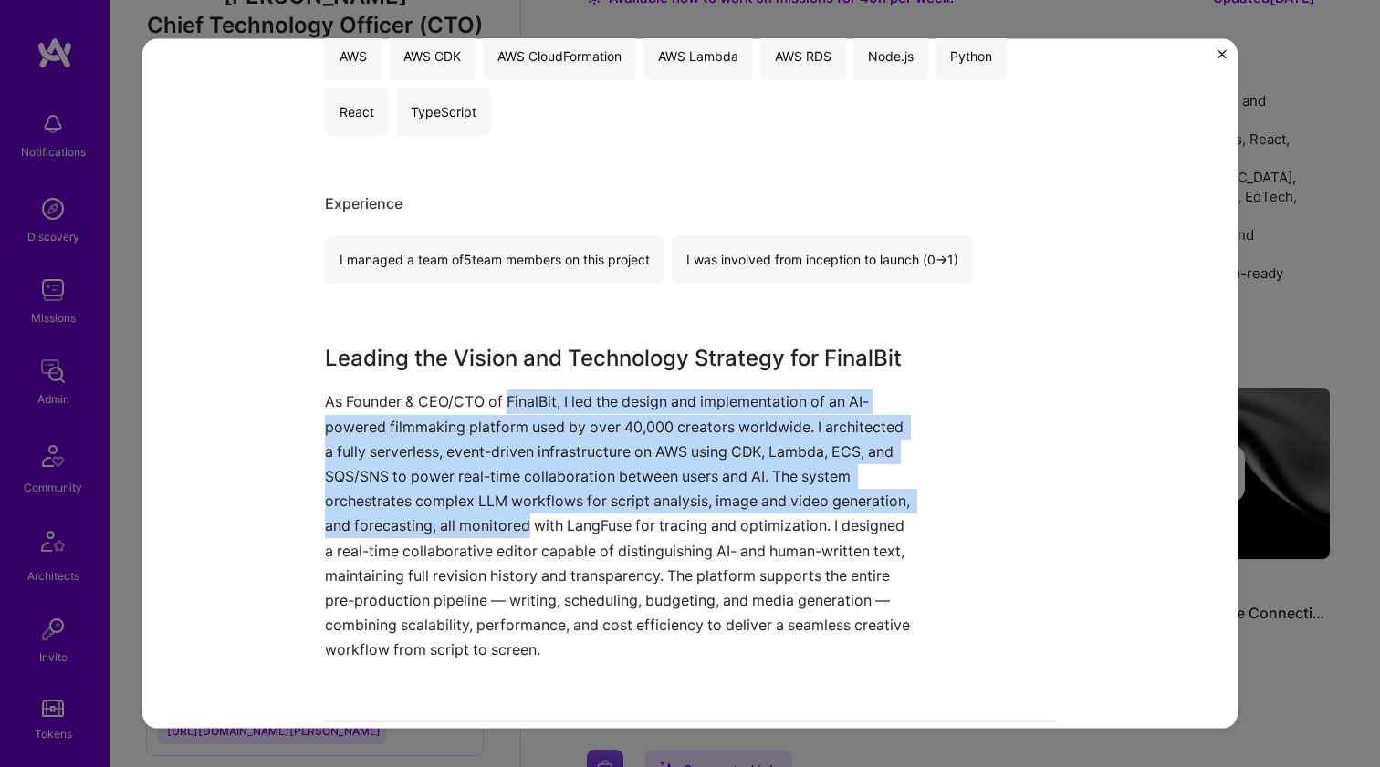
drag, startPoint x: 548, startPoint y: 398, endPoint x: 474, endPoint y: 523, distance: 145.2
click at [474, 523] on p "As Founder & CEO/CTO of FinalBit, I led the design and implementation of an AI-…" at bounding box center [621, 526] width 593 height 273
drag, startPoint x: 482, startPoint y: 502, endPoint x: 513, endPoint y: 398, distance: 108.5
click at [511, 402] on p "As Founder & CEO/CTO of FinalBit, I led the design and implementation of an AI-…" at bounding box center [621, 526] width 593 height 273
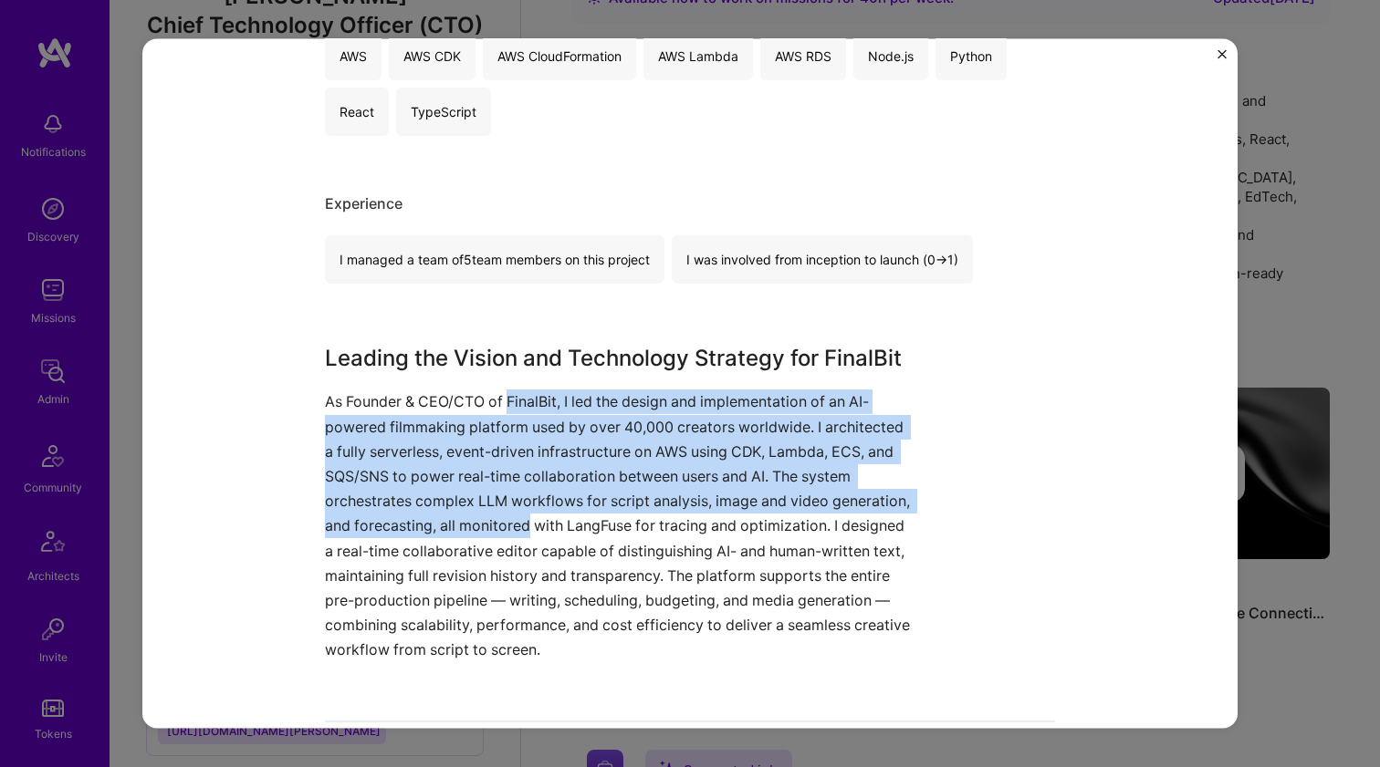
click at [513, 397] on p "As Founder & CEO/CTO of FinalBit, I led the design and implementation of an AI-…" at bounding box center [621, 526] width 593 height 273
drag, startPoint x: 513, startPoint y: 397, endPoint x: 463, endPoint y: 526, distance: 138.9
click at [463, 526] on p "As Founder & CEO/CTO of FinalBit, I led the design and implementation of an AI-…" at bounding box center [621, 526] width 593 height 273
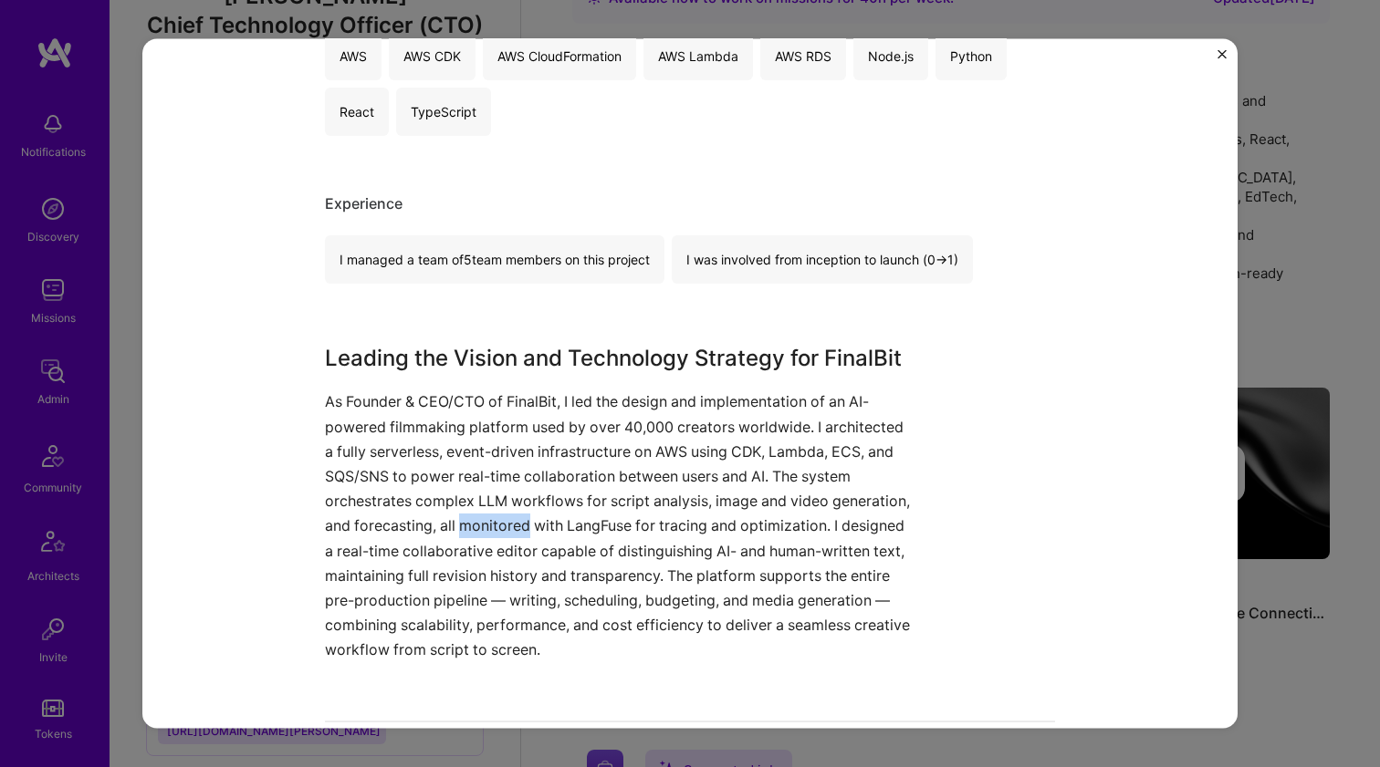
click at [462, 526] on p "As Founder & CEO/CTO of FinalBit, I led the design and implementation of an AI-…" at bounding box center [621, 526] width 593 height 273
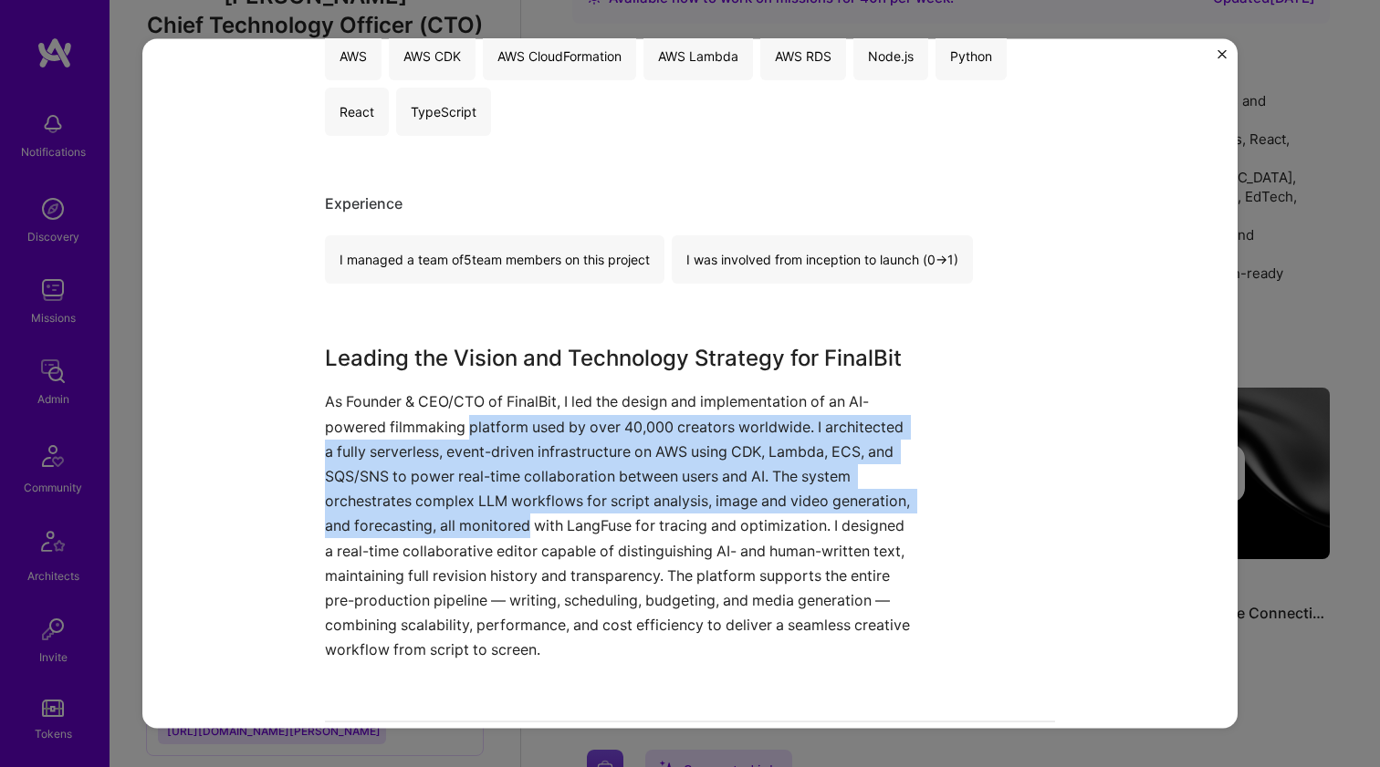
drag, startPoint x: 466, startPoint y: 507, endPoint x: 495, endPoint y: 410, distance: 101.6
click at [495, 410] on p "As Founder & CEO/CTO of FinalBit, I led the design and implementation of an AI-…" at bounding box center [621, 526] width 593 height 273
drag, startPoint x: 495, startPoint y: 410, endPoint x: 456, endPoint y: 524, distance: 120.3
click at [456, 524] on p "As Founder & CEO/CTO of FinalBit, I led the design and implementation of an AI-…" at bounding box center [621, 526] width 593 height 273
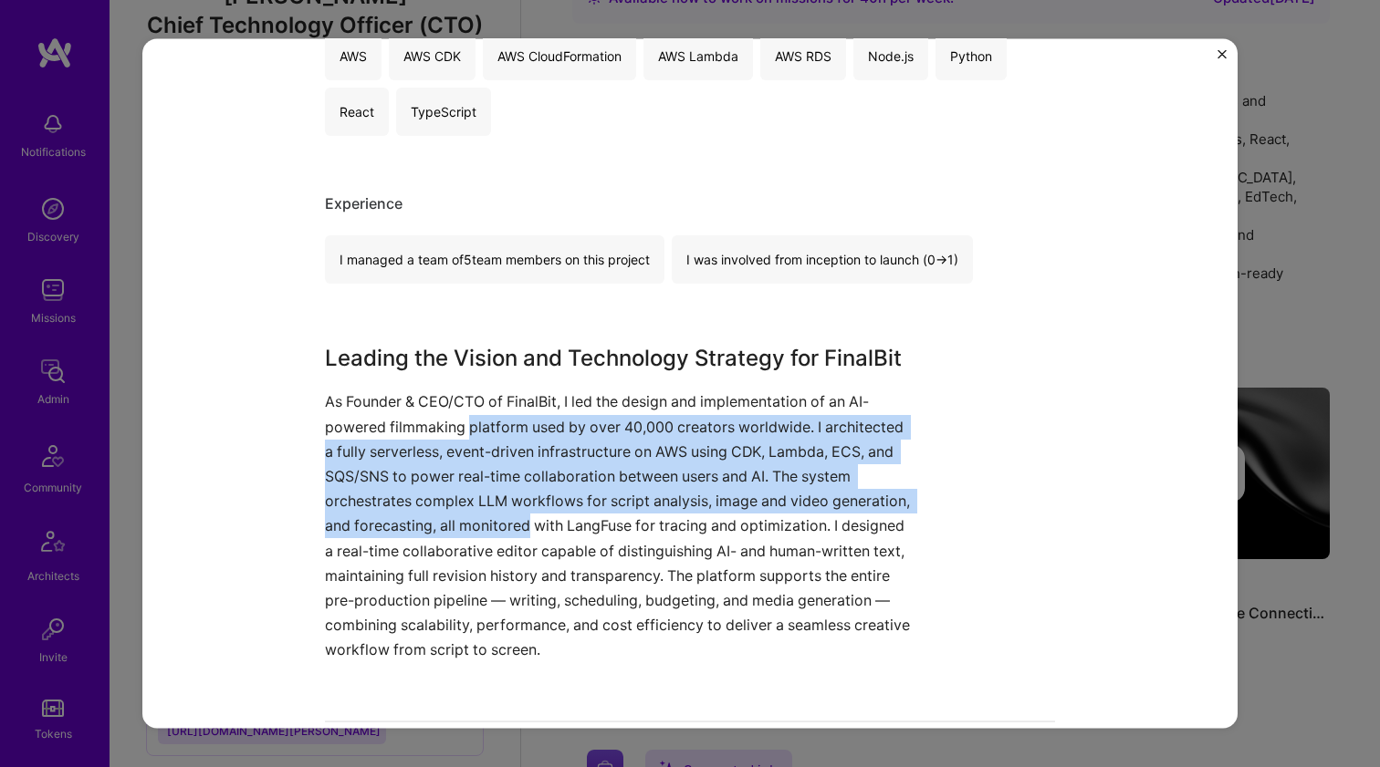
click at [456, 524] on p "As Founder & CEO/CTO of FinalBit, I led the design and implementation of an AI-…" at bounding box center [621, 526] width 593 height 273
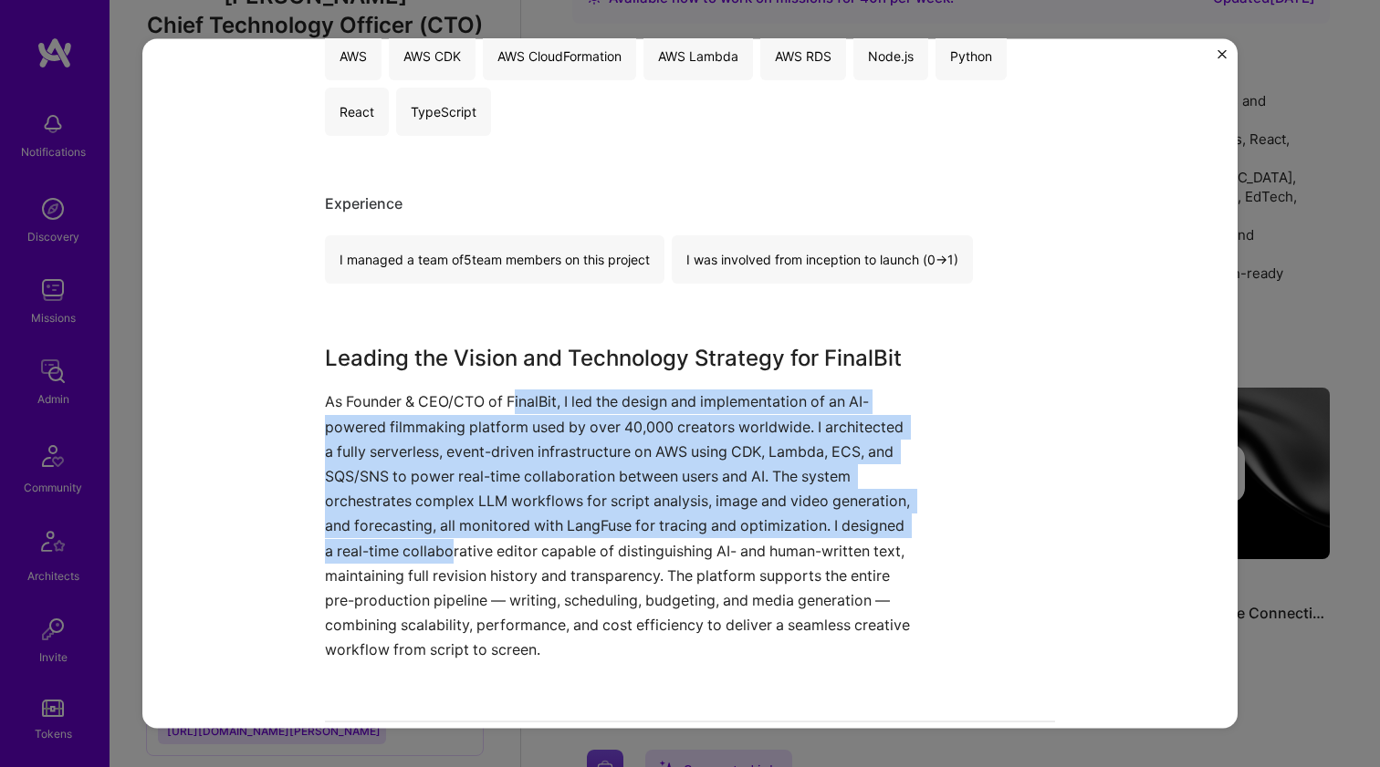
drag, startPoint x: 449, startPoint y: 552, endPoint x: 507, endPoint y: 389, distance: 173.4
click at [507, 390] on p "As Founder & CEO/CTO of FinalBit, I led the design and implementation of an AI-…" at bounding box center [621, 526] width 593 height 273
drag, startPoint x: 507, startPoint y: 389, endPoint x: 454, endPoint y: 557, distance: 176.0
click at [454, 557] on p "As Founder & CEO/CTO of FinalBit, I led the design and implementation of an AI-…" at bounding box center [621, 526] width 593 height 273
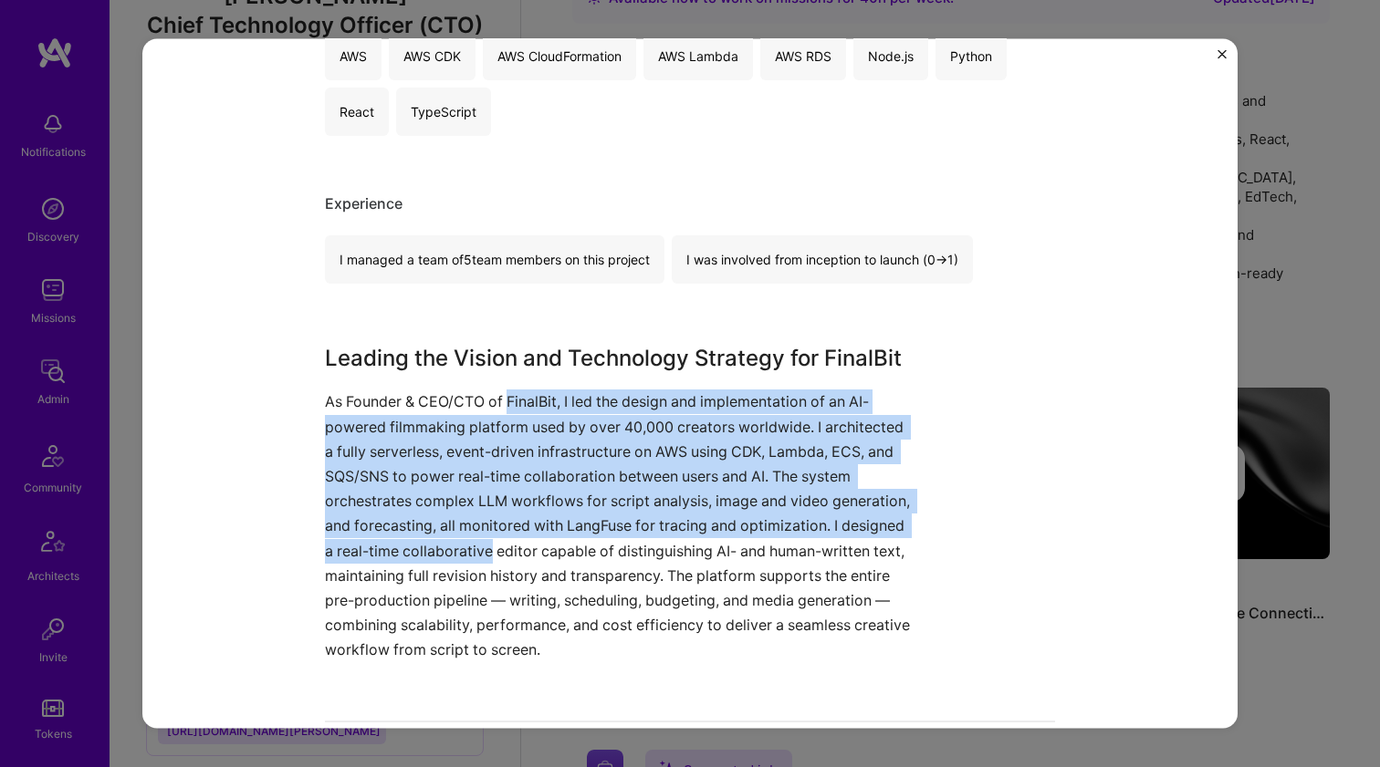
click at [454, 556] on p "As Founder & CEO/CTO of FinalBit, I led the design and implementation of an AI-…" at bounding box center [621, 526] width 593 height 273
drag, startPoint x: 454, startPoint y: 556, endPoint x: 525, endPoint y: 384, distance: 185.4
click at [525, 384] on div "Leading the Vision and Technology Strategy for FinalBit As Founder & CEO/CTO of…" at bounding box center [621, 502] width 593 height 320
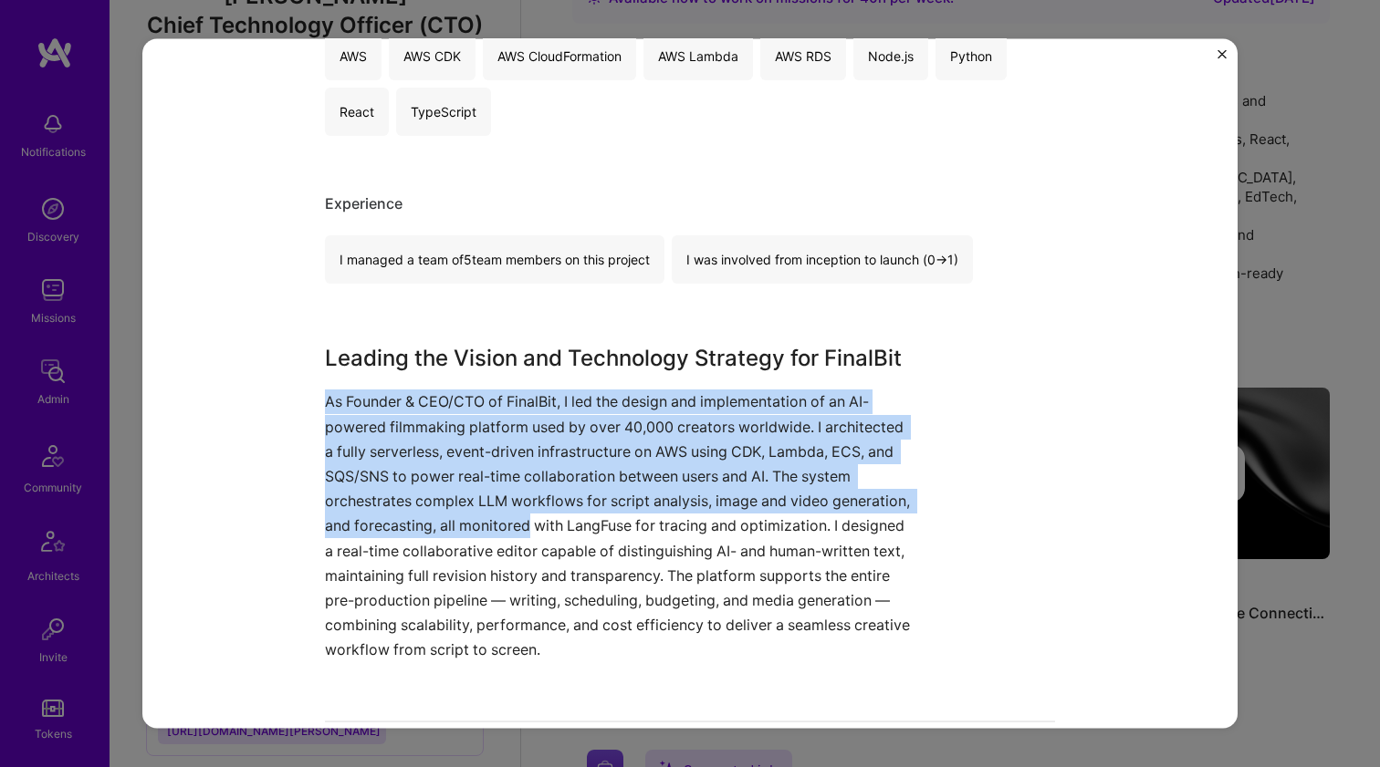
drag, startPoint x: 492, startPoint y: 488, endPoint x: 475, endPoint y: 531, distance: 45.9
click at [475, 531] on div "Leading the Vision and Technology Strategy for FinalBit As Founder & CEO/CTO of…" at bounding box center [621, 502] width 593 height 320
click at [475, 531] on p "As Founder & CEO/CTO of FinalBit, I led the design and implementation of an AI-…" at bounding box center [621, 526] width 593 height 273
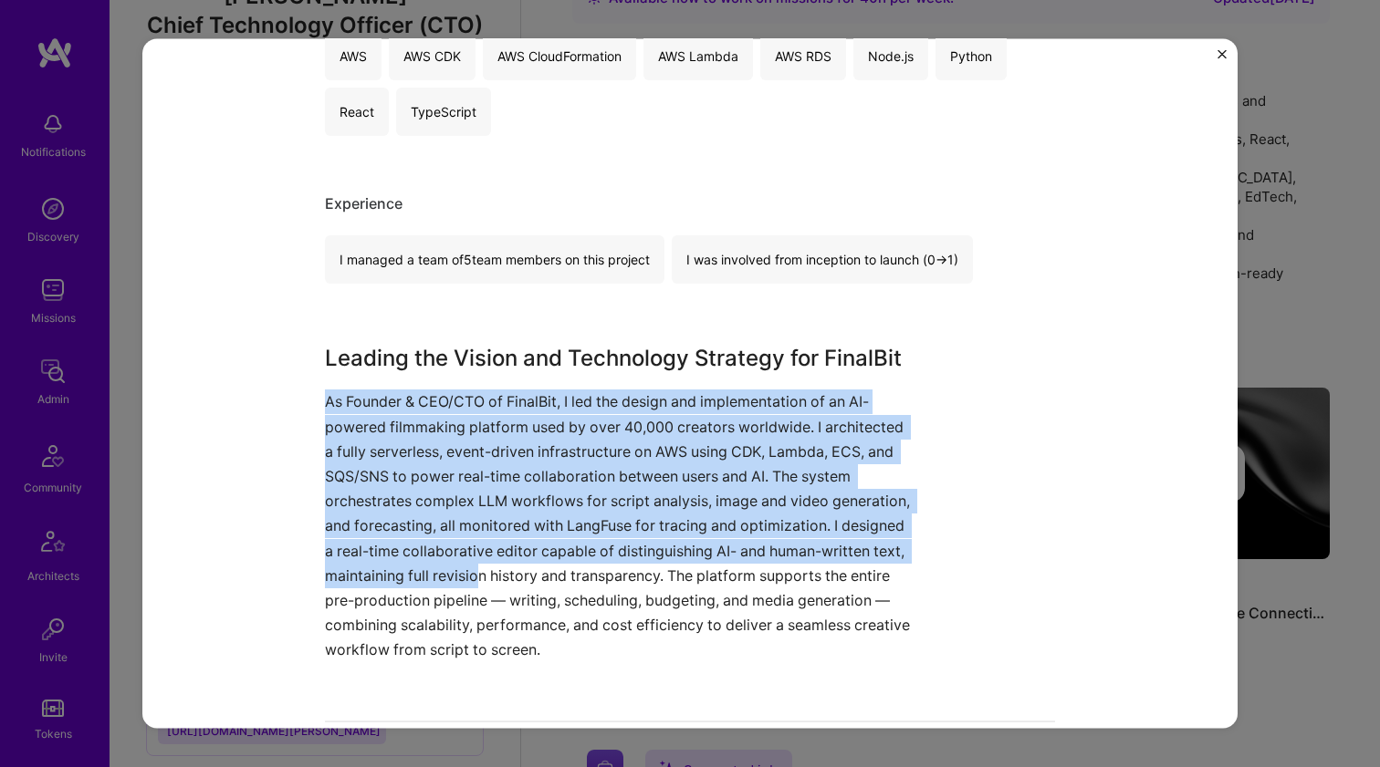
drag, startPoint x: 470, startPoint y: 568, endPoint x: 538, endPoint y: 380, distance: 200.0
click at [538, 380] on div "Leading the Vision and Technology Strategy for FinalBit As Founder & CEO/CTO of…" at bounding box center [621, 502] width 593 height 320
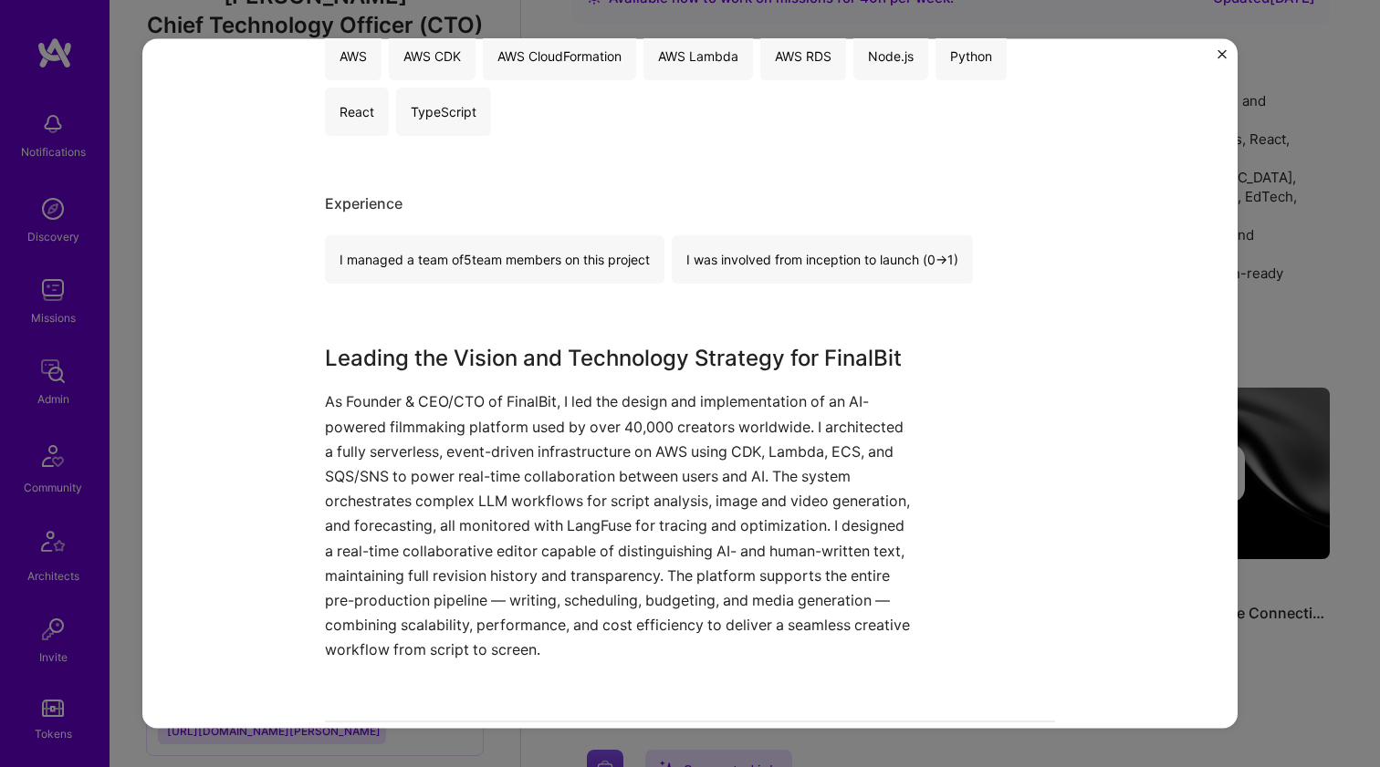
click at [538, 380] on div "Leading the Vision and Technology Strategy for FinalBit As Founder & CEO/CTO of…" at bounding box center [621, 502] width 593 height 320
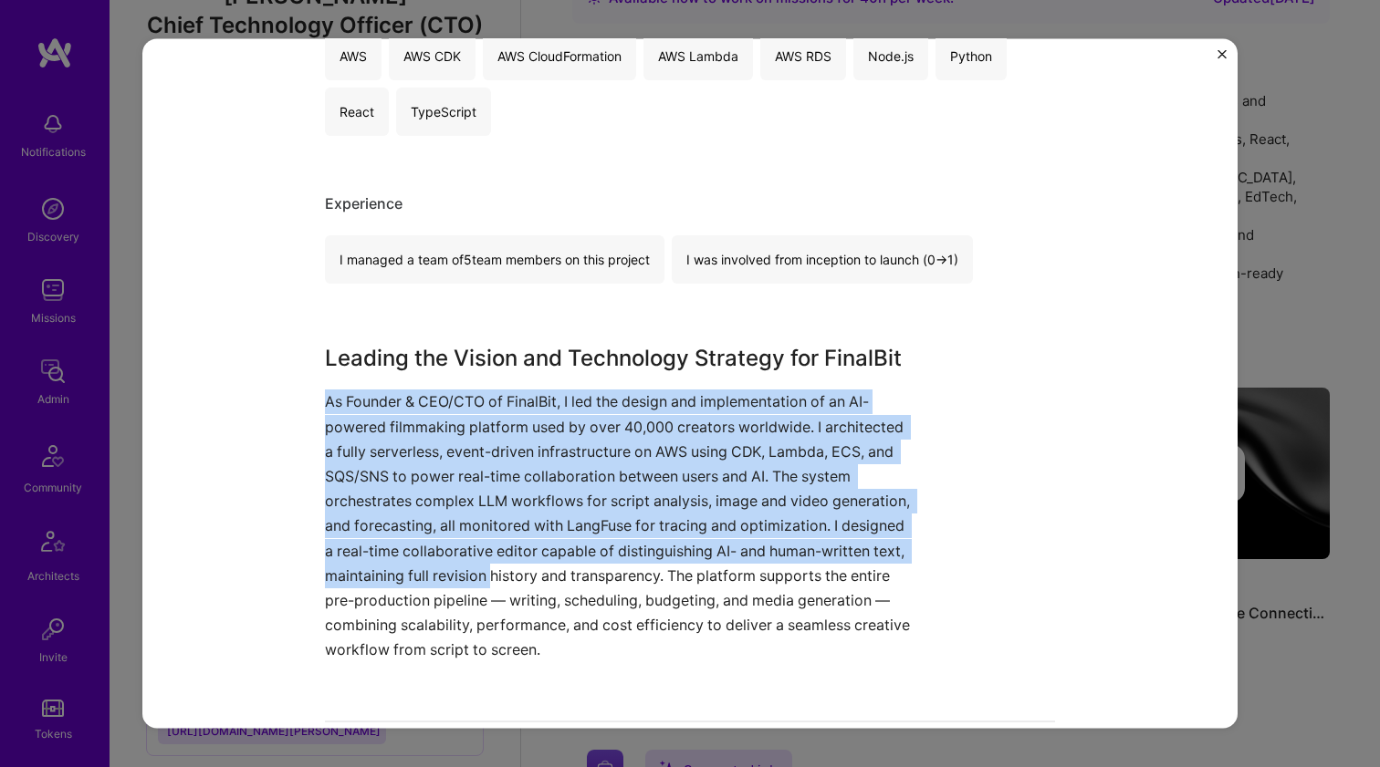
drag, startPoint x: 538, startPoint y: 380, endPoint x: 477, endPoint y: 563, distance: 192.4
click at [477, 563] on div "Leading the Vision and Technology Strategy for FinalBit As Founder & CEO/CTO of…" at bounding box center [621, 502] width 593 height 320
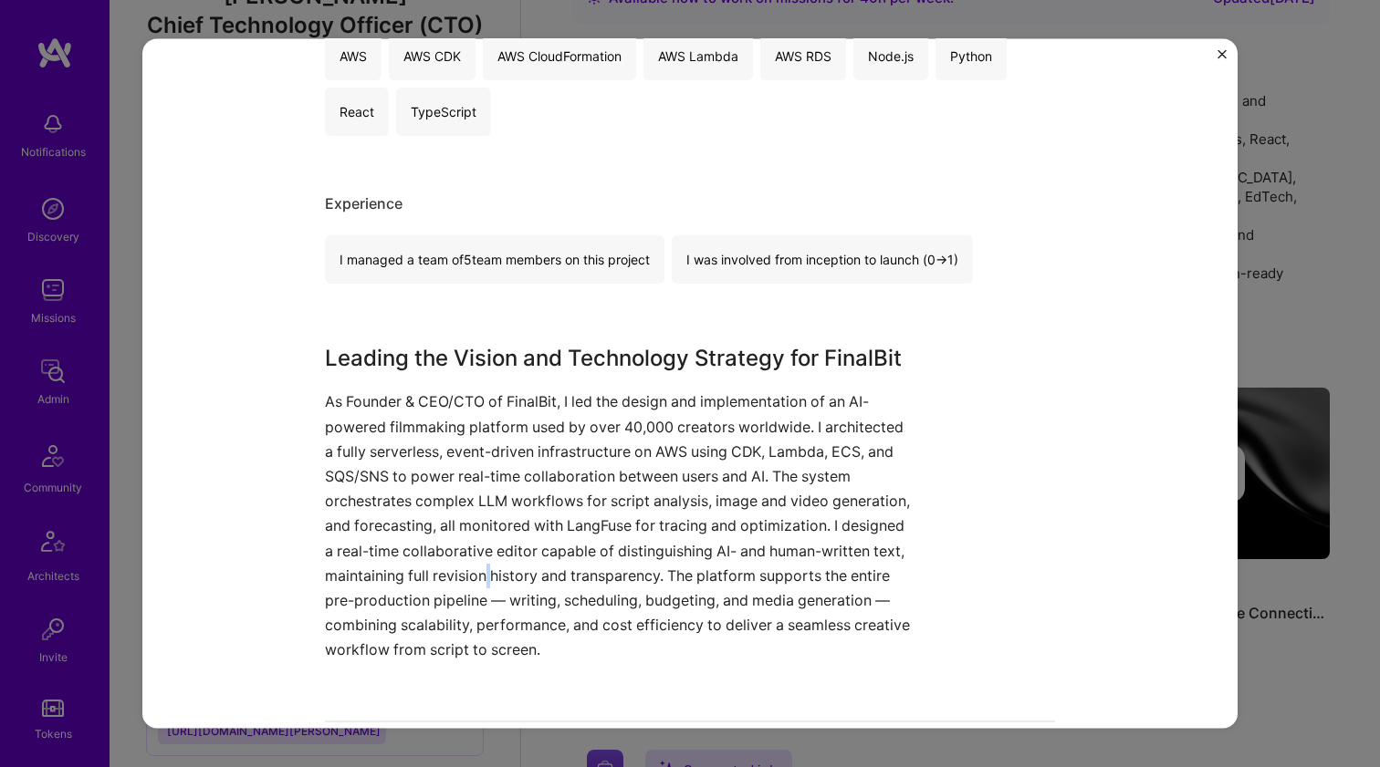
click at [475, 566] on p "As Founder & CEO/CTO of FinalBit, I led the design and implementation of an AI-…" at bounding box center [621, 526] width 593 height 273
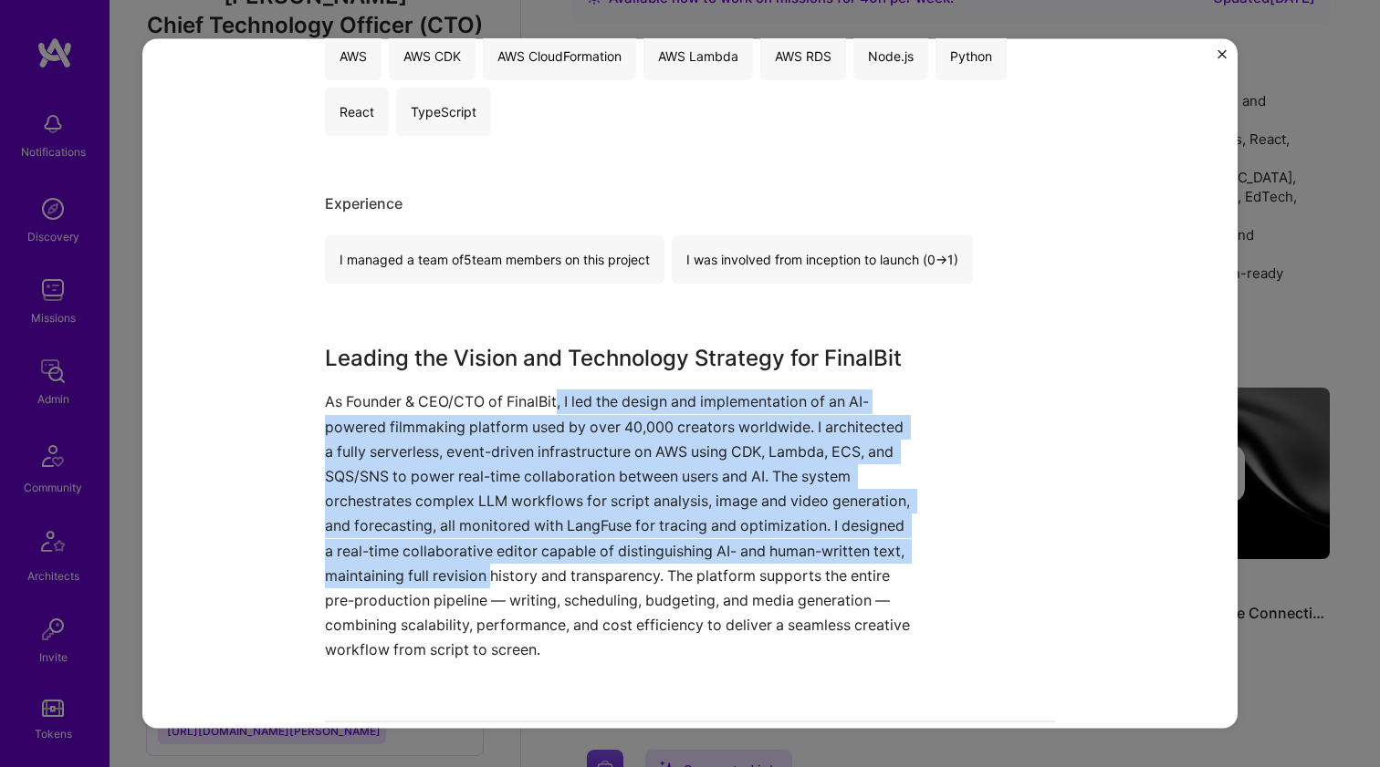
drag, startPoint x: 475, startPoint y: 566, endPoint x: 554, endPoint y: 401, distance: 182.8
click at [554, 401] on p "As Founder & CEO/CTO of FinalBit, I led the design and implementation of an AI-…" at bounding box center [621, 526] width 593 height 273
drag, startPoint x: 554, startPoint y: 401, endPoint x: 497, endPoint y: 571, distance: 179.7
click at [497, 571] on p "As Founder & CEO/CTO of FinalBit, I led the design and implementation of an AI-…" at bounding box center [621, 526] width 593 height 273
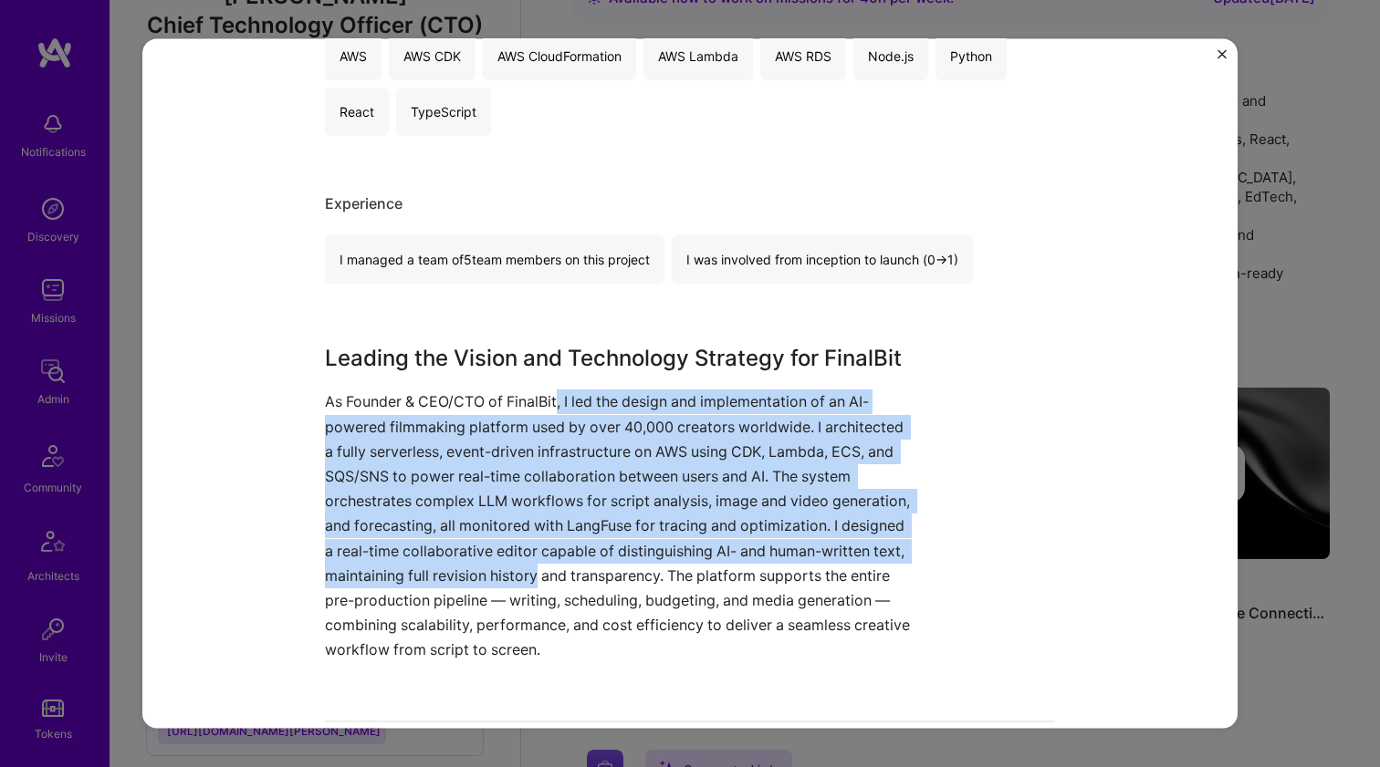
click at [497, 571] on p "As Founder & CEO/CTO of FinalBit, I led the design and implementation of an AI-…" at bounding box center [621, 526] width 593 height 273
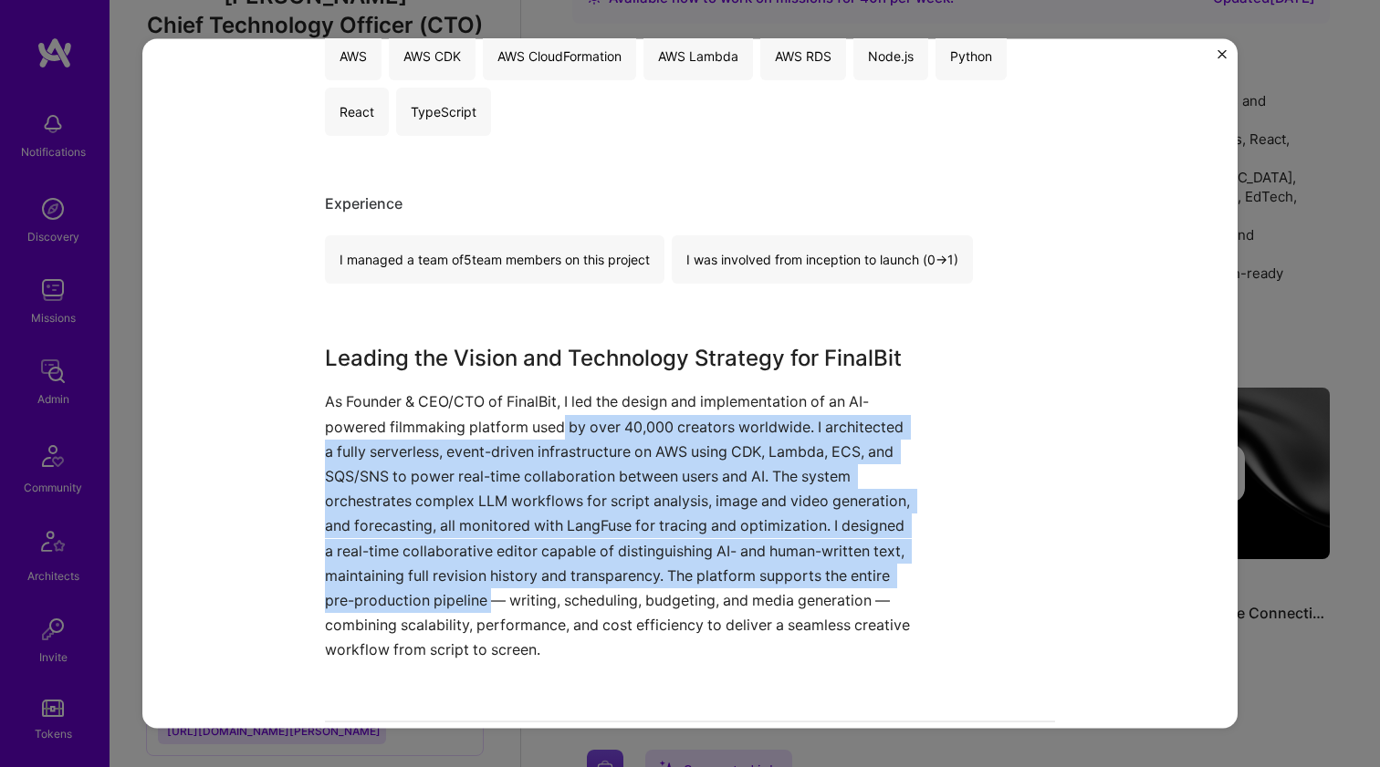
drag, startPoint x: 485, startPoint y: 592, endPoint x: 553, endPoint y: 413, distance: 191.1
click at [553, 413] on p "As Founder & CEO/CTO of FinalBit, I led the design and implementation of an AI-…" at bounding box center [621, 526] width 593 height 273
drag, startPoint x: 553, startPoint y: 413, endPoint x: 494, endPoint y: 591, distance: 187.5
click at [494, 591] on p "As Founder & CEO/CTO of FinalBit, I led the design and implementation of an AI-…" at bounding box center [621, 526] width 593 height 273
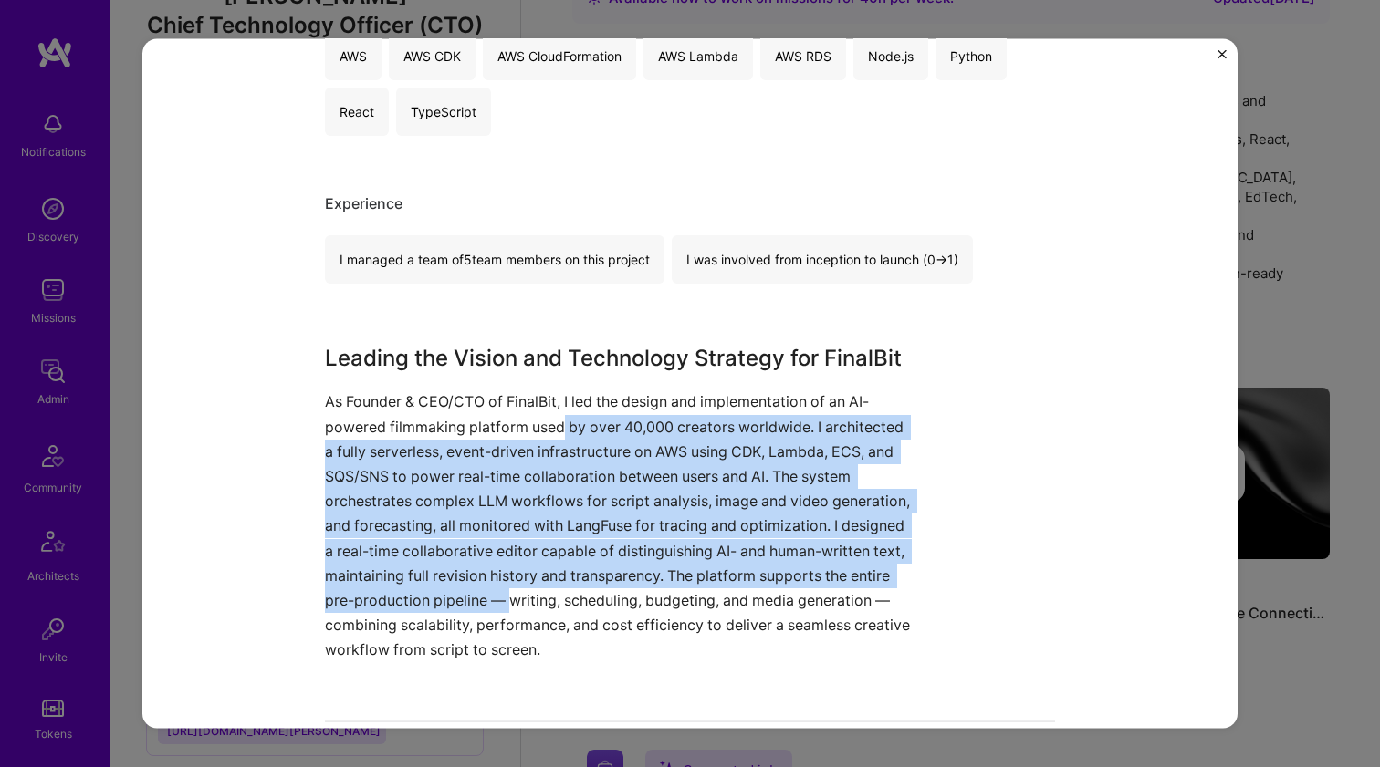
click at [494, 591] on p "As Founder & CEO/CTO of FinalBit, I led the design and implementation of an AI-…" at bounding box center [621, 526] width 593 height 273
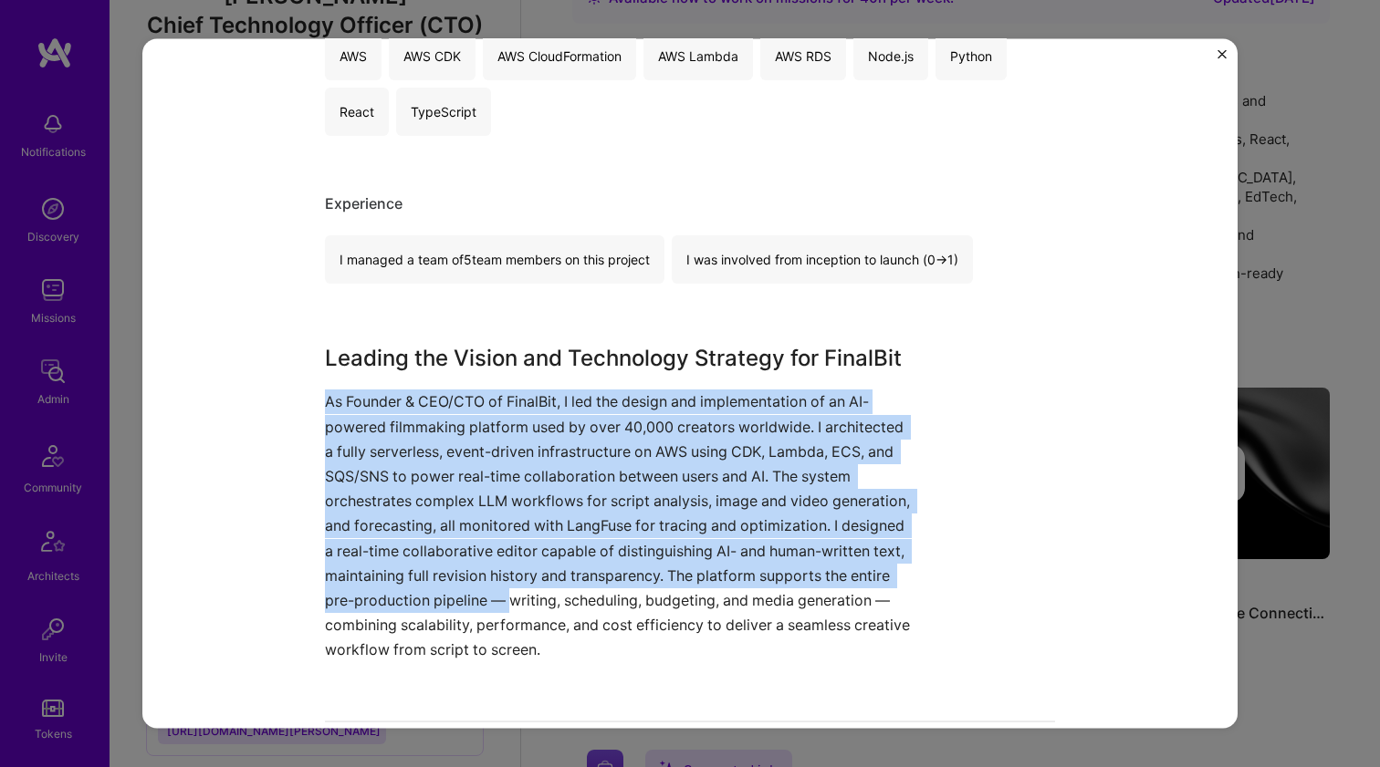
drag, startPoint x: 494, startPoint y: 591, endPoint x: 585, endPoint y: 387, distance: 223.8
click at [585, 387] on div "Leading the Vision and Technology Strategy for FinalBit As Founder & CEO/CTO of…" at bounding box center [621, 502] width 593 height 320
click at [584, 387] on div "Leading the Vision and Technology Strategy for FinalBit As Founder & CEO/CTO of…" at bounding box center [621, 502] width 593 height 320
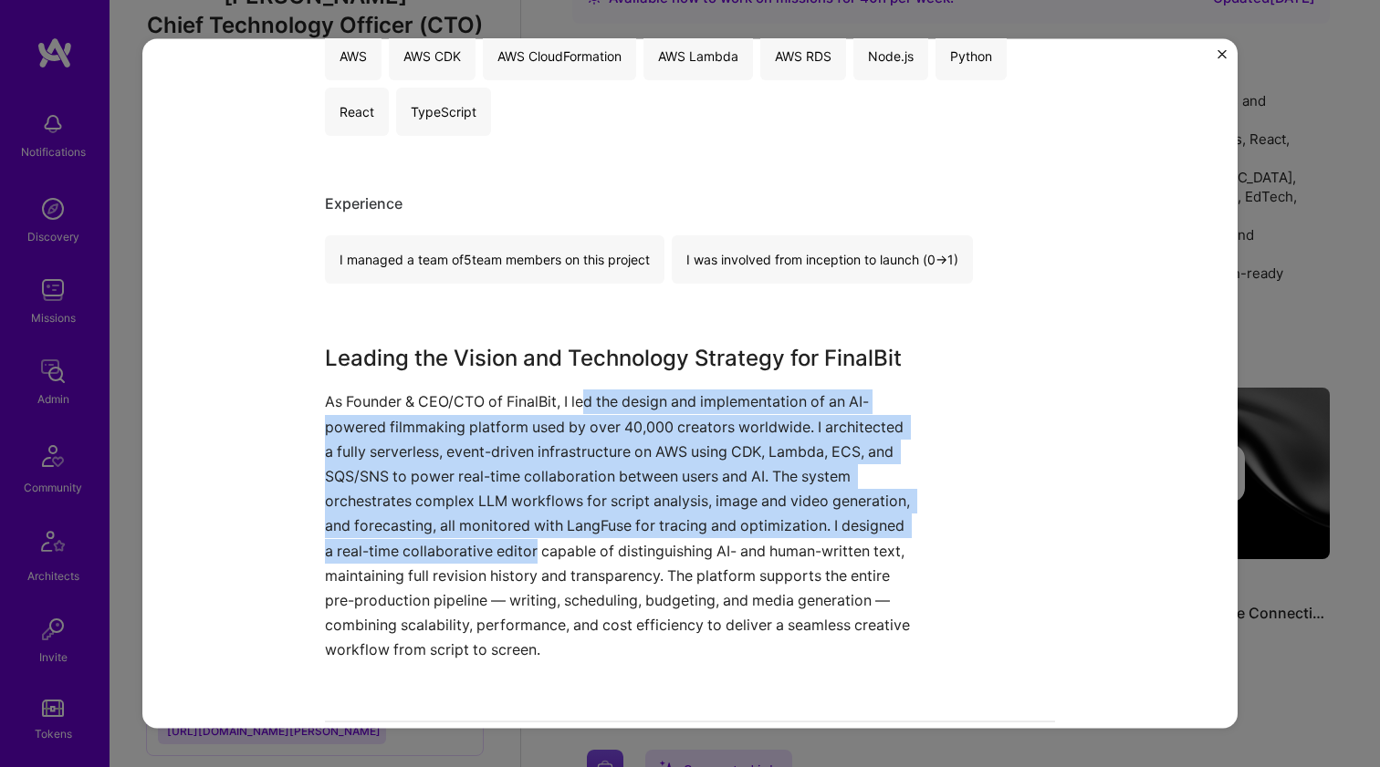
drag, startPoint x: 579, startPoint y: 399, endPoint x: 531, endPoint y: 535, distance: 144.3
click at [531, 535] on p "As Founder & CEO/CTO of FinalBit, I led the design and implementation of an AI-…" at bounding box center [621, 526] width 593 height 273
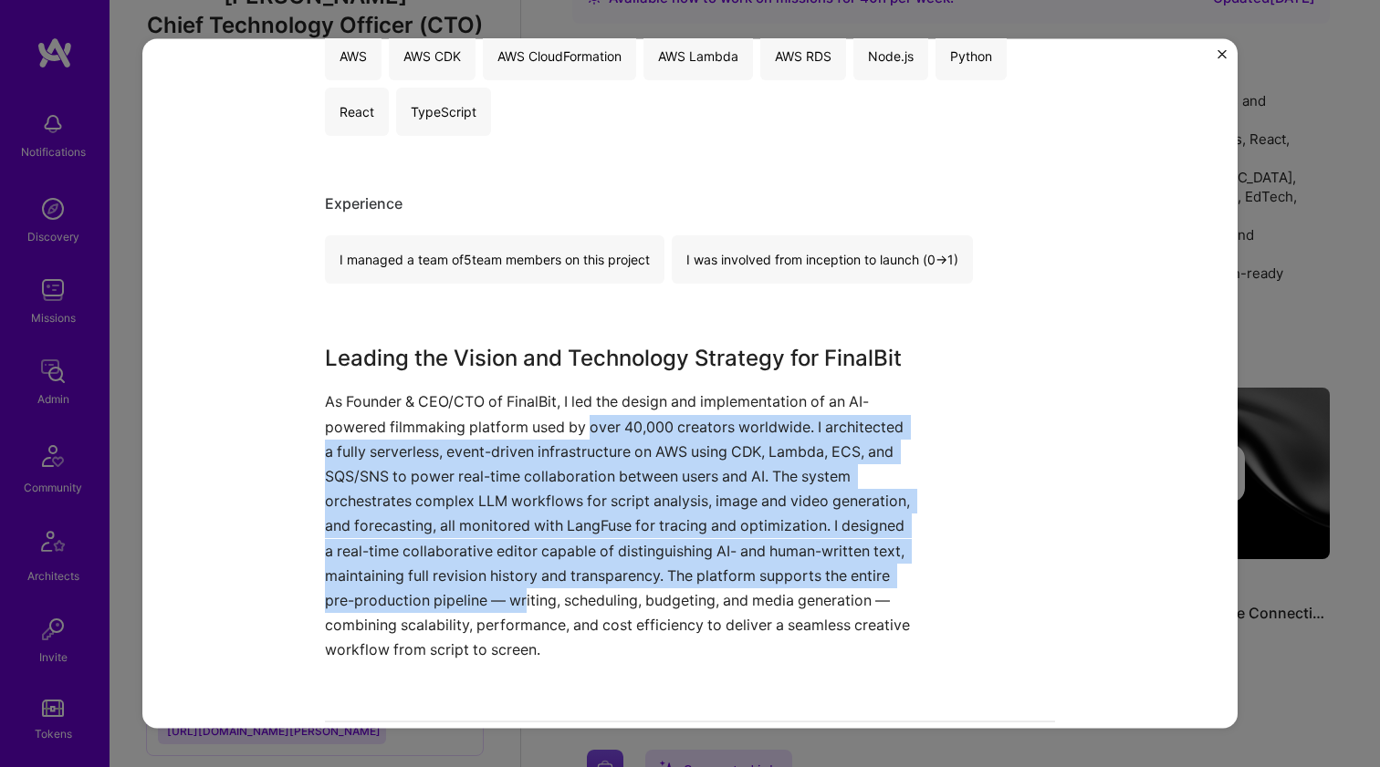
drag, startPoint x: 519, startPoint y: 581, endPoint x: 582, endPoint y: 425, distance: 168.2
click at [582, 425] on p "As Founder & CEO/CTO of FinalBit, I led the design and implementation of an AI-…" at bounding box center [621, 526] width 593 height 273
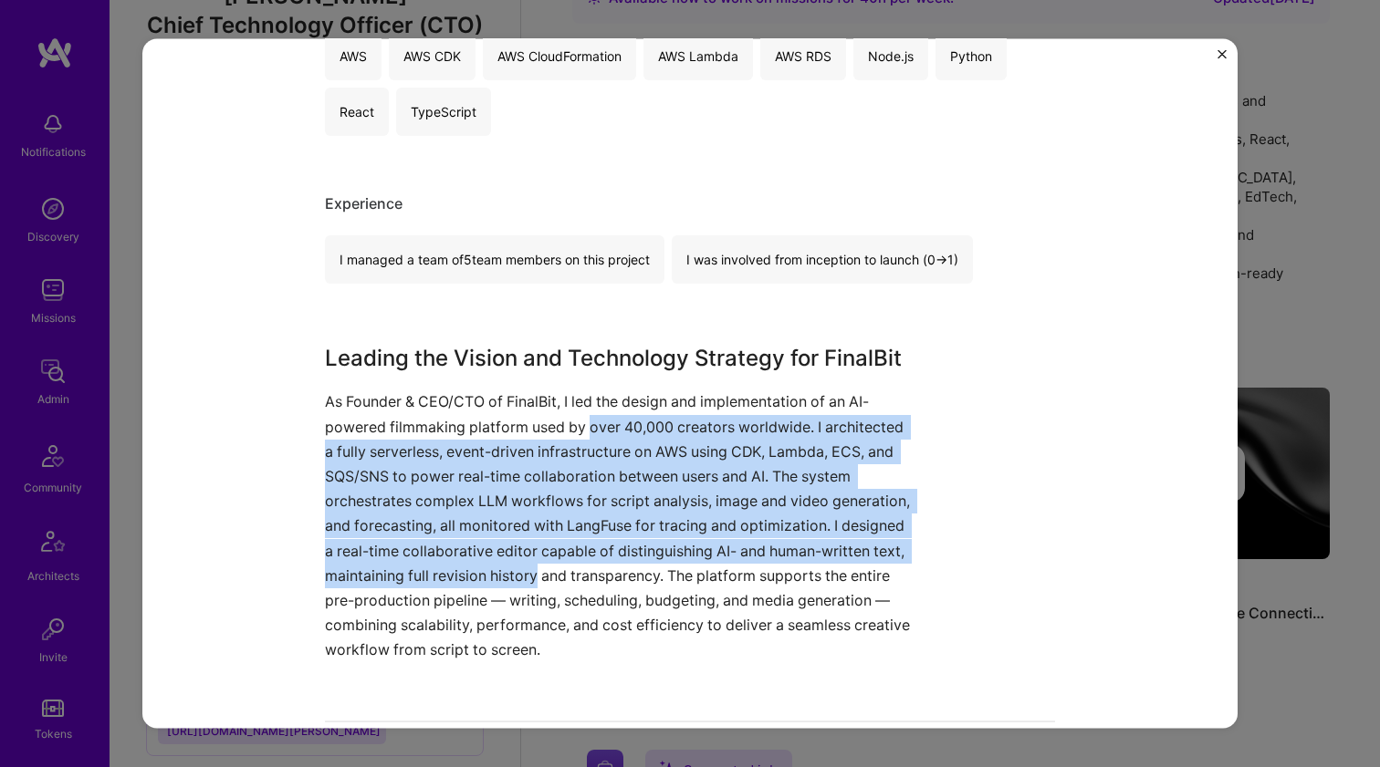
drag, startPoint x: 582, startPoint y: 425, endPoint x: 525, endPoint y: 563, distance: 149.3
click at [525, 563] on p "As Founder & CEO/CTO of FinalBit, I led the design and implementation of an AI-…" at bounding box center [621, 526] width 593 height 273
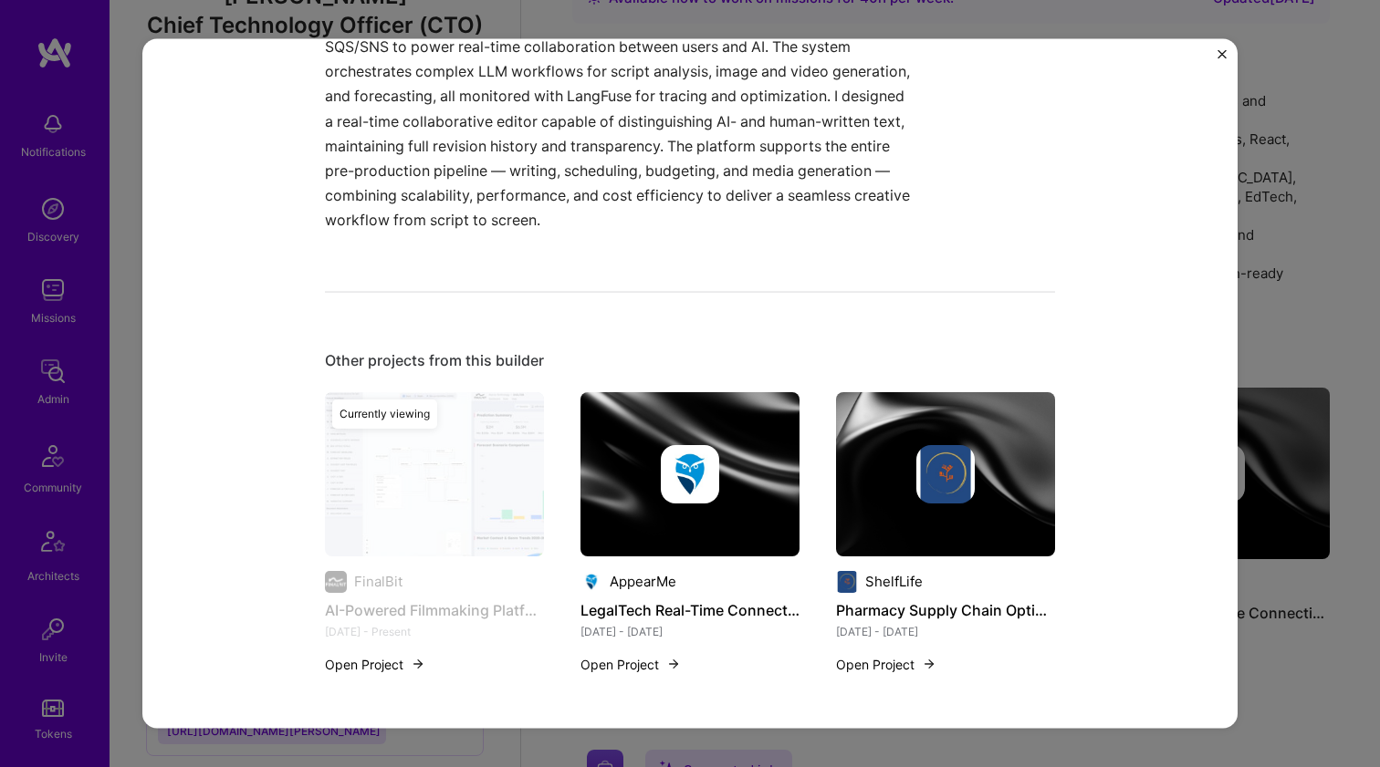
click at [647, 471] on div at bounding box center [689, 473] width 219 height 58
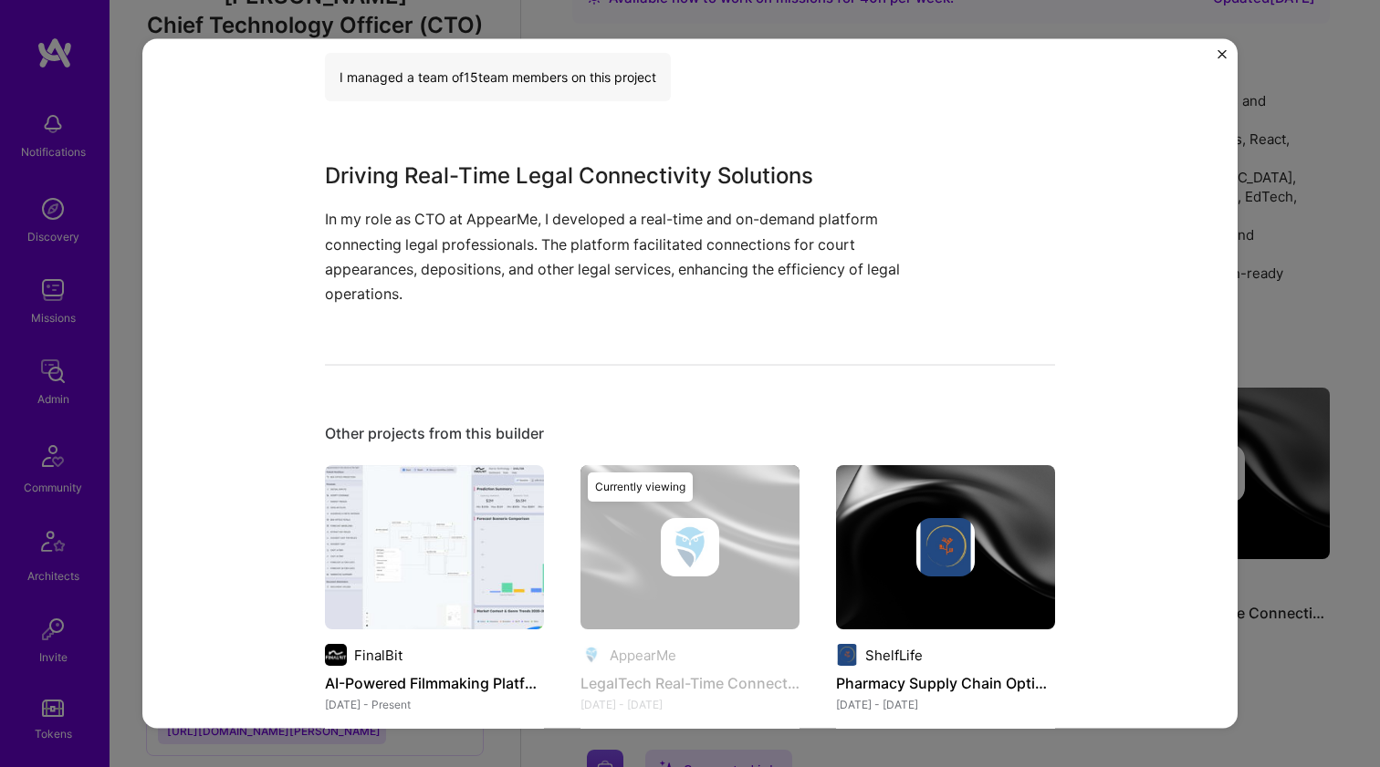
scroll to position [676, 0]
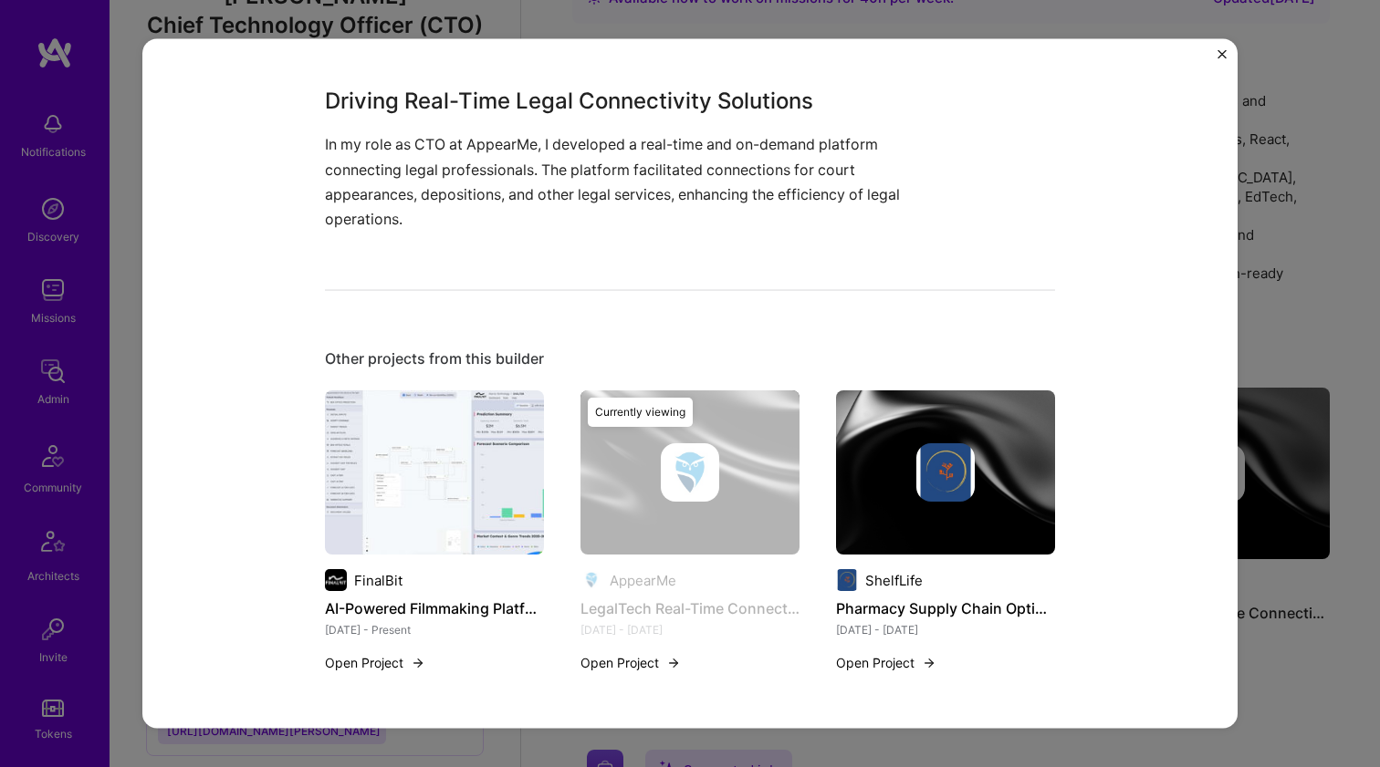
click at [991, 508] on img at bounding box center [945, 472] width 219 height 164
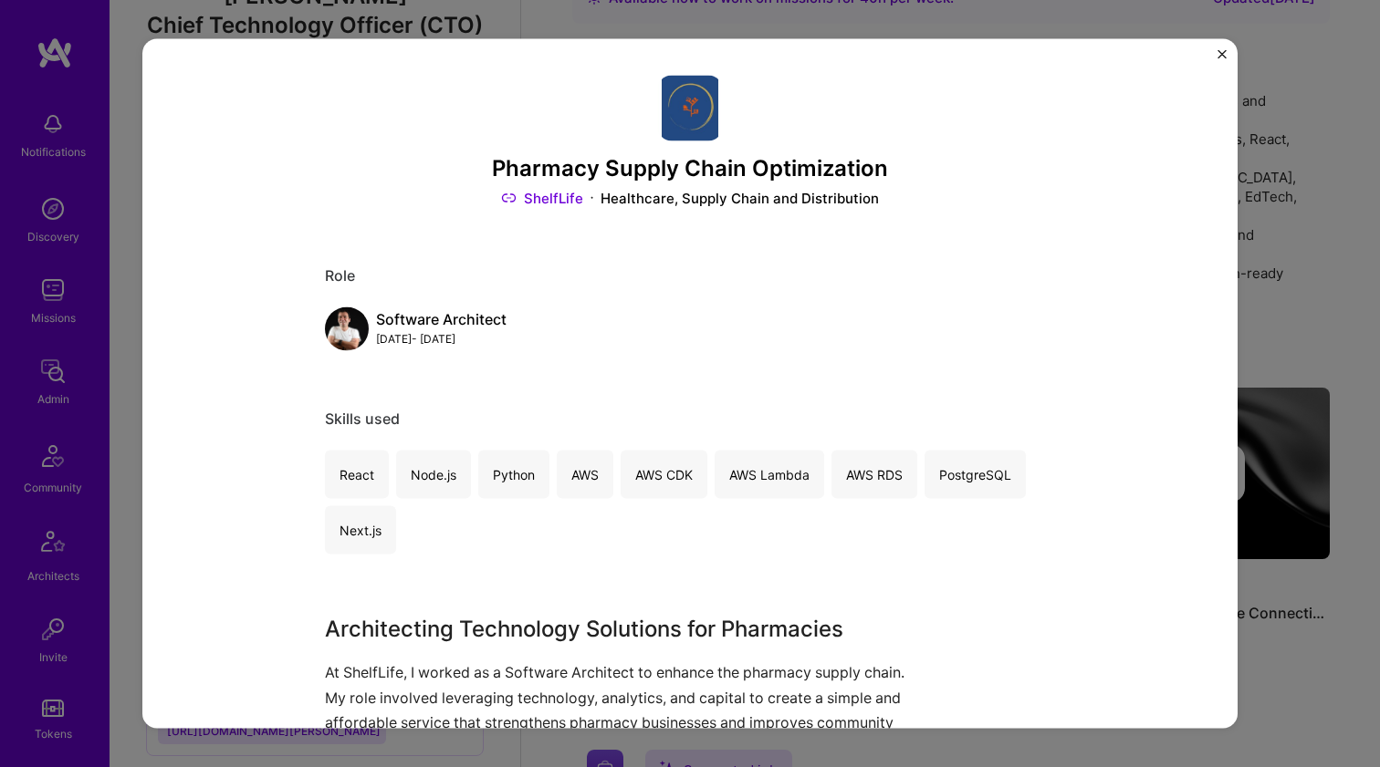
scroll to position [376, 0]
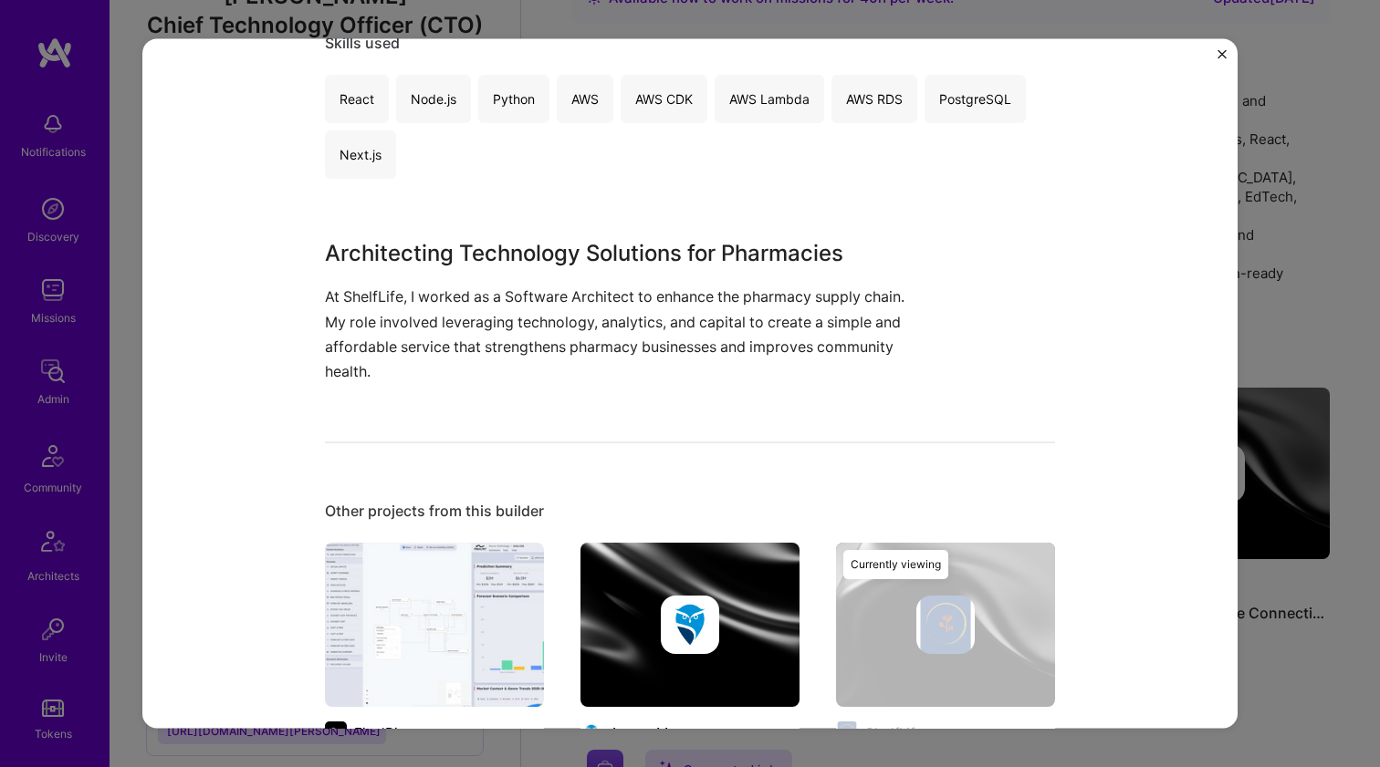
click at [325, 599] on img at bounding box center [434, 625] width 219 height 164
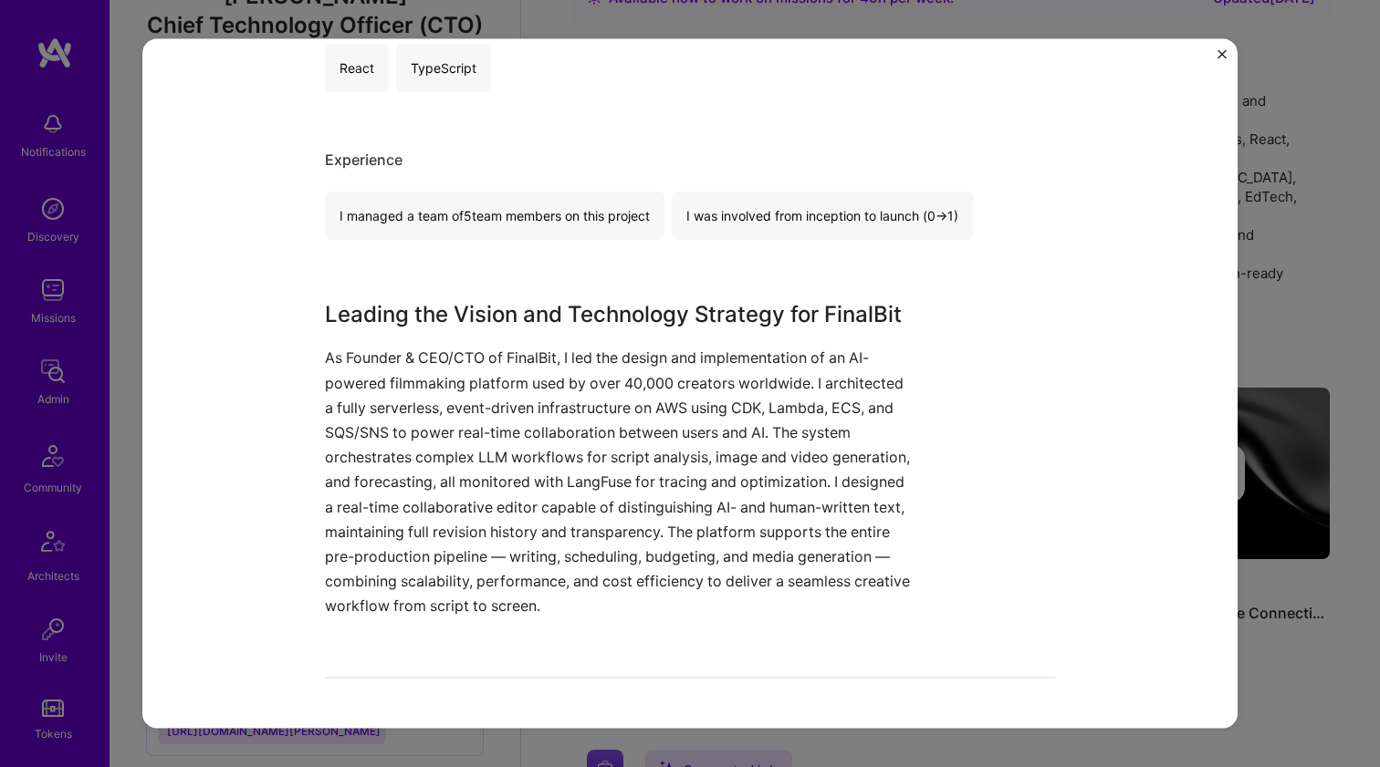
scroll to position [1048, 0]
click at [1291, 151] on div "AI-Powered Filmmaking Platform Development FinalBit Entertainment, Cloud Servic…" at bounding box center [690, 383] width 1380 height 767
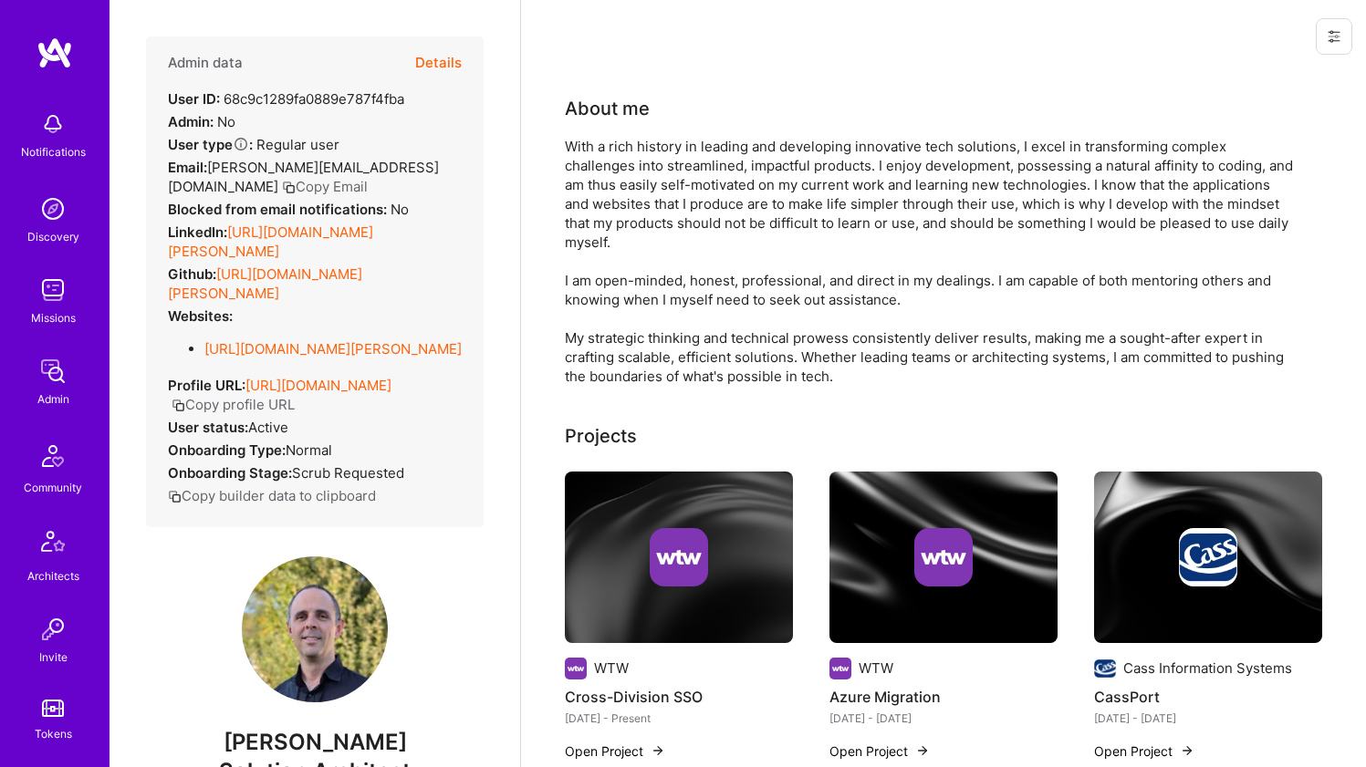
click at [613, 187] on div "With a rich history in leading and developing innovative tech solutions, I exce…" at bounding box center [930, 261] width 730 height 249
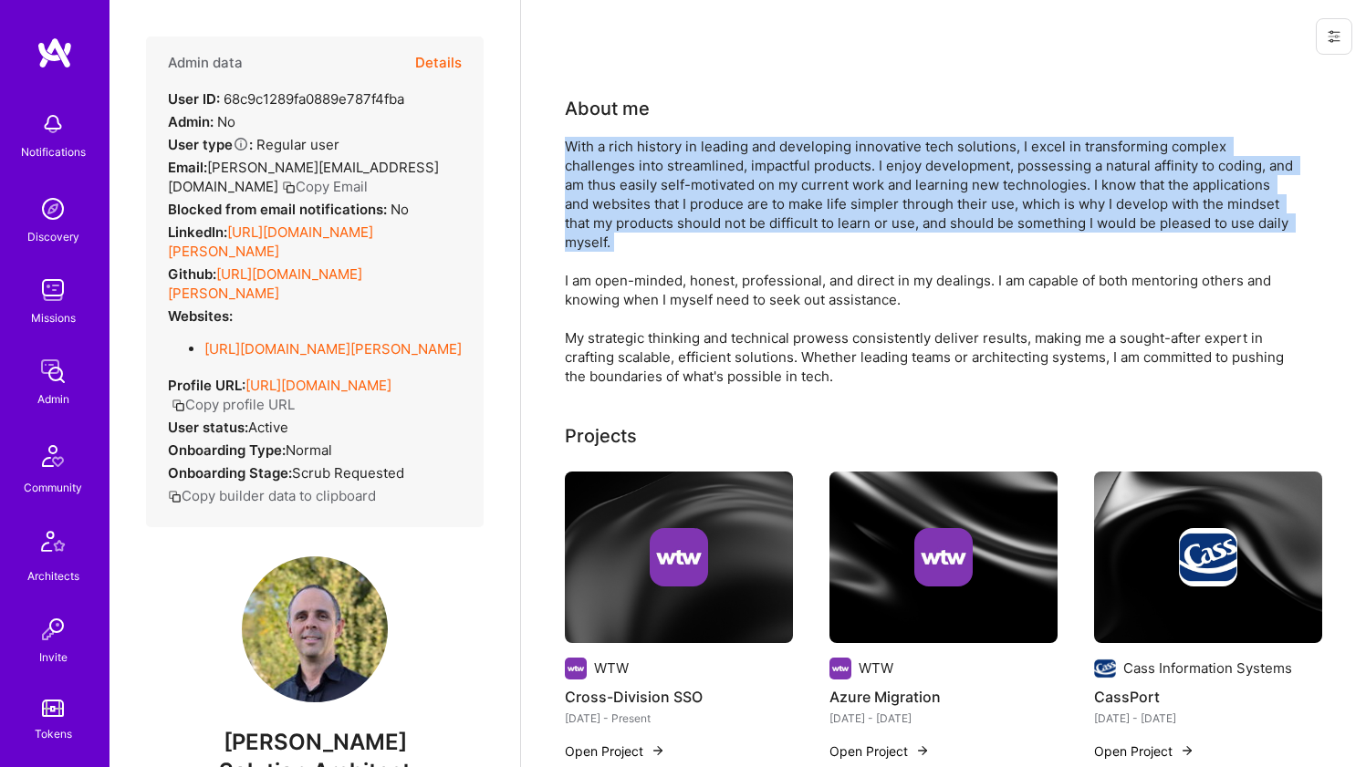
click at [613, 187] on div "With a rich history in leading and developing innovative tech solutions, I exce…" at bounding box center [930, 261] width 730 height 249
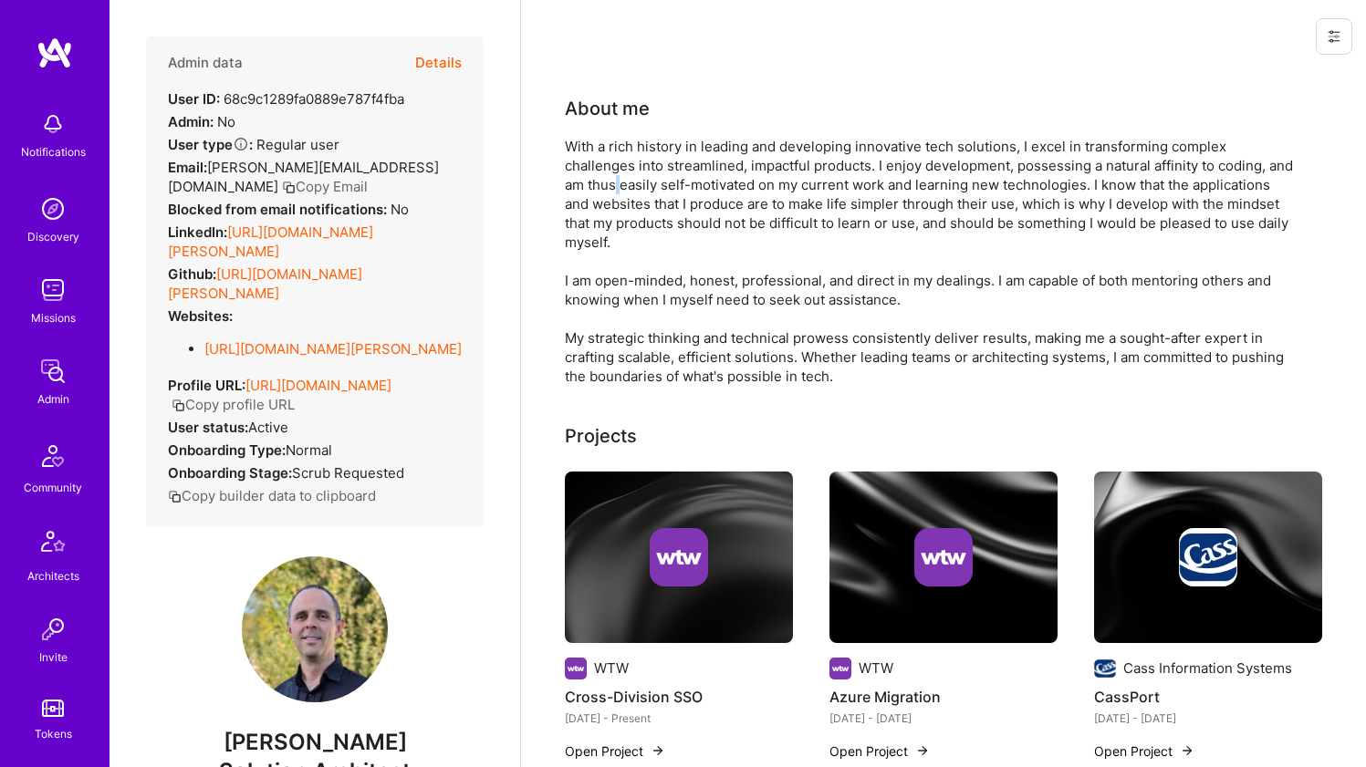
click at [613, 187] on div "With a rich history in leading and developing innovative tech solutions, I exce…" at bounding box center [930, 261] width 730 height 249
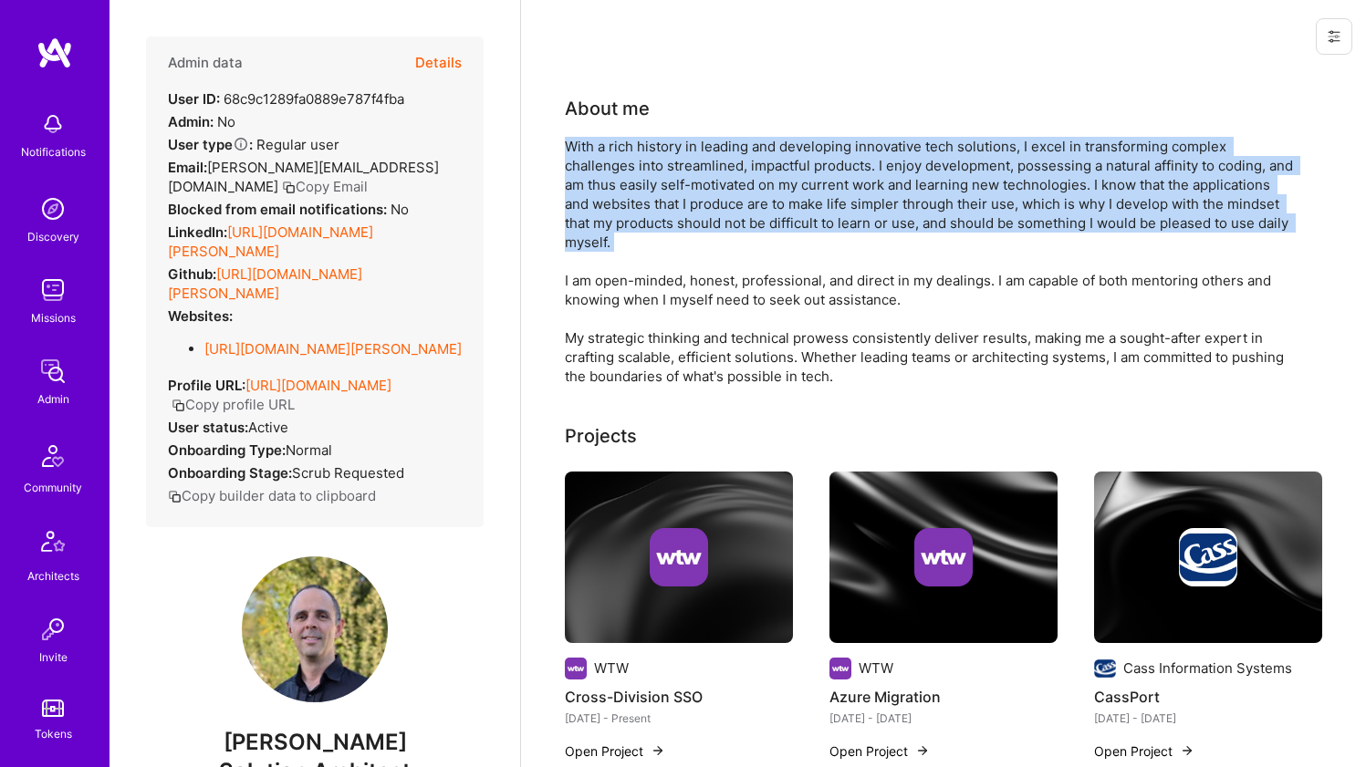
click at [613, 187] on div "With a rich history in leading and developing innovative tech solutions, I exce…" at bounding box center [930, 261] width 730 height 249
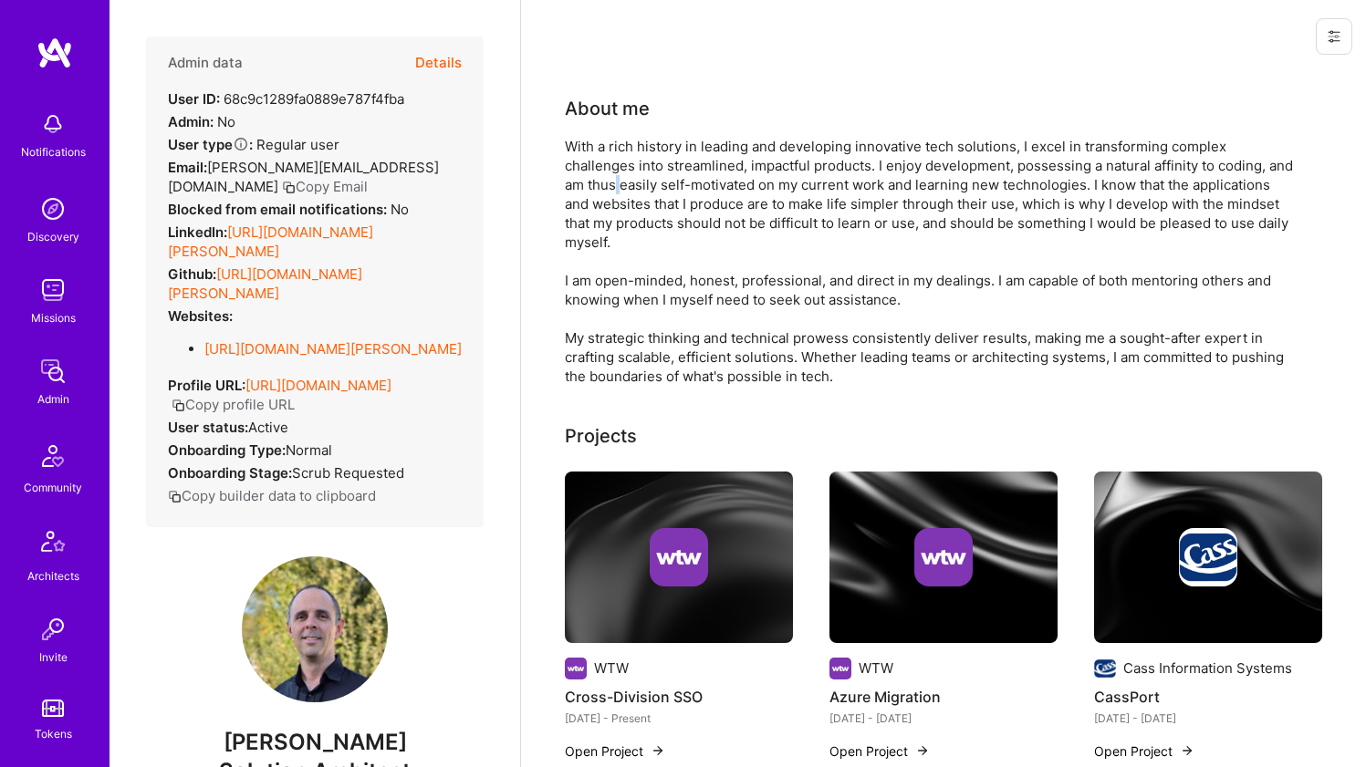
click at [613, 187] on div "With a rich history in leading and developing innovative tech solutions, I exce…" at bounding box center [930, 261] width 730 height 249
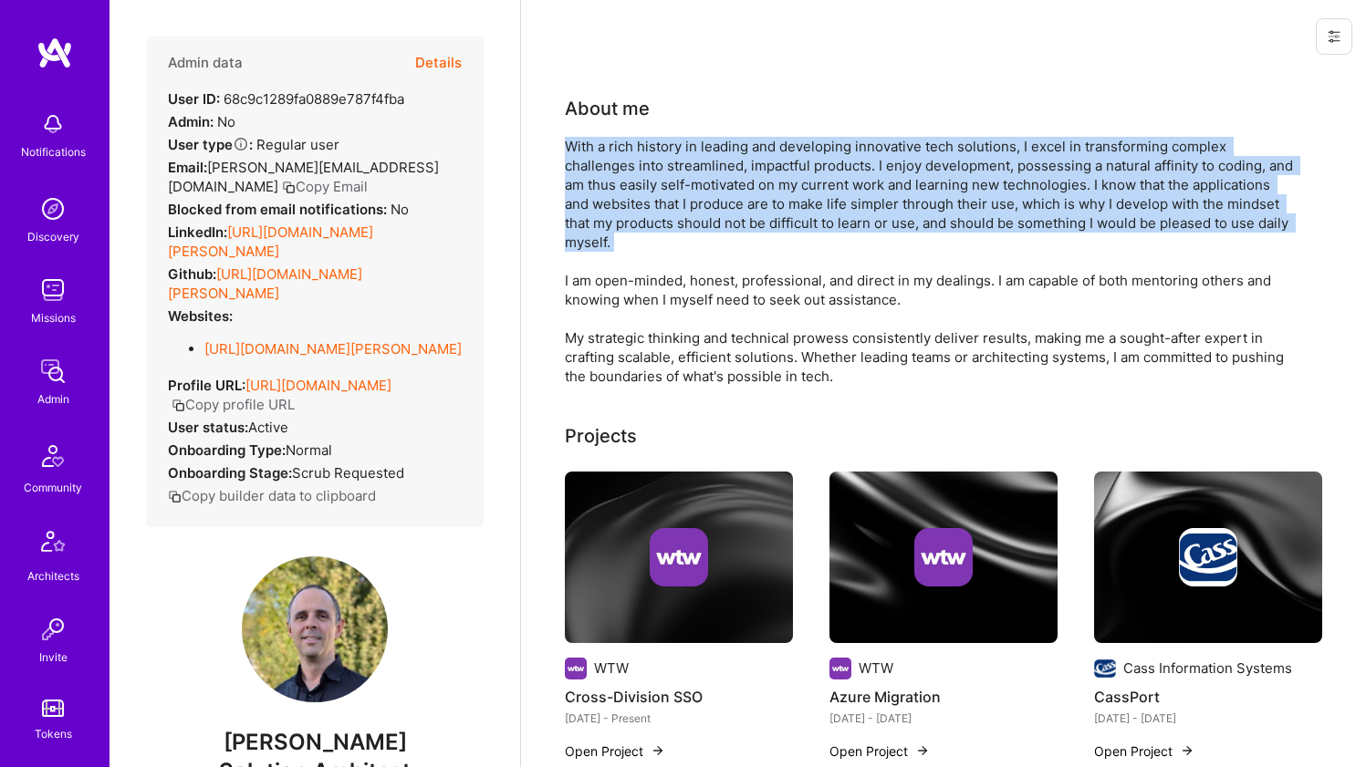
click at [613, 187] on div "With a rich history in leading and developing innovative tech solutions, I exce…" at bounding box center [930, 261] width 730 height 249
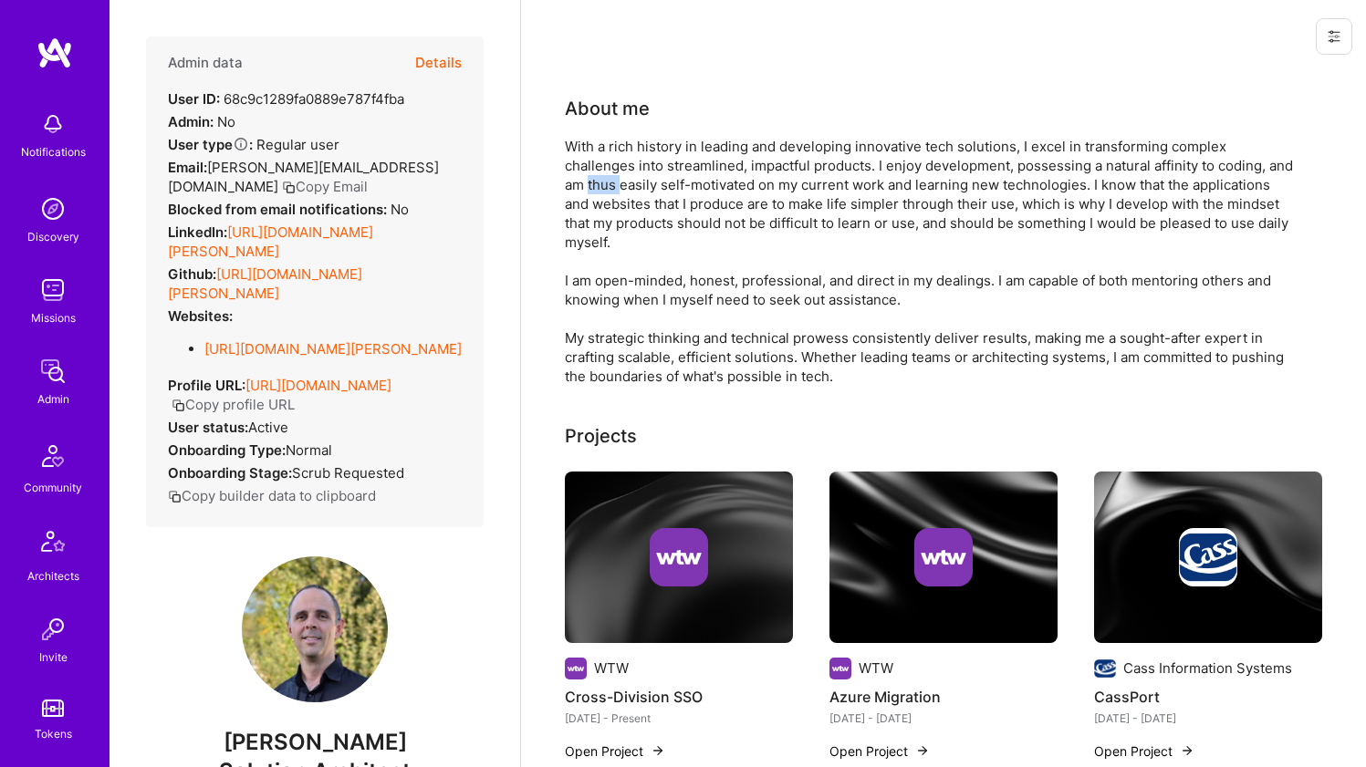
click at [612, 187] on div "With a rich history in leading and developing innovative tech solutions, I exce…" at bounding box center [930, 261] width 730 height 249
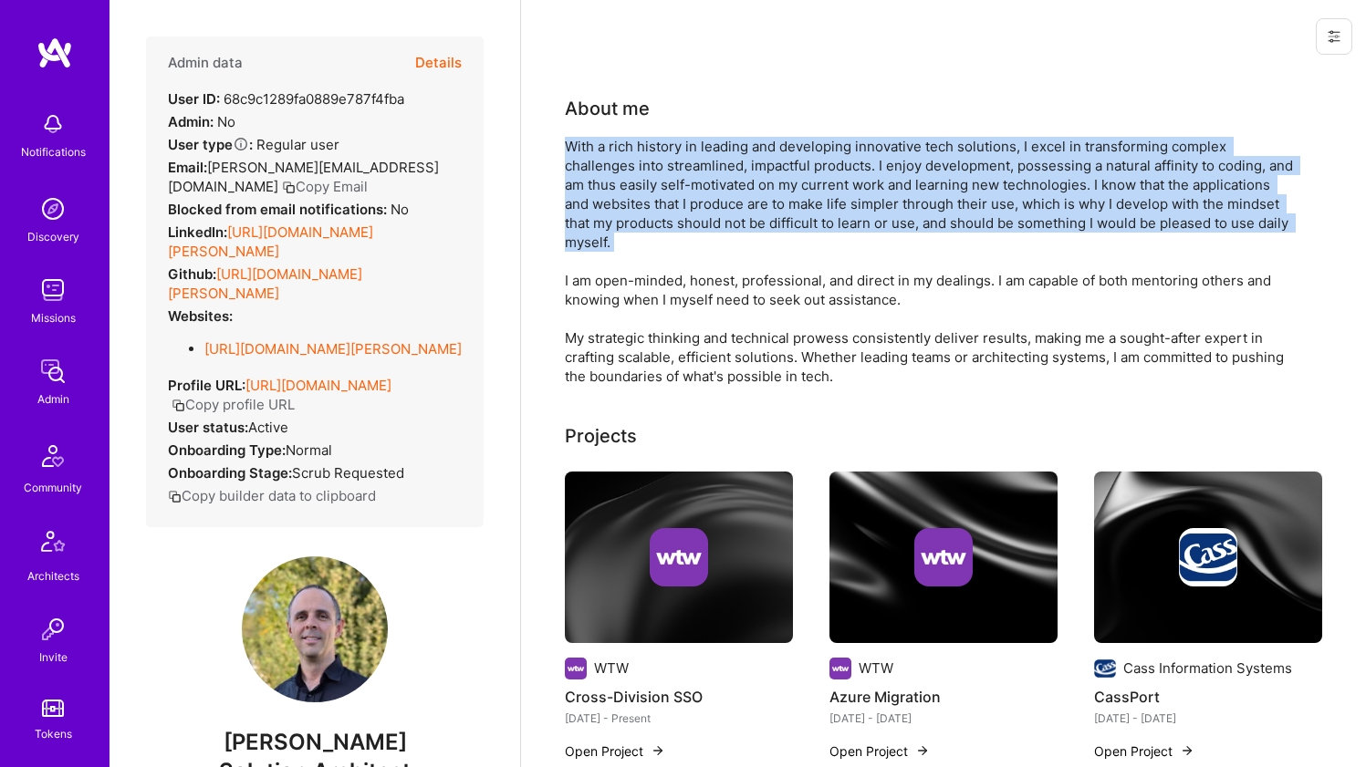
click at [612, 187] on div "With a rich history in leading and developing innovative tech solutions, I exce…" at bounding box center [930, 261] width 730 height 249
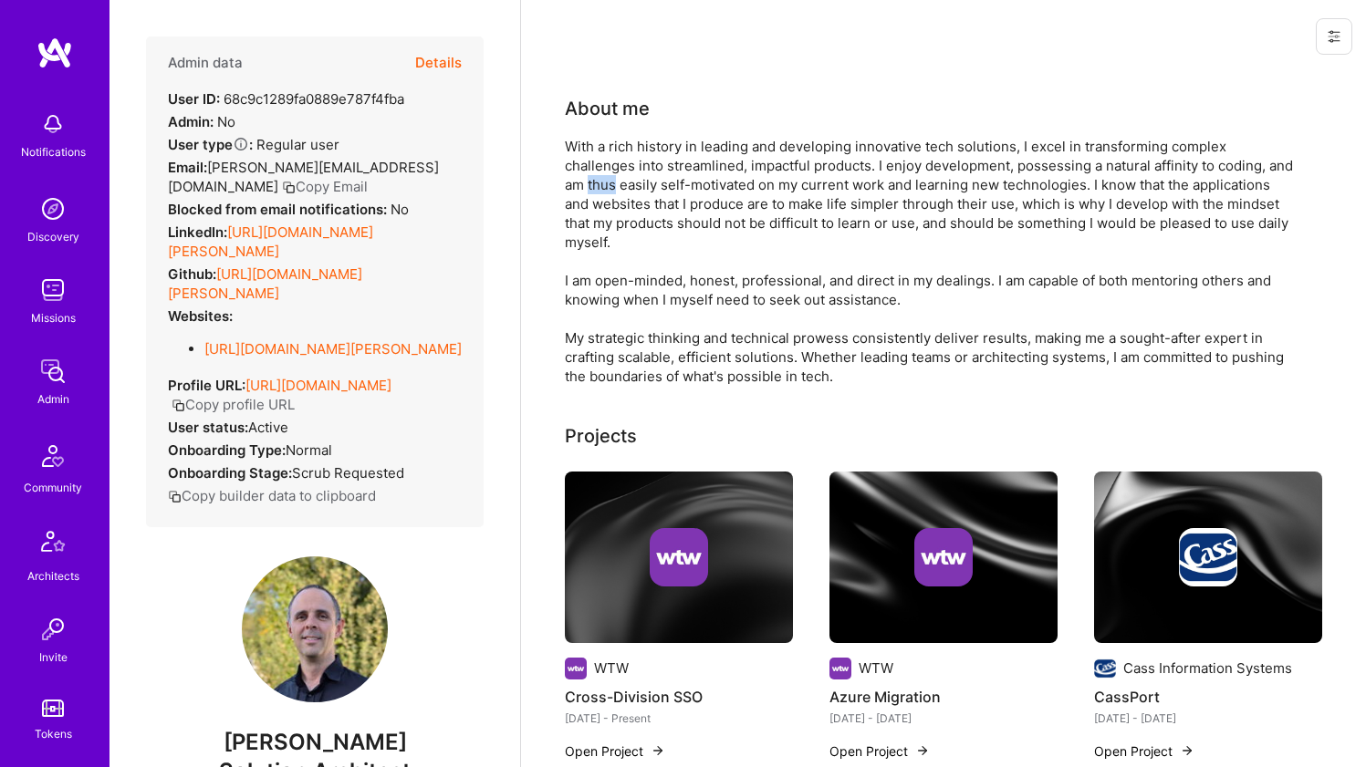
click at [612, 187] on div "With a rich history in leading and developing innovative tech solutions, I exce…" at bounding box center [930, 261] width 730 height 249
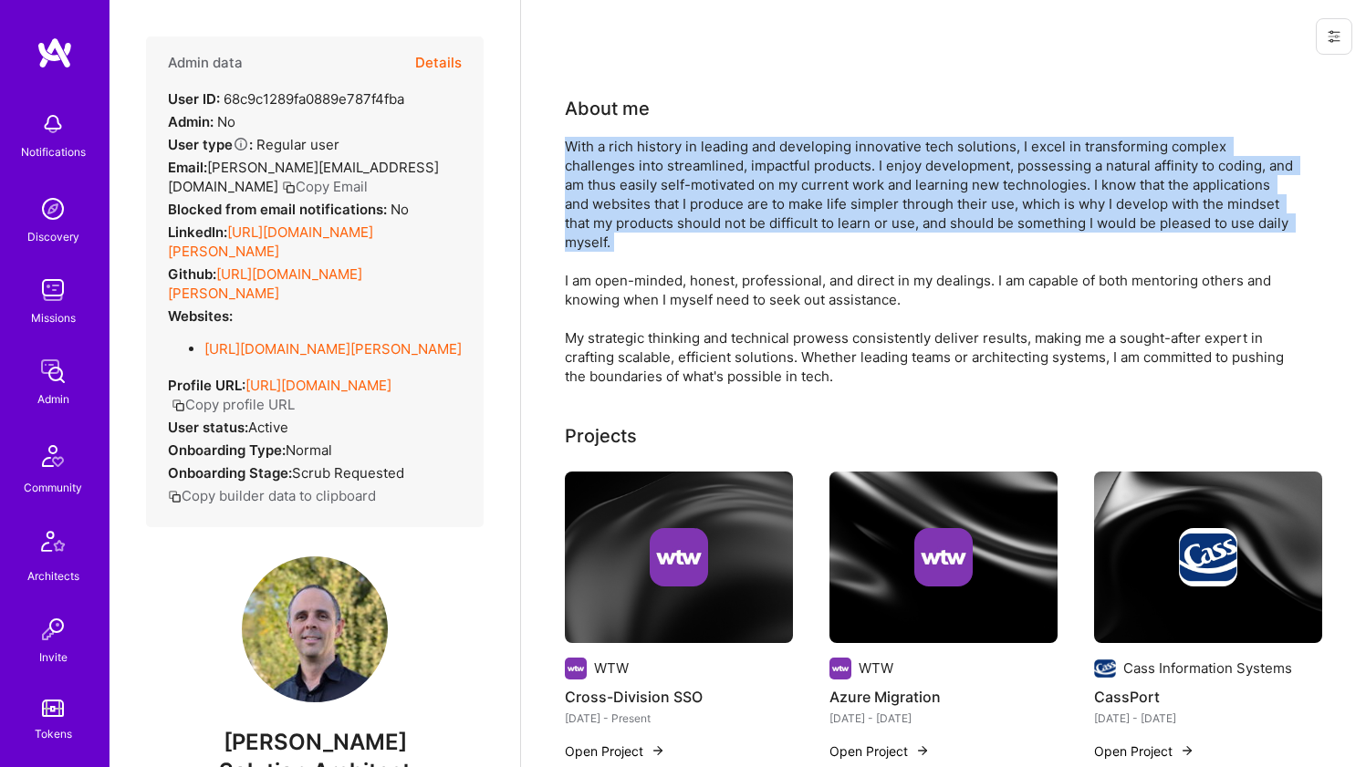
click at [612, 187] on div "With a rich history in leading and developing innovative tech solutions, I exce…" at bounding box center [930, 261] width 730 height 249
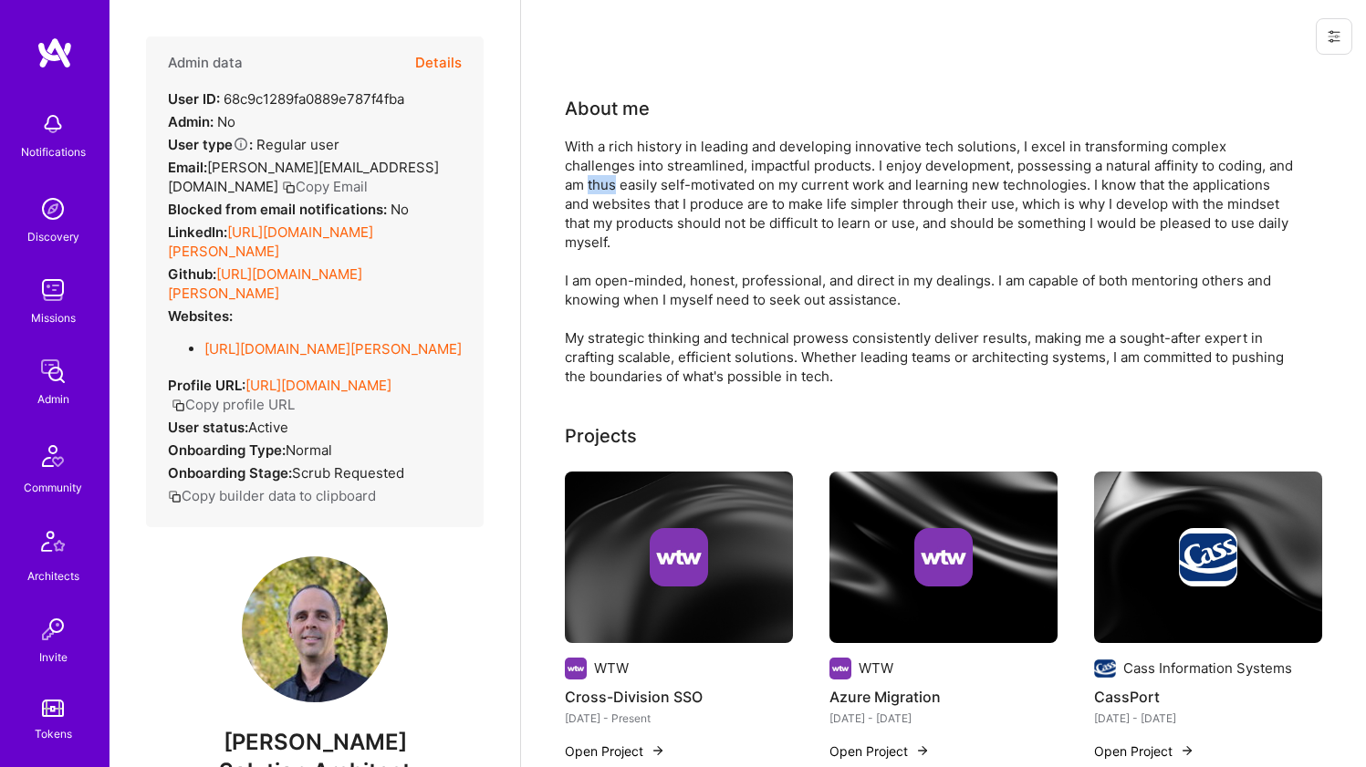
click at [612, 187] on div "With a rich history in leading and developing innovative tech solutions, I exce…" at bounding box center [930, 261] width 730 height 249
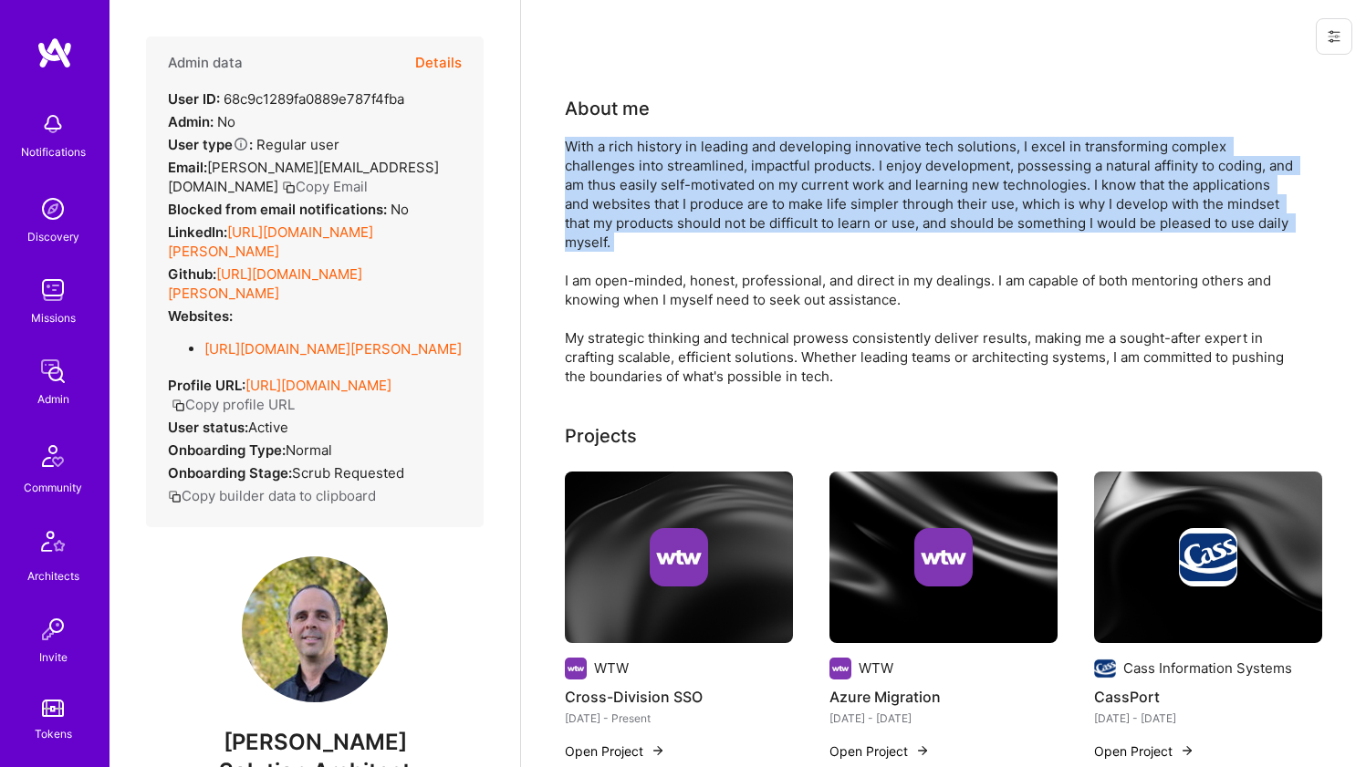
click at [612, 187] on div "With a rich history in leading and developing innovative tech solutions, I exce…" at bounding box center [930, 261] width 730 height 249
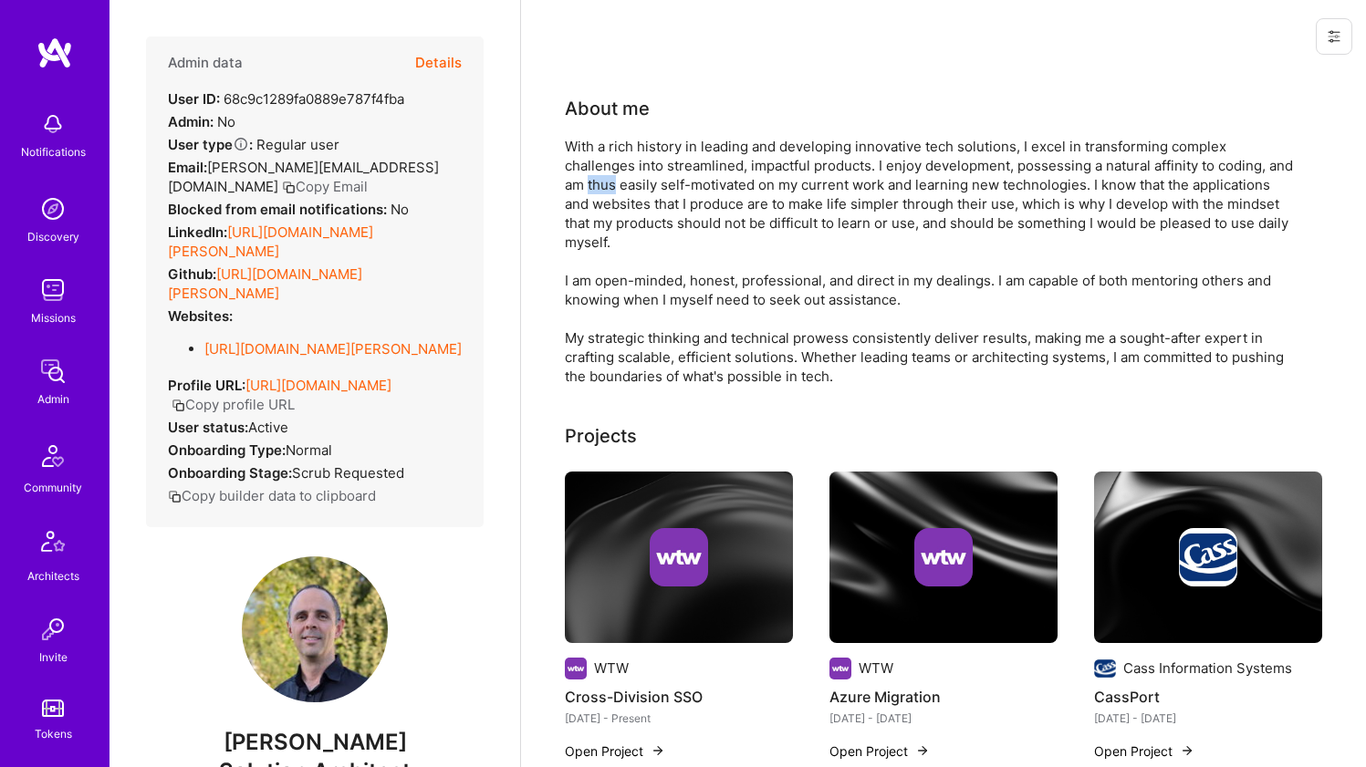
click at [612, 187] on div "With a rich history in leading and developing innovative tech solutions, I exce…" at bounding box center [930, 261] width 730 height 249
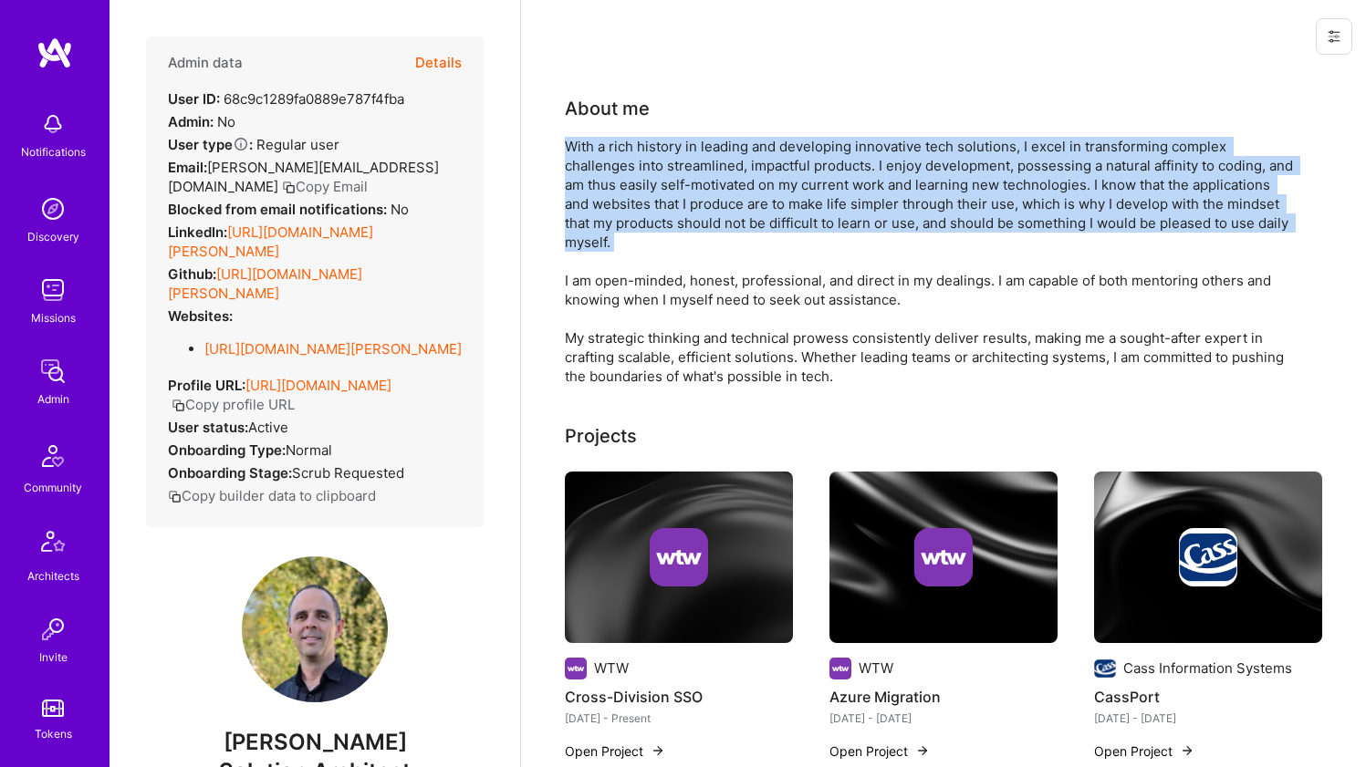
click at [612, 187] on div "With a rich history in leading and developing innovative tech solutions, I exce…" at bounding box center [930, 261] width 730 height 249
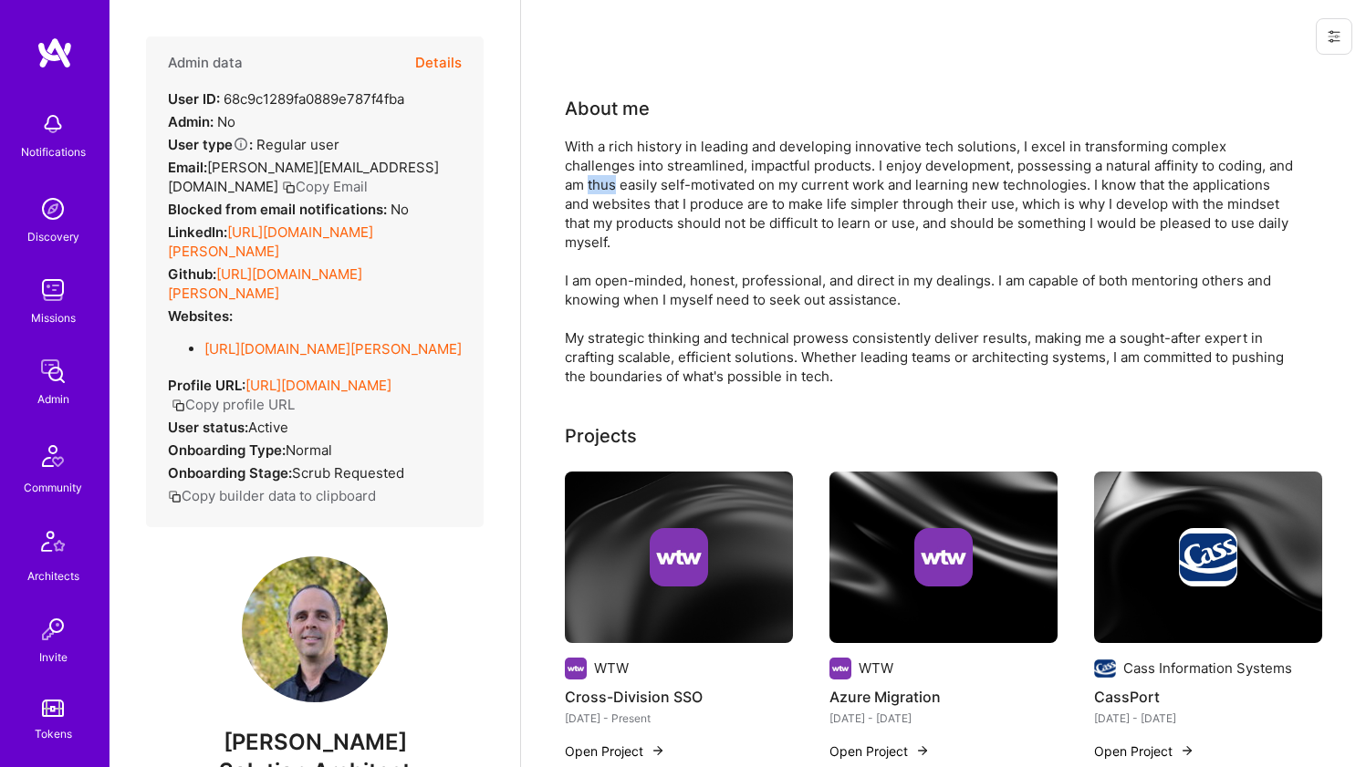
click at [612, 187] on div "With a rich history in leading and developing innovative tech solutions, I exce…" at bounding box center [930, 261] width 730 height 249
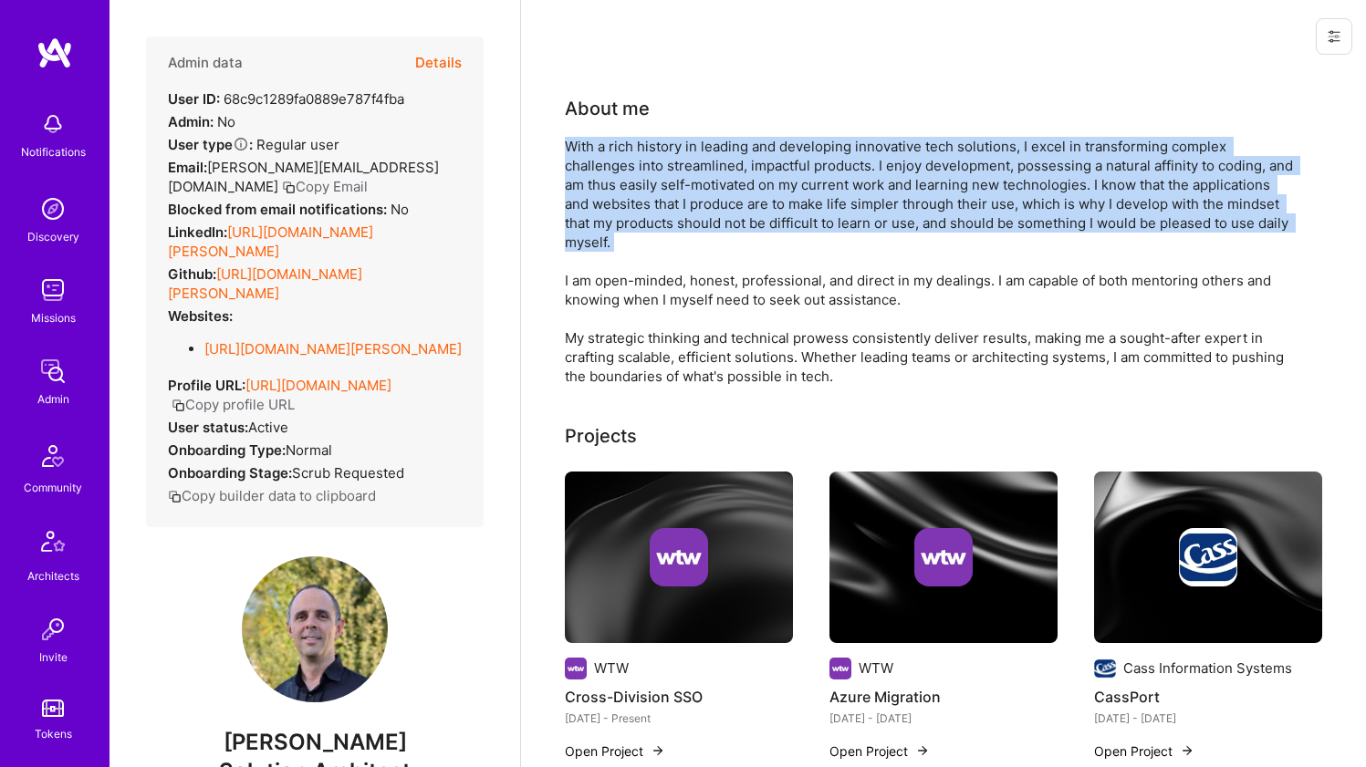
click at [612, 187] on div "With a rich history in leading and developing innovative tech solutions, I exce…" at bounding box center [930, 261] width 730 height 249
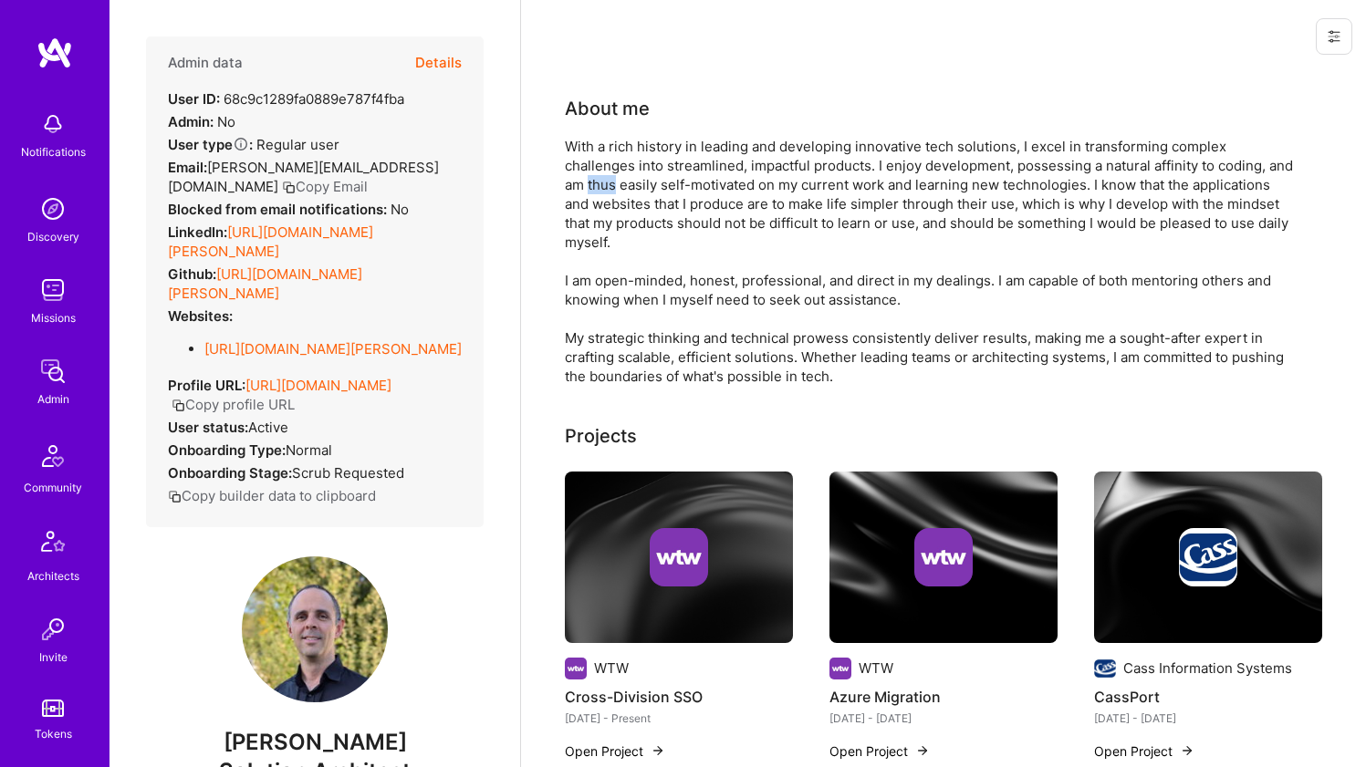
click at [612, 187] on div "With a rich history in leading and developing innovative tech solutions, I exce…" at bounding box center [930, 261] width 730 height 249
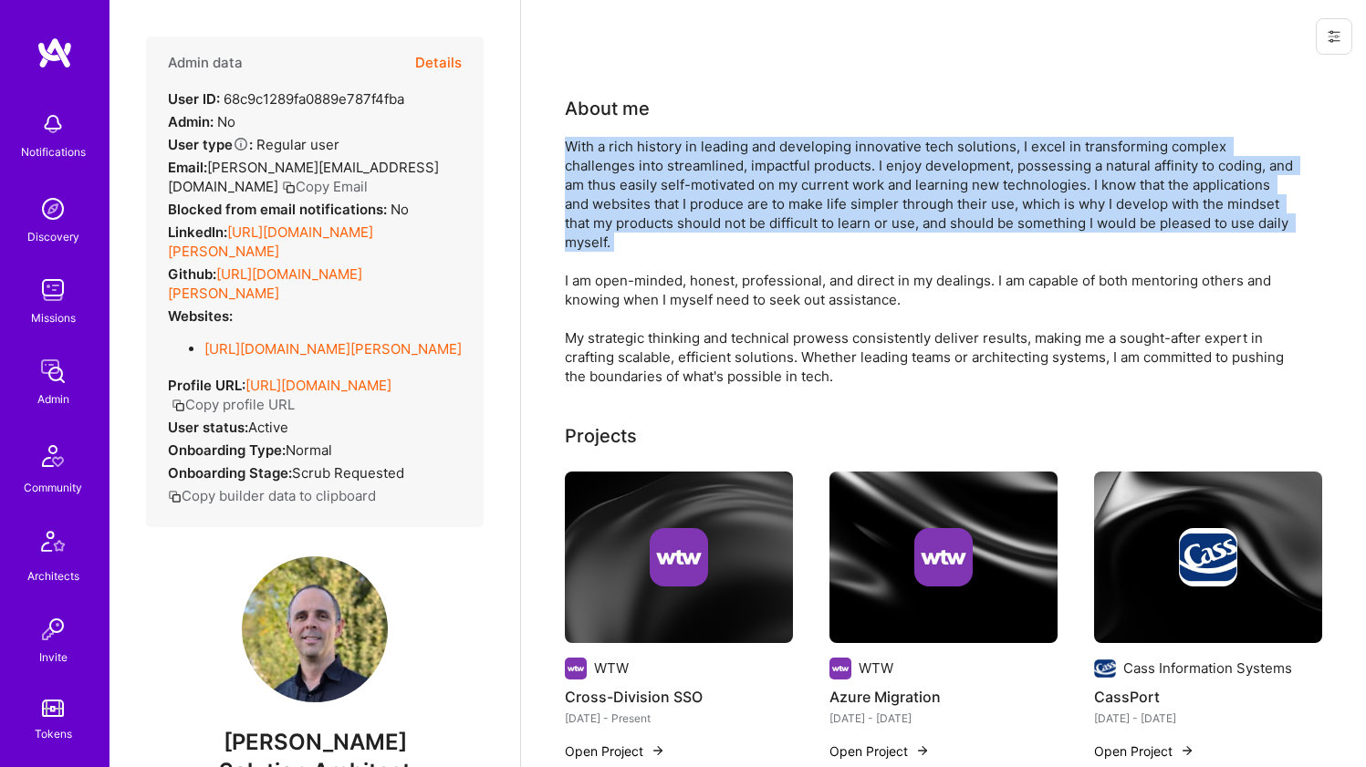
click at [612, 187] on div "With a rich history in leading and developing innovative tech solutions, I exce…" at bounding box center [930, 261] width 730 height 249
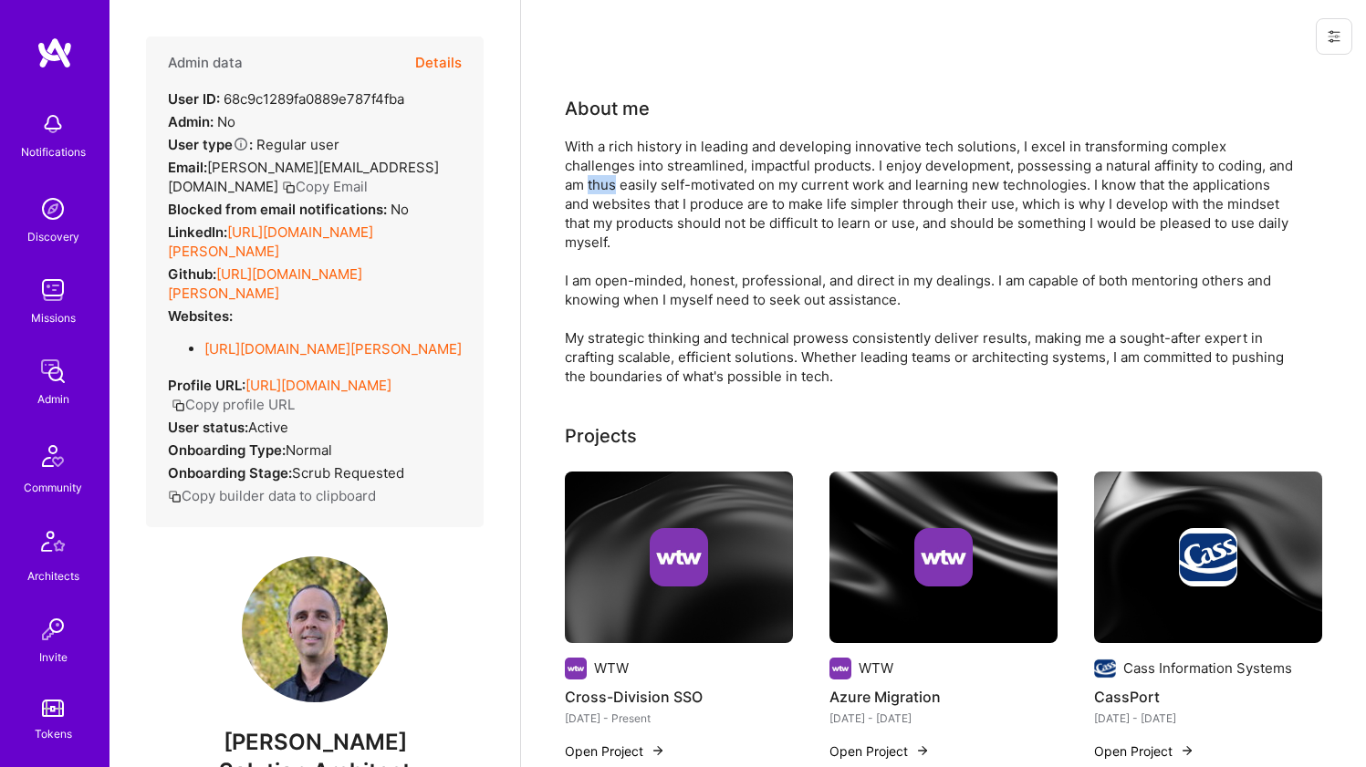
click at [612, 187] on div "With a rich history in leading and developing innovative tech solutions, I exce…" at bounding box center [930, 261] width 730 height 249
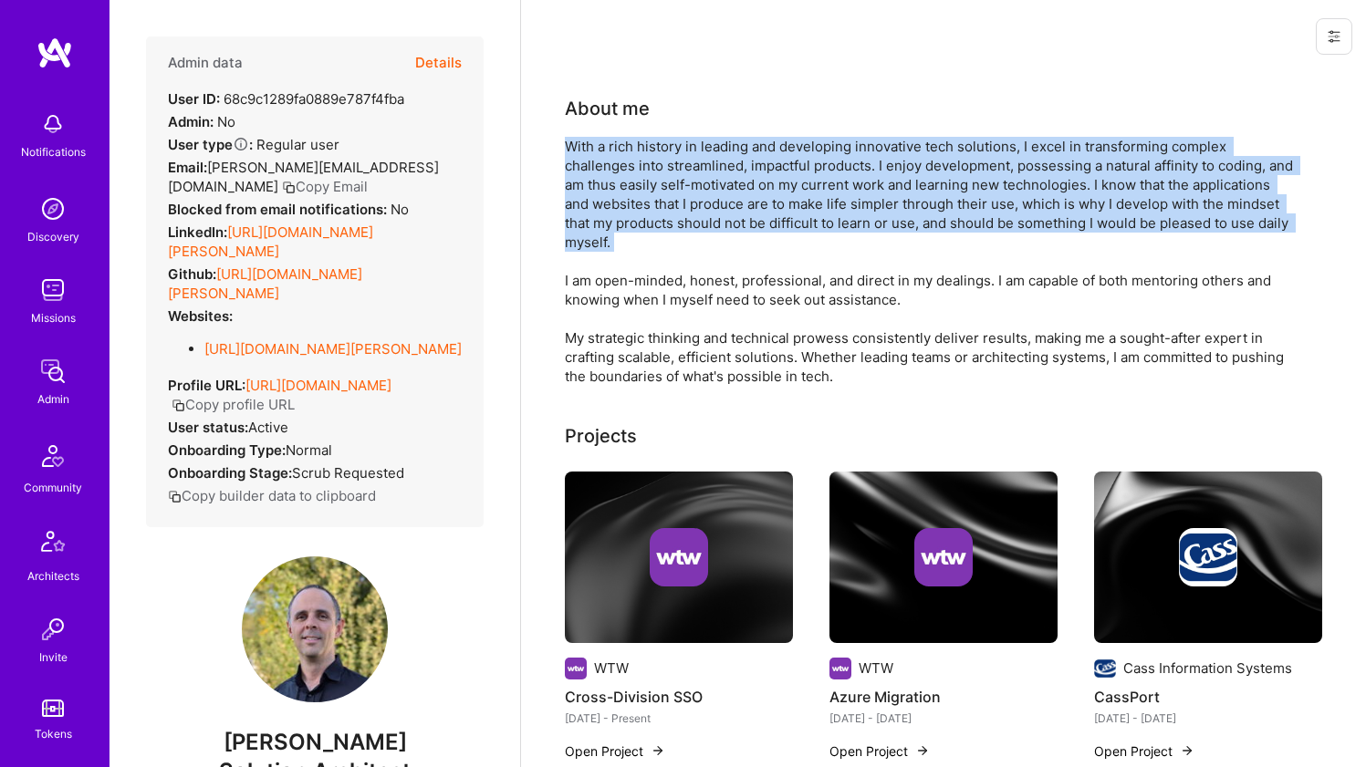
click at [612, 187] on div "With a rich history in leading and developing innovative tech solutions, I exce…" at bounding box center [930, 261] width 730 height 249
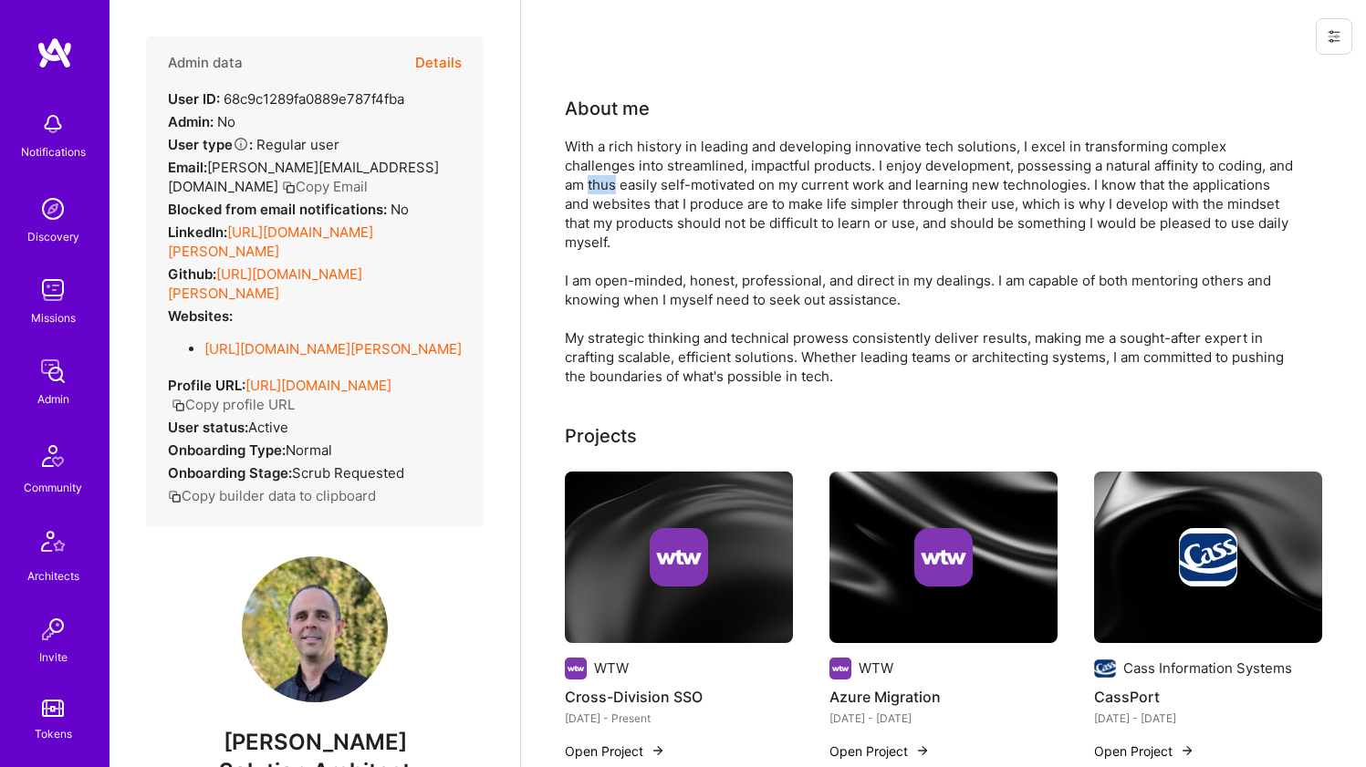
click at [612, 187] on div "With a rich history in leading and developing innovative tech solutions, I exce…" at bounding box center [930, 261] width 730 height 249
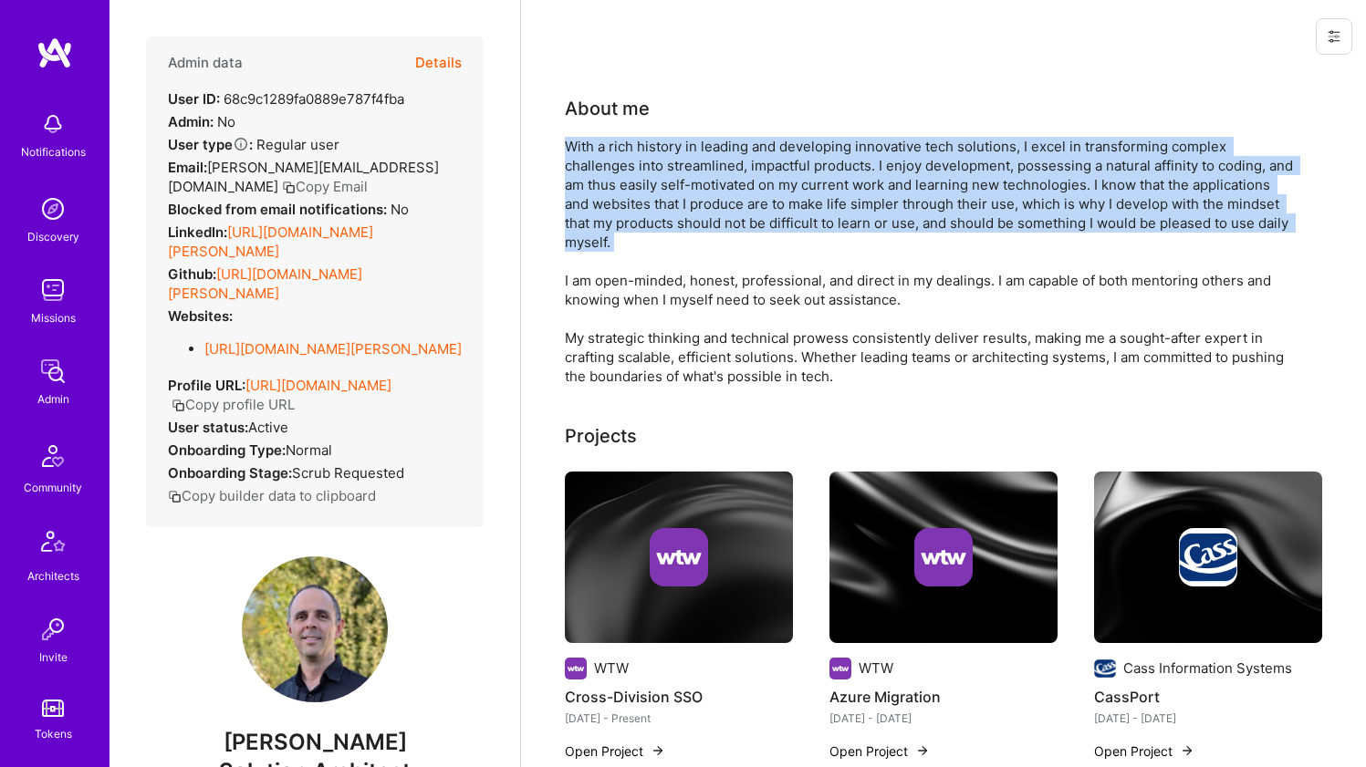
click at [612, 187] on div "With a rich history in leading and developing innovative tech solutions, I exce…" at bounding box center [930, 261] width 730 height 249
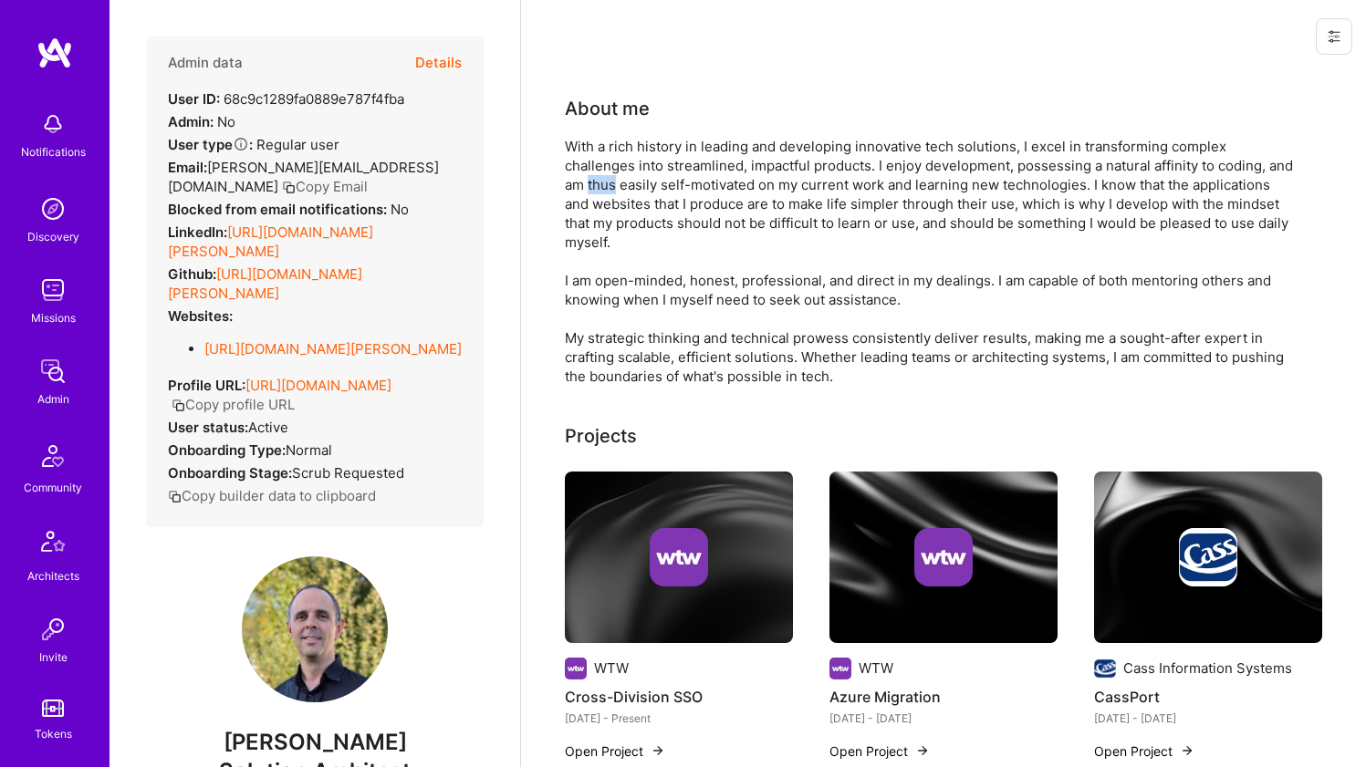
click at [612, 187] on div "With a rich history in leading and developing innovative tech solutions, I exce…" at bounding box center [930, 261] width 730 height 249
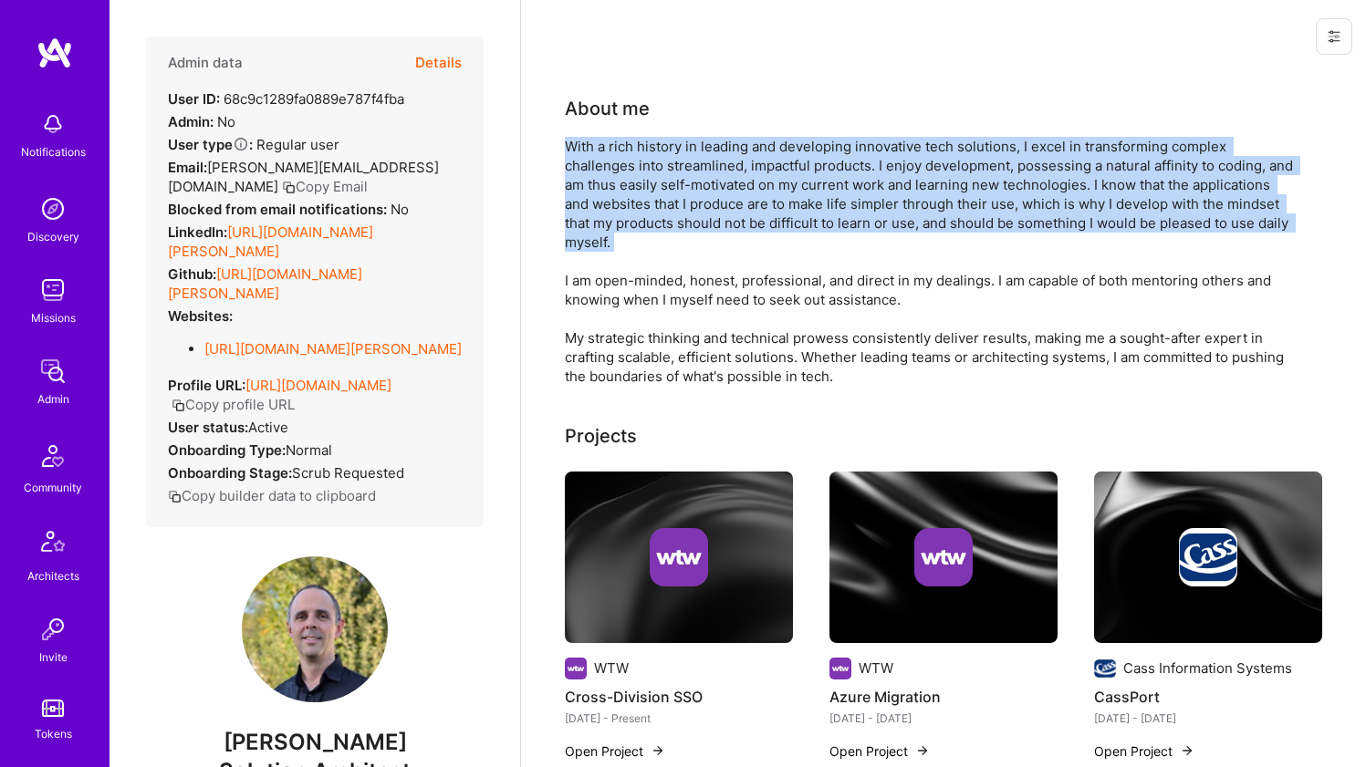
click at [612, 187] on div "With a rich history in leading and developing innovative tech solutions, I exce…" at bounding box center [930, 261] width 730 height 249
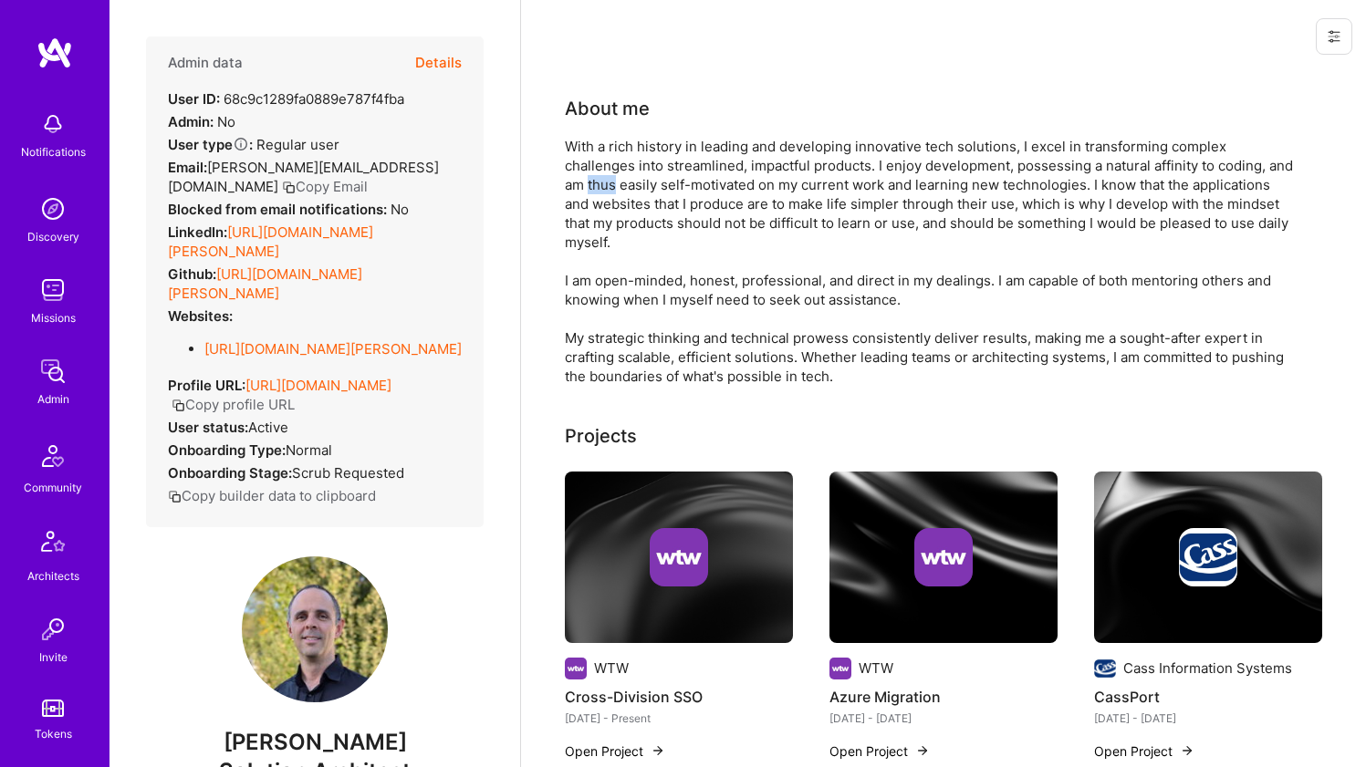
click at [612, 187] on div "With a rich history in leading and developing innovative tech solutions, I exce…" at bounding box center [930, 261] width 730 height 249
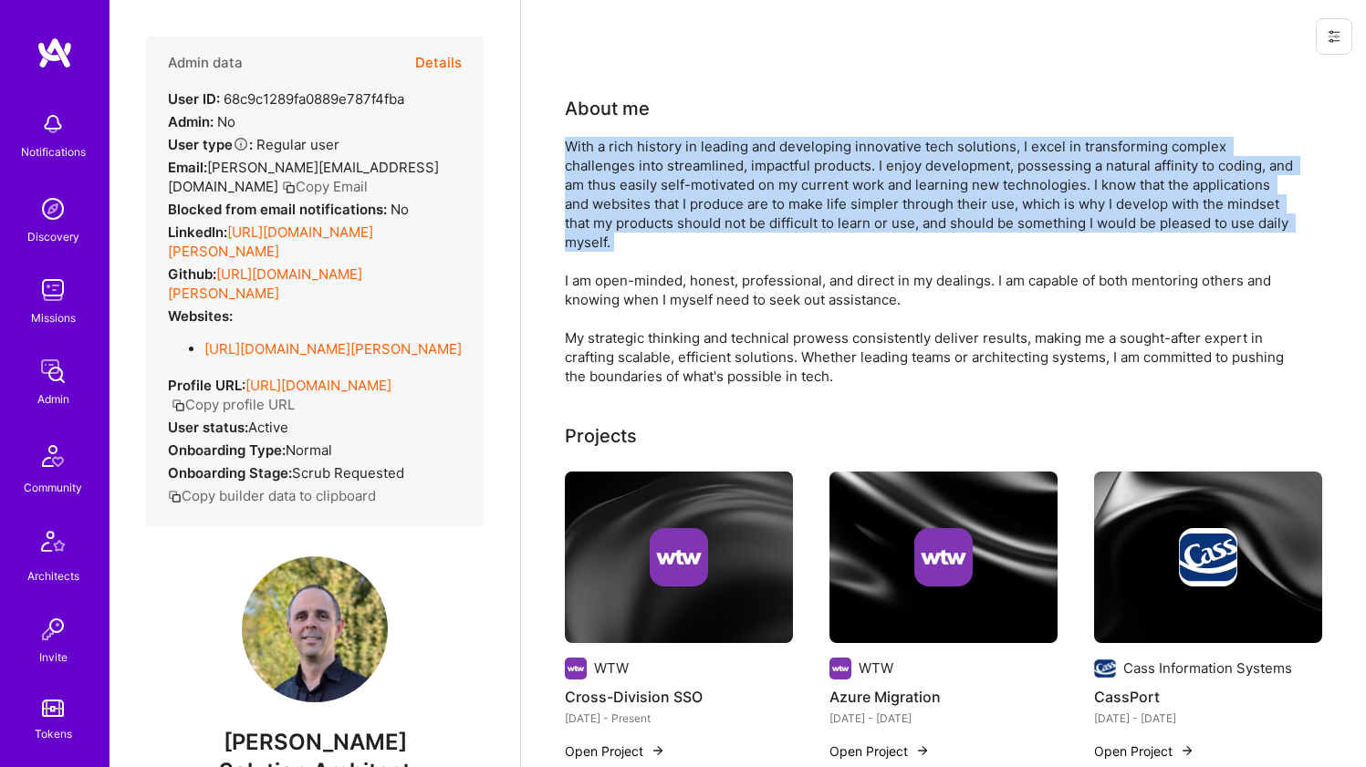
click at [612, 187] on div "With a rich history in leading and developing innovative tech solutions, I exce…" at bounding box center [930, 261] width 730 height 249
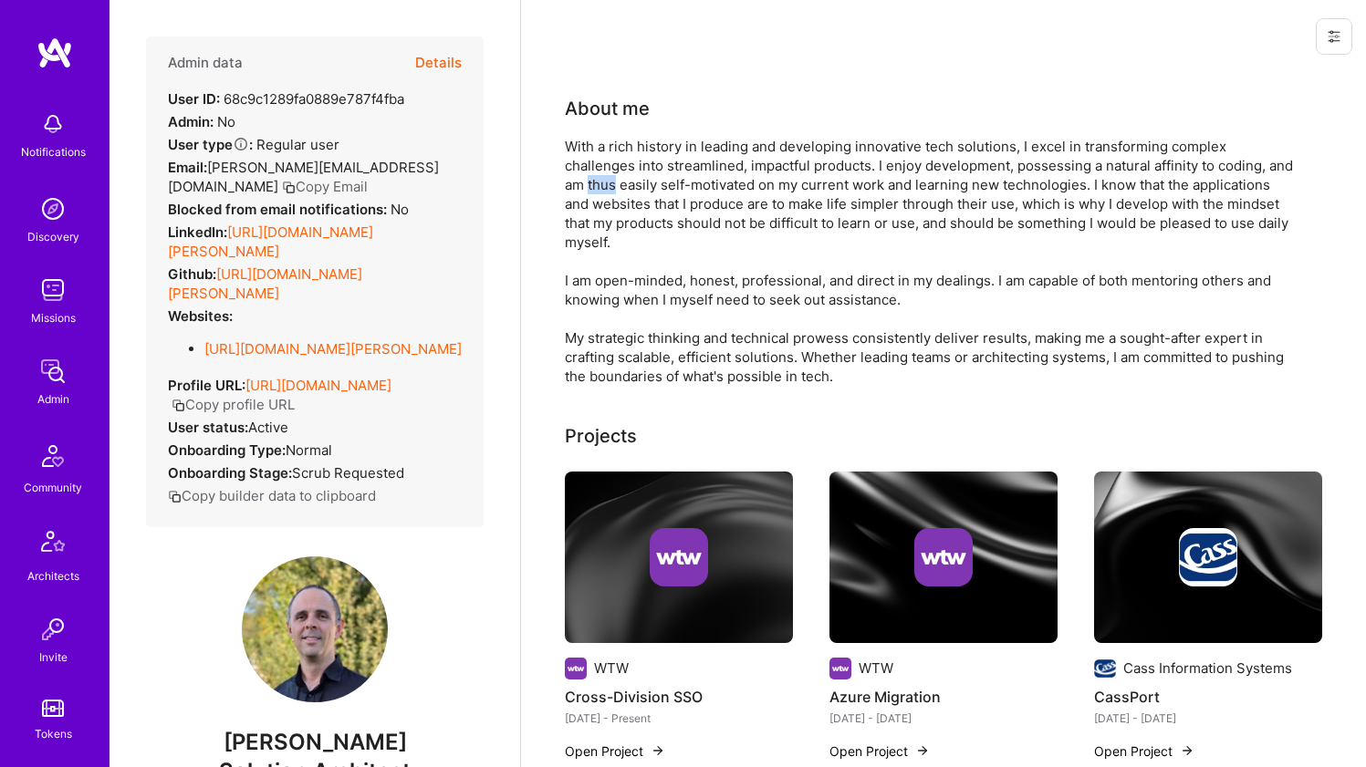
click at [612, 187] on div "With a rich history in leading and developing innovative tech solutions, I exce…" at bounding box center [930, 261] width 730 height 249
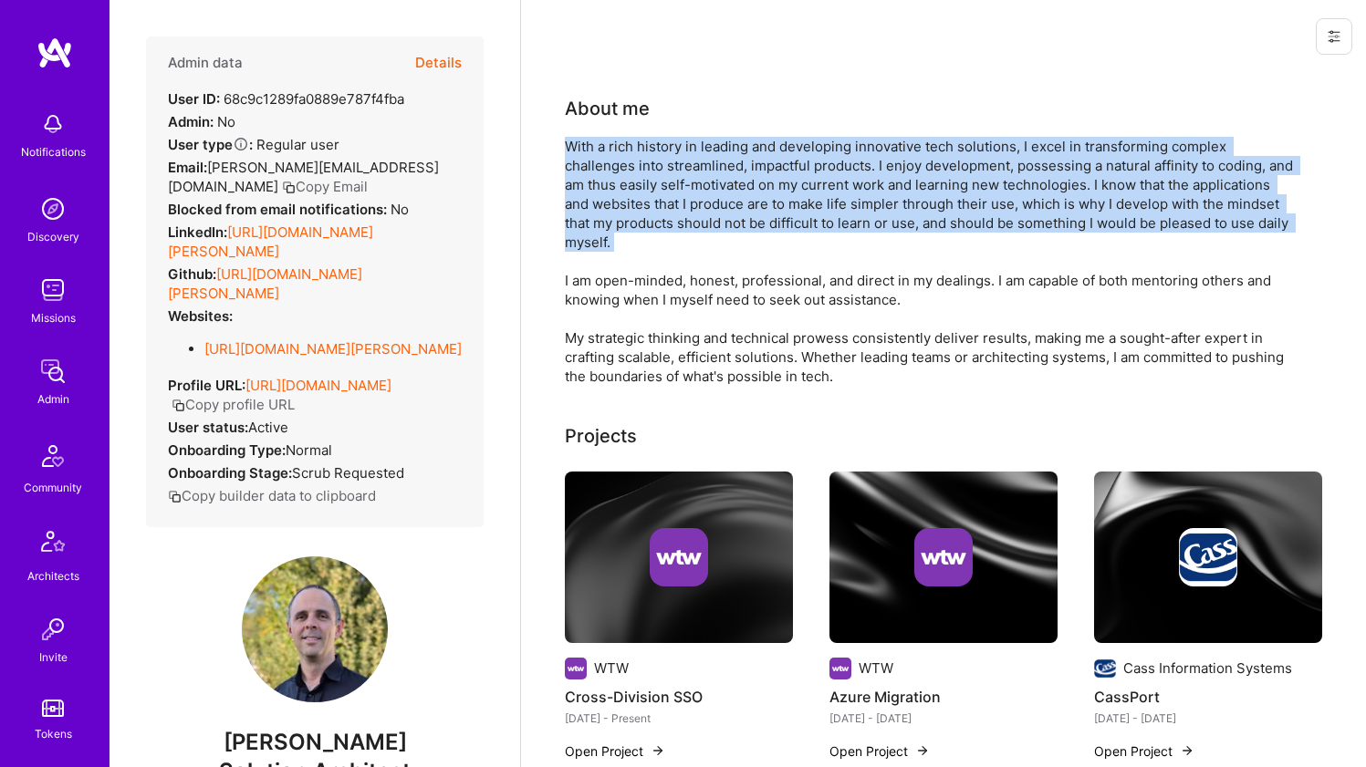
click at [612, 187] on div "With a rich history in leading and developing innovative tech solutions, I exce…" at bounding box center [930, 261] width 730 height 249
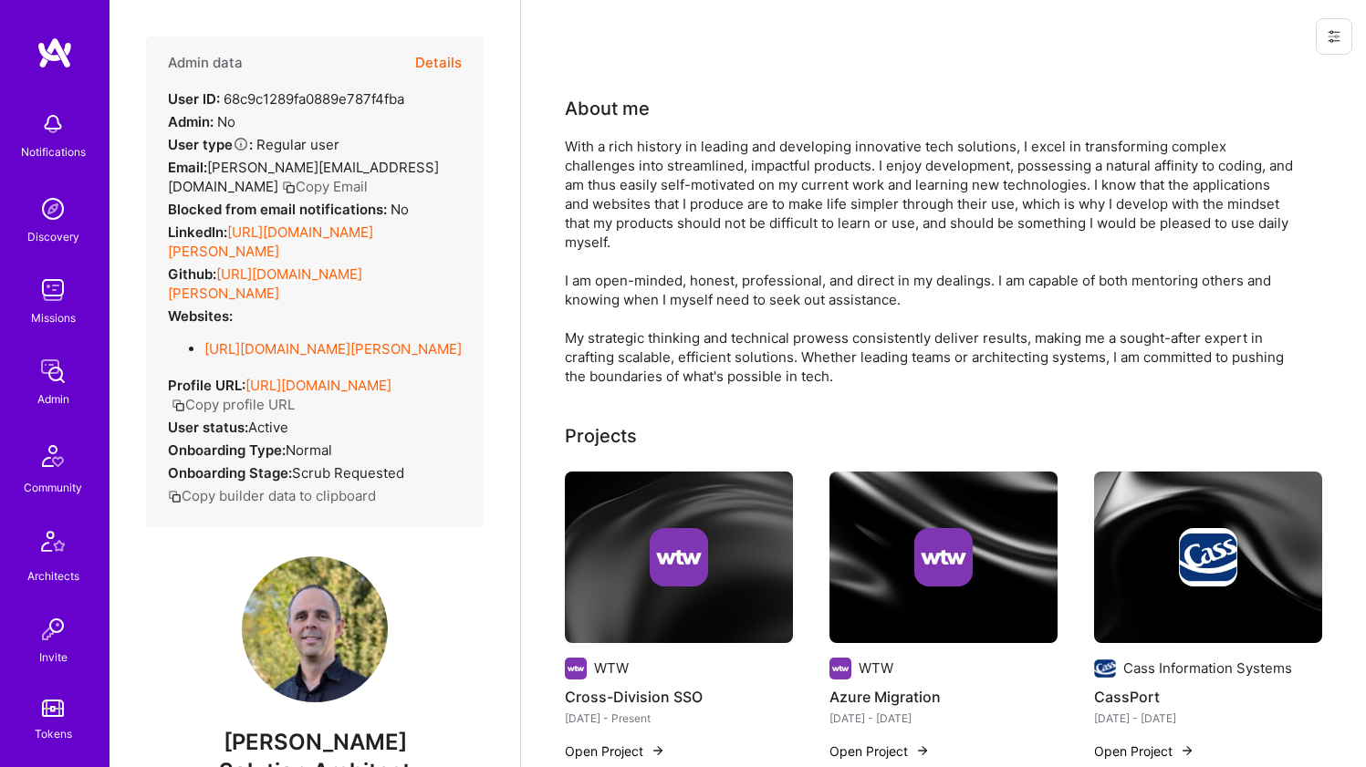
click at [612, 187] on div "With a rich history in leading and developing innovative tech solutions, I exce…" at bounding box center [930, 261] width 730 height 249
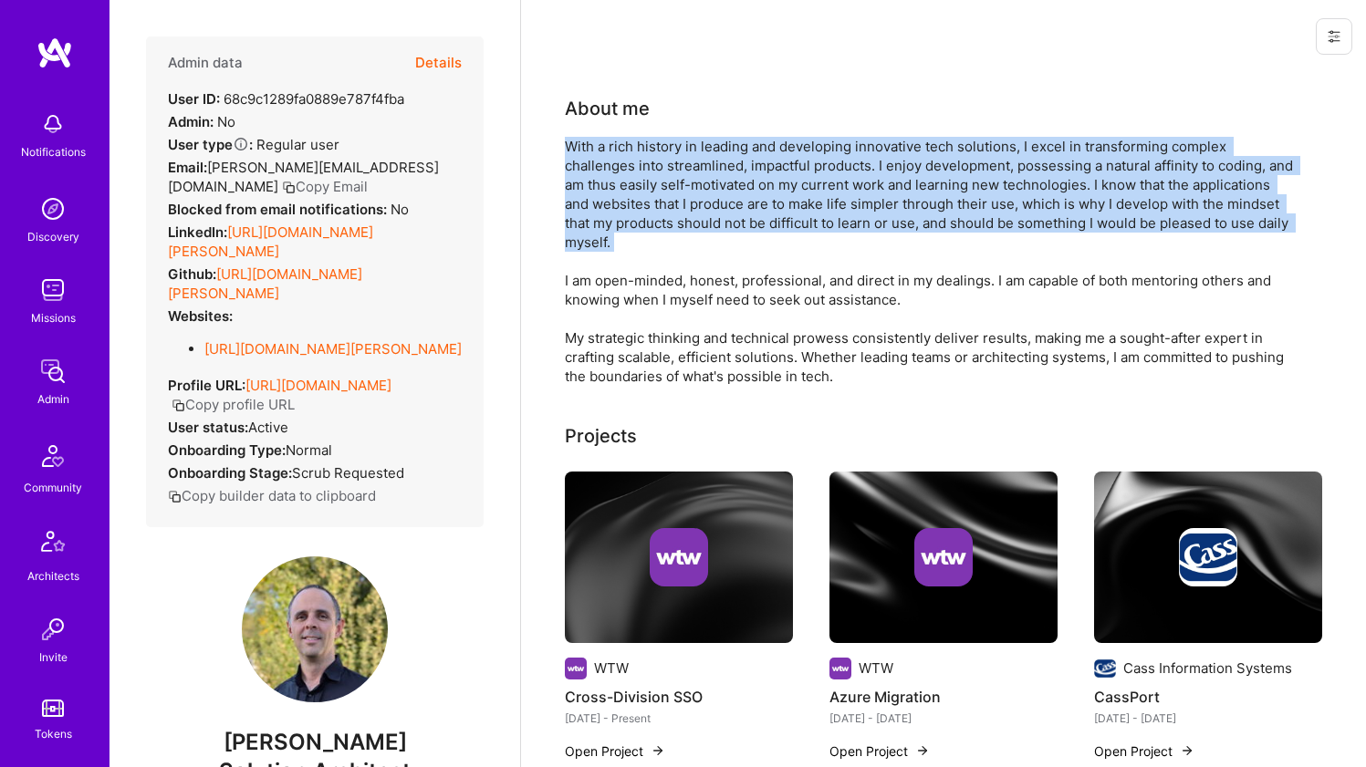
click at [612, 187] on div "With a rich history in leading and developing innovative tech solutions, I exce…" at bounding box center [930, 261] width 730 height 249
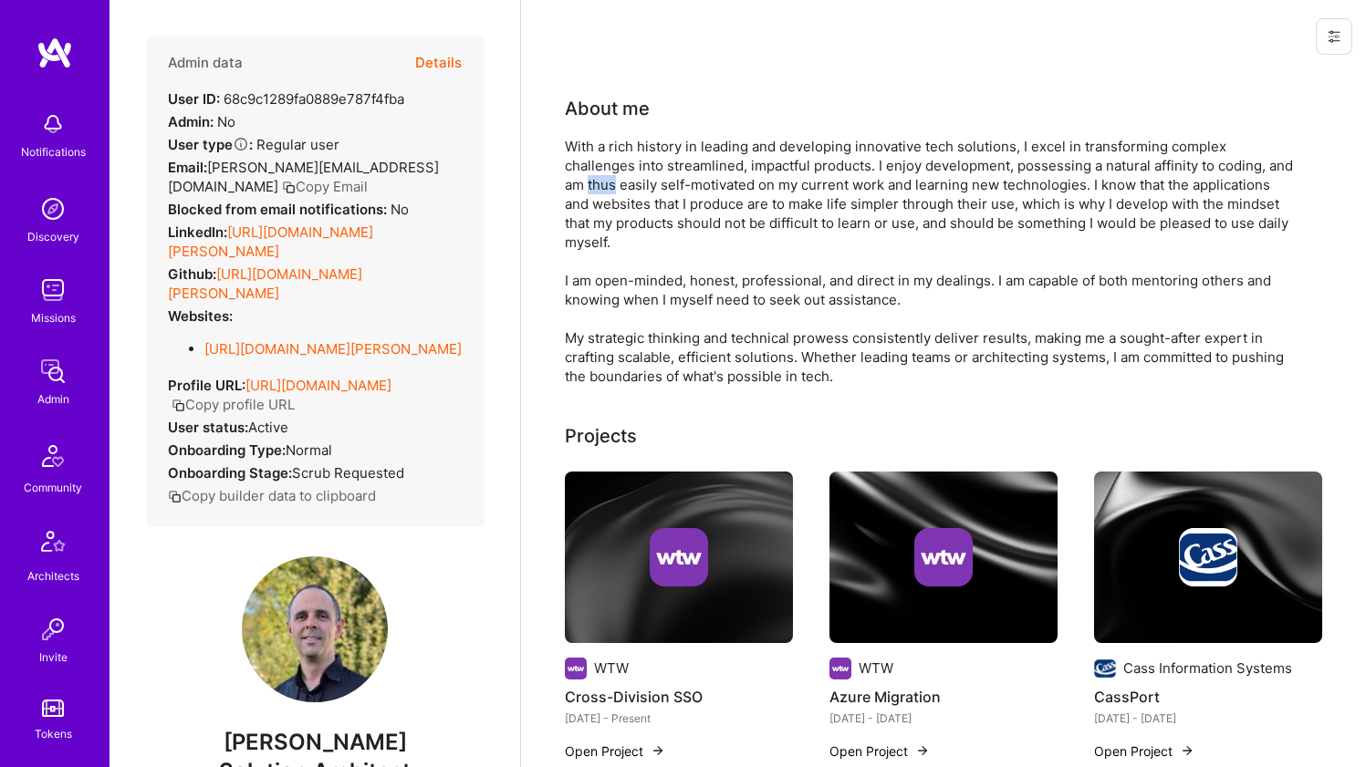
click at [612, 187] on div "With a rich history in leading and developing innovative tech solutions, I exce…" at bounding box center [930, 261] width 730 height 249
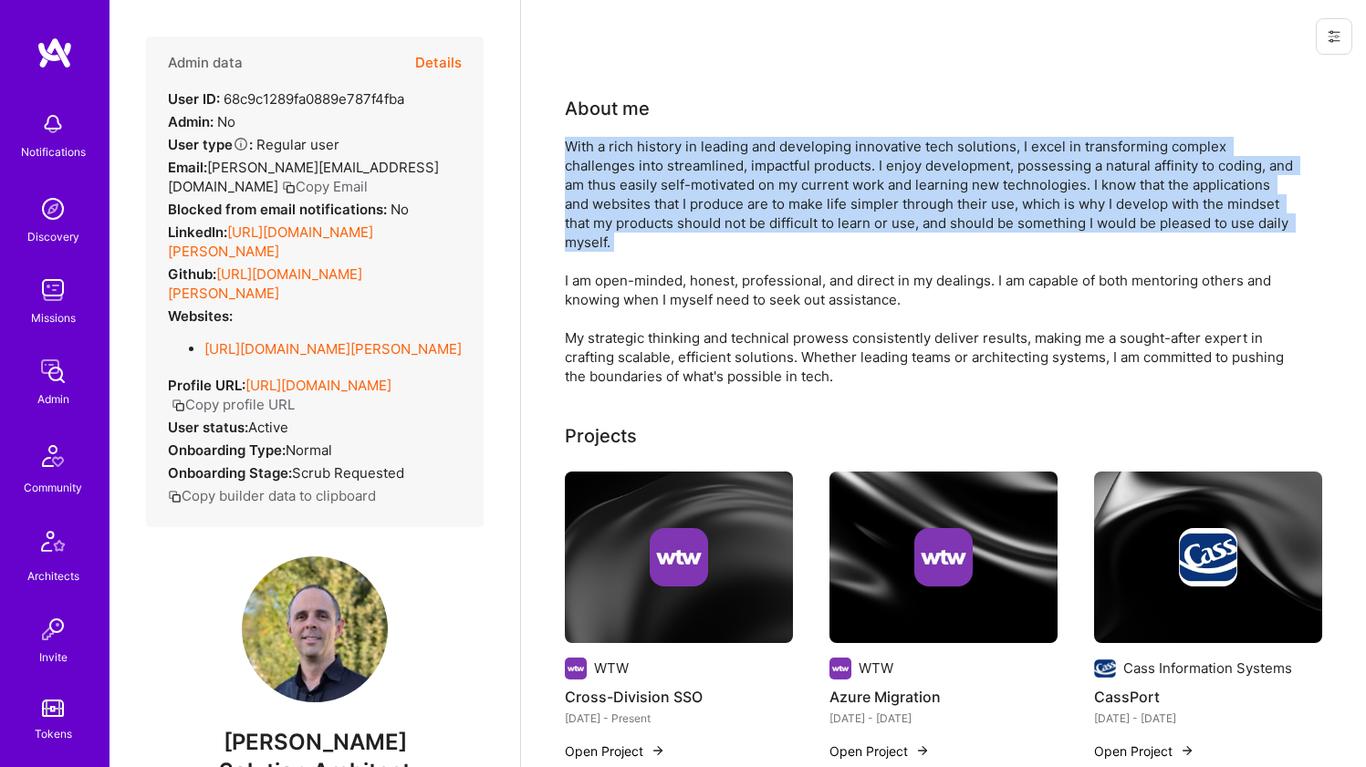
click at [612, 187] on div "With a rich history in leading and developing innovative tech solutions, I exce…" at bounding box center [930, 261] width 730 height 249
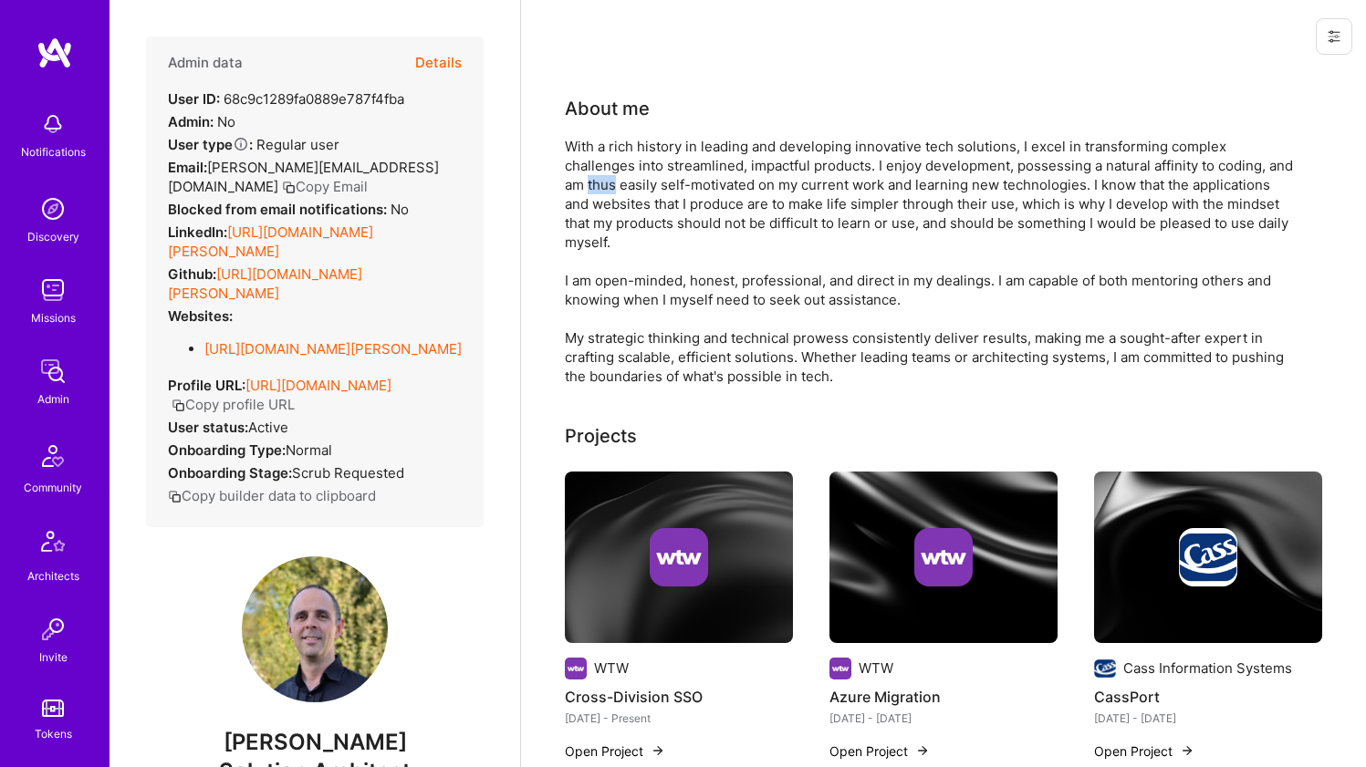
click at [612, 187] on div "With a rich history in leading and developing innovative tech solutions, I exce…" at bounding box center [930, 261] width 730 height 249
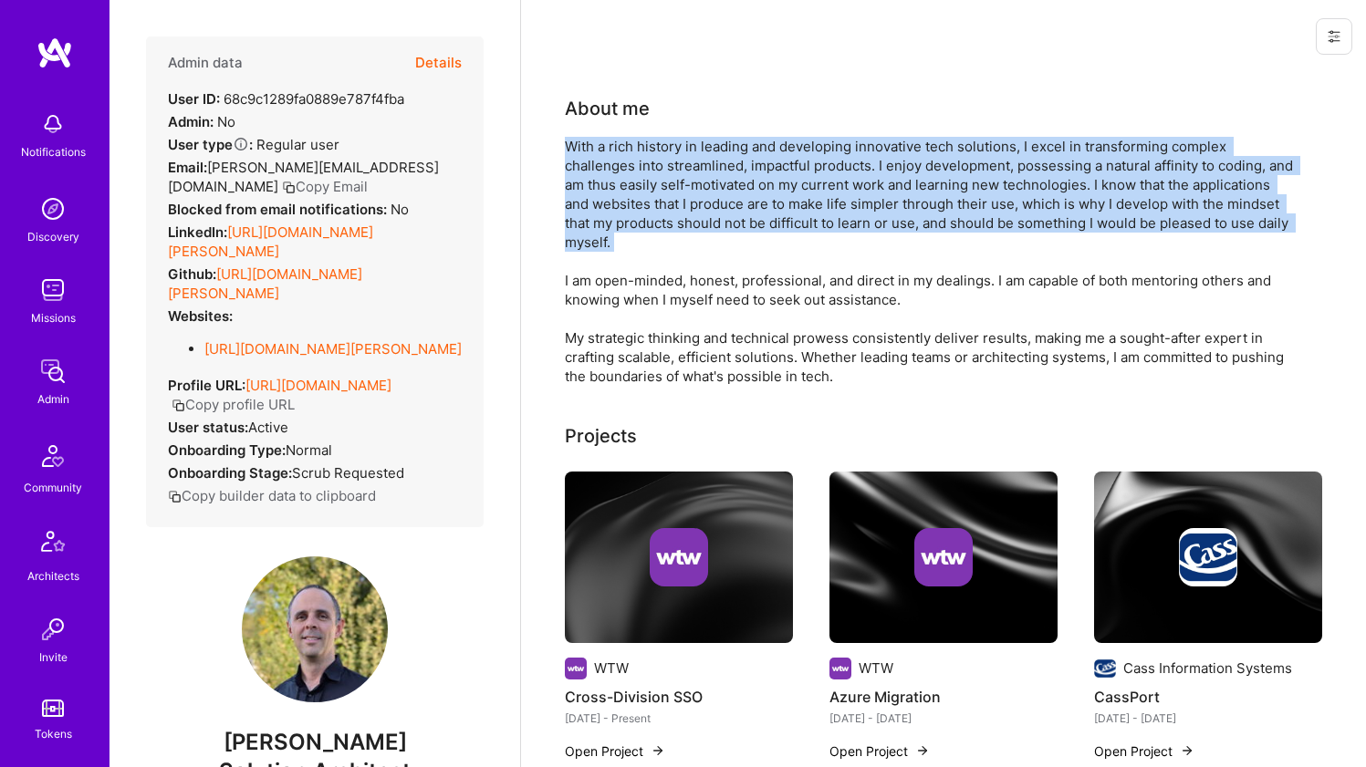
click at [612, 187] on div "With a rich history in leading and developing innovative tech solutions, I exce…" at bounding box center [930, 261] width 730 height 249
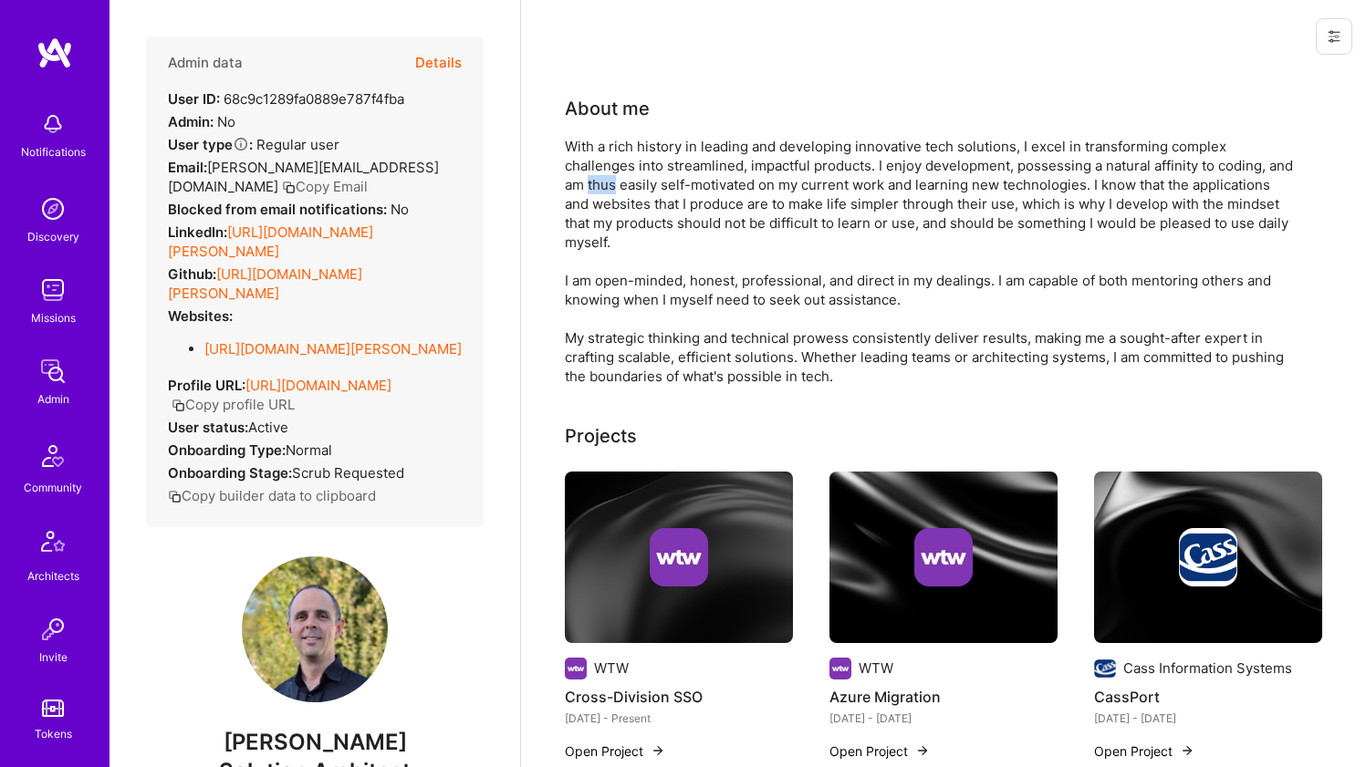
click at [612, 187] on div "With a rich history in leading and developing innovative tech solutions, I exce…" at bounding box center [930, 261] width 730 height 249
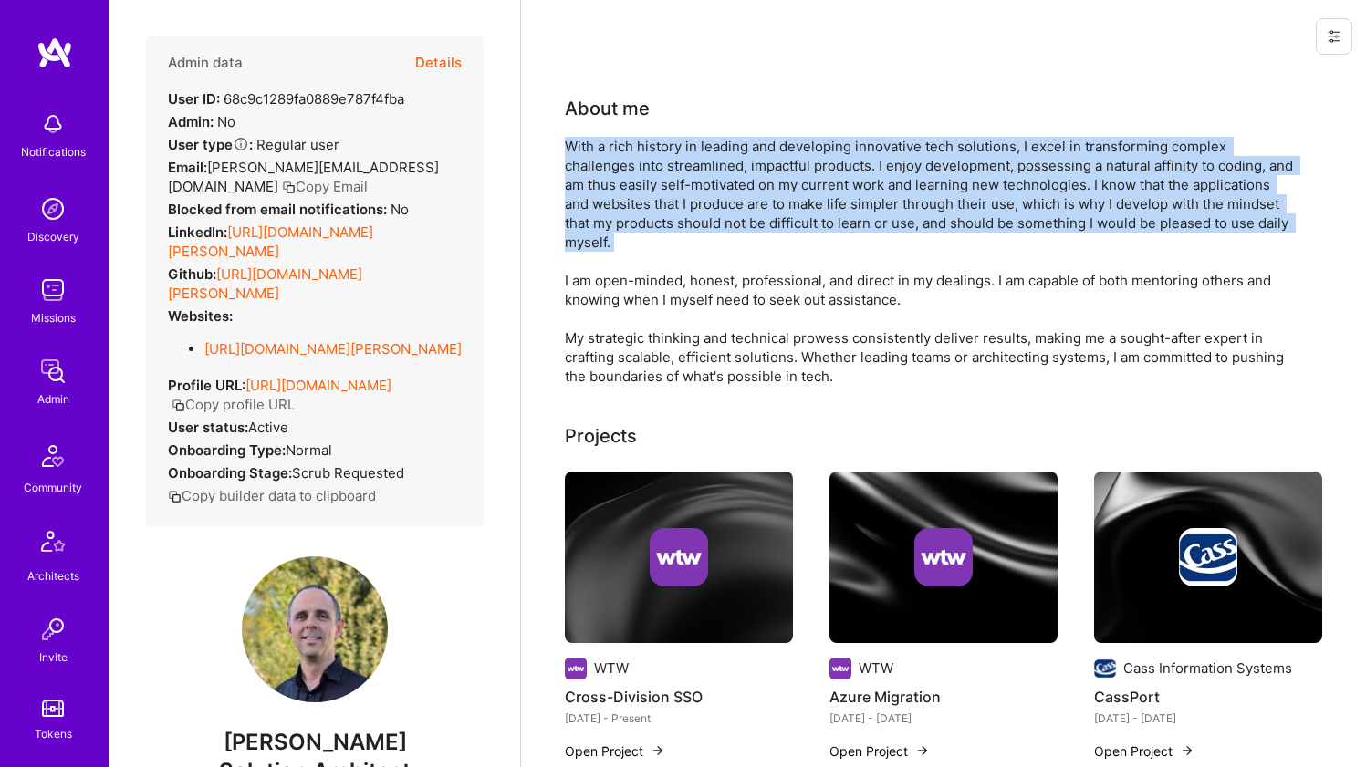
click at [612, 187] on div "With a rich history in leading and developing innovative tech solutions, I exce…" at bounding box center [930, 261] width 730 height 249
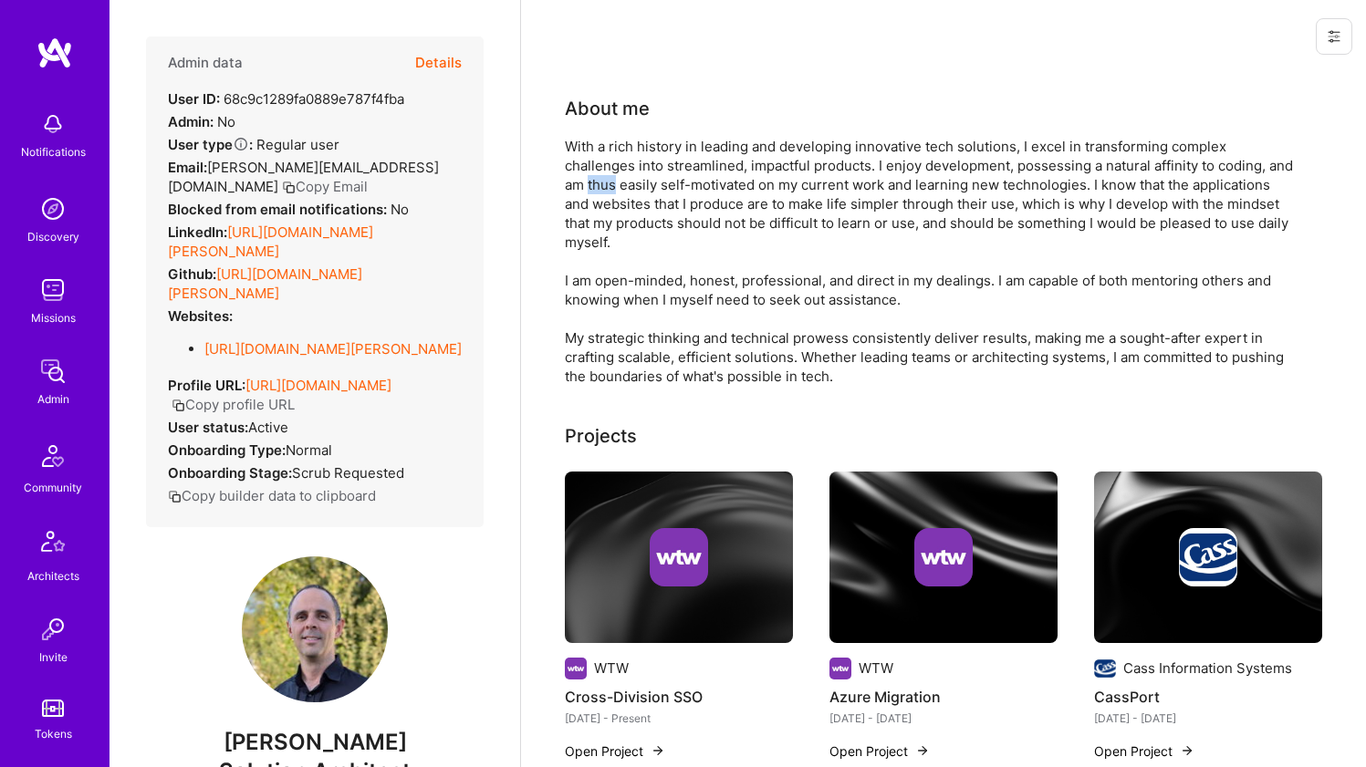
click at [612, 187] on div "With a rich history in leading and developing innovative tech solutions, I exce…" at bounding box center [930, 261] width 730 height 249
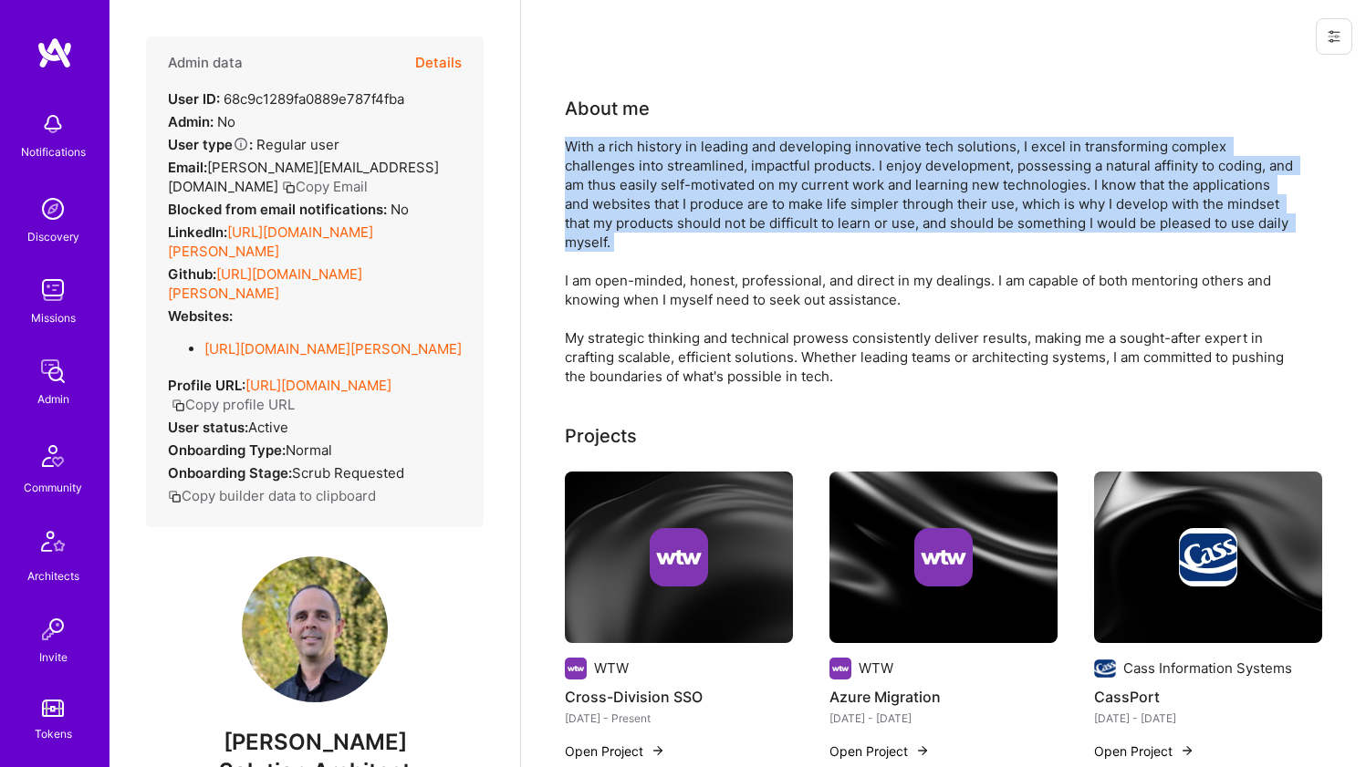
click at [612, 187] on div "With a rich history in leading and developing innovative tech solutions, I exce…" at bounding box center [930, 261] width 730 height 249
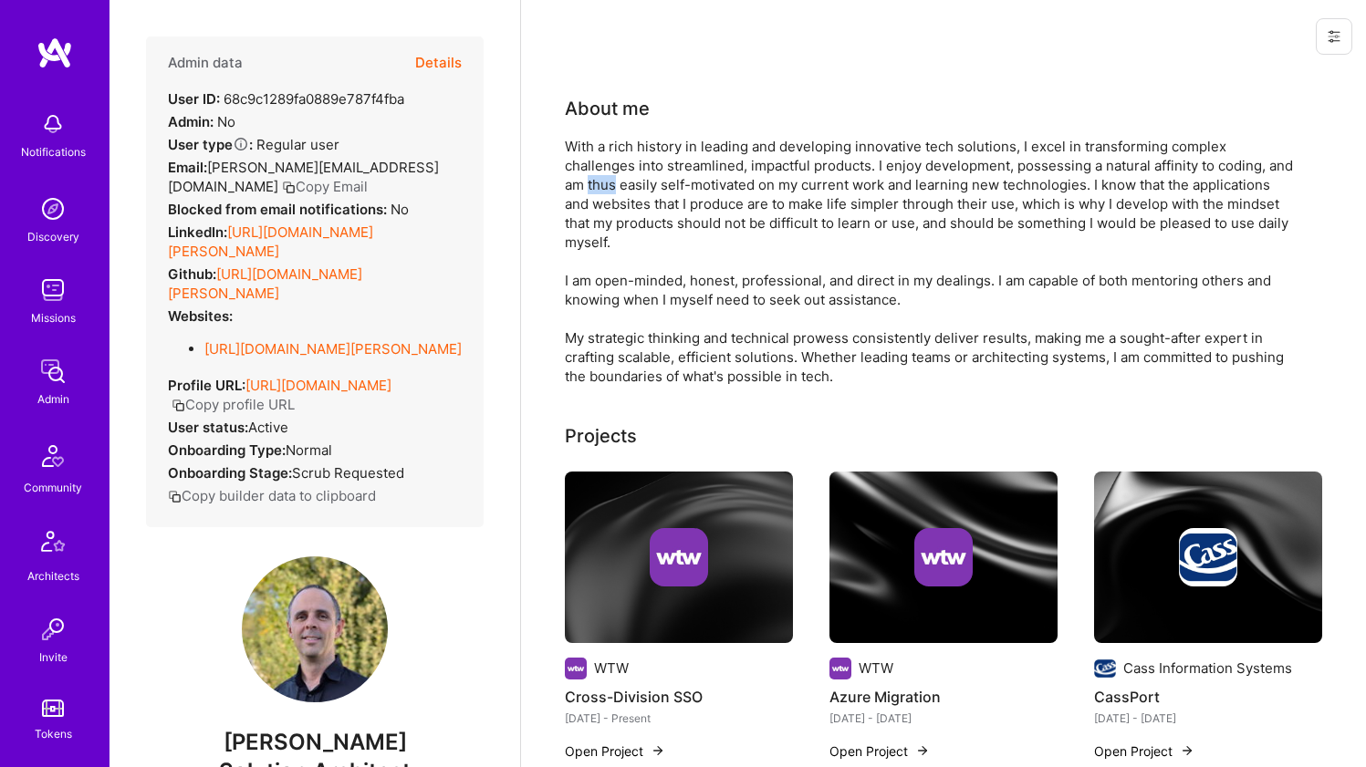
click at [612, 187] on div "With a rich history in leading and developing innovative tech solutions, I exce…" at bounding box center [930, 261] width 730 height 249
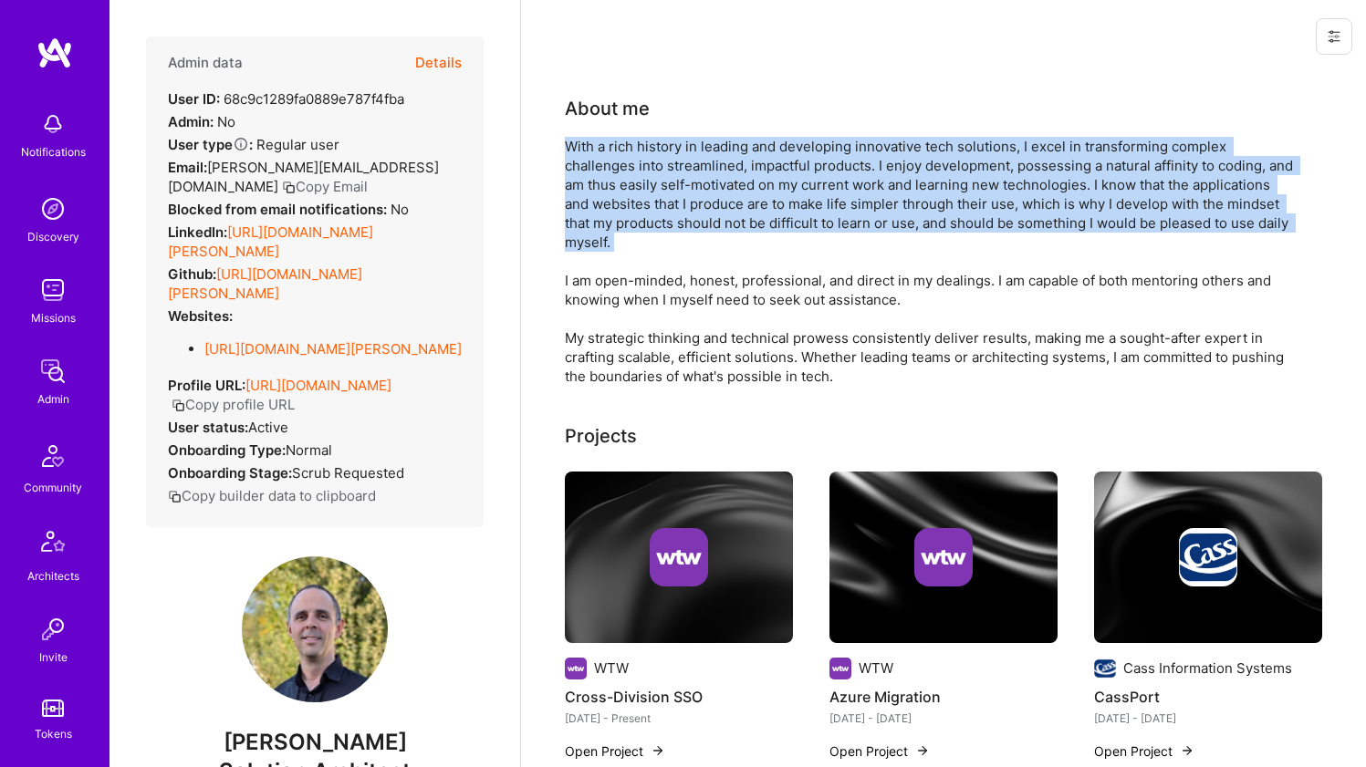
click at [612, 187] on div "With a rich history in leading and developing innovative tech solutions, I exce…" at bounding box center [930, 261] width 730 height 249
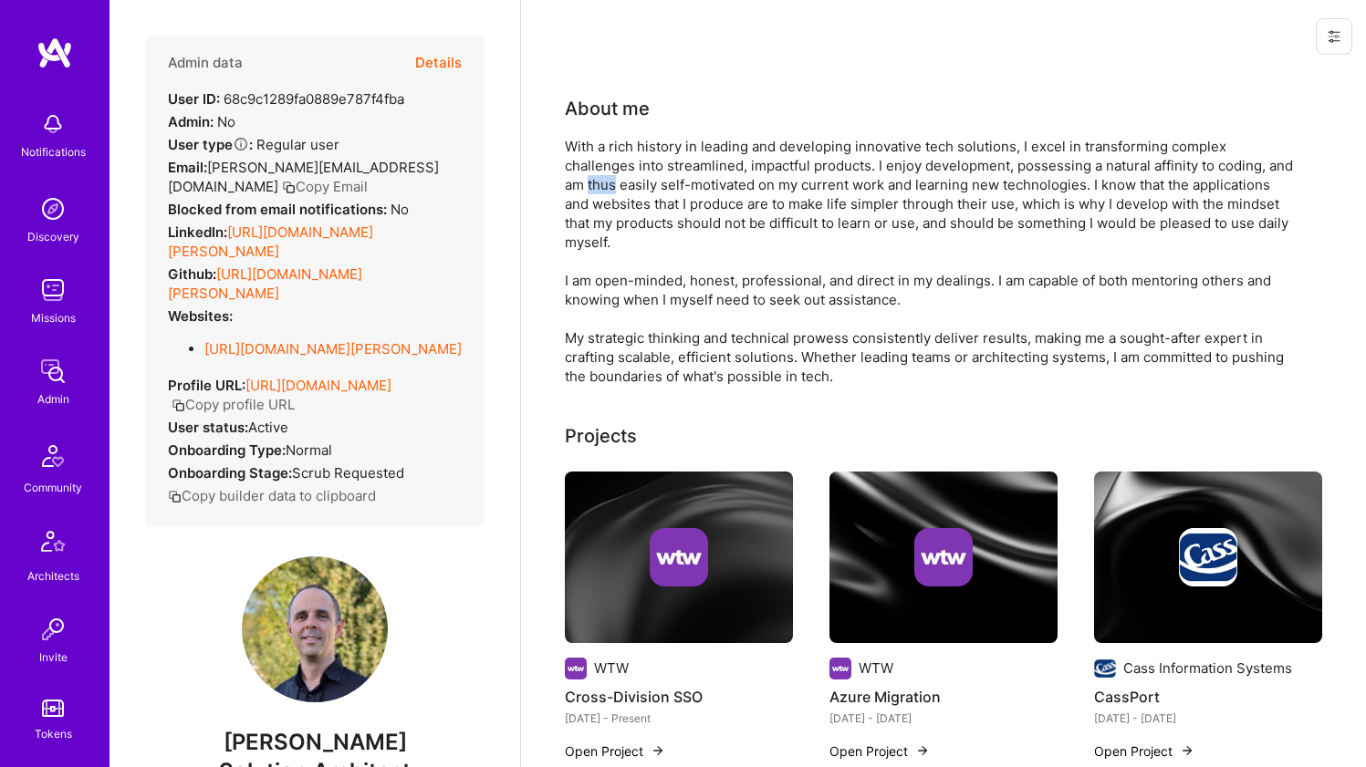
click at [612, 187] on div "With a rich history in leading and developing innovative tech solutions, I exce…" at bounding box center [930, 261] width 730 height 249
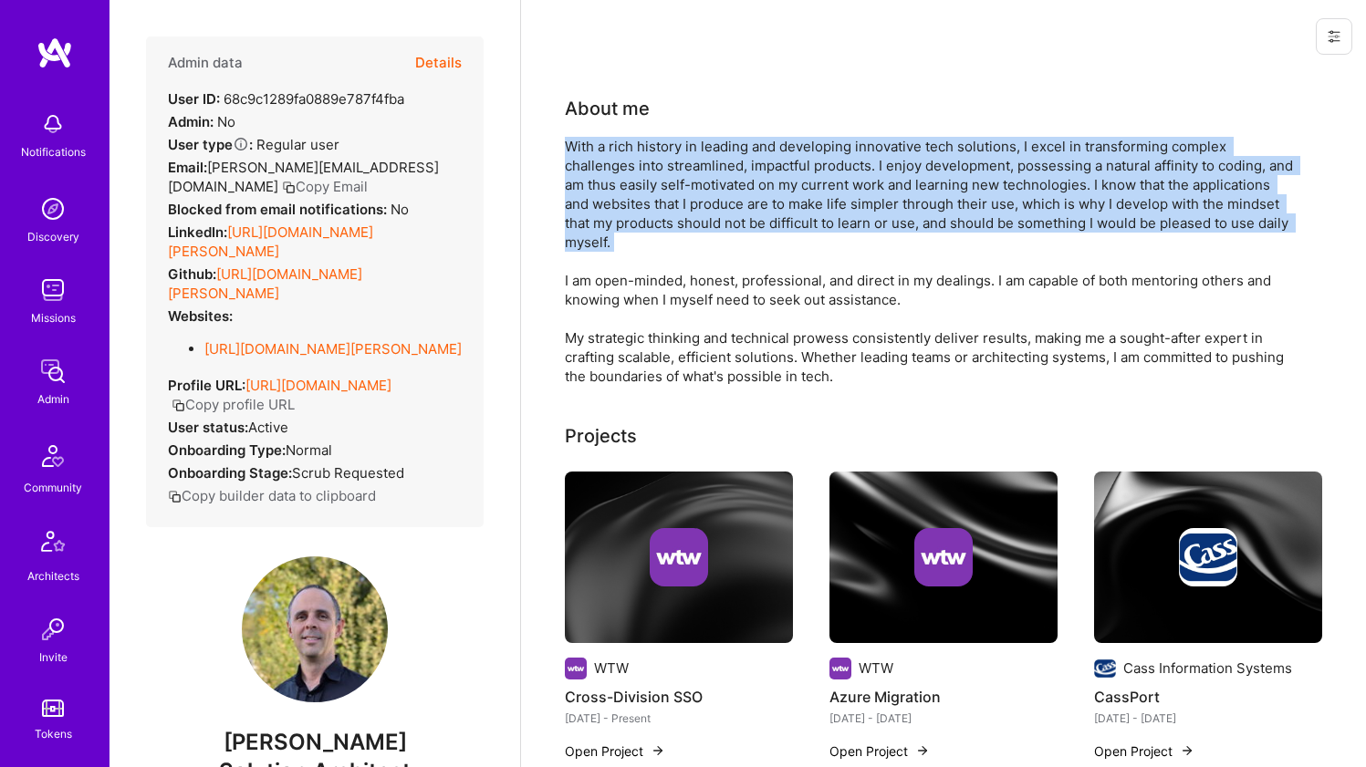
click at [612, 187] on div "With a rich history in leading and developing innovative tech solutions, I exce…" at bounding box center [930, 261] width 730 height 249
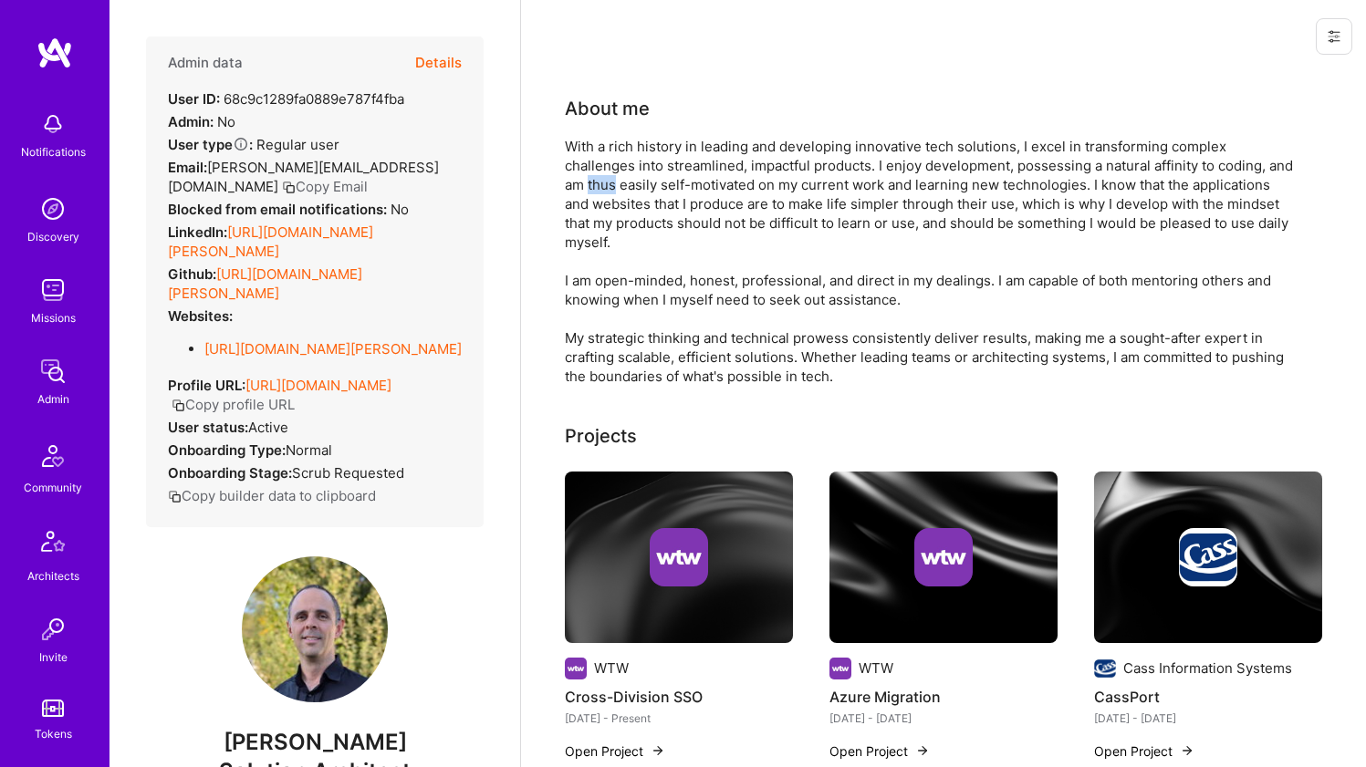
click at [612, 187] on div "With a rich history in leading and developing innovative tech solutions, I exce…" at bounding box center [930, 261] width 730 height 249
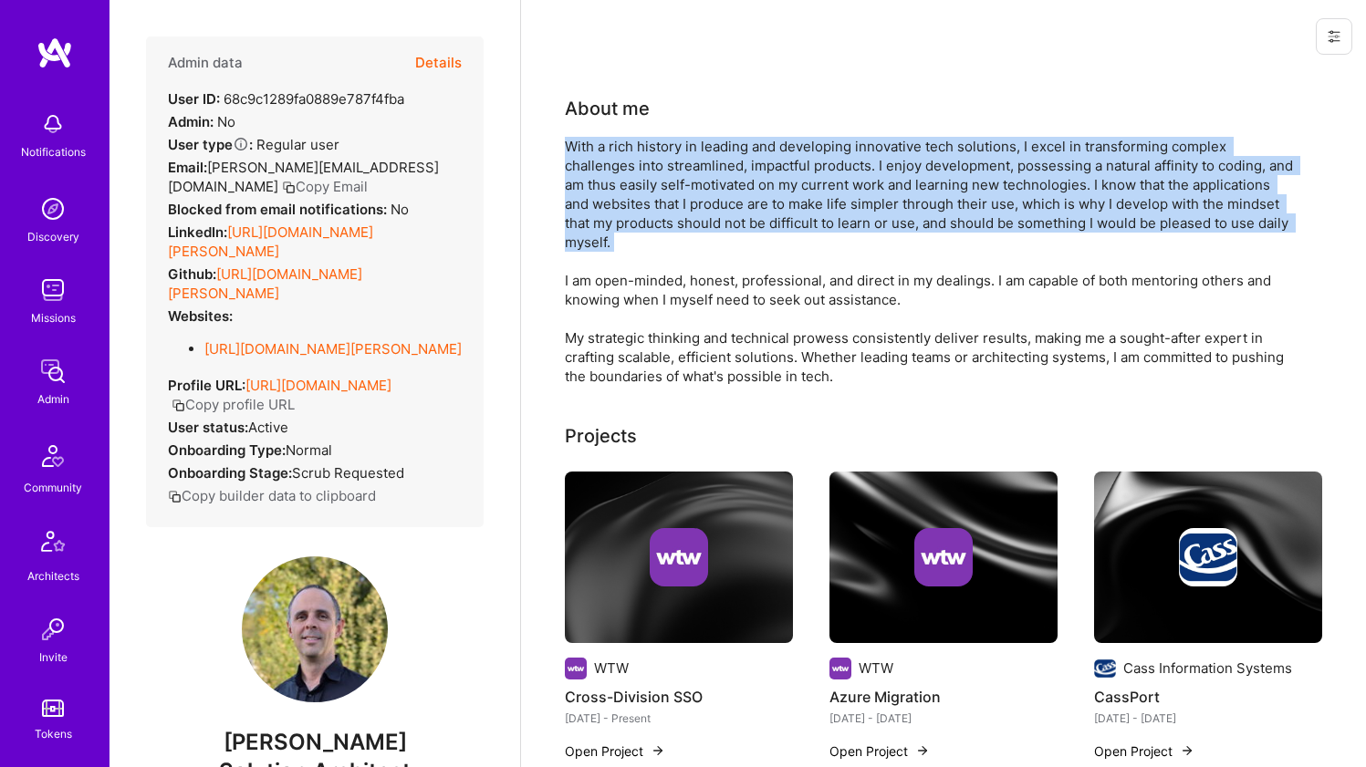
click at [612, 187] on div "With a rich history in leading and developing innovative tech solutions, I exce…" at bounding box center [930, 261] width 730 height 249
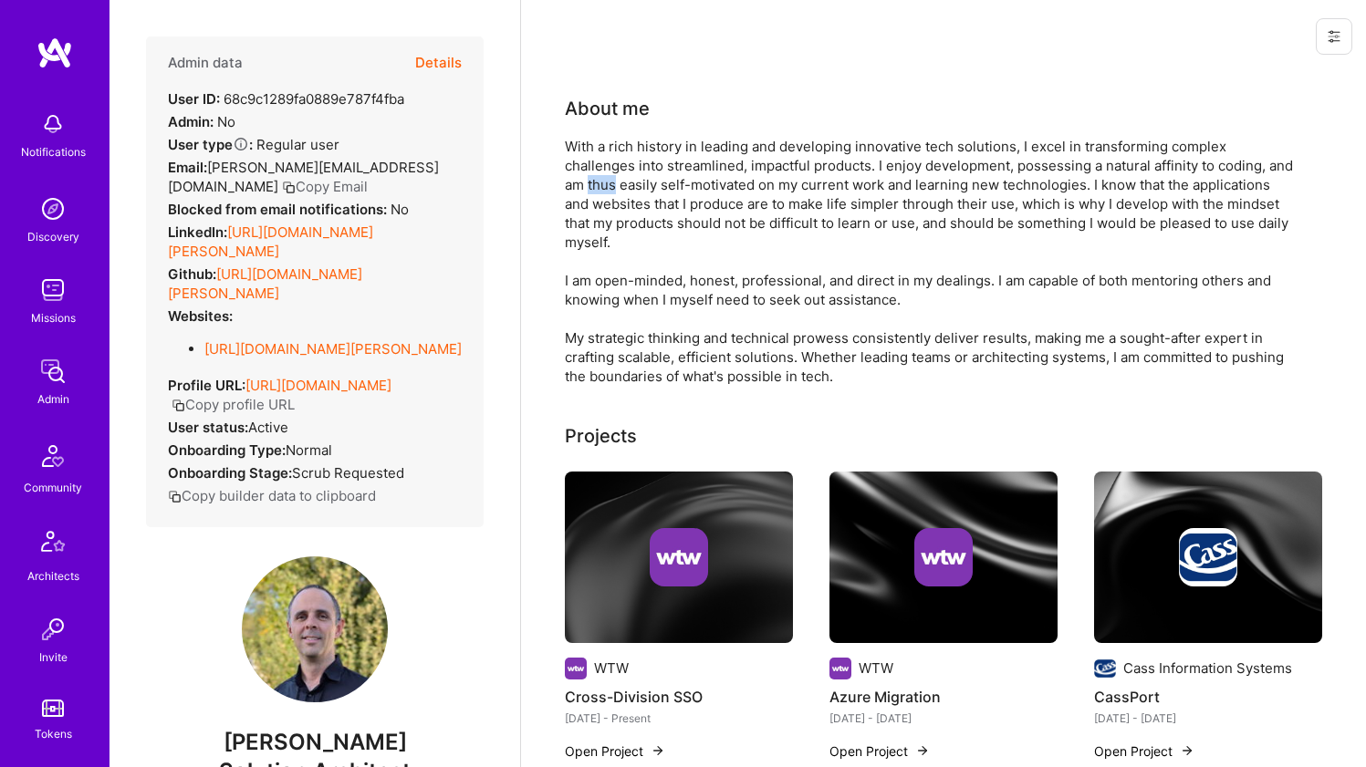
click at [612, 187] on div "With a rich history in leading and developing innovative tech solutions, I exce…" at bounding box center [930, 261] width 730 height 249
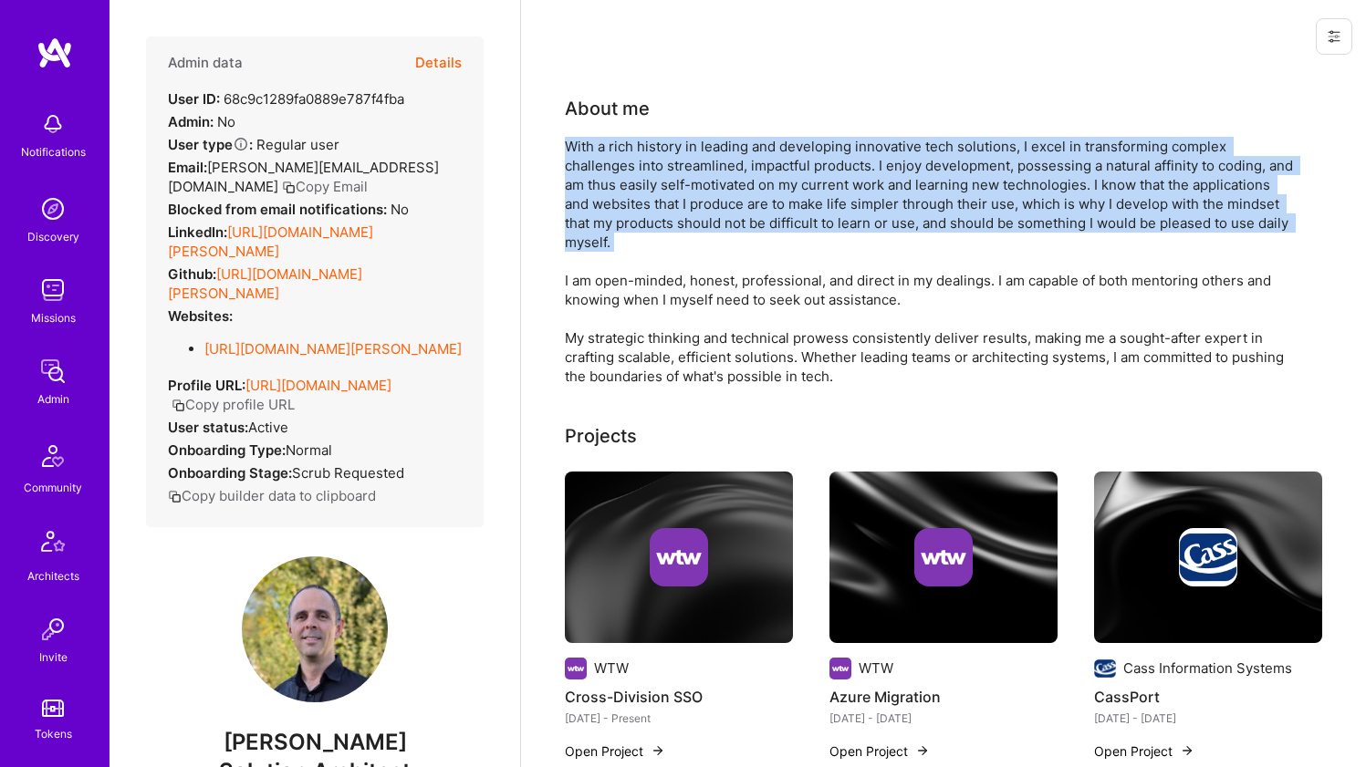
click at [612, 187] on div "With a rich history in leading and developing innovative tech solutions, I exce…" at bounding box center [930, 261] width 730 height 249
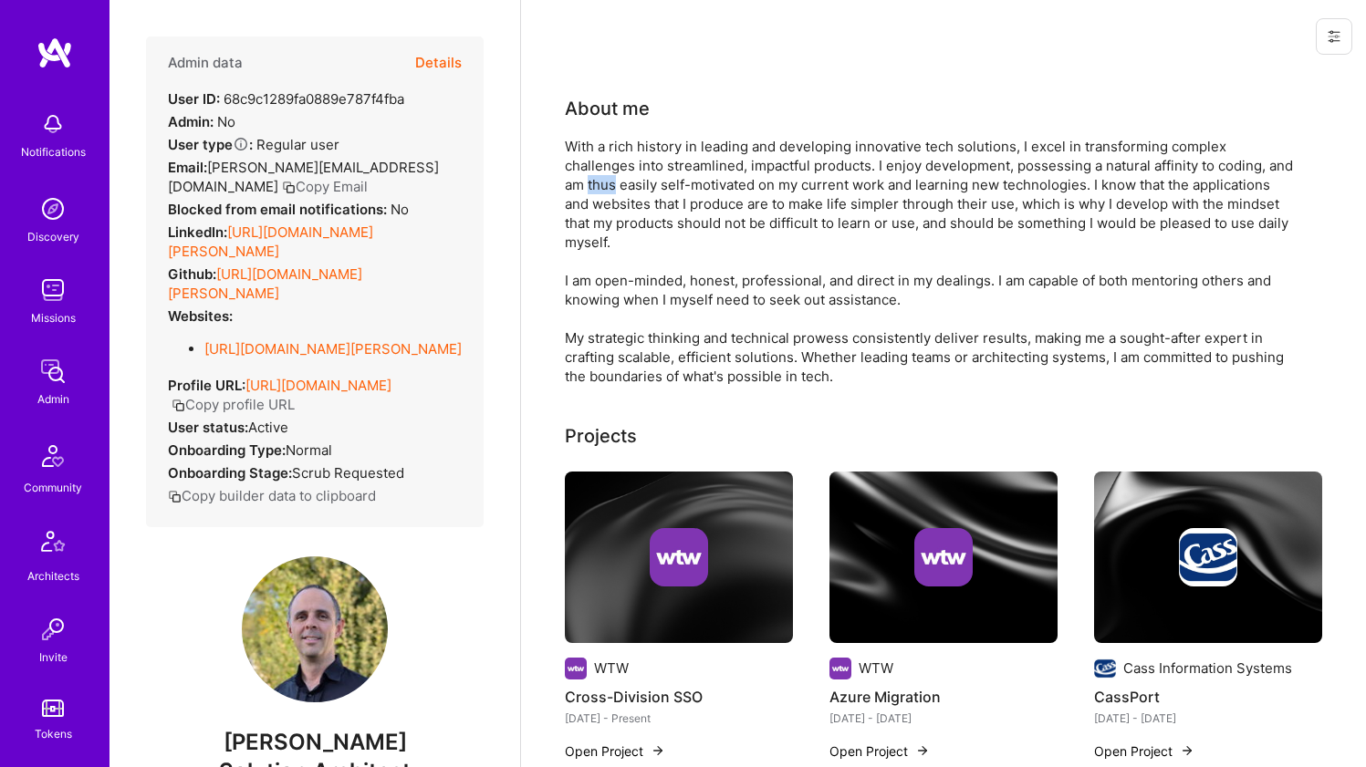
click at [612, 187] on div "With a rich history in leading and developing innovative tech solutions, I exce…" at bounding box center [930, 261] width 730 height 249
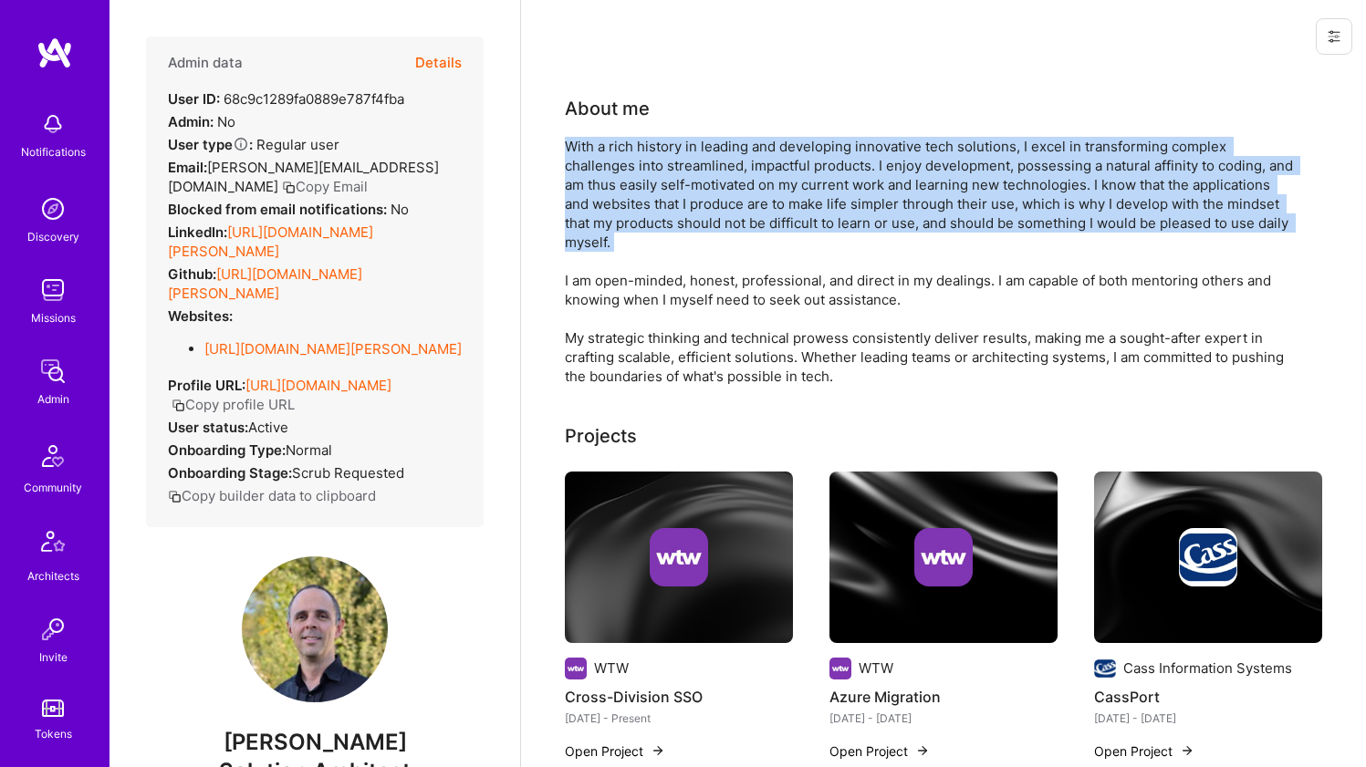
click at [612, 187] on div "With a rich history in leading and developing innovative tech solutions, I exce…" at bounding box center [930, 261] width 730 height 249
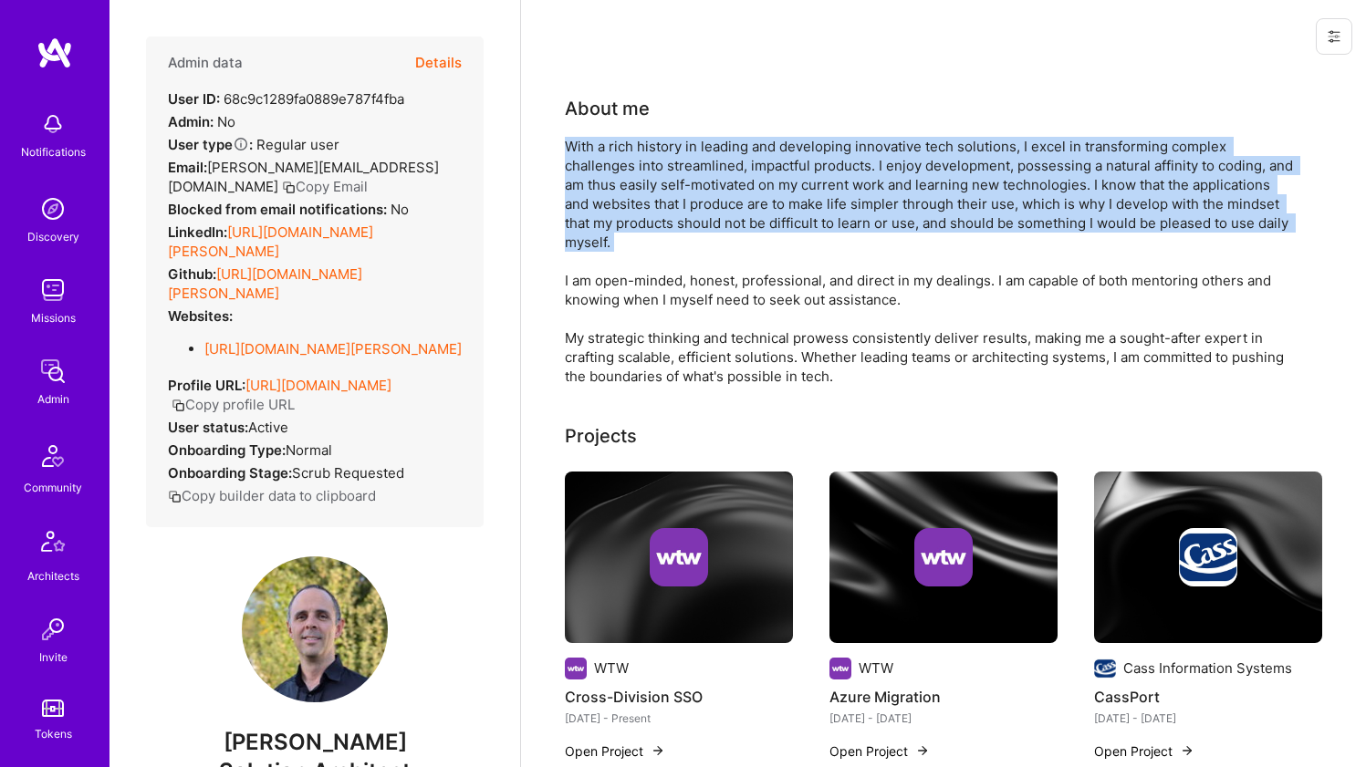
click at [612, 187] on div "With a rich history in leading and developing innovative tech solutions, I exce…" at bounding box center [930, 261] width 730 height 249
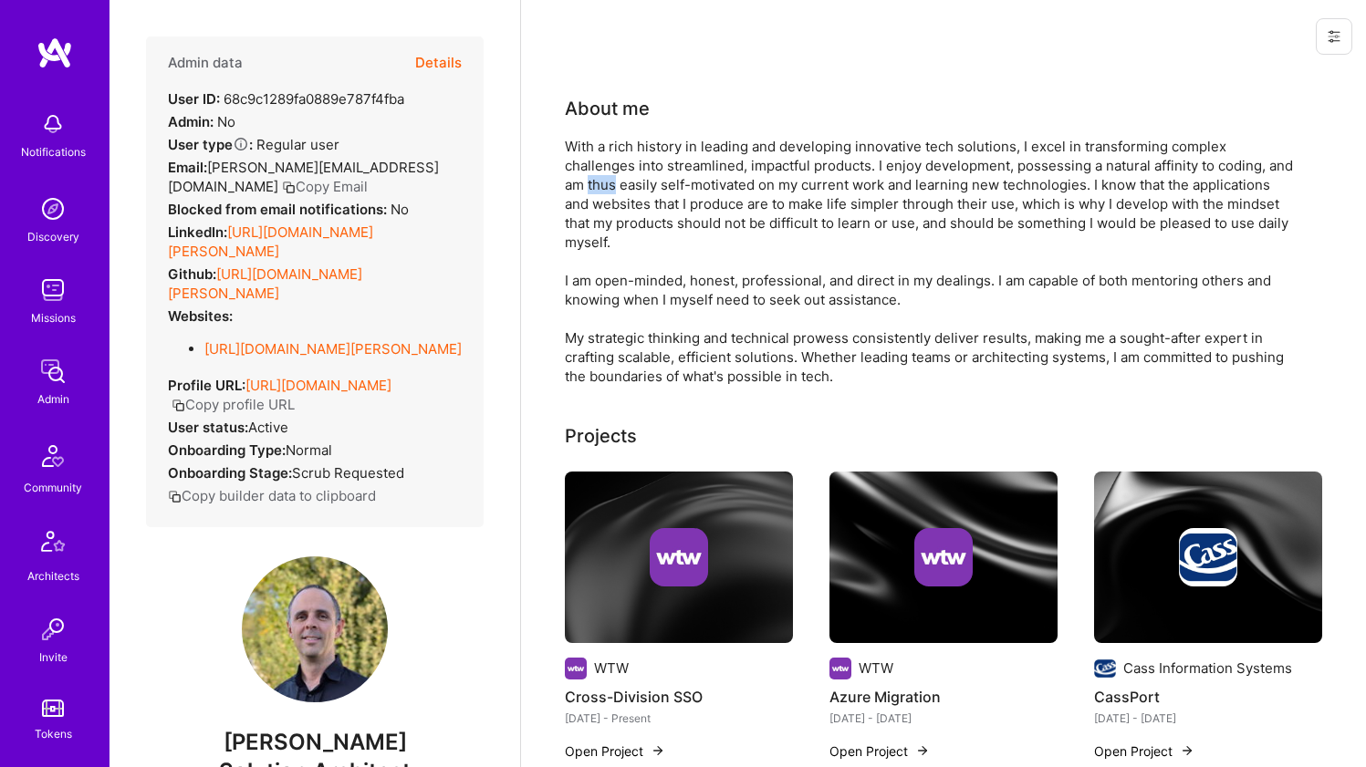
click at [612, 187] on div "With a rich history in leading and developing innovative tech solutions, I exce…" at bounding box center [930, 261] width 730 height 249
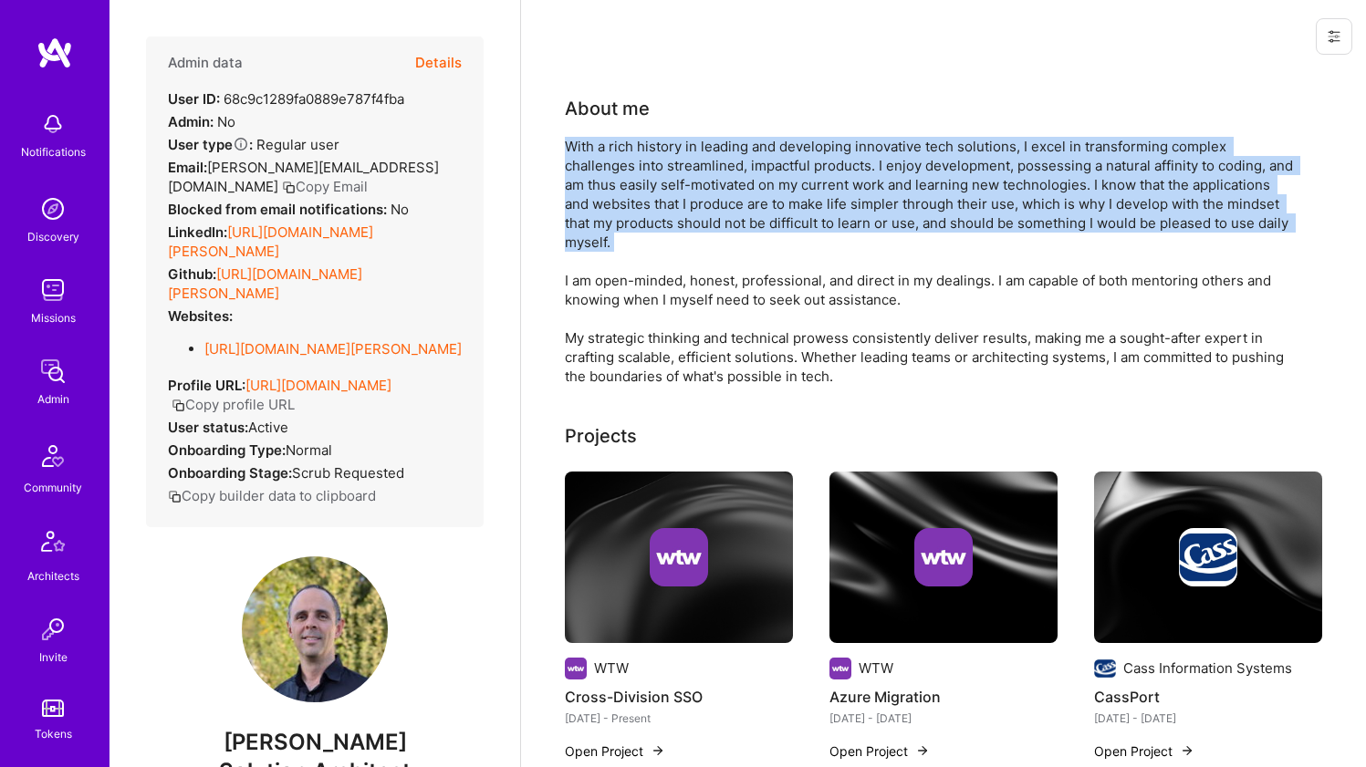
click at [612, 187] on div "With a rich history in leading and developing innovative tech solutions, I exce…" at bounding box center [930, 261] width 730 height 249
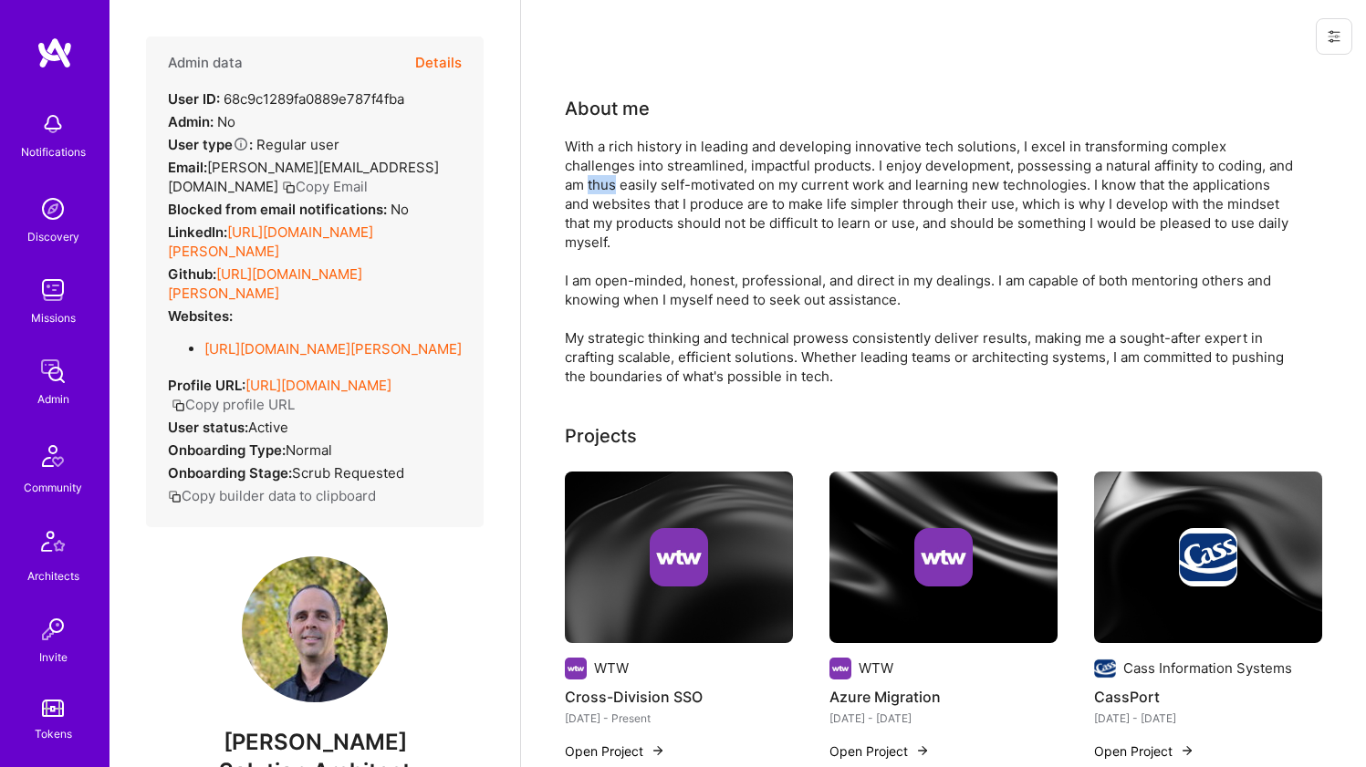
click at [612, 187] on div "With a rich history in leading and developing innovative tech solutions, I exce…" at bounding box center [930, 261] width 730 height 249
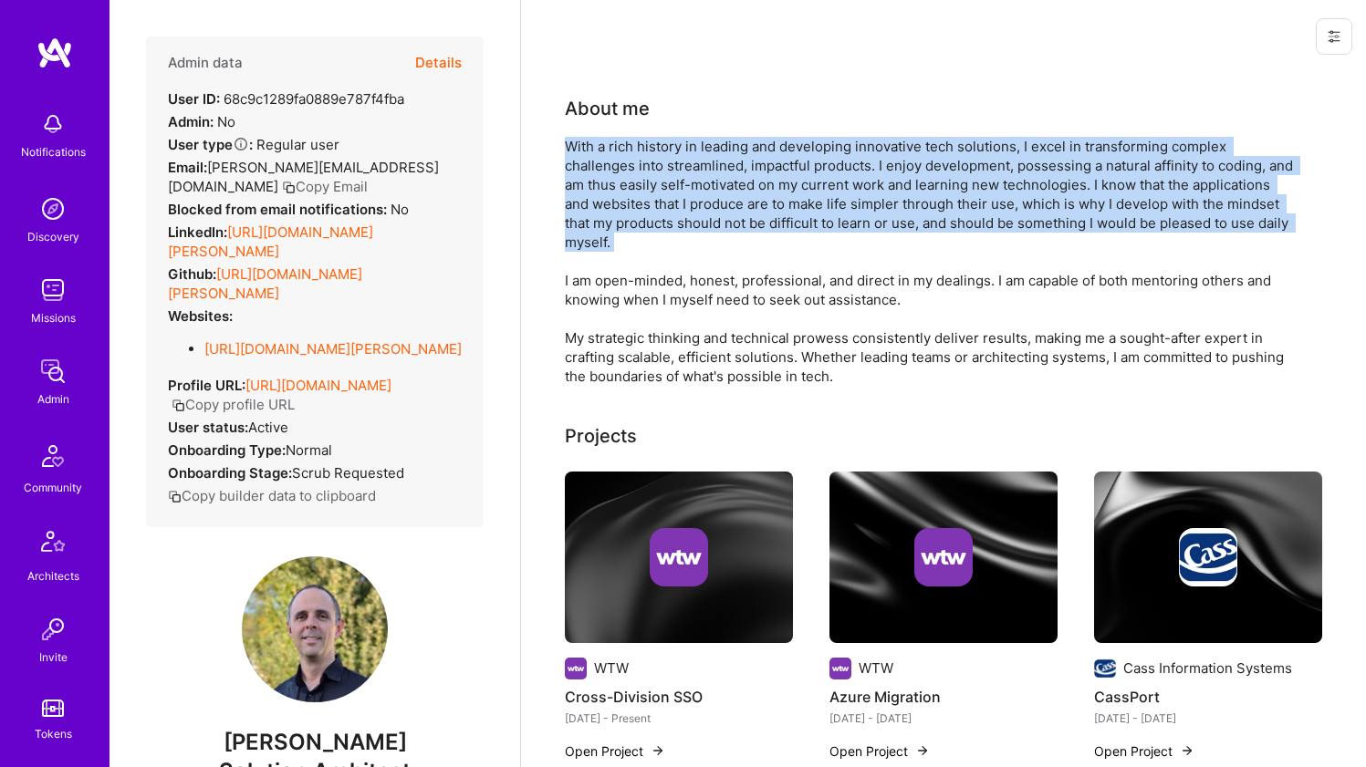
click at [612, 187] on div "With a rich history in leading and developing innovative tech solutions, I exce…" at bounding box center [930, 261] width 730 height 249
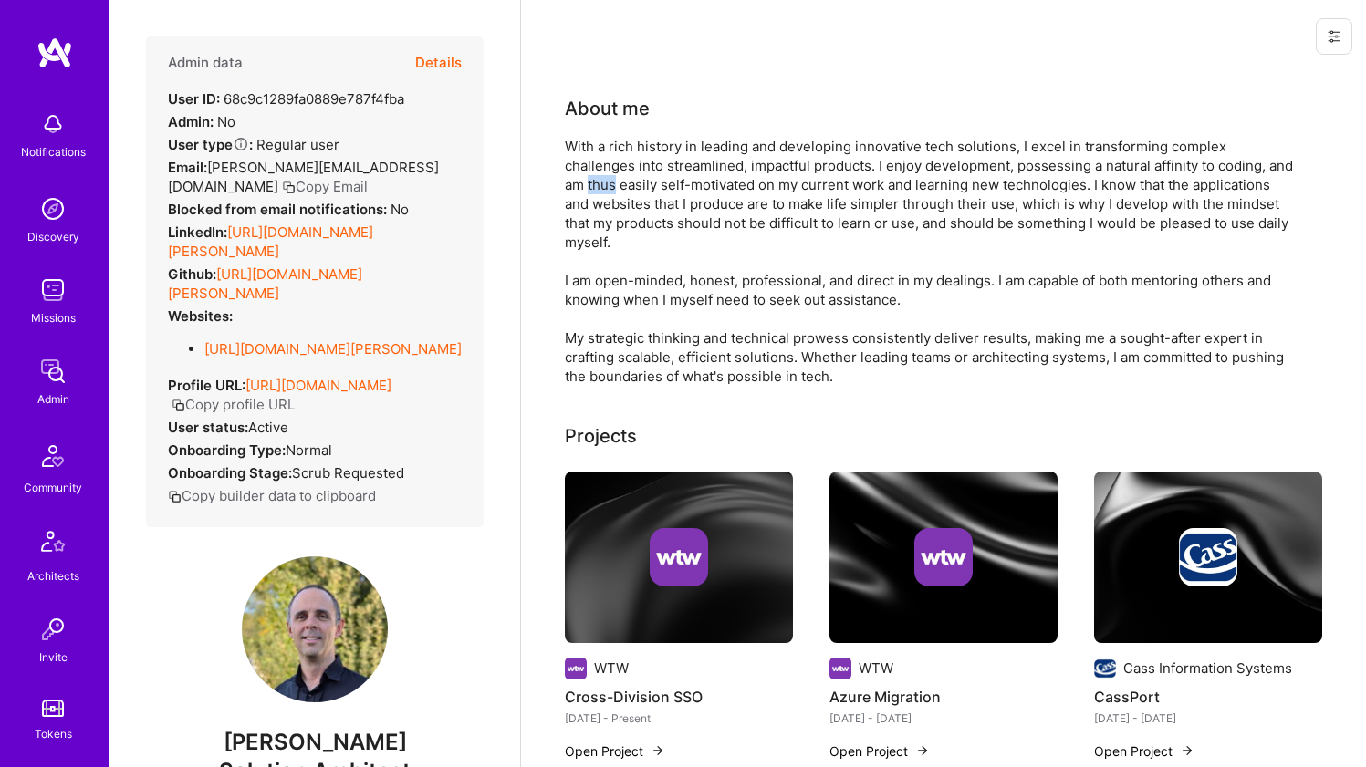
click at [612, 187] on div "With a rich history in leading and developing innovative tech solutions, I exce…" at bounding box center [930, 261] width 730 height 249
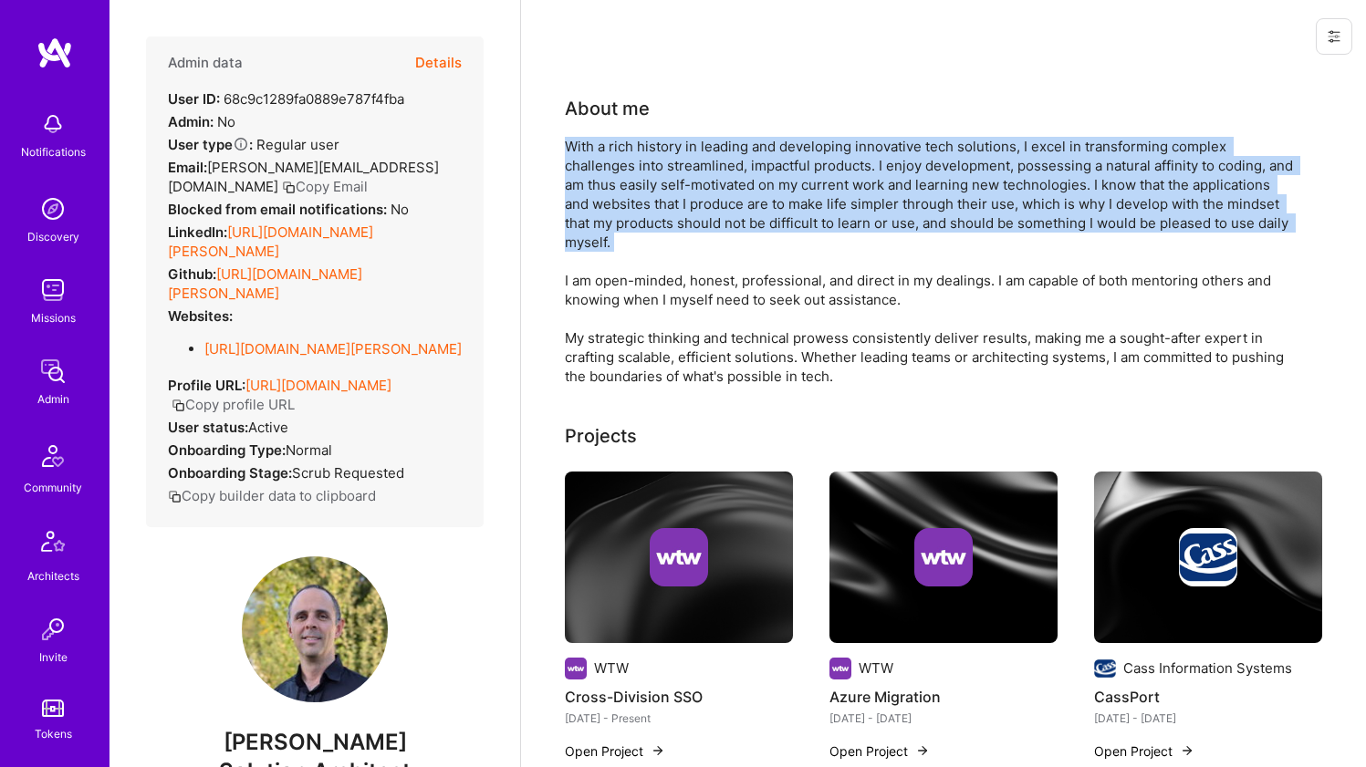
click at [612, 187] on div "With a rich history in leading and developing innovative tech solutions, I exce…" at bounding box center [930, 261] width 730 height 249
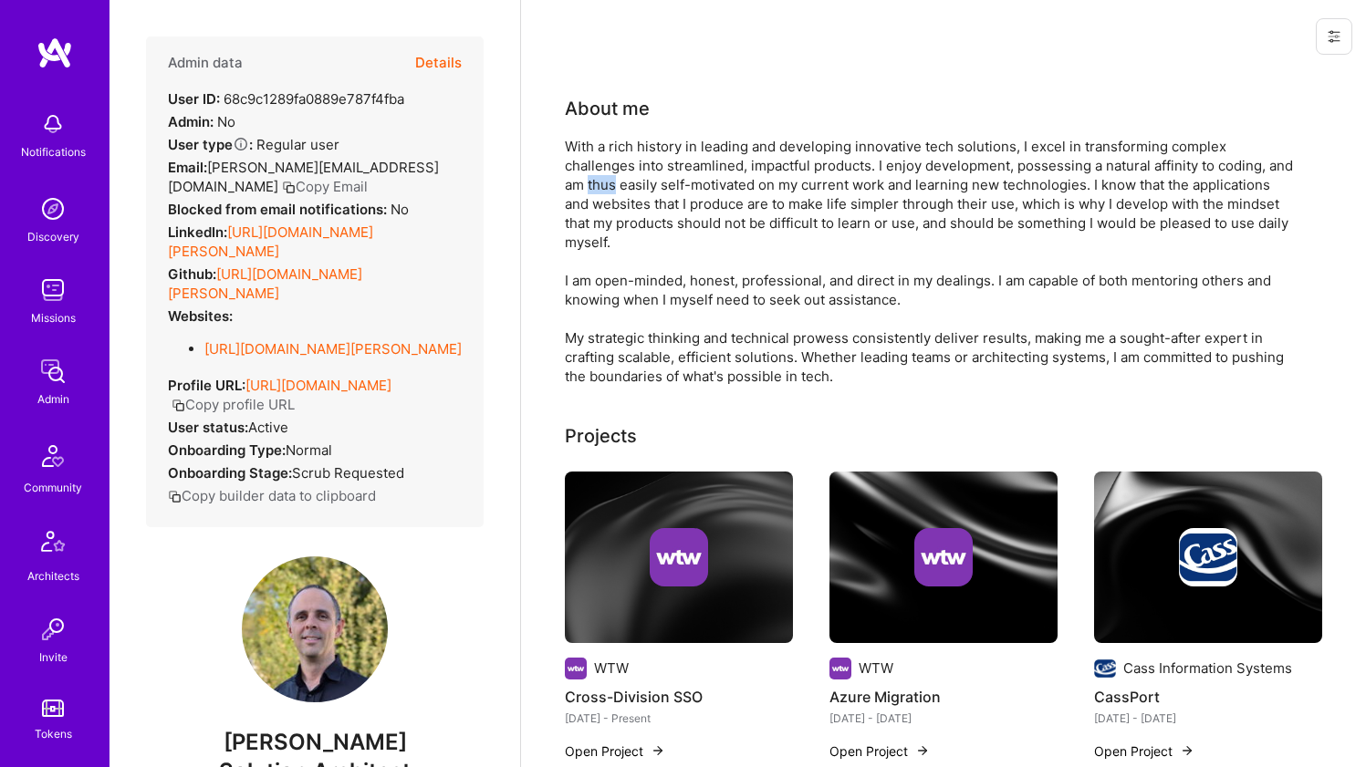
click at [612, 187] on div "With a rich history in leading and developing innovative tech solutions, I exce…" at bounding box center [930, 261] width 730 height 249
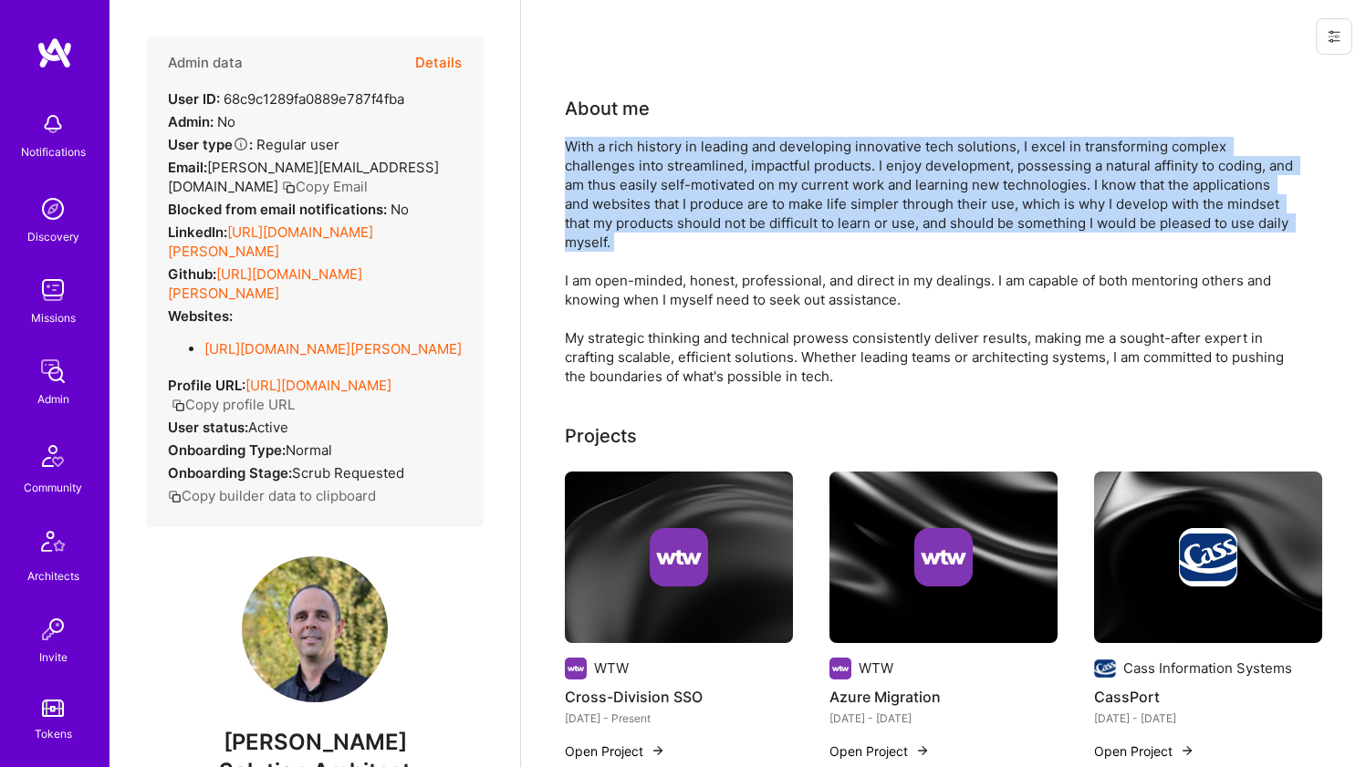
click at [612, 187] on div "With a rich history in leading and developing innovative tech solutions, I exce…" at bounding box center [930, 261] width 730 height 249
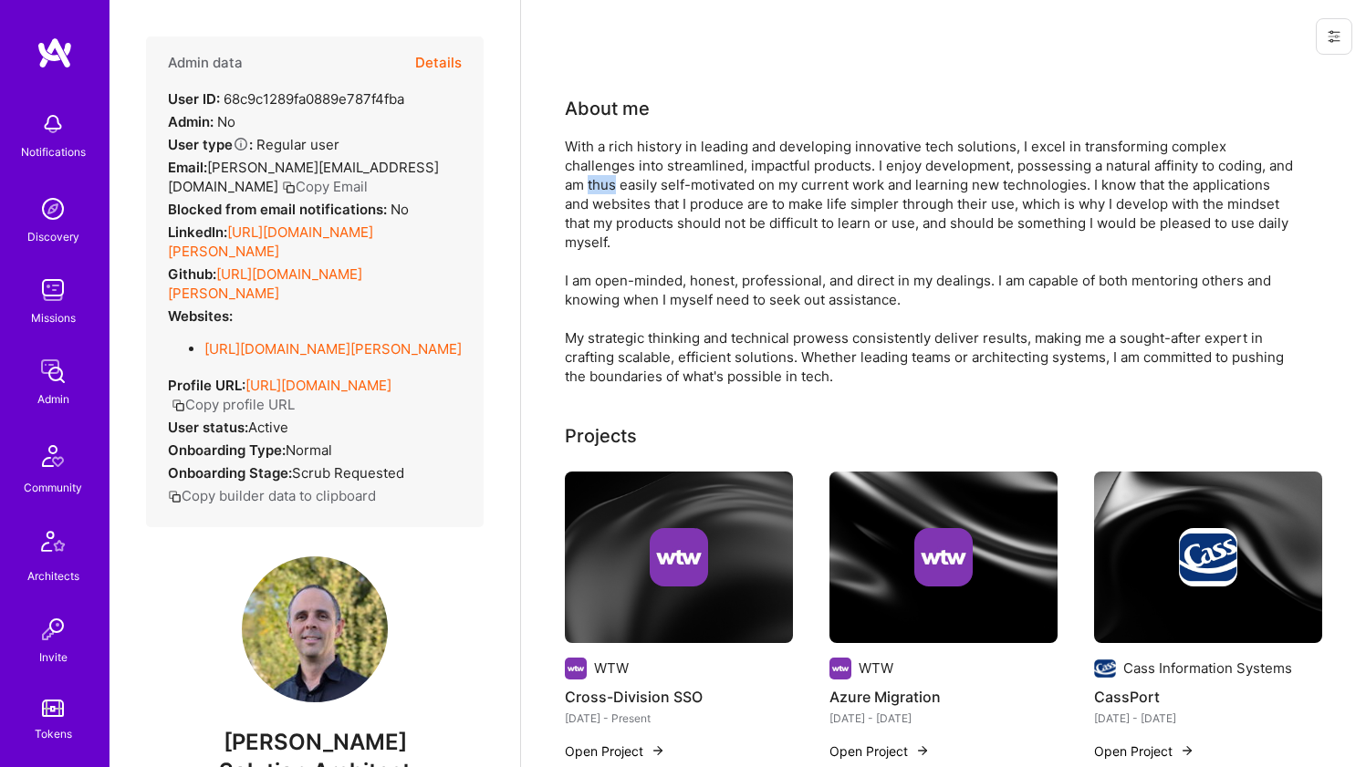
click at [612, 187] on div "With a rich history in leading and developing innovative tech solutions, I exce…" at bounding box center [930, 261] width 730 height 249
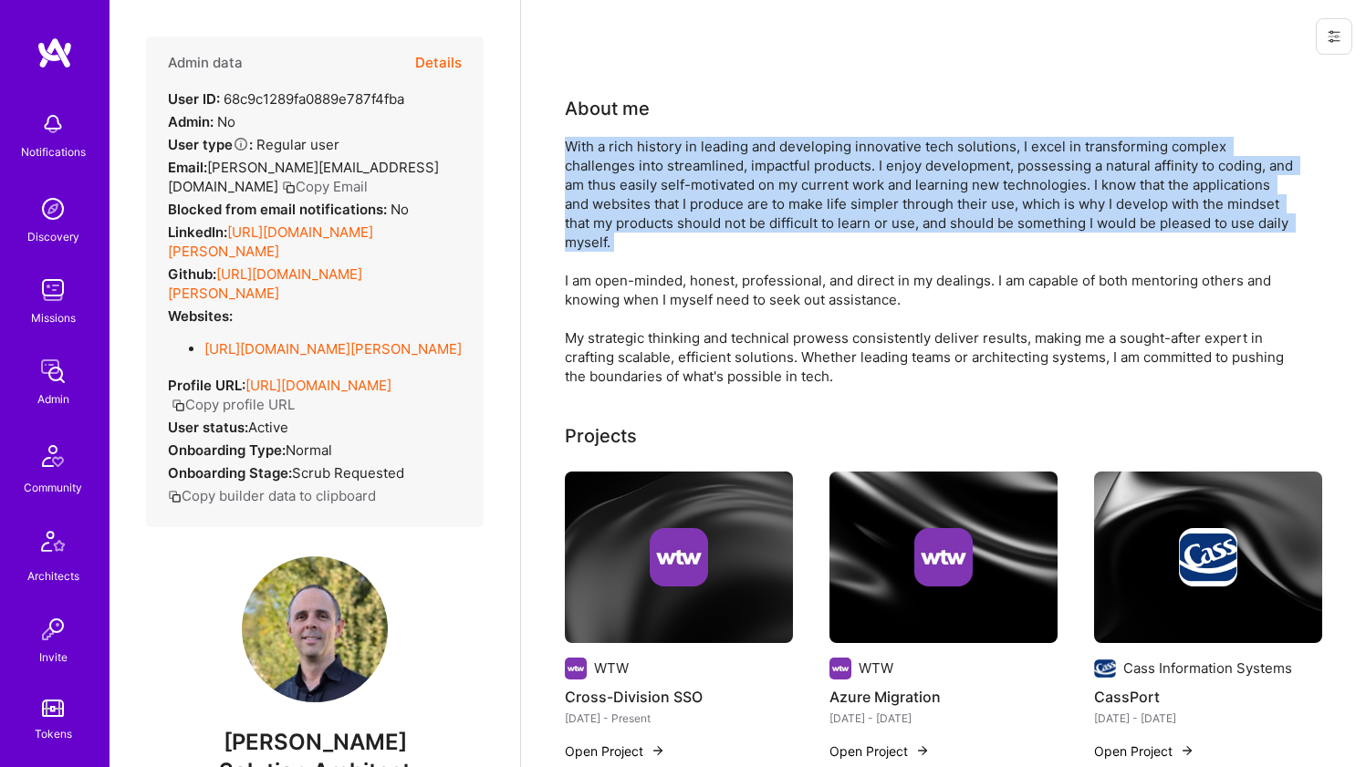
click at [612, 187] on div "With a rich history in leading and developing innovative tech solutions, I exce…" at bounding box center [930, 261] width 730 height 249
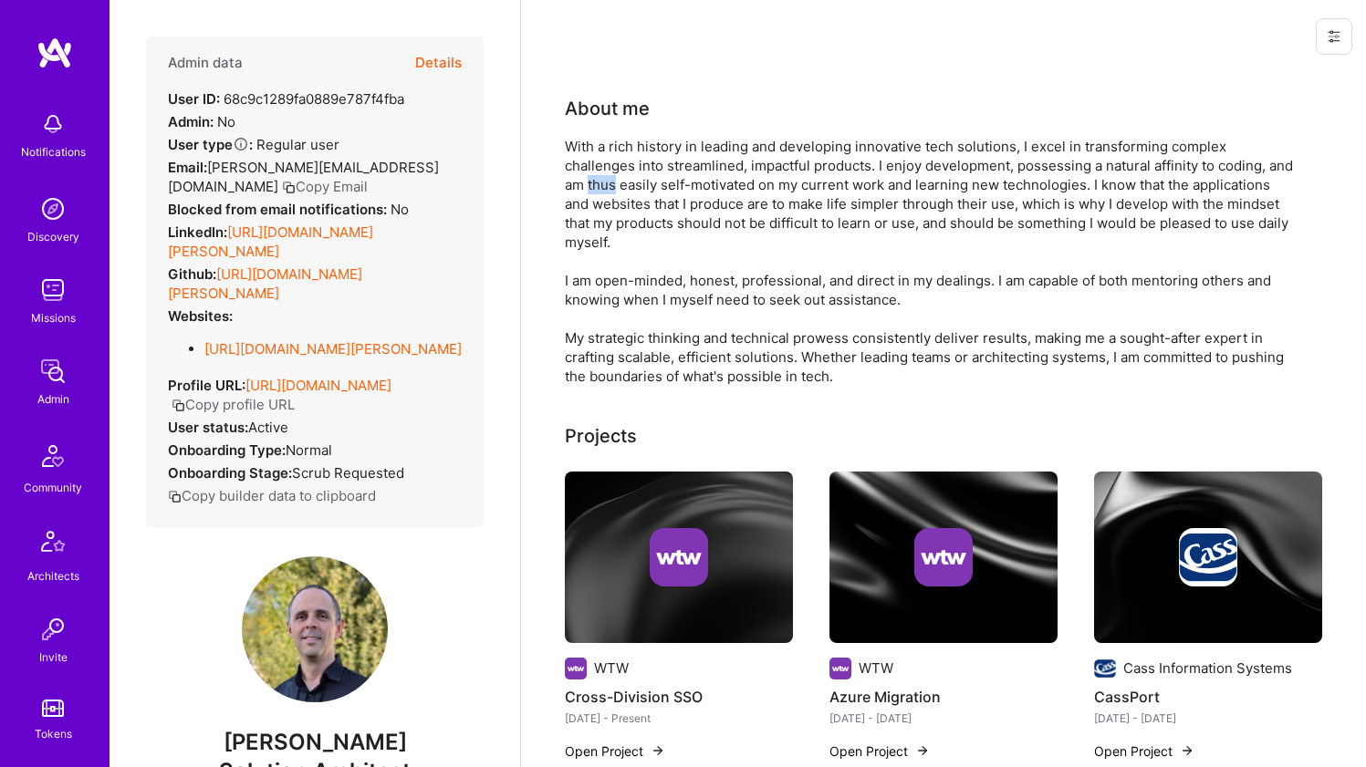
click at [612, 187] on div "With a rich history in leading and developing innovative tech solutions, I exce…" at bounding box center [930, 261] width 730 height 249
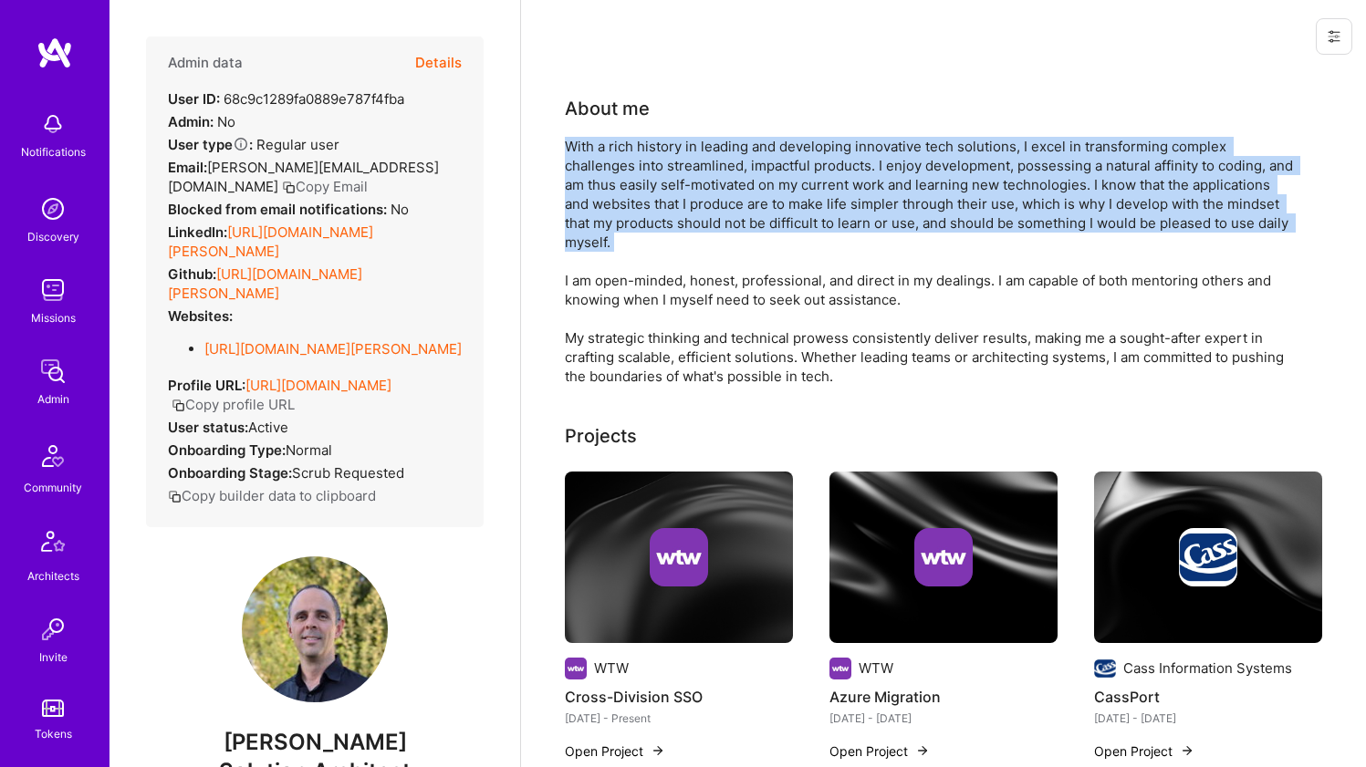
click at [612, 187] on div "With a rich history in leading and developing innovative tech solutions, I exce…" at bounding box center [930, 261] width 730 height 249
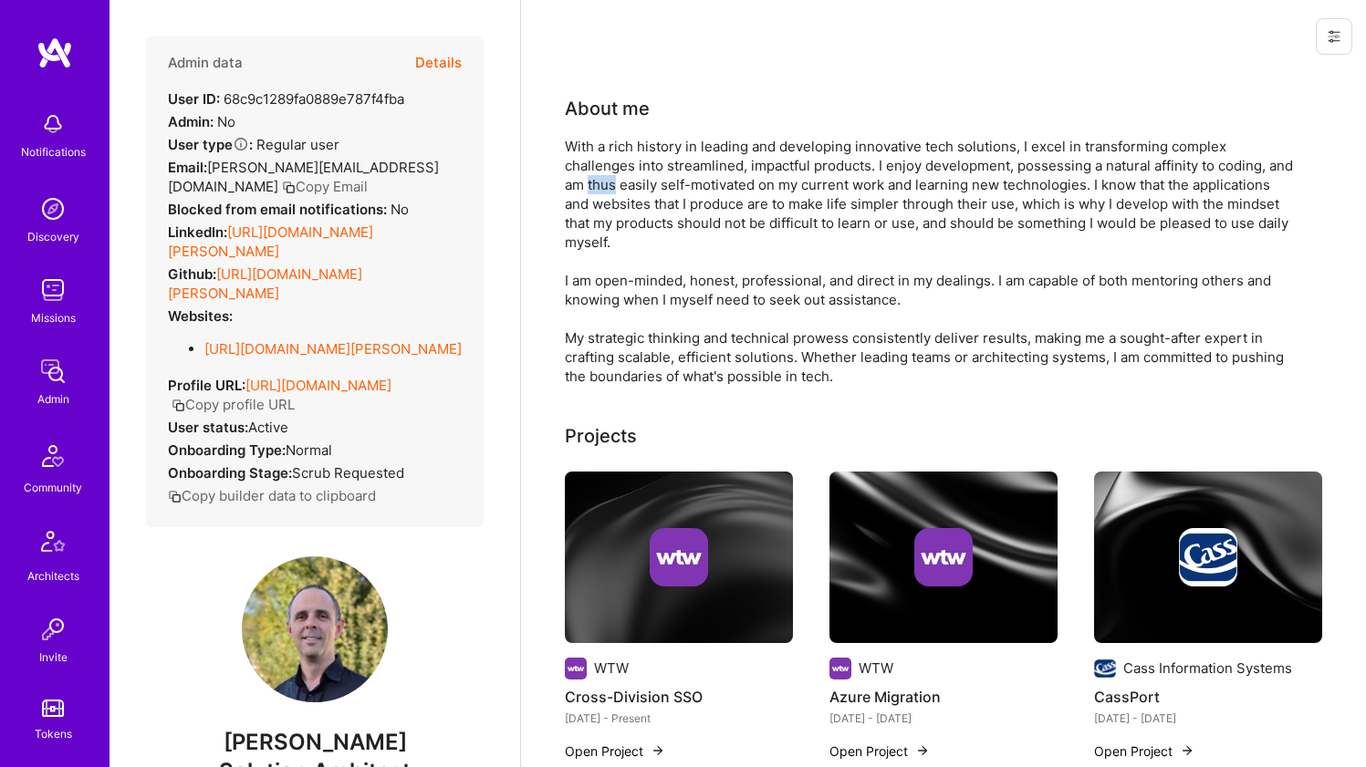
click at [612, 187] on div "With a rich history in leading and developing innovative tech solutions, I exce…" at bounding box center [930, 261] width 730 height 249
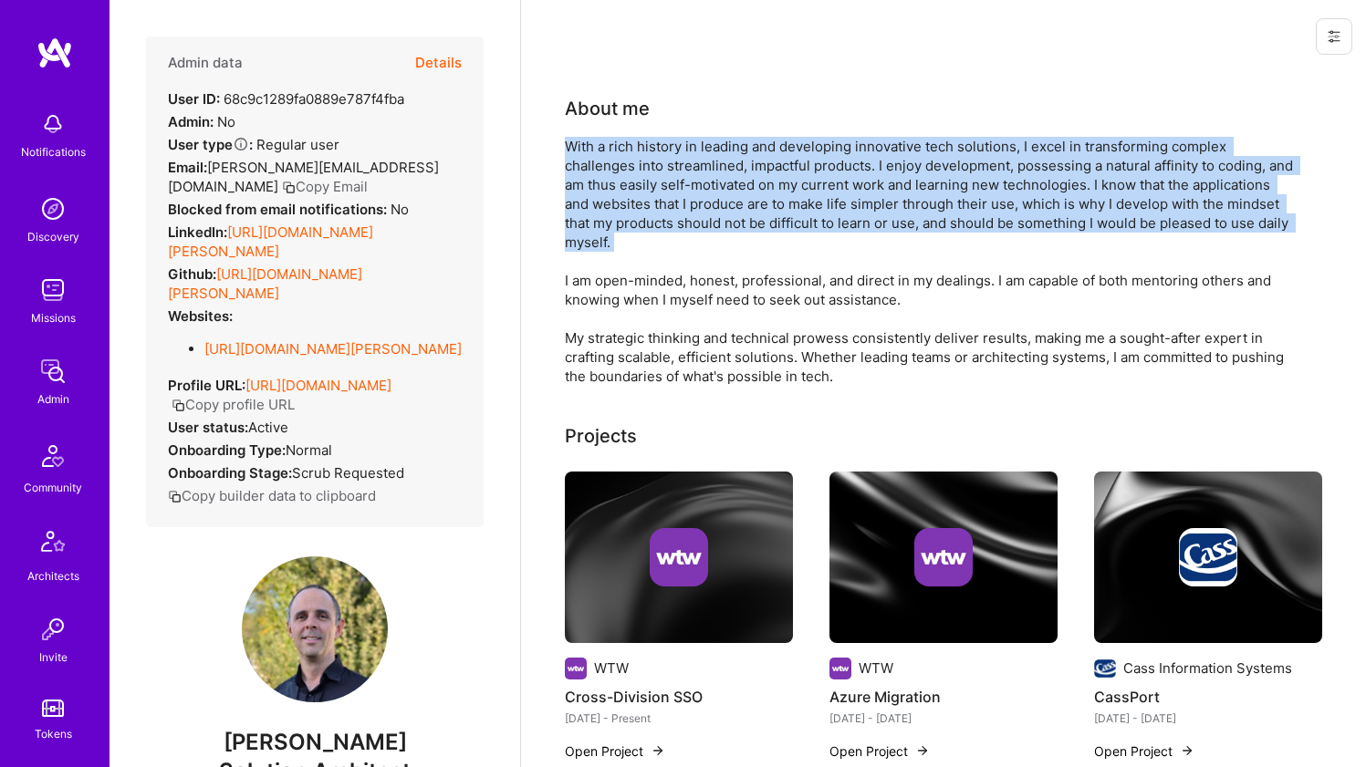
click at [612, 187] on div "With a rich history in leading and developing innovative tech solutions, I exce…" at bounding box center [930, 261] width 730 height 249
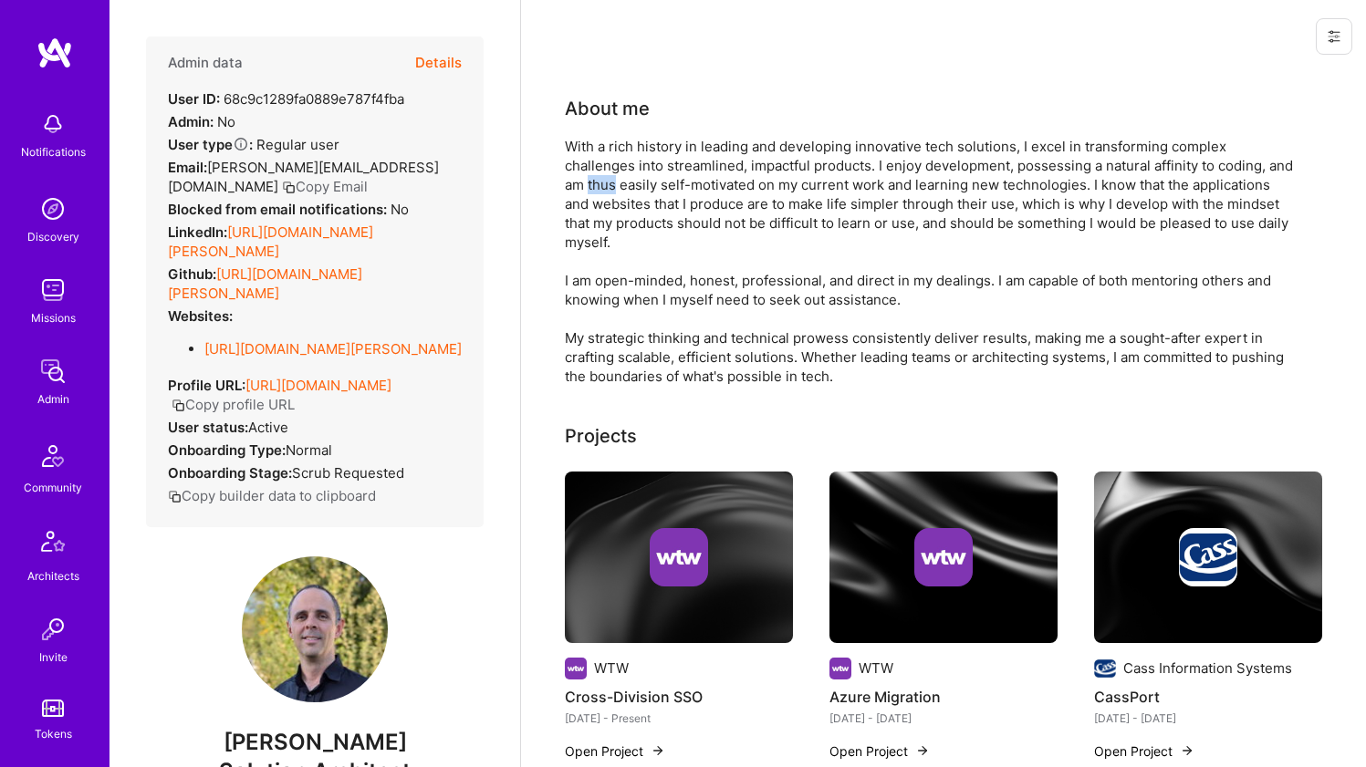
click at [612, 187] on div "With a rich history in leading and developing innovative tech solutions, I exce…" at bounding box center [930, 261] width 730 height 249
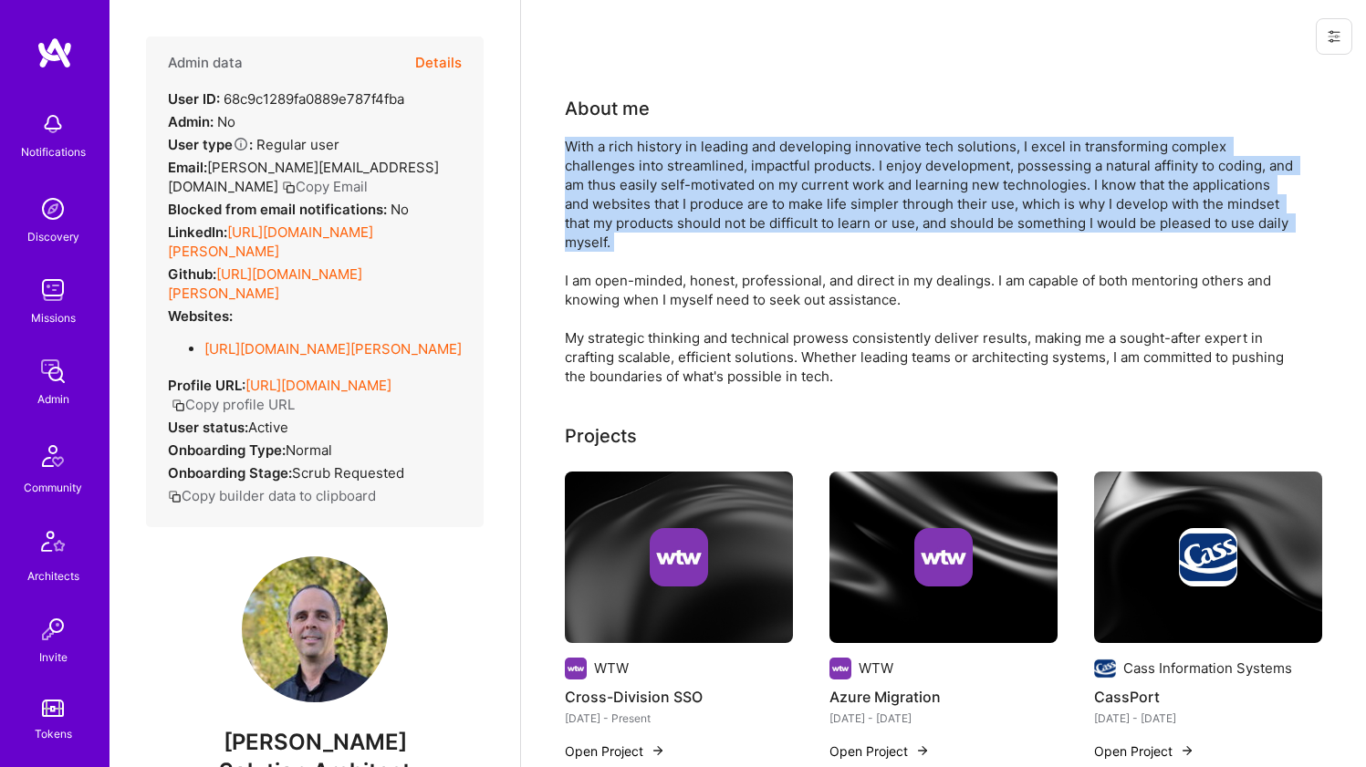
click at [612, 187] on div "With a rich history in leading and developing innovative tech solutions, I exce…" at bounding box center [930, 261] width 730 height 249
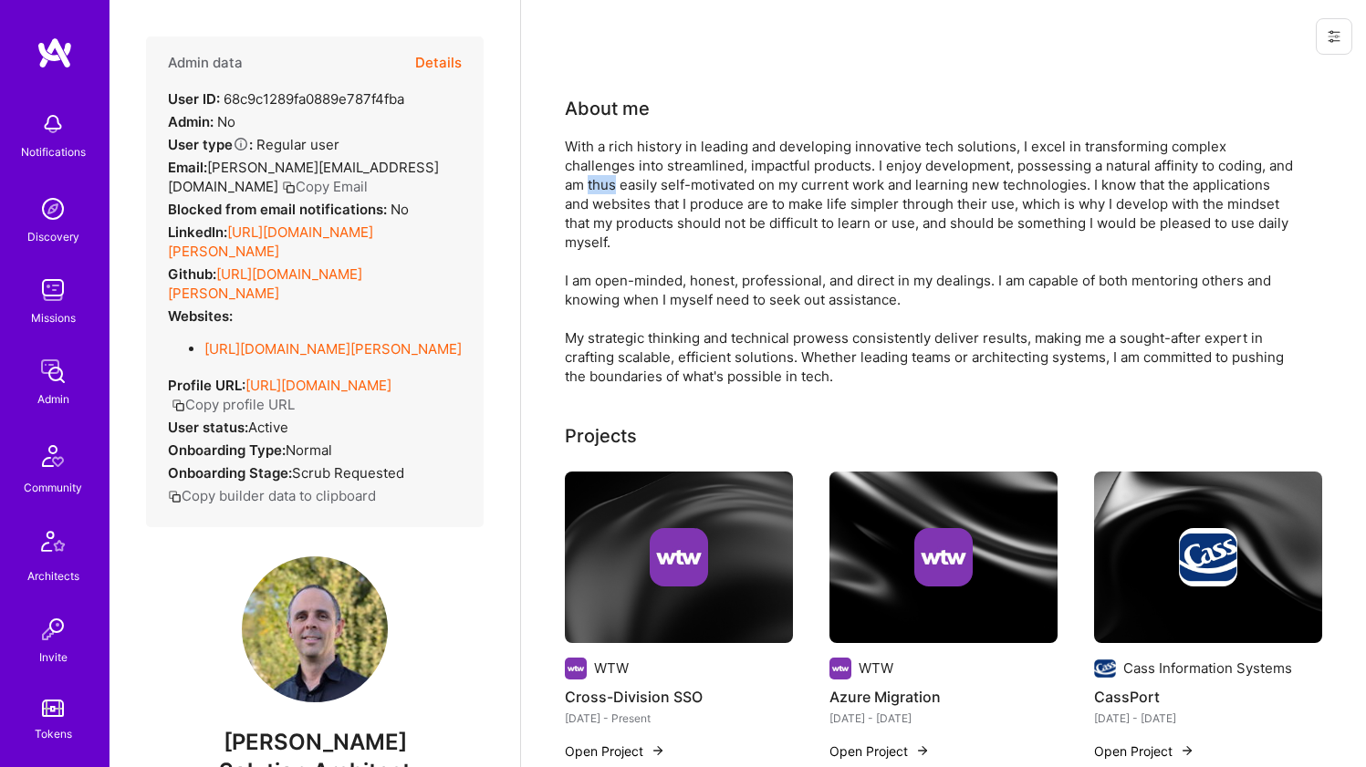
click at [612, 187] on div "With a rich history in leading and developing innovative tech solutions, I exce…" at bounding box center [930, 261] width 730 height 249
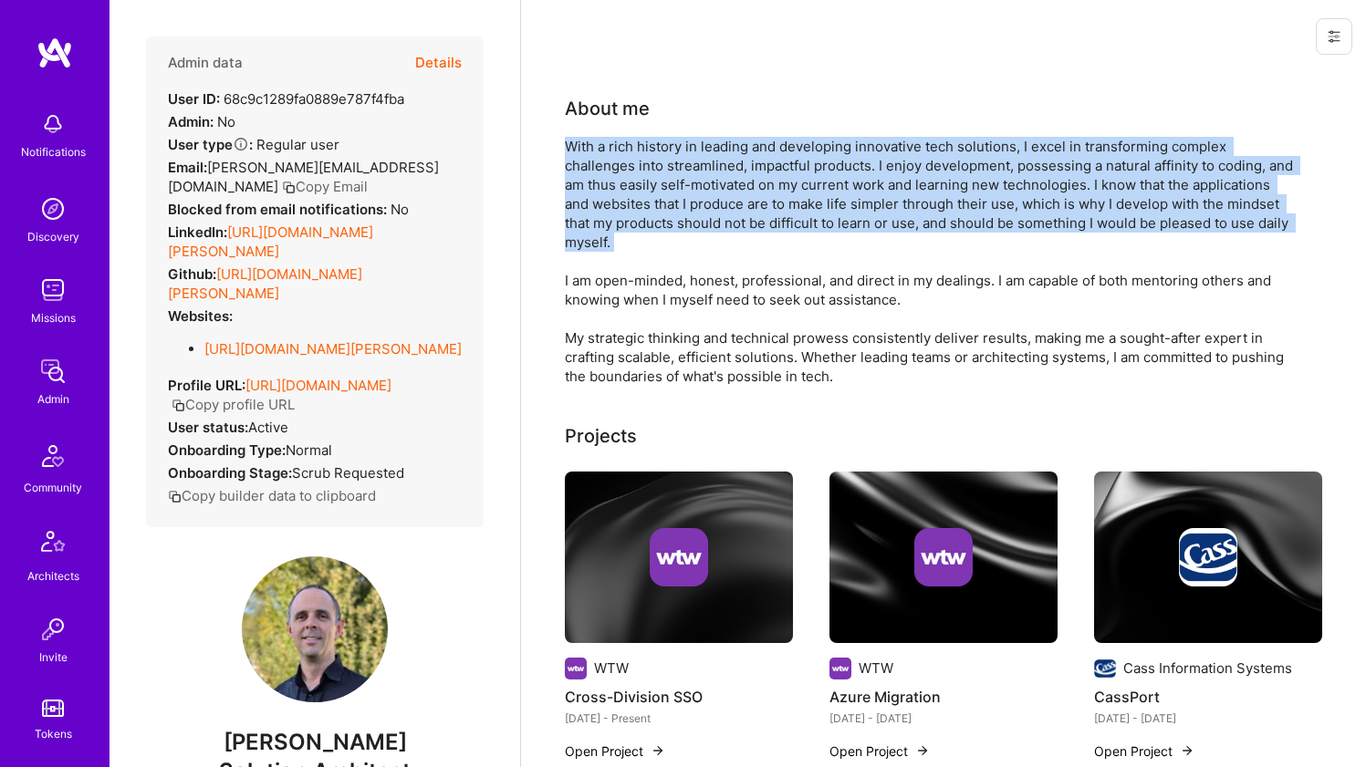
click at [612, 187] on div "With a rich history in leading and developing innovative tech solutions, I exce…" at bounding box center [930, 261] width 730 height 249
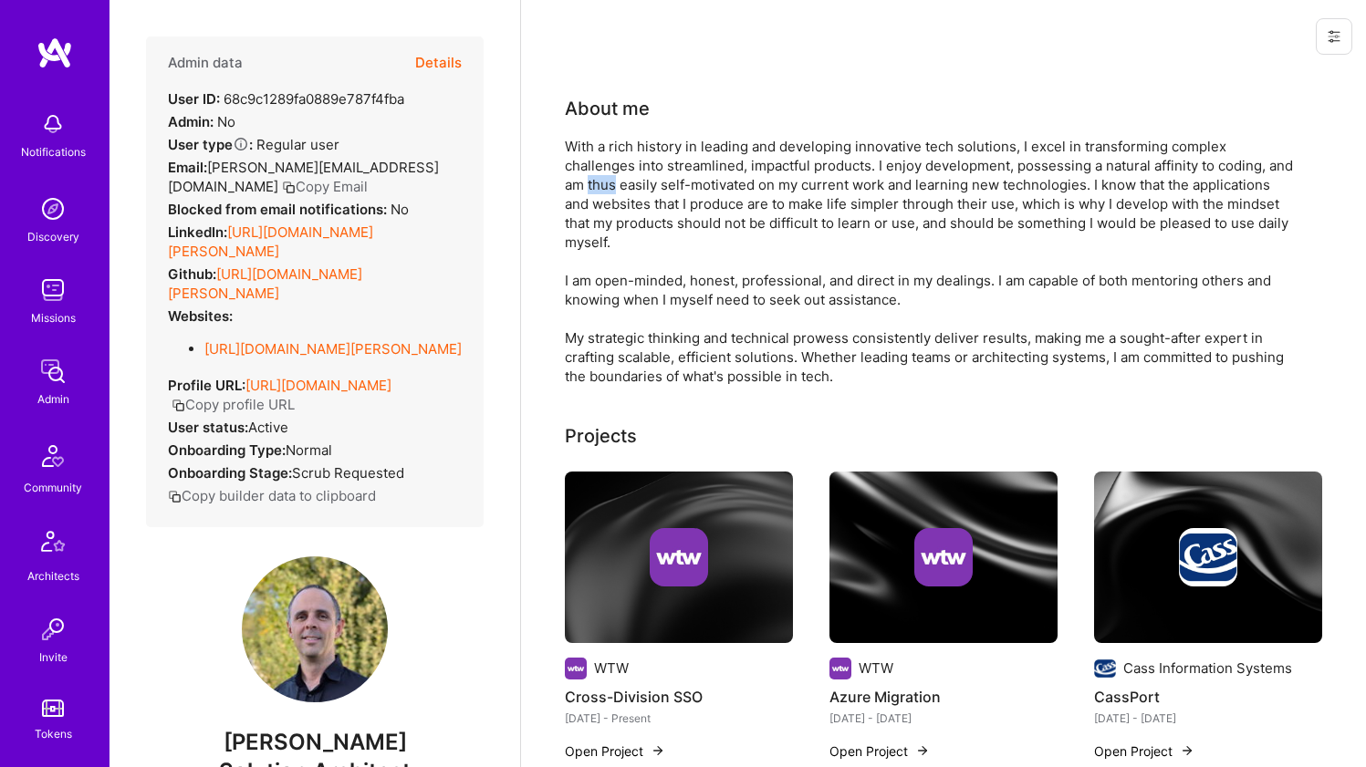
click at [612, 187] on div "With a rich history in leading and developing innovative tech solutions, I exce…" at bounding box center [930, 261] width 730 height 249
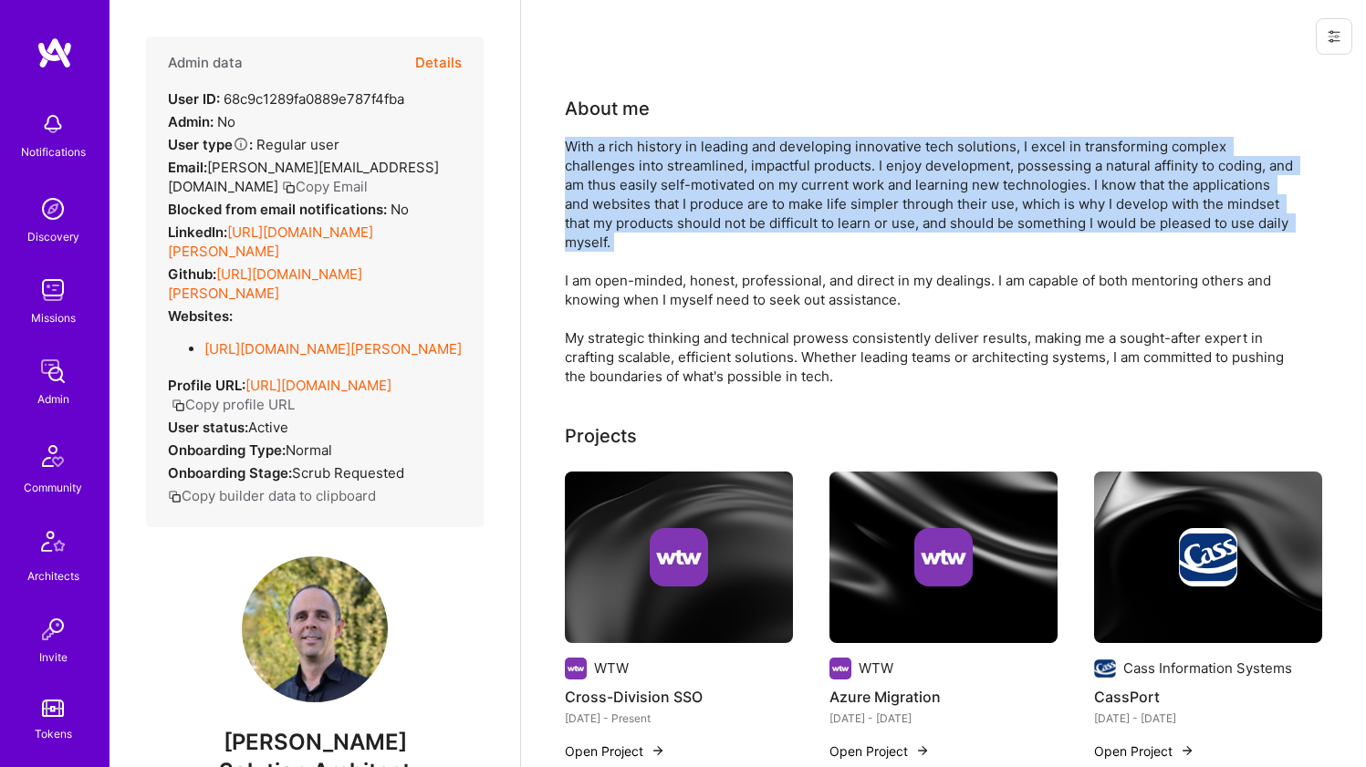
click at [612, 187] on div "With a rich history in leading and developing innovative tech solutions, I exce…" at bounding box center [930, 261] width 730 height 249
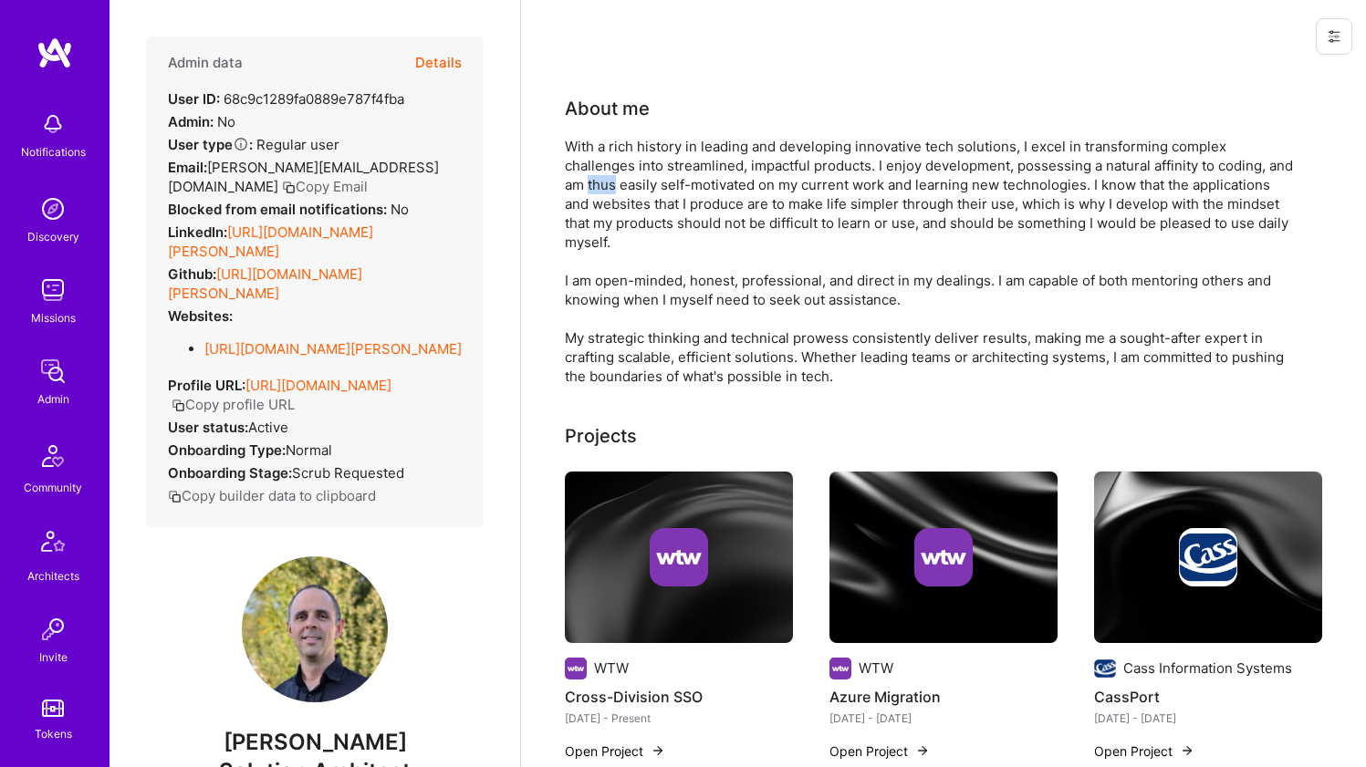
click at [612, 187] on div "With a rich history in leading and developing innovative tech solutions, I exce…" at bounding box center [930, 261] width 730 height 249
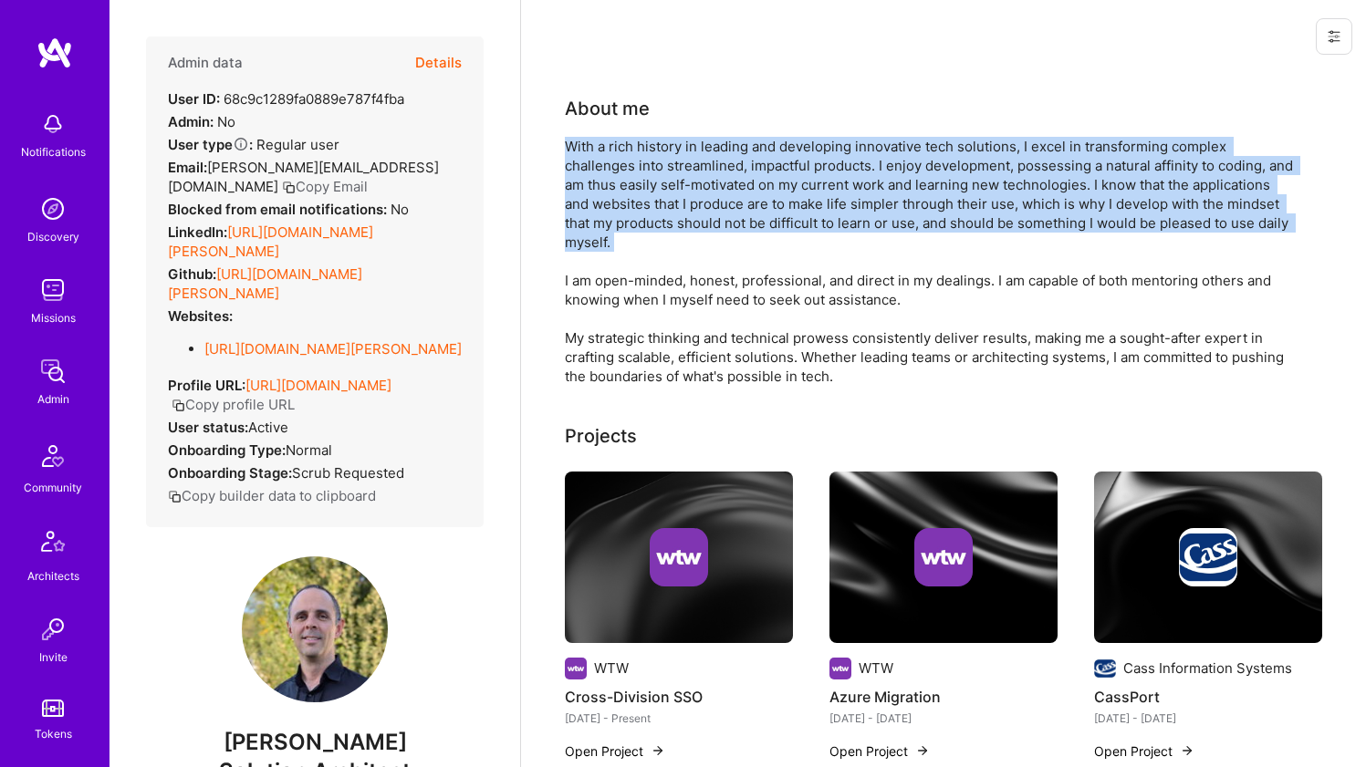
click at [612, 187] on div "With a rich history in leading and developing innovative tech solutions, I exce…" at bounding box center [930, 261] width 730 height 249
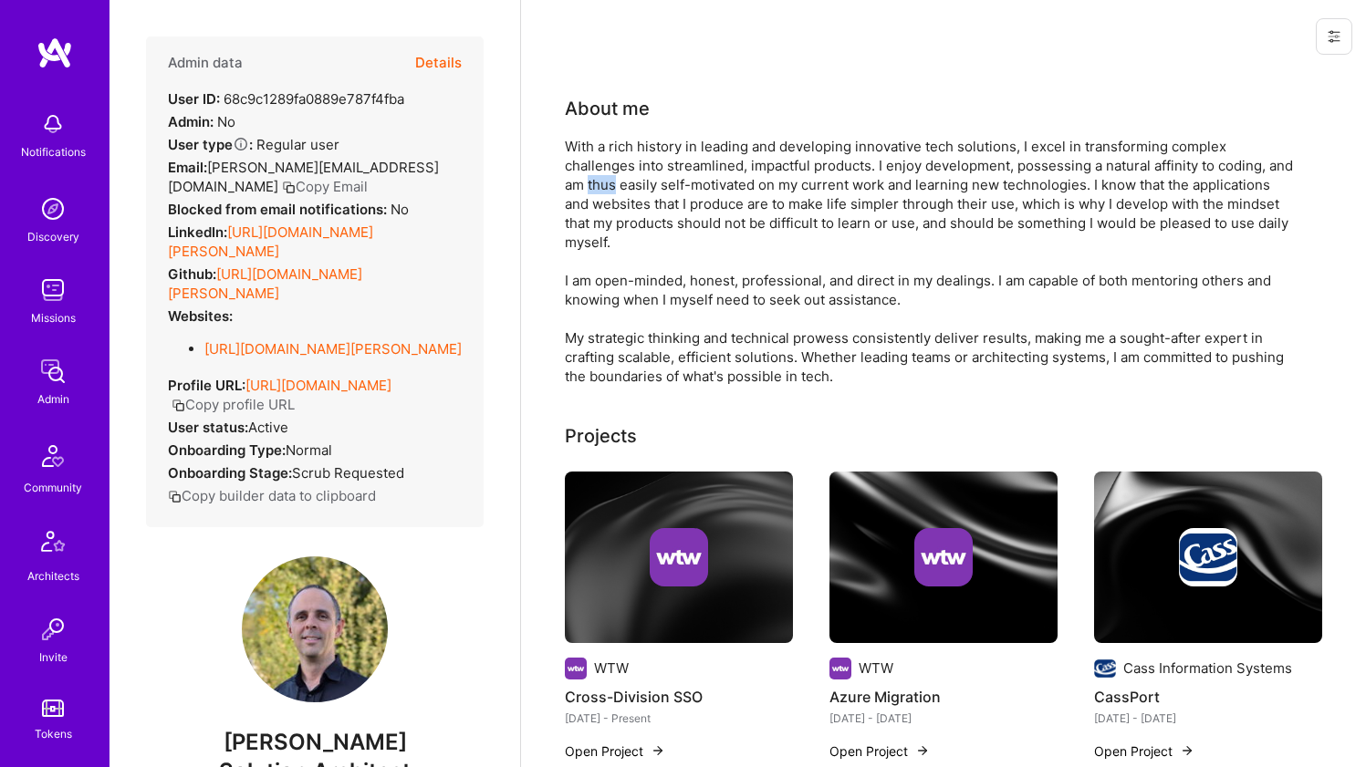
click at [612, 187] on div "With a rich history in leading and developing innovative tech solutions, I exce…" at bounding box center [930, 261] width 730 height 249
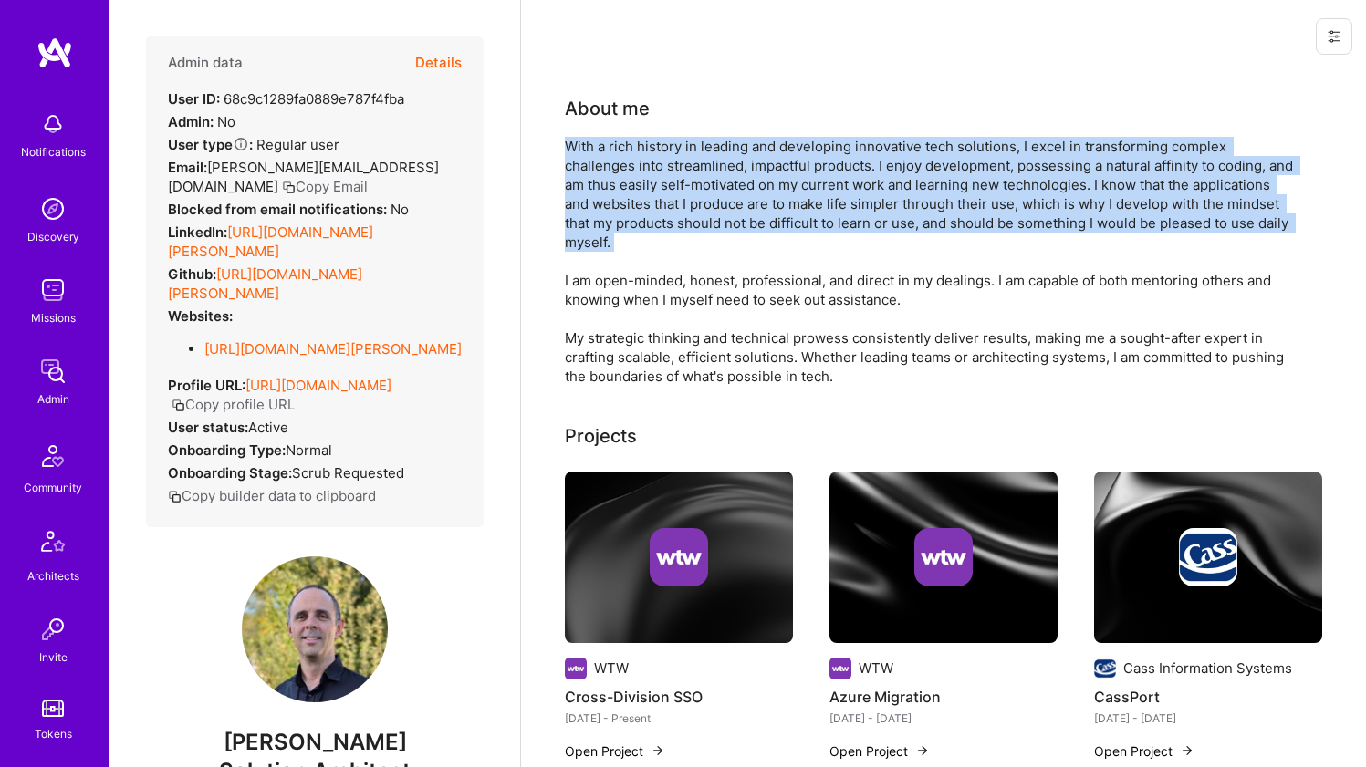
click at [612, 187] on div "With a rich history in leading and developing innovative tech solutions, I exce…" at bounding box center [930, 261] width 730 height 249
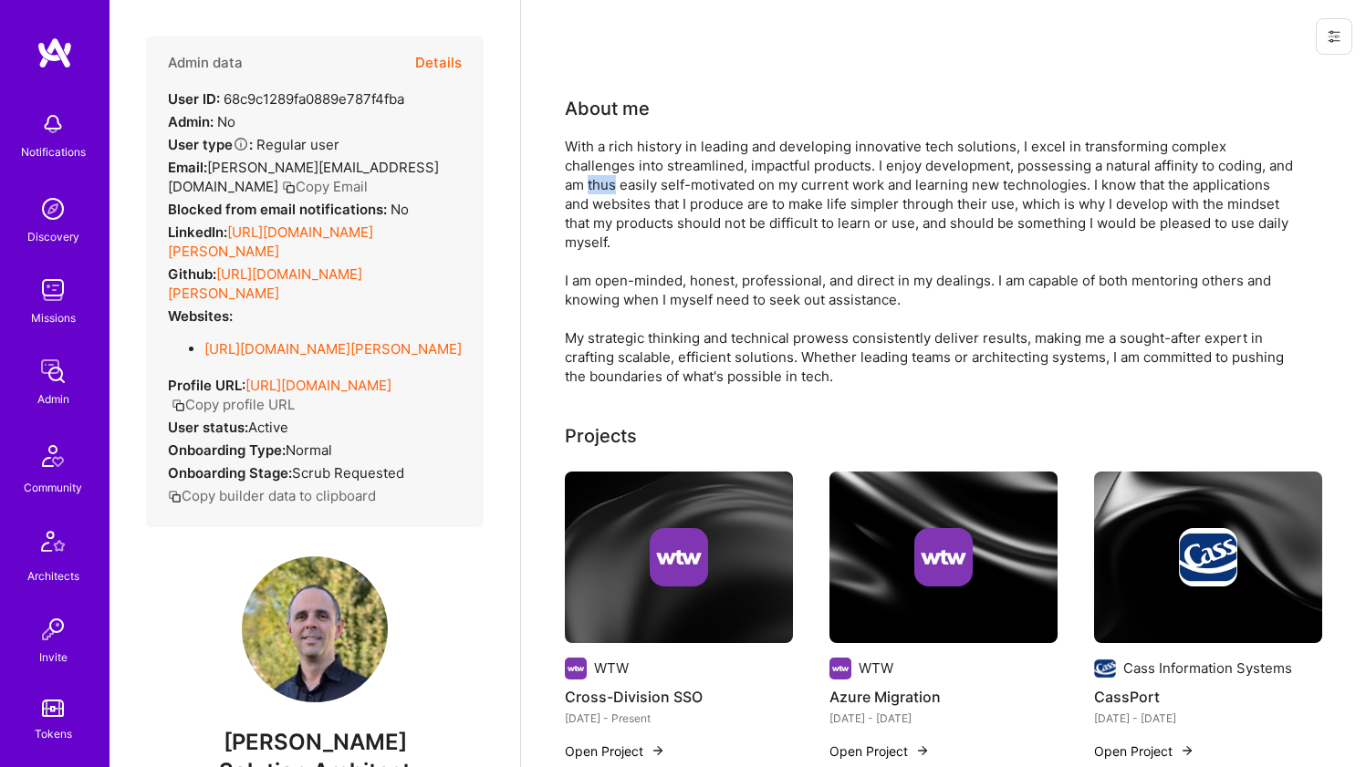
click at [612, 187] on div "With a rich history in leading and developing innovative tech solutions, I exce…" at bounding box center [930, 261] width 730 height 249
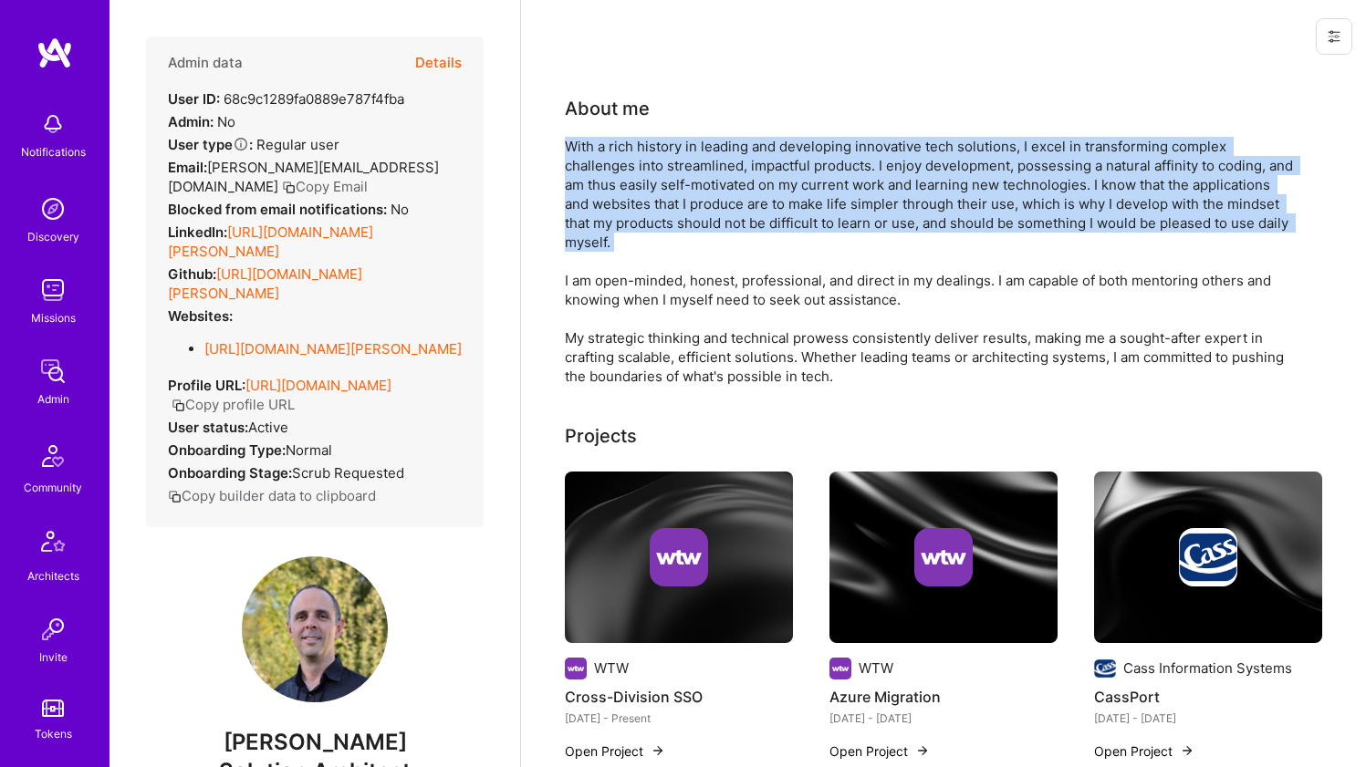
click at [612, 187] on div "With a rich history in leading and developing innovative tech solutions, I exce…" at bounding box center [930, 261] width 730 height 249
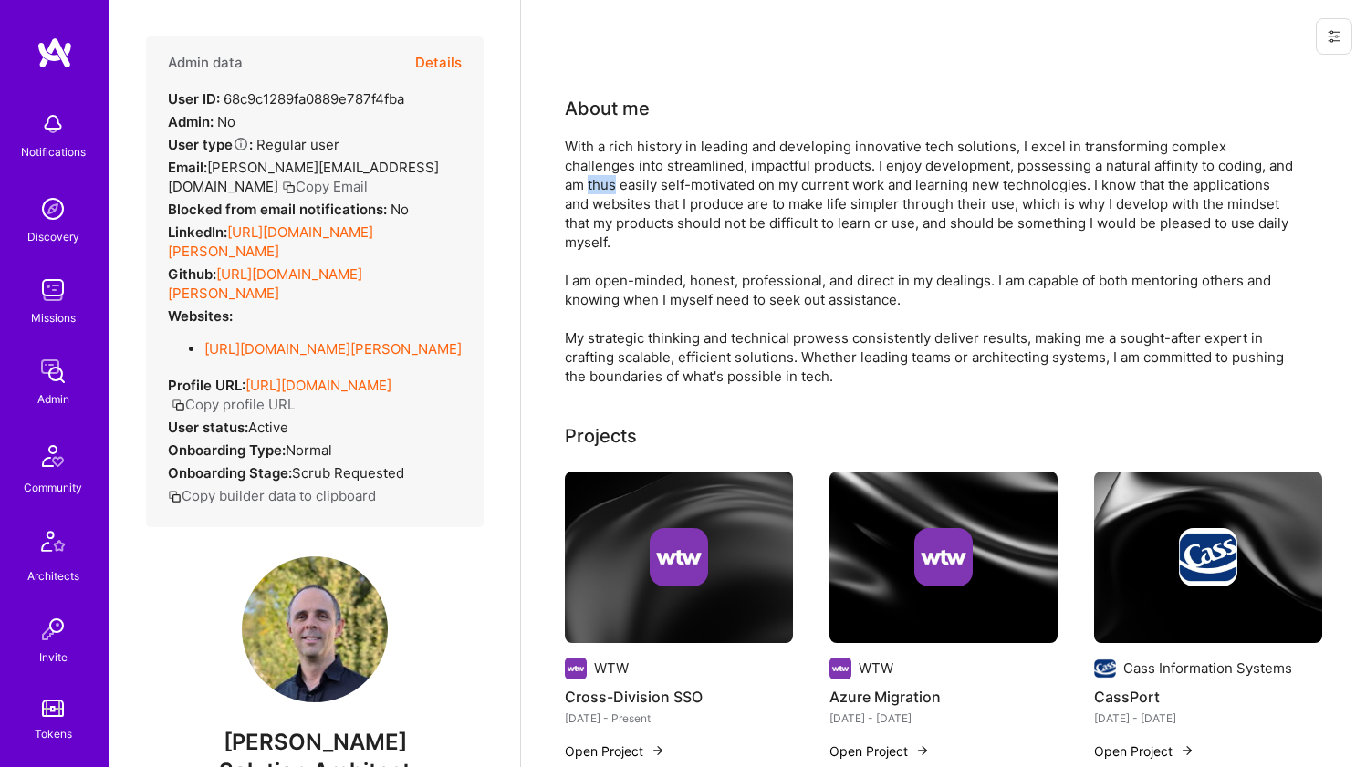
click at [612, 187] on div "With a rich history in leading and developing innovative tech solutions, I exce…" at bounding box center [930, 261] width 730 height 249
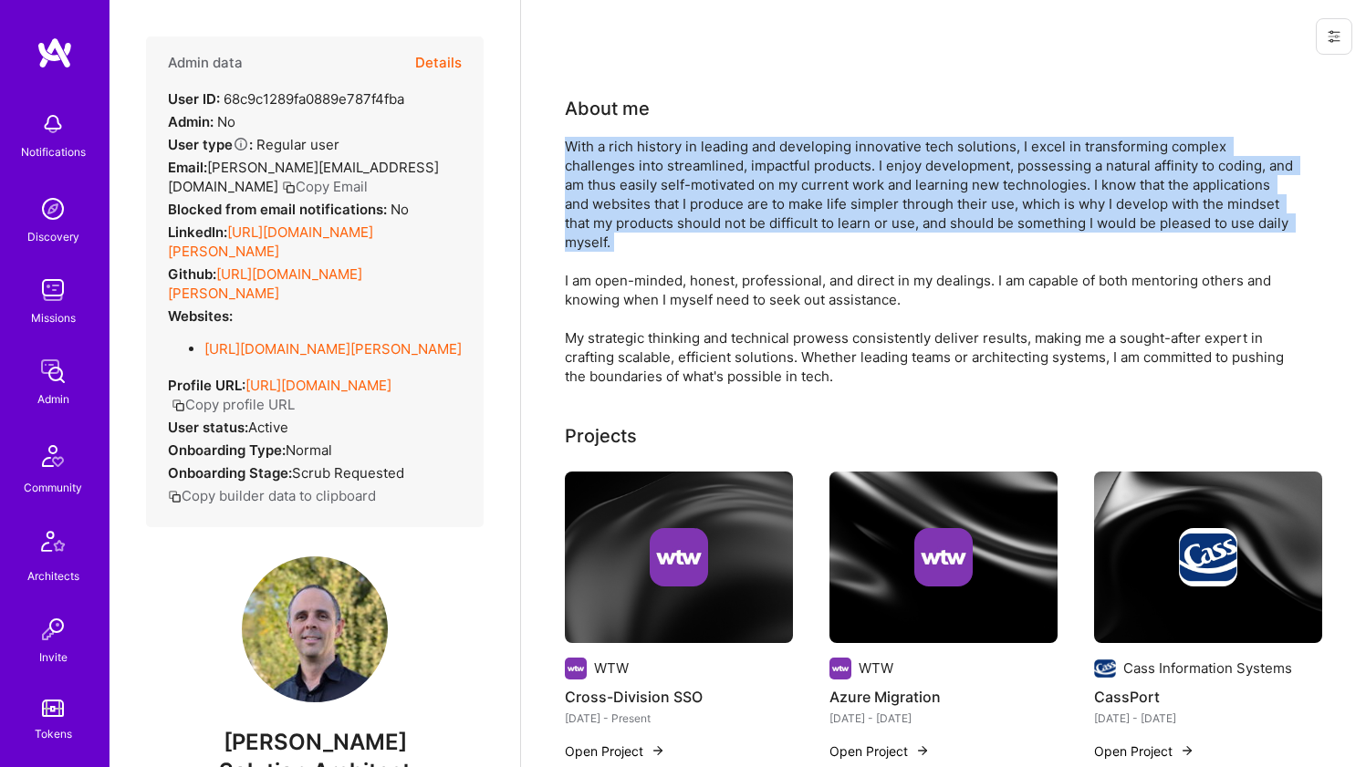
click at [612, 187] on div "With a rich history in leading and developing innovative tech solutions, I exce…" at bounding box center [930, 261] width 730 height 249
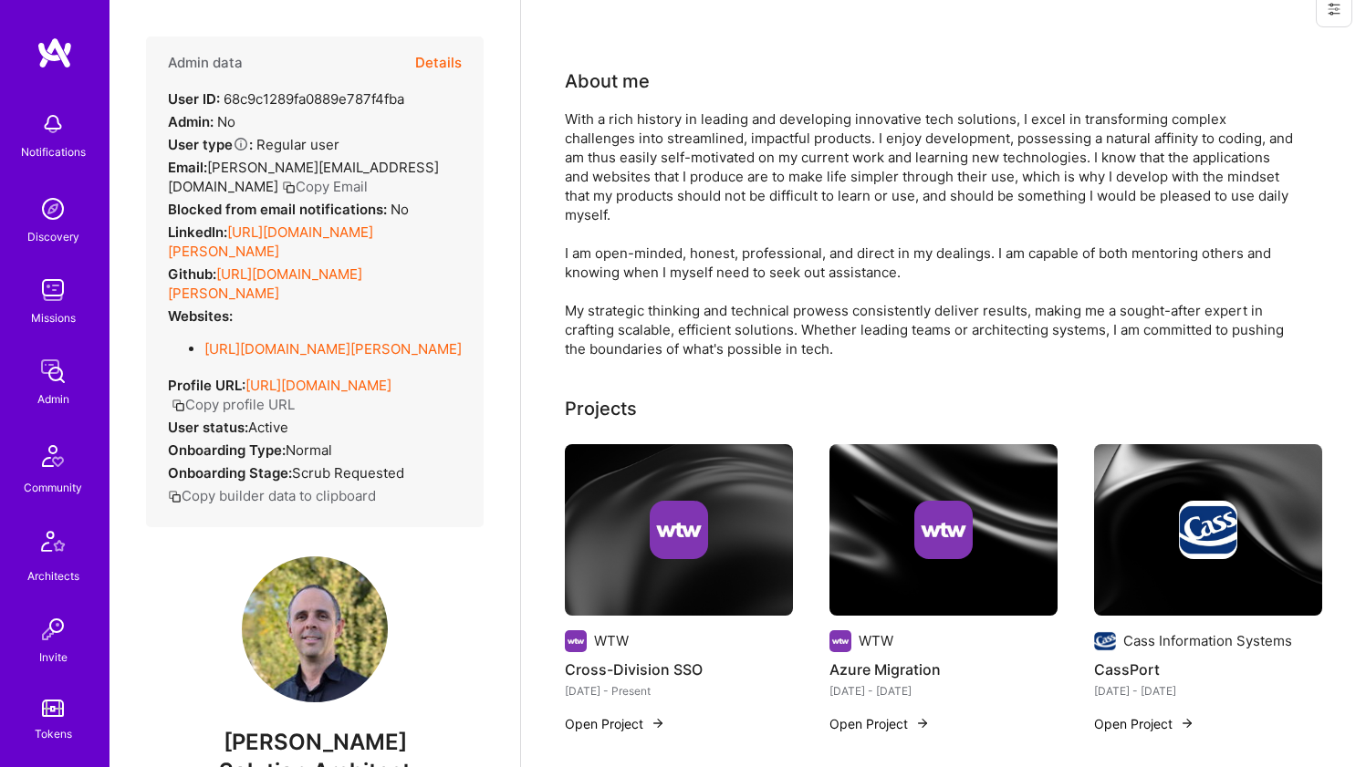
click at [588, 252] on div "With a rich history in leading and developing innovative tech solutions, I exce…" at bounding box center [930, 233] width 730 height 249
click at [588, 253] on div "With a rich history in leading and developing innovative tech solutions, I exce…" at bounding box center [930, 233] width 730 height 249
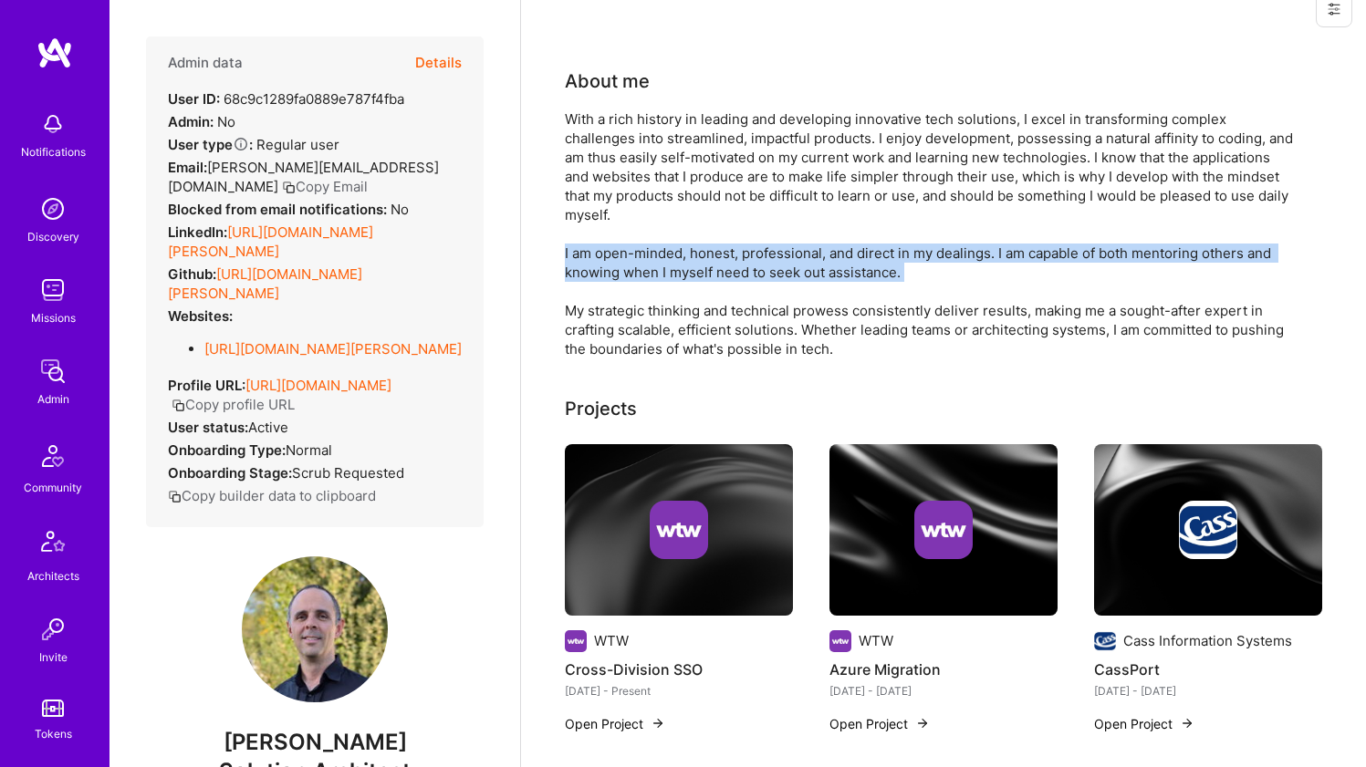
click at [588, 253] on div "With a rich history in leading and developing innovative tech solutions, I exce…" at bounding box center [930, 233] width 730 height 249
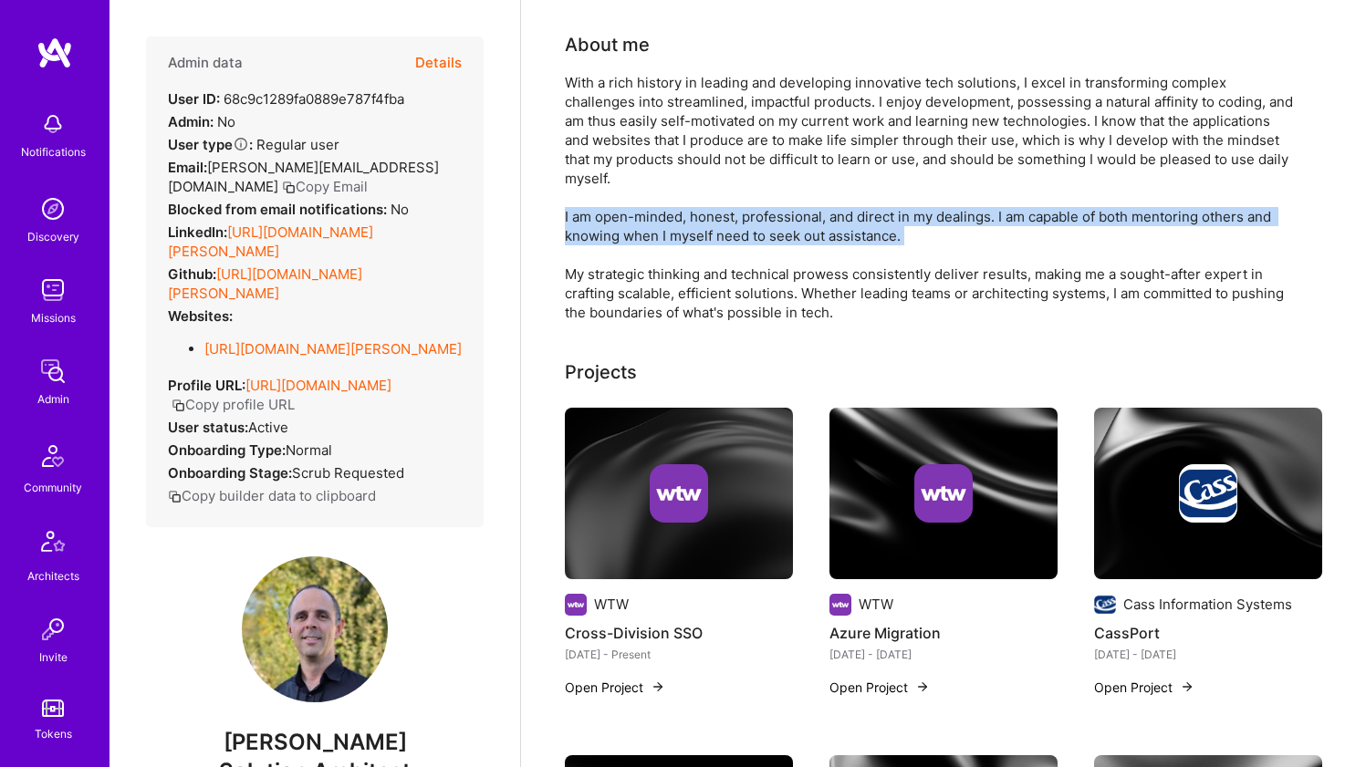
click at [580, 266] on div "With a rich history in leading and developing innovative tech solutions, I exce…" at bounding box center [930, 197] width 730 height 249
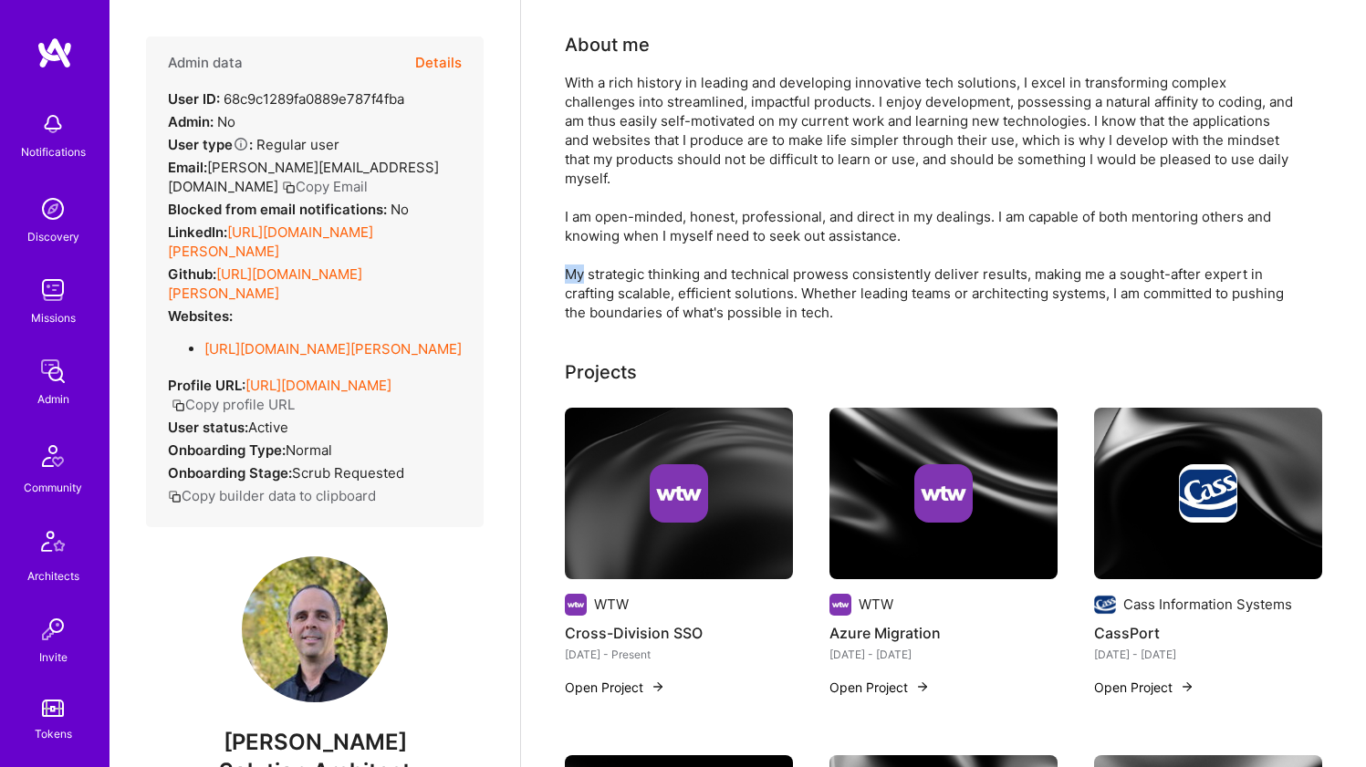
click at [580, 266] on div "With a rich history in leading and developing innovative tech solutions, I exce…" at bounding box center [930, 197] width 730 height 249
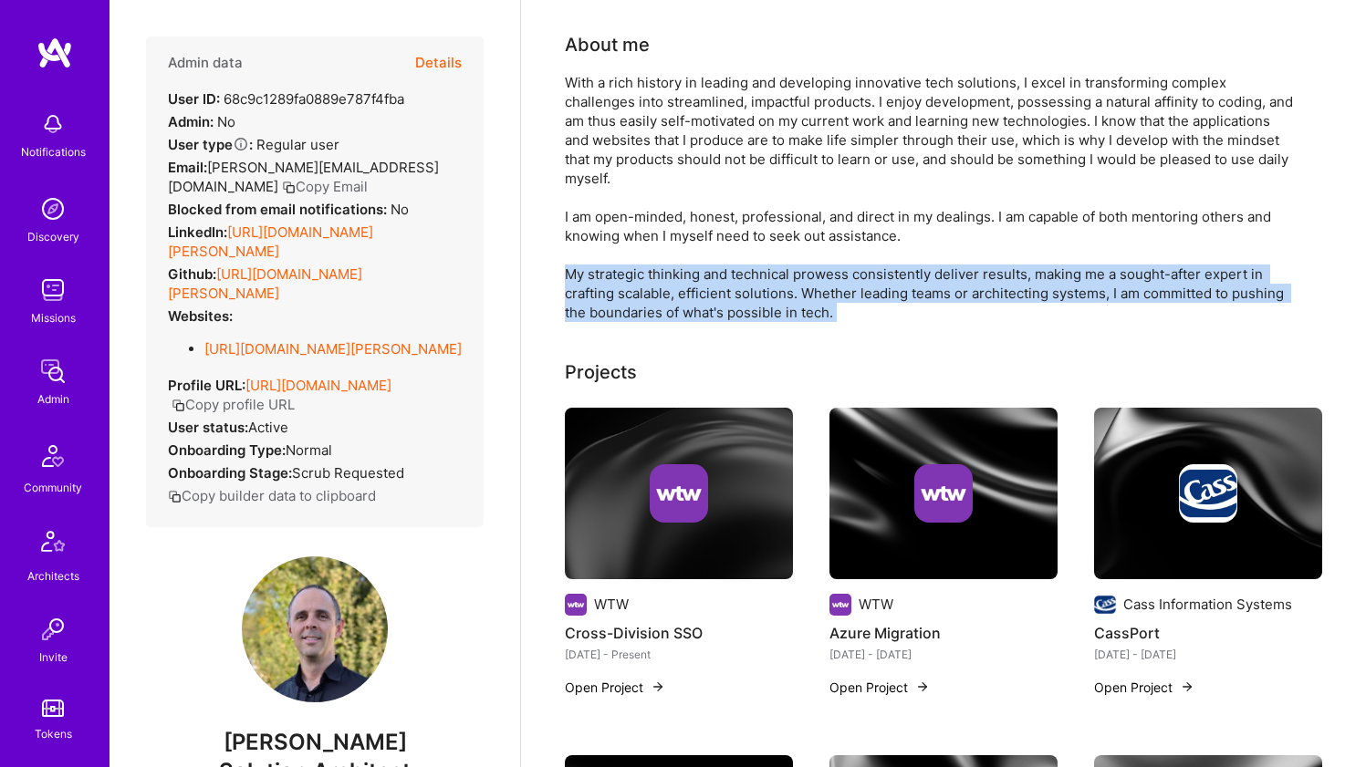
click at [580, 266] on div "With a rich history in leading and developing innovative tech solutions, I exce…" at bounding box center [930, 197] width 730 height 249
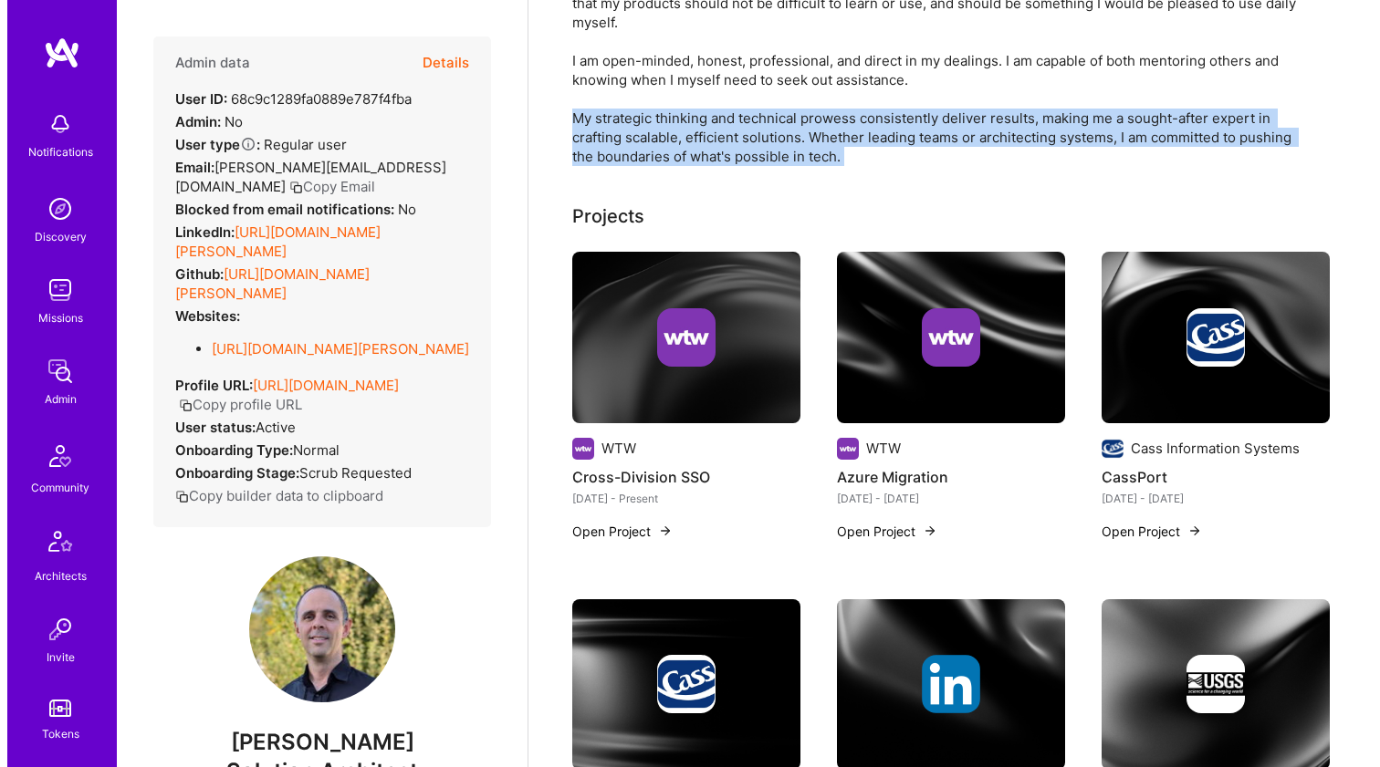
scroll to position [344, 0]
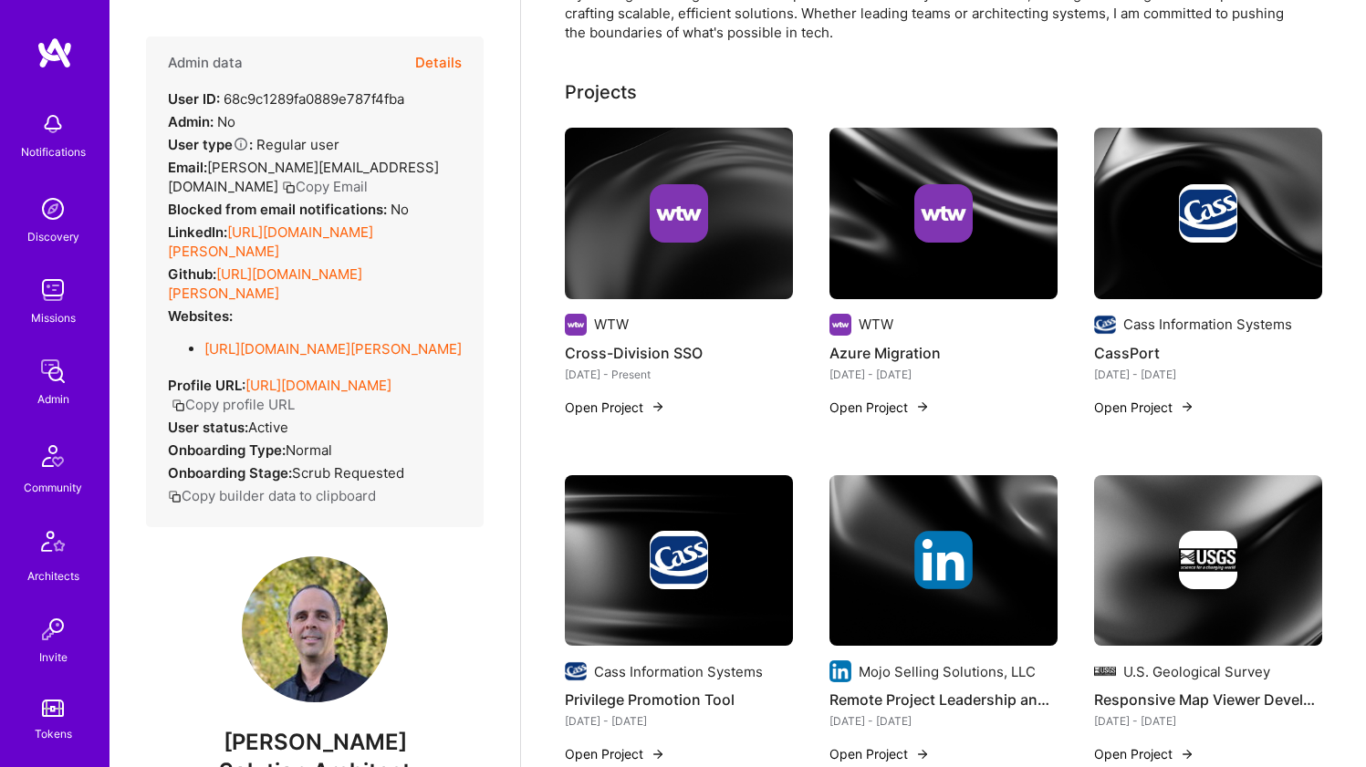
click at [603, 193] on div at bounding box center [679, 213] width 228 height 58
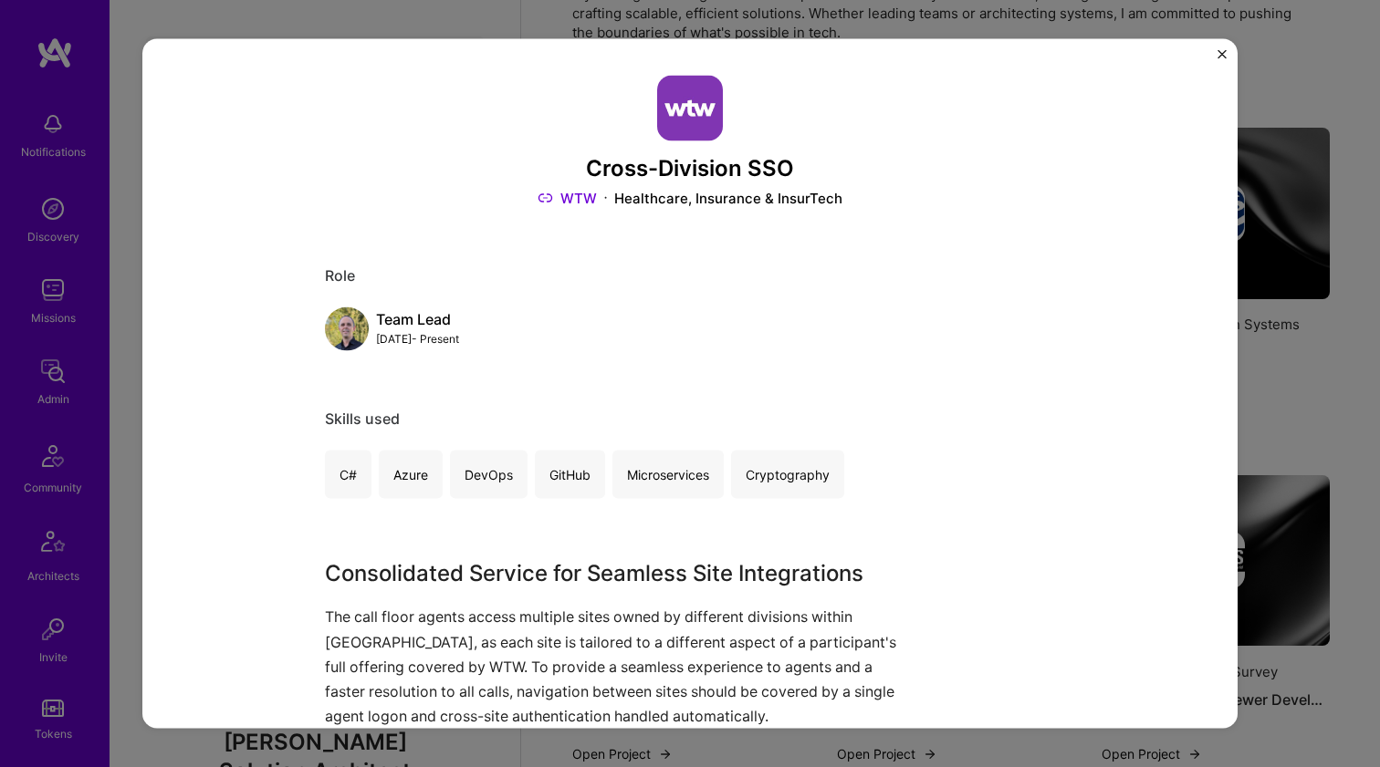
scroll to position [416, 0]
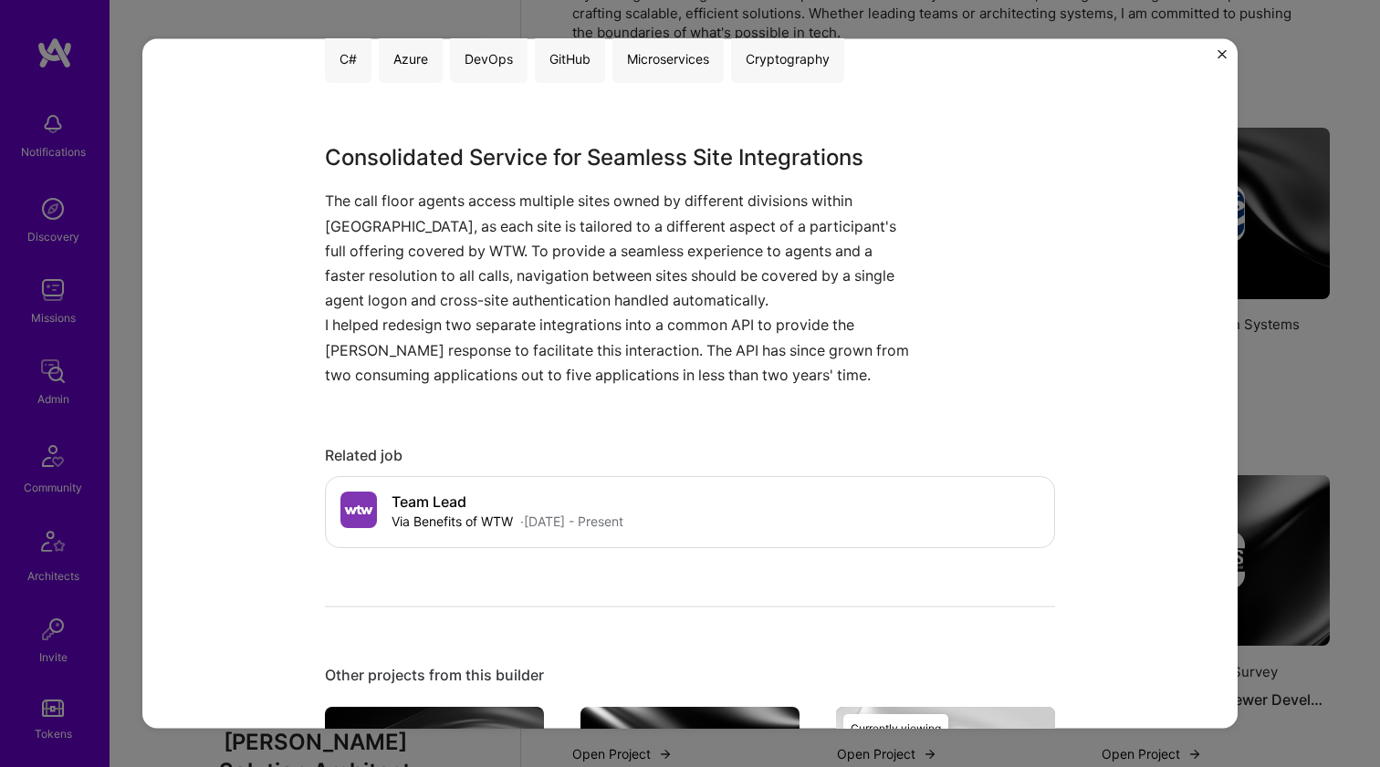
click at [598, 197] on p "The call floor agents access multiple sites owned by different divisions within…" at bounding box center [621, 251] width 593 height 124
click at [598, 196] on p "The call floor agents access multiple sites owned by different divisions within…" at bounding box center [621, 251] width 593 height 124
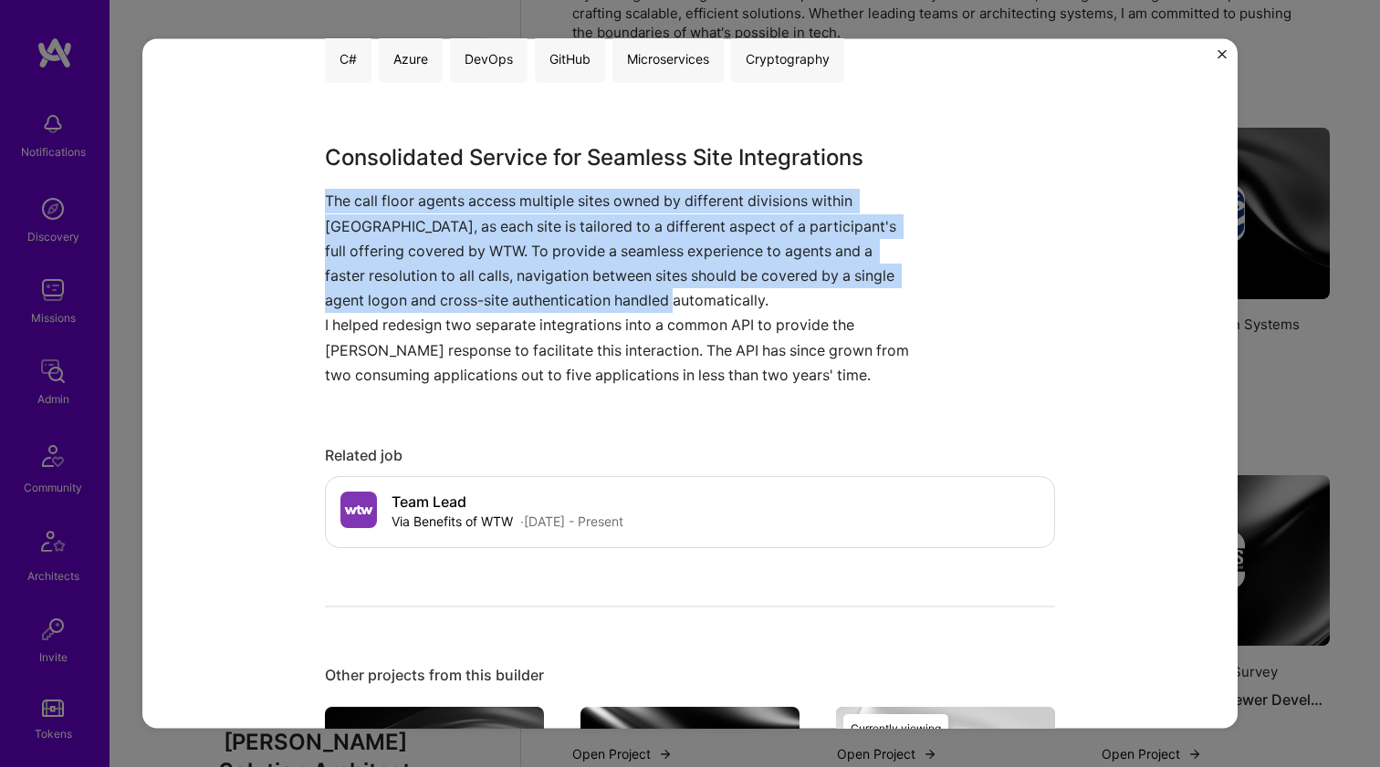
drag, startPoint x: 598, startPoint y: 195, endPoint x: 513, endPoint y: 328, distance: 157.2
click at [513, 328] on div "Consolidated Service for Seamless Site Integrations The call floor agents acces…" at bounding box center [621, 264] width 593 height 246
click at [356, 195] on p "The call floor agents access multiple sites owned by different divisions within…" at bounding box center [621, 251] width 593 height 124
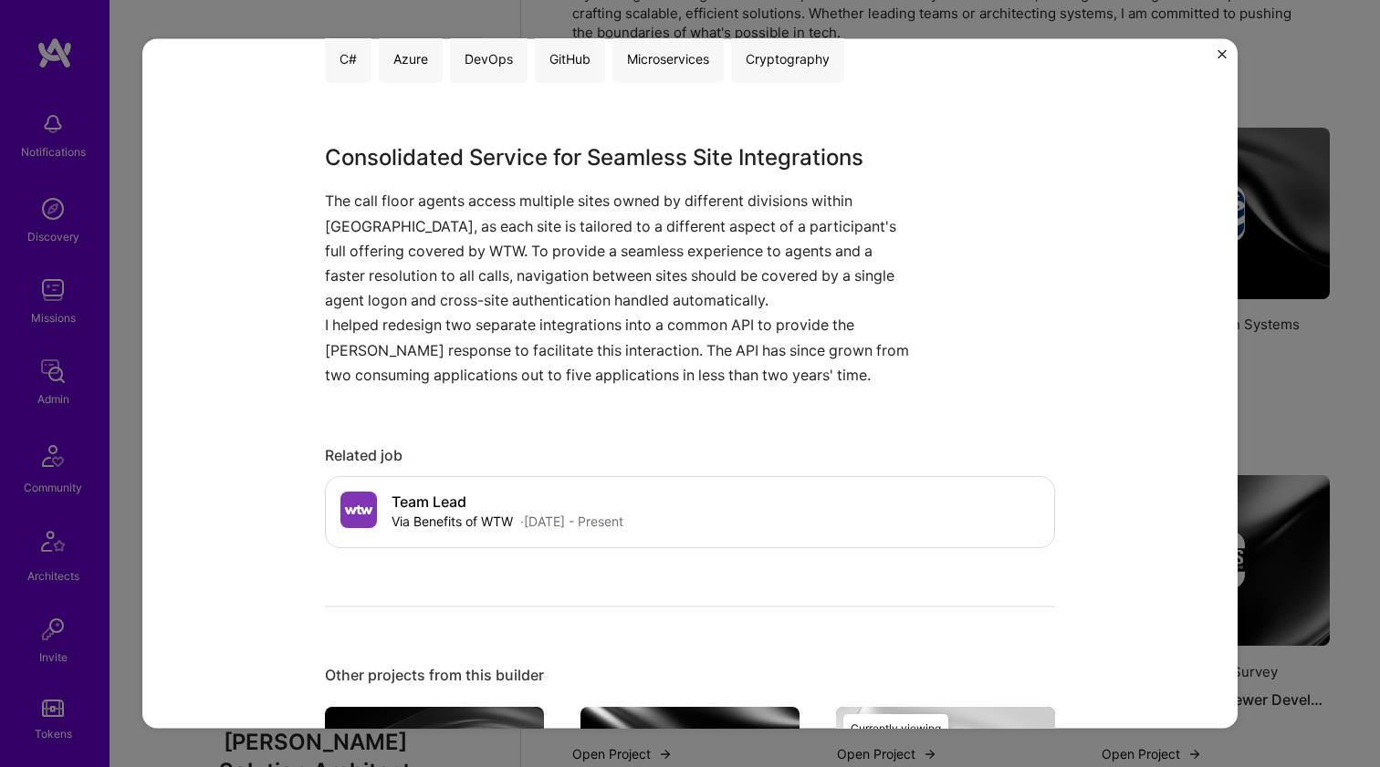
scroll to position [412, 0]
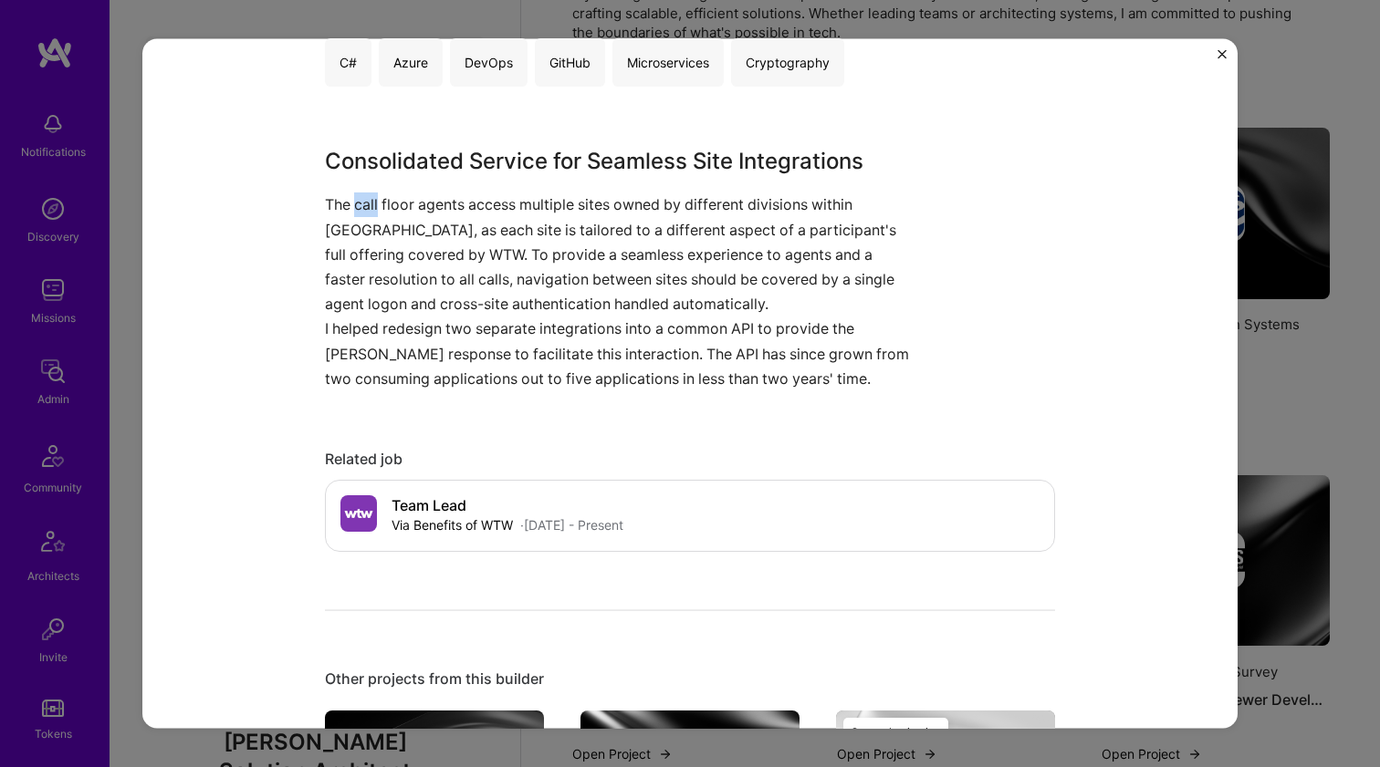
click at [356, 195] on p "The call floor agents access multiple sites owned by different divisions within…" at bounding box center [621, 255] width 593 height 124
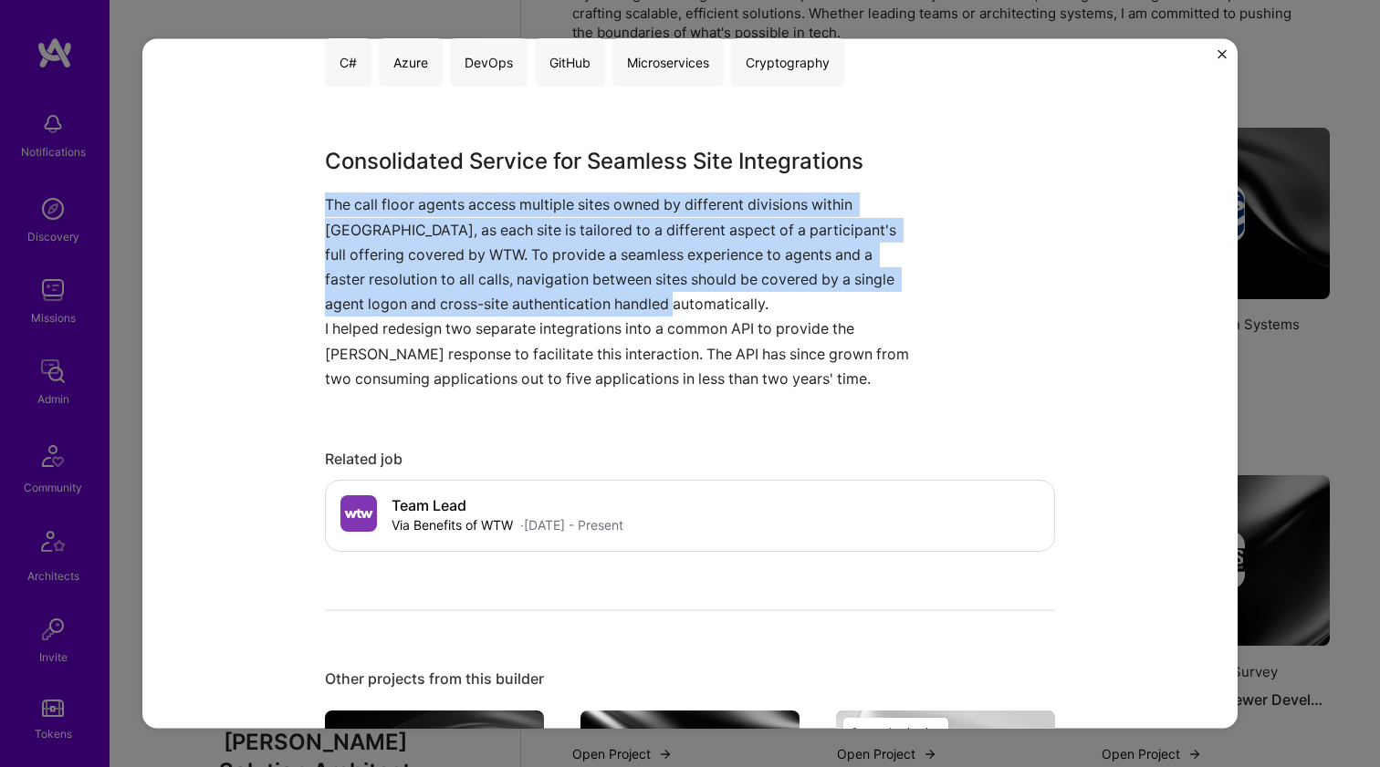
click at [356, 195] on p "The call floor agents access multiple sites owned by different divisions within…" at bounding box center [621, 255] width 593 height 124
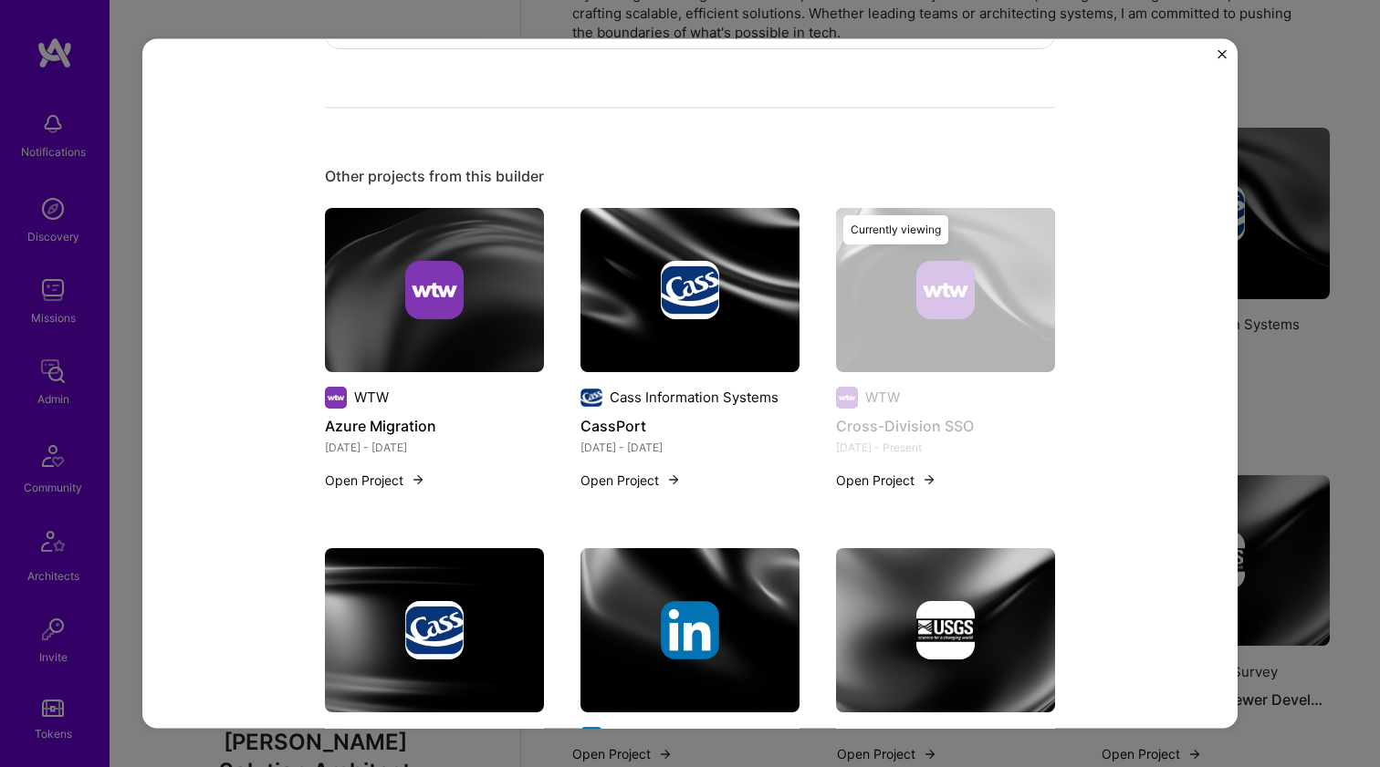
scroll to position [1072, 0]
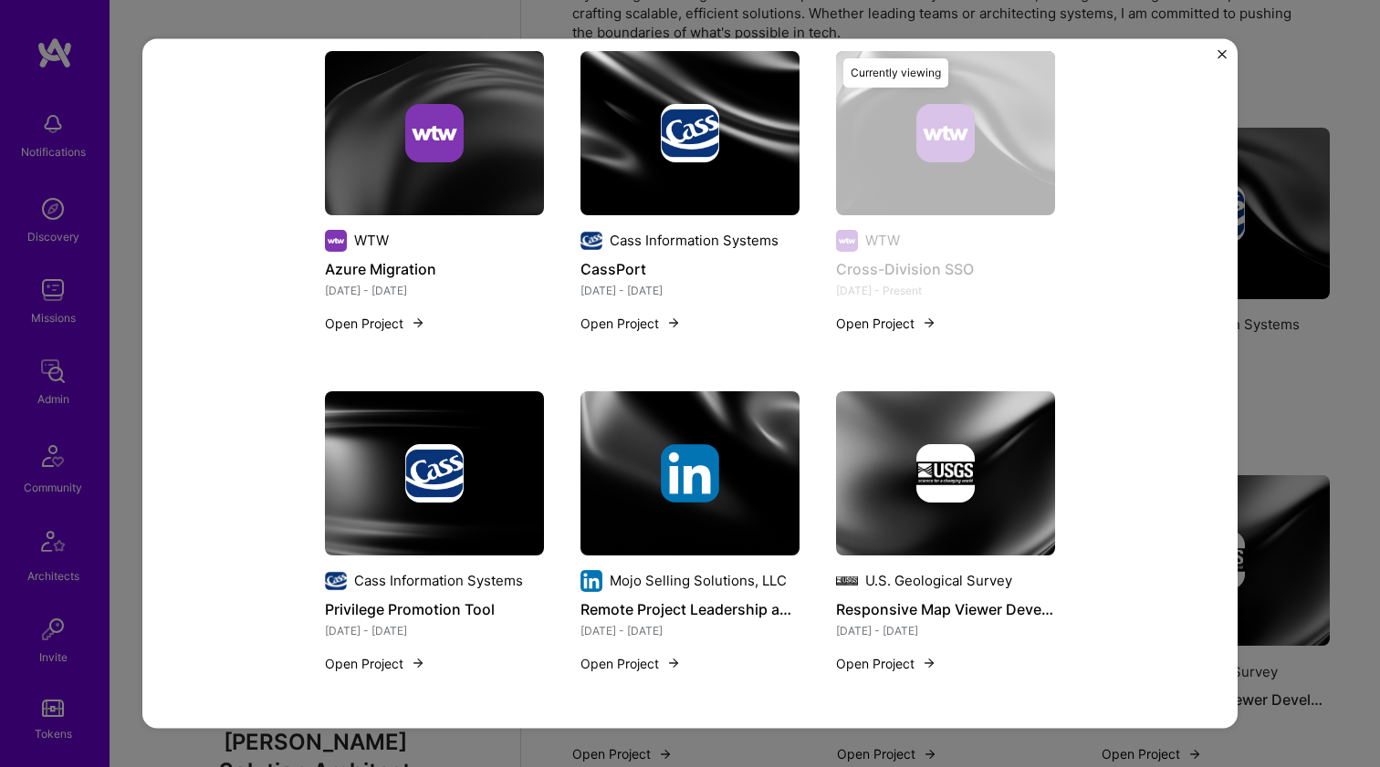
click at [714, 183] on img at bounding box center [689, 132] width 219 height 164
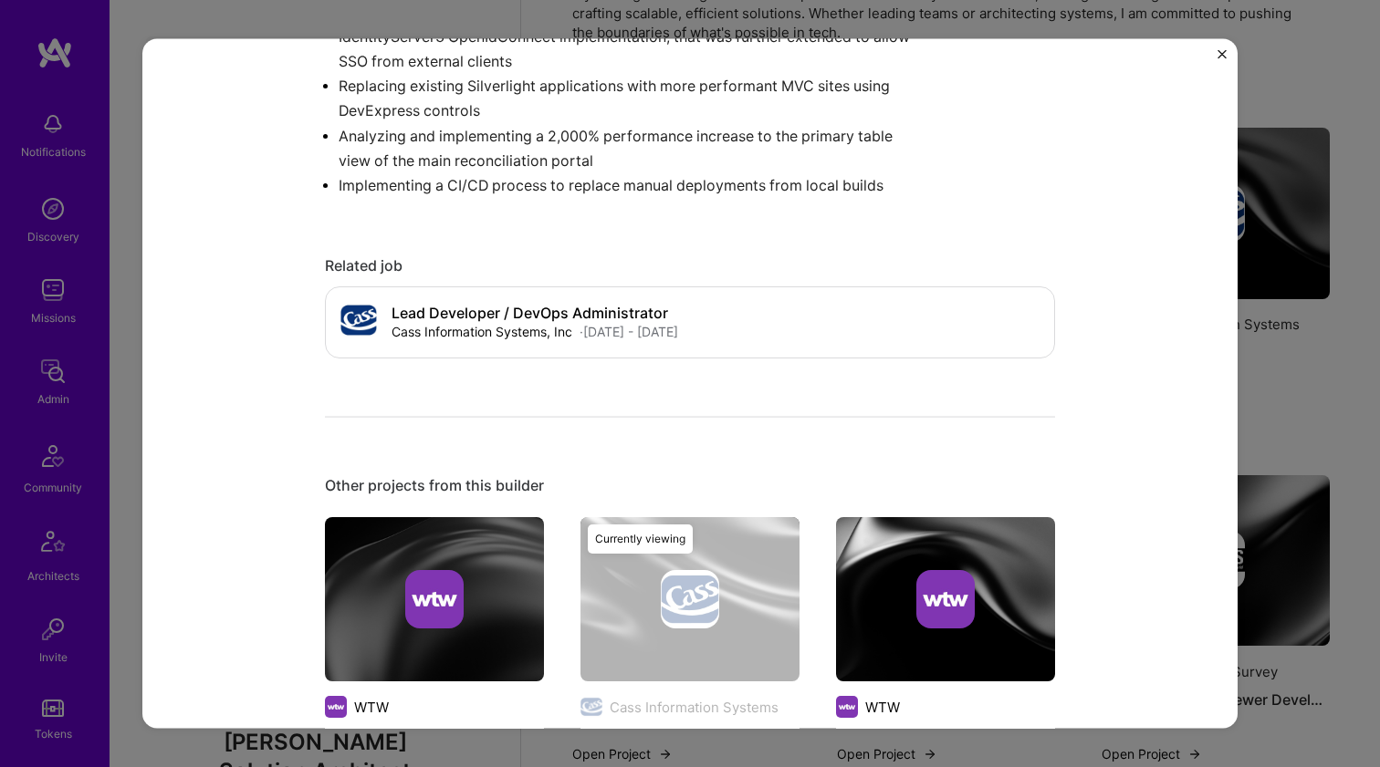
scroll to position [974, 0]
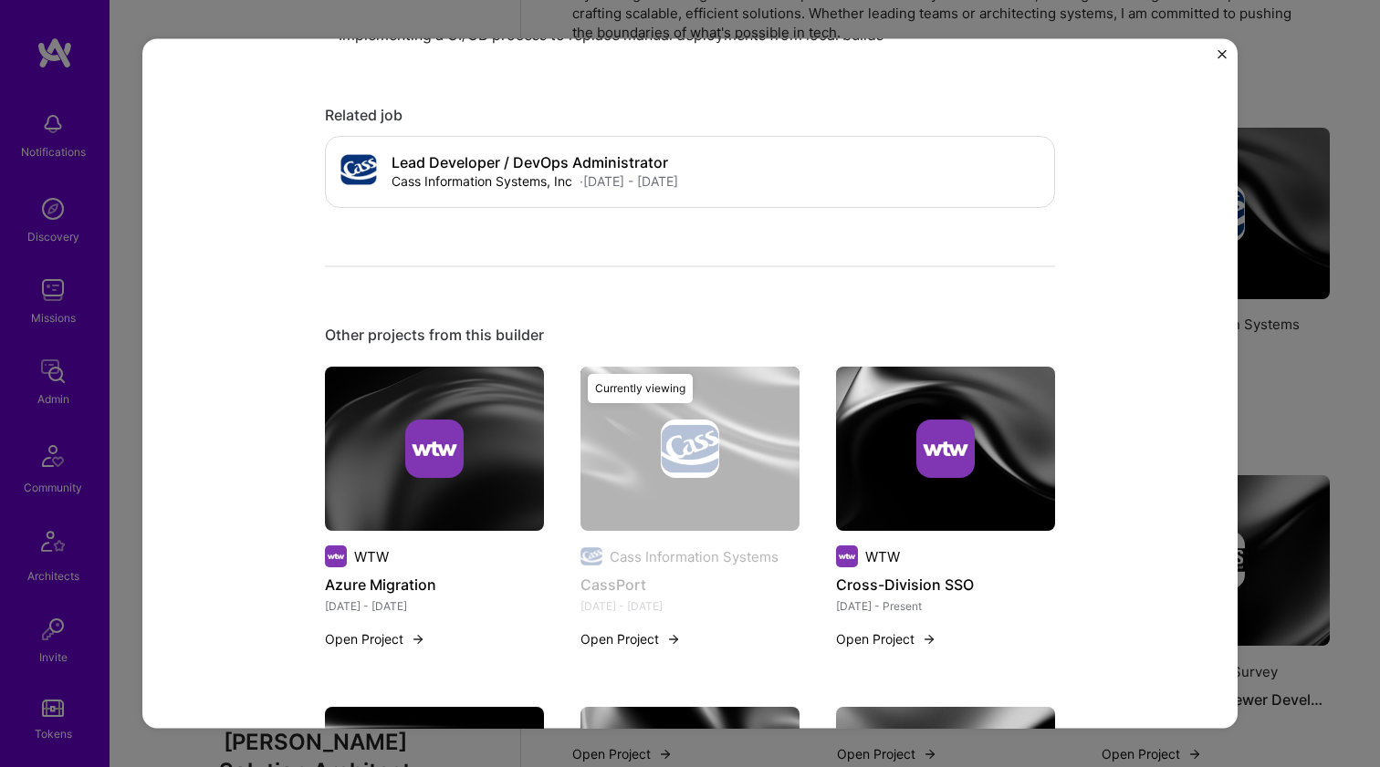
click at [893, 420] on div at bounding box center [945, 449] width 219 height 58
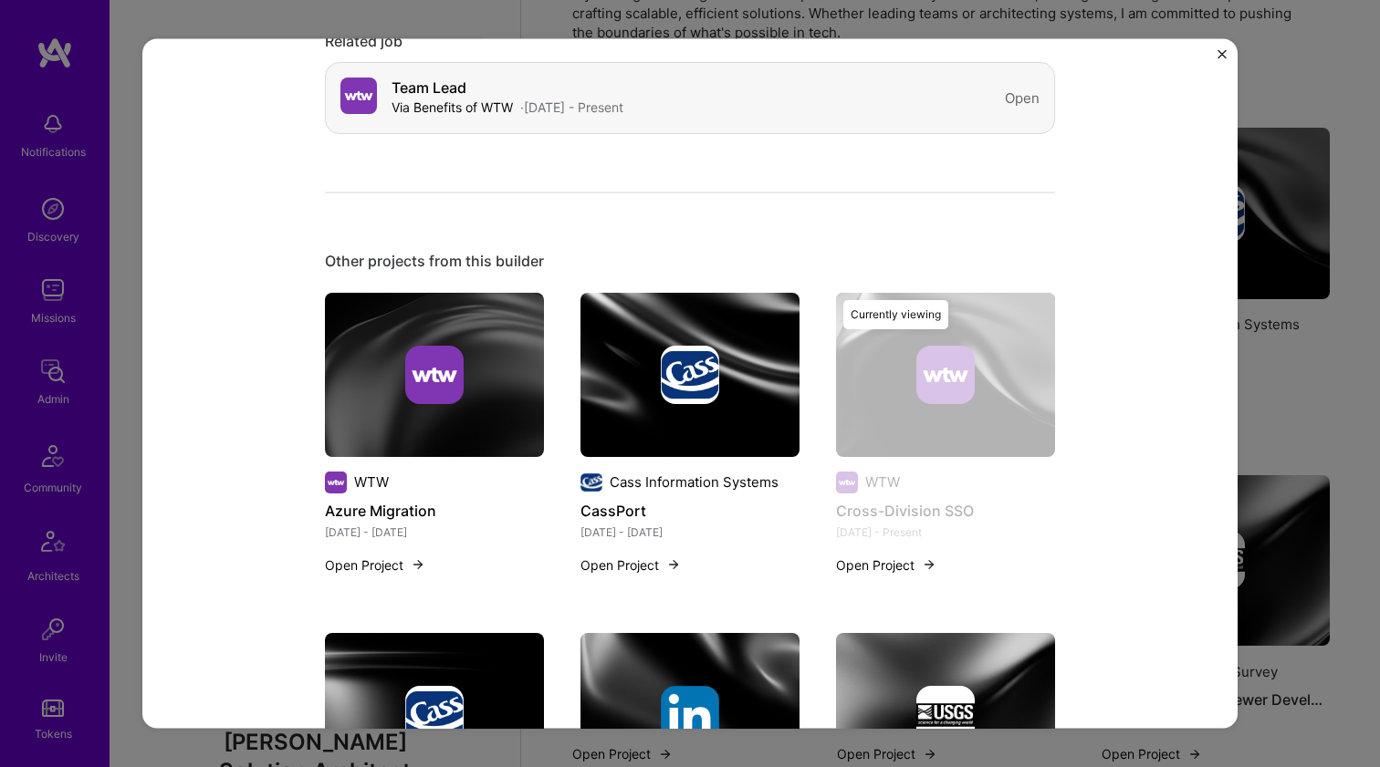
scroll to position [1002, 0]
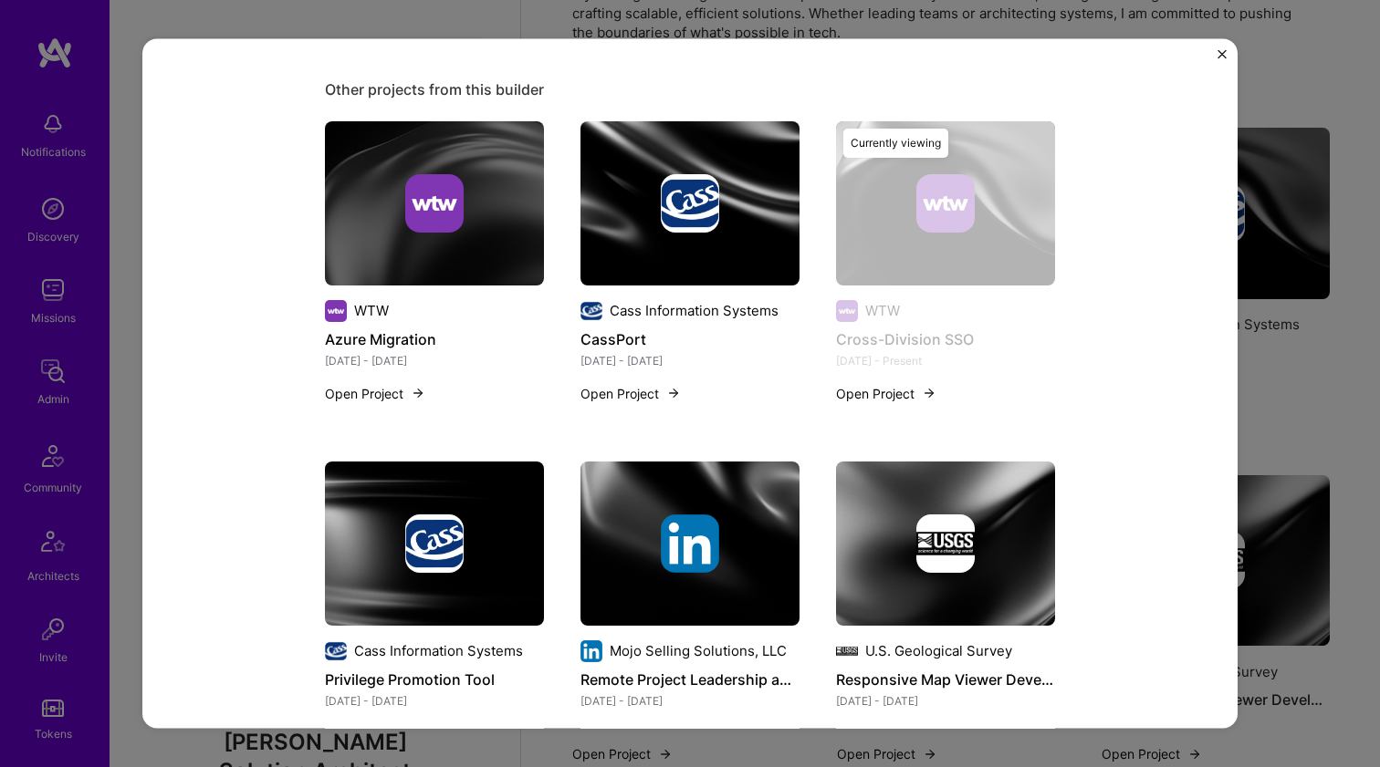
click at [405, 518] on img at bounding box center [434, 543] width 58 height 58
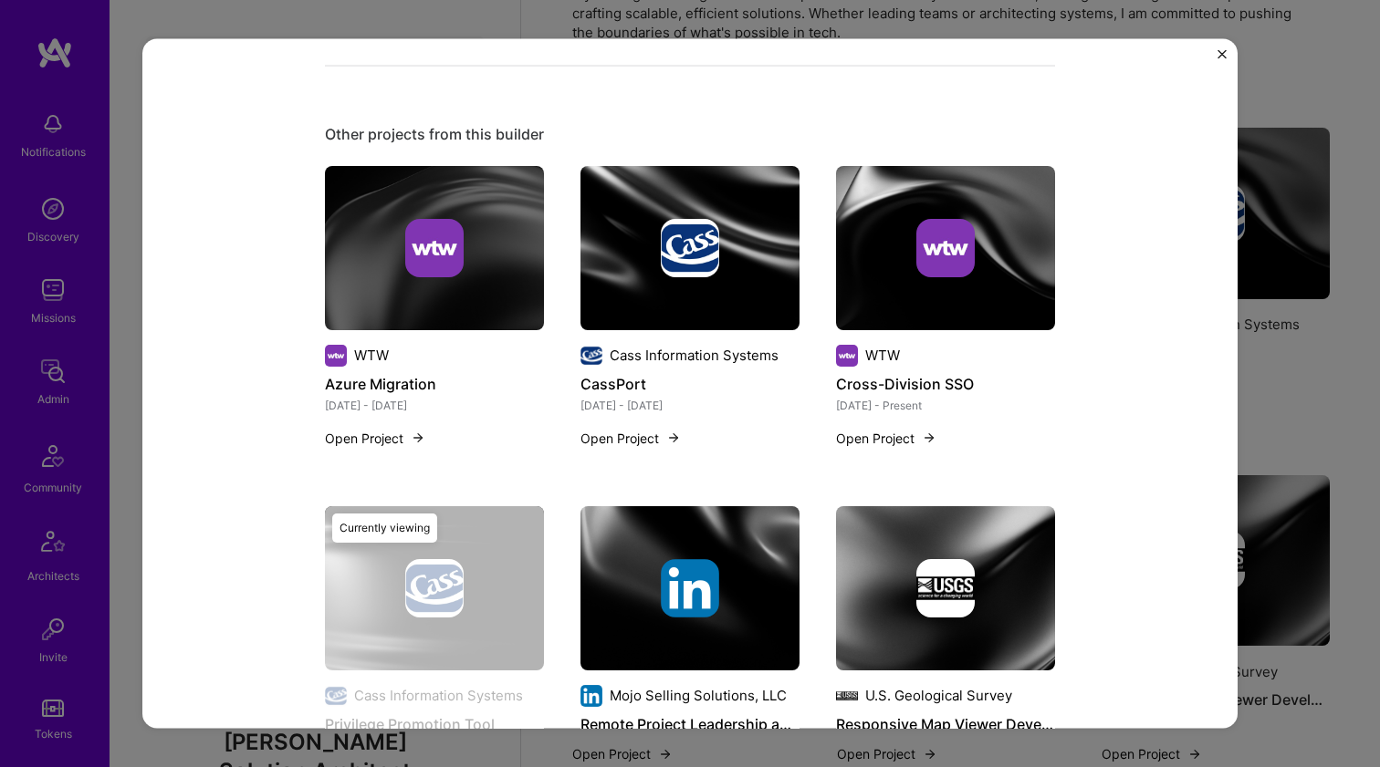
scroll to position [1365, 0]
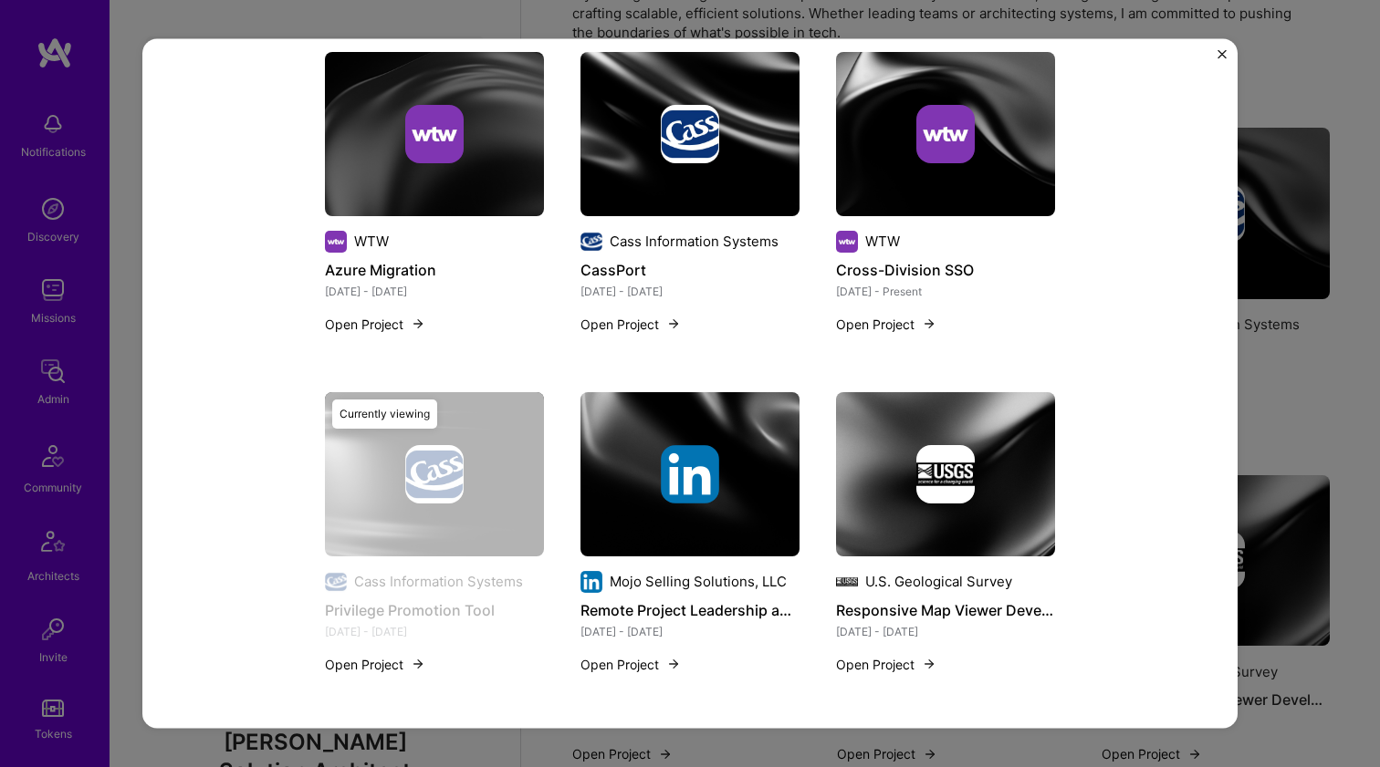
click at [765, 469] on div at bounding box center [689, 473] width 219 height 58
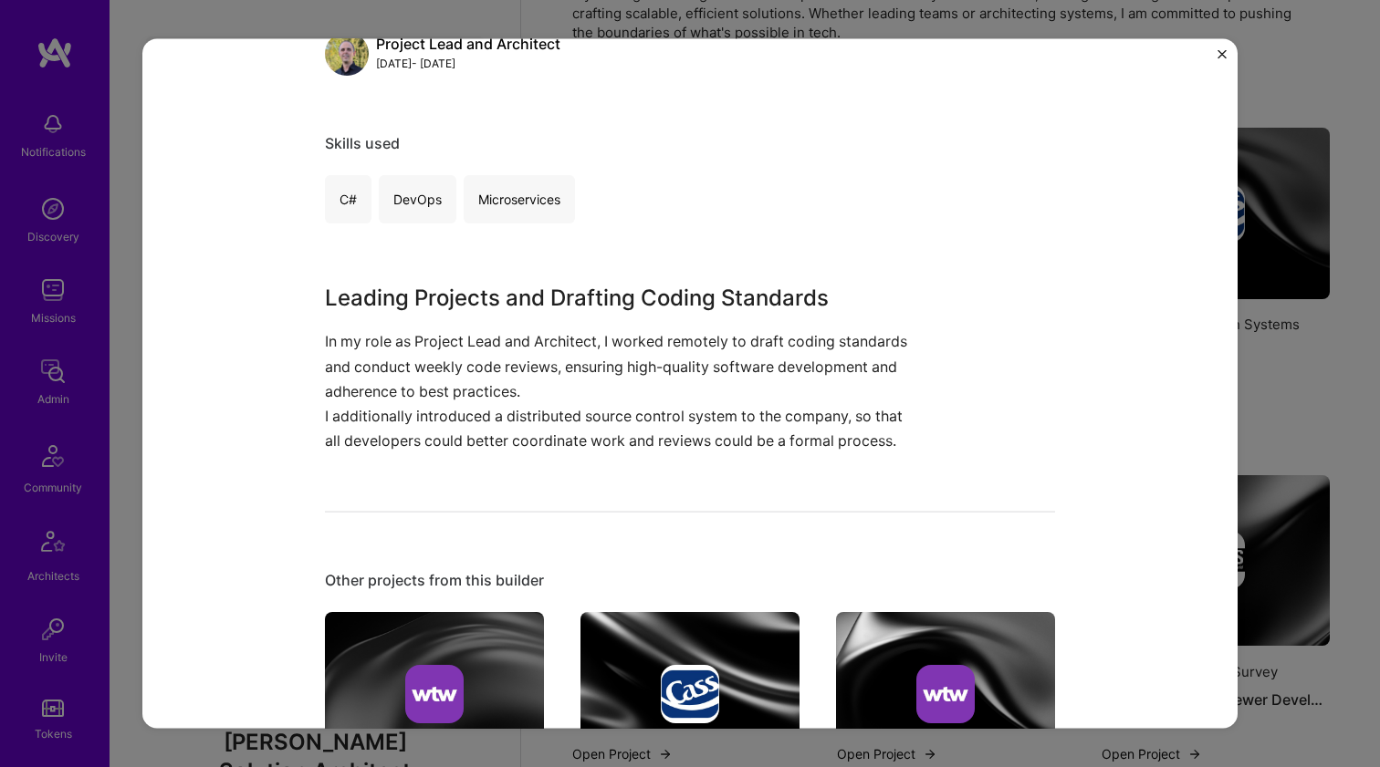
scroll to position [805, 0]
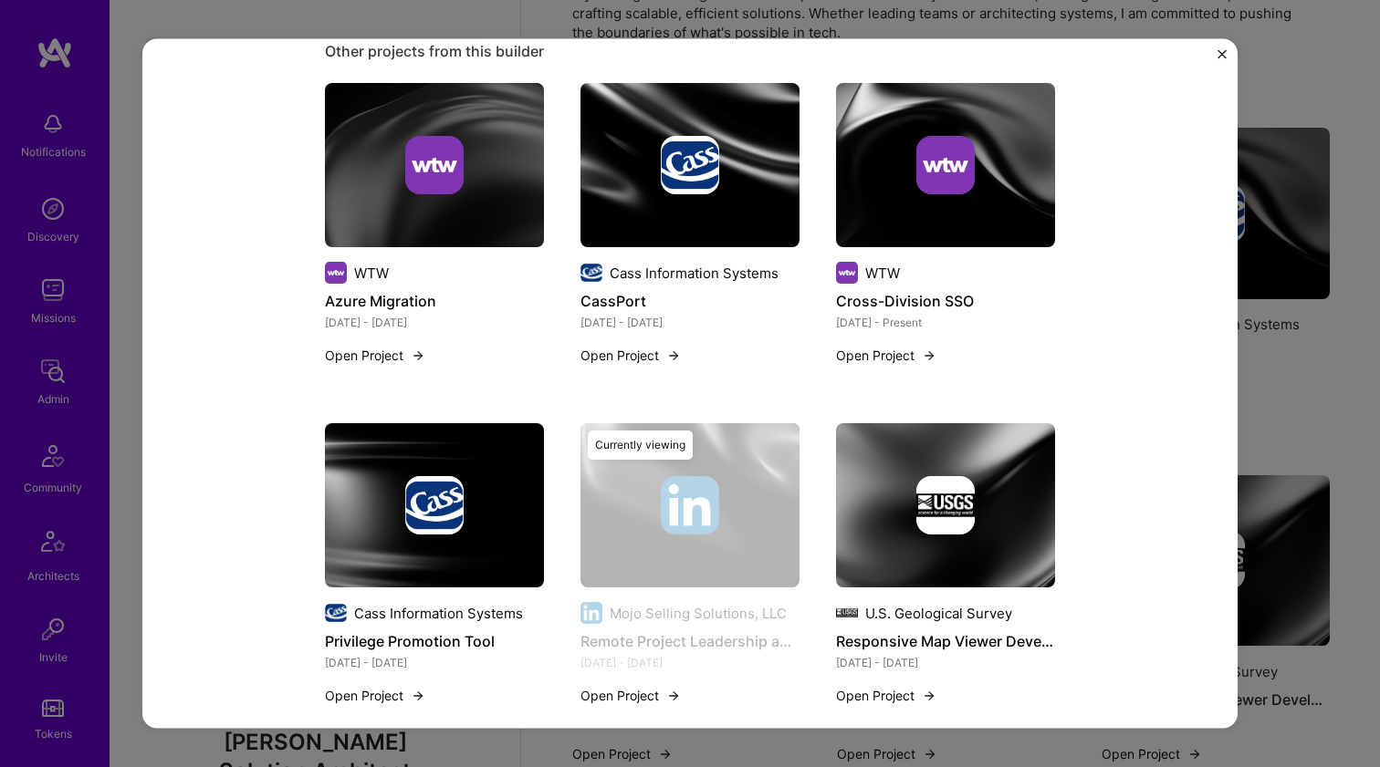
click at [944, 495] on img at bounding box center [945, 505] width 58 height 58
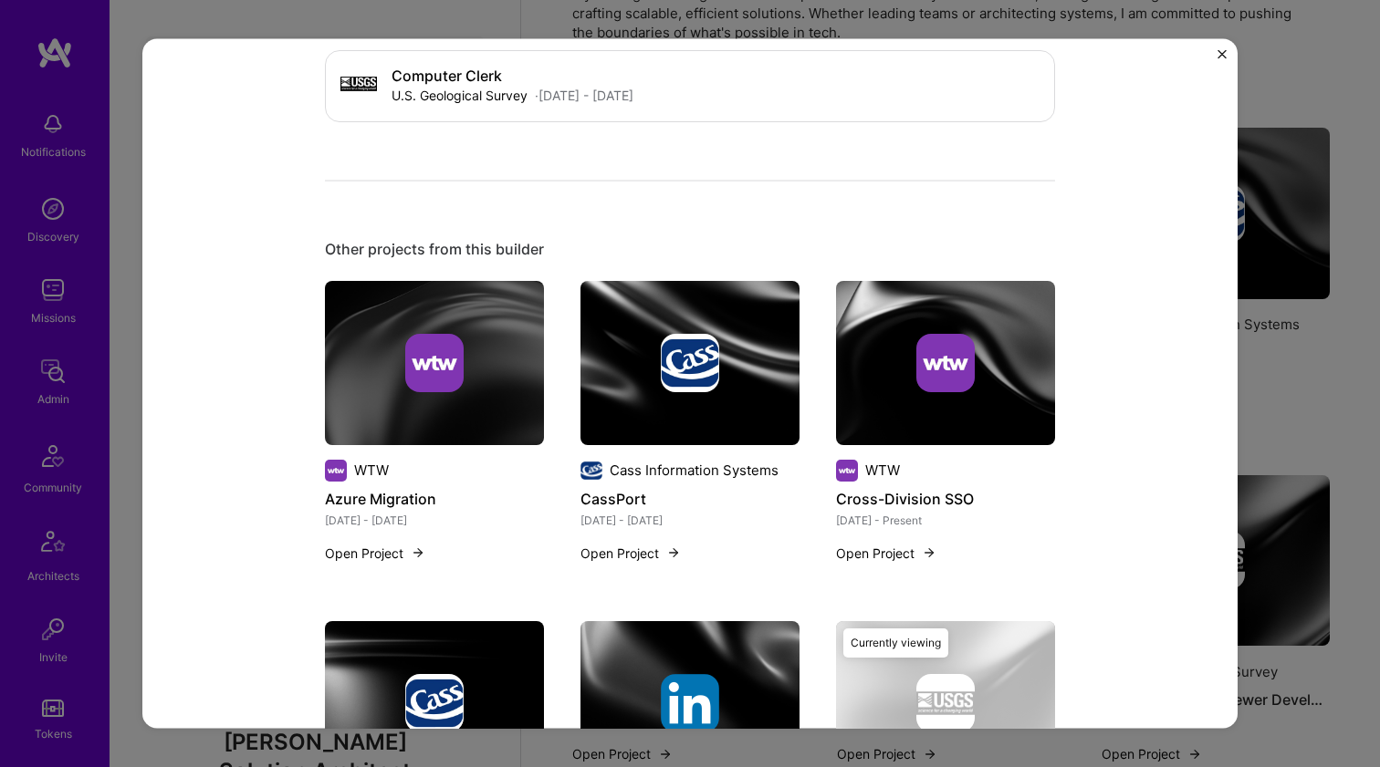
scroll to position [902, 0]
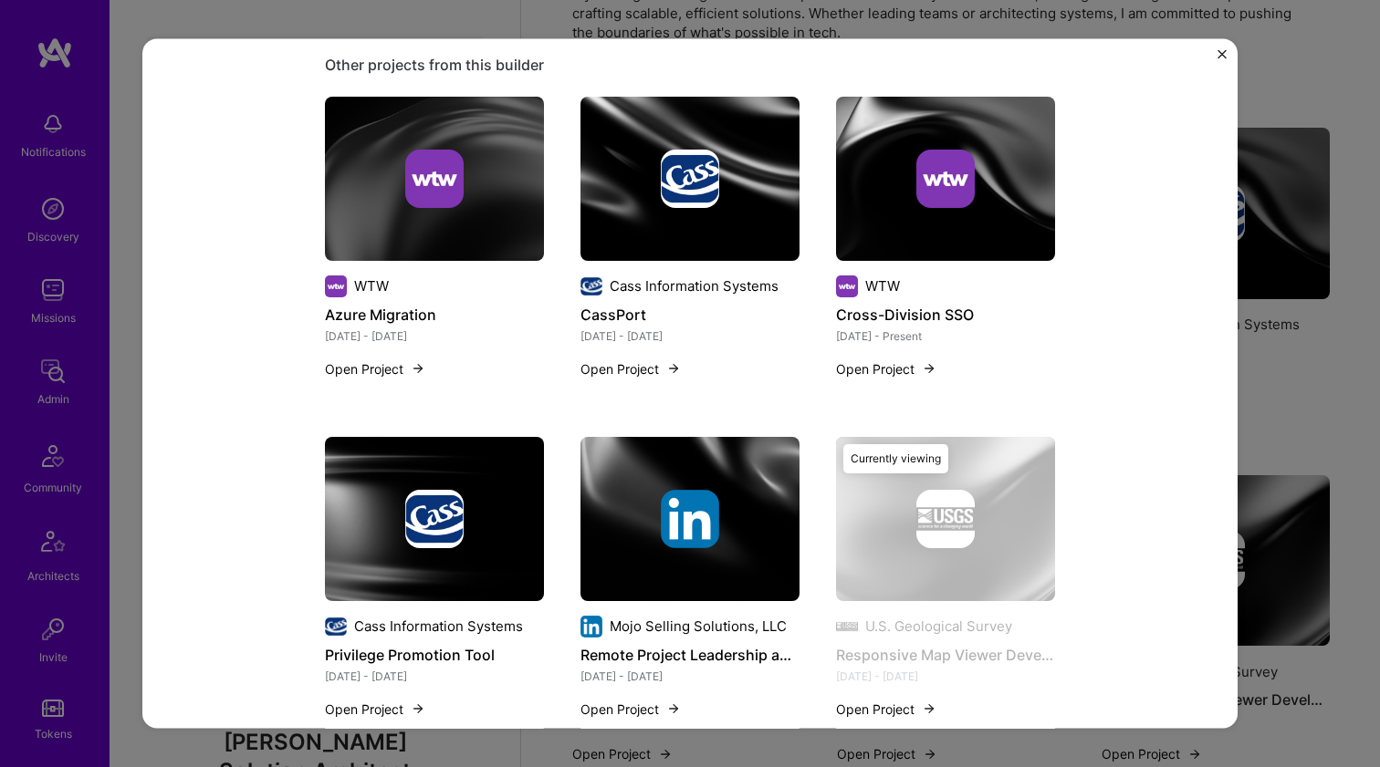
click at [474, 228] on img at bounding box center [434, 178] width 219 height 164
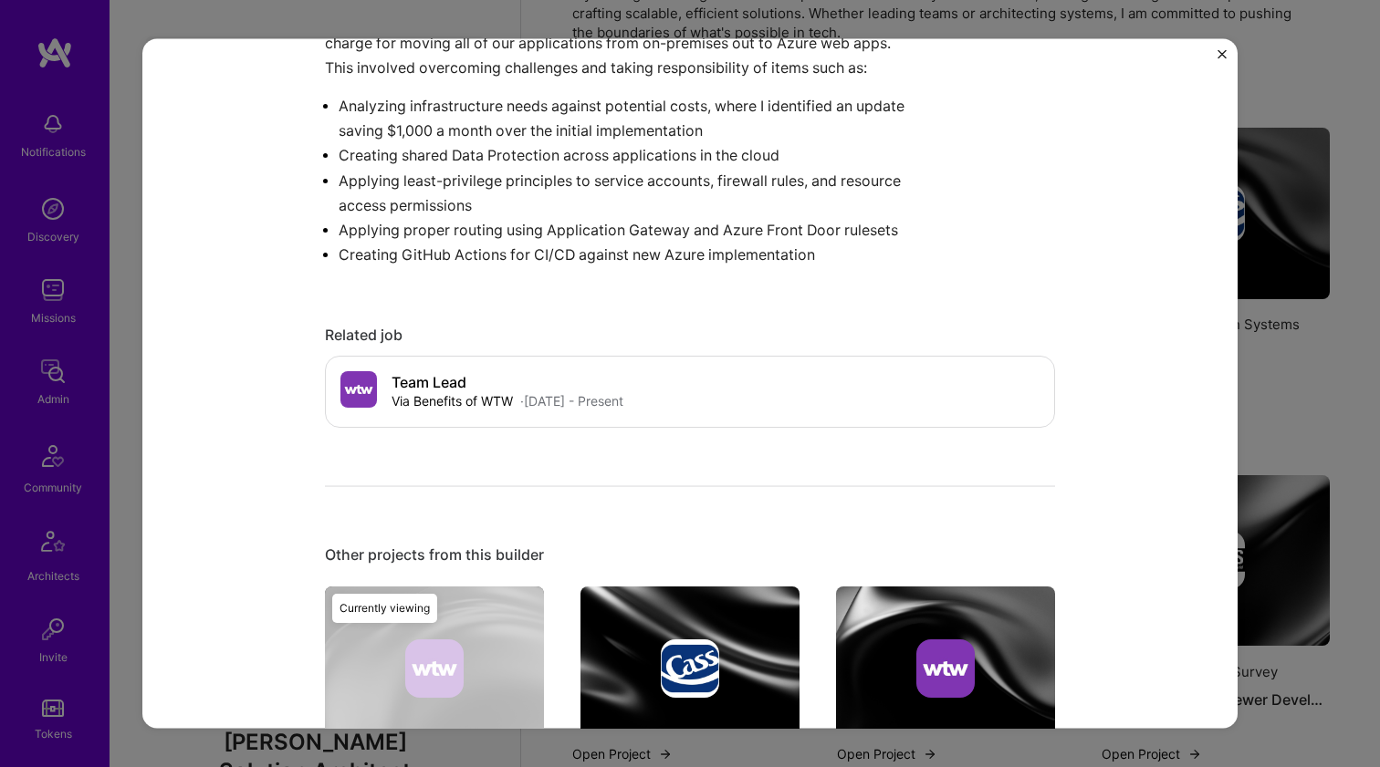
scroll to position [841, 0]
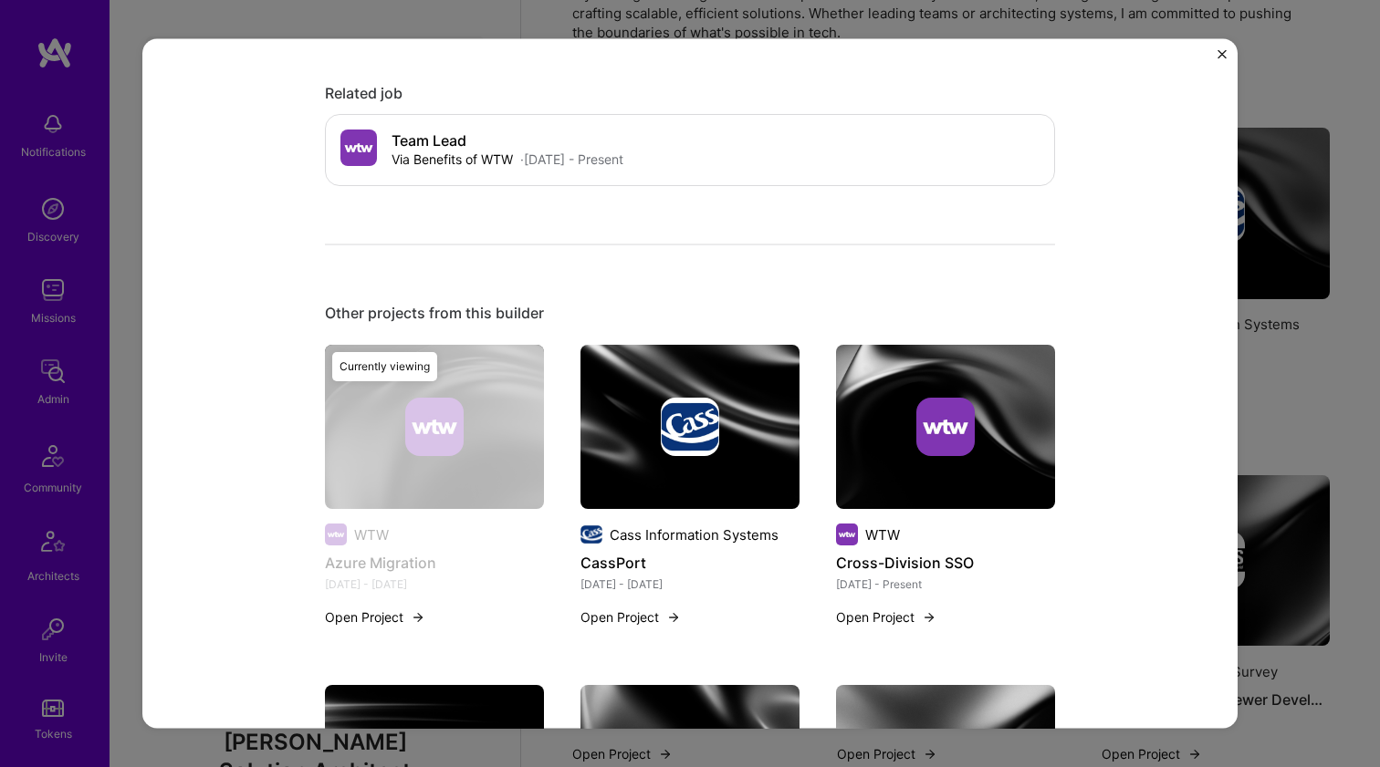
click at [724, 370] on img at bounding box center [689, 427] width 219 height 164
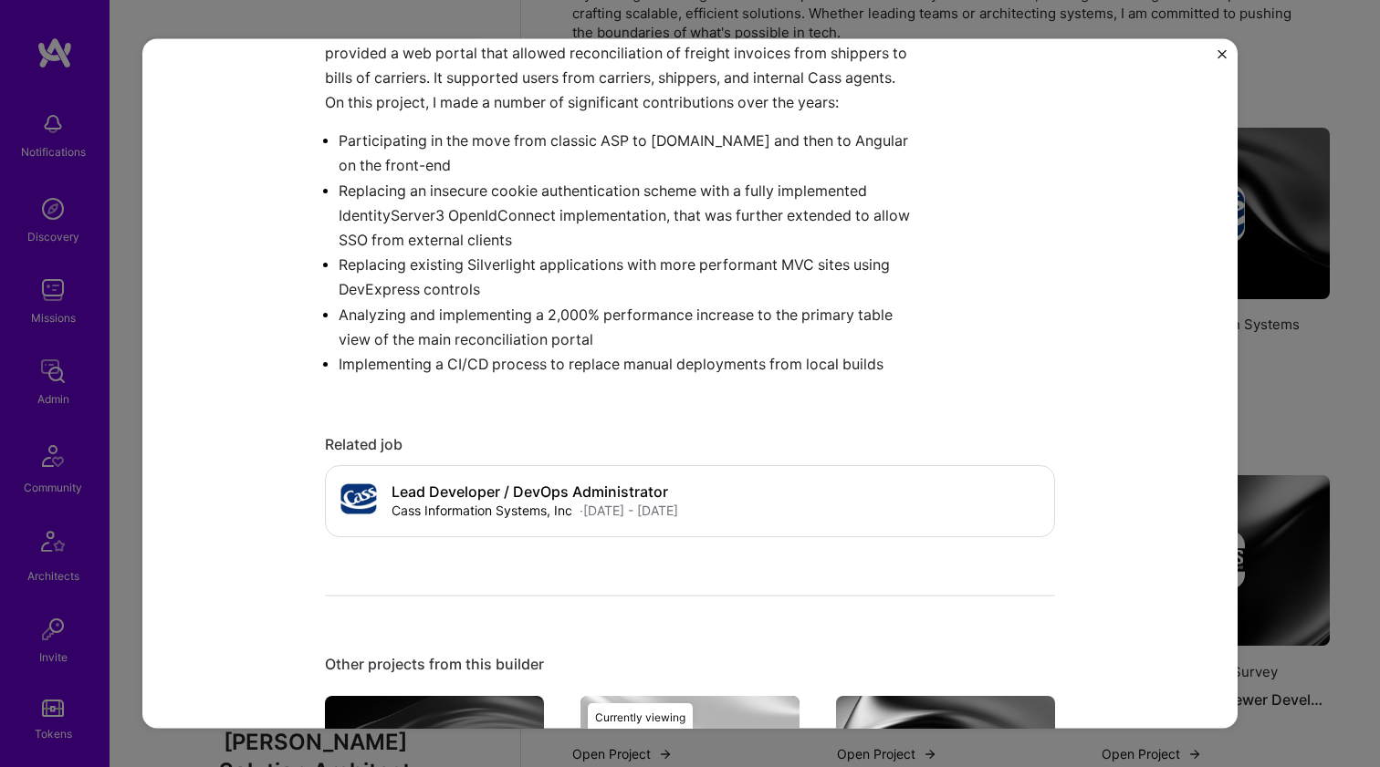
scroll to position [486, 0]
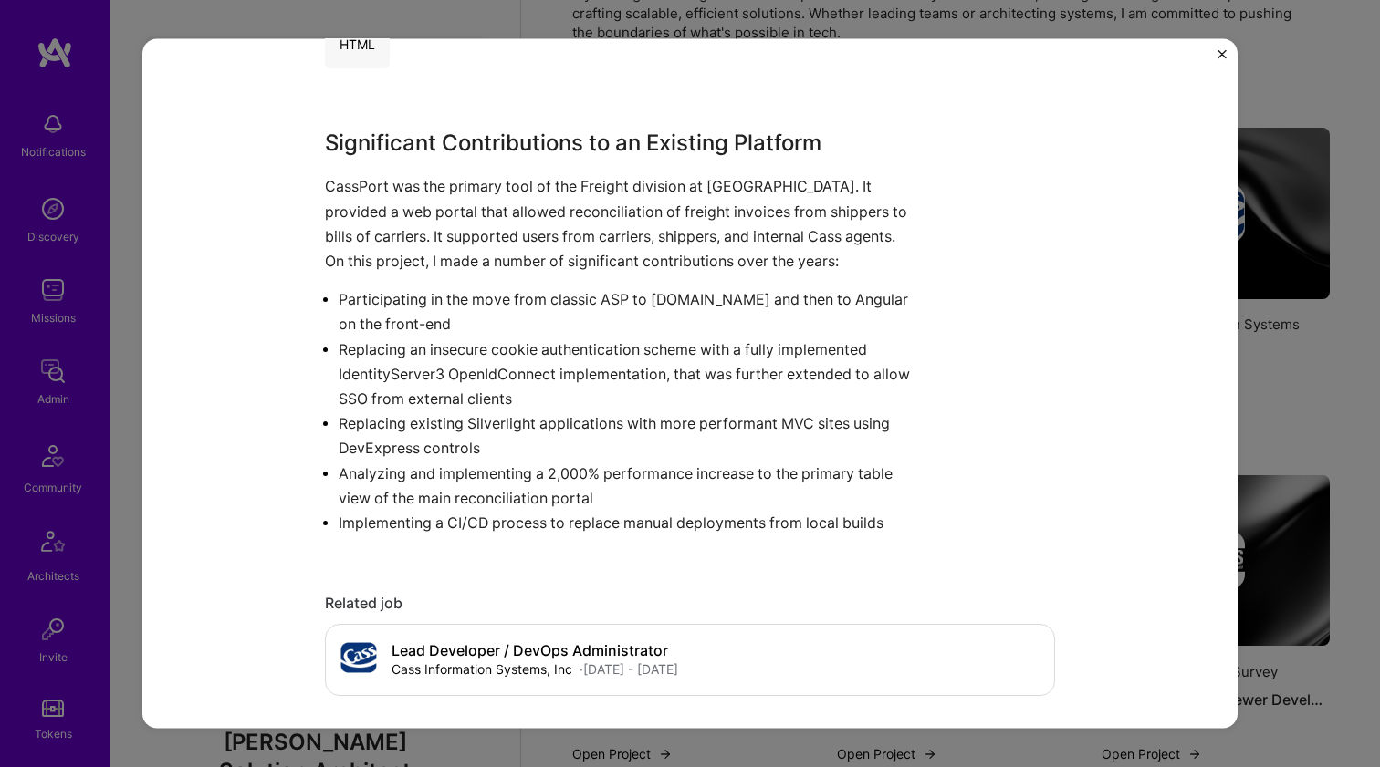
click at [571, 337] on p "Replacing an insecure cookie authentication scheme with a fully implemented Ide…" at bounding box center [627, 374] width 579 height 75
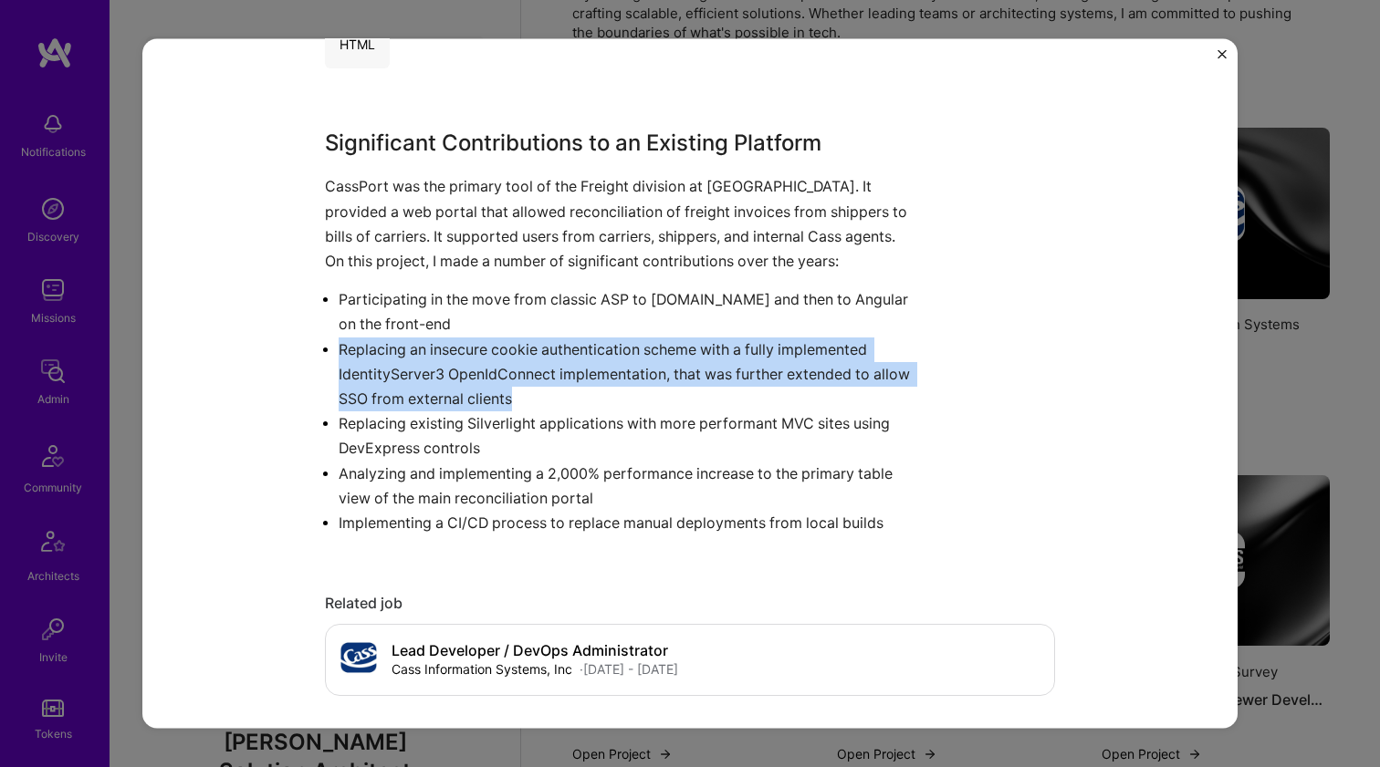
drag, startPoint x: 571, startPoint y: 288, endPoint x: 630, endPoint y: 151, distance: 150.0
click at [630, 151] on div "Significant Contributions to an Existing Platform CassPort was the primary tool…" at bounding box center [621, 331] width 593 height 409
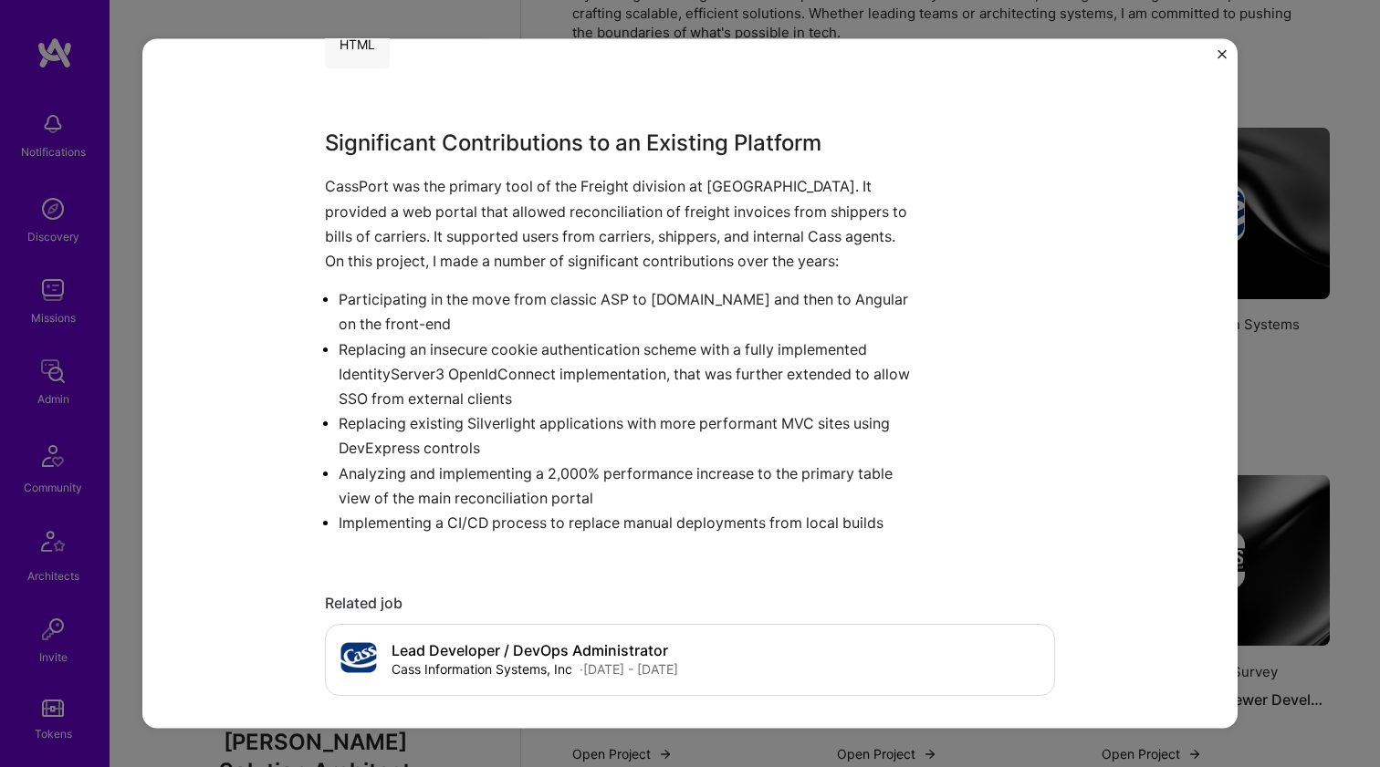
click at [630, 174] on p "CassPort was the primary tool of the Freight division at Cass. It provided a we…" at bounding box center [621, 223] width 593 height 99
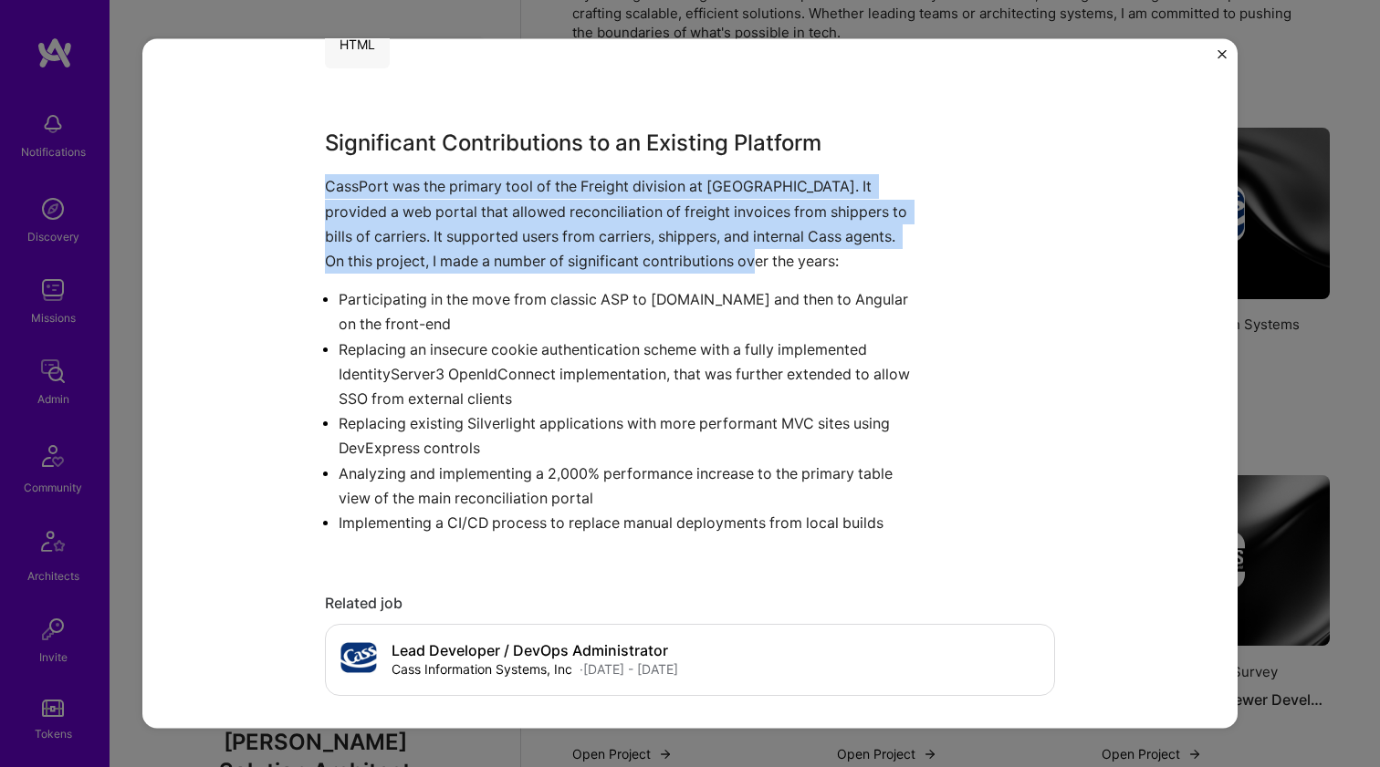
click at [630, 174] on p "CassPort was the primary tool of the Freight division at Cass. It provided a we…" at bounding box center [621, 223] width 593 height 99
click at [619, 174] on p "CassPort was the primary tool of the Freight division at Cass. It provided a we…" at bounding box center [621, 223] width 593 height 99
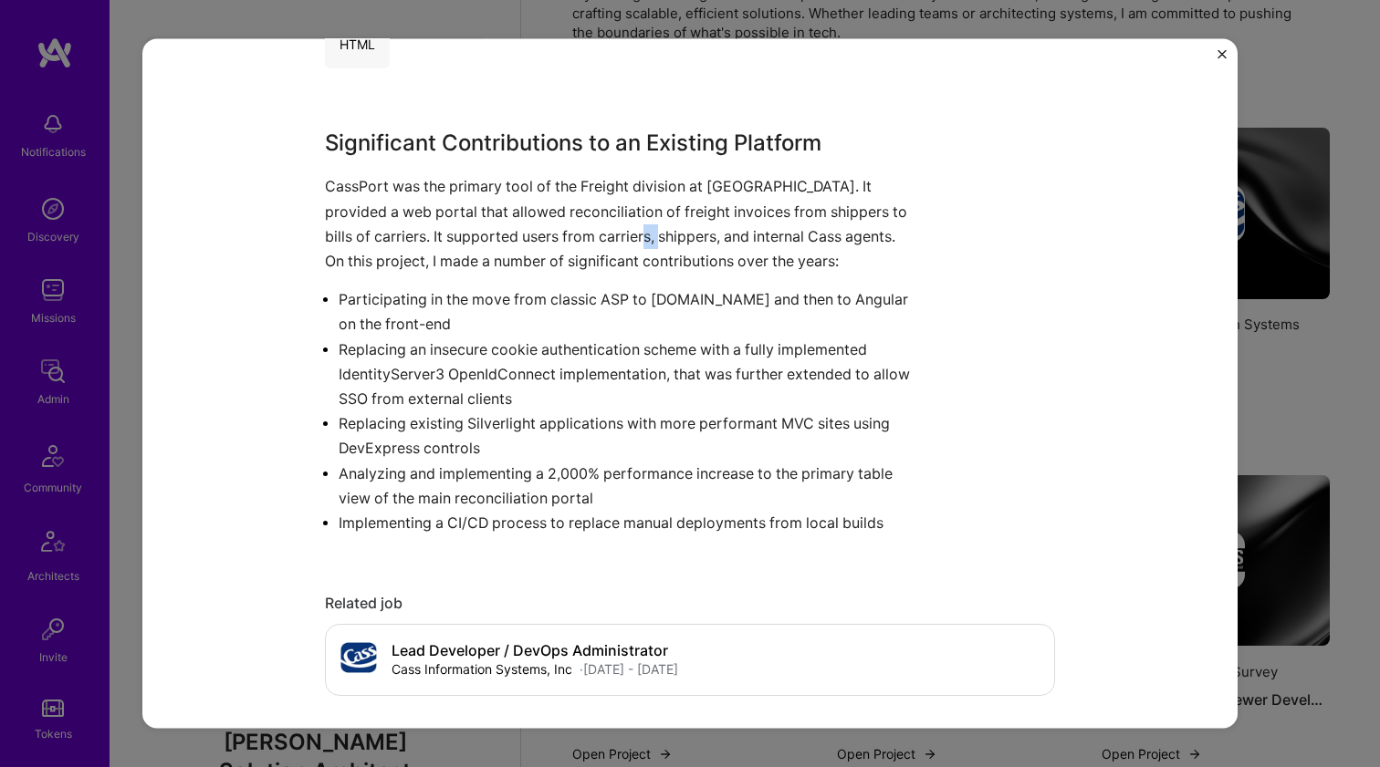
click at [619, 174] on p "CassPort was the primary tool of the Freight division at Cass. It provided a we…" at bounding box center [621, 223] width 593 height 99
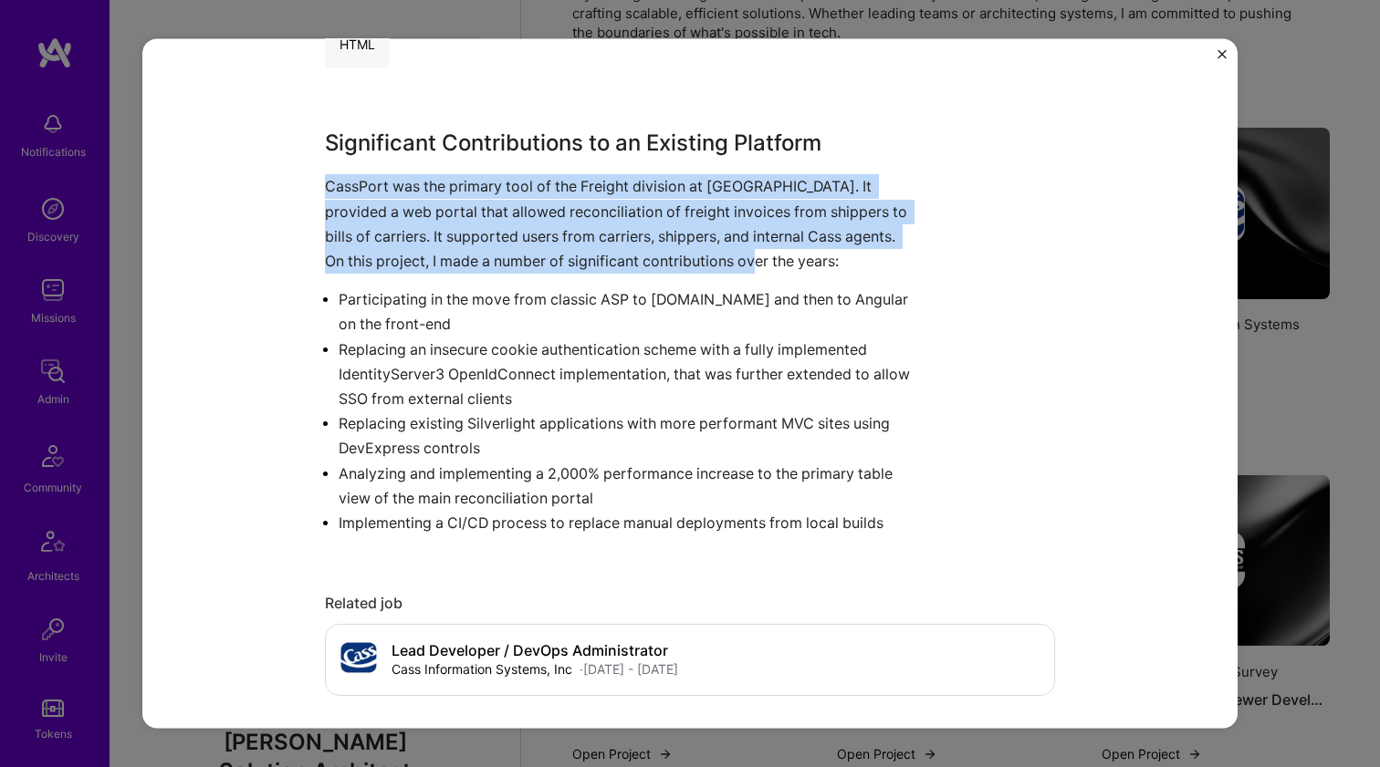
click at [619, 174] on p "CassPort was the primary tool of the Freight division at Cass. It provided a we…" at bounding box center [621, 223] width 593 height 99
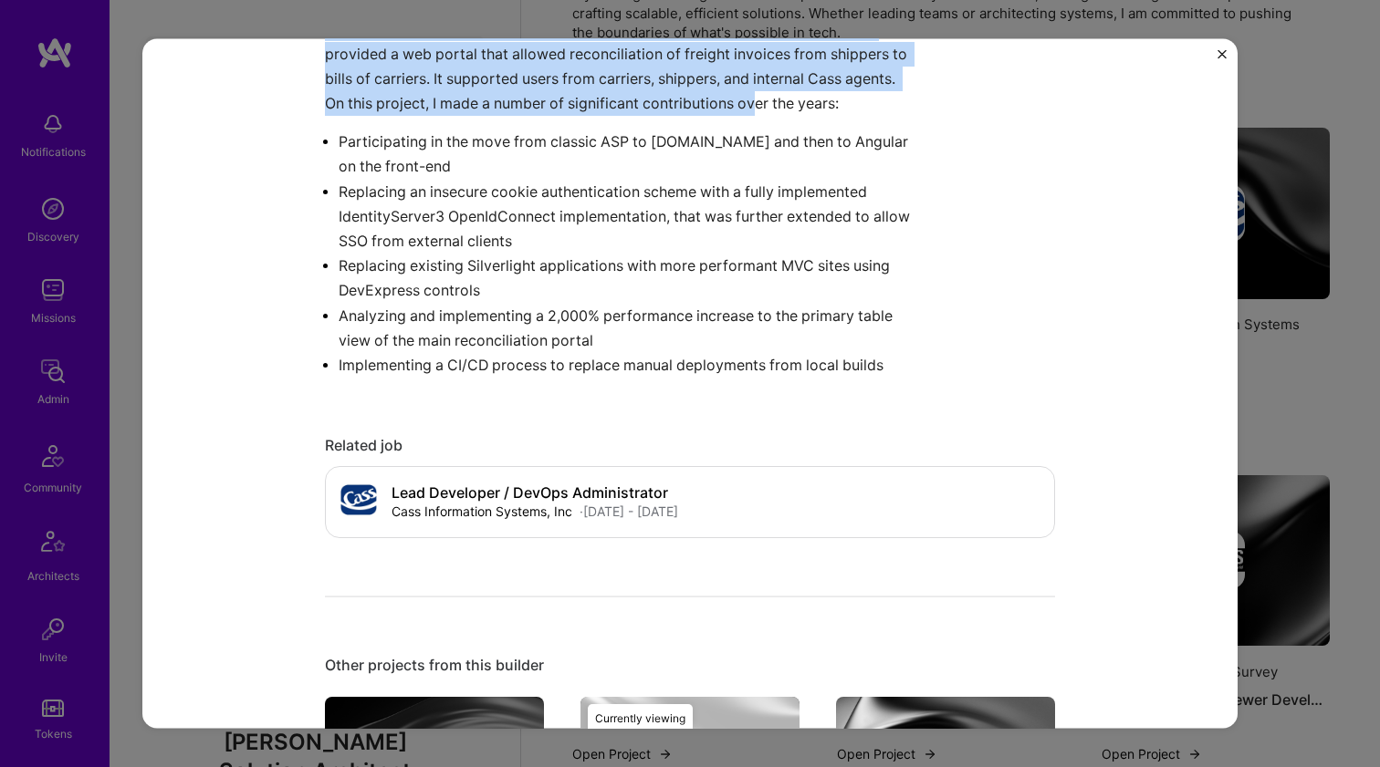
scroll to position [966, 0]
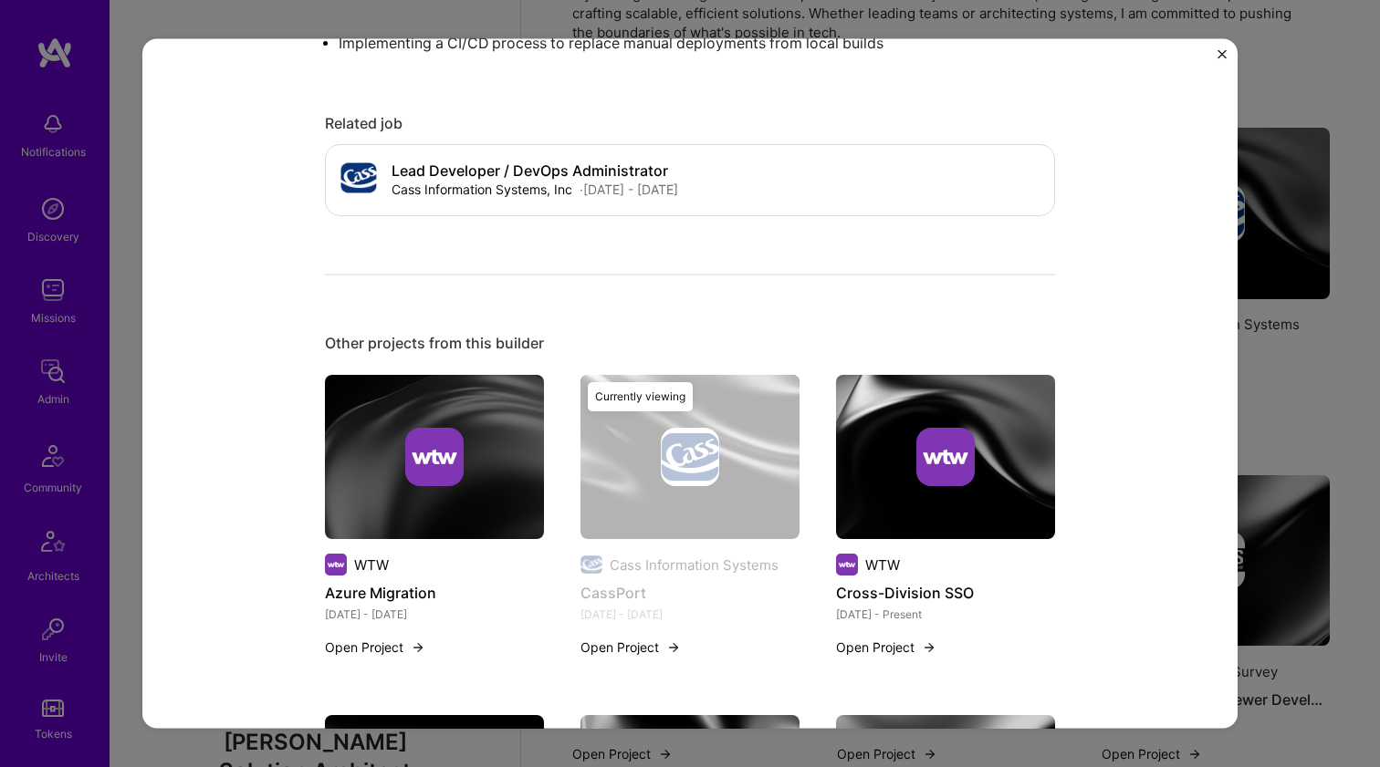
click at [434, 375] on img at bounding box center [434, 457] width 219 height 164
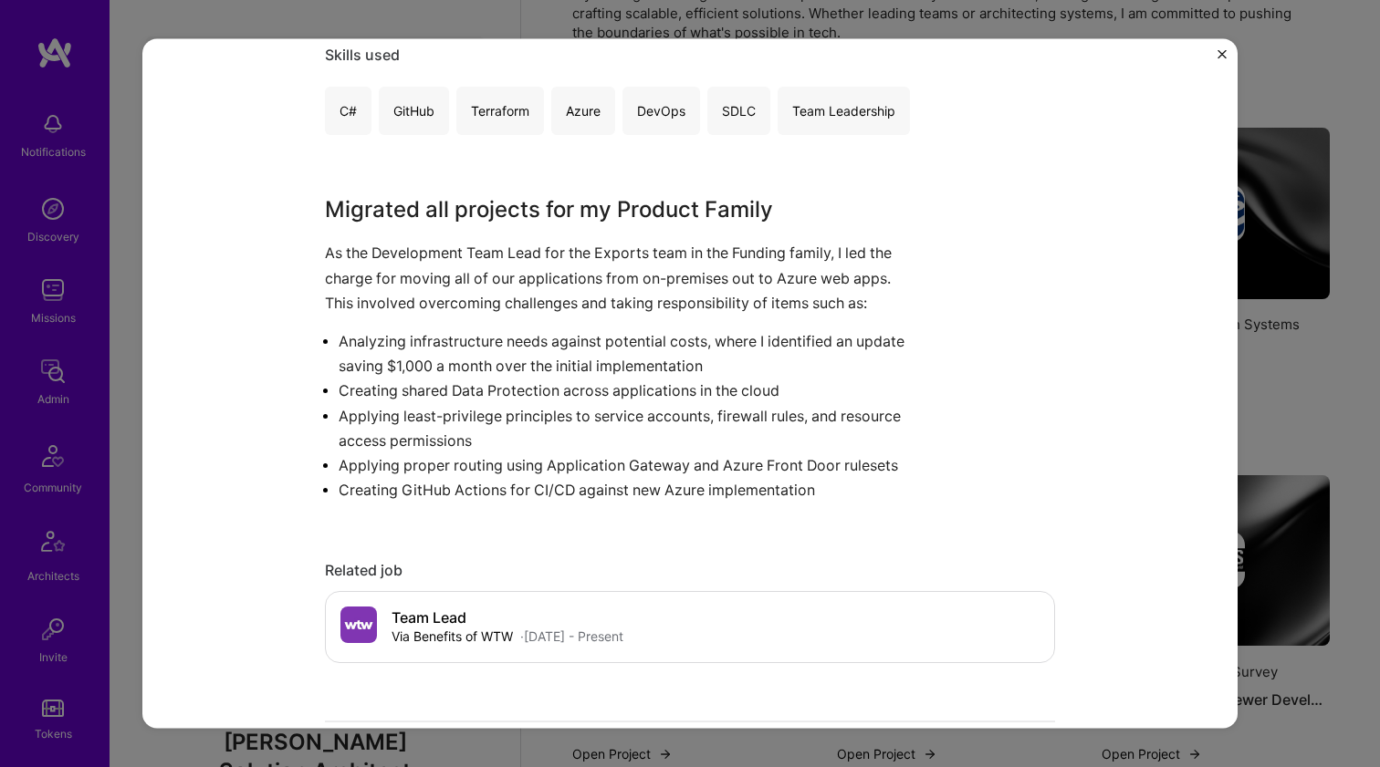
scroll to position [368, 0]
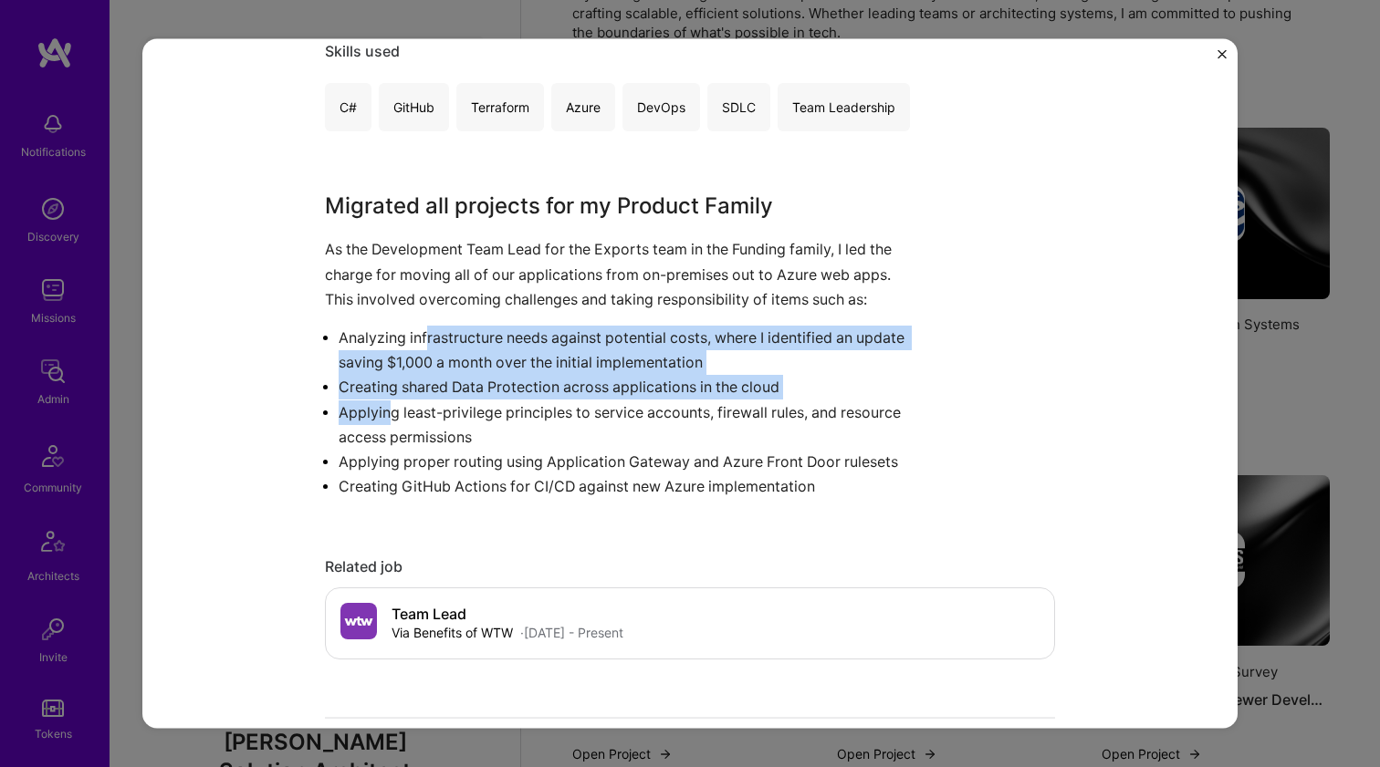
drag, startPoint x: 421, startPoint y: 324, endPoint x: 380, endPoint y: 414, distance: 99.2
click at [380, 414] on ul "Analyzing infrastructure needs against potential costs, where I identified an u…" at bounding box center [621, 411] width 593 height 173
click at [380, 414] on p "Applying least-privilege principles to service accounts, firewall rules, and re…" at bounding box center [627, 424] width 579 height 49
drag, startPoint x: 380, startPoint y: 414, endPoint x: 403, endPoint y: 307, distance: 109.4
click at [403, 307] on div "Migrated all projects for my Product Family As the Development Team Lead for th…" at bounding box center [621, 344] width 593 height 309
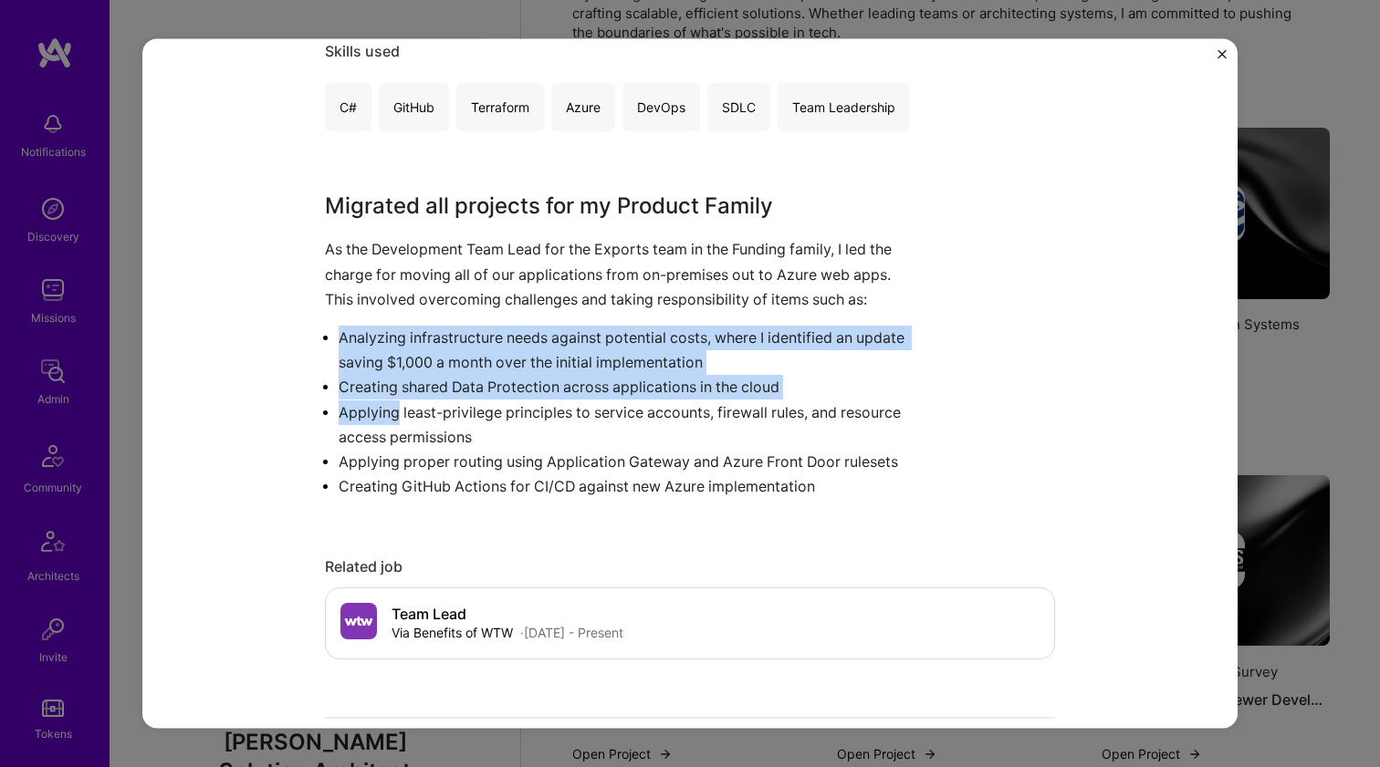
click at [403, 307] on p "As the Development Team Lead for the Exports team in the Funding family, I led …" at bounding box center [621, 274] width 593 height 75
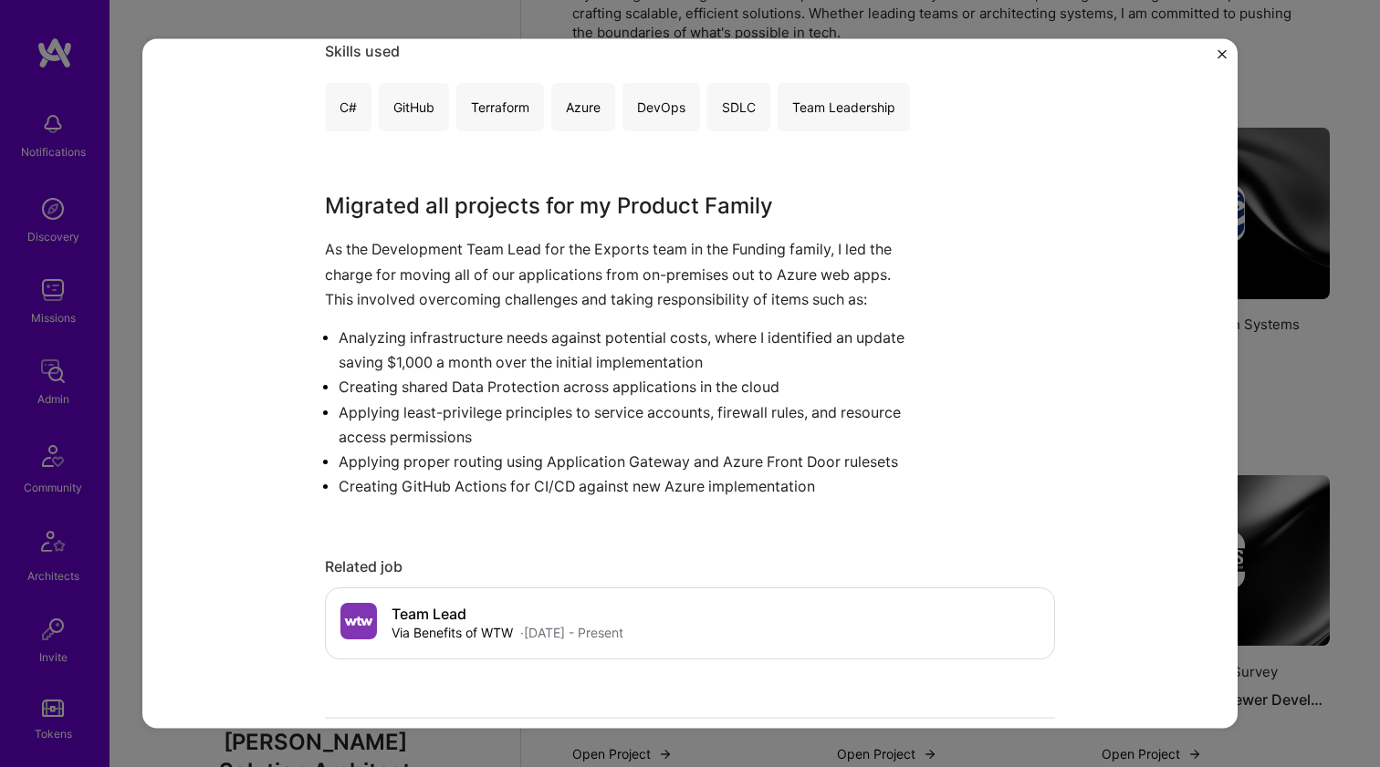
click at [403, 307] on p "As the Development Team Lead for the Exports team in the Funding family, I led …" at bounding box center [621, 274] width 593 height 75
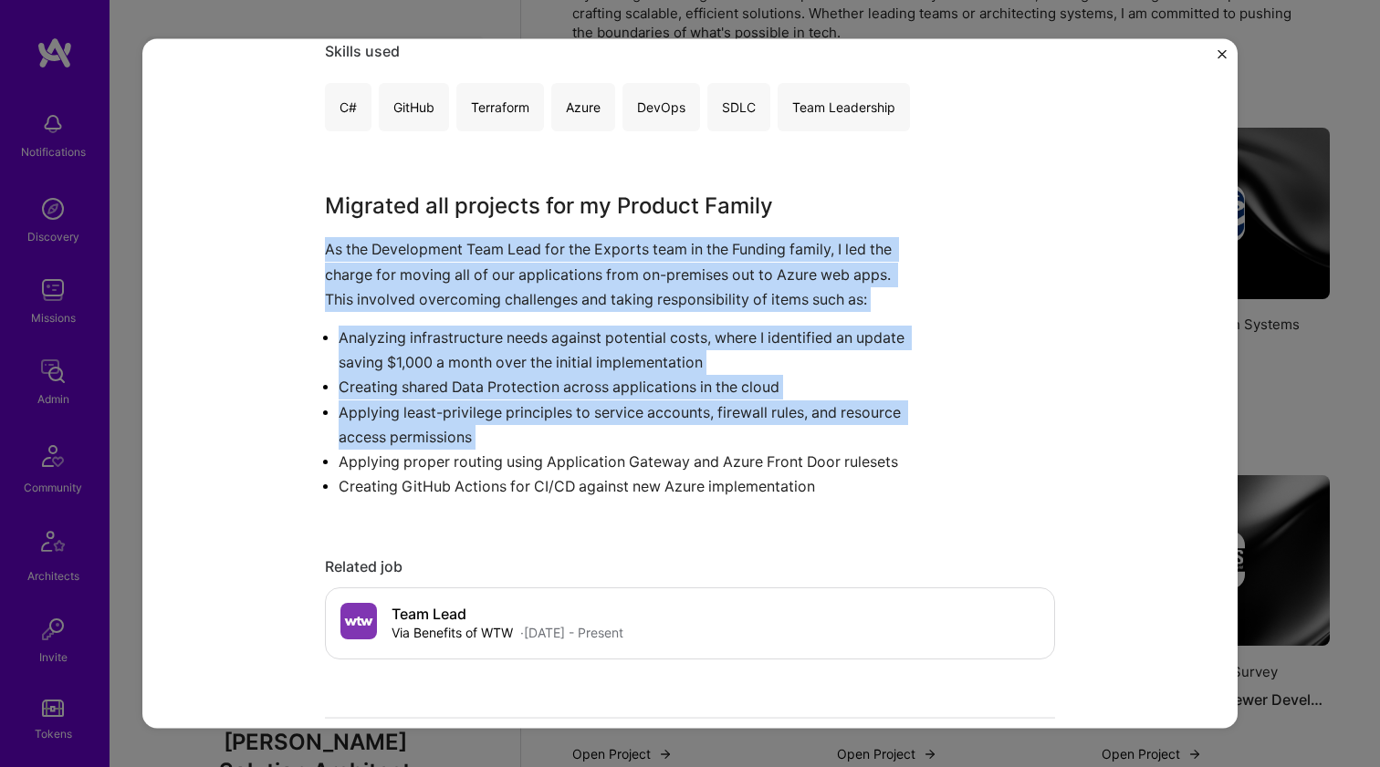
drag, startPoint x: 403, startPoint y: 307, endPoint x: 330, endPoint y: 423, distance: 136.9
click at [330, 423] on div "Migrated all projects for my Product Family As the Development Team Lead for th…" at bounding box center [621, 344] width 593 height 309
click at [330, 423] on ul "Analyzing infrastructure needs against potential costs, where I identified an u…" at bounding box center [621, 411] width 593 height 173
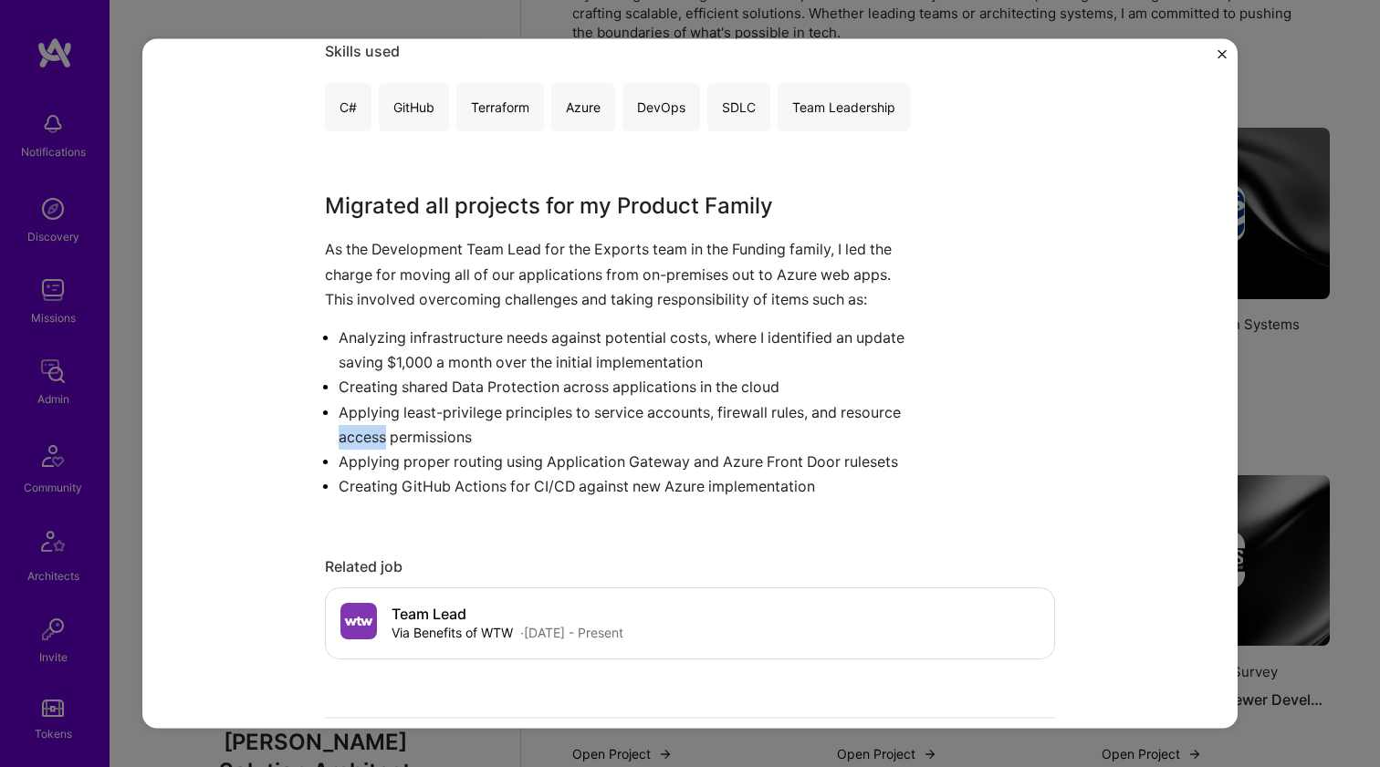
click at [330, 422] on ul "Analyzing infrastructure needs against potential costs, where I identified an u…" at bounding box center [621, 411] width 593 height 173
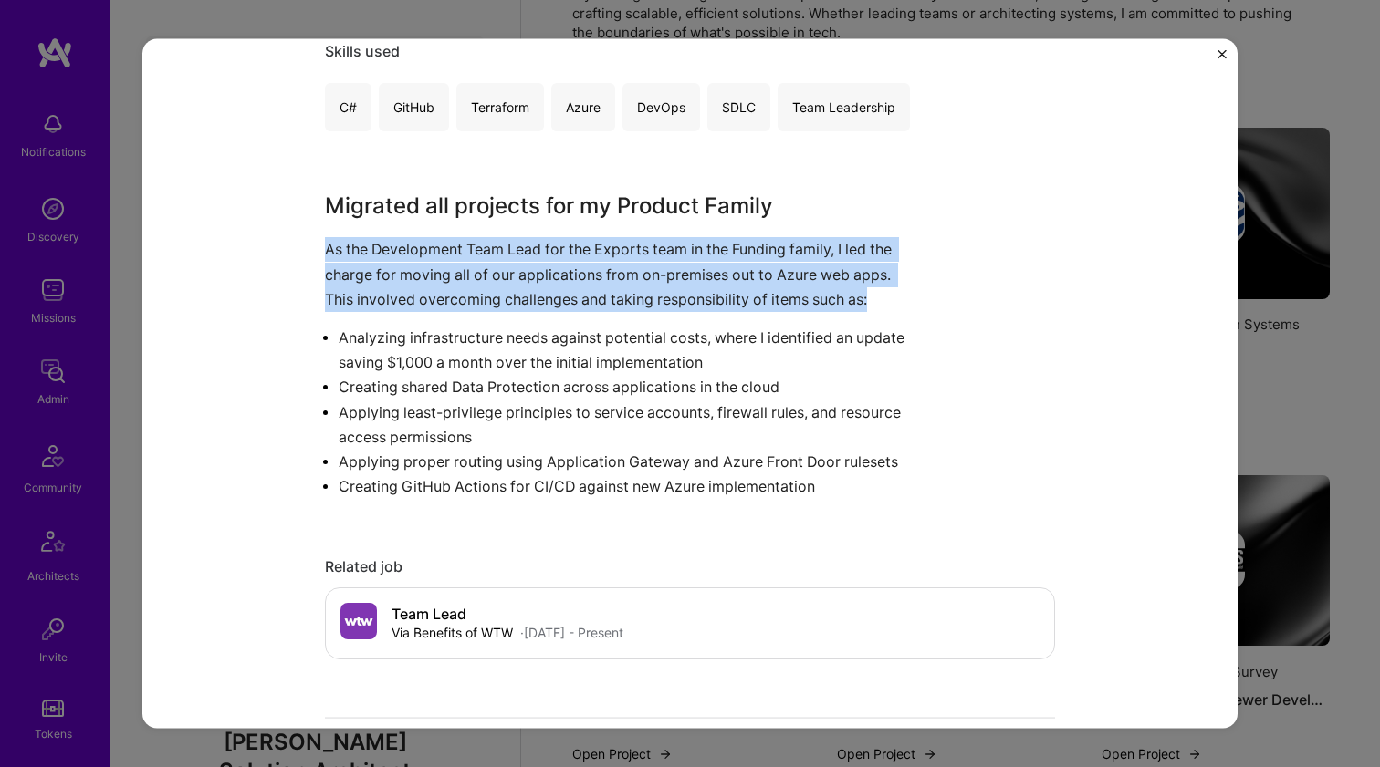
drag, startPoint x: 335, startPoint y: 386, endPoint x: 343, endPoint y: 338, distance: 49.0
click at [343, 338] on ul "Analyzing infrastructure needs against potential costs, where I identified an u…" at bounding box center [621, 411] width 593 height 173
click at [344, 338] on p "Analyzing infrastructure needs against potential costs, where I identified an u…" at bounding box center [627, 349] width 579 height 49
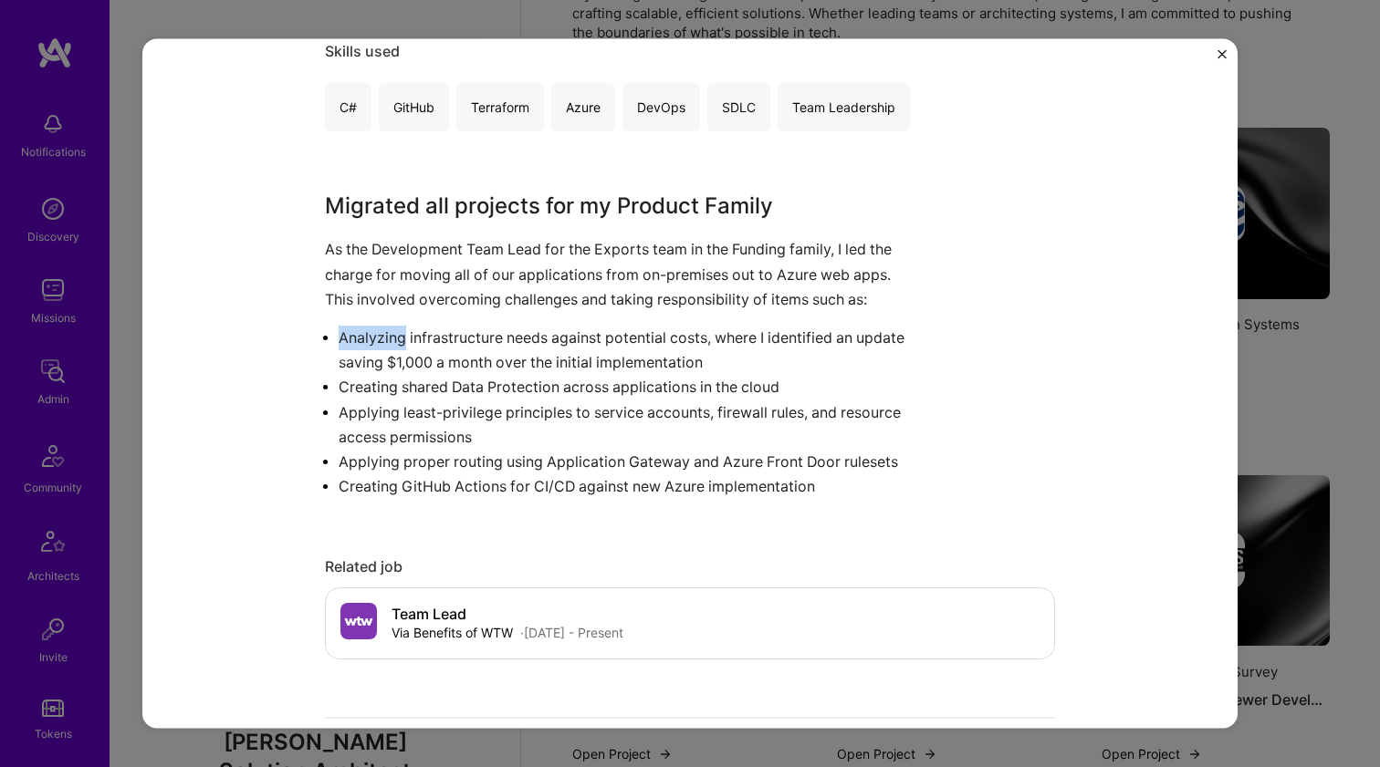
click at [344, 338] on p "Analyzing infrastructure needs against potential costs, where I identified an u…" at bounding box center [627, 349] width 579 height 49
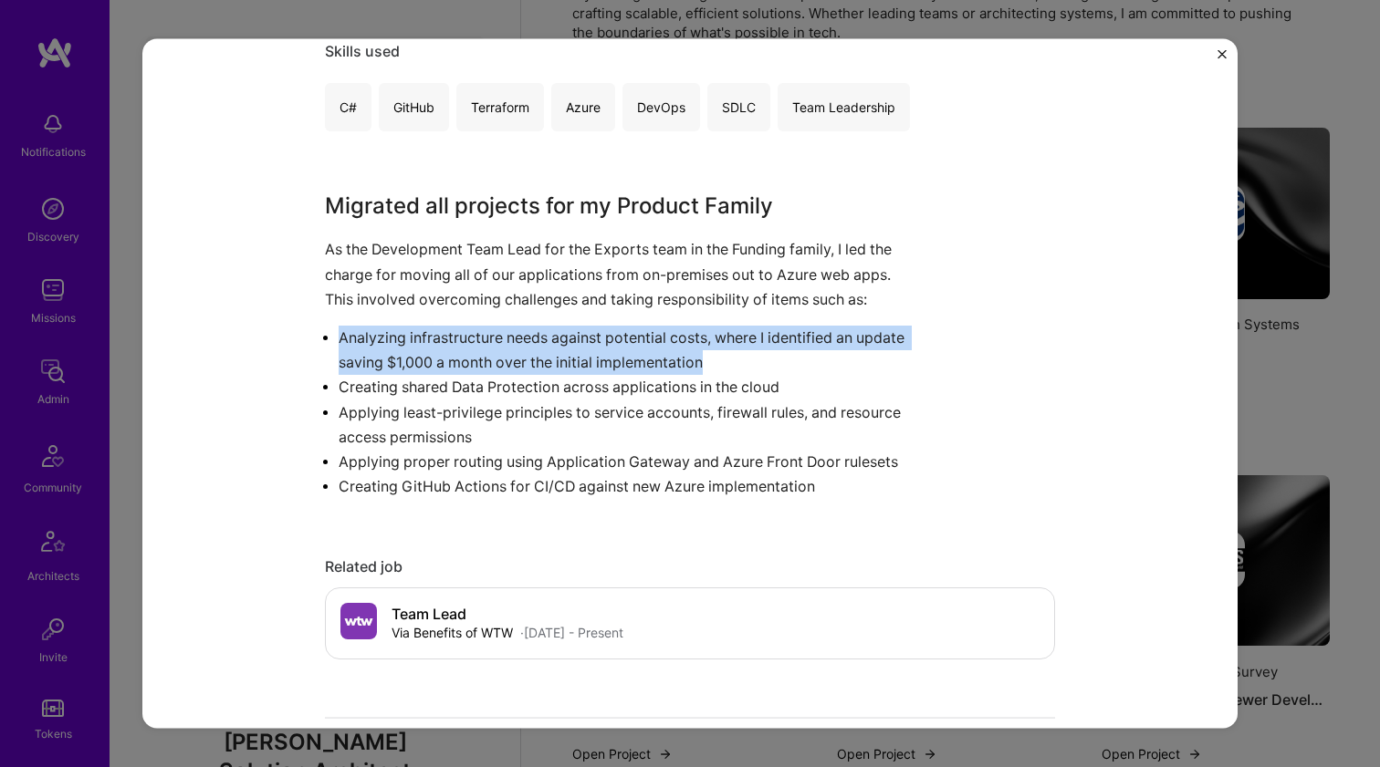
drag, startPoint x: 344, startPoint y: 338, endPoint x: 328, endPoint y: 397, distance: 61.5
click at [328, 397] on ul "Analyzing infrastructure needs against potential costs, where I identified an u…" at bounding box center [621, 411] width 593 height 173
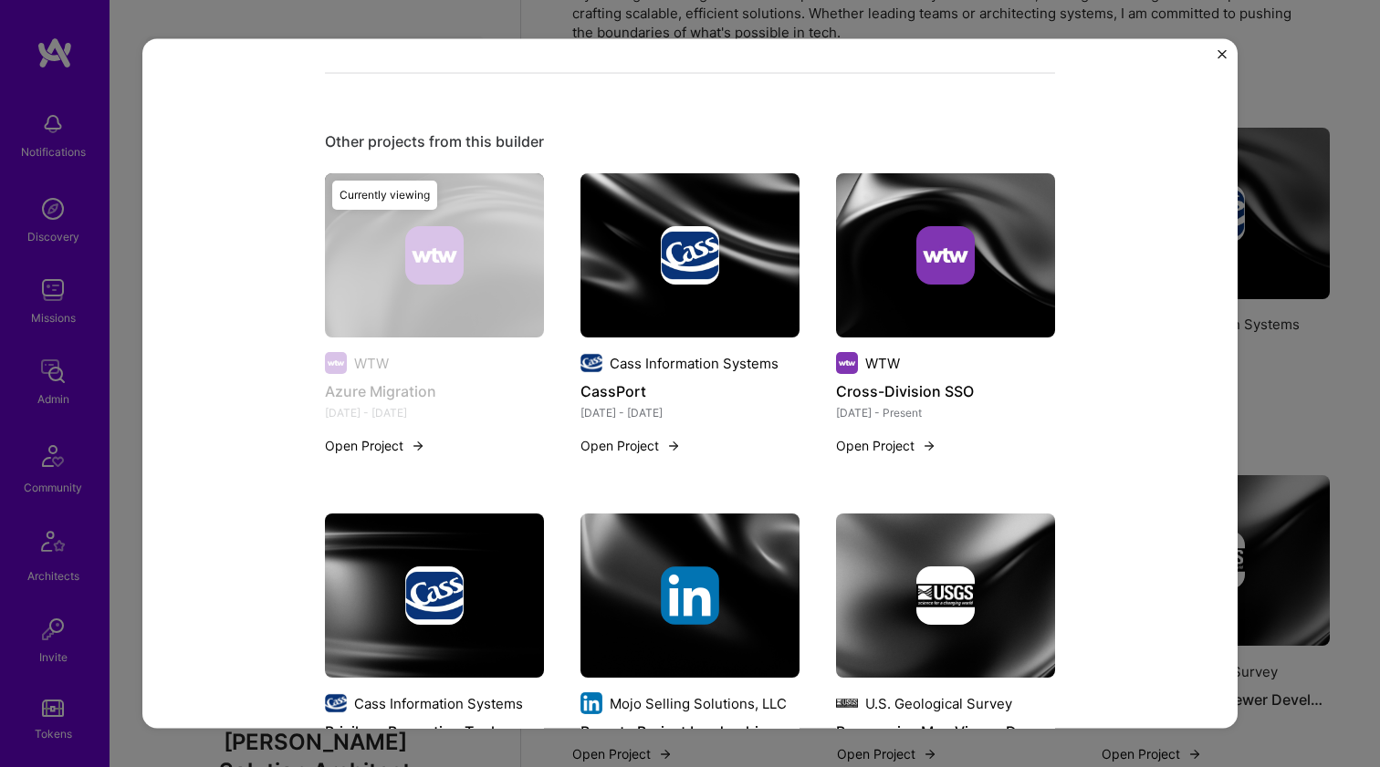
scroll to position [1135, 0]
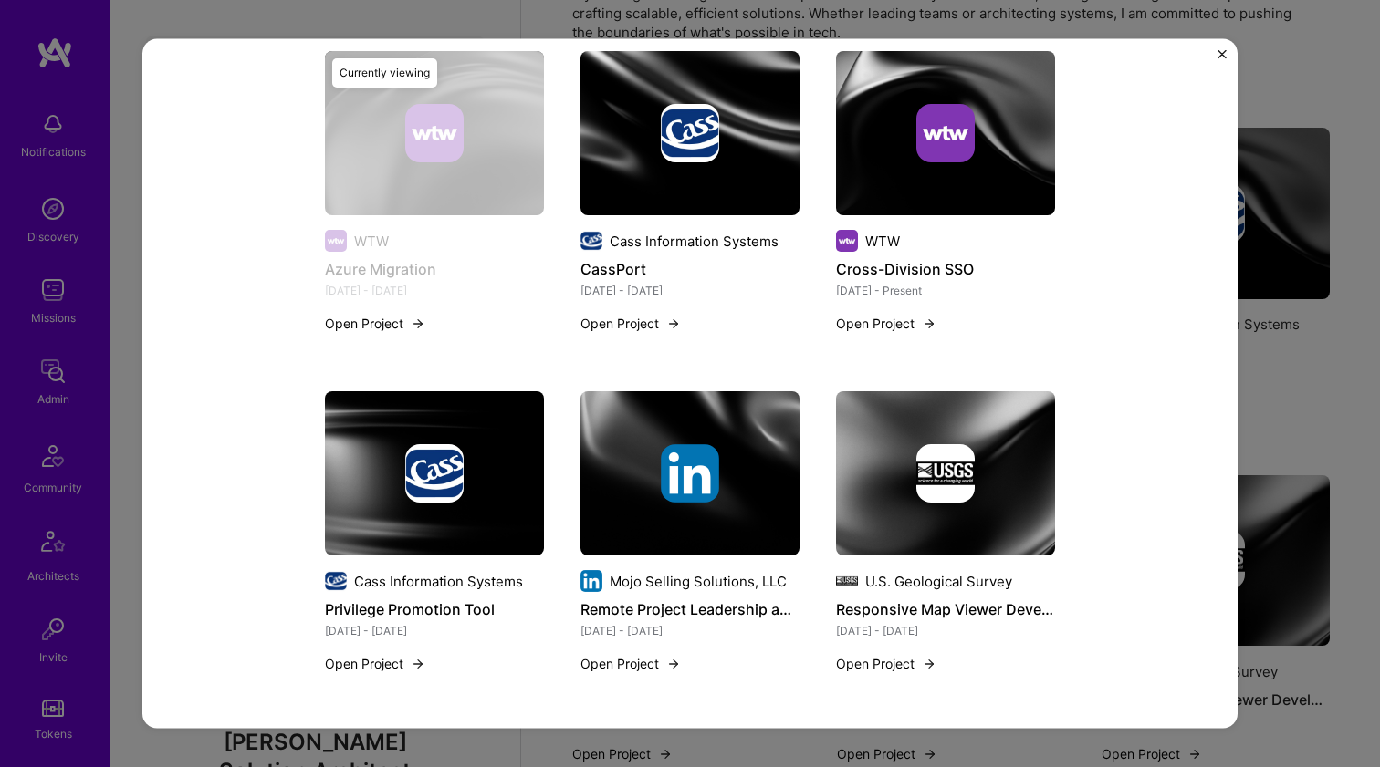
click at [980, 188] on img at bounding box center [945, 133] width 219 height 164
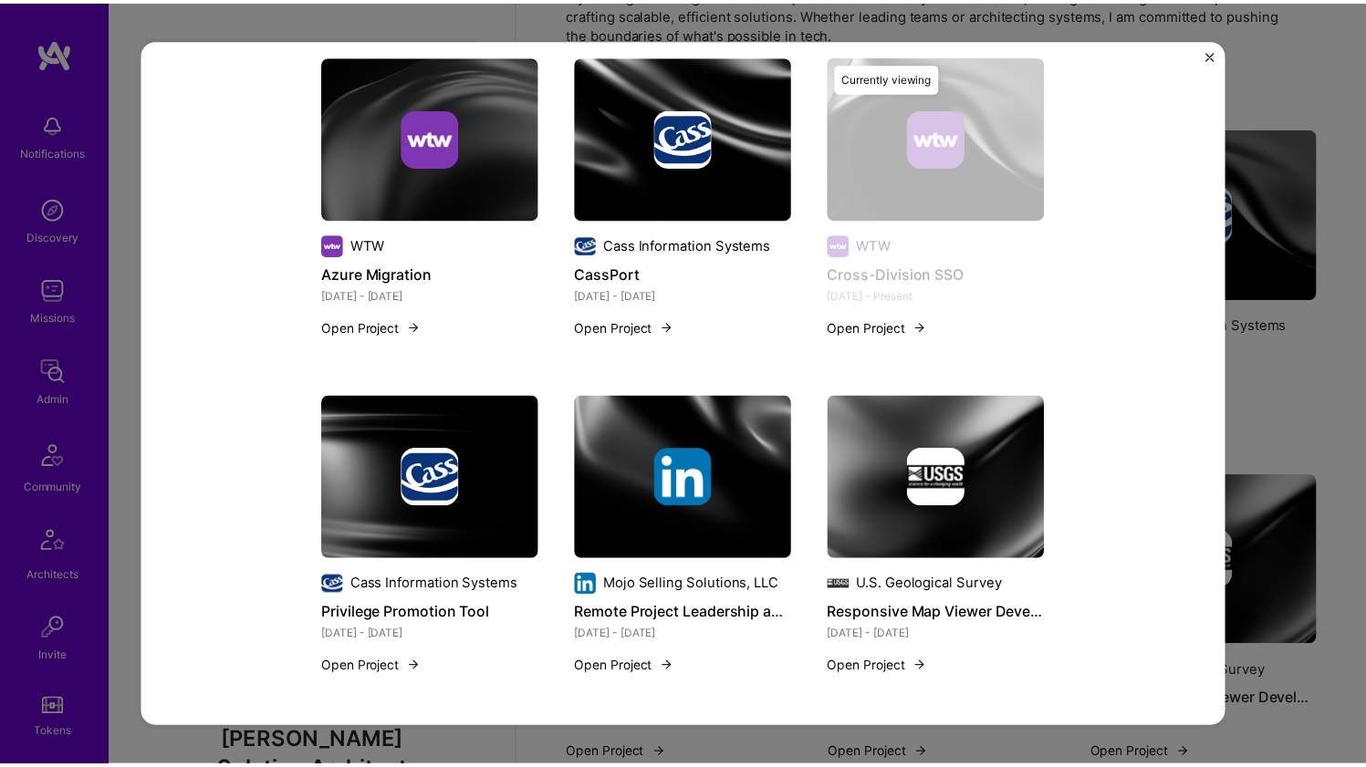
scroll to position [1072, 0]
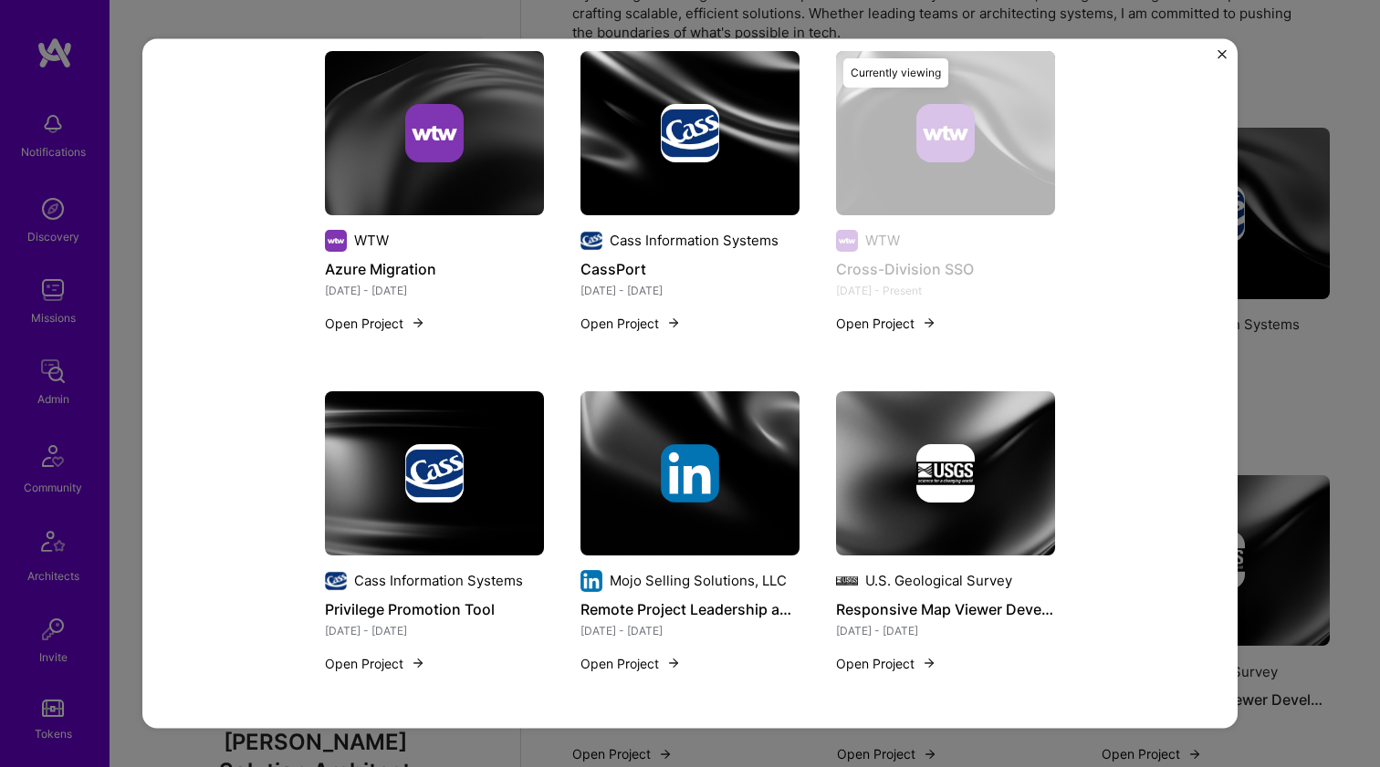
click at [1284, 320] on div "Cross-Division SSO WTW Healthcare, Insurance & InsurTech Role Team Lead Apr, 20…" at bounding box center [690, 383] width 1380 height 767
click at [1336, 351] on div "Cross-Division SSO WTW Healthcare, Insurance & InsurTech Role Team Lead Apr, 20…" at bounding box center [690, 383] width 1380 height 767
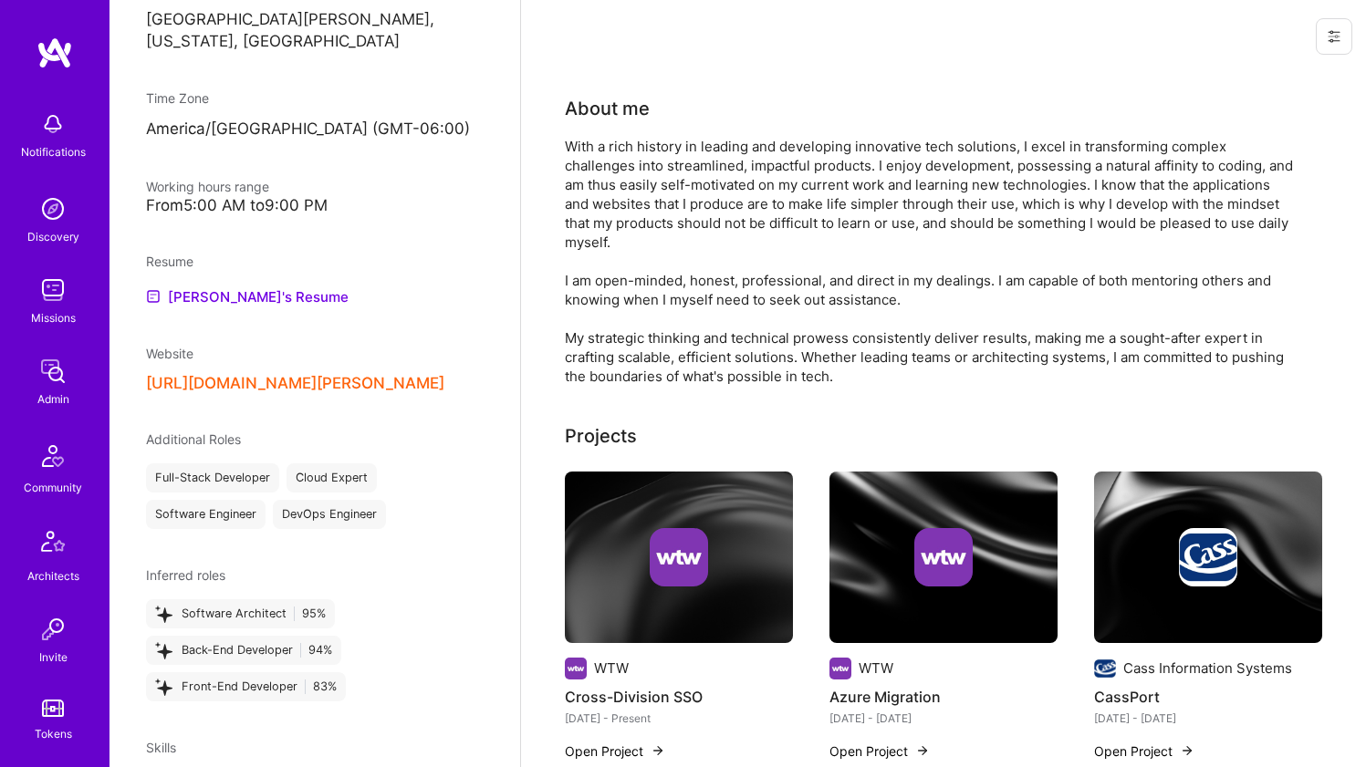
click at [662, 534] on img at bounding box center [679, 557] width 58 height 58
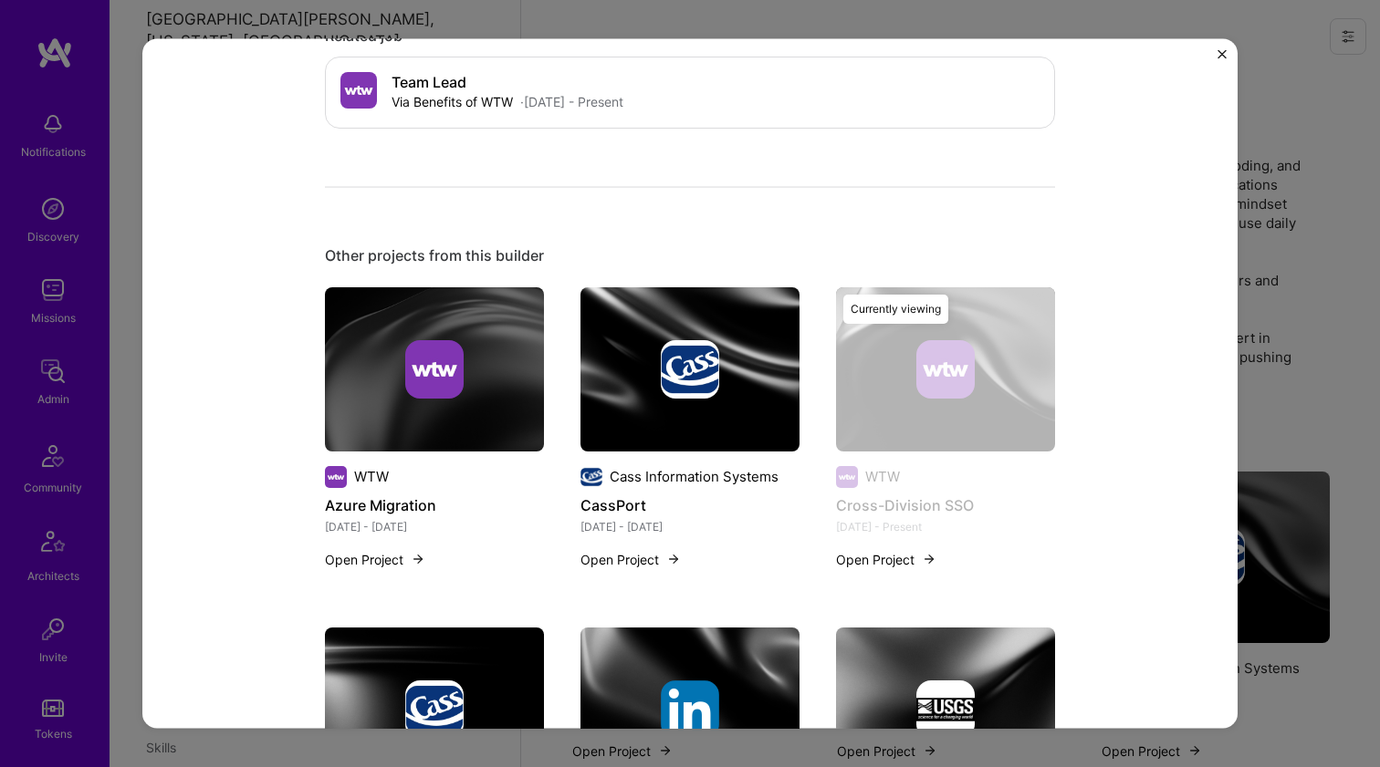
scroll to position [832, 0]
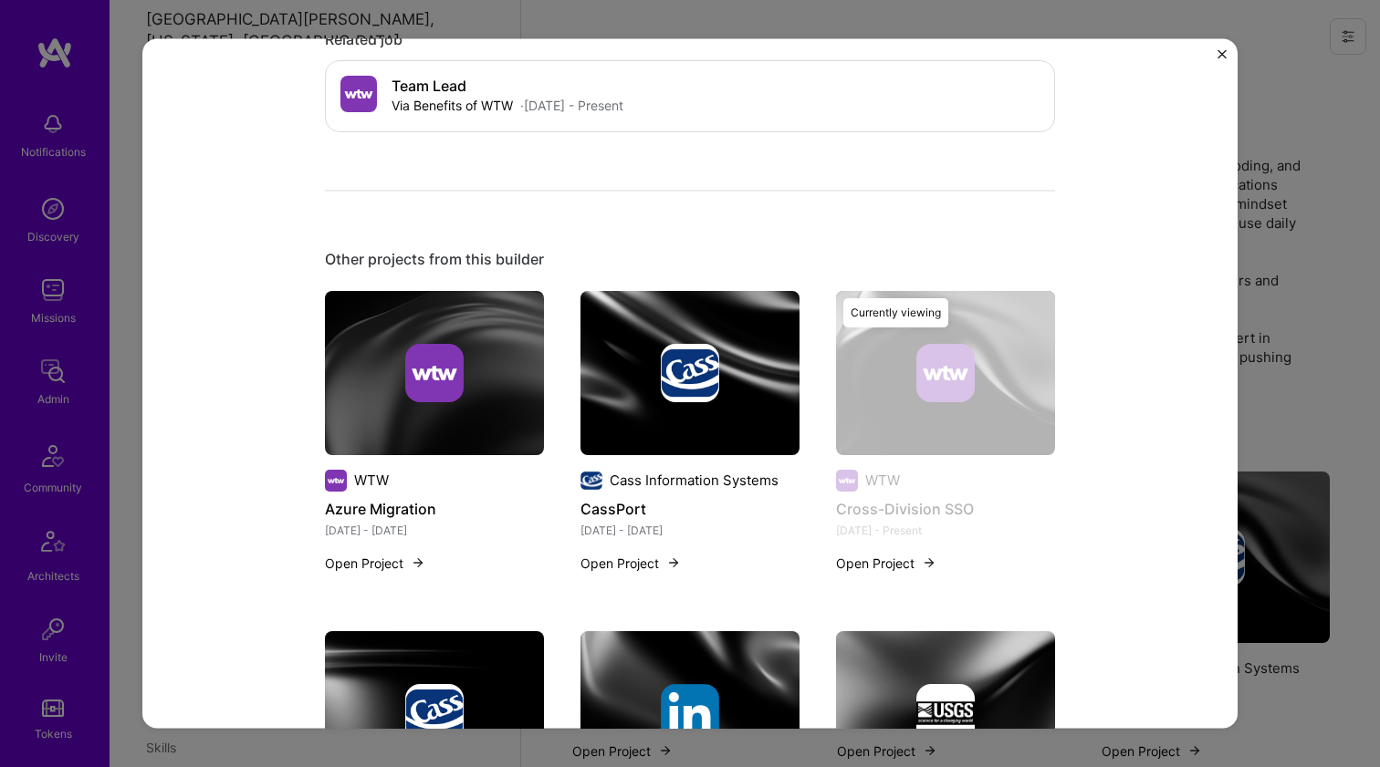
click at [699, 415] on img at bounding box center [689, 372] width 219 height 164
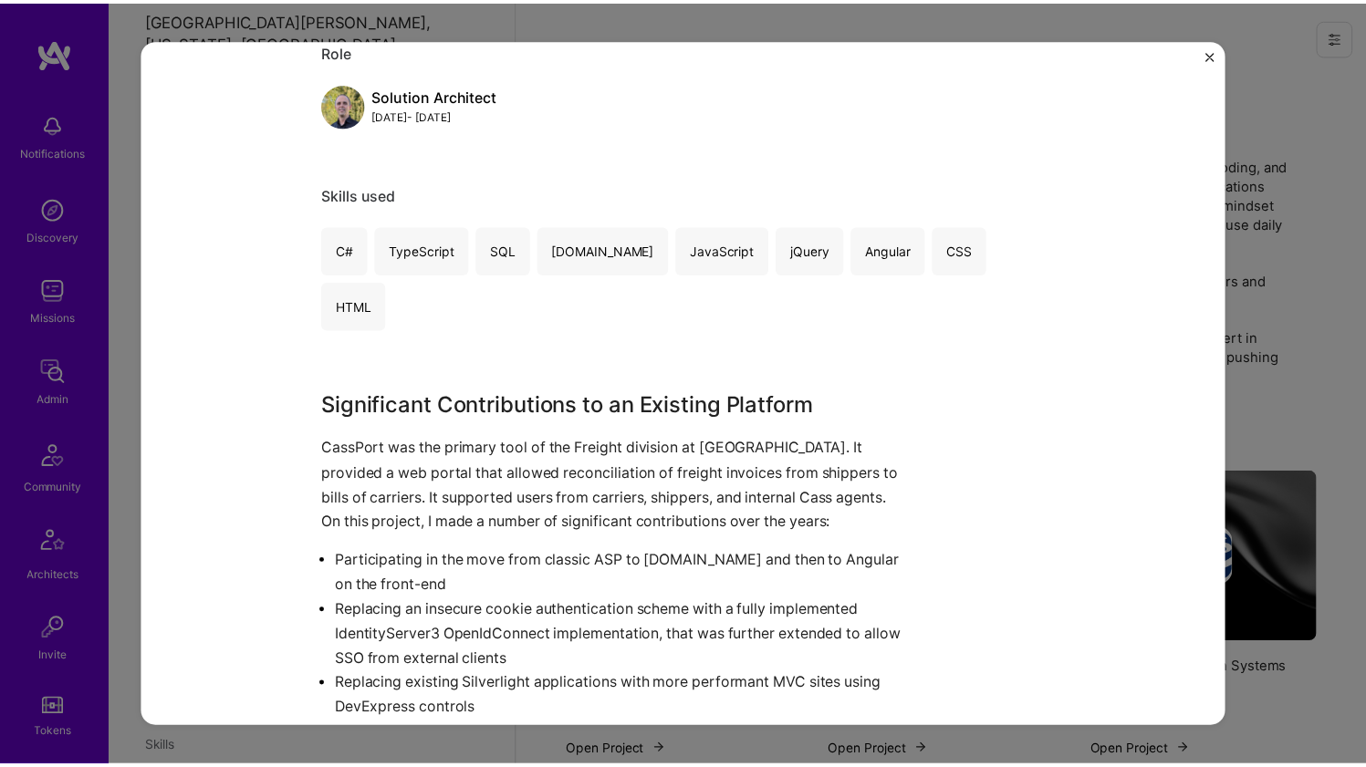
scroll to position [277, 0]
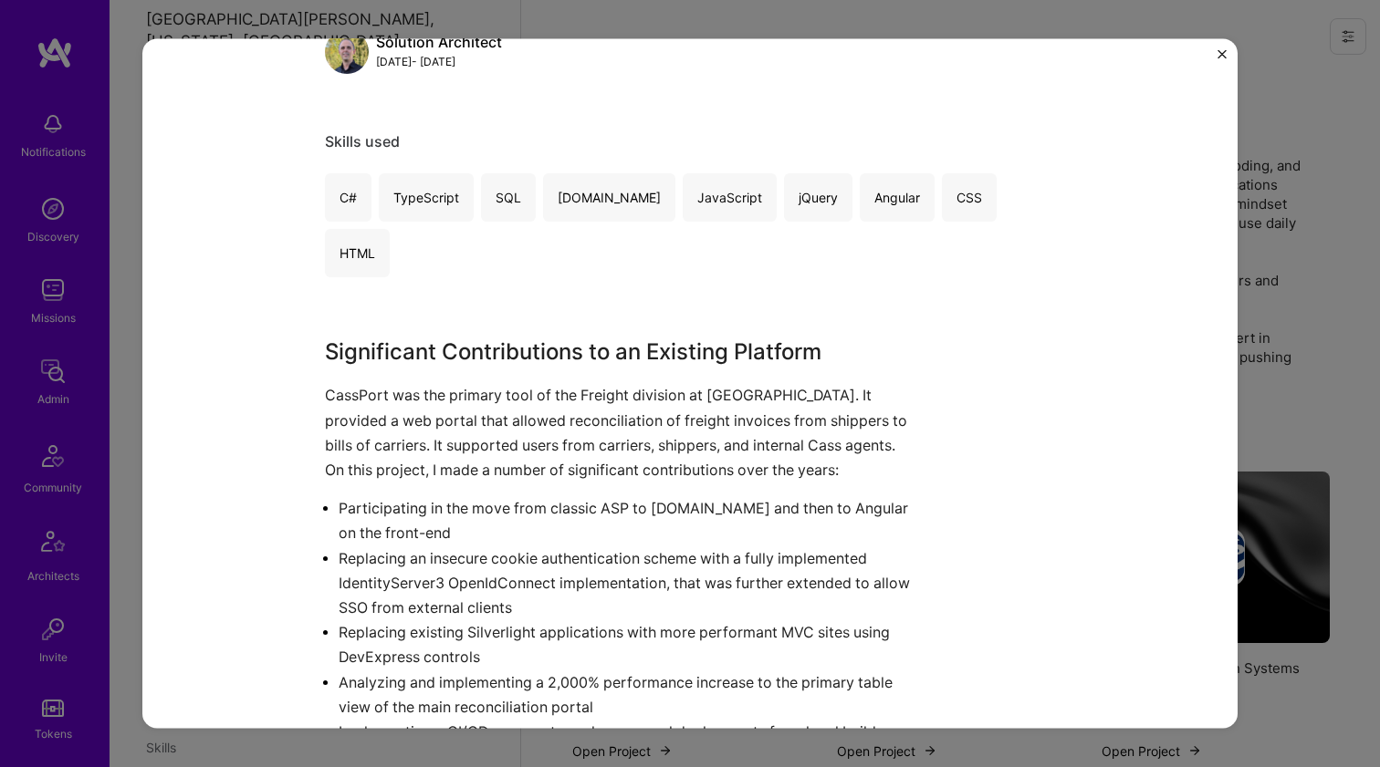
click at [699, 415] on p "CassPort was the primary tool of the Freight division at Cass. It provided a we…" at bounding box center [621, 432] width 593 height 99
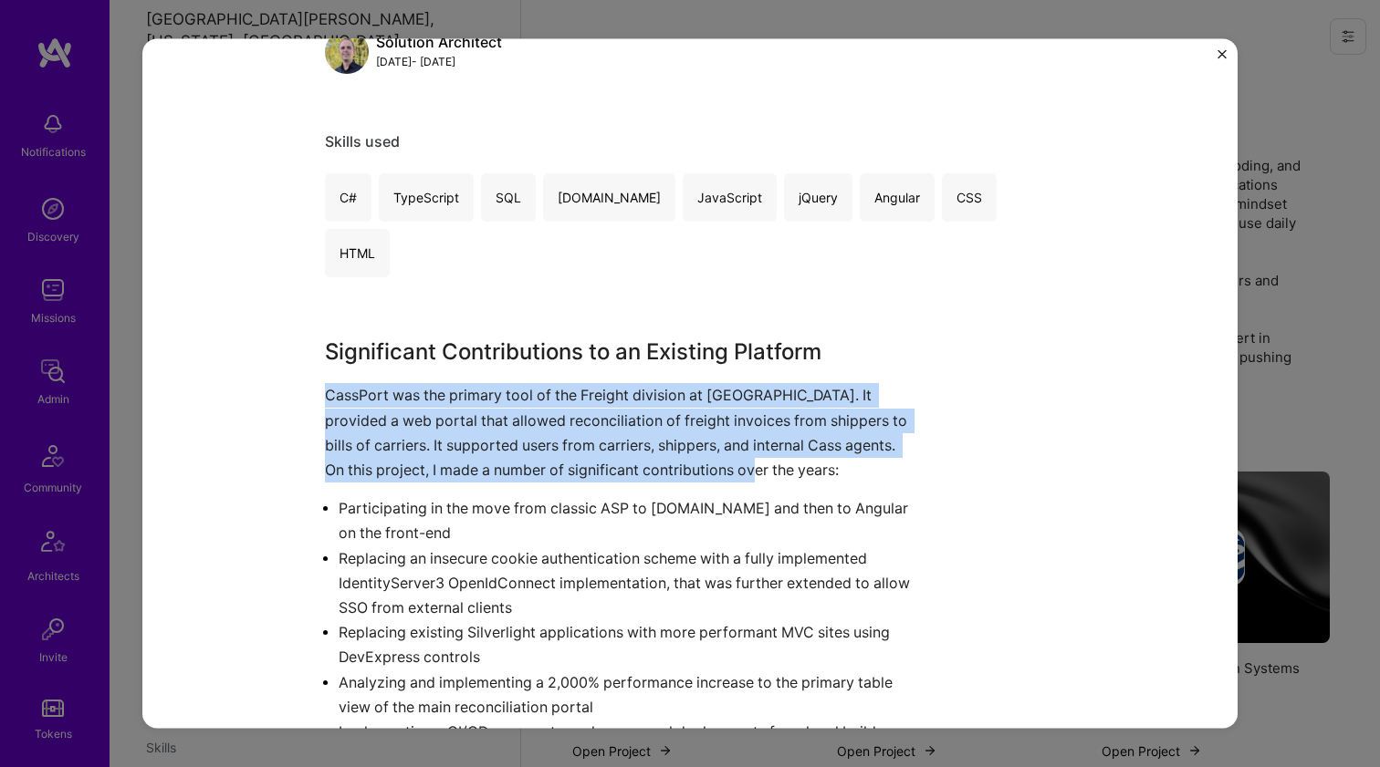
drag, startPoint x: 699, startPoint y: 415, endPoint x: 613, endPoint y: 525, distance: 139.1
click at [613, 525] on div "Significant Contributions to an Existing Platform CassPort was the primary tool…" at bounding box center [621, 540] width 593 height 409
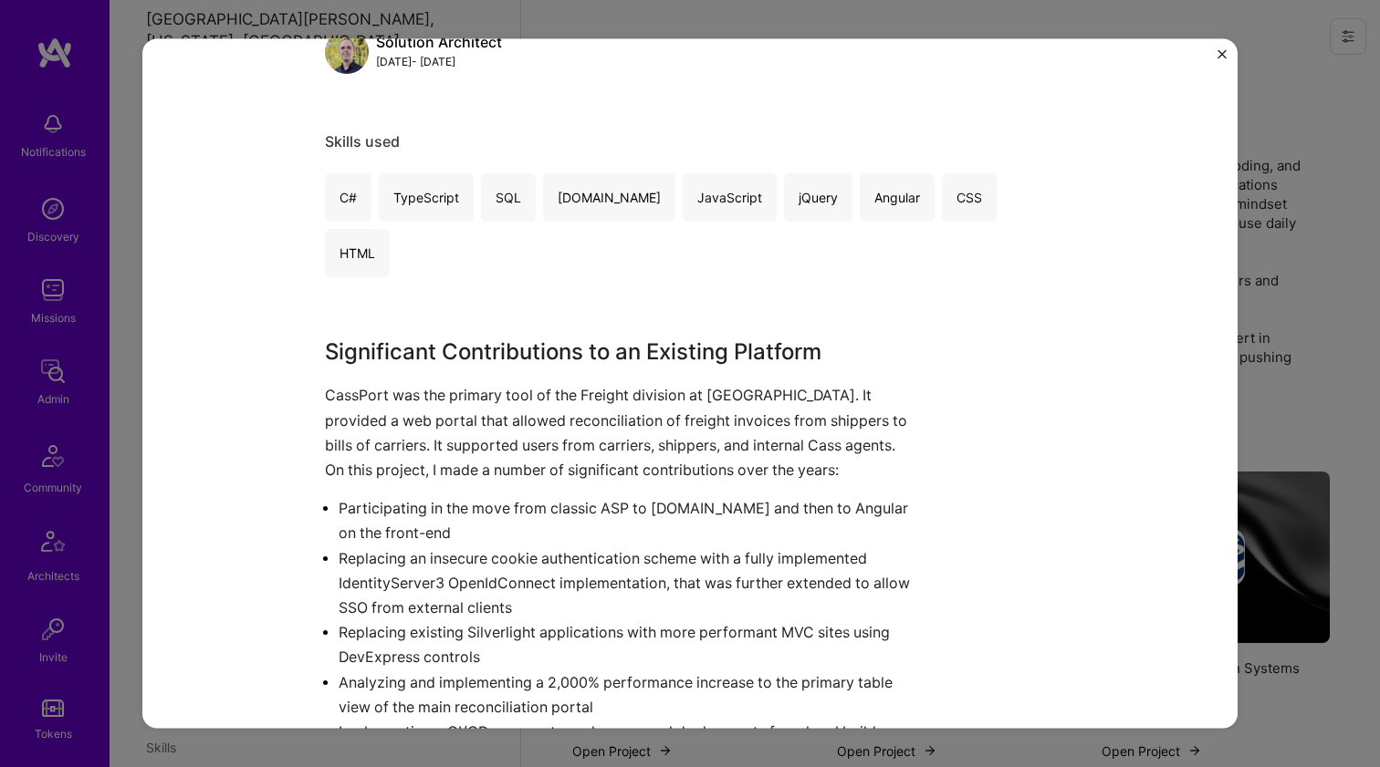
click at [613, 546] on p "Replacing an insecure cookie authentication scheme with a fully implemented Ide…" at bounding box center [627, 583] width 579 height 75
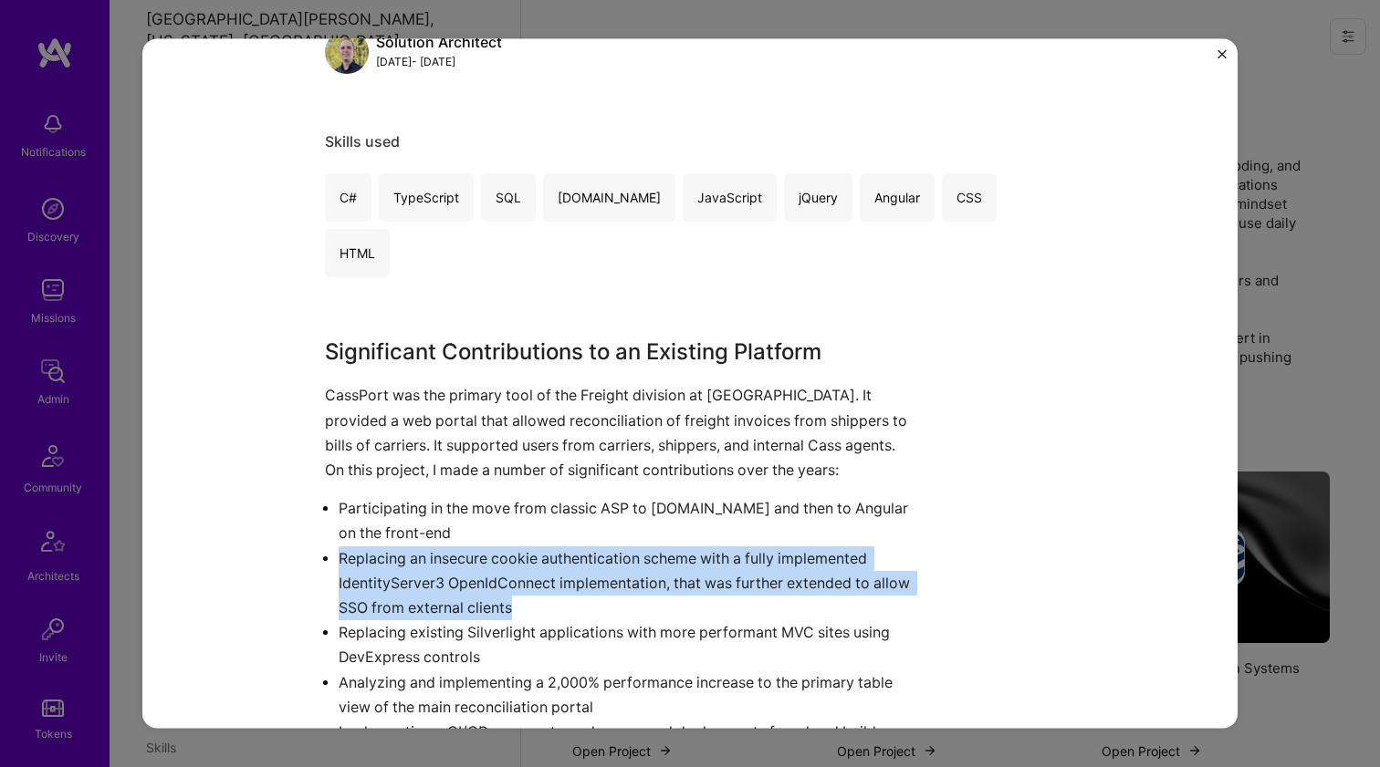
drag, startPoint x: 613, startPoint y: 523, endPoint x: 637, endPoint y: 451, distance: 75.9
click at [637, 496] on ul "Participating in the move from classic ASP to ASP.NET and then to Angular on th…" at bounding box center [621, 620] width 593 height 248
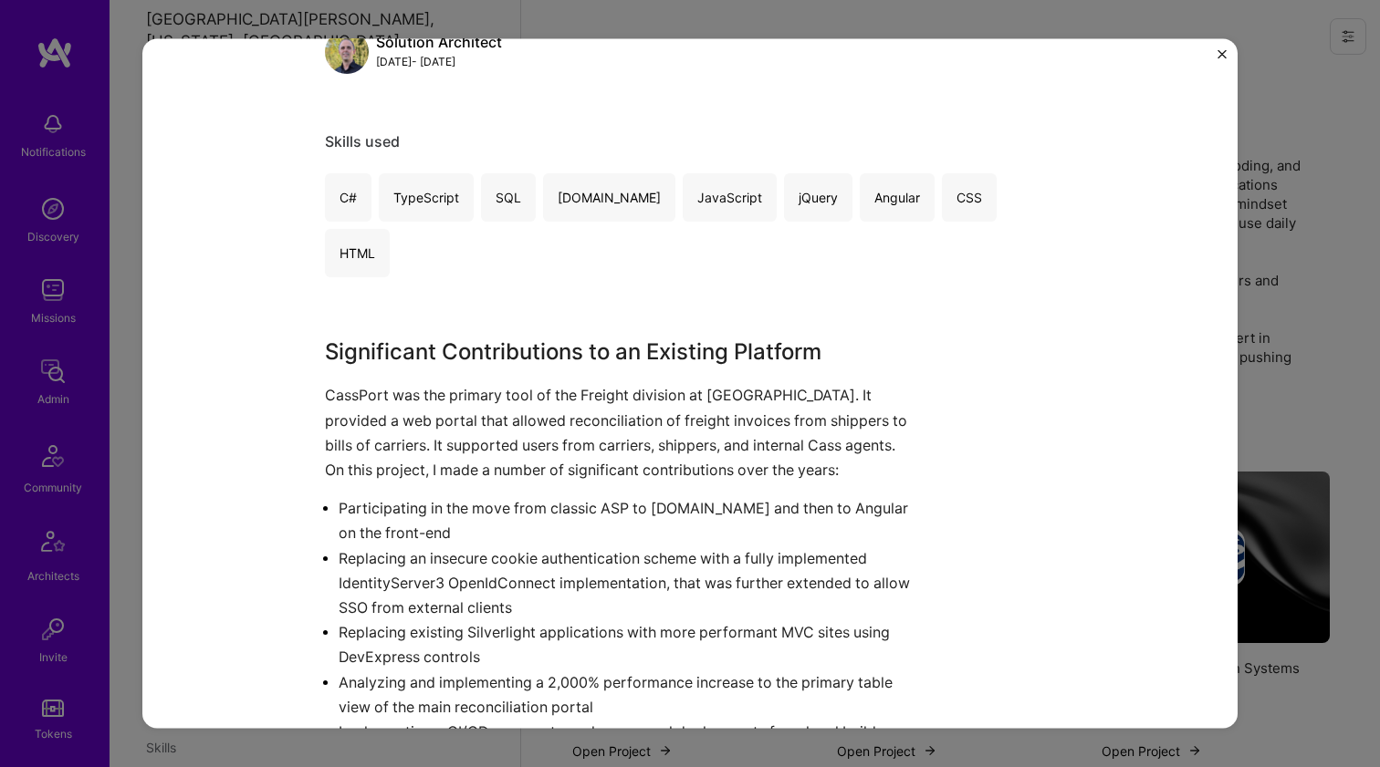
click at [637, 496] on p "Participating in the move from classic ASP to ASP.NET and then to Angular on th…" at bounding box center [627, 520] width 579 height 49
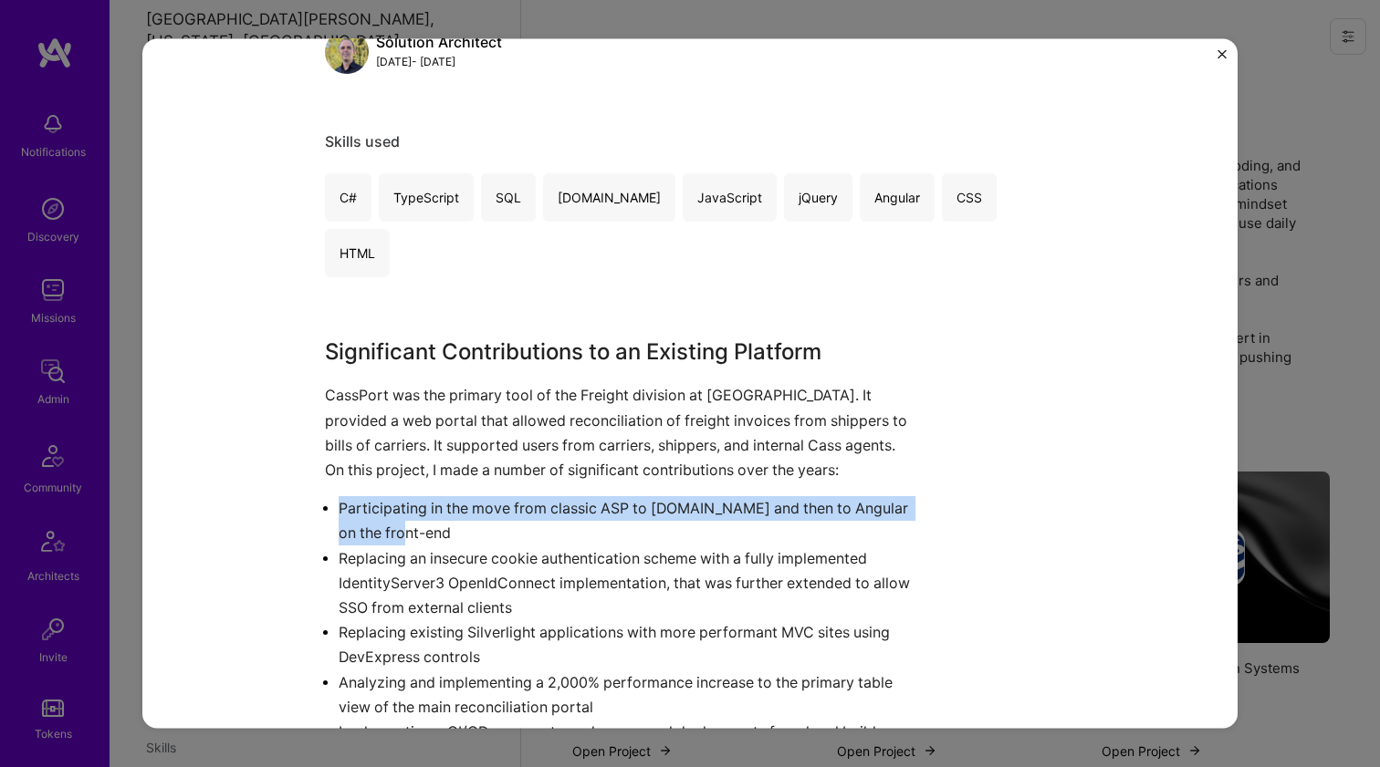
click at [637, 496] on p "Participating in the move from classic ASP to ASP.NET and then to Angular on th…" at bounding box center [627, 520] width 579 height 49
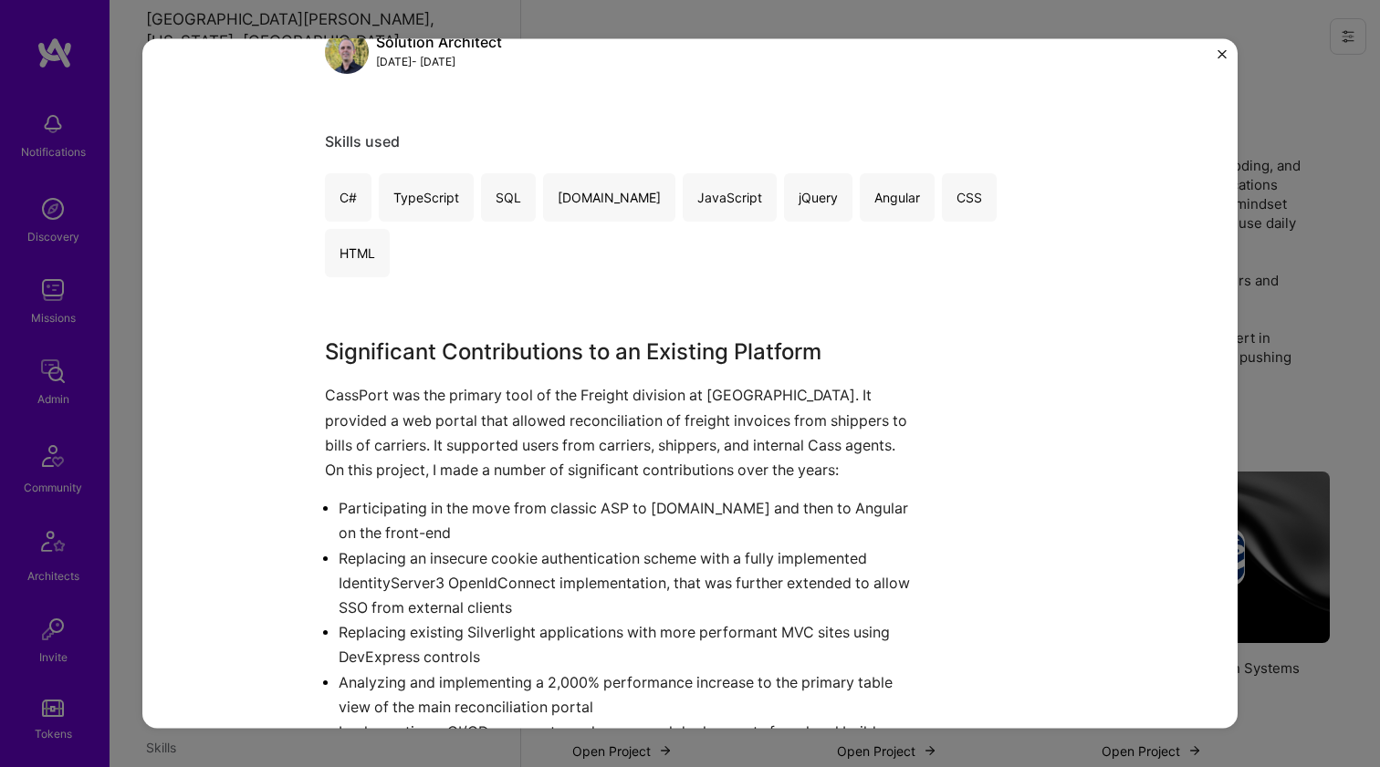
click at [577, 546] on p "Replacing an insecure cookie authentication scheme with a fully implemented Ide…" at bounding box center [627, 583] width 579 height 75
drag, startPoint x: 577, startPoint y: 509, endPoint x: 583, endPoint y: 496, distance: 14.3
click at [577, 546] on p "Replacing an insecure cookie authentication scheme with a fully implemented Ide…" at bounding box center [627, 583] width 579 height 75
click at [613, 428] on div "Significant Contributions to an Existing Platform CassPort was the primary tool…" at bounding box center [621, 540] width 593 height 409
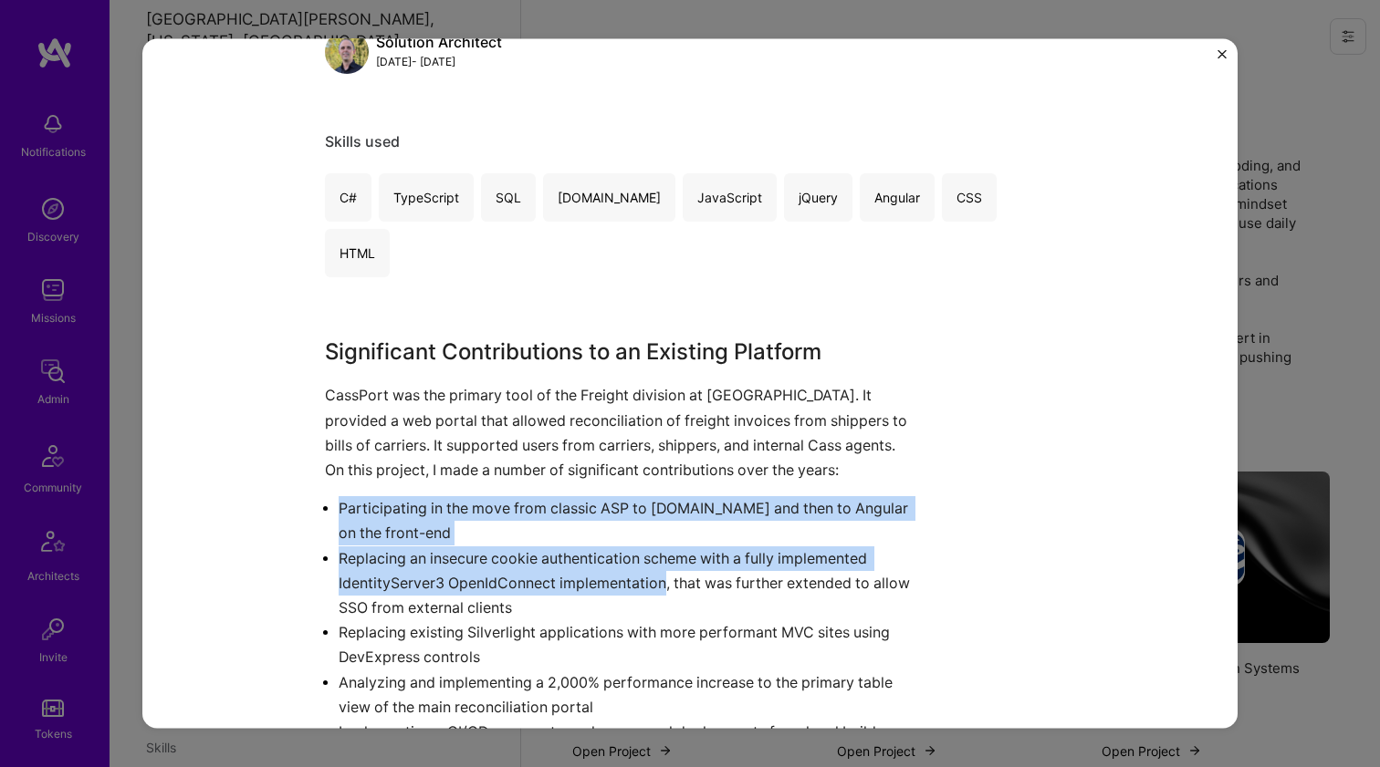
drag, startPoint x: 613, startPoint y: 428, endPoint x: 557, endPoint y: 526, distance: 113.2
click at [557, 526] on div "Significant Contributions to an Existing Platform CassPort was the primary tool…" at bounding box center [621, 540] width 593 height 409
click at [557, 546] on p "Replacing an insecure cookie authentication scheme with a fully implemented Ide…" at bounding box center [627, 583] width 579 height 75
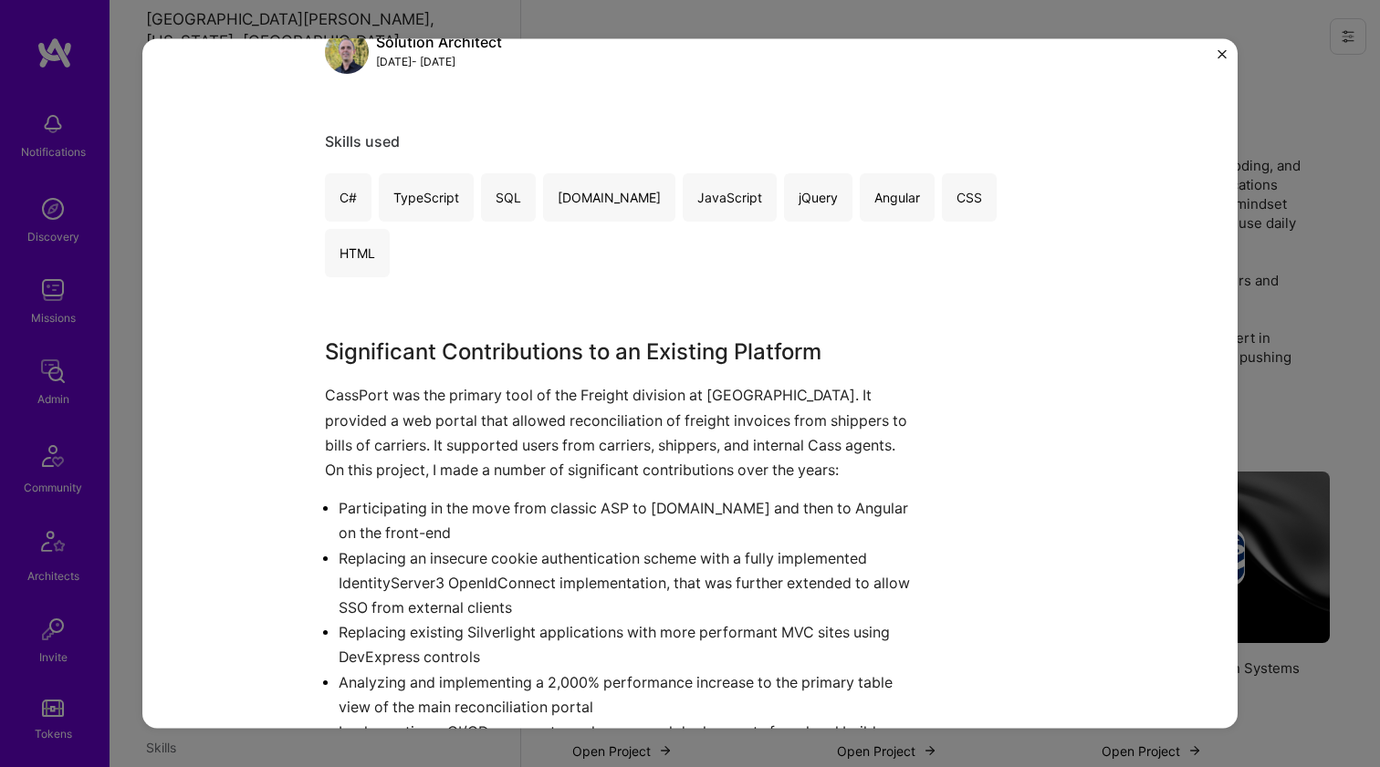
click at [557, 546] on p "Replacing an insecure cookie authentication scheme with a fully implemented Ide…" at bounding box center [627, 583] width 579 height 75
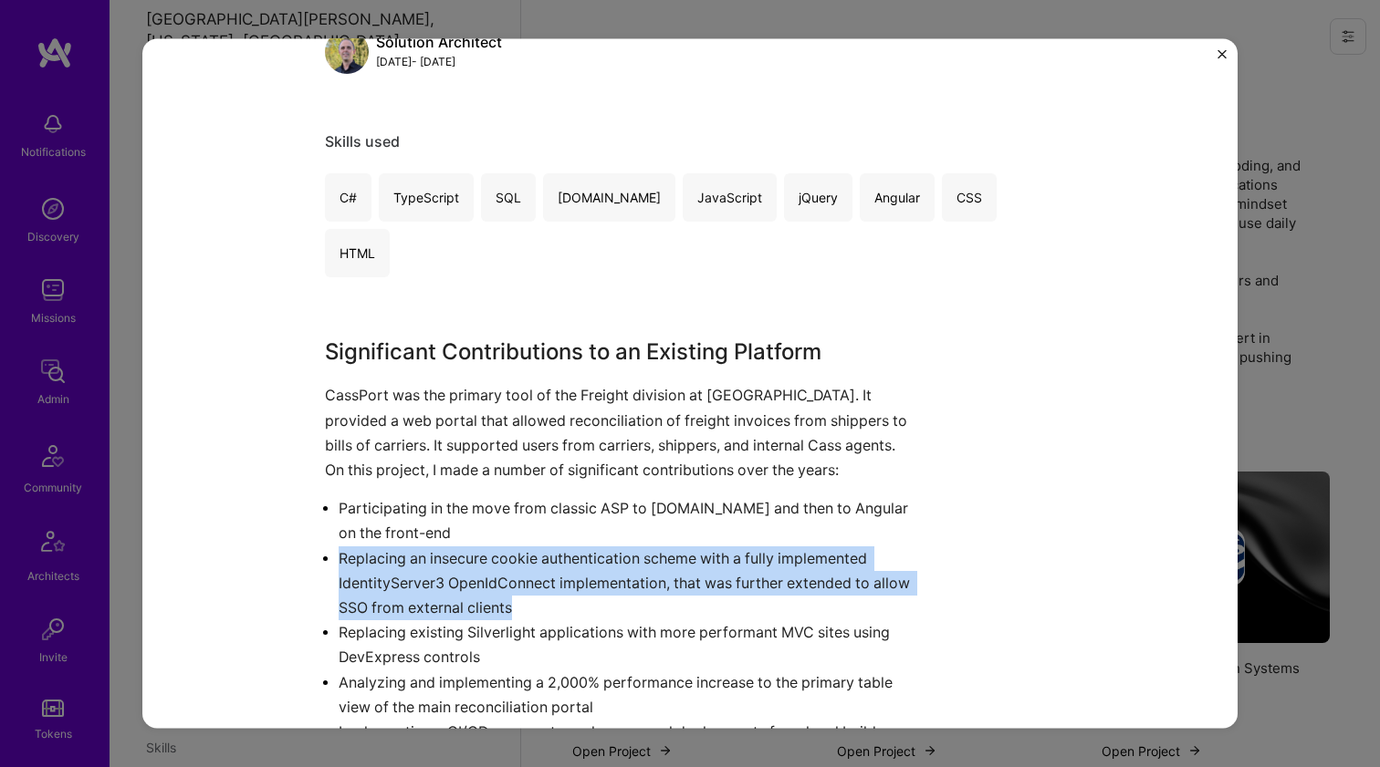
click at [557, 546] on p "Replacing an insecure cookie authentication scheme with a fully implemented Ide…" at bounding box center [627, 583] width 579 height 75
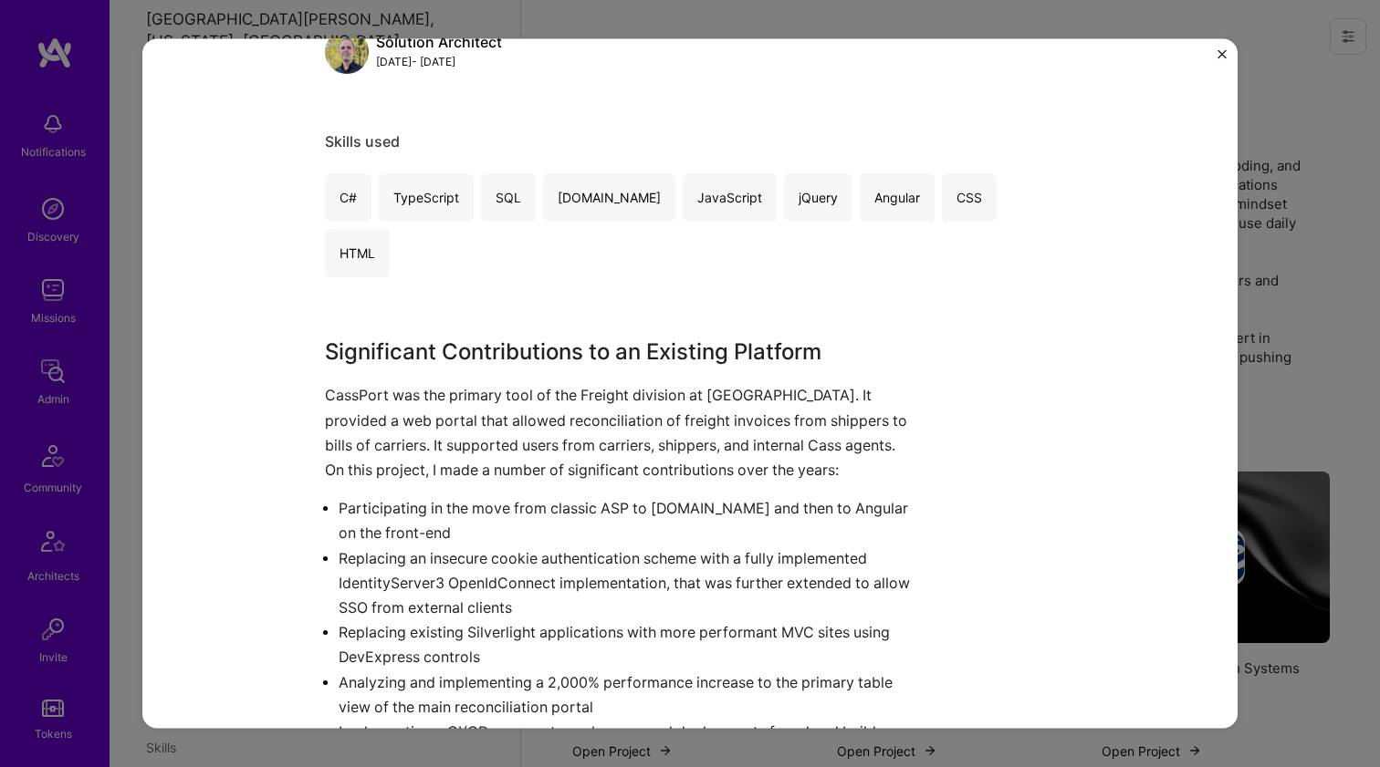
click at [577, 496] on p "Participating in the move from classic ASP to ASP.NET and then to Angular on th…" at bounding box center [627, 520] width 579 height 49
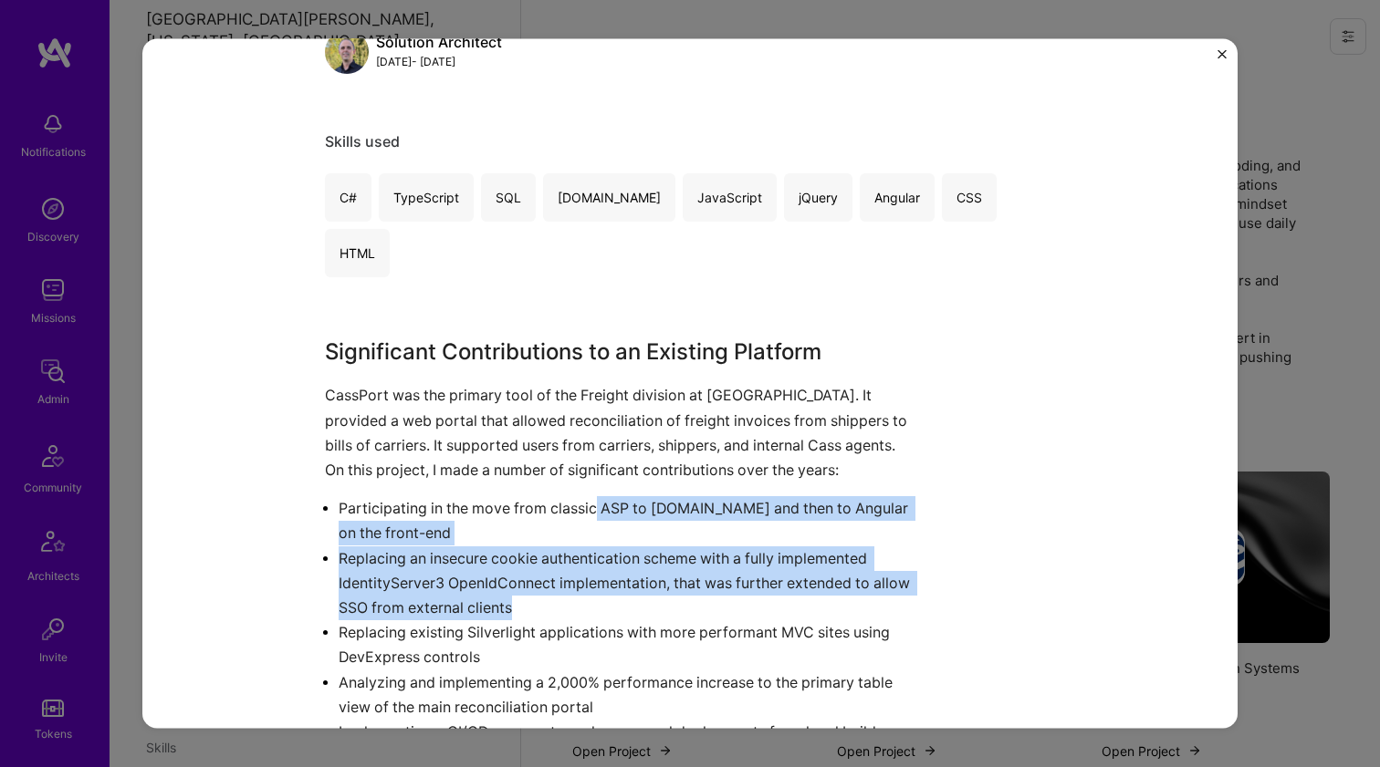
drag, startPoint x: 588, startPoint y: 443, endPoint x: 543, endPoint y: 538, distance: 105.3
click at [543, 538] on ul "Participating in the move from classic ASP to ASP.NET and then to Angular on th…" at bounding box center [621, 620] width 593 height 248
click at [543, 546] on p "Replacing an insecure cookie authentication scheme with a fully implemented Ide…" at bounding box center [627, 583] width 579 height 75
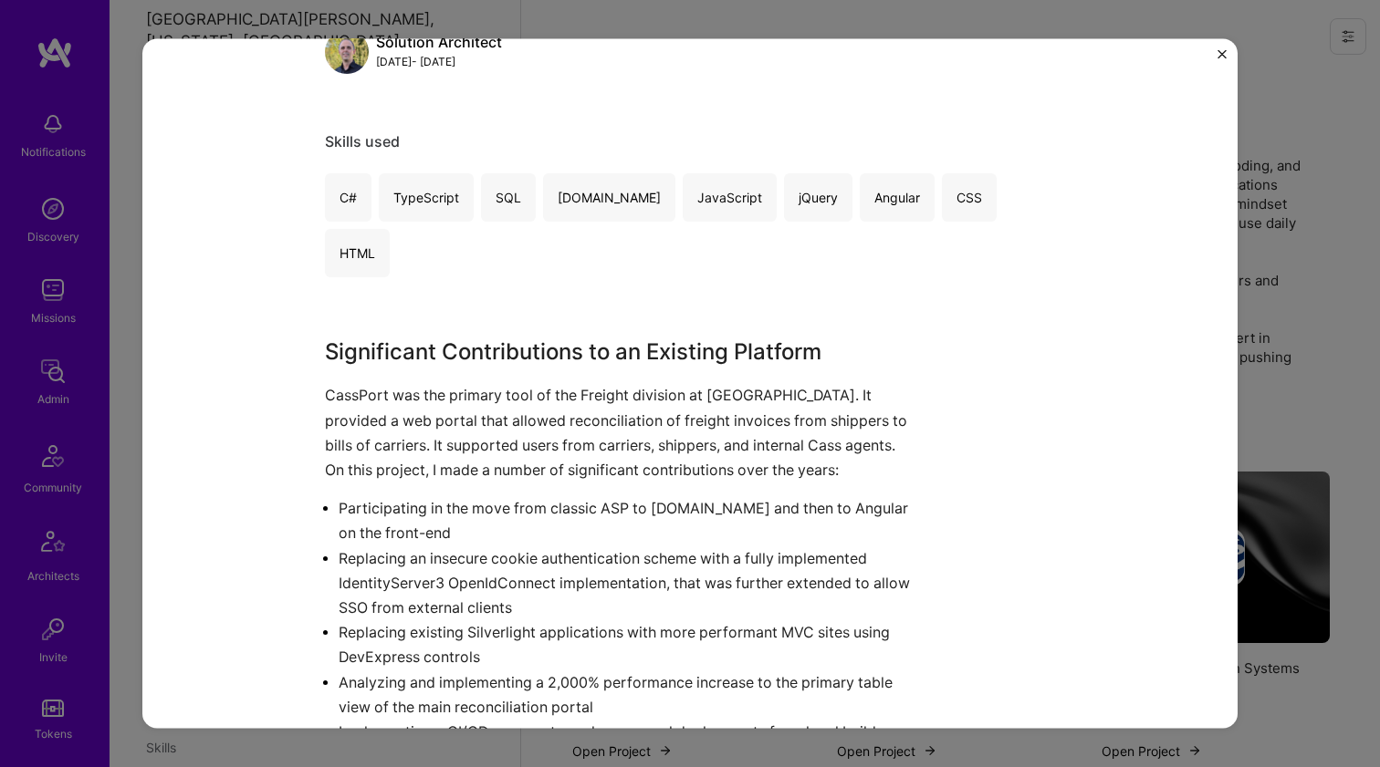
click at [543, 546] on p "Replacing an insecure cookie authentication scheme with a fully implemented Ide…" at bounding box center [627, 583] width 579 height 75
drag, startPoint x: 543, startPoint y: 537, endPoint x: 583, endPoint y: 453, distance: 93.9
click at [582, 496] on ul "Participating in the move from classic ASP to ASP.NET and then to Angular on th…" at bounding box center [621, 620] width 593 height 248
click at [583, 496] on p "Participating in the move from classic ASP to ASP.NET and then to Angular on th…" at bounding box center [627, 520] width 579 height 49
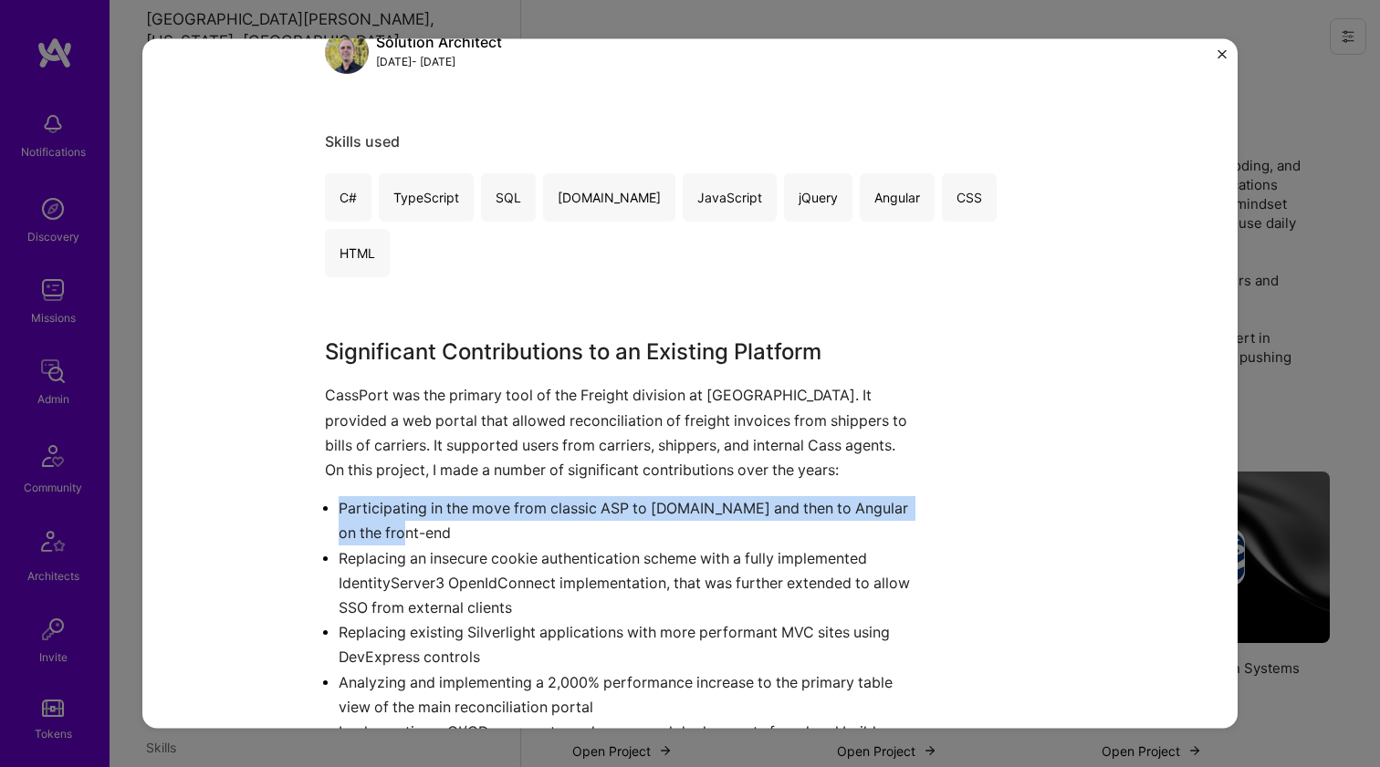
drag, startPoint x: 583, startPoint y: 453, endPoint x: 523, endPoint y: 561, distance: 124.2
click at [523, 561] on ul "Participating in the move from classic ASP to ASP.NET and then to Angular on th…" at bounding box center [621, 620] width 593 height 248
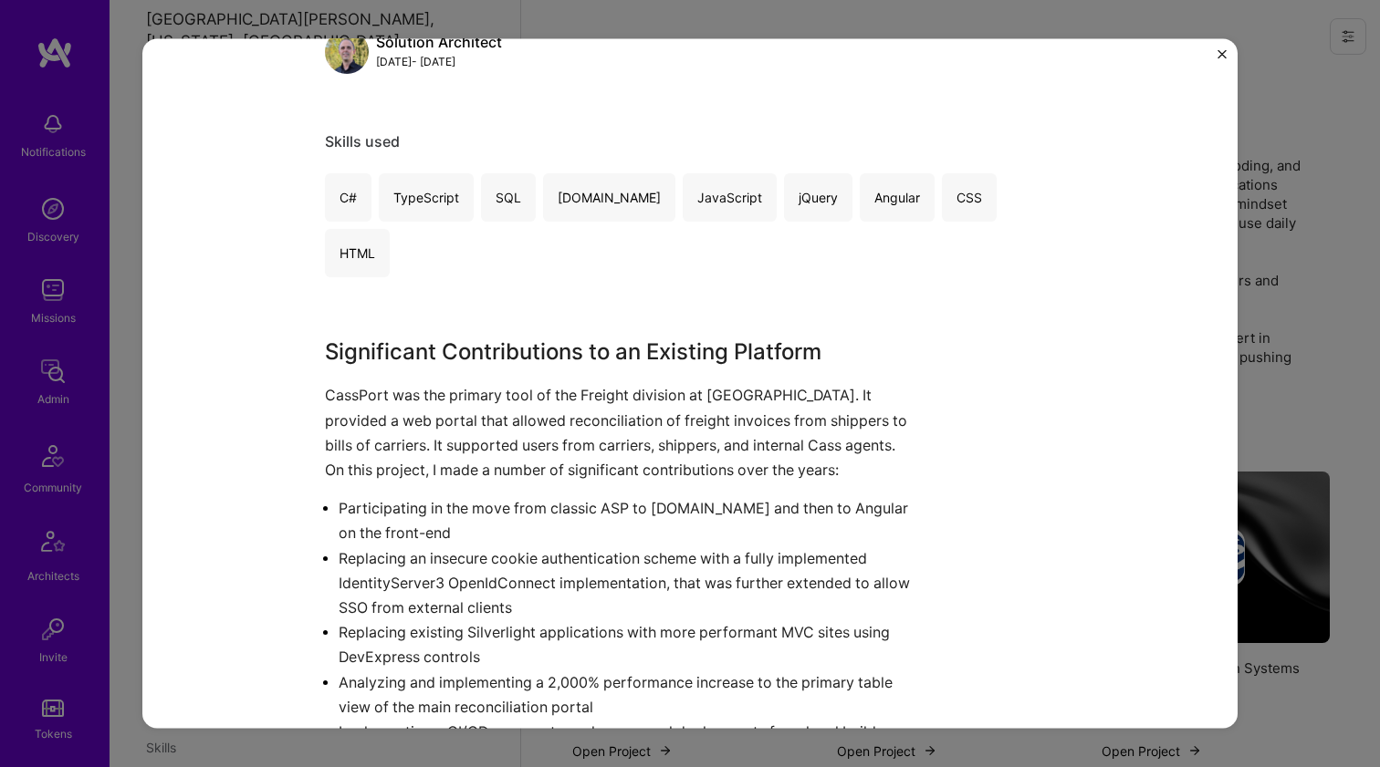
click at [523, 561] on p "Replacing an insecure cookie authentication scheme with a fully implemented Ide…" at bounding box center [627, 583] width 579 height 75
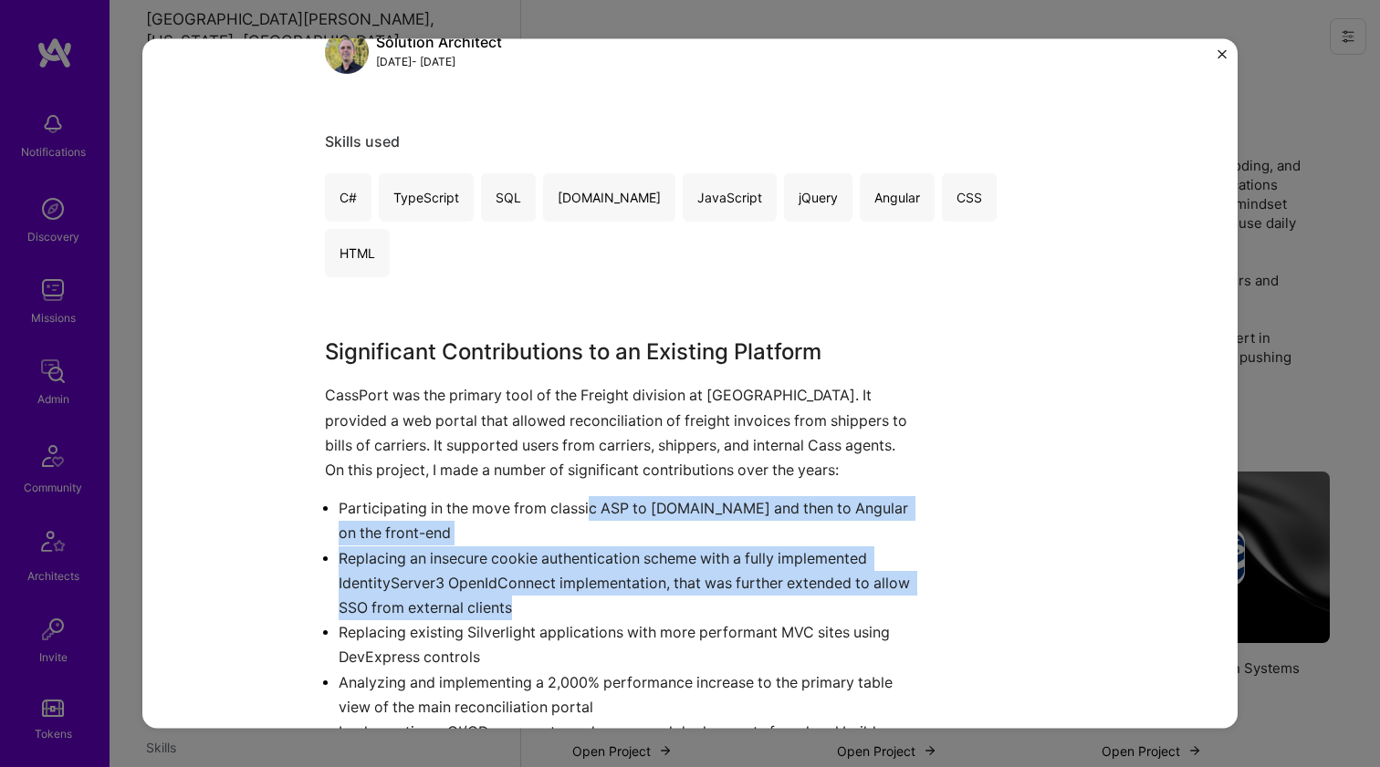
drag, startPoint x: 561, startPoint y: 544, endPoint x: 581, endPoint y: 453, distance: 92.5
click at [581, 496] on ul "Participating in the move from classic ASP to ASP.NET and then to Angular on th…" at bounding box center [621, 620] width 593 height 248
click at [581, 496] on p "Participating in the move from classic ASP to ASP.NET and then to Angular on th…" at bounding box center [627, 520] width 579 height 49
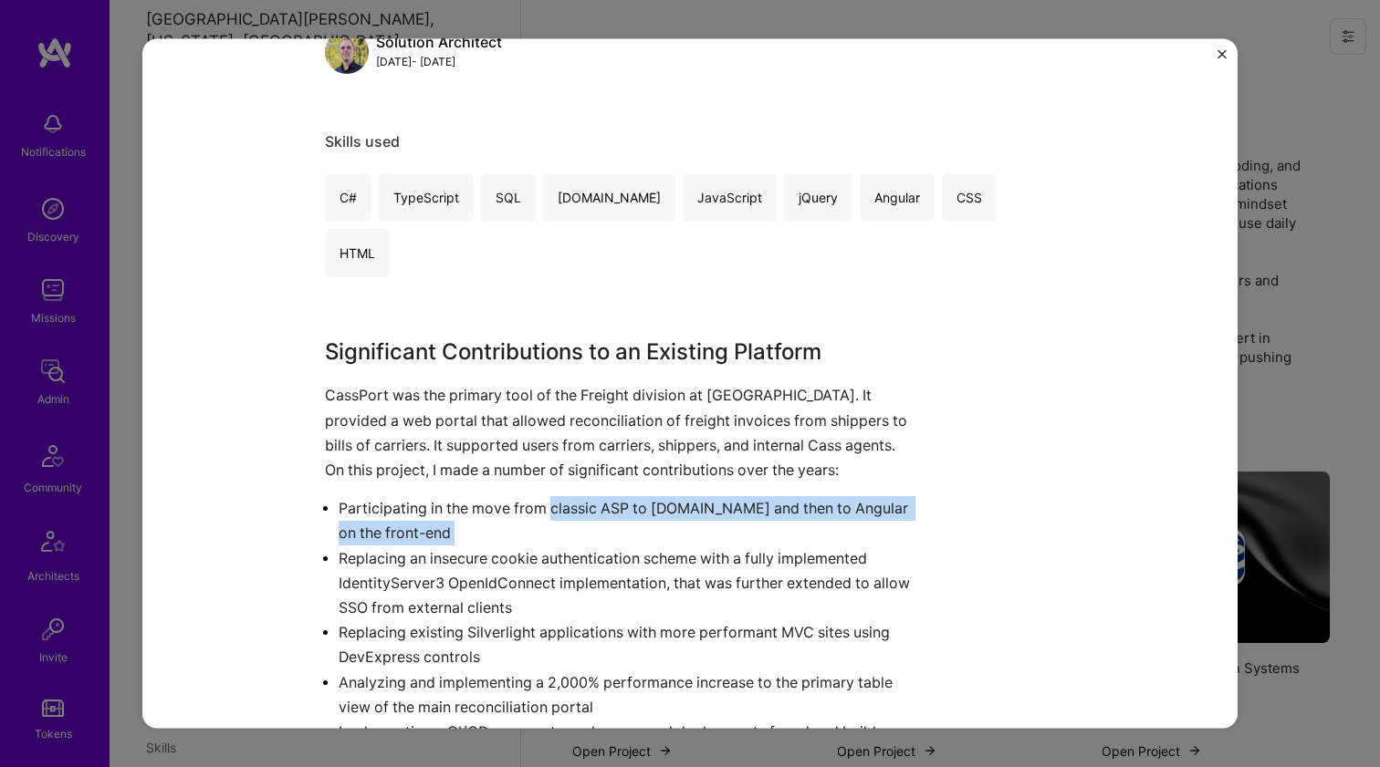
drag, startPoint x: 581, startPoint y: 453, endPoint x: 573, endPoint y: 473, distance: 20.8
click at [574, 496] on p "Participating in the move from classic ASP to ASP.NET and then to Angular on th…" at bounding box center [627, 520] width 579 height 49
click at [572, 496] on p "Participating in the move from classic ASP to ASP.NET and then to Angular on th…" at bounding box center [627, 520] width 579 height 49
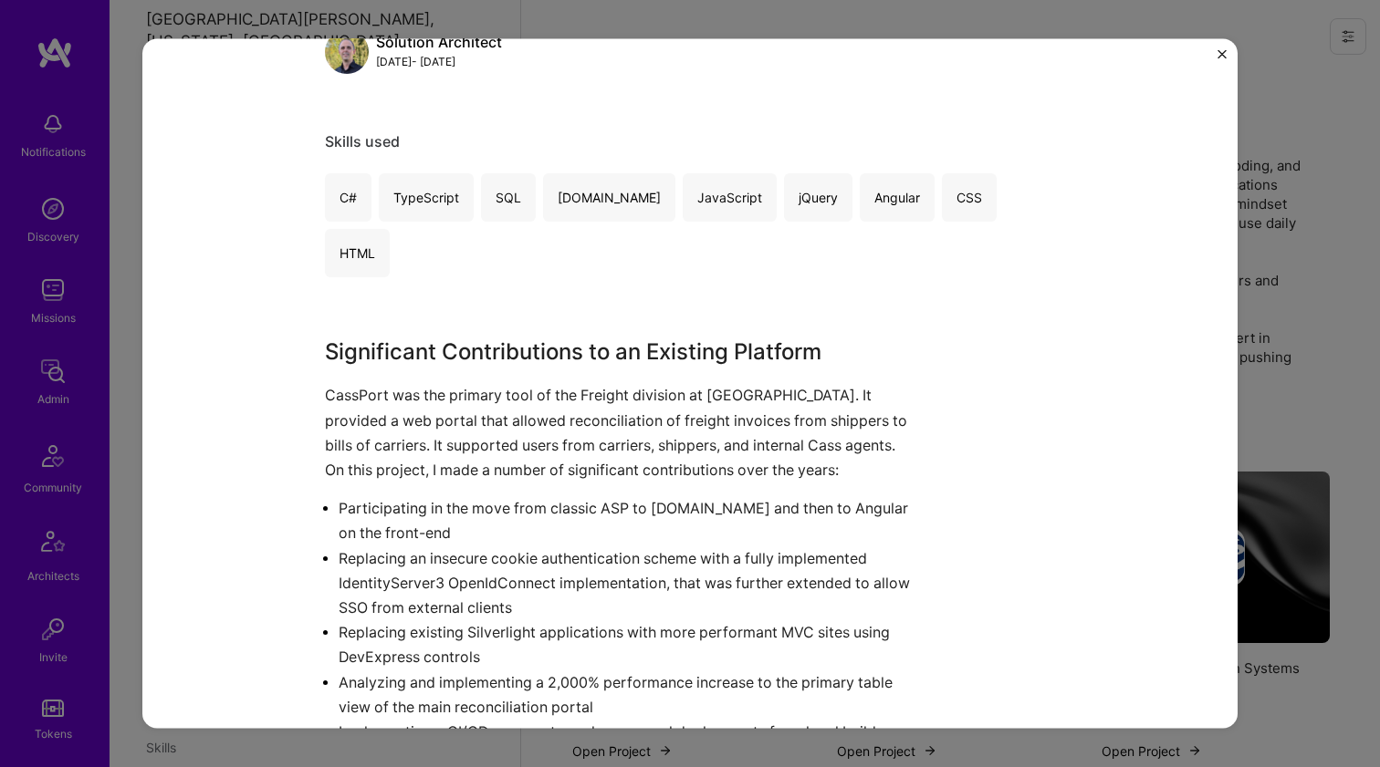
click at [1294, 307] on div "CassPort Cass Information Systems Financial Services / Fintech Project link Rol…" at bounding box center [690, 383] width 1380 height 767
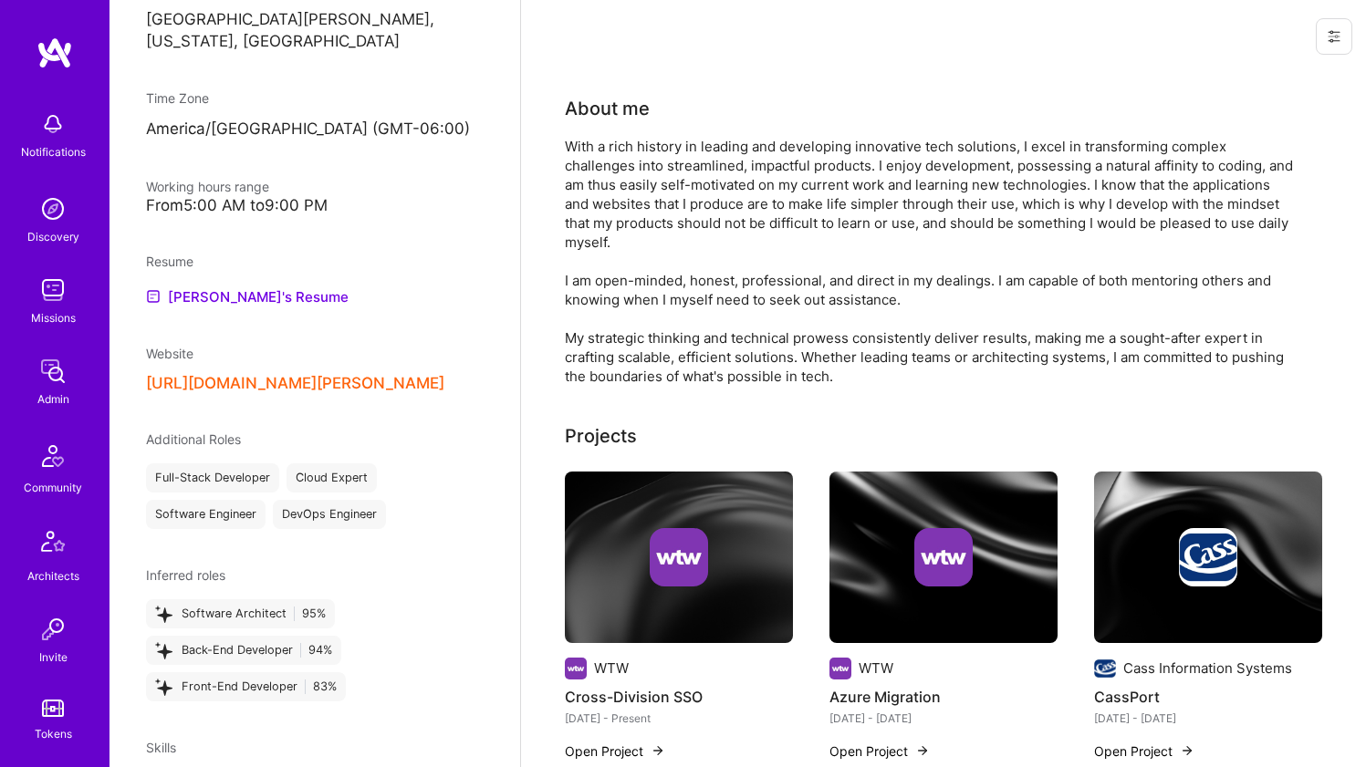
scroll to position [909, 0]
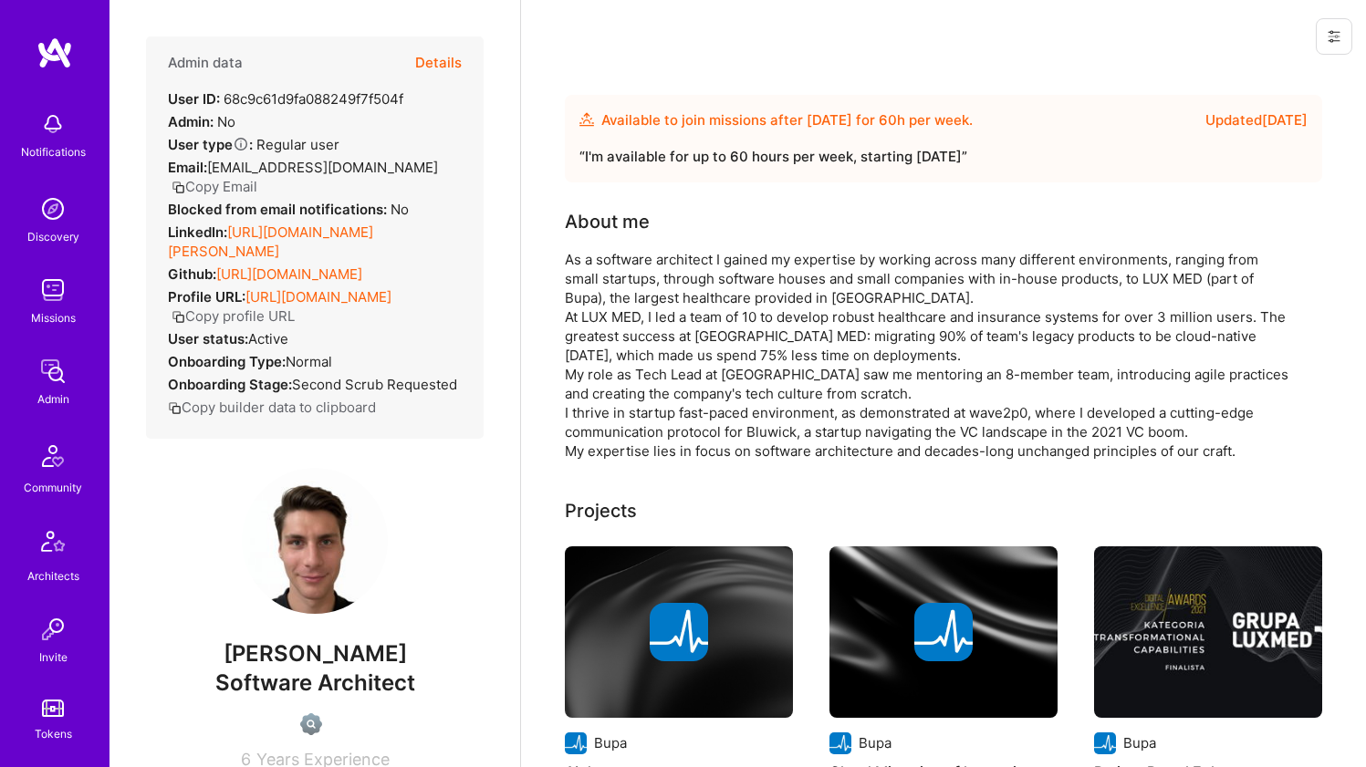
click at [321, 225] on link "[URL][DOMAIN_NAME][PERSON_NAME]" at bounding box center [270, 242] width 205 height 36
click at [304, 270] on link "[URL][DOMAIN_NAME]" at bounding box center [289, 273] width 146 height 17
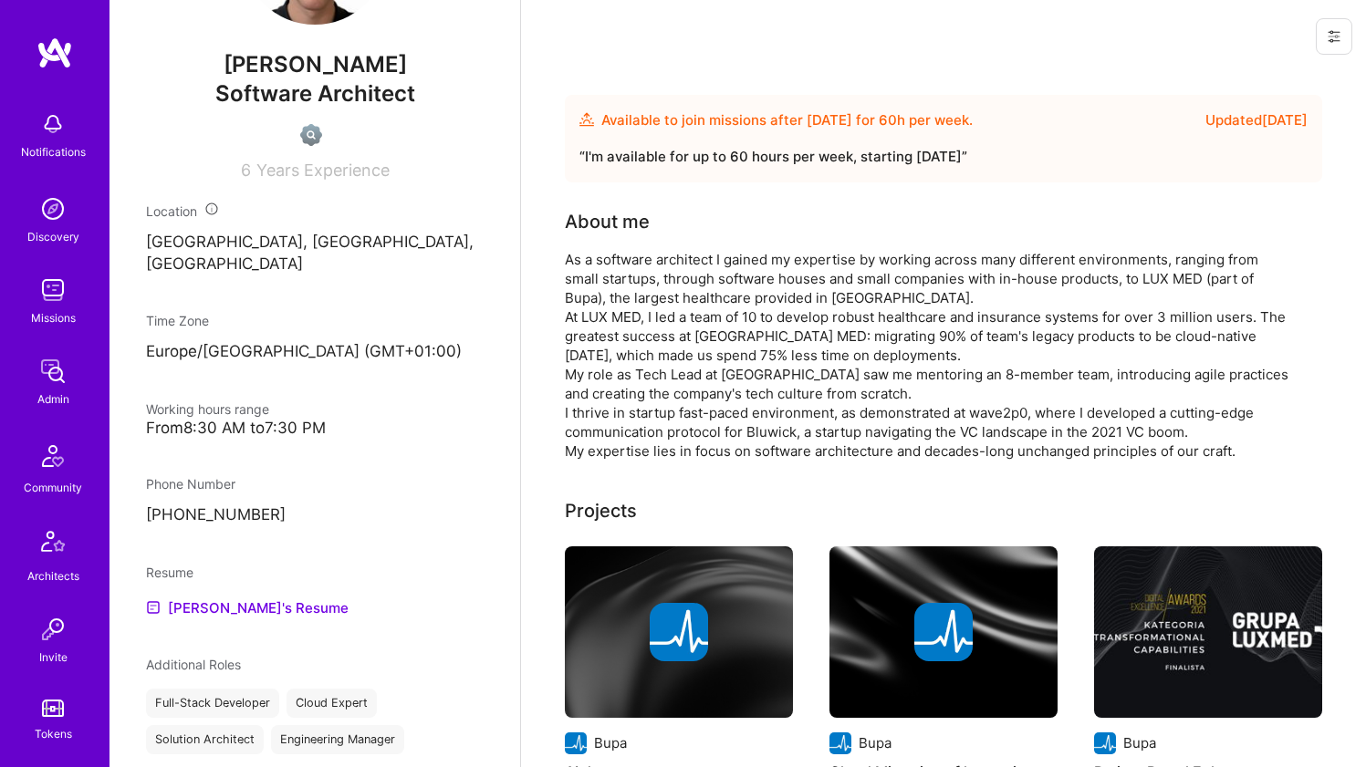
scroll to position [787, 0]
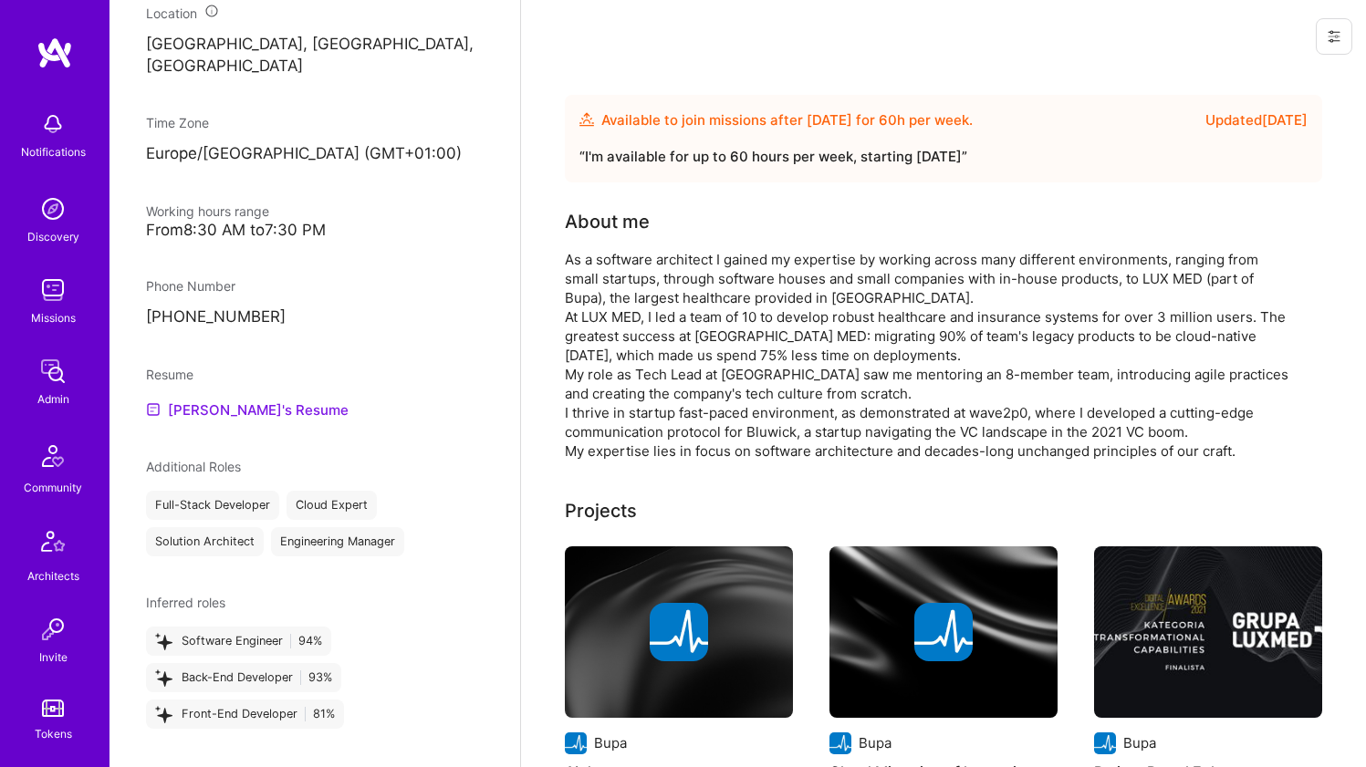
click at [175, 421] on link "[PERSON_NAME]'s Resume" at bounding box center [247, 410] width 203 height 22
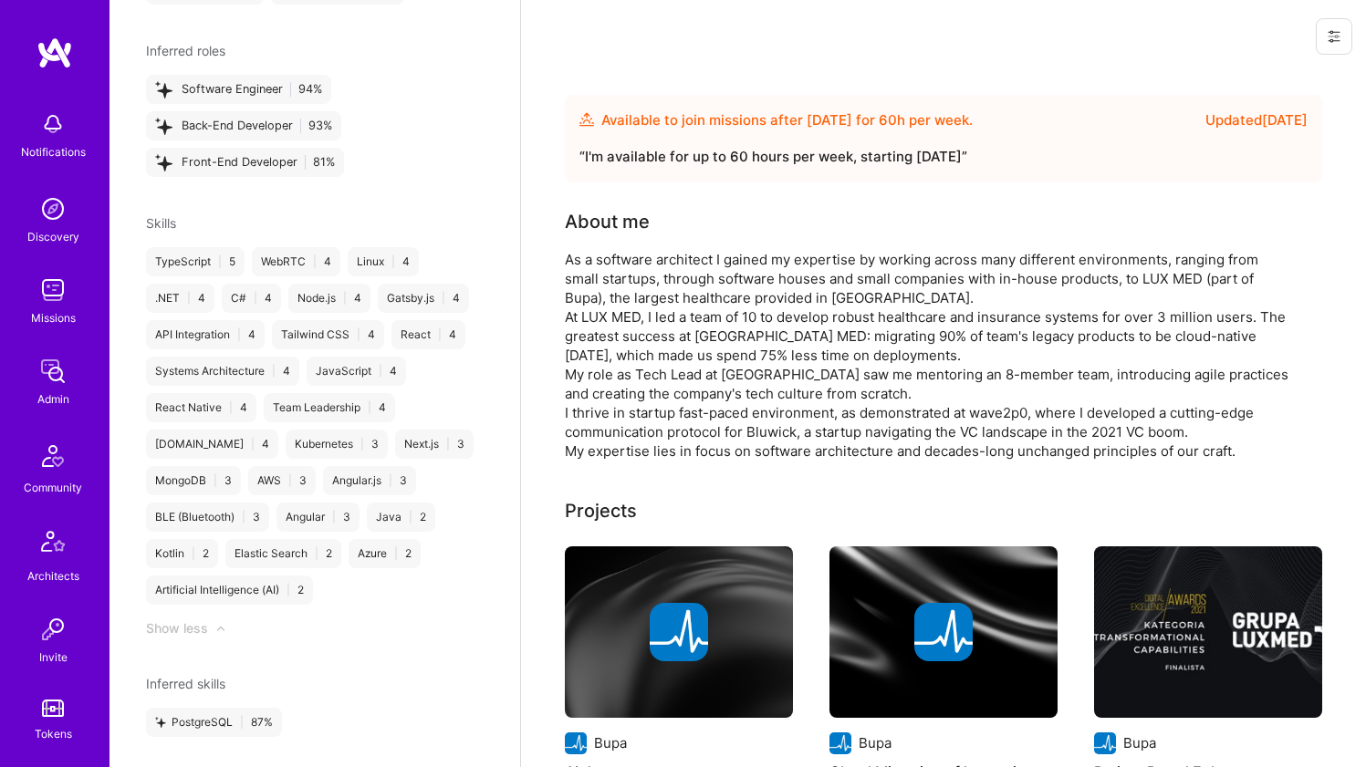
scroll to position [0, 0]
